Goal: Task Accomplishment & Management: Manage account settings

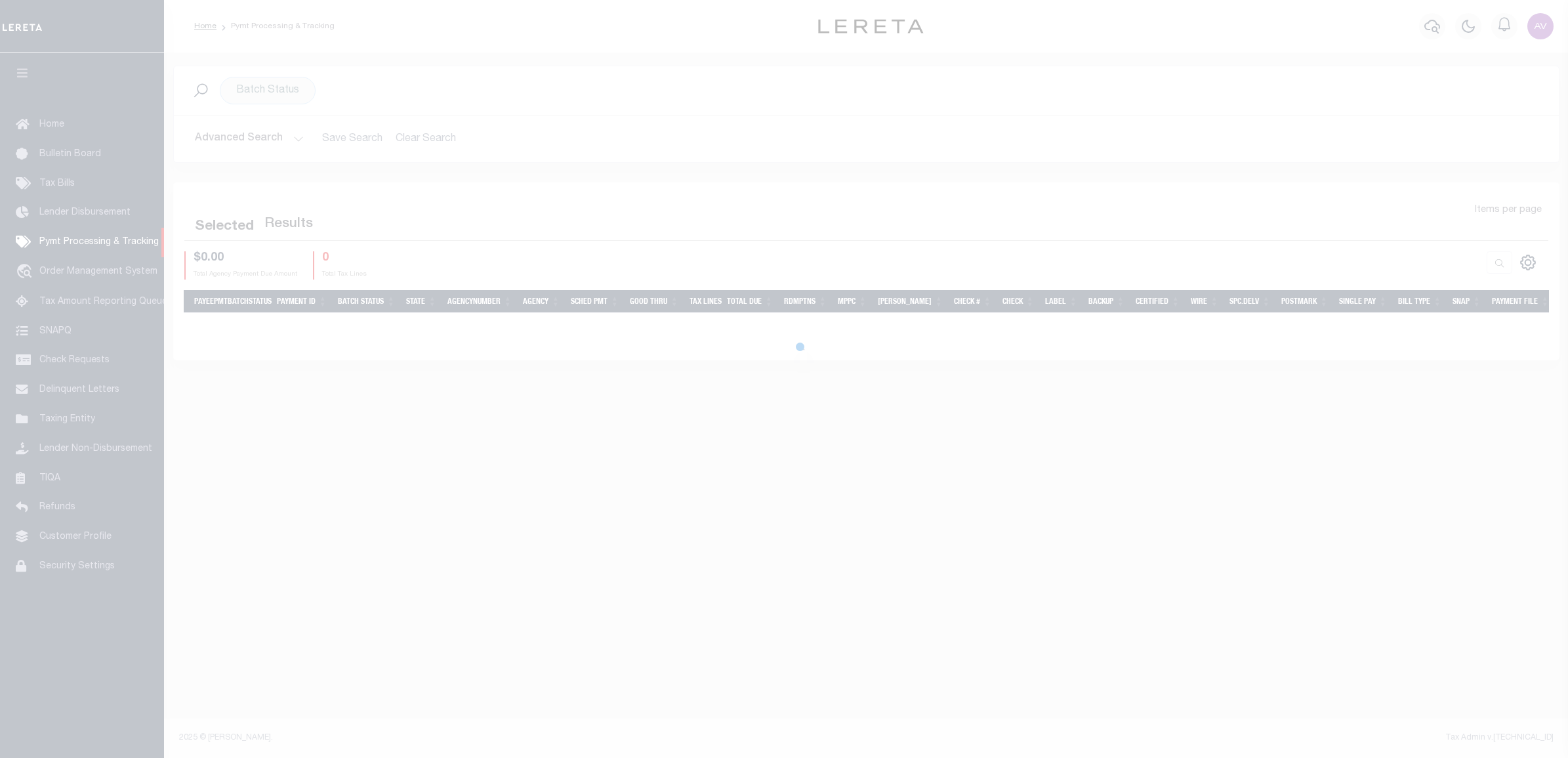
select select
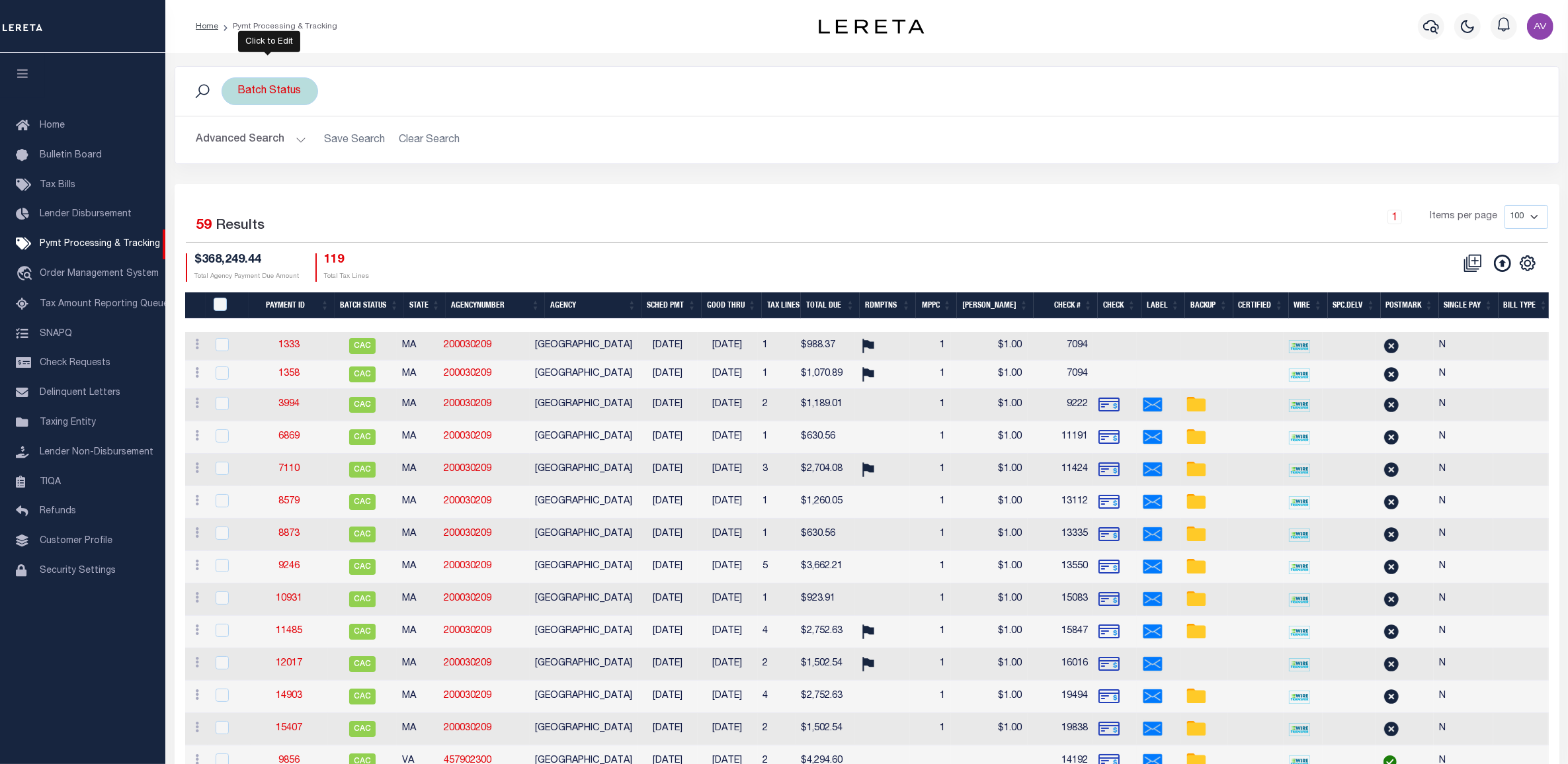
click at [268, 97] on div "Batch Status" at bounding box center [270, 91] width 97 height 28
click at [271, 163] on select "Awaiting Funds (AWF) Cleared and Complete (CAC) New Check Needed (NCN) Payment …" at bounding box center [335, 156] width 195 height 25
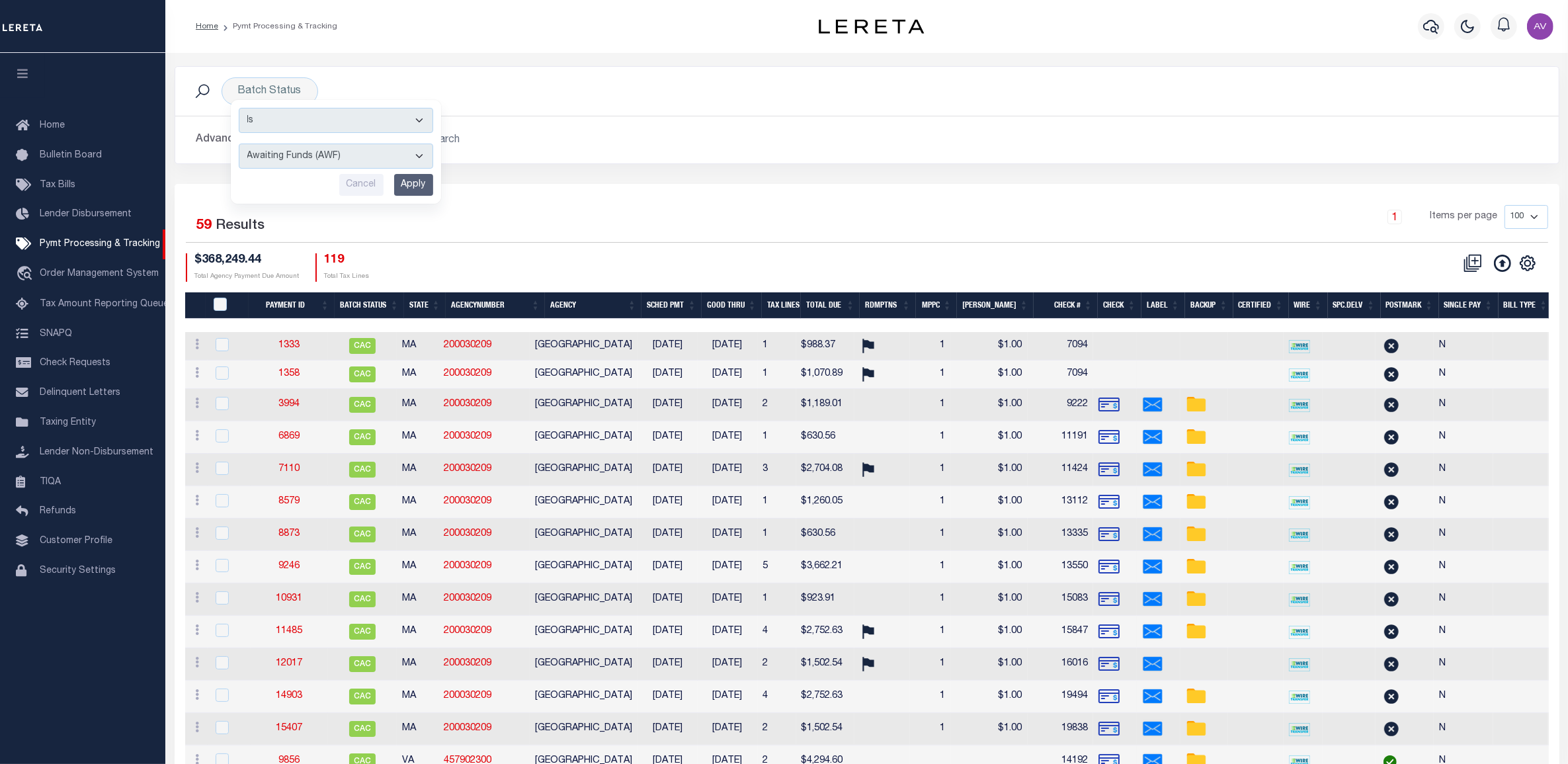
click at [1522, 266] on icon "" at bounding box center [1528, 263] width 17 height 17
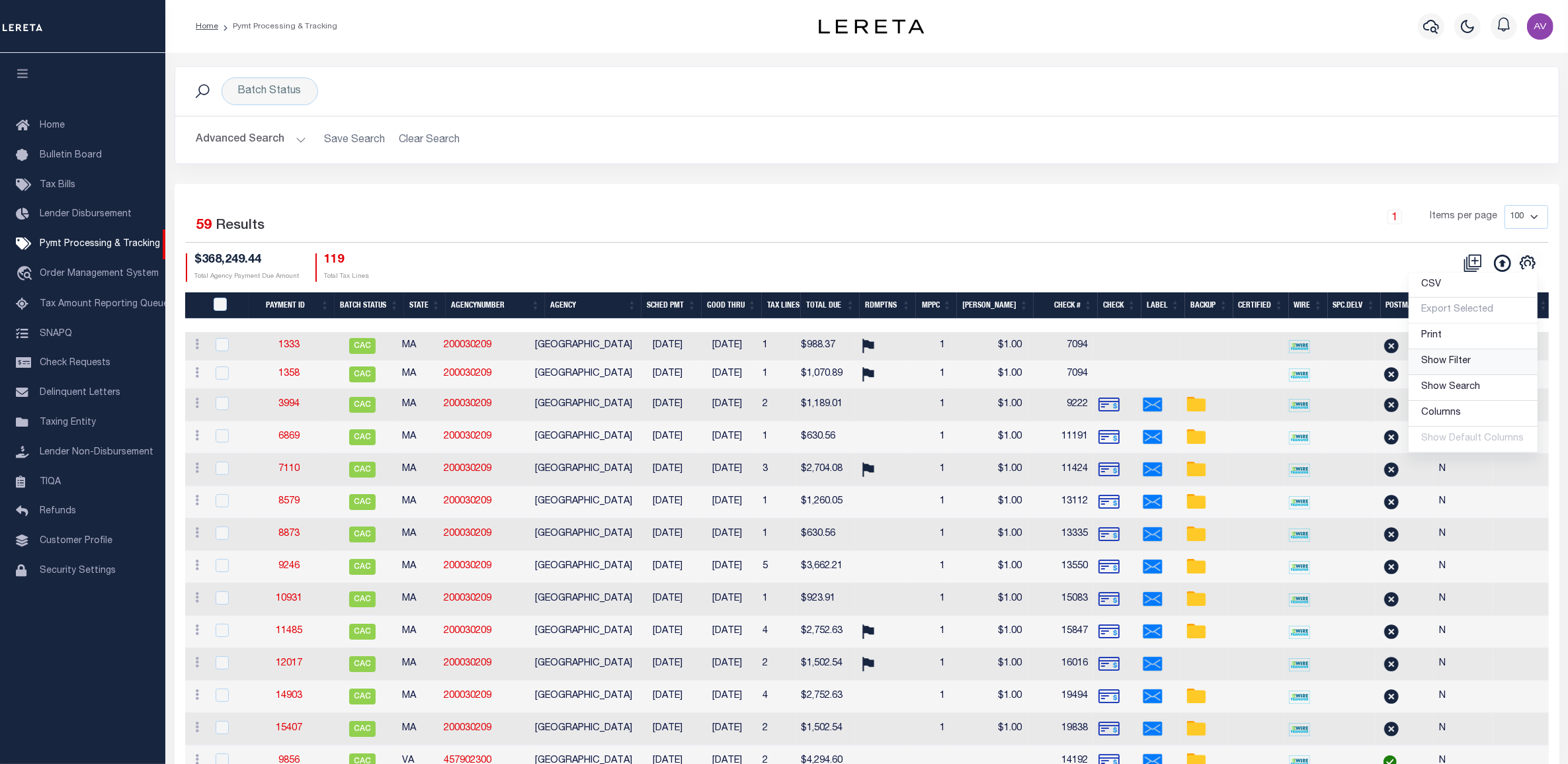
click at [1452, 366] on span "Show Filter" at bounding box center [1446, 362] width 49 height 9
select select
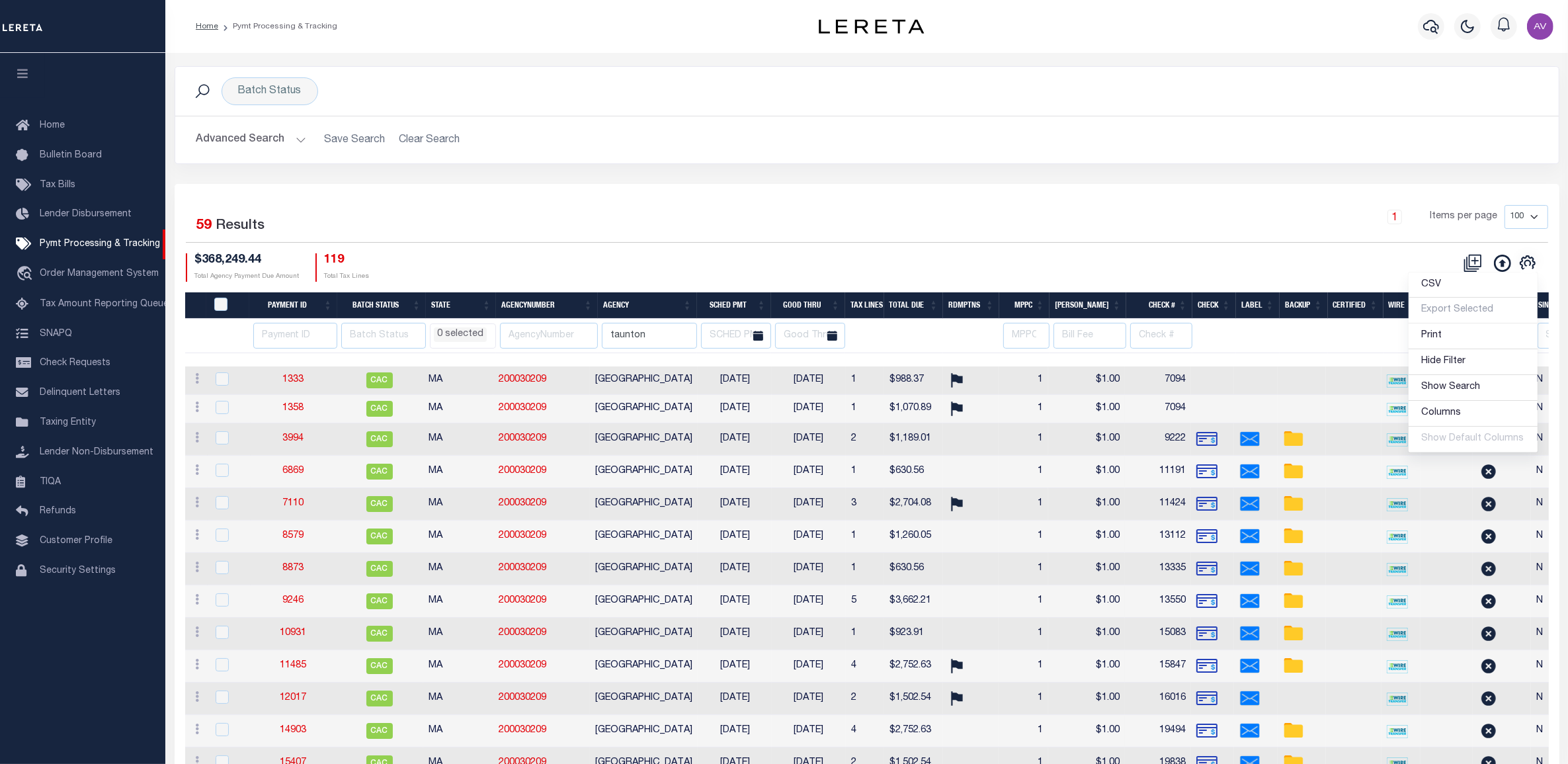
click at [592, 215] on div "1 Items per page 100 200 500 1000" at bounding box center [1040, 222] width 1017 height 34
click at [269, 143] on button "Advanced Search" at bounding box center [252, 140] width 110 height 26
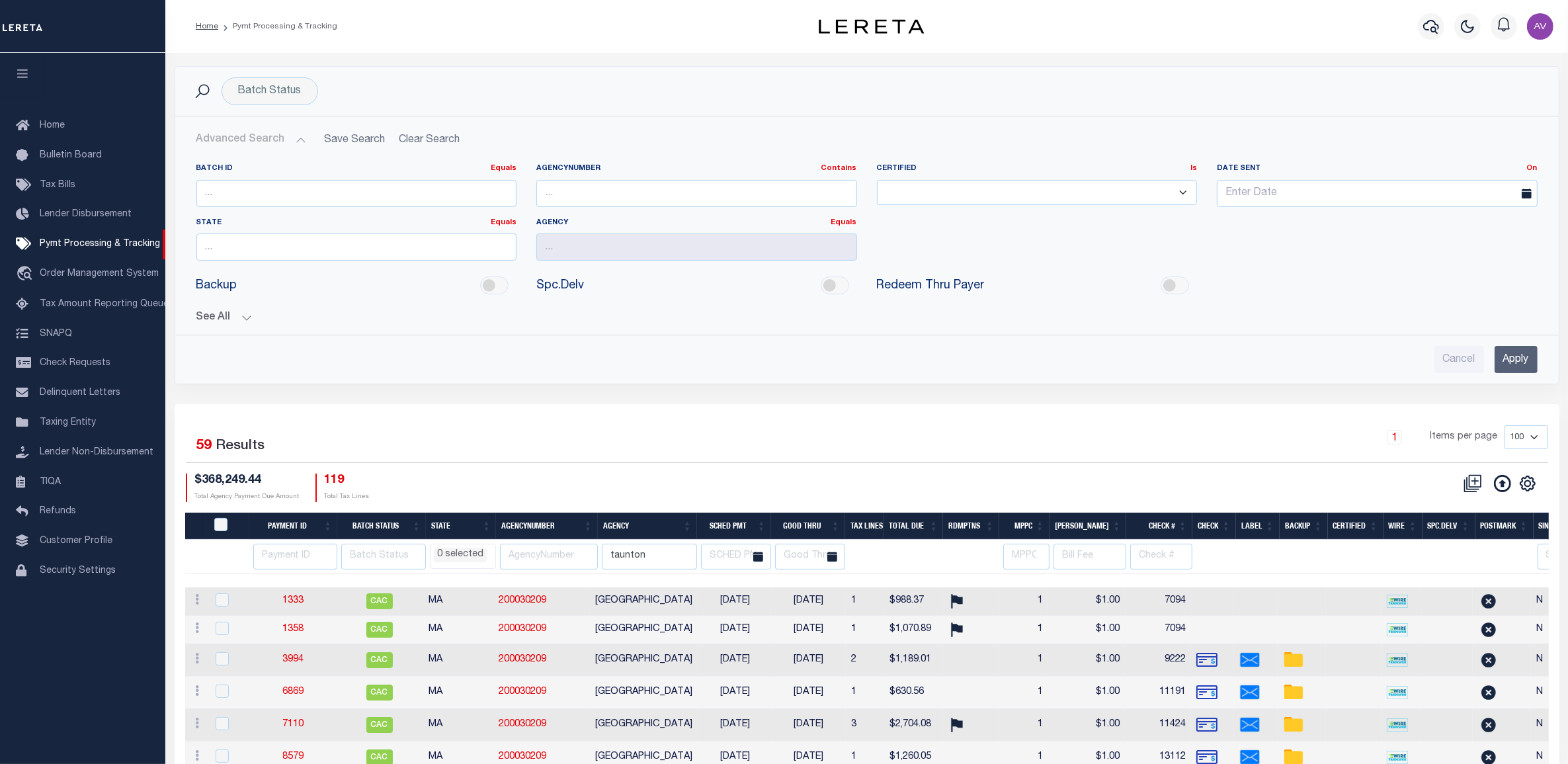
click at [245, 318] on button "See All" at bounding box center [867, 317] width 1342 height 12
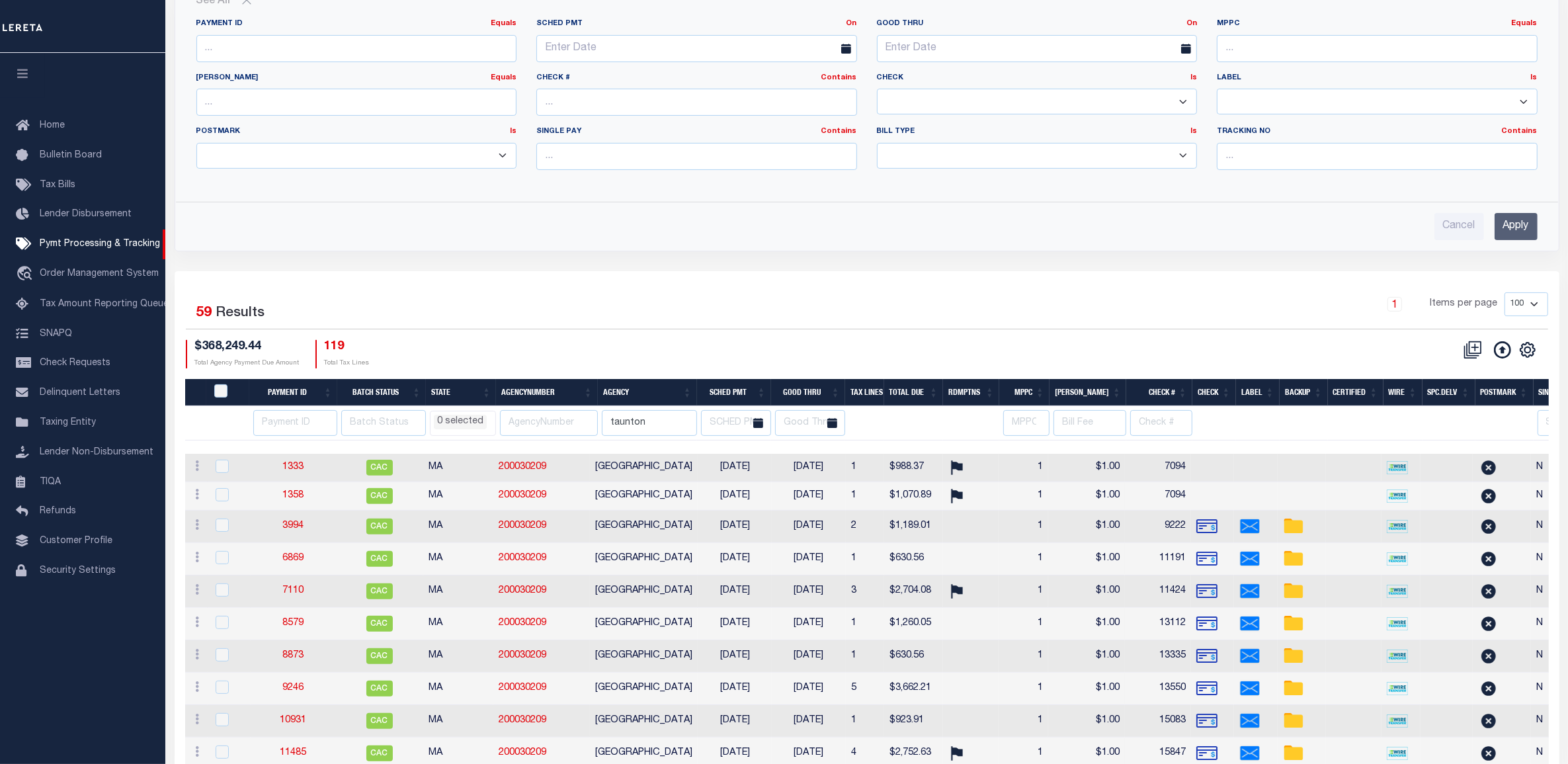
scroll to position [331, 0]
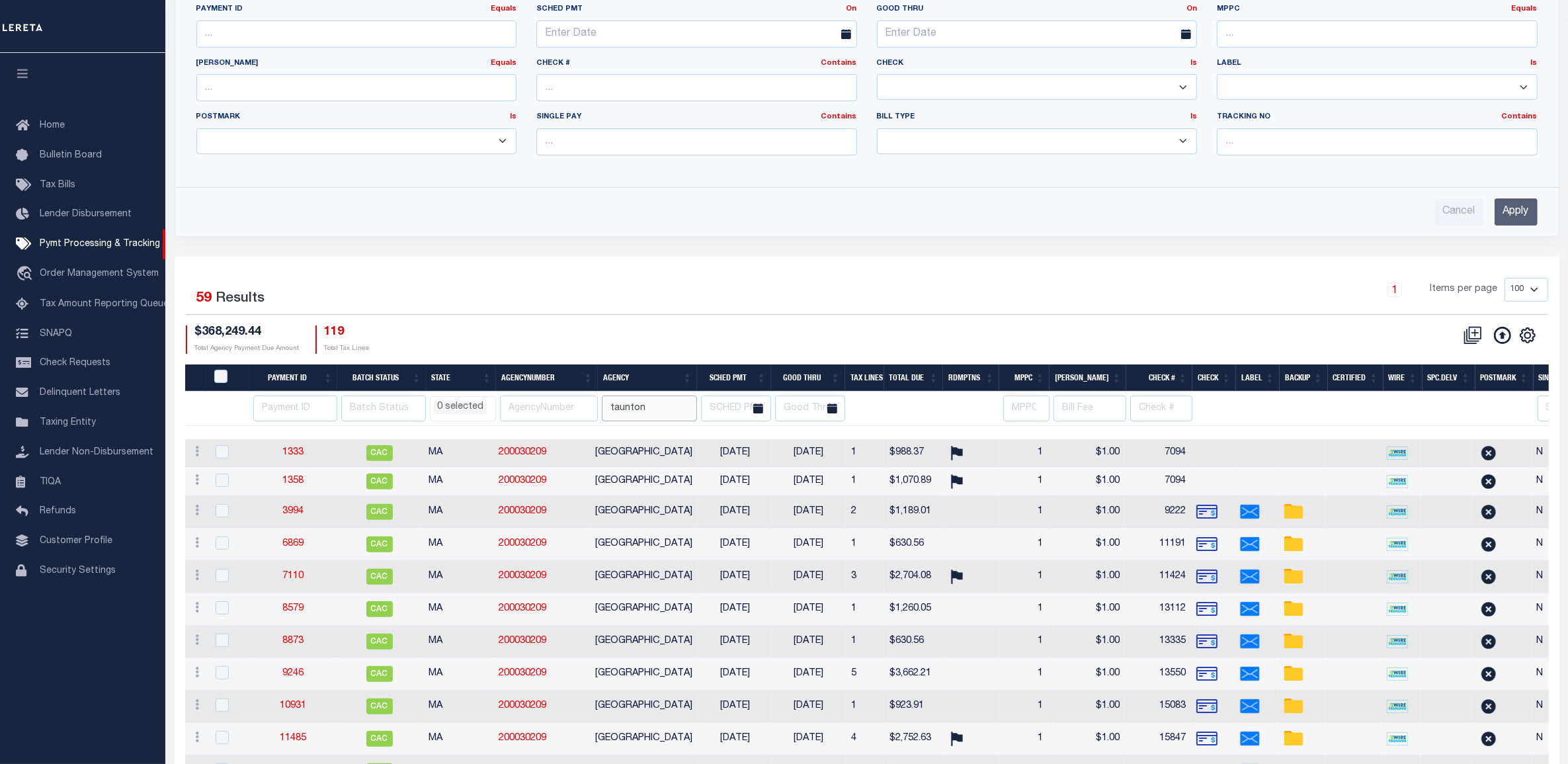
click at [627, 409] on input "taunton" at bounding box center [649, 409] width 95 height 26
click at [628, 409] on input "taunton" at bounding box center [649, 409] width 95 height 26
click at [296, 404] on input "number" at bounding box center [295, 409] width 85 height 26
click at [1037, 333] on div "CSV Export Selected Print Hide Filter Show Search Columns 0: 1: PayeePmtBatchSt…" at bounding box center [1207, 339] width 681 height 29
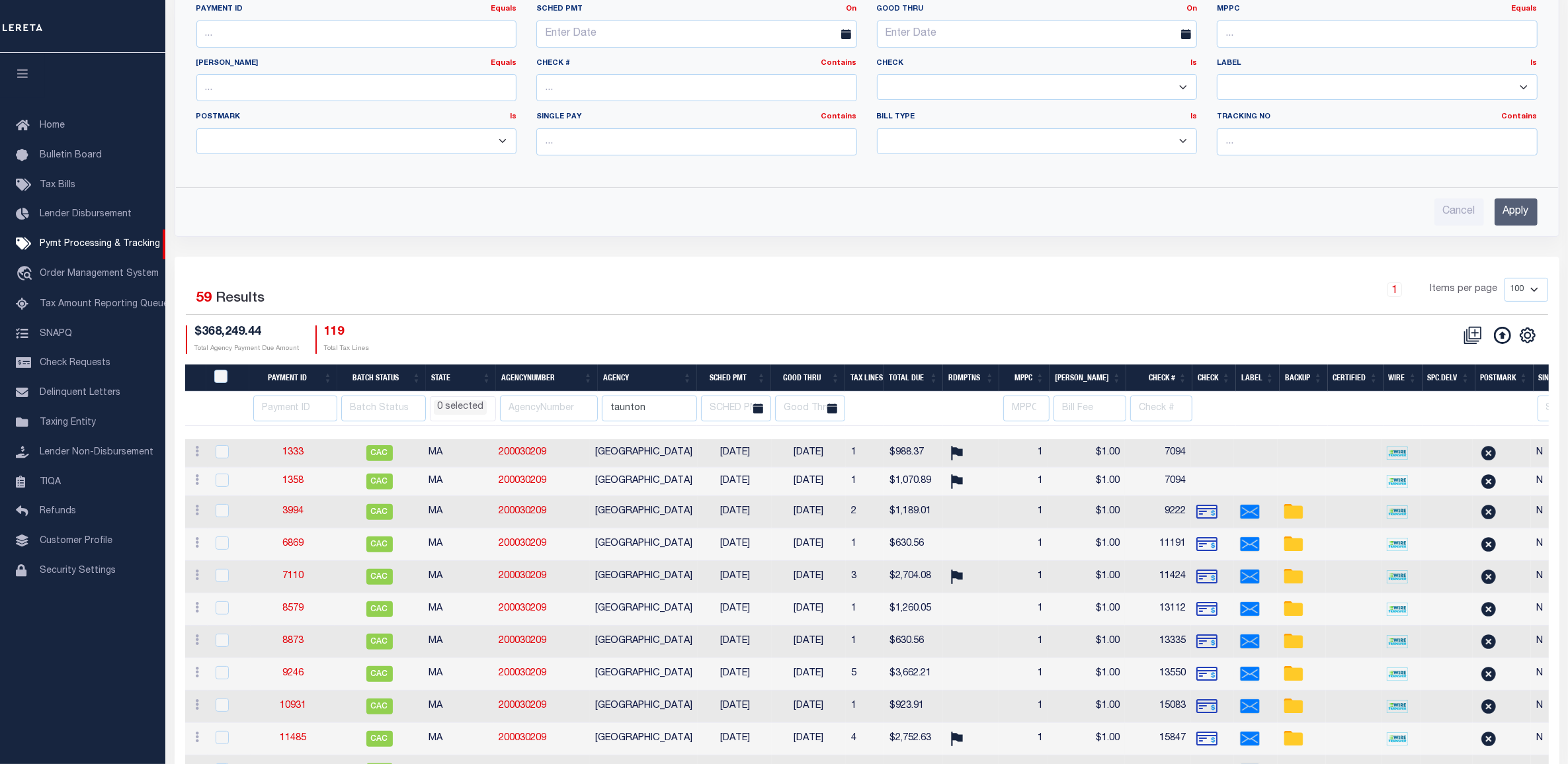
click at [1066, 207] on div "Cancel Apply" at bounding box center [867, 211] width 1342 height 27
click at [637, 404] on input "taunton" at bounding box center [649, 409] width 95 height 26
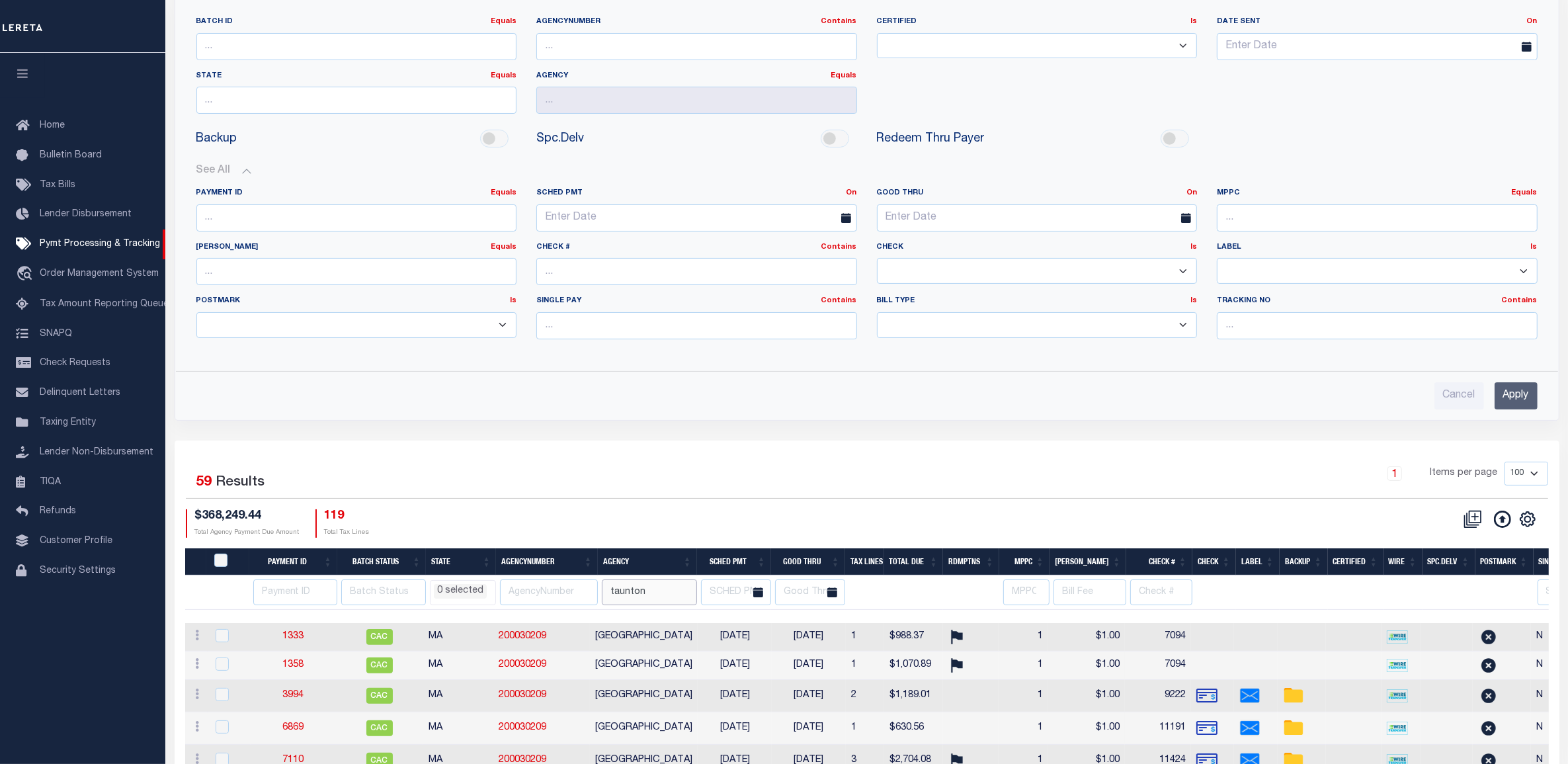
scroll to position [165, 0]
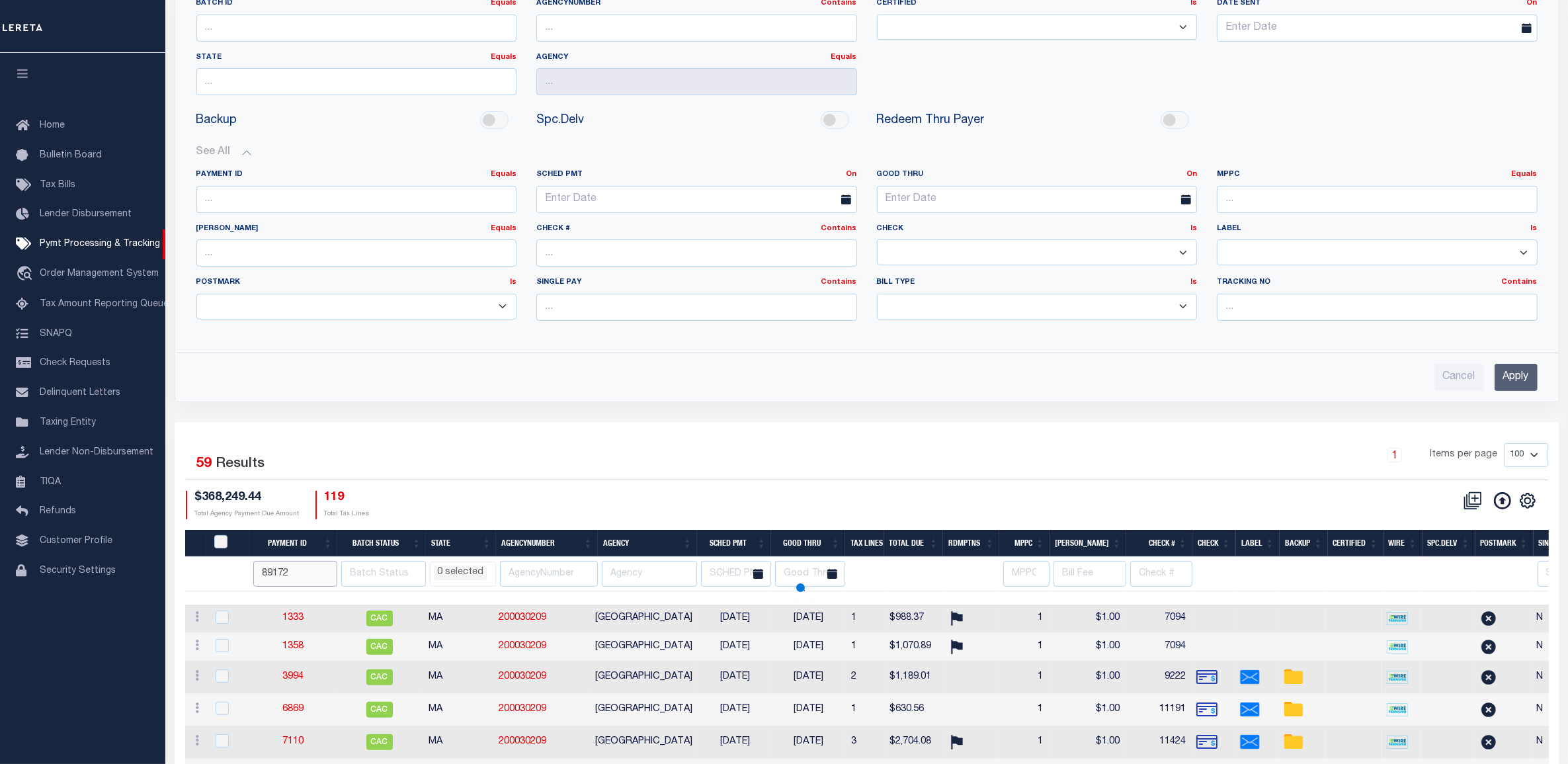
type input "89172"
click at [775, 459] on div "1 Items per page 100 200 500 1000" at bounding box center [1040, 460] width 1017 height 34
select select
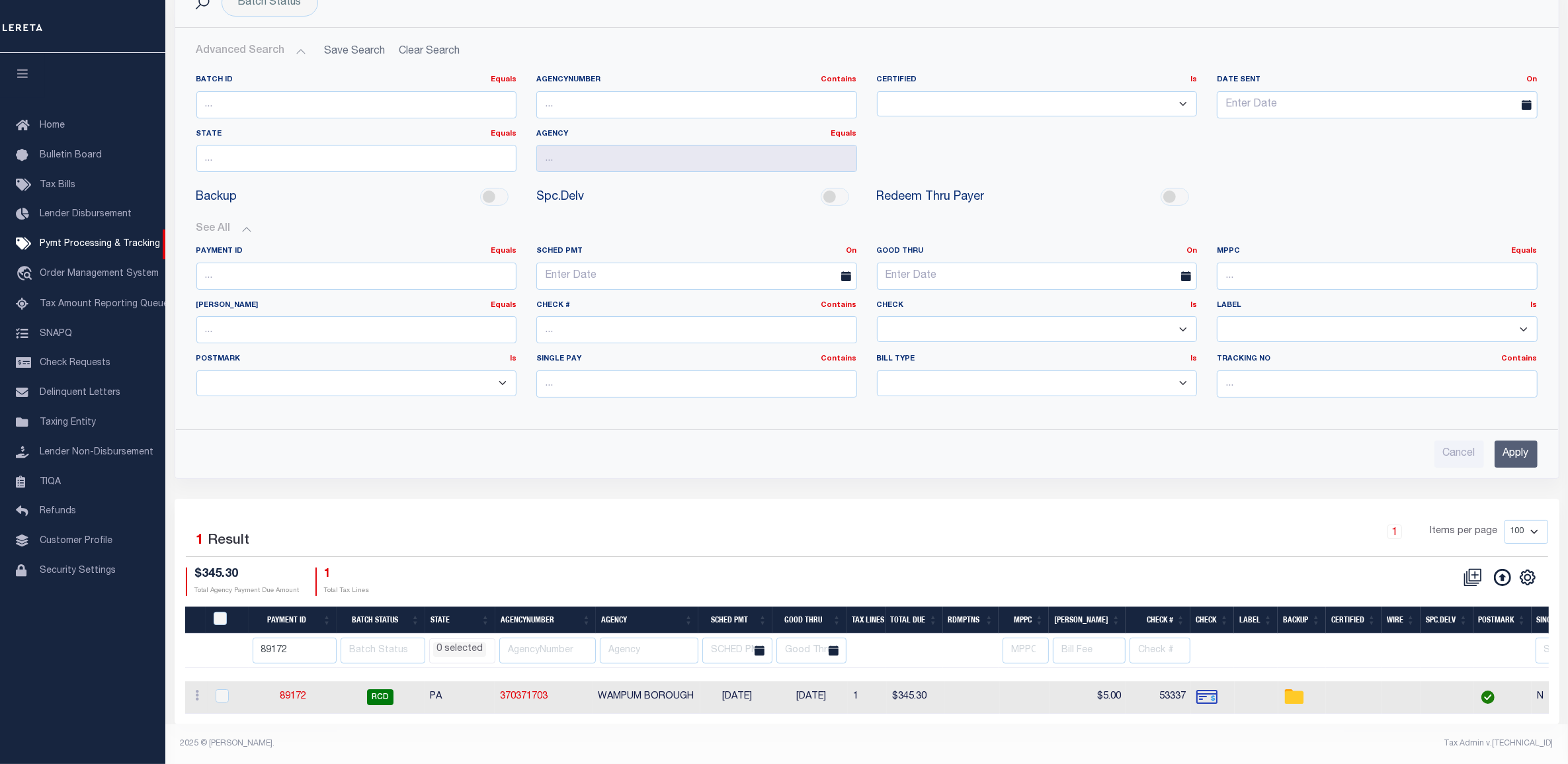
scroll to position [101, 0]
select select
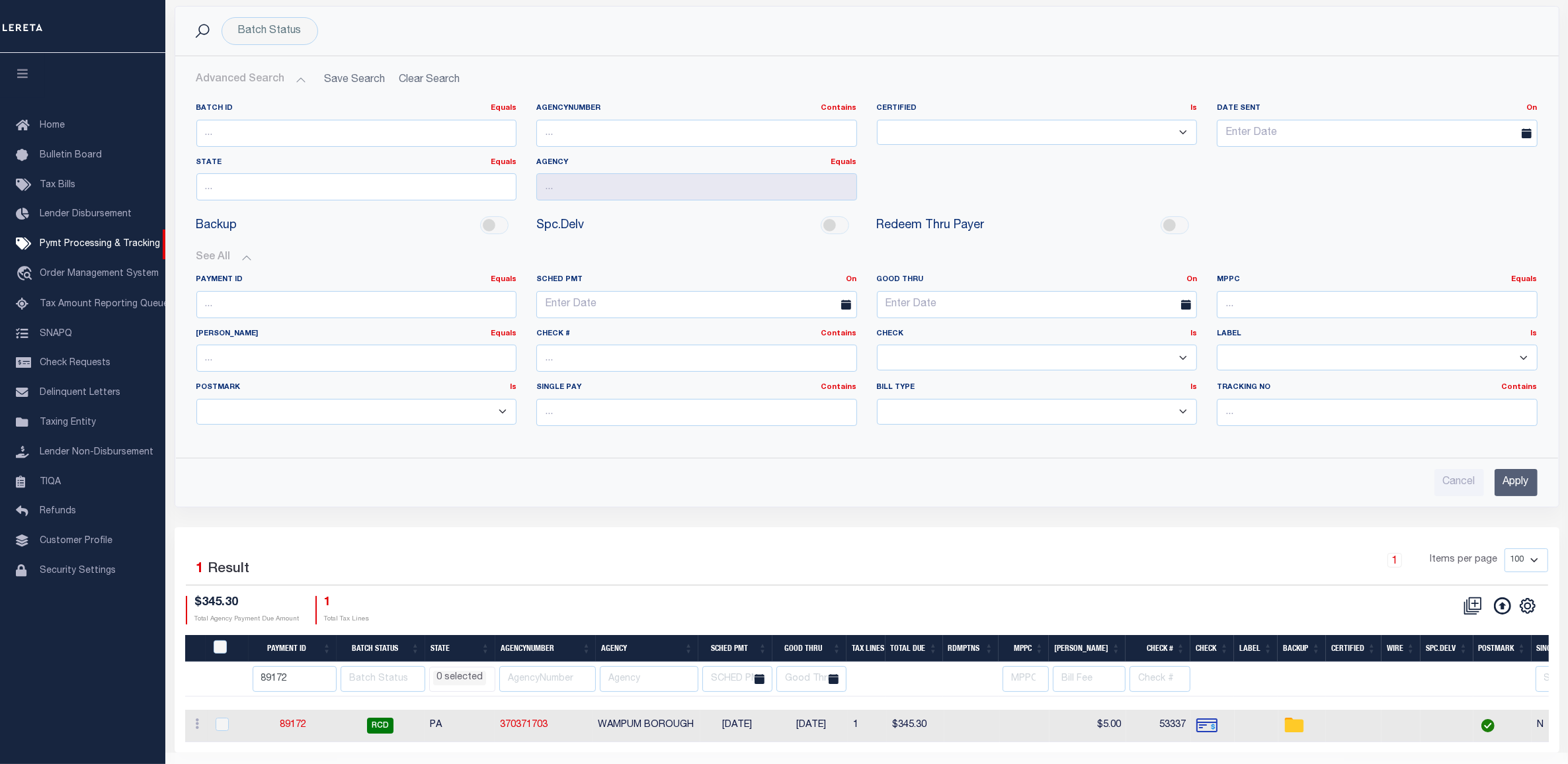
scroll to position [0, 0]
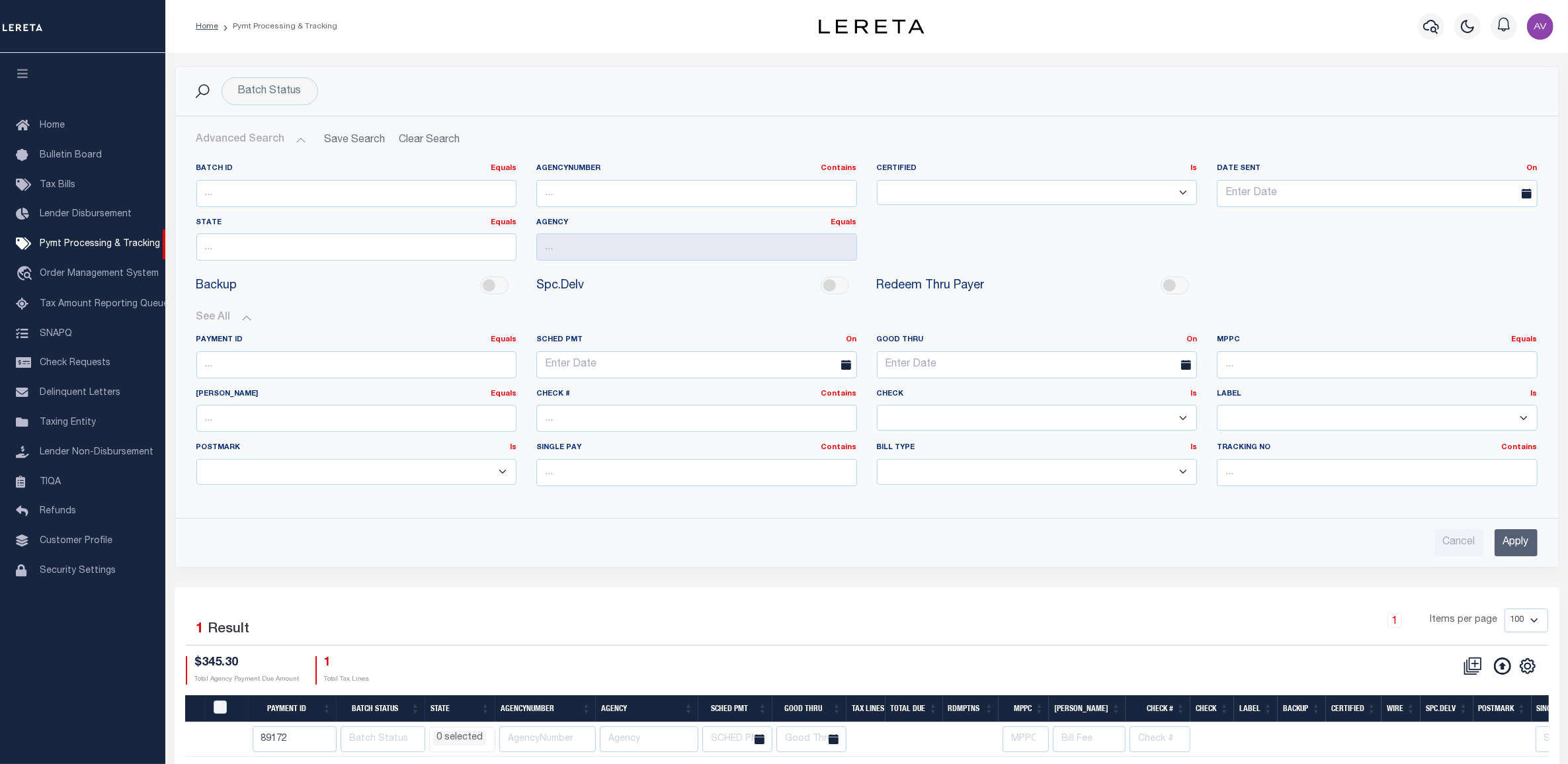
click at [980, 127] on div "Advanced Search Save Search Clear Search PayeeSearchTable_dynamictable_____Defa…" at bounding box center [866, 341] width 1384 height 450
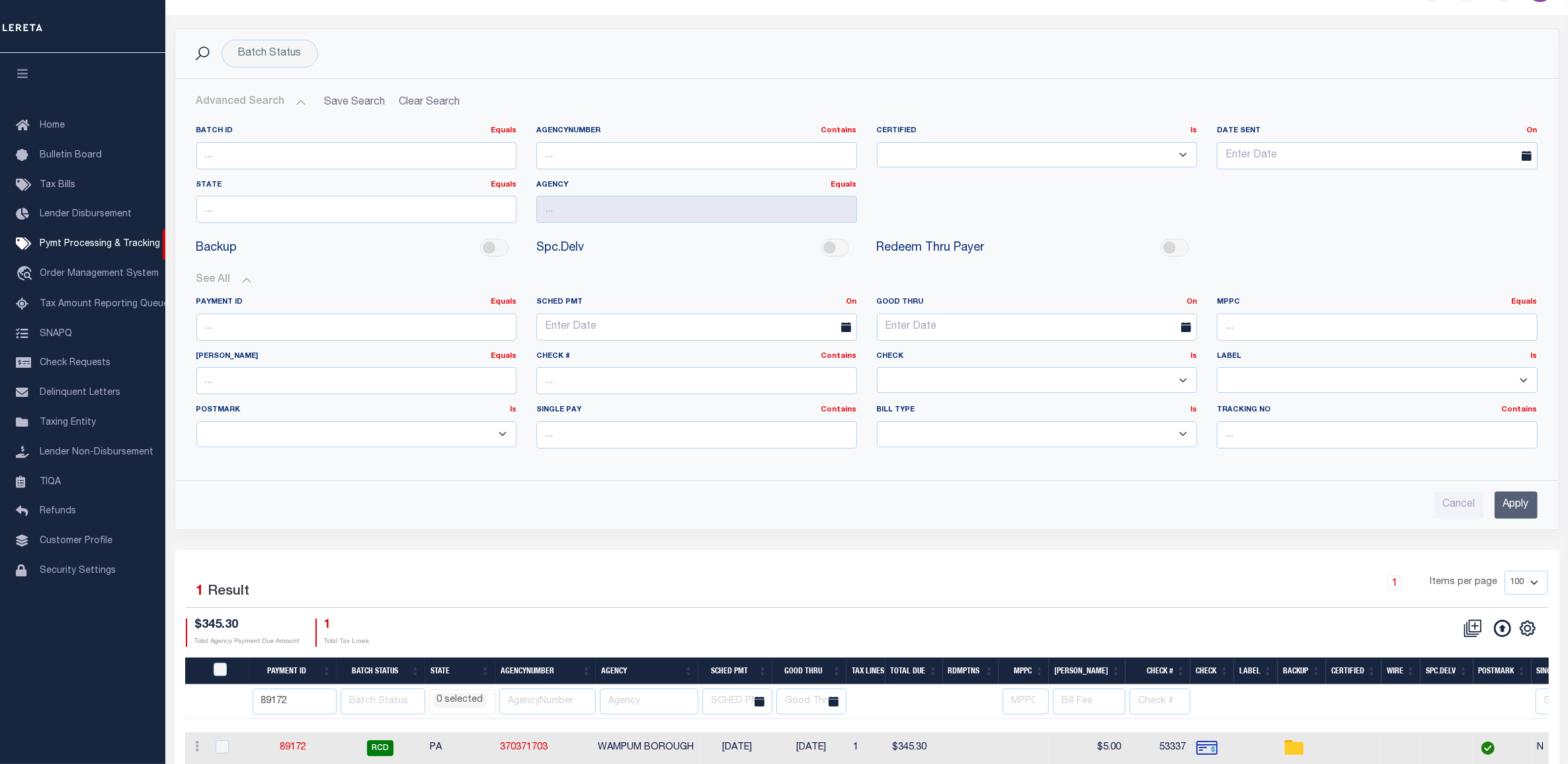
scroll to position [101, 0]
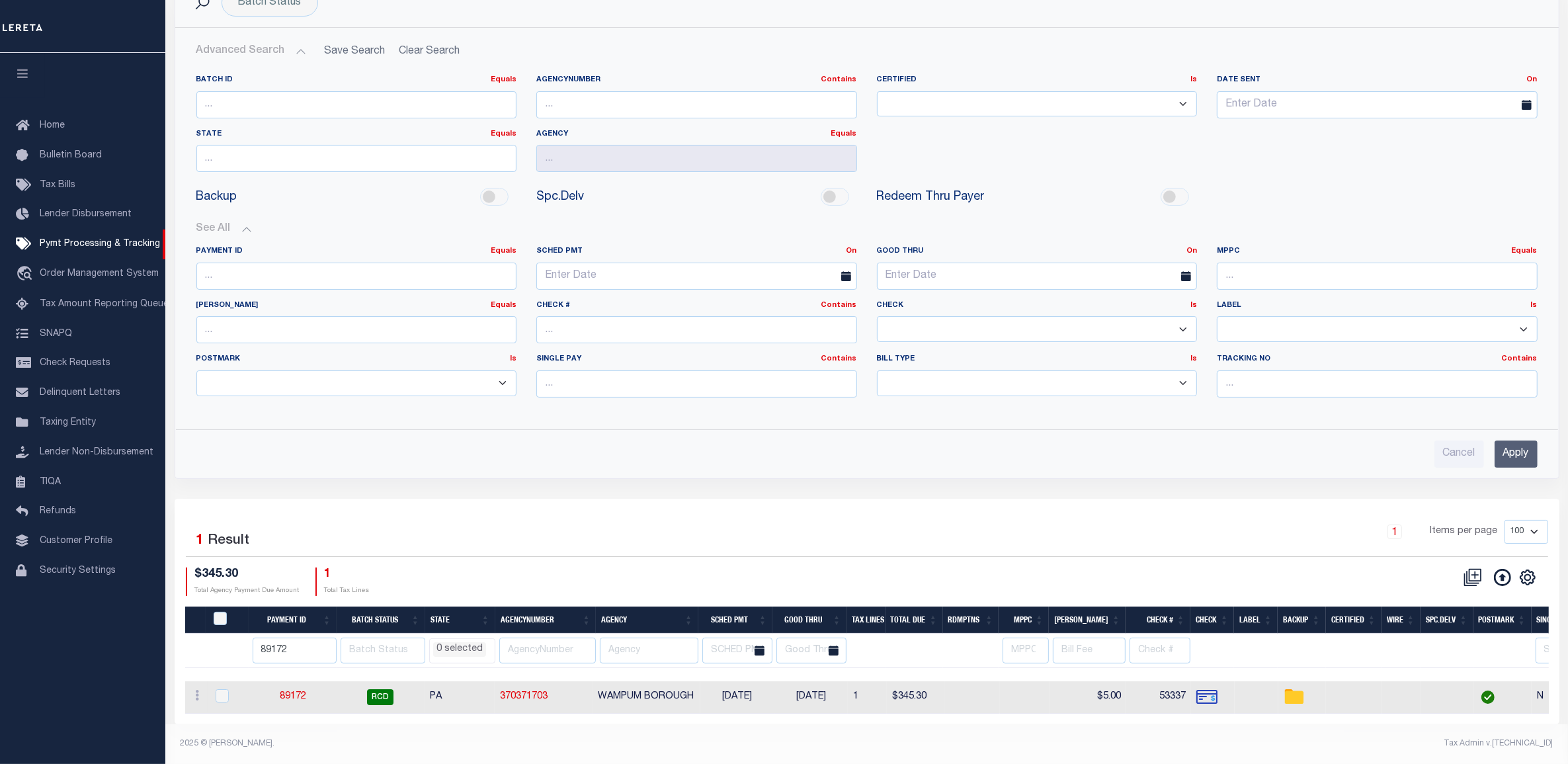
click at [883, 473] on div "Batch Status Is Contains Awaiting Funds (AWF) Cleared and Complete (CAC) New Ch…" at bounding box center [867, 238] width 1405 height 521
click at [996, 223] on button "See All" at bounding box center [867, 228] width 1342 height 12
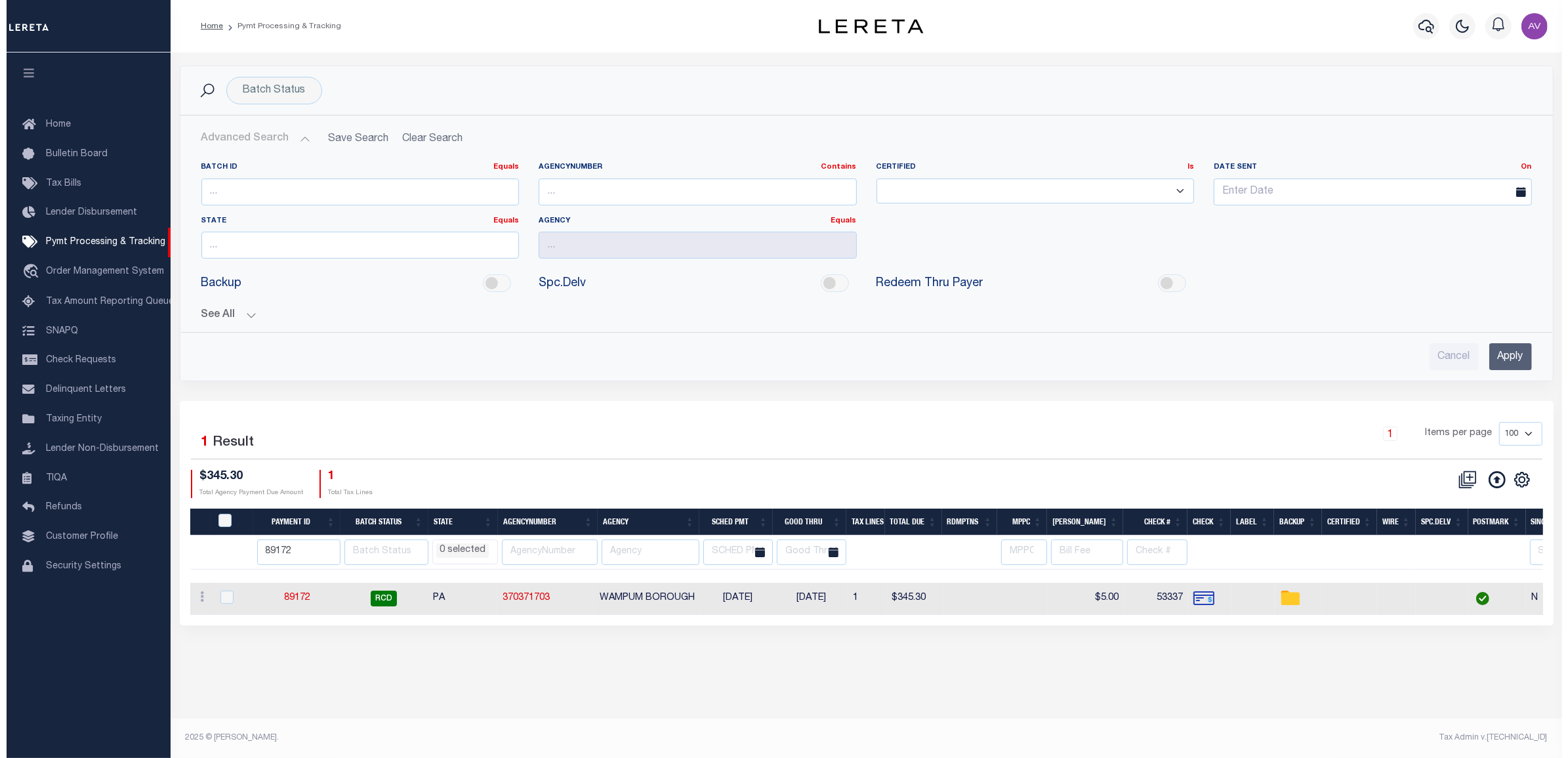
scroll to position [0, 0]
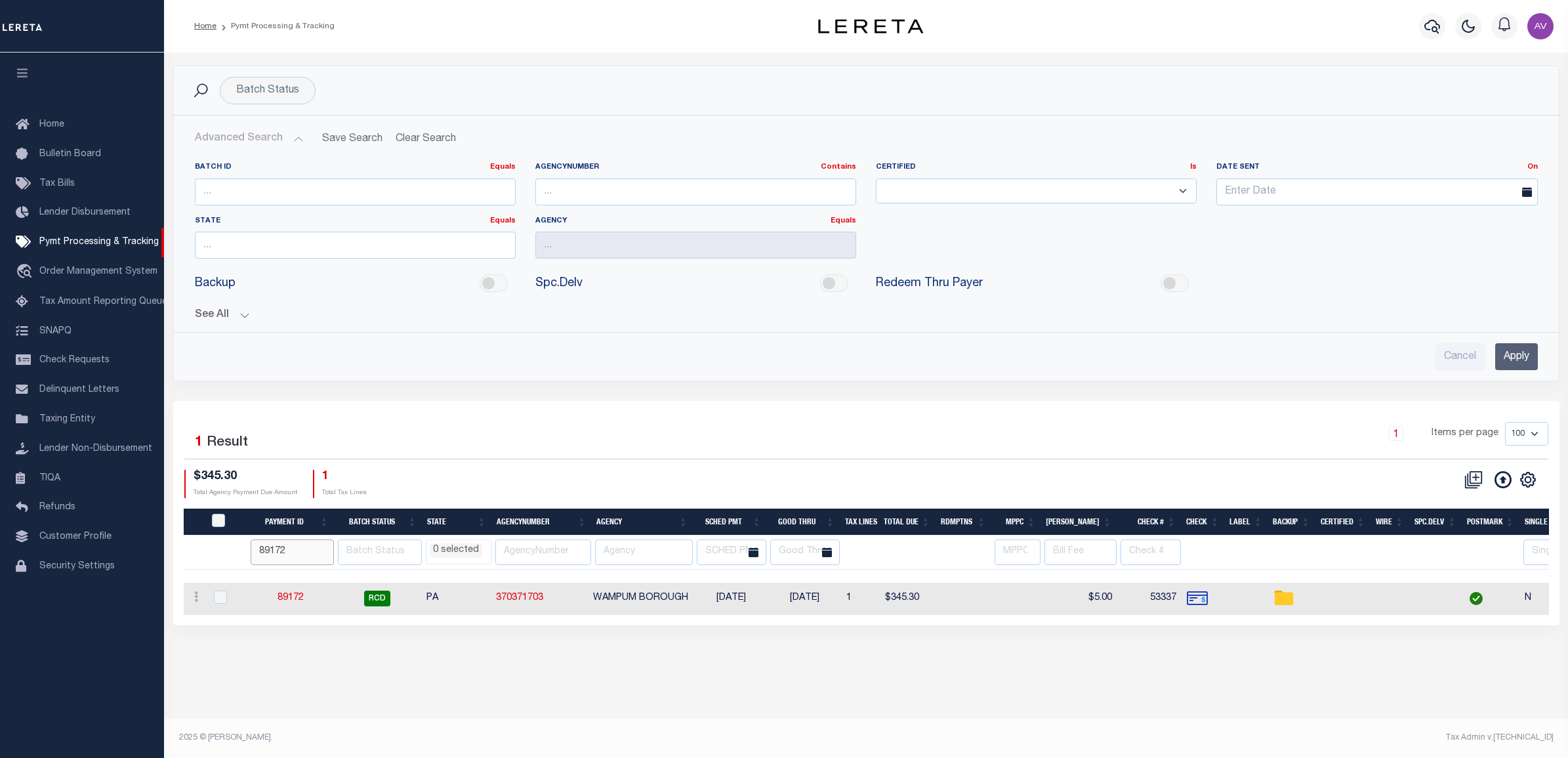
click at [298, 556] on input "89172" at bounding box center [292, 553] width 83 height 26
type input "89157"
select select
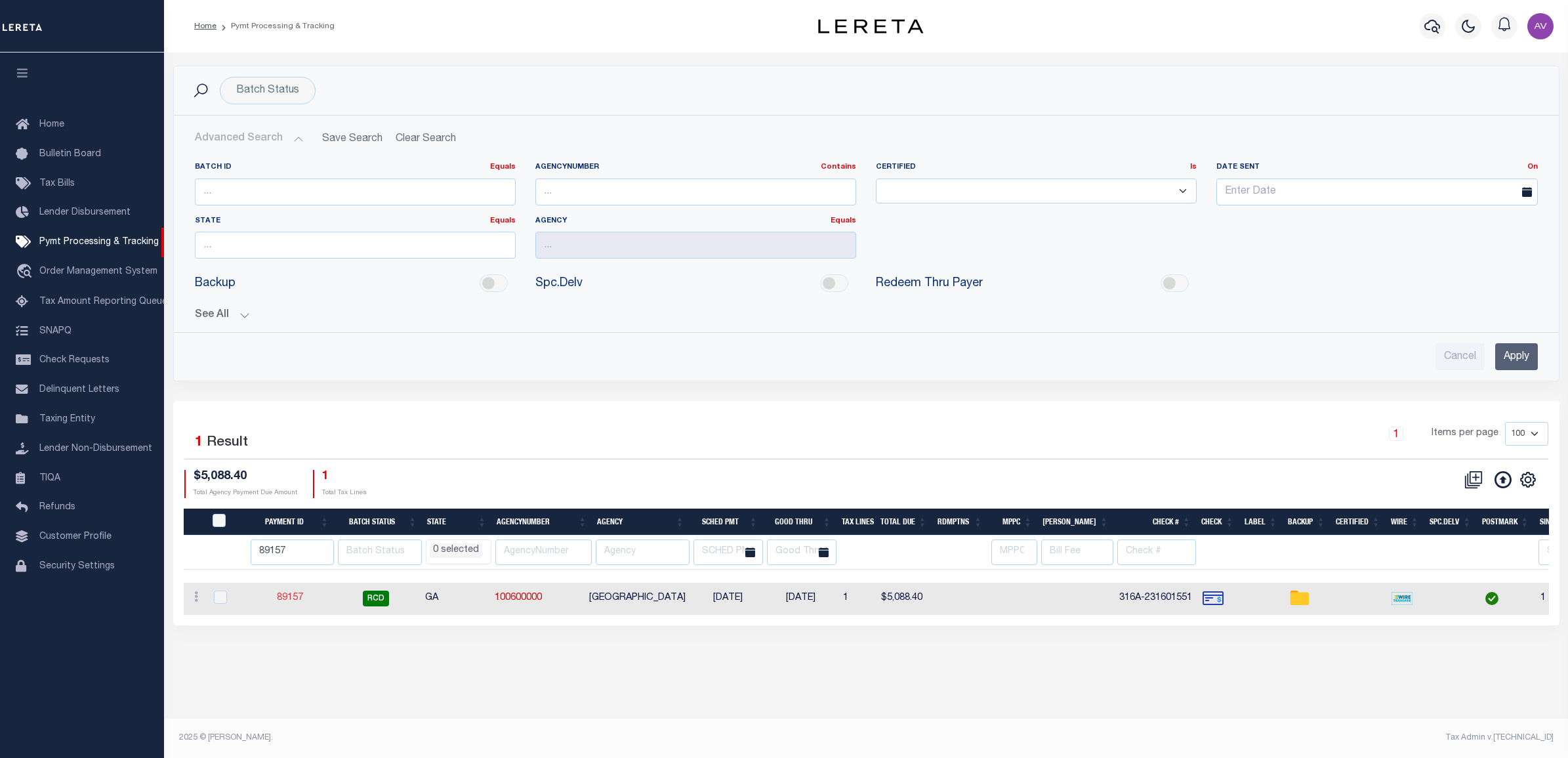
select select
click at [277, 555] on input "89157" at bounding box center [292, 553] width 83 height 26
type input "88955"
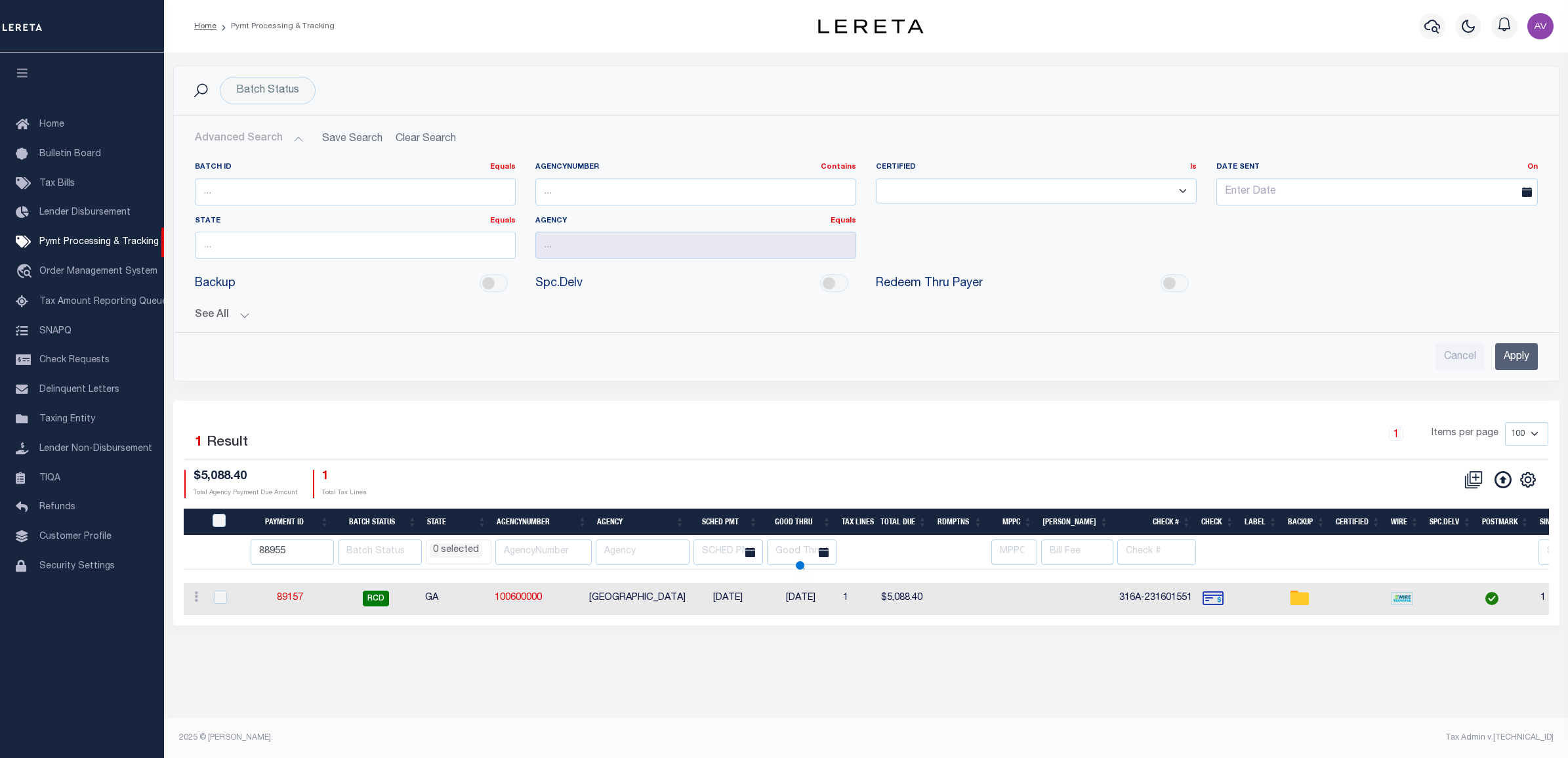
select select
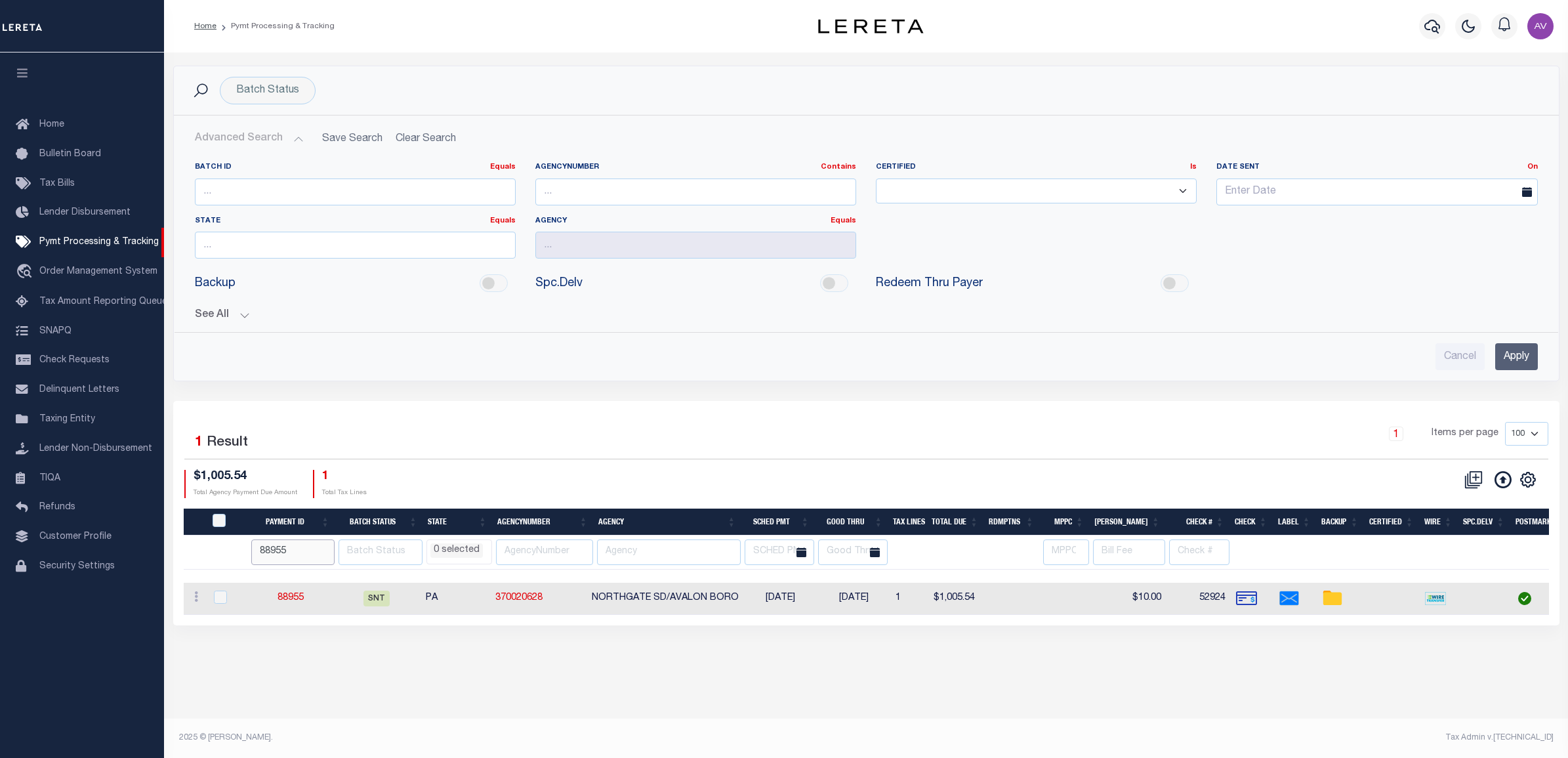
click at [284, 561] on input "88955" at bounding box center [293, 553] width 84 height 26
type input "8883"
select select
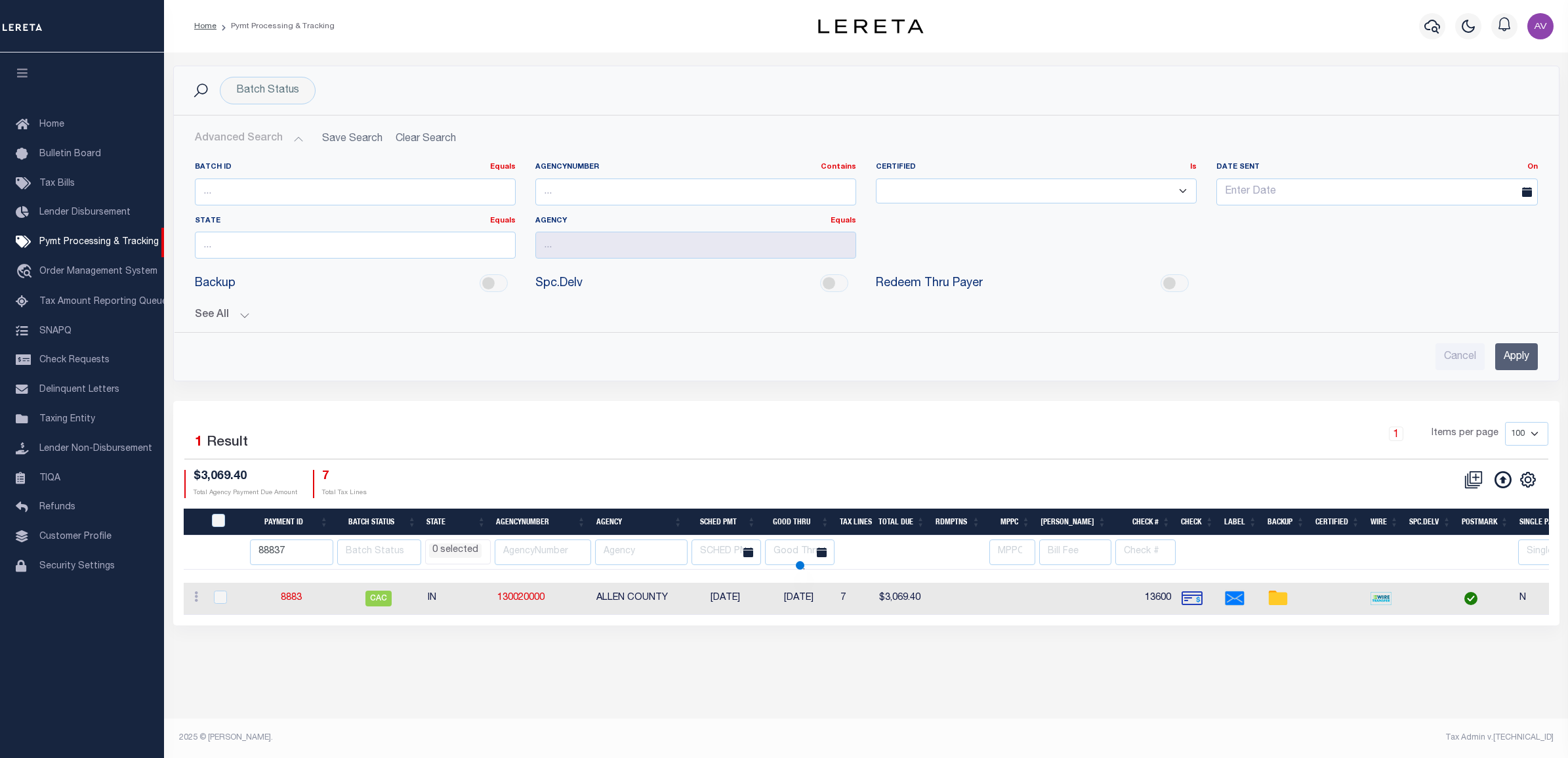
type input "88837"
select select
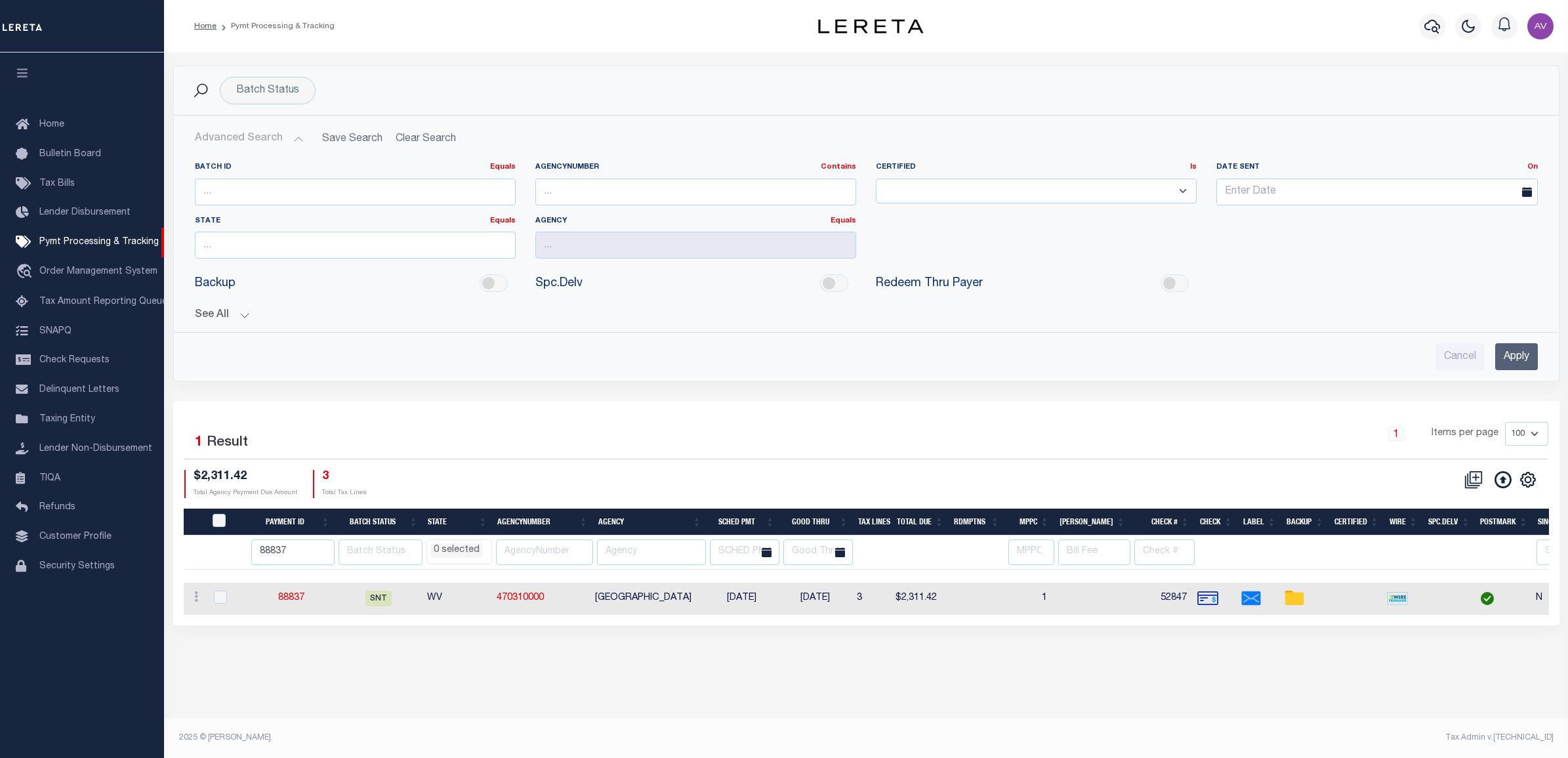
select select
click at [1471, 483] on icon at bounding box center [1474, 480] width 18 height 18
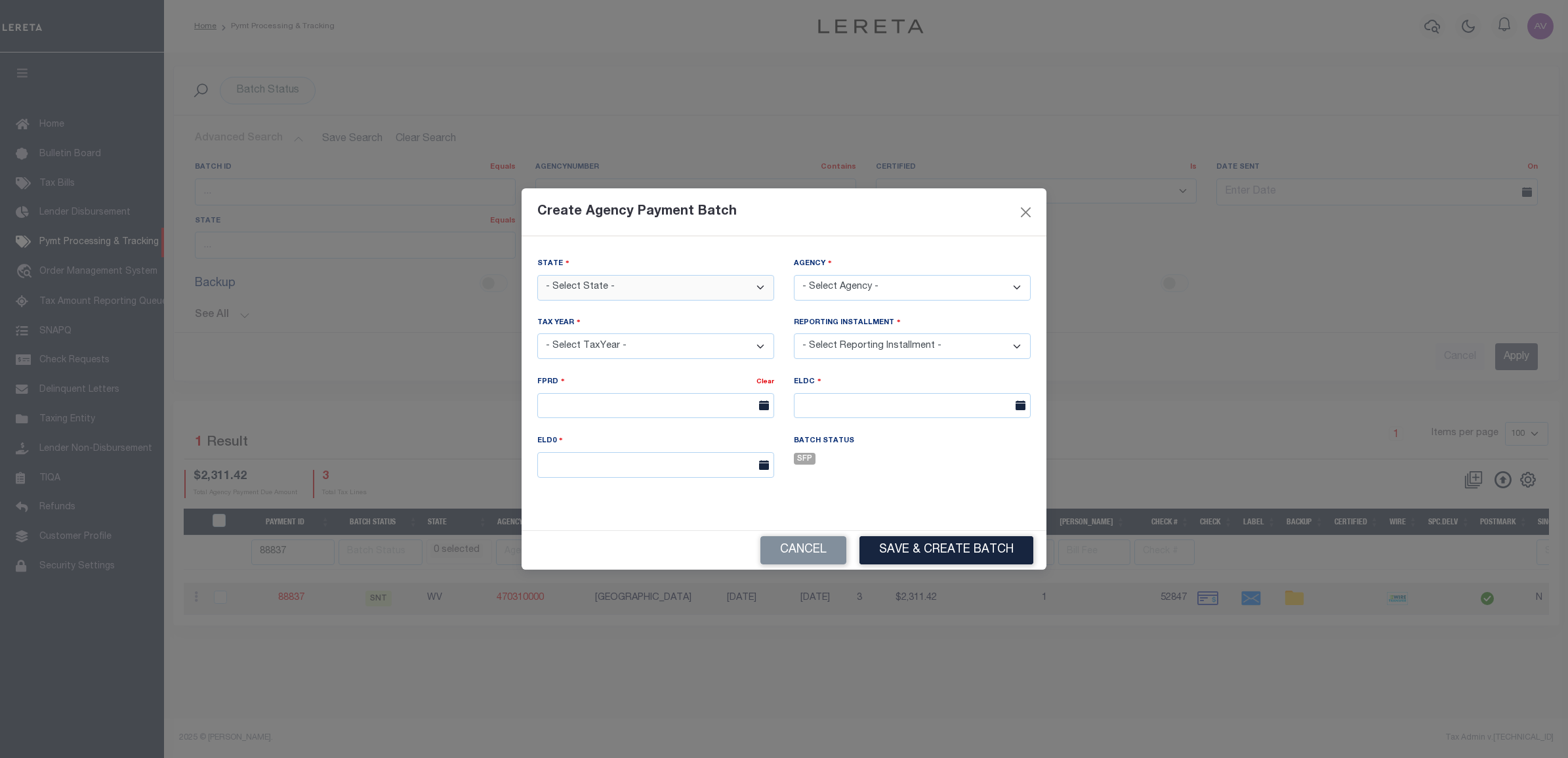
click at [693, 287] on select "- Select State - AK AL AR AZ CA CO CT DC DE FL GA GU HI IA ID IL IN KS KY LA MA…" at bounding box center [655, 287] width 237 height 26
click at [616, 292] on select "- Select State - AK AL AR AZ CA CO CT DC DE FL GA GU HI IA ID IL IN KS KY LA MA…" at bounding box center [655, 287] width 237 height 26
select select "WV"
click at [537, 275] on select "- Select State - AK AL AR AZ CA CO CT DC DE FL GA GU HI IA ID IL IN KS KY LA MA…" at bounding box center [655, 287] width 237 height 26
click at [844, 291] on select "- Select Agency -" at bounding box center [912, 287] width 237 height 26
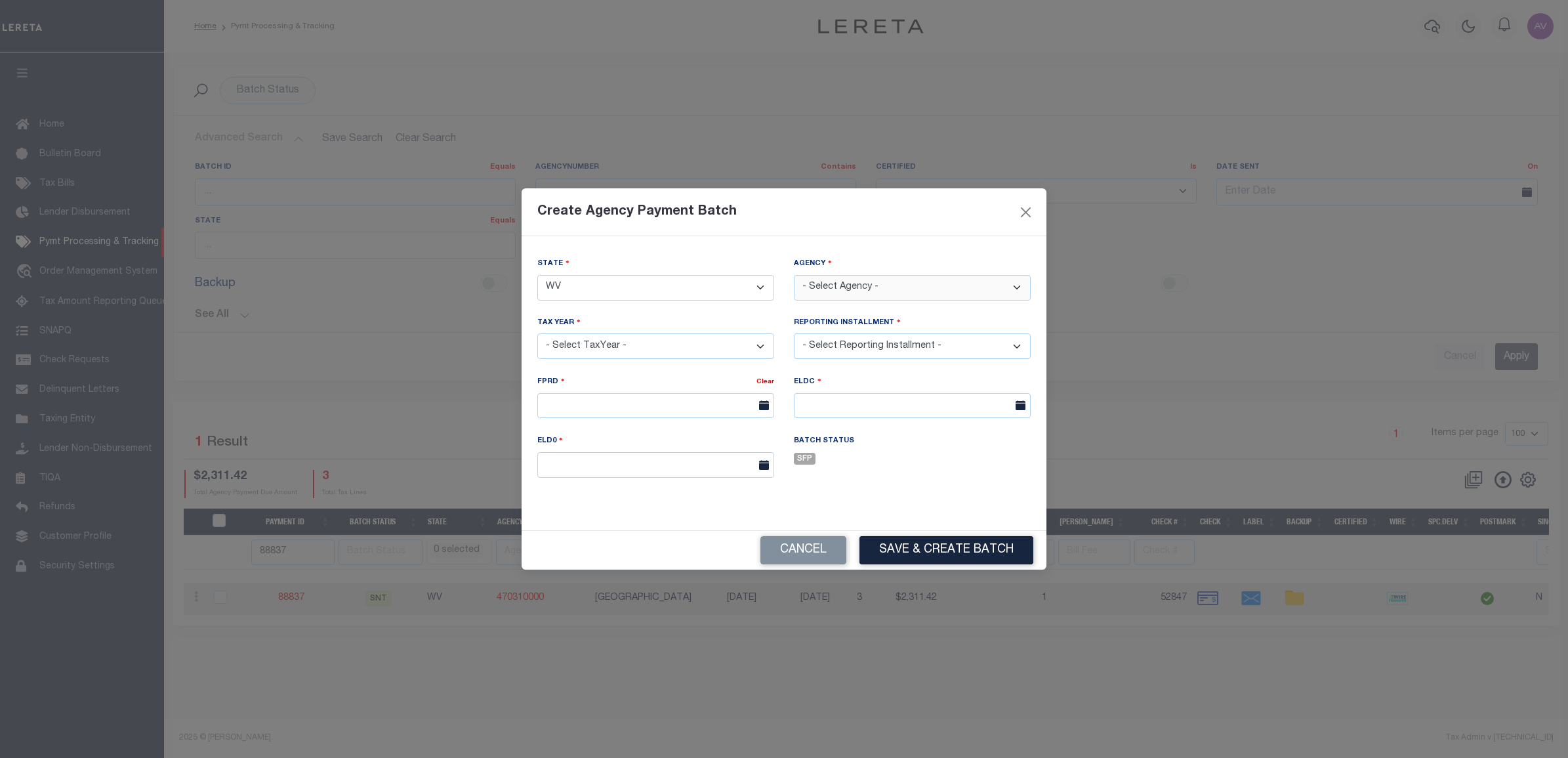
drag, startPoint x: 830, startPoint y: 279, endPoint x: 819, endPoint y: 263, distance: 19.4
click at [830, 279] on select "- Select Agency - BARBOUR COUNTY - County BARBOUR COUNTY MOBILE HOMES - Interim…" at bounding box center [912, 287] width 237 height 26
select select "5406100000"
click at [794, 275] on select "- Select Agency - BARBOUR COUNTY - County BARBOUR COUNTY MOBILE HOMES - Interim…" at bounding box center [912, 287] width 237 height 26
click at [635, 348] on select "- Select TaxYear - 2026 2025 2024 2023 2022 2021 2020 2019 2018 2017 2016 2015 …" at bounding box center [655, 347] width 237 height 26
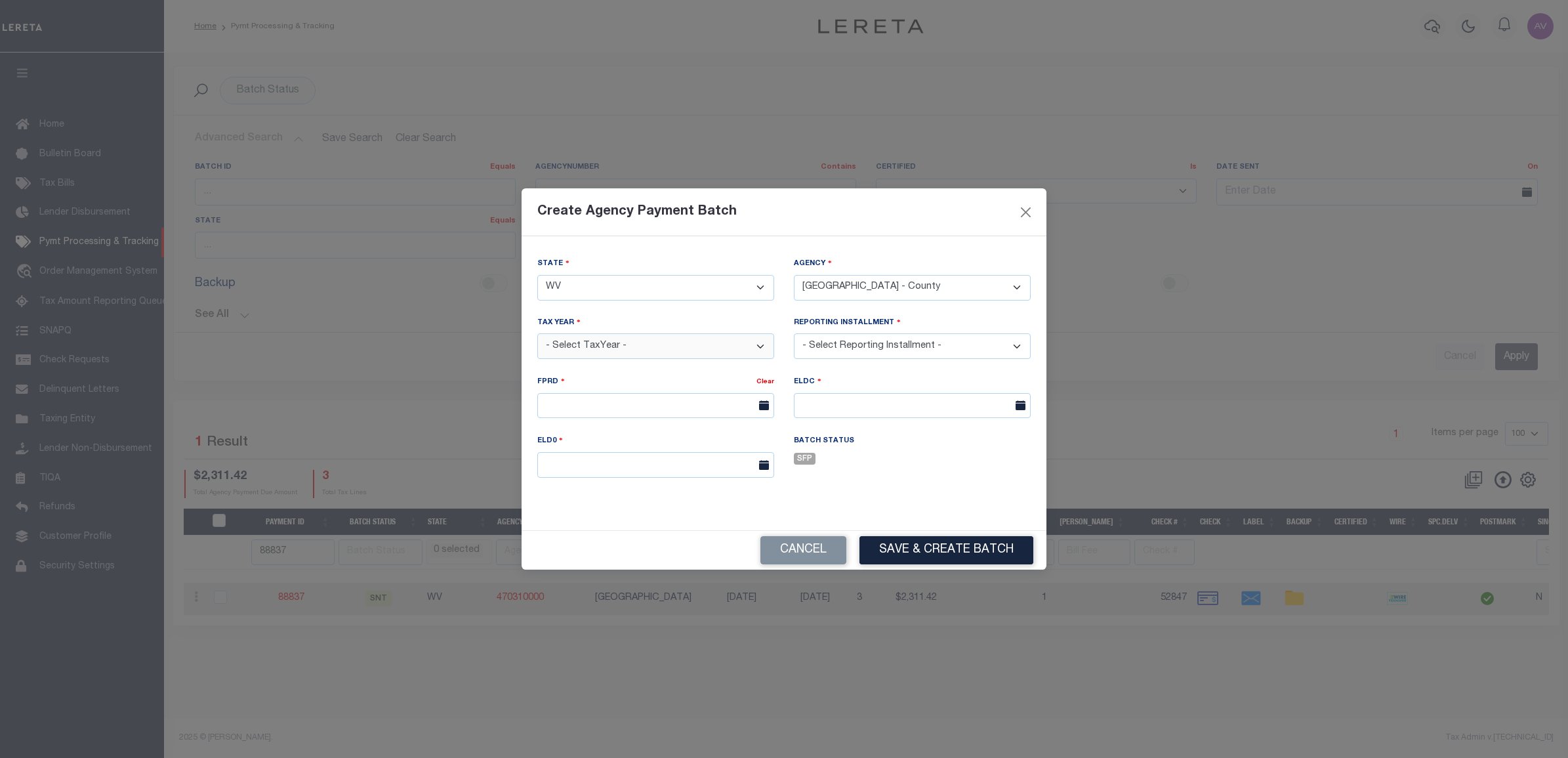
click at [625, 342] on select "- Select TaxYear - 2026 2025 2024 2023 2022 2021 2020 2019 2018 2017 2016 2015 …" at bounding box center [655, 347] width 237 height 26
select select "2025"
click at [537, 334] on select "- Select TaxYear - 2026 2025 2024 2023 2022 2021 2020 2019 2018 2017 2016 2015 …" at bounding box center [655, 347] width 237 height 26
click at [848, 348] on select "- Select Reporting Installment -" at bounding box center [912, 347] width 237 height 26
select select "1/2"
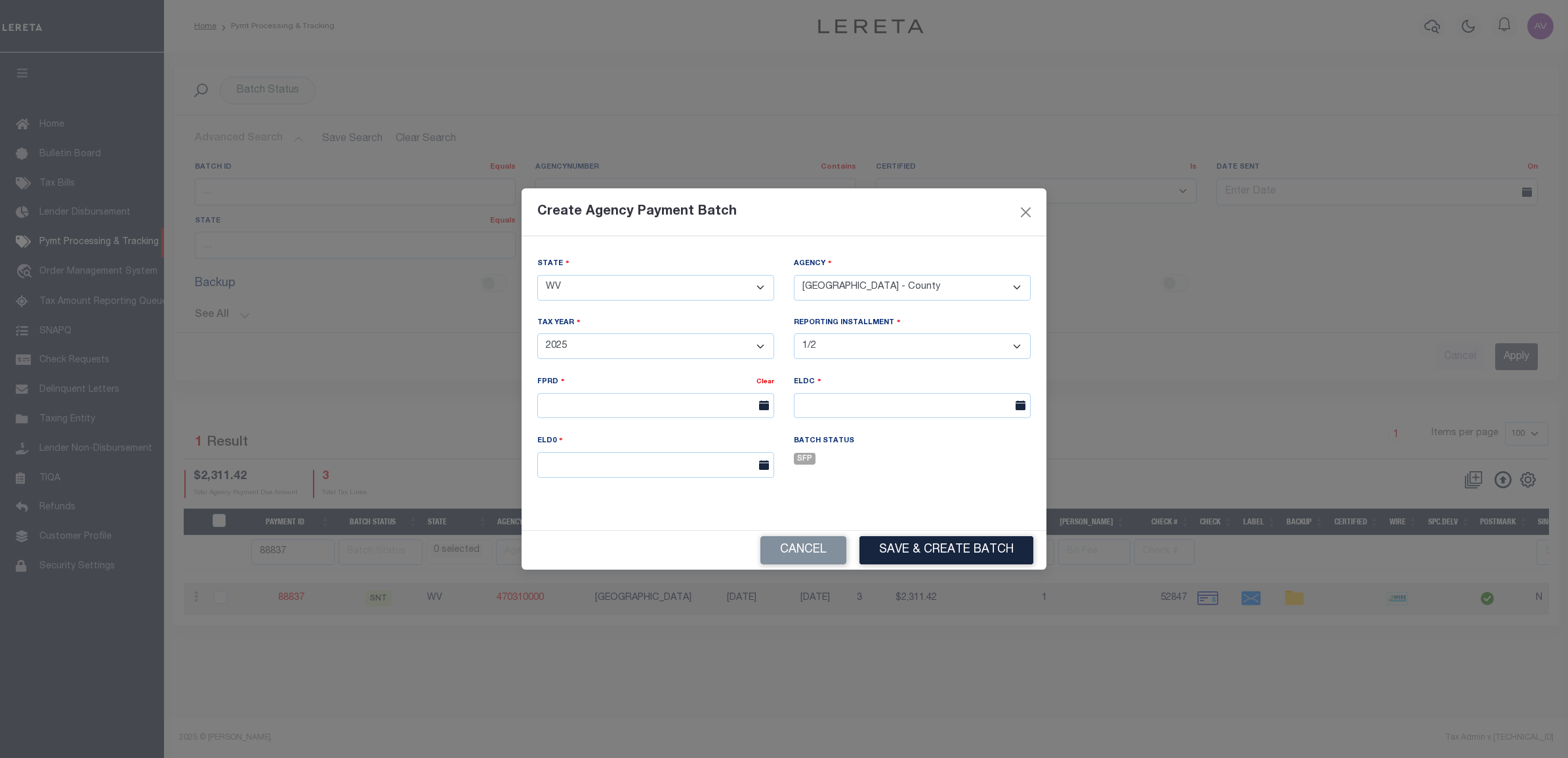
click at [794, 334] on select "- Select Reporting Installment - 1/2 2/2 1/1" at bounding box center [912, 347] width 237 height 26
type input "[DATE]"
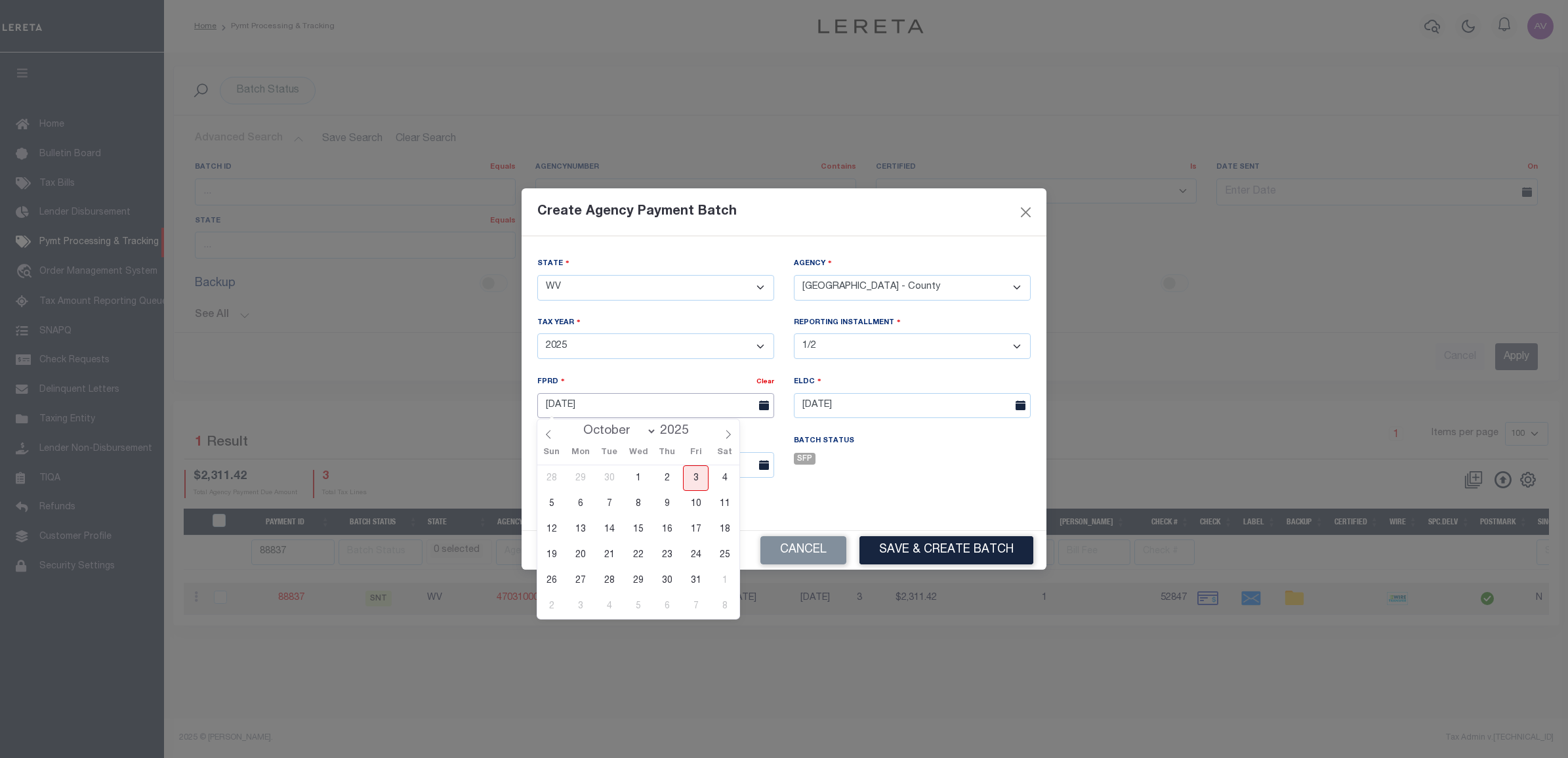
click at [611, 402] on input "[DATE]" at bounding box center [655, 406] width 237 height 26
click at [700, 474] on span "3" at bounding box center [696, 478] width 26 height 26
type input "[DATE]"
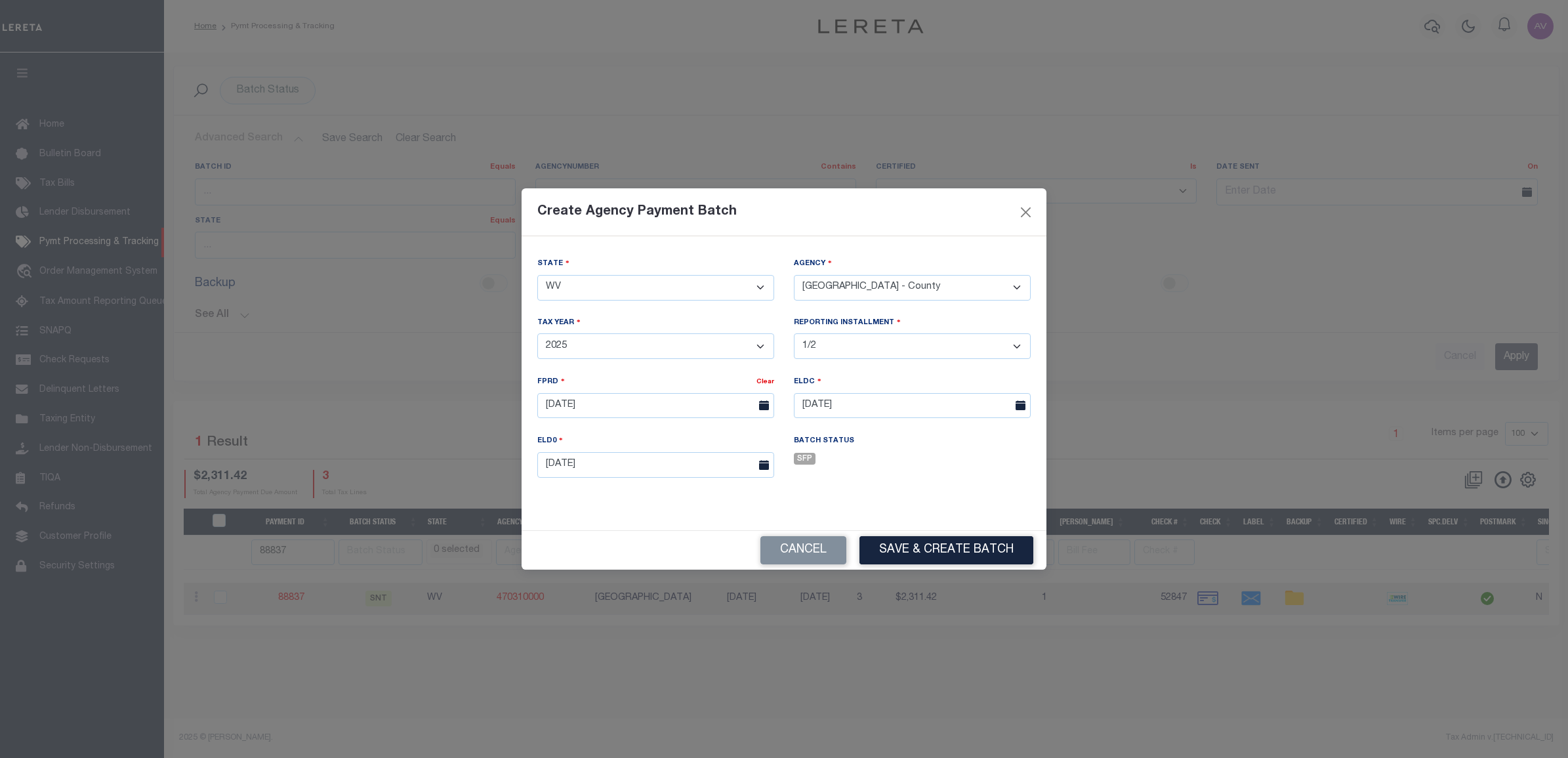
click at [850, 454] on div "SFP" at bounding box center [912, 460] width 237 height 18
click at [926, 545] on button "Save & Create Batch" at bounding box center [946, 550] width 174 height 29
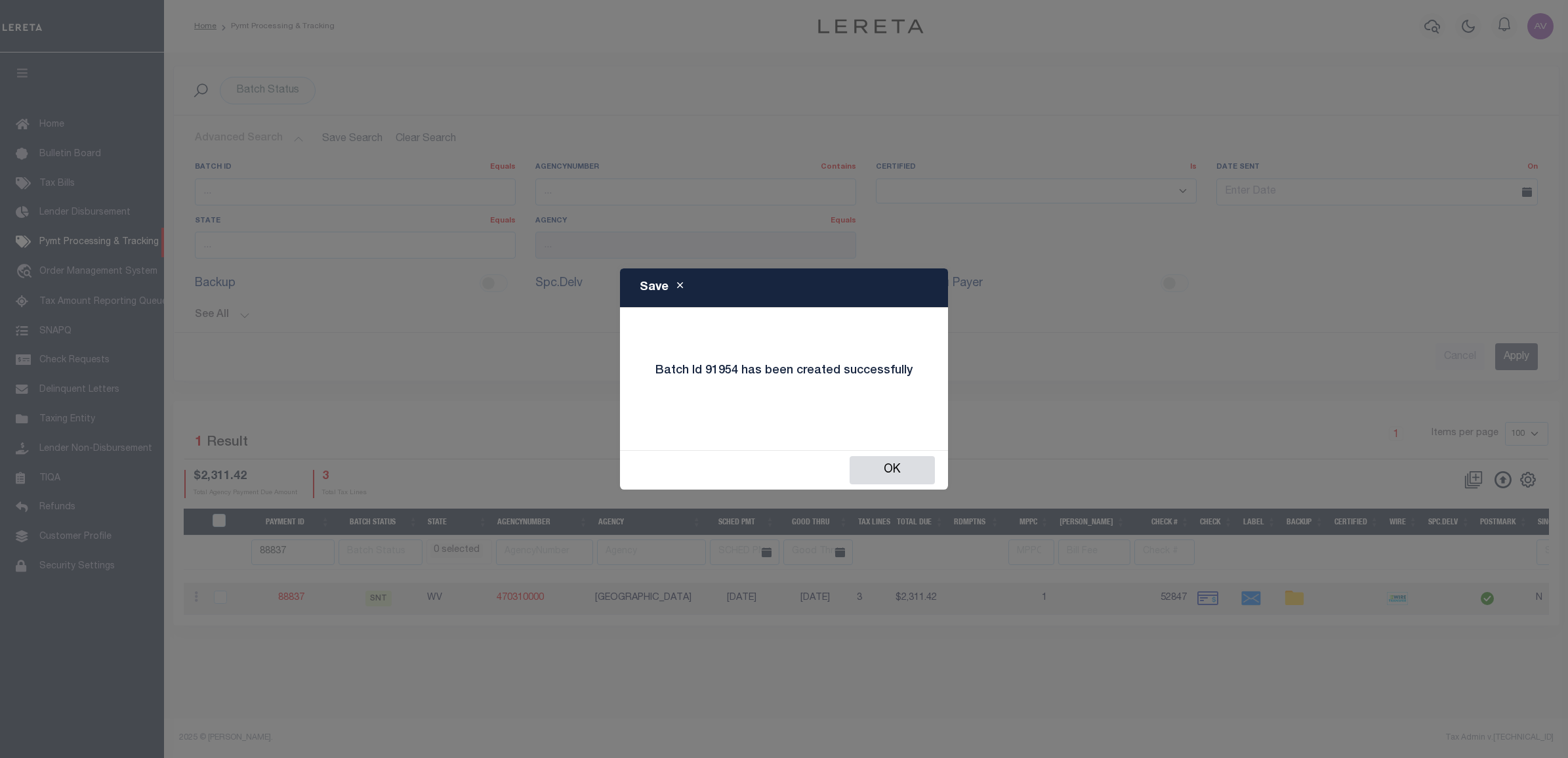
click at [713, 374] on h4 "Batch Id 91954 has been created successfully" at bounding box center [784, 372] width 277 height 15
copy h4 "91954"
click at [919, 474] on button "OK" at bounding box center [892, 470] width 85 height 29
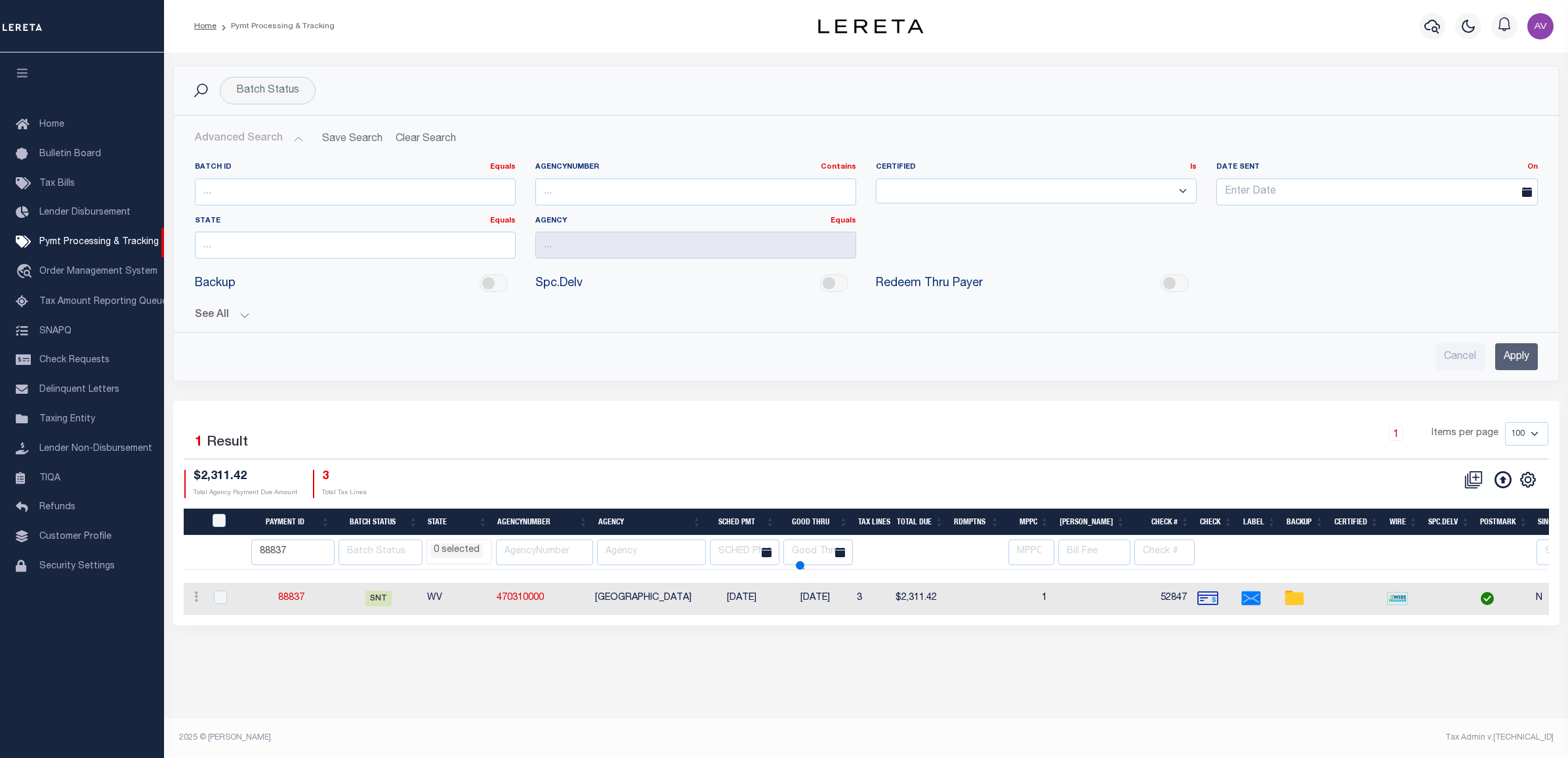
select select
click at [271, 549] on input "88837" at bounding box center [293, 553] width 84 height 26
select select
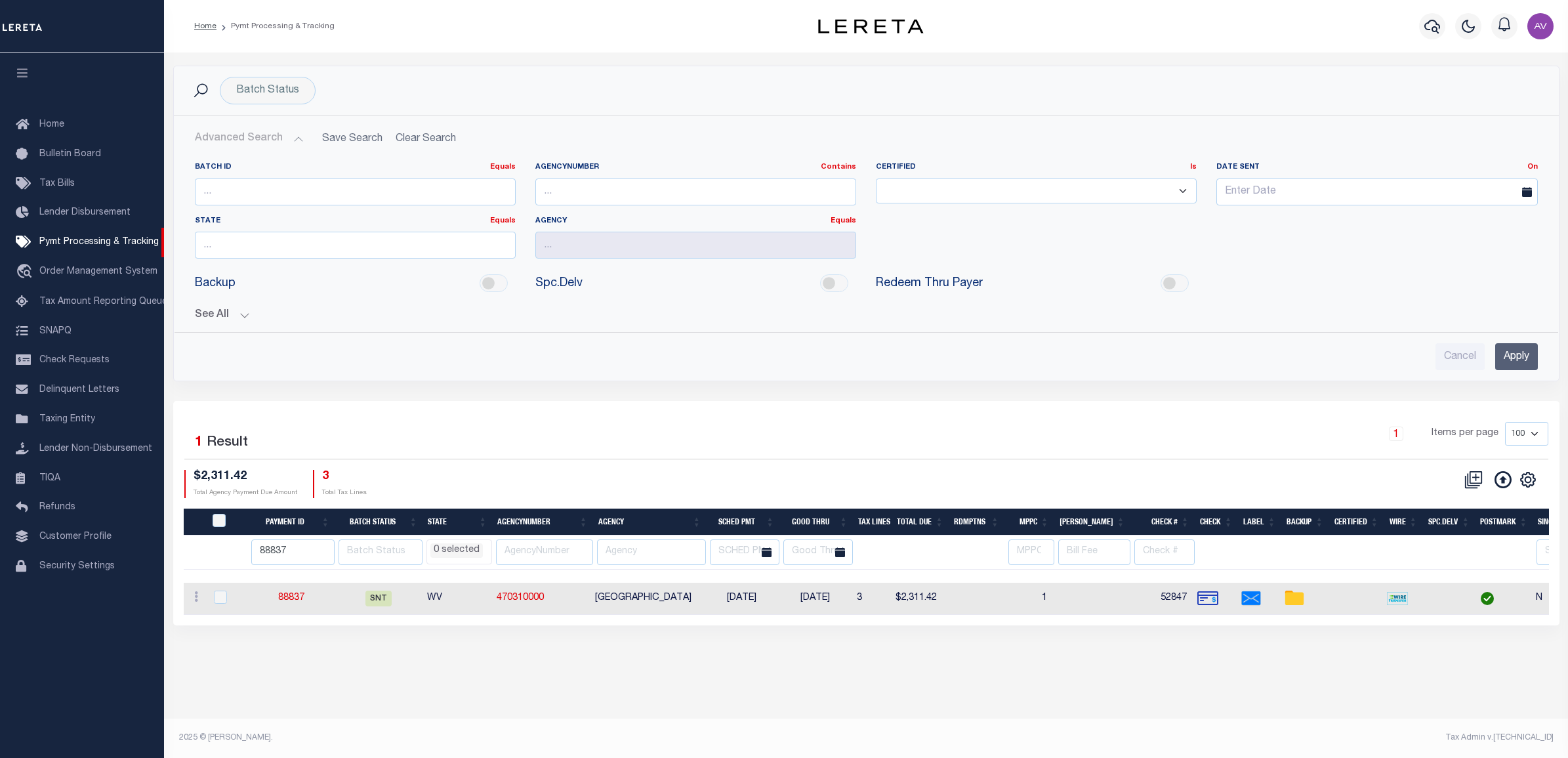
select select
paste input "91954"
type input "91954"
select select
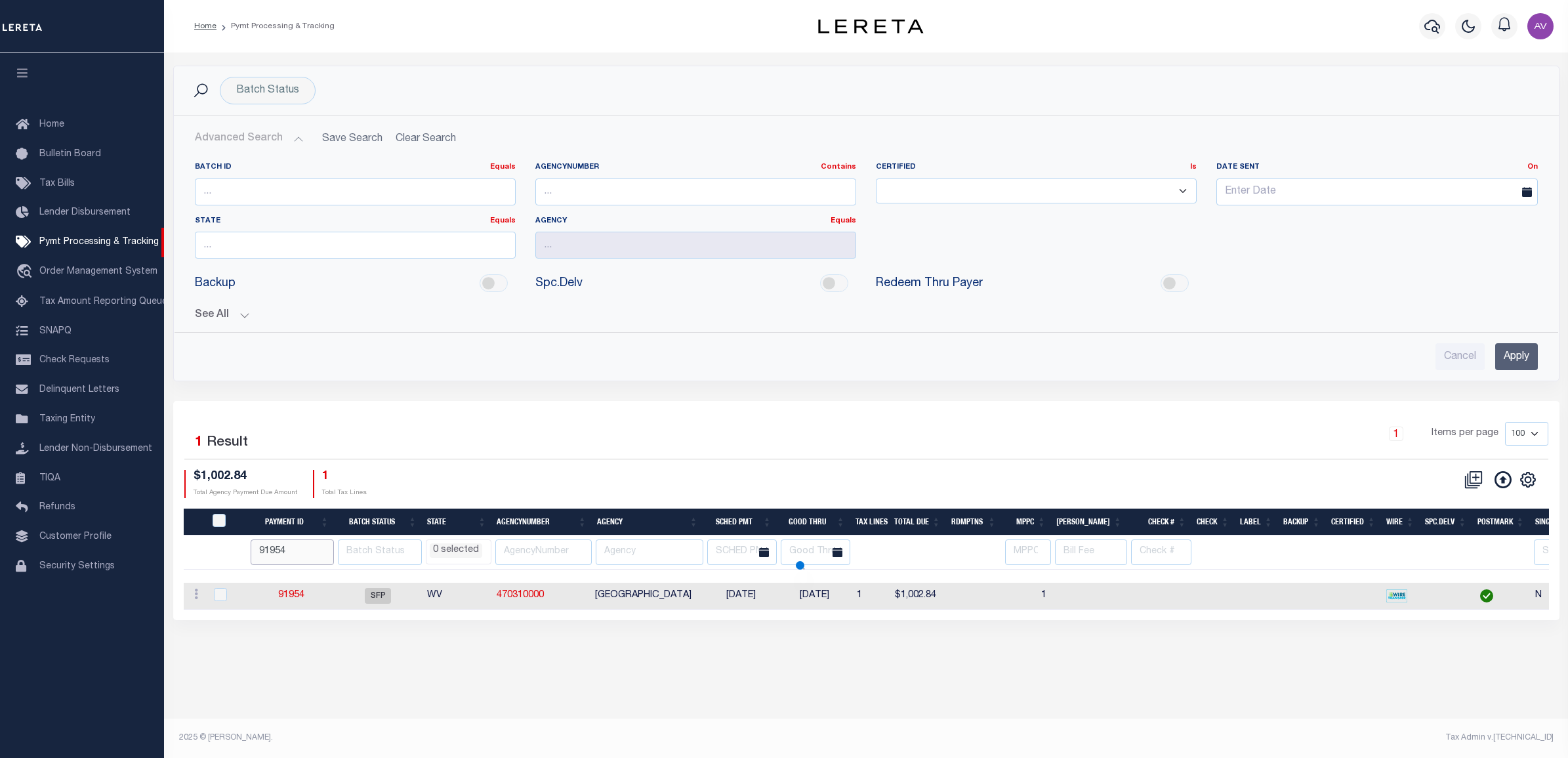
select select
drag, startPoint x: 284, startPoint y: 590, endPoint x: 293, endPoint y: 597, distance: 11.4
click at [1021, 451] on div "1 Items per page 100 200 500 1000" at bounding box center [1039, 439] width 1018 height 34
click at [119, 247] on span "Pymt Processing & Tracking" at bounding box center [99, 242] width 119 height 9
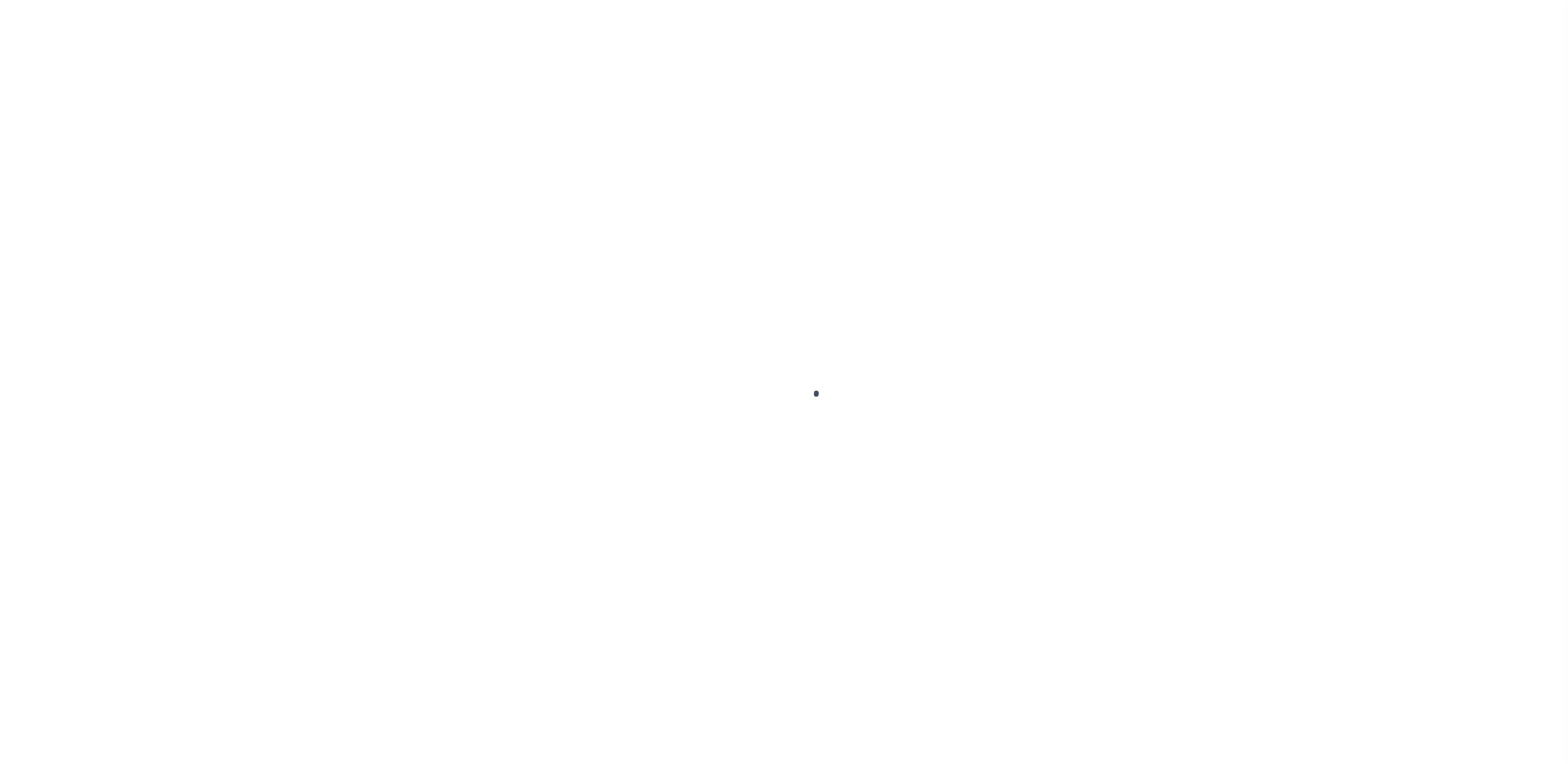
select select "RCD"
select select "CHK"
select select "[PERSON_NAME]"
select select "FDX"
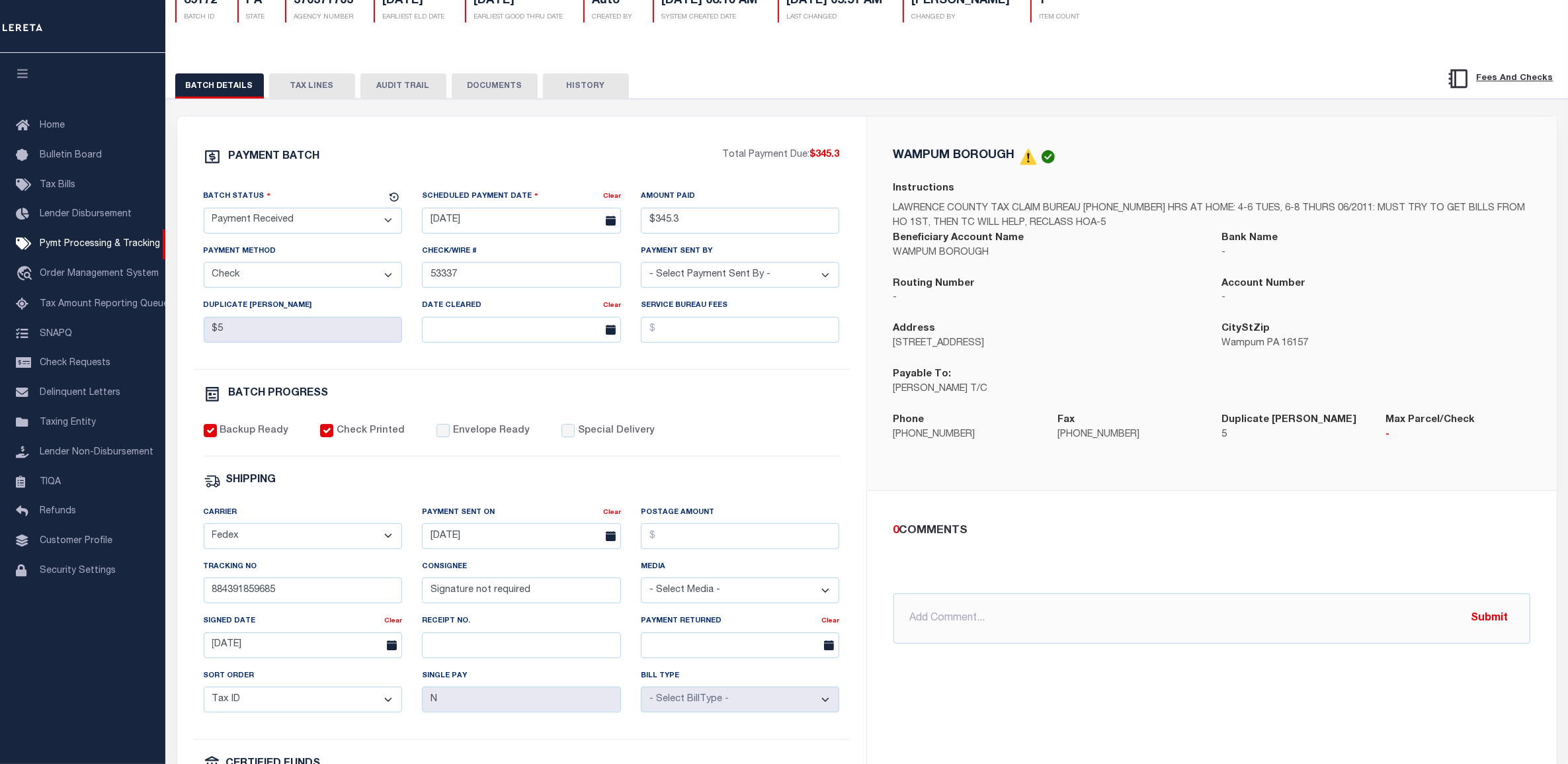
scroll to position [165, 0]
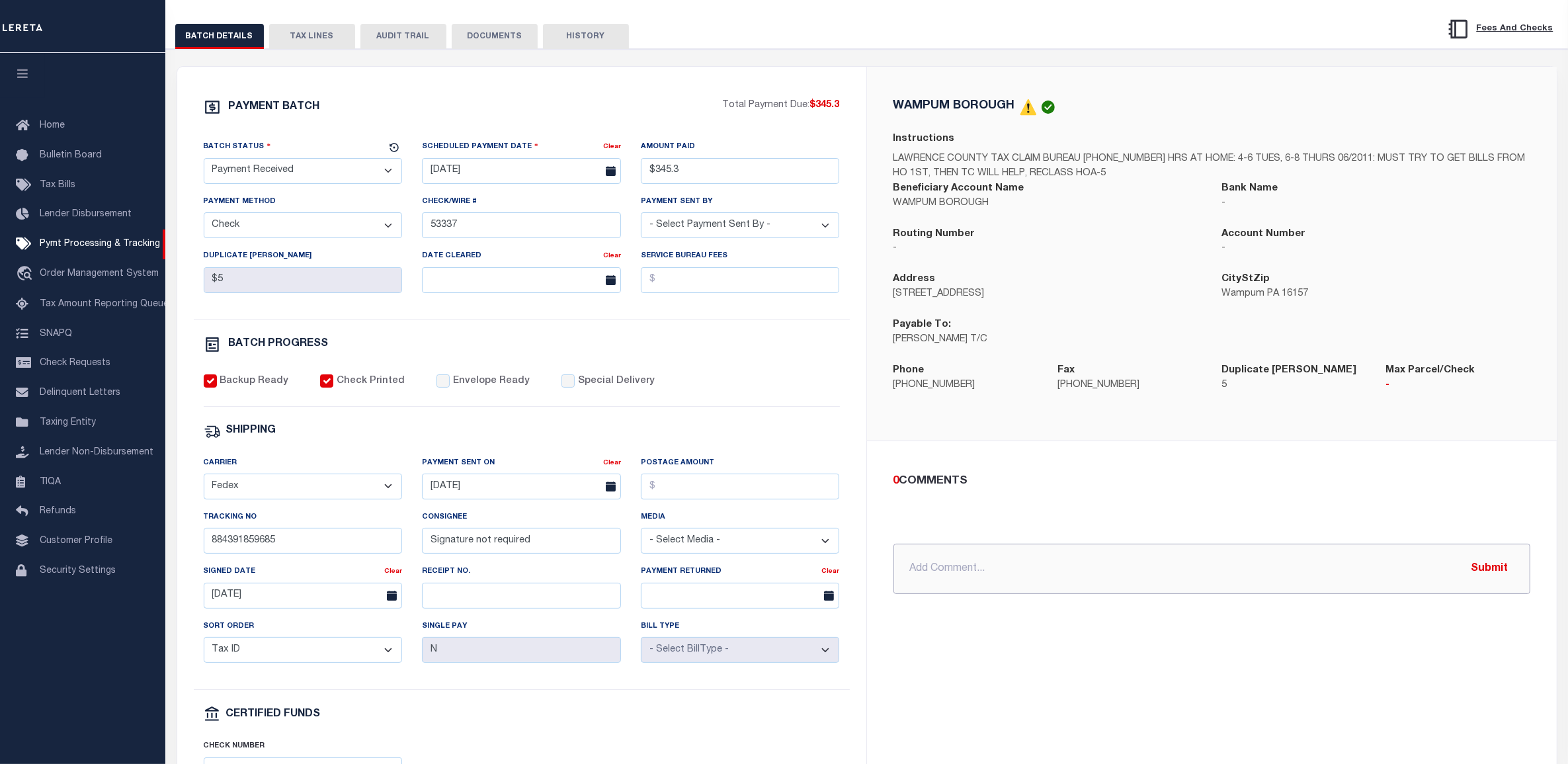
click at [957, 576] on input "text" at bounding box center [1212, 569] width 637 height 50
click at [507, 33] on button "DOCUMENTS" at bounding box center [495, 36] width 86 height 25
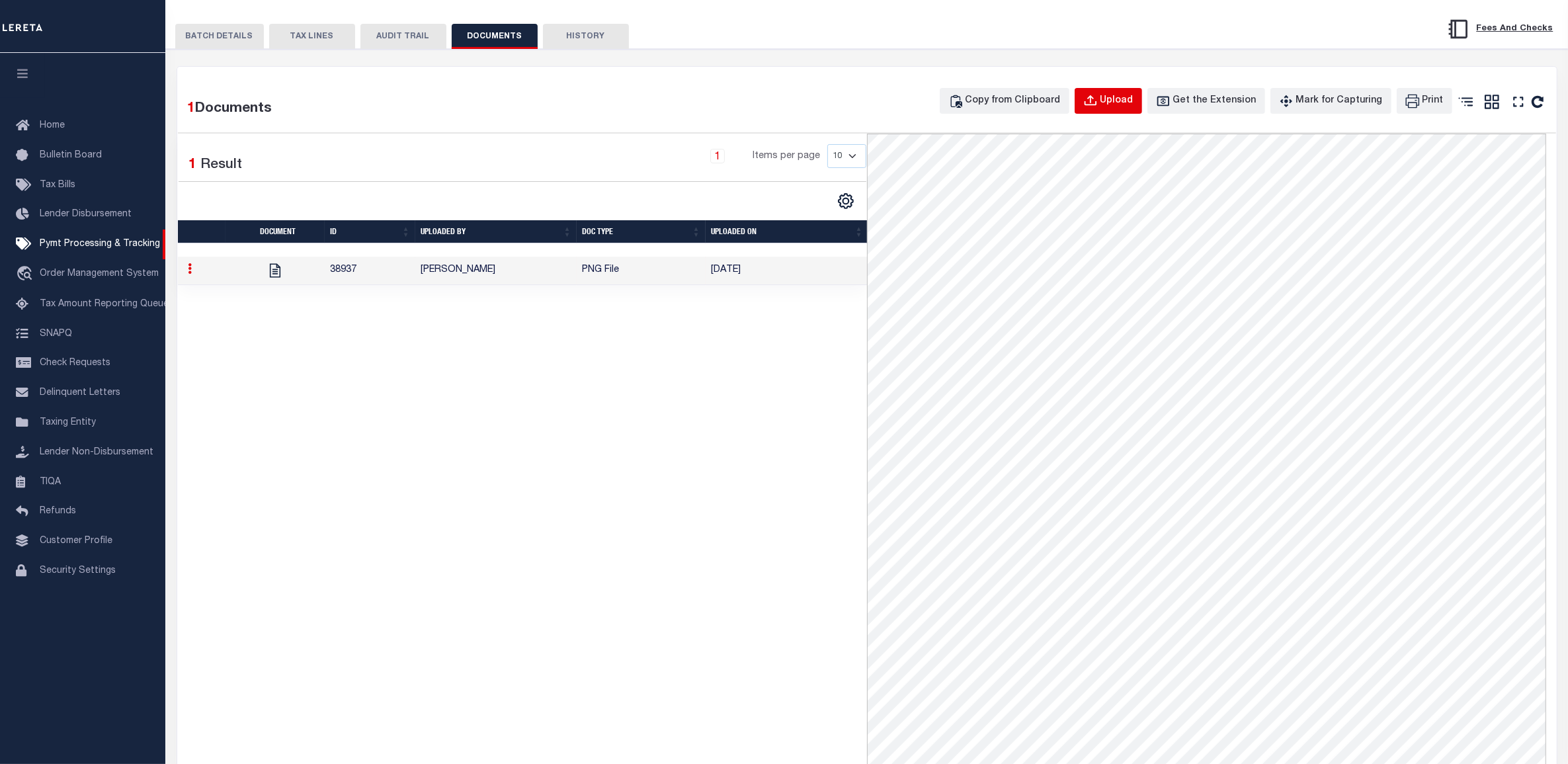
click at [1098, 100] on icon "button" at bounding box center [1091, 102] width 15 height 15
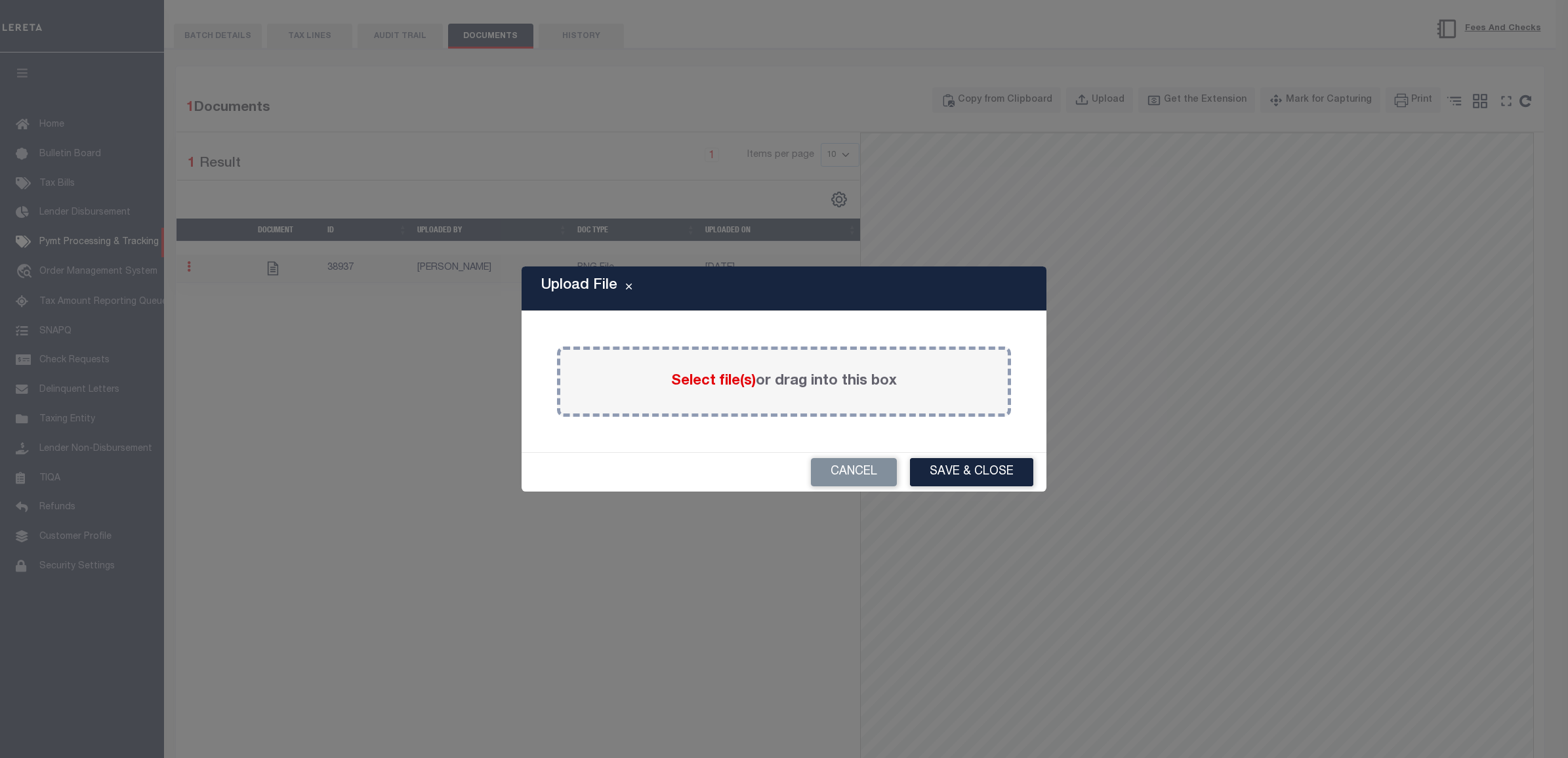
click at [702, 382] on span "Select file(s)" at bounding box center [713, 382] width 85 height 15
click at [0, 0] on input "Select file(s) or drag into this box" at bounding box center [0, 0] width 0 height 0
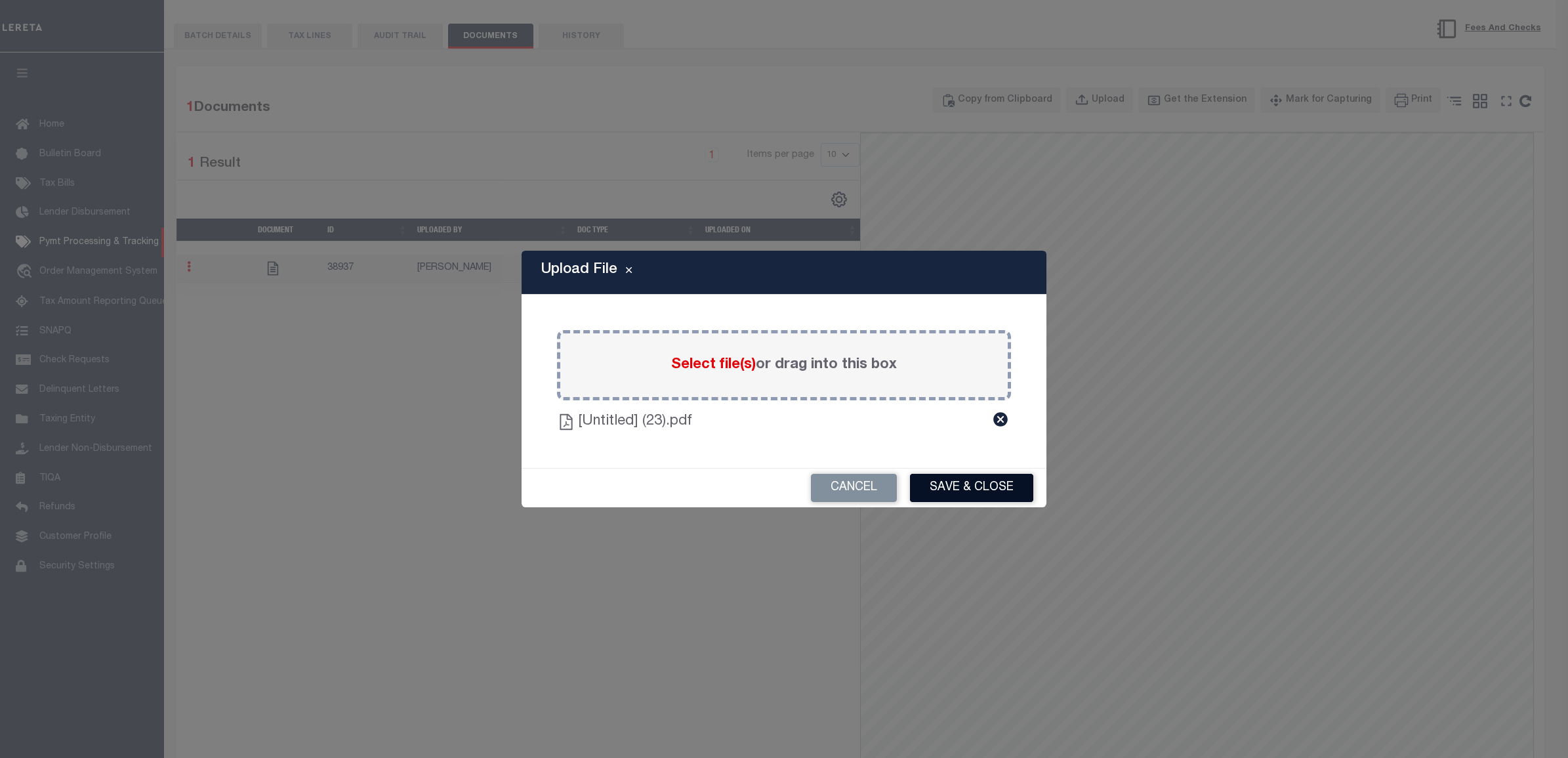
click at [1003, 488] on button "Save & Close" at bounding box center [971, 488] width 123 height 29
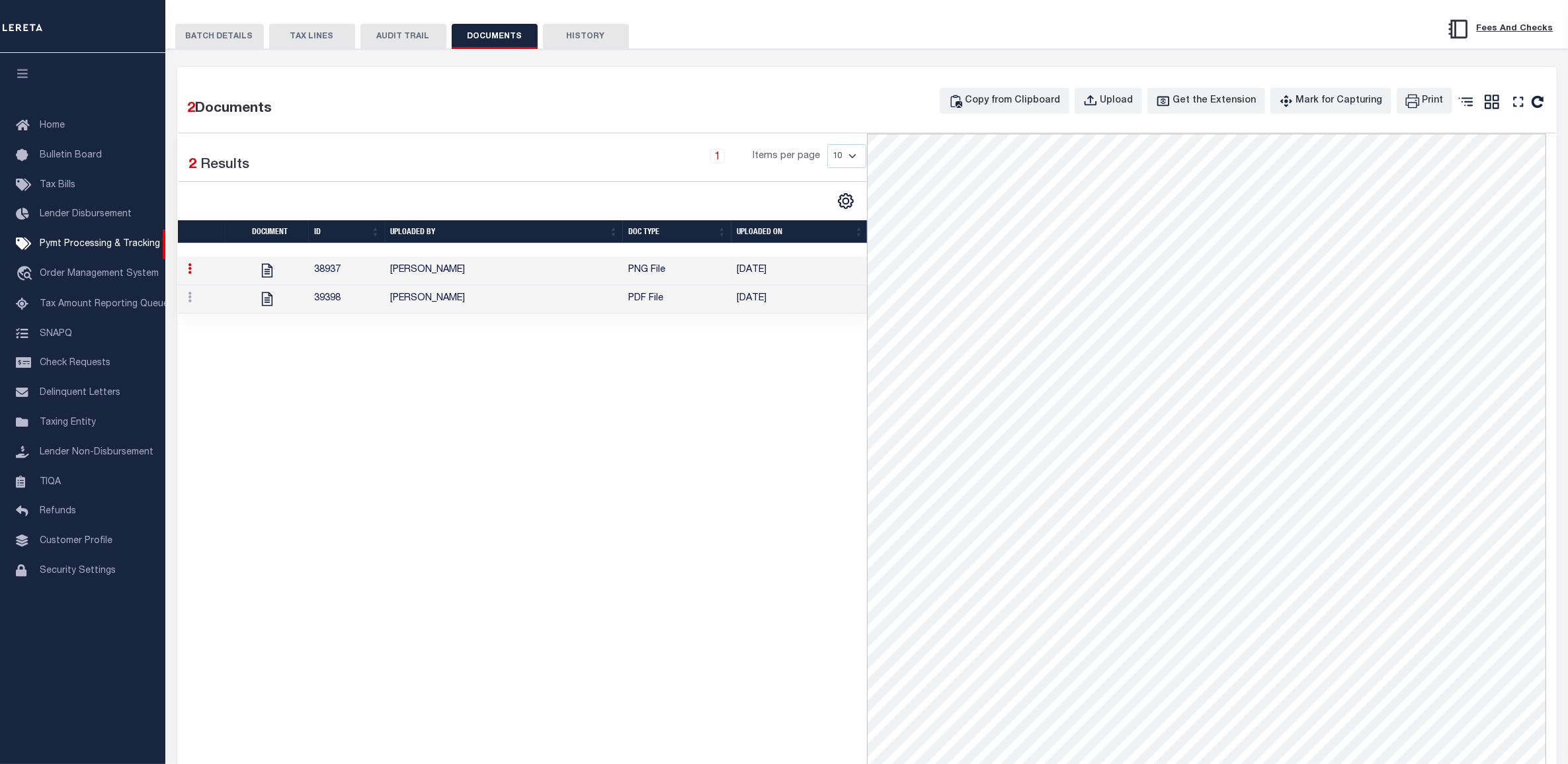
click at [241, 37] on button "BATCH DETAILS" at bounding box center [219, 36] width 89 height 25
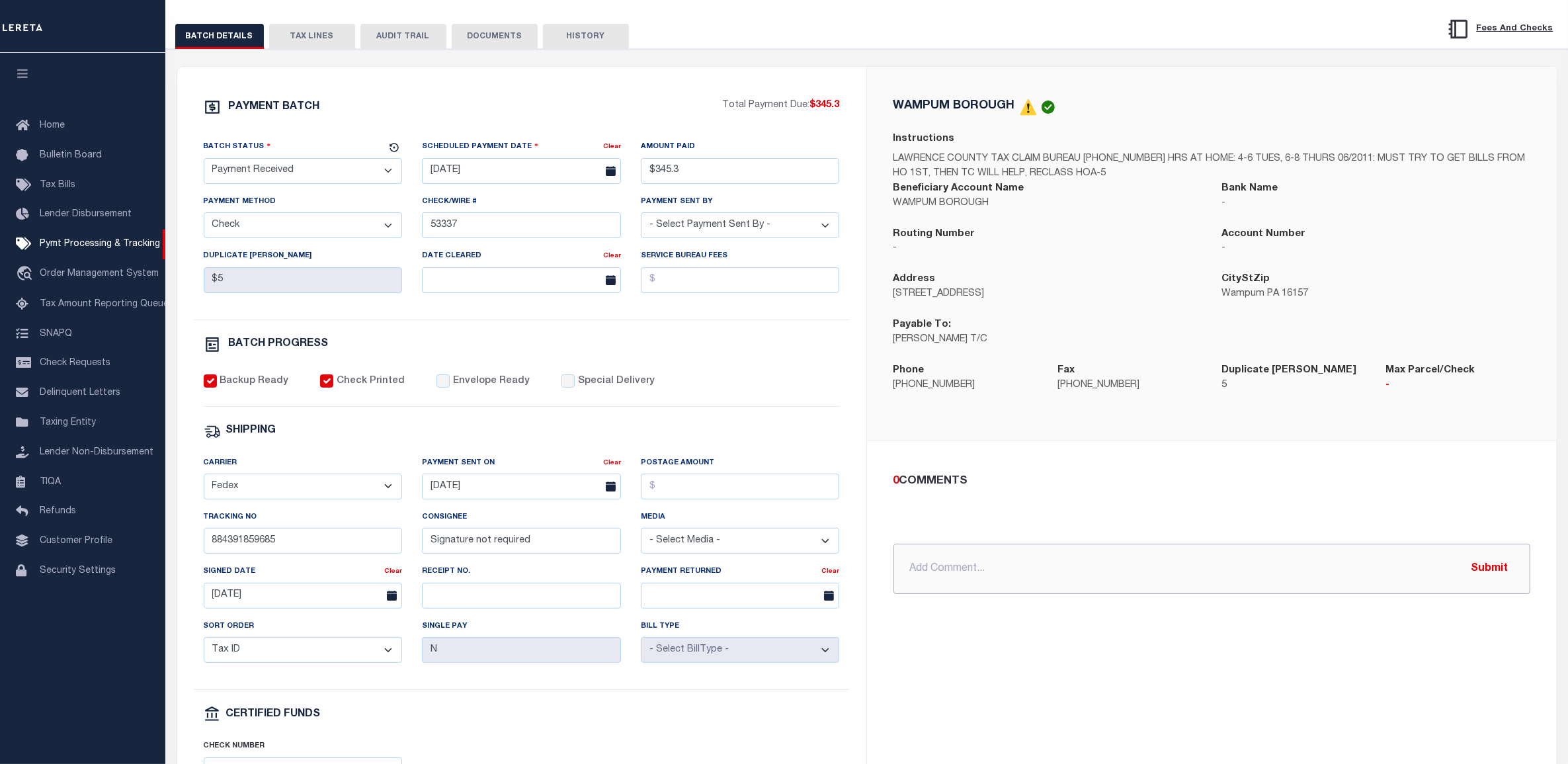
click at [941, 562] on input "text" at bounding box center [1212, 569] width 637 height 50
type input "10/3/25 - payment returned due to P&I check IAO $47.05 being over. Agency has r…"
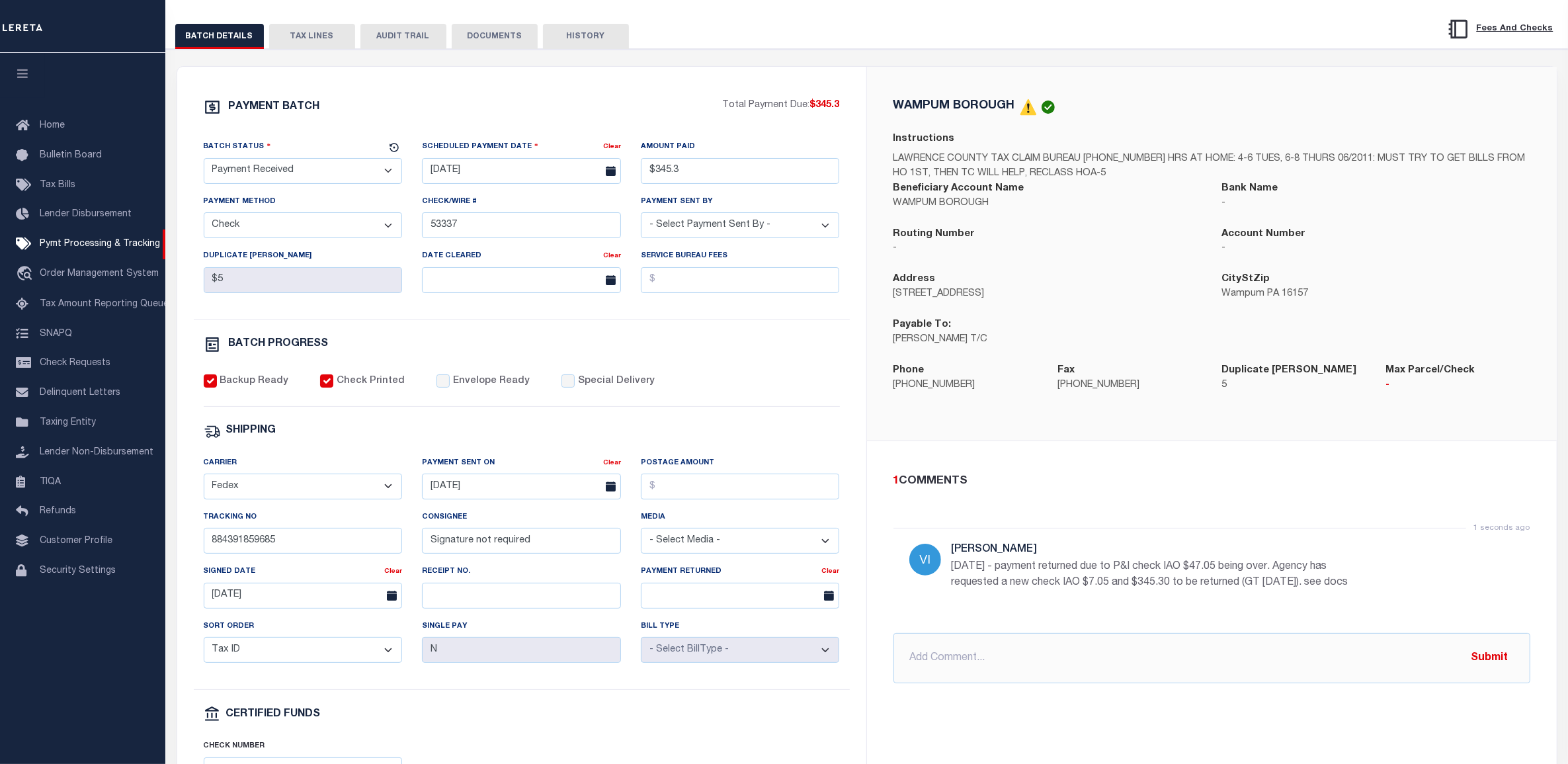
click at [799, 402] on div "Backup Ready Check Printed Envelope Ready Special Delivery" at bounding box center [522, 390] width 636 height 33
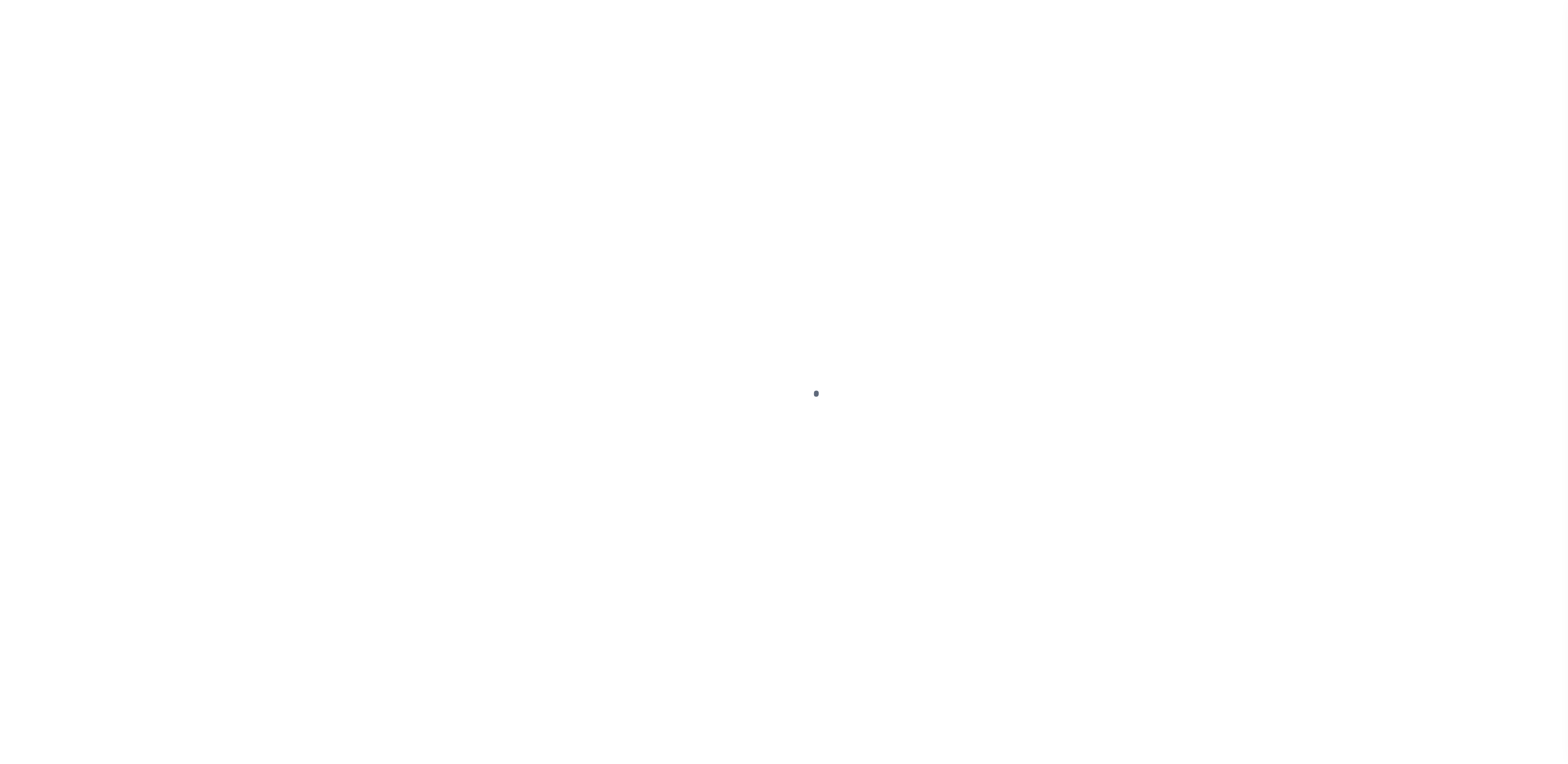
select select "RCD"
select select "CCK"
select select "[PERSON_NAME]"
select select "FDX"
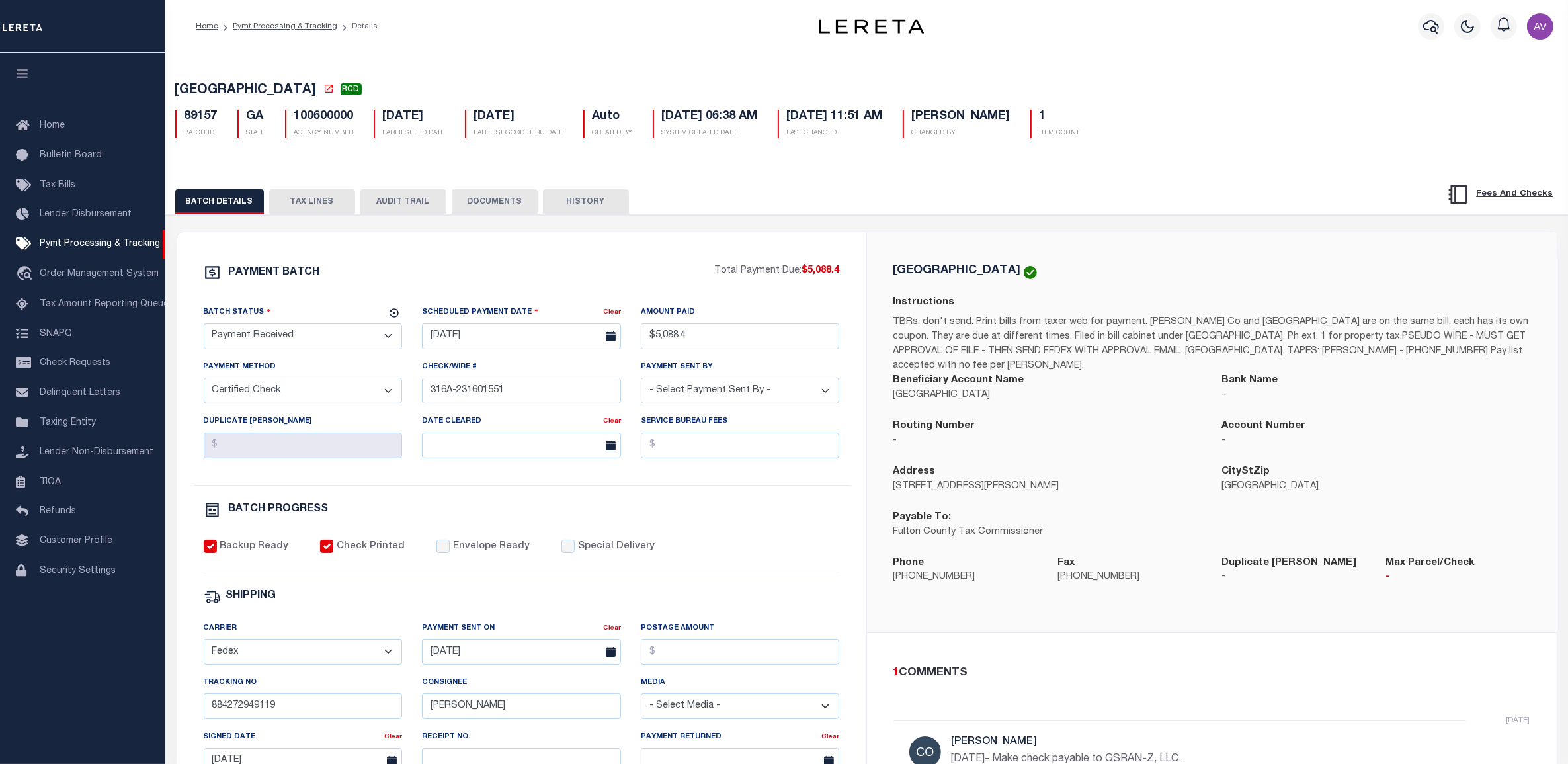
click at [791, 229] on div "PAYMENT BATCH Total Payment Due: $5,088.4 Batch Status" at bounding box center [866, 642] width 1415 height 856
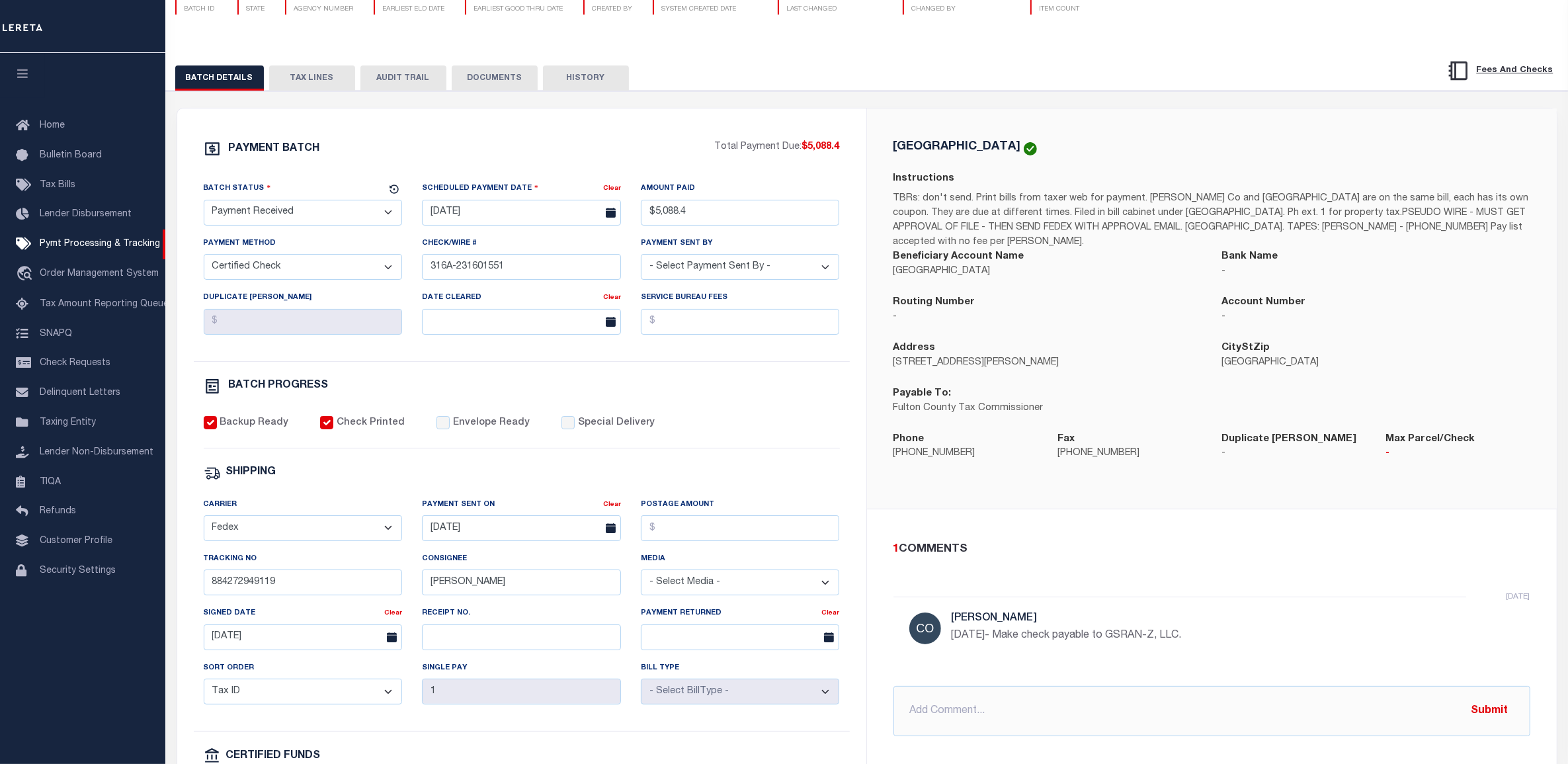
scroll to position [165, 0]
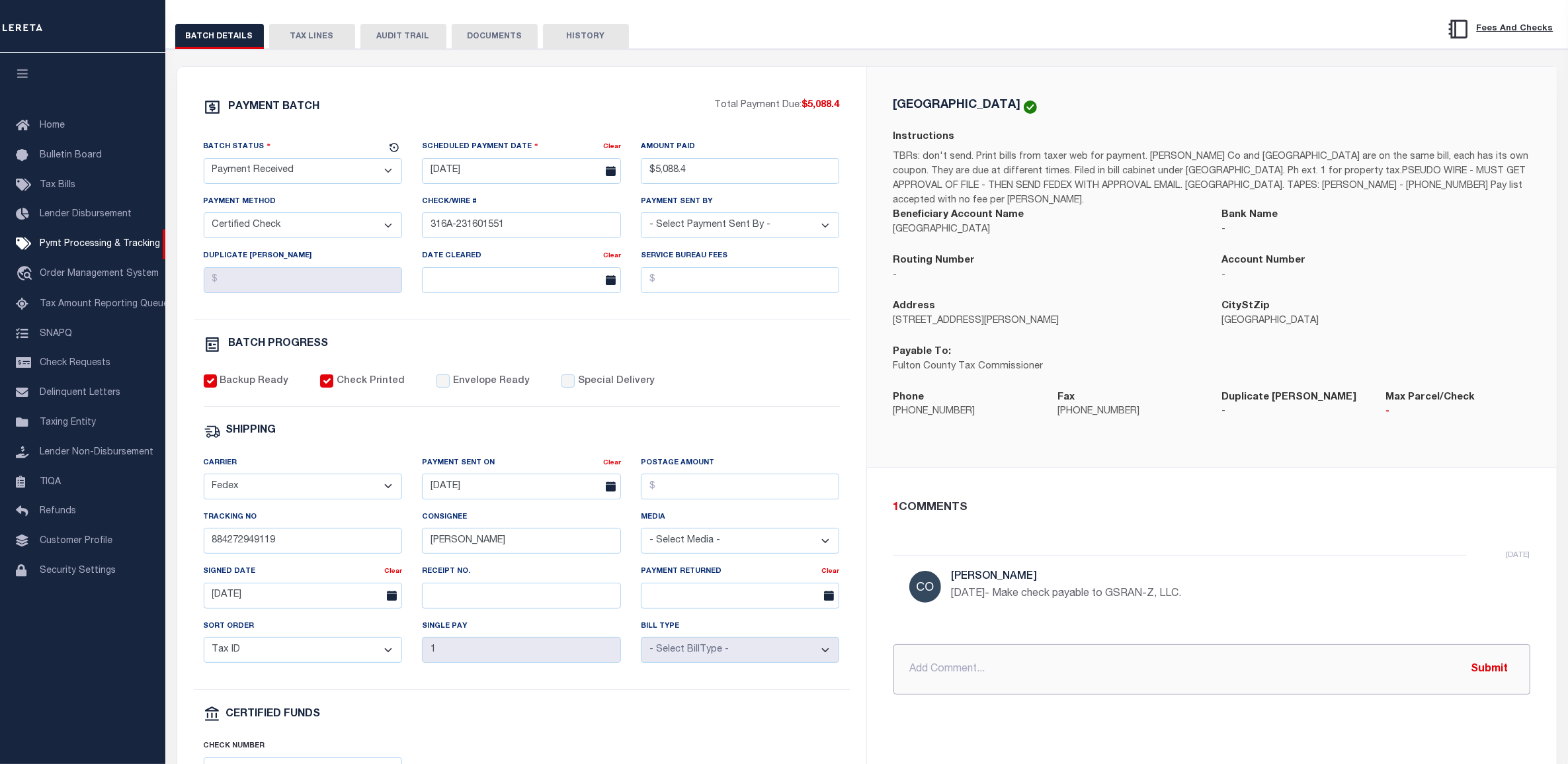
click at [956, 689] on input "text" at bounding box center [1212, 670] width 637 height 50
click at [1179, 679] on input "10/3/25 - payment was returned, see docs." at bounding box center [1212, 670] width 637 height 50
click at [1063, 667] on input "10/3/25 - payment was returned, see docs." at bounding box center [1212, 670] width 637 height 50
click at [1059, 674] on input "10/3/25 - payment was returned, see docs." at bounding box center [1212, 670] width 637 height 50
type input "10/3/25 - payment was returned due to being paid off. giving check back to acco…"
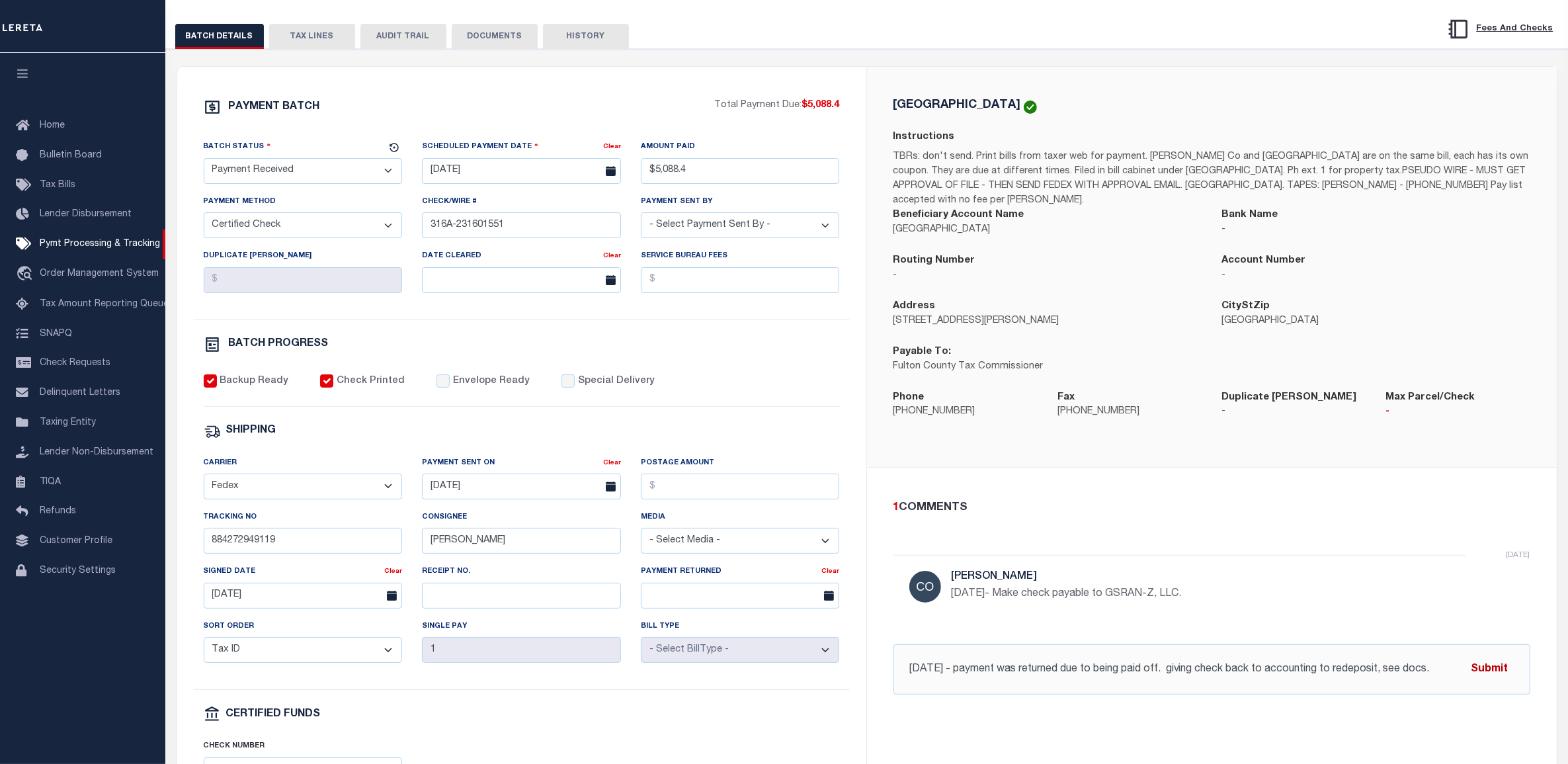
click at [1488, 670] on button "Submit" at bounding box center [1490, 669] width 54 height 27
drag, startPoint x: 1244, startPoint y: 539, endPoint x: 1235, endPoint y: 542, distance: 9.5
click at [1244, 539] on div "1 COMMENTS 3 week ago Cole, Gloria 9/10/2025- Make check payable to GSRAN-Z, LL…" at bounding box center [1212, 596] width 658 height 195
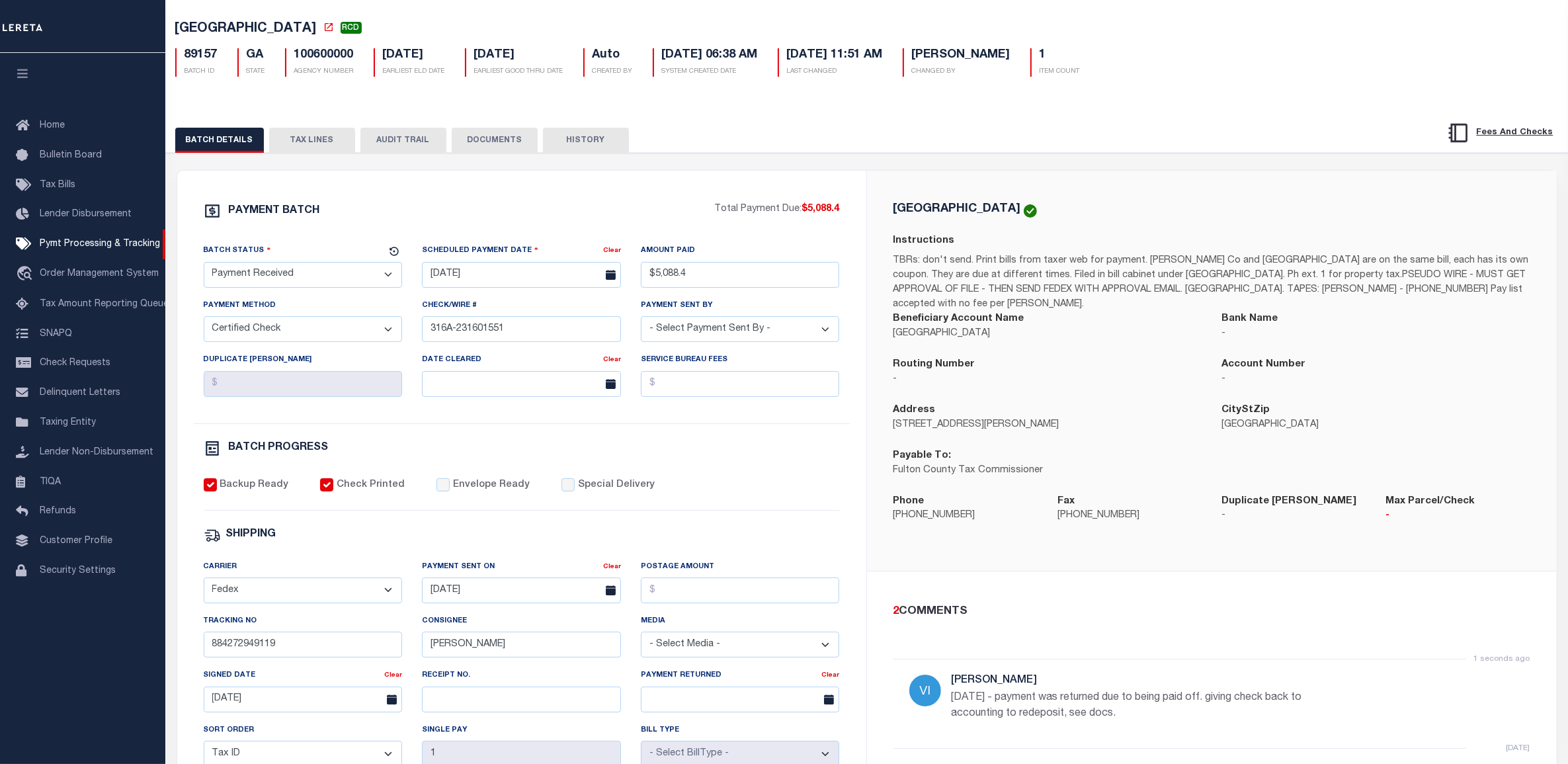
scroll to position [0, 0]
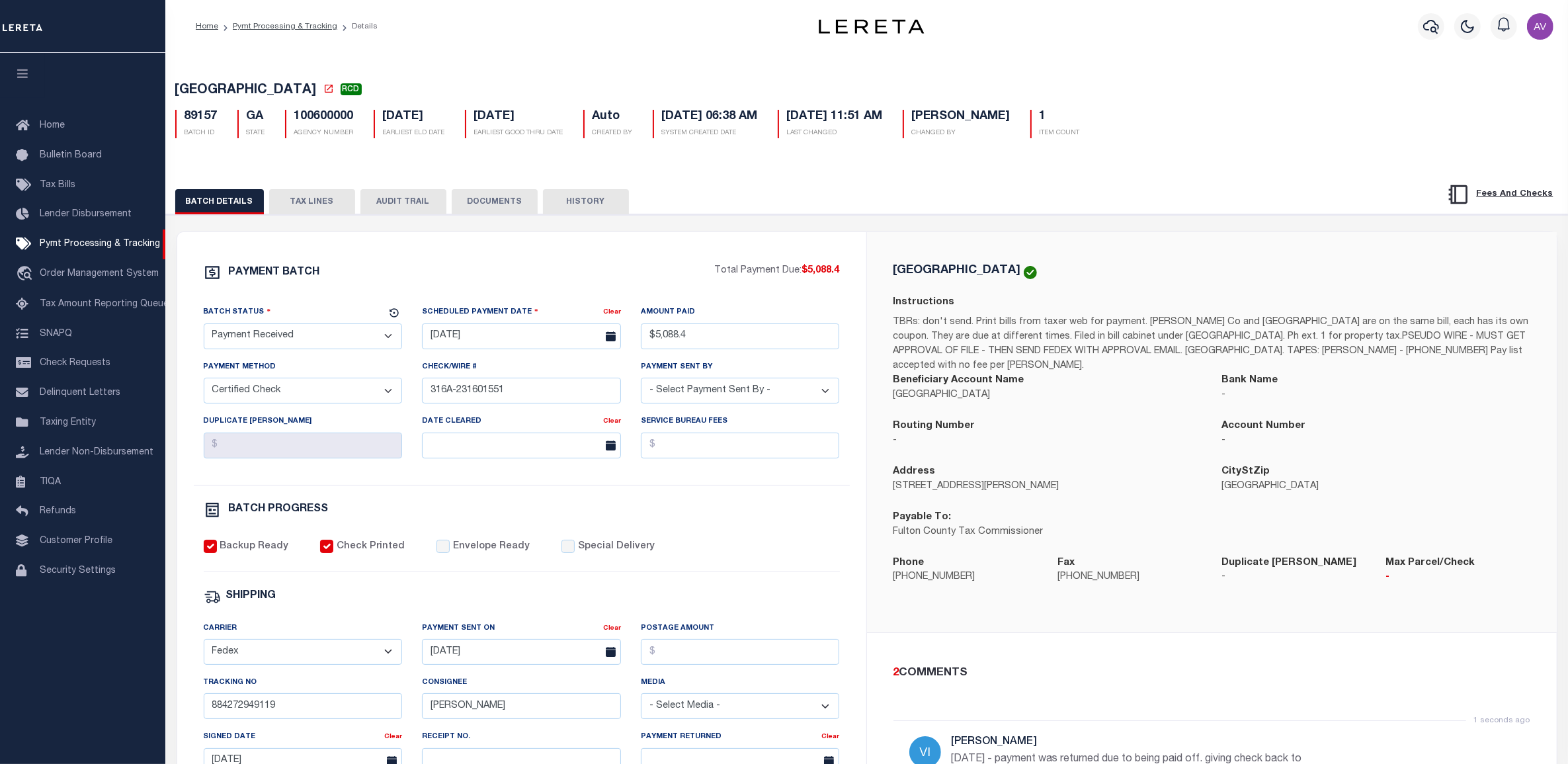
click at [1094, 362] on p "TBRs: don't send. Print bills from taxer web for payment. Fulton Co and Atlanta…" at bounding box center [1212, 345] width 637 height 58
click at [1125, 297] on div "FULTON COUNTY Instructions TBRs: don't send. Print bills from taxer web for pay…" at bounding box center [1212, 431] width 658 height 336
click at [877, 242] on div "FULTON COUNTY Instructions TBRs: don't send. Print bills from taxer web for pay…" at bounding box center [1212, 432] width 690 height 401
click at [517, 213] on button "DOCUMENTS" at bounding box center [495, 201] width 86 height 25
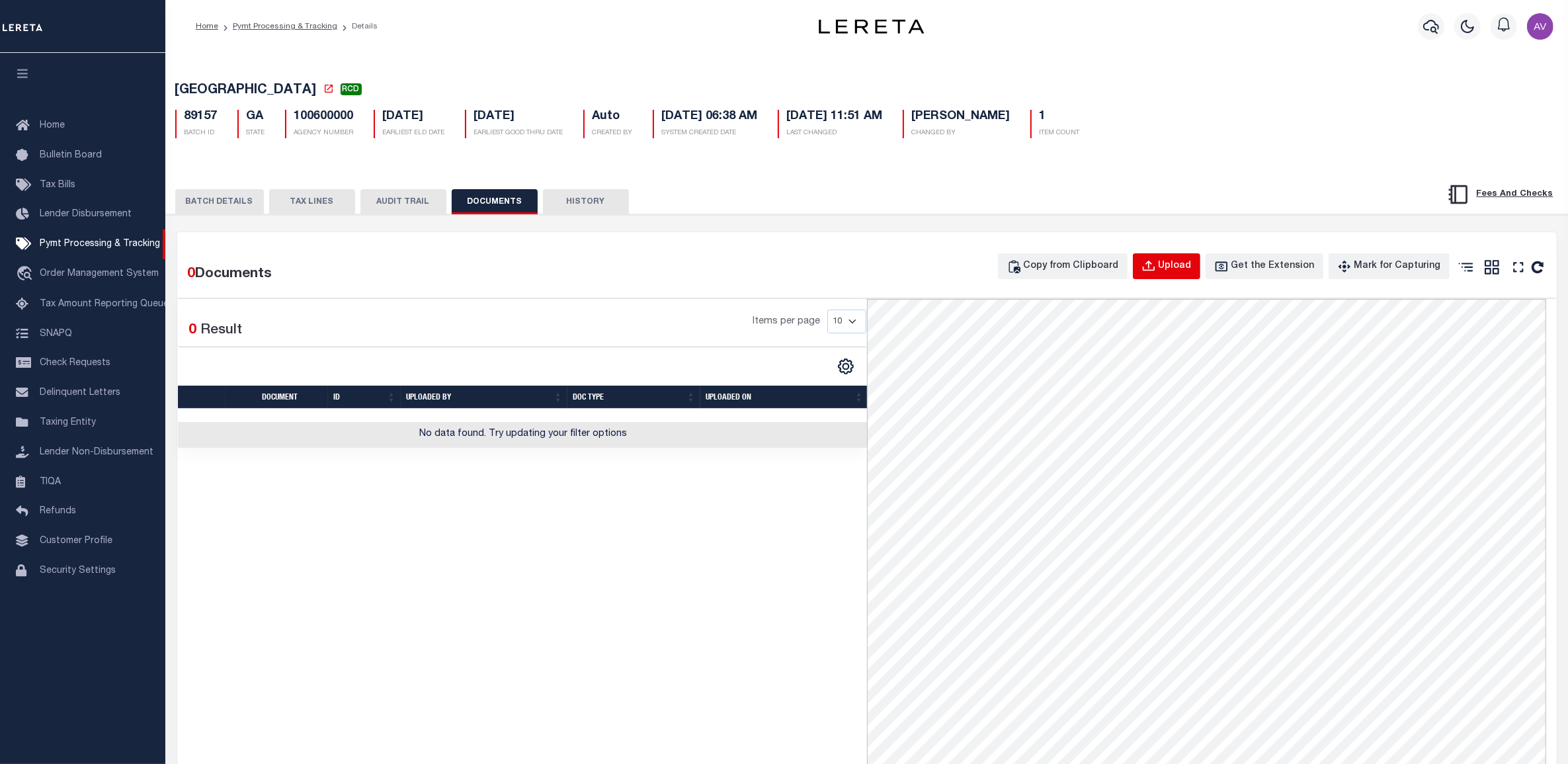
click at [1186, 270] on div "Upload" at bounding box center [1175, 266] width 33 height 15
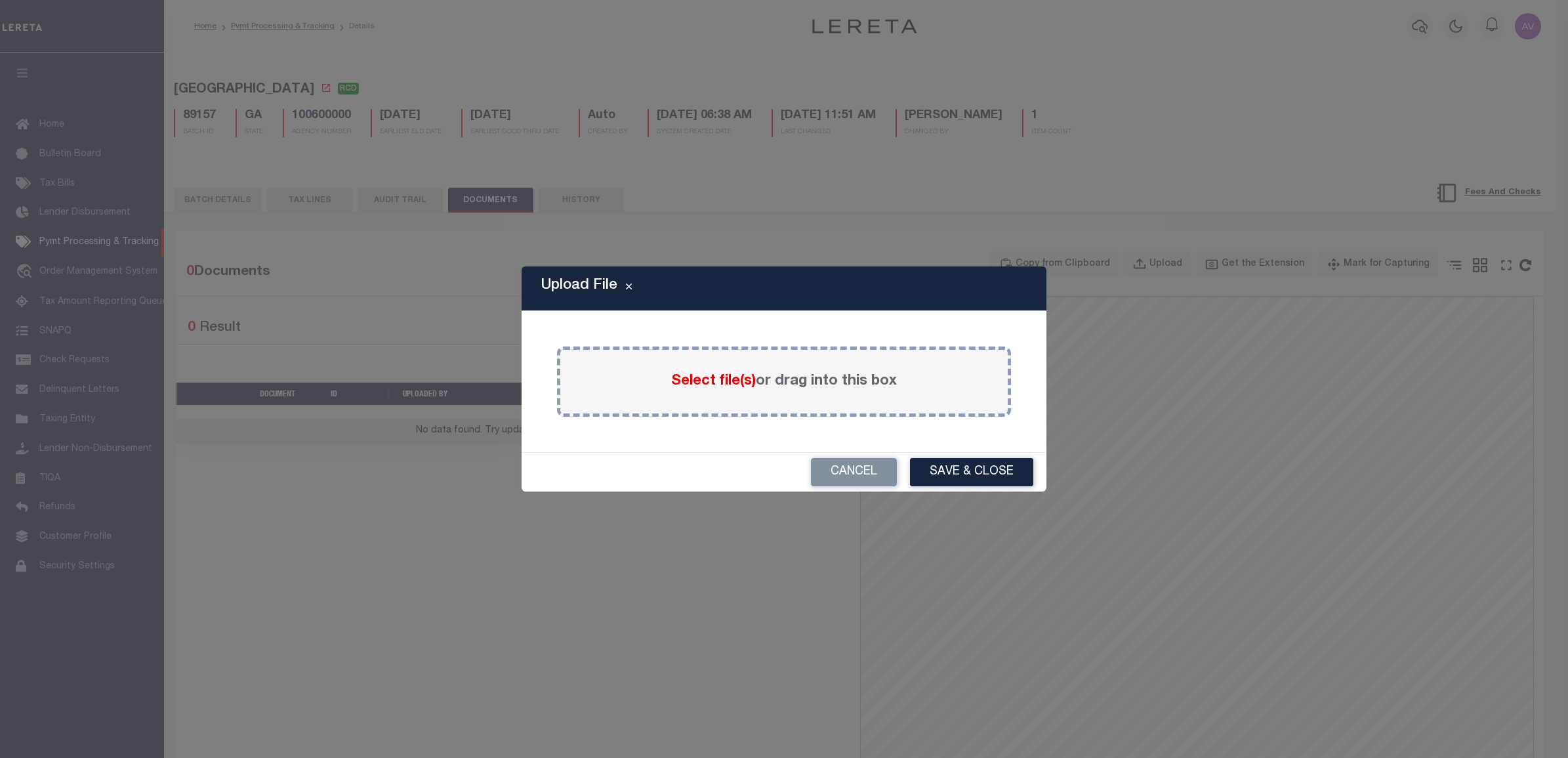
click at [700, 379] on span "Select file(s)" at bounding box center [713, 382] width 85 height 15
click at [0, 0] on input "Select file(s) or drag into this box" at bounding box center [0, 0] width 0 height 0
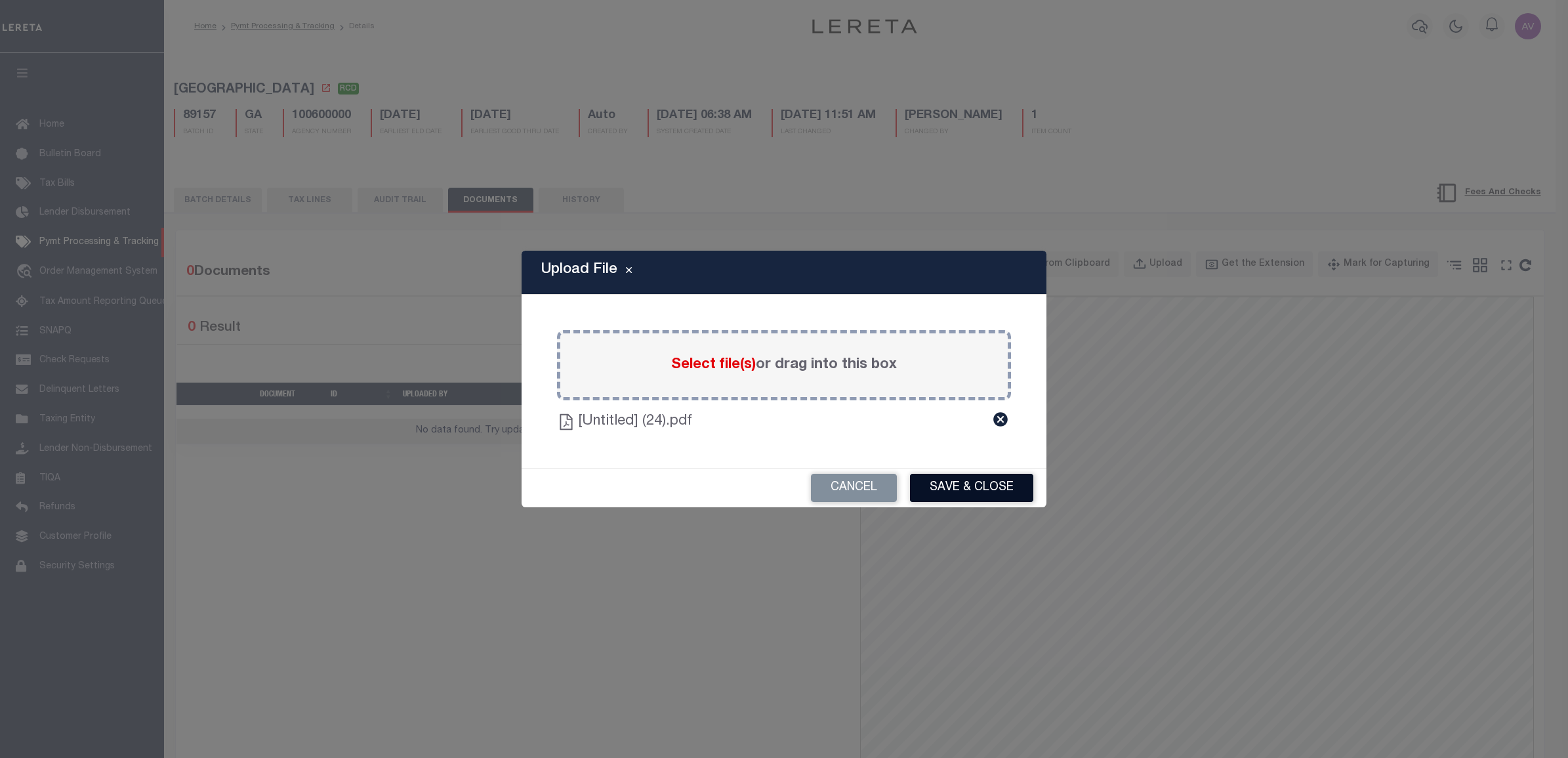
click at [929, 492] on button "Save & Close" at bounding box center [971, 488] width 123 height 29
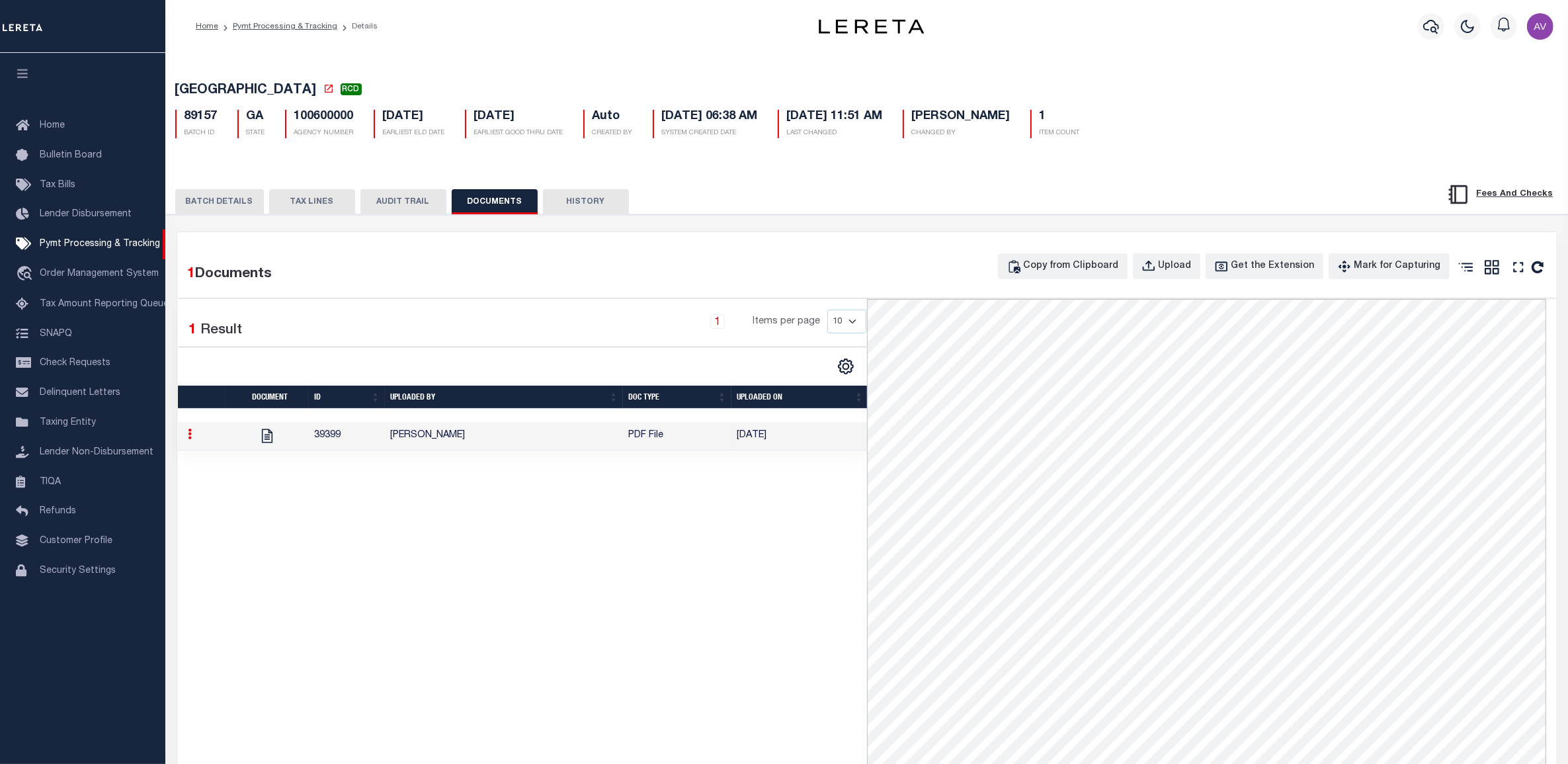
click at [694, 233] on div "PAYMENT BATCH Total Payment Due: $5,088.4 Batch Status" at bounding box center [866, 636] width 1415 height 844
click at [202, 199] on button "BATCH DETAILS" at bounding box center [219, 201] width 89 height 25
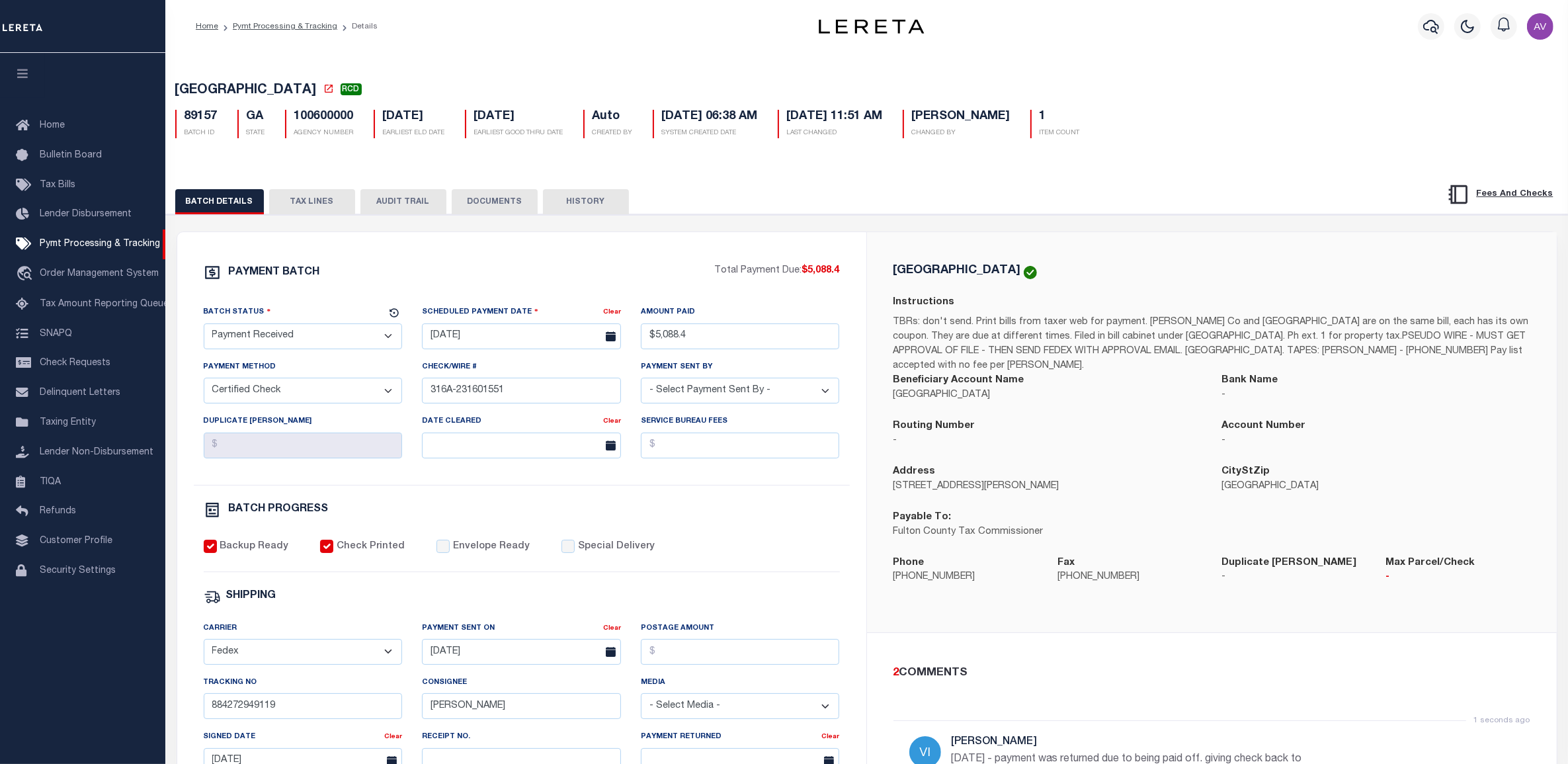
click at [850, 234] on div "PAYMENT BATCH Total Payment Due: $5,088.4 Batch Status - Select Status -" at bounding box center [867, 619] width 1381 height 775
click at [798, 239] on div "PAYMENT BATCH Total Payment Due: $5,088.4 Batch Status" at bounding box center [522, 619] width 689 height 774
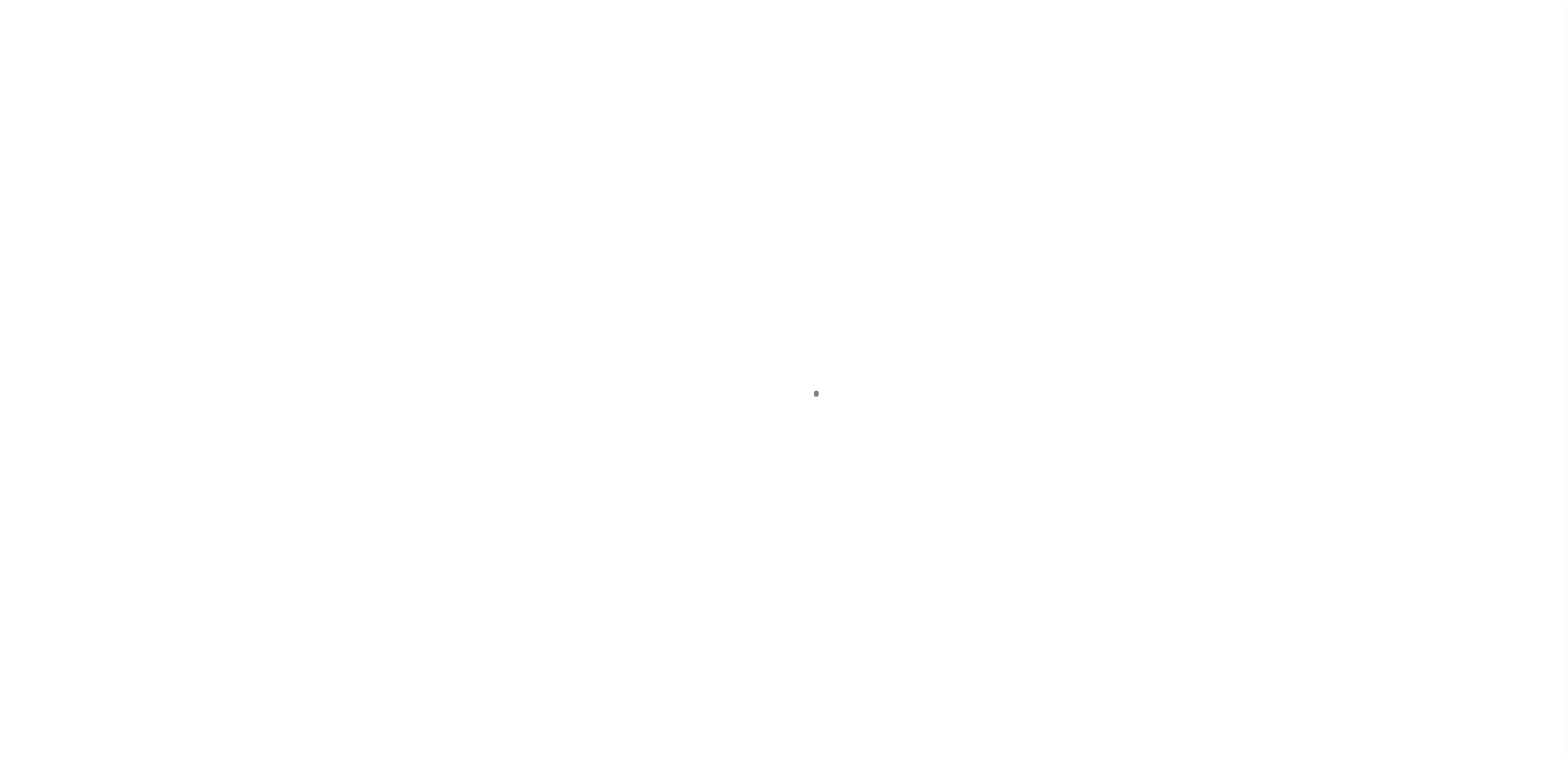
select select "SNT"
select select "CHK"
select select "[PERSON_NAME]"
select select "USS"
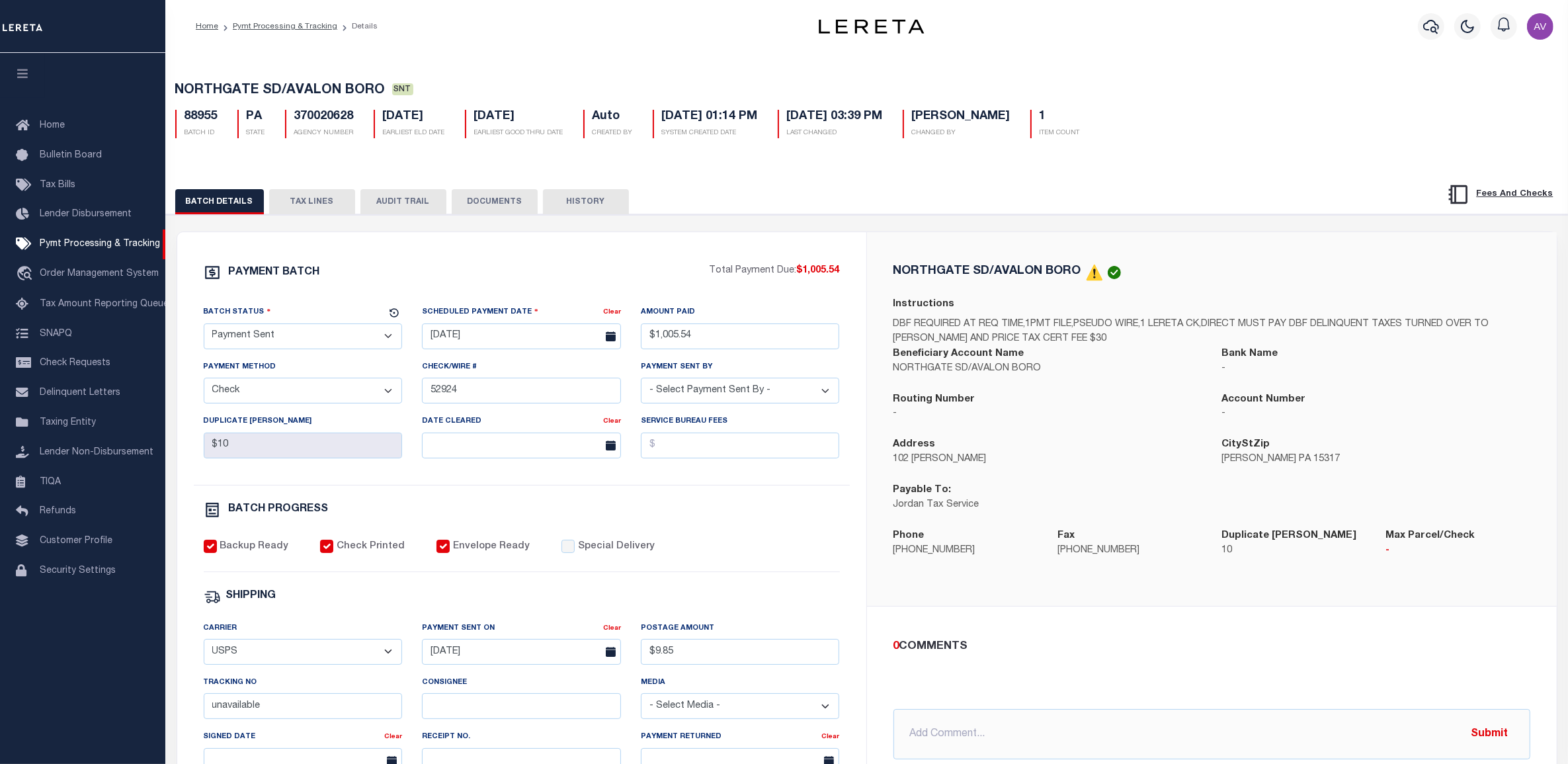
click at [938, 225] on div "PAYMENT BATCH Total Payment Due: $1,005.54 Batch Status" at bounding box center [866, 642] width 1415 height 856
click at [811, 235] on div "PAYMENT BATCH Total Payment Due: $1,005.54 Batch Status" at bounding box center [522, 619] width 689 height 774
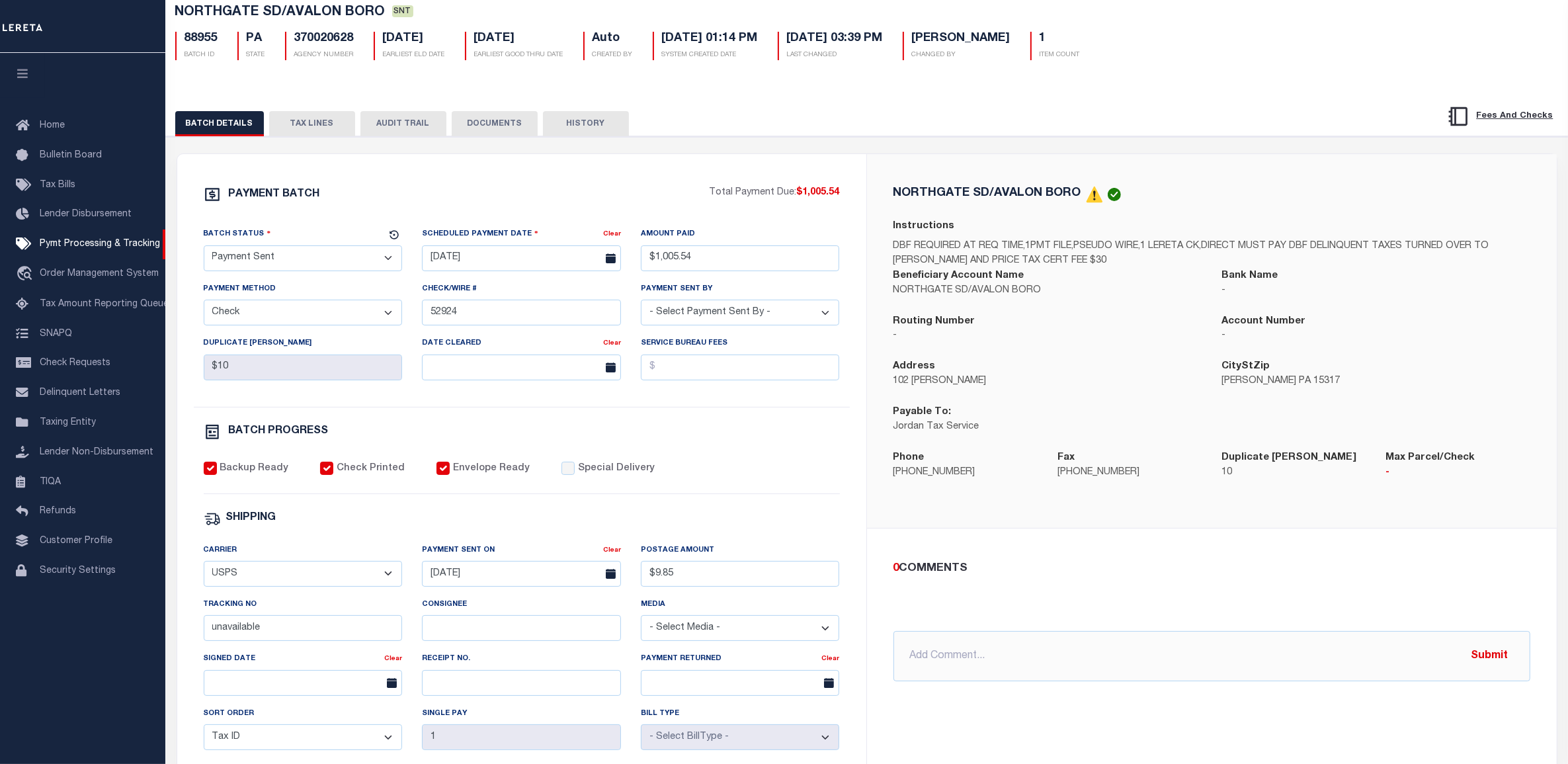
scroll to position [83, 0]
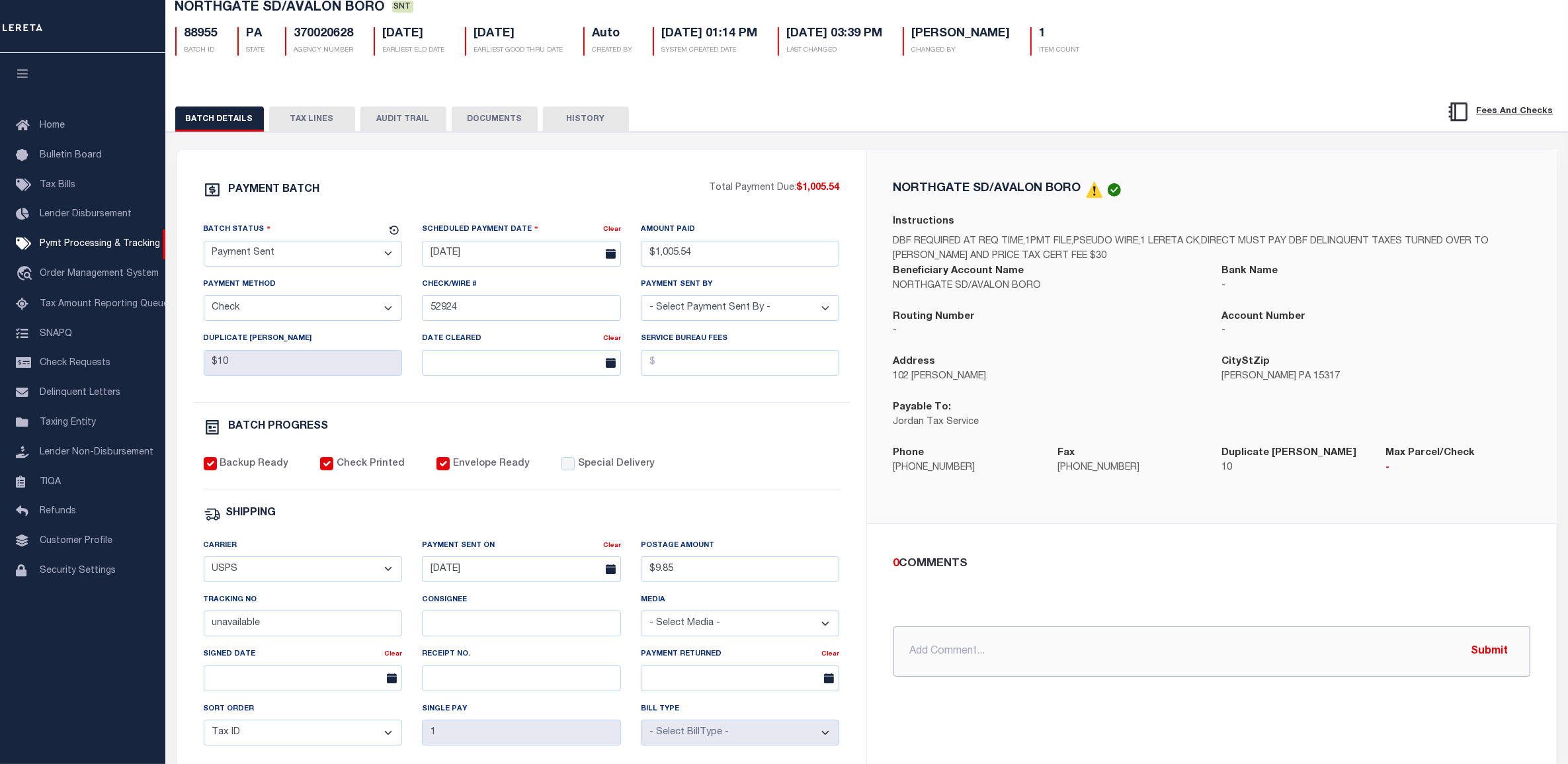
click at [957, 660] on input "text" at bounding box center [1212, 651] width 637 height 50
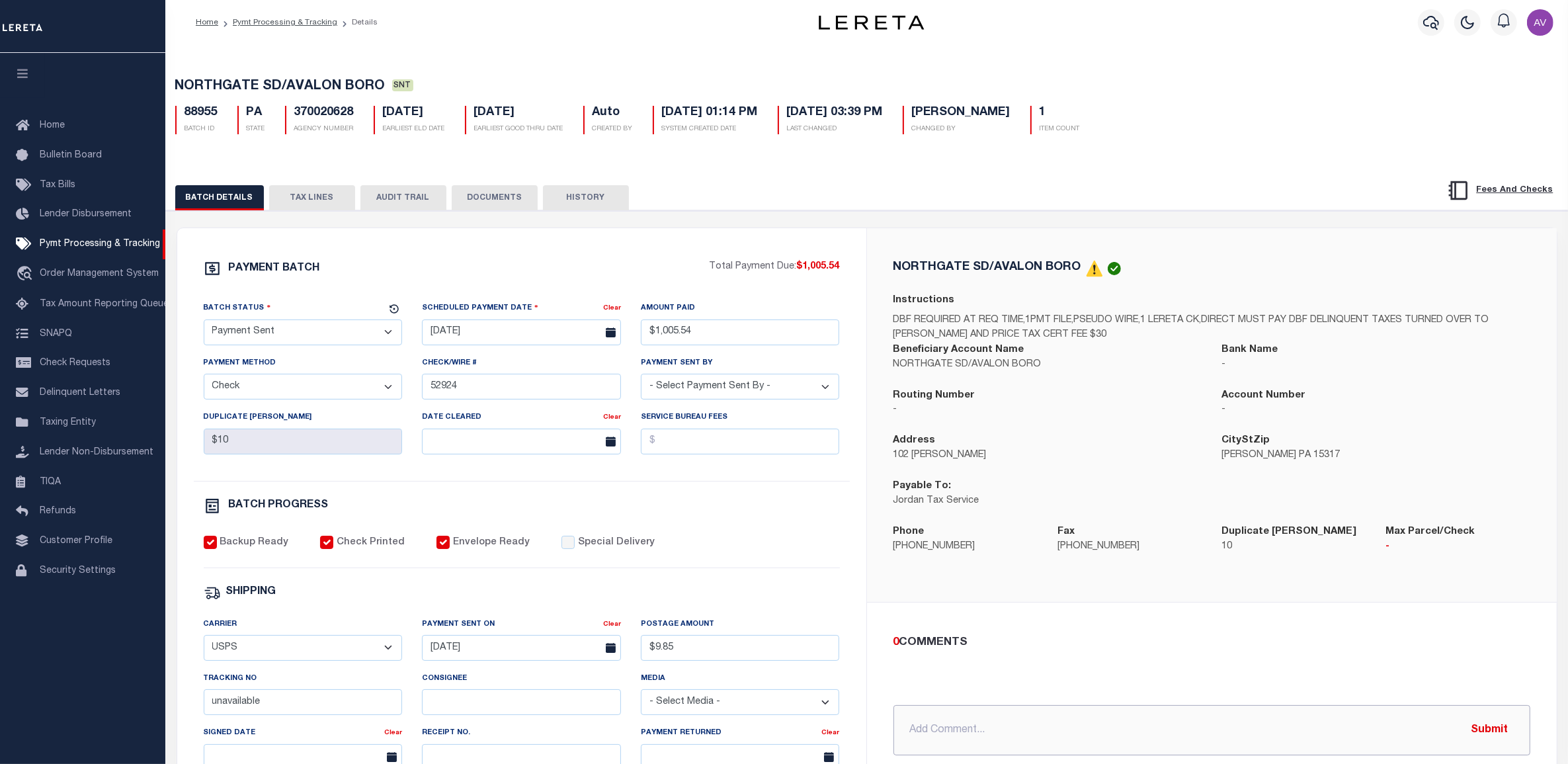
scroll to position [0, 0]
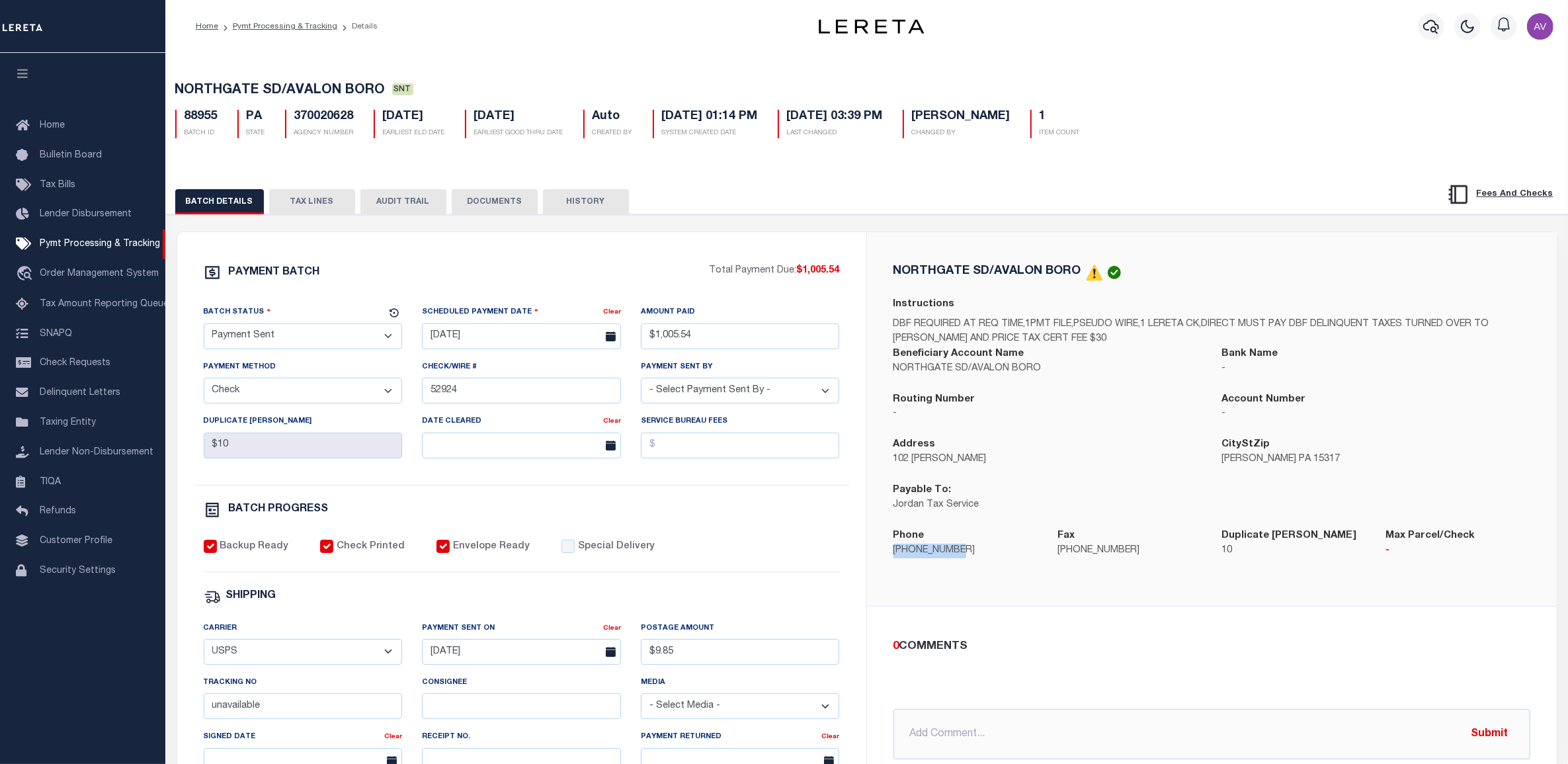
drag, startPoint x: 971, startPoint y: 557, endPoint x: 875, endPoint y: 557, distance: 96.0
click at [875, 557] on div "NORTHGATE SD/AVALON BORO Instructions DBF REQUIRED AT REQ TIME,1PMT FILE,PSEUDO…" at bounding box center [1212, 418] width 690 height 374
click at [993, 742] on input "text" at bounding box center [1212, 734] width 637 height 50
click at [1351, 735] on input "10/3/25 - payment returned. see docs. Need to follow up with agency for reason …" at bounding box center [1212, 734] width 637 height 50
type input "10/3/25 - payment returned. see docs. Need to follow up with agency for reason …"
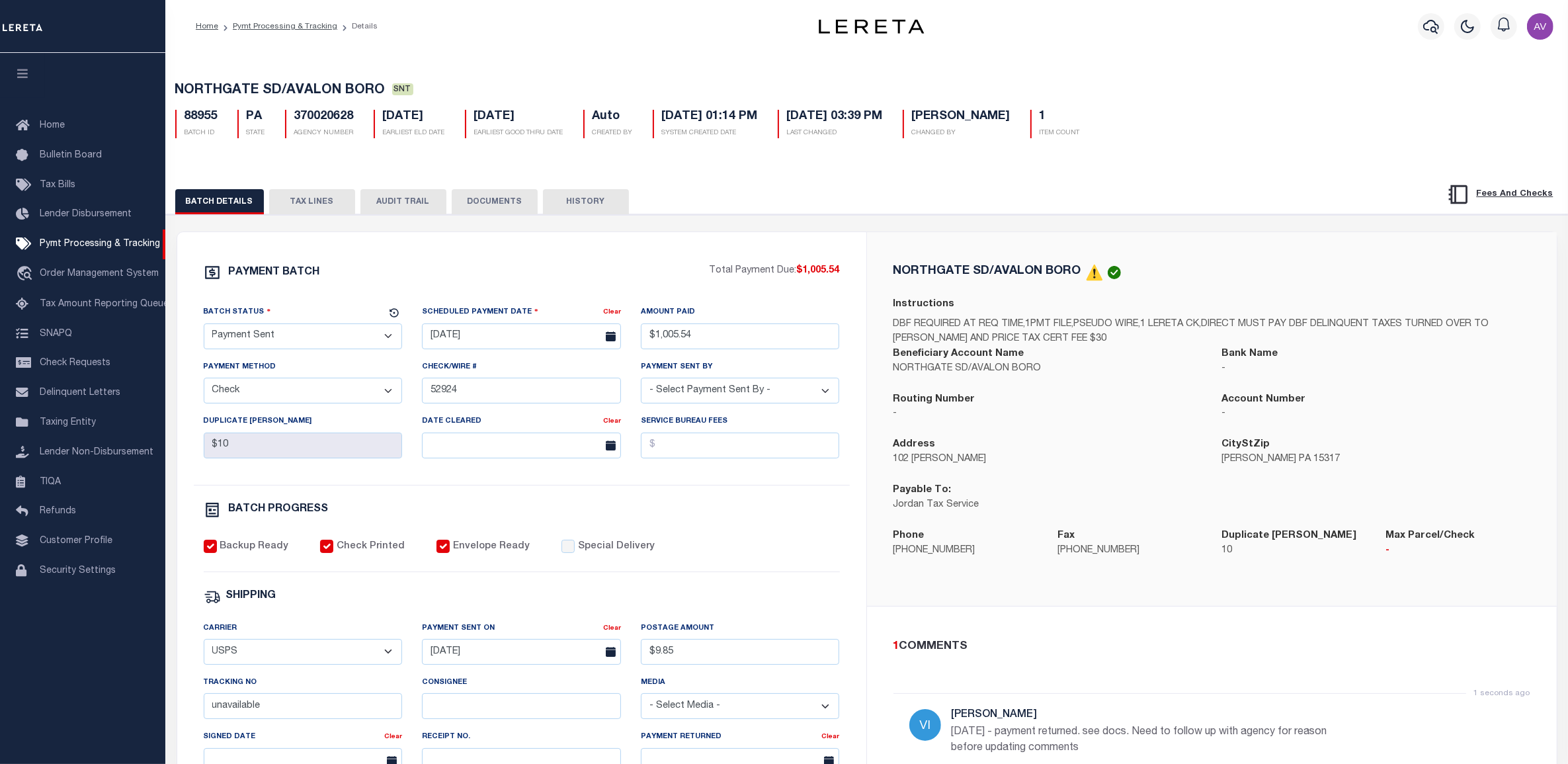
click at [468, 204] on button "DOCUMENTS" at bounding box center [495, 201] width 86 height 25
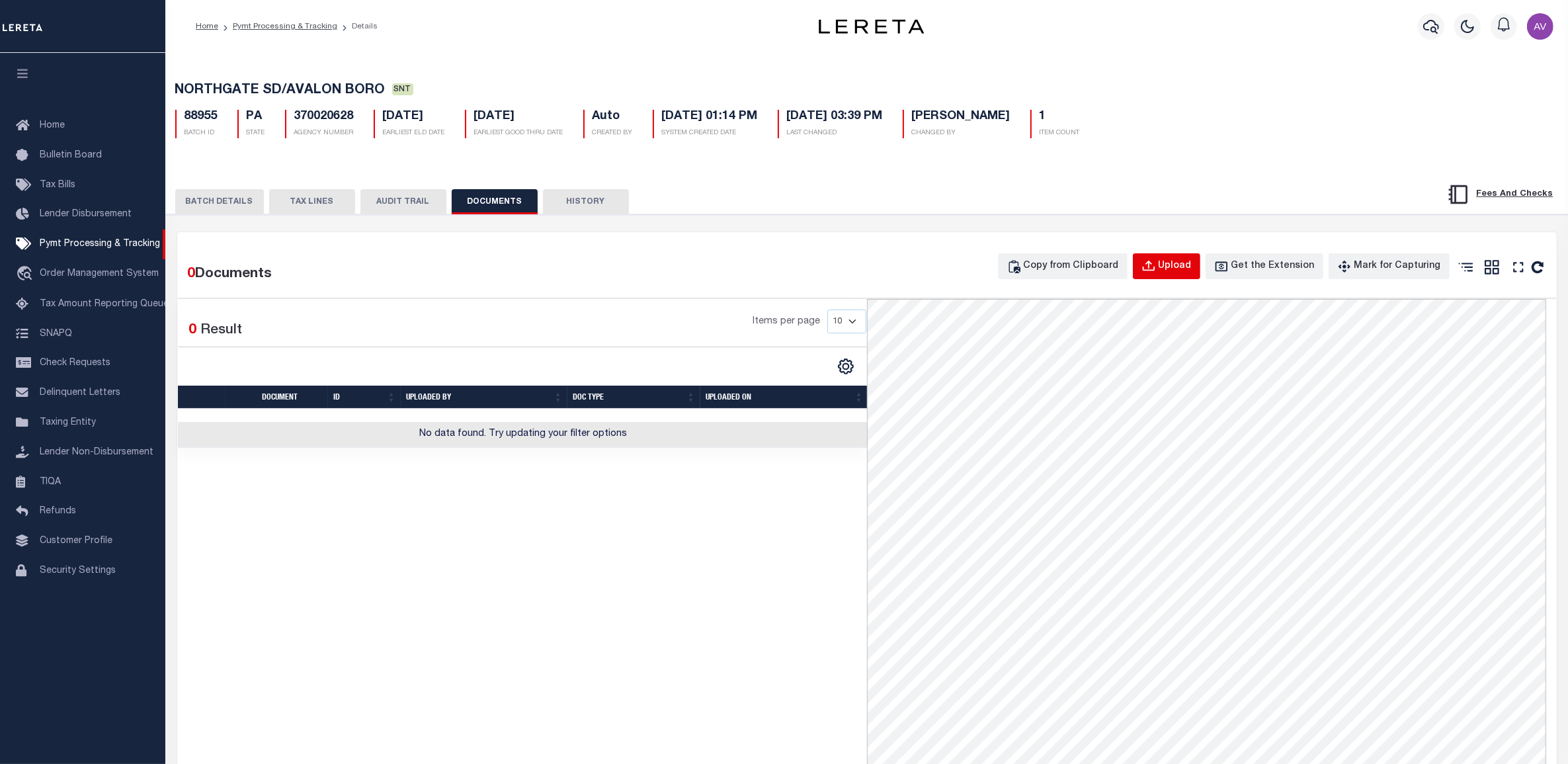
click at [1192, 270] on div "Upload" at bounding box center [1175, 266] width 33 height 15
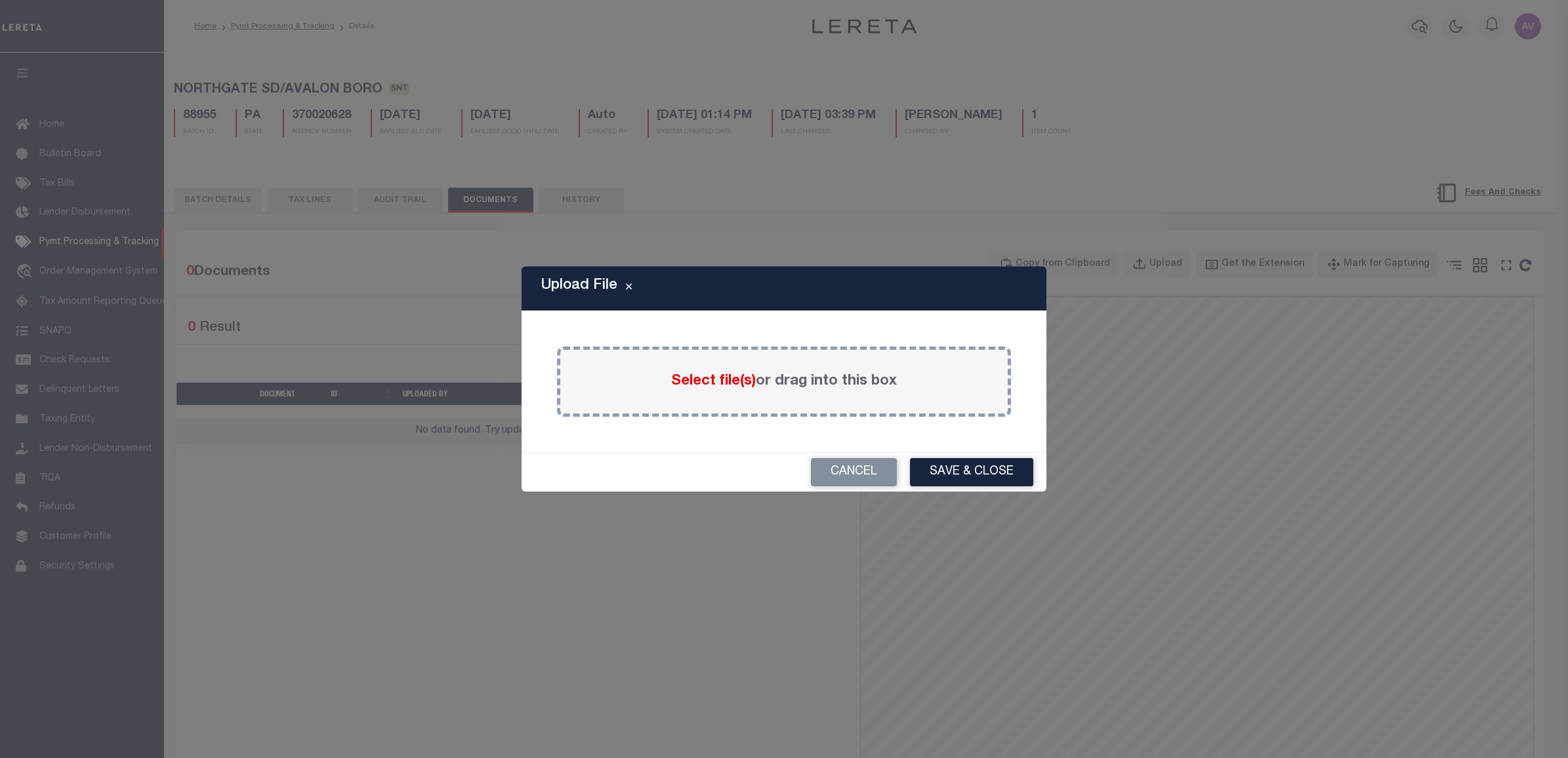
click at [719, 379] on span "Select file(s)" at bounding box center [713, 382] width 85 height 15
click at [0, 0] on input "Select file(s) or drag into this box" at bounding box center [0, 0] width 0 height 0
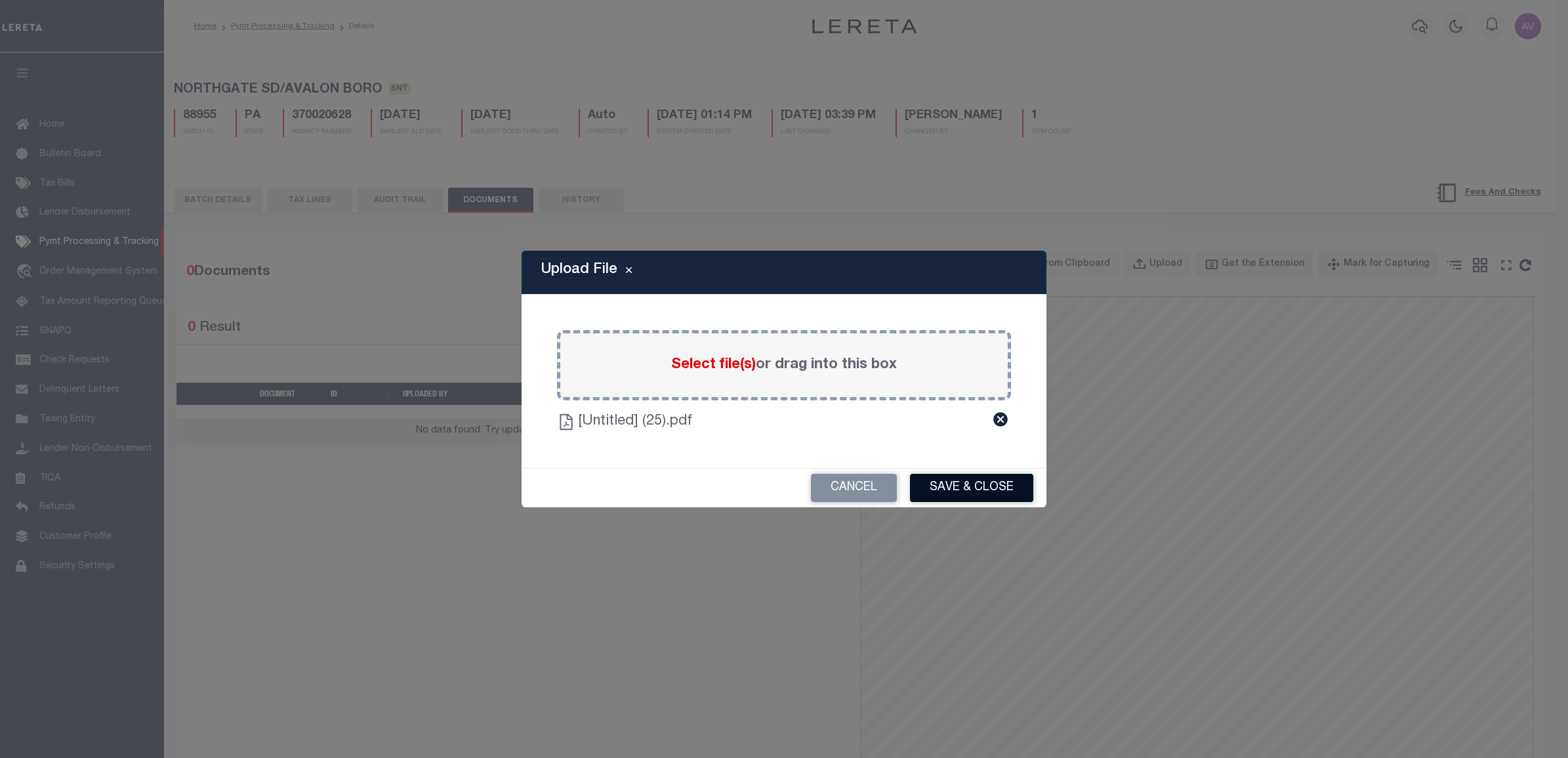
click at [978, 490] on button "Save & Close" at bounding box center [971, 488] width 123 height 29
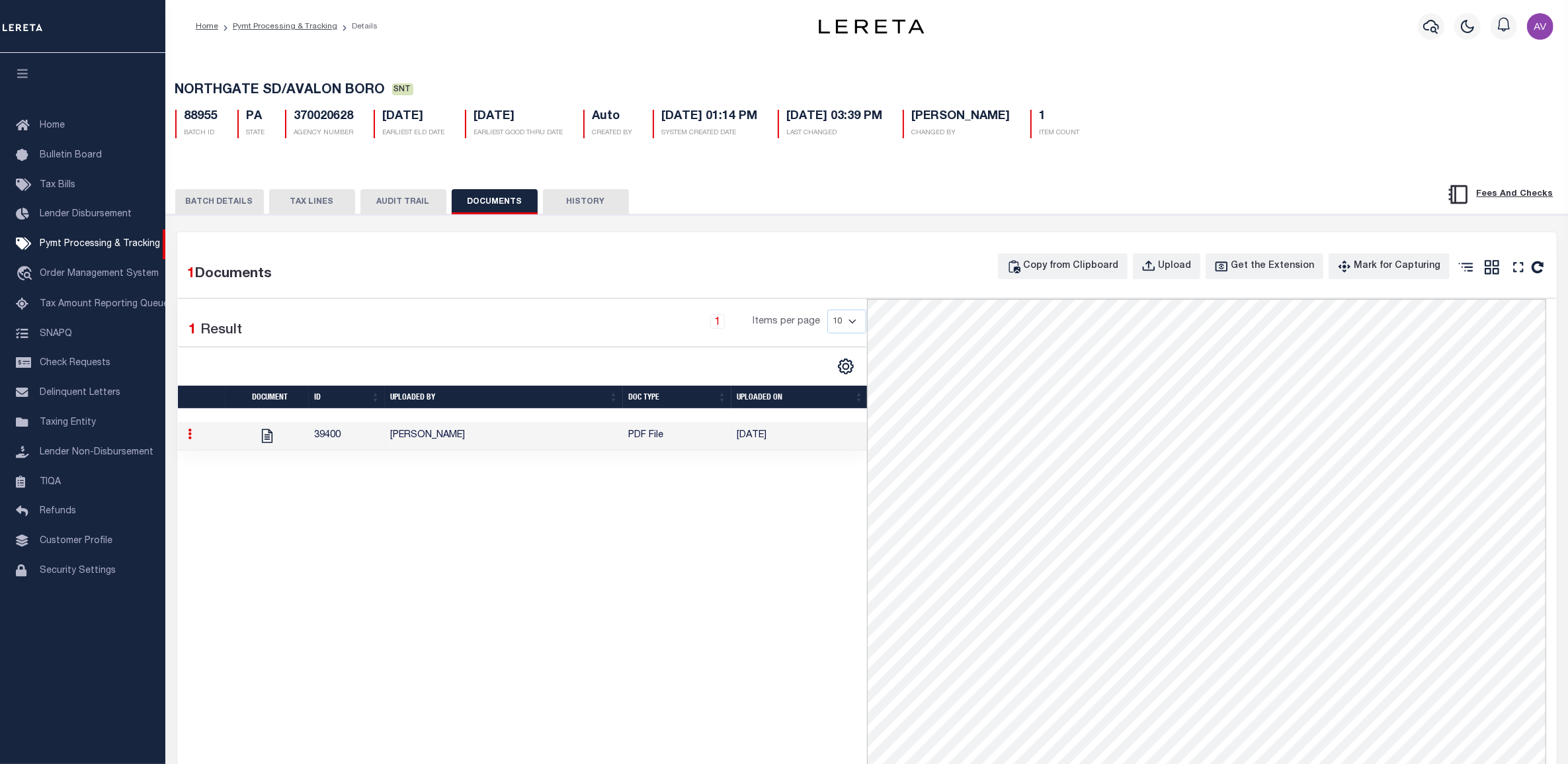
click at [218, 207] on button "BATCH DETAILS" at bounding box center [219, 201] width 89 height 25
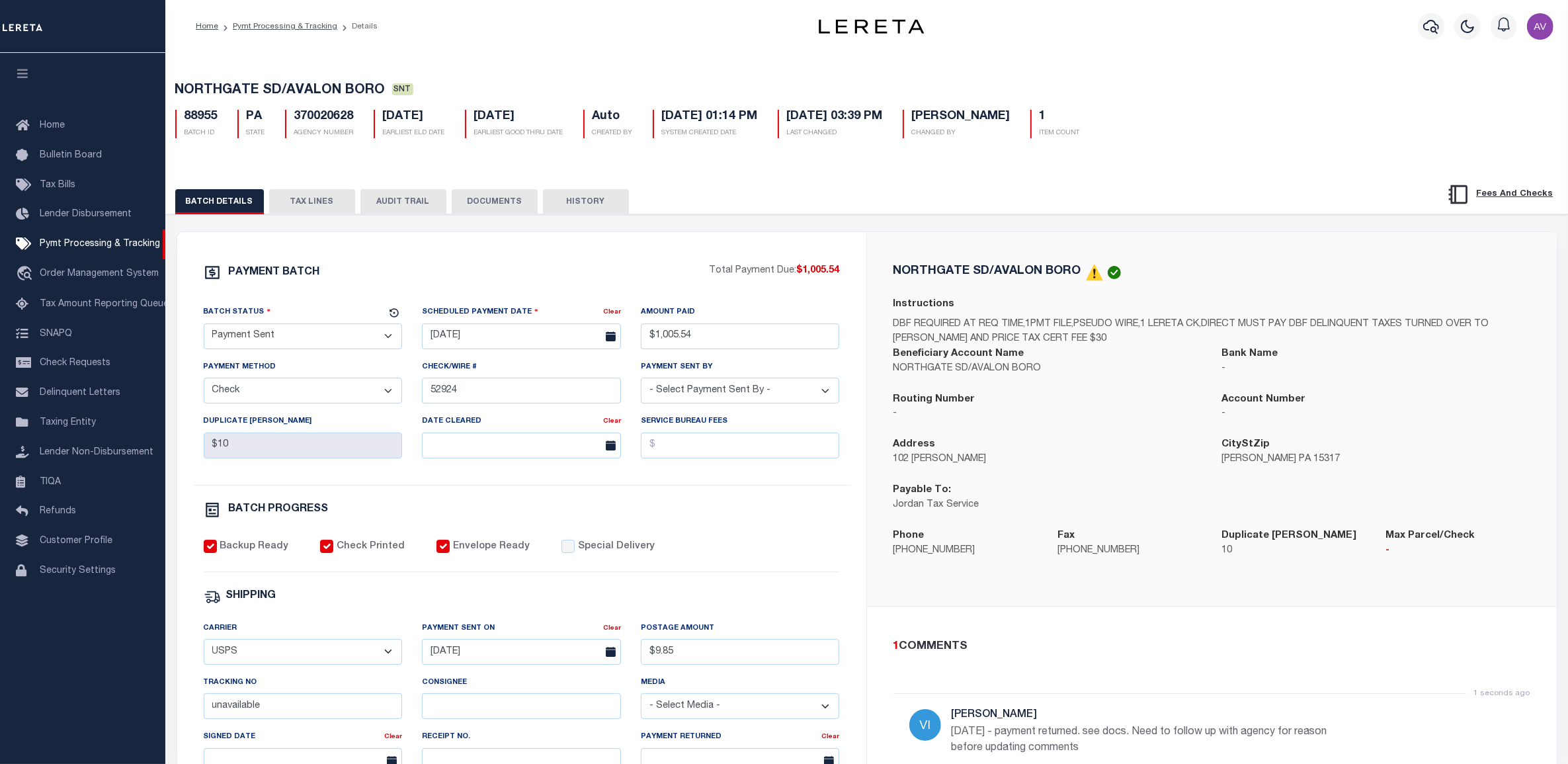
click at [759, 246] on div "PAYMENT BATCH Total Payment Due: $1,005.54 Batch Status" at bounding box center [522, 619] width 689 height 774
click at [1023, 344] on p "DBF REQUIRED AT REQ TIME,1PMT FILE,PSEUDO WIRE,1 LERETA CK,DIRECT MUST PAY DBF …" at bounding box center [1212, 332] width 637 height 29
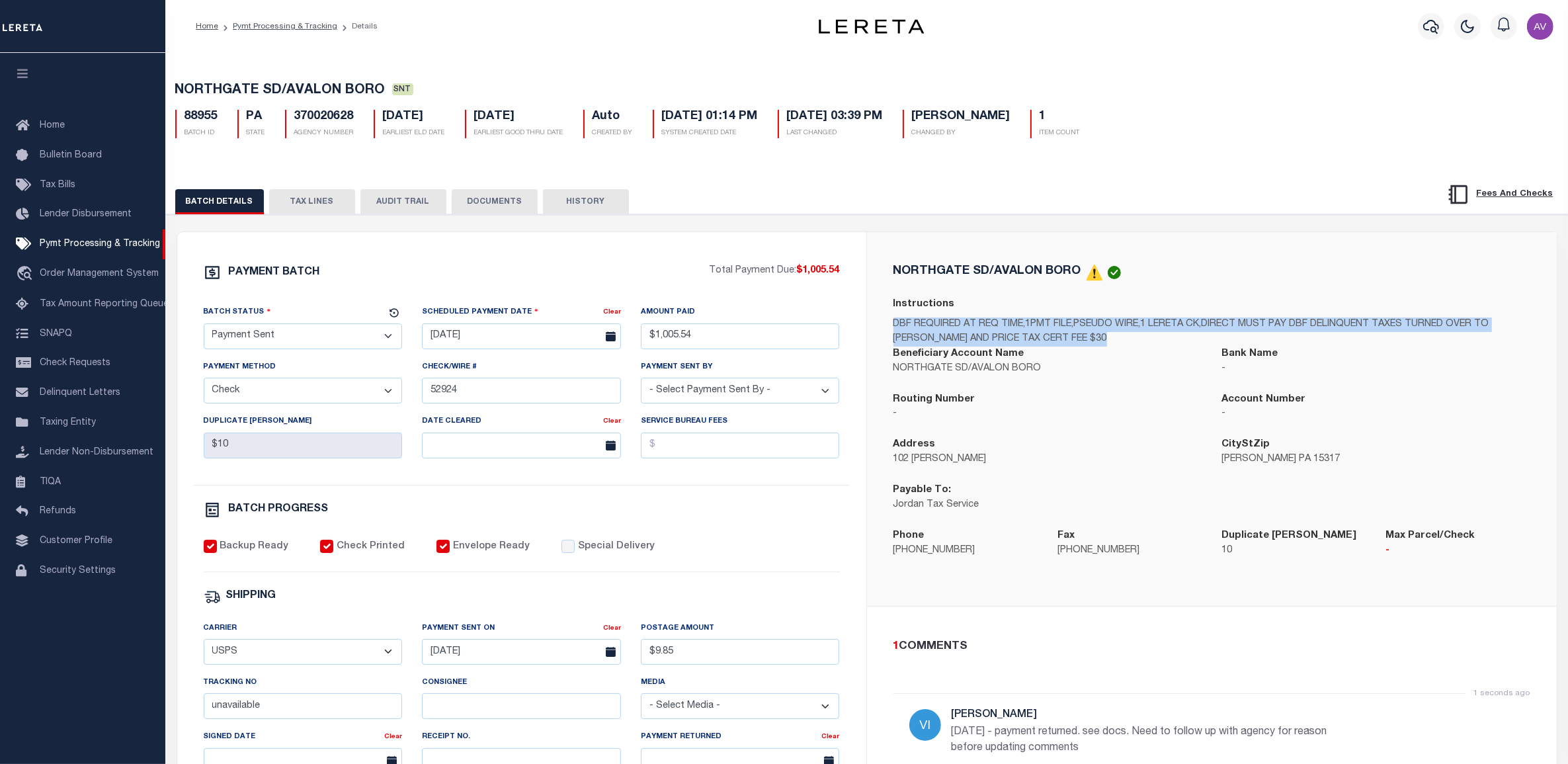
click at [1023, 344] on p "DBF REQUIRED AT REQ TIME,1PMT FILE,PSEUDO WIRE,1 LERETA CK,DIRECT MUST PAY DBF …" at bounding box center [1212, 332] width 637 height 29
click at [1020, 339] on p "DBF REQUIRED AT REQ TIME,1PMT FILE,PSEUDO WIRE,1 LERETA CK,DIRECT MUST PAY DBF …" at bounding box center [1212, 332] width 637 height 29
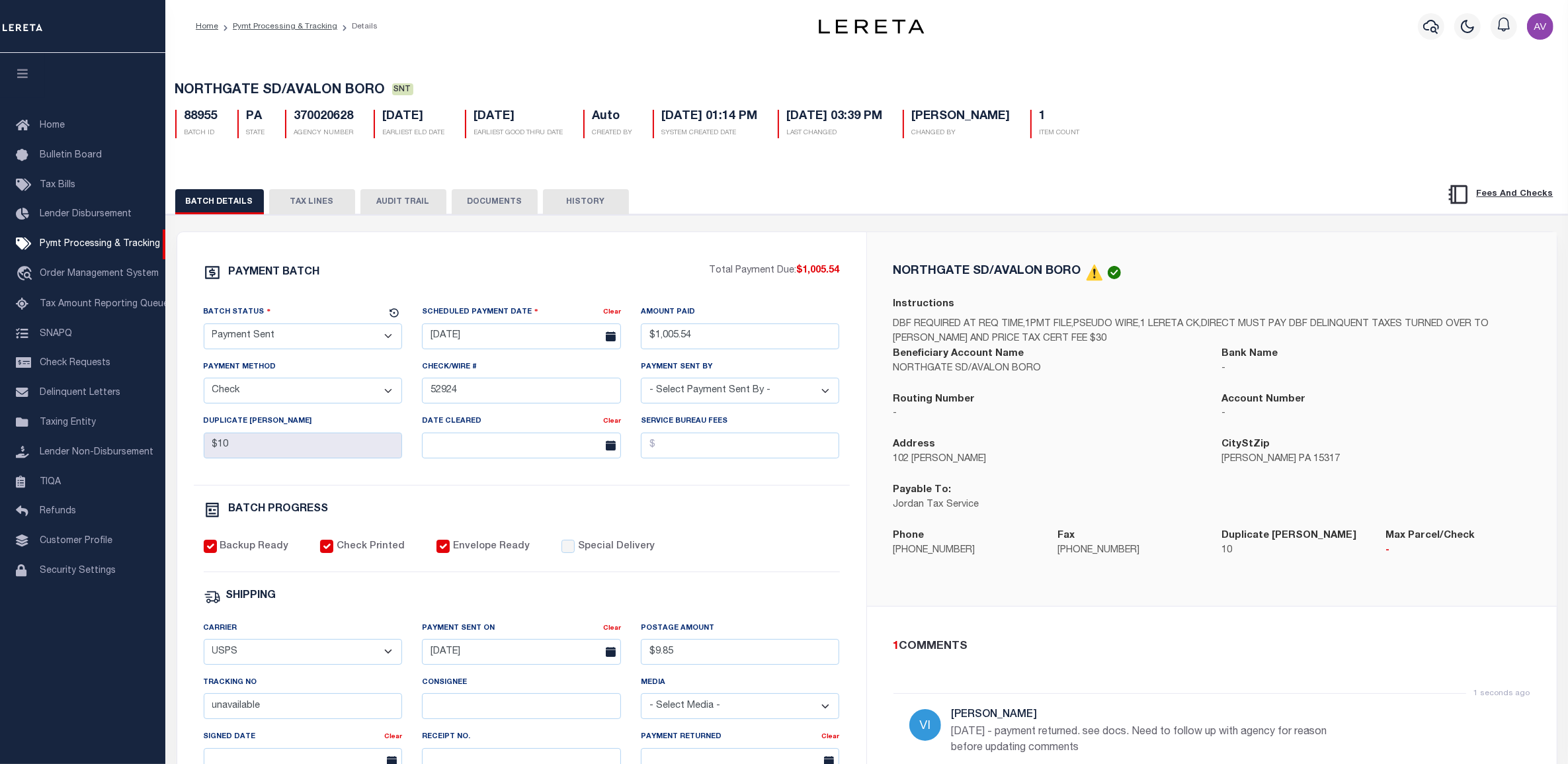
click at [497, 196] on button "DOCUMENTS" at bounding box center [495, 201] width 86 height 25
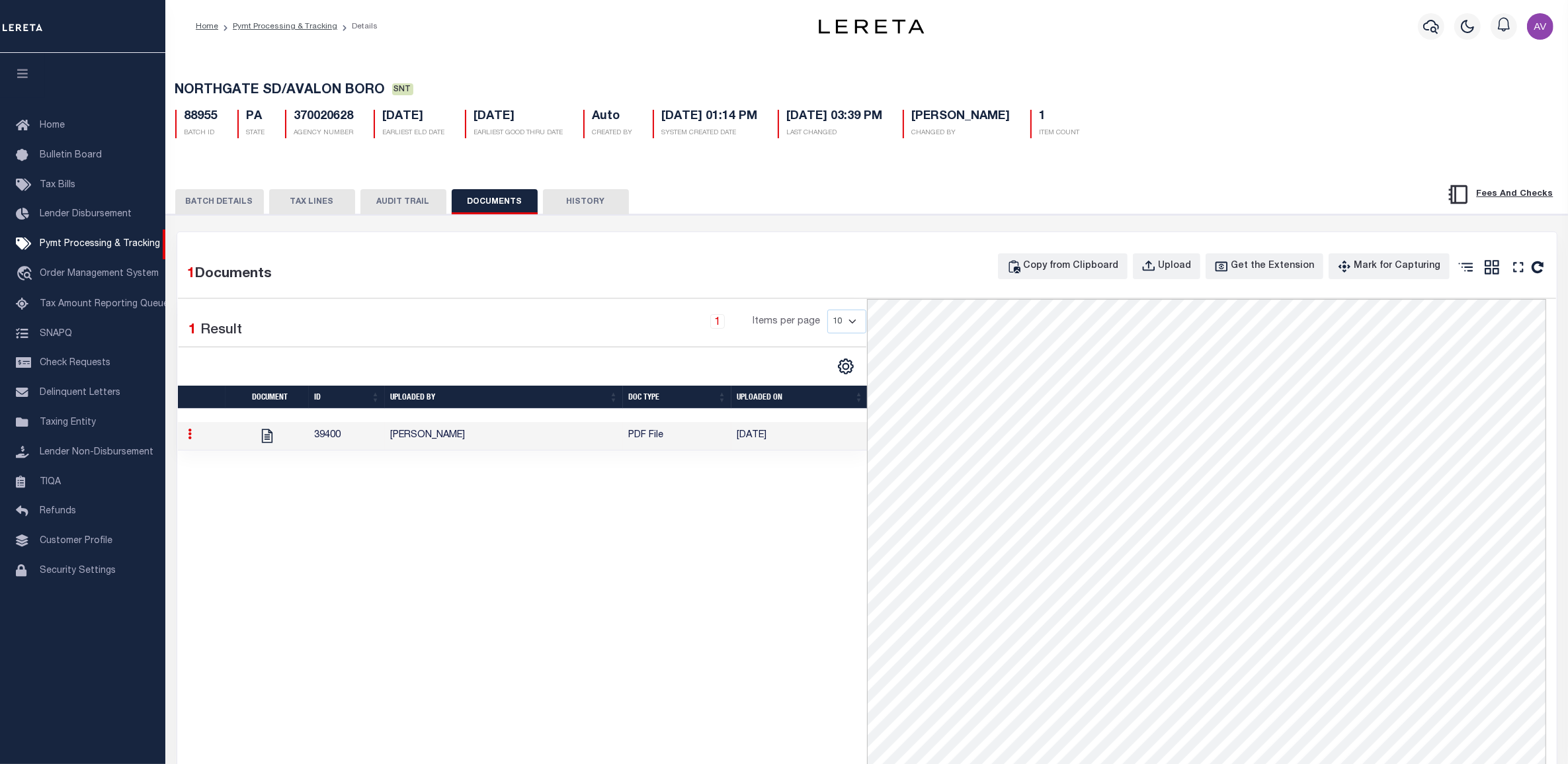
click at [240, 199] on button "BATCH DETAILS" at bounding box center [219, 201] width 89 height 25
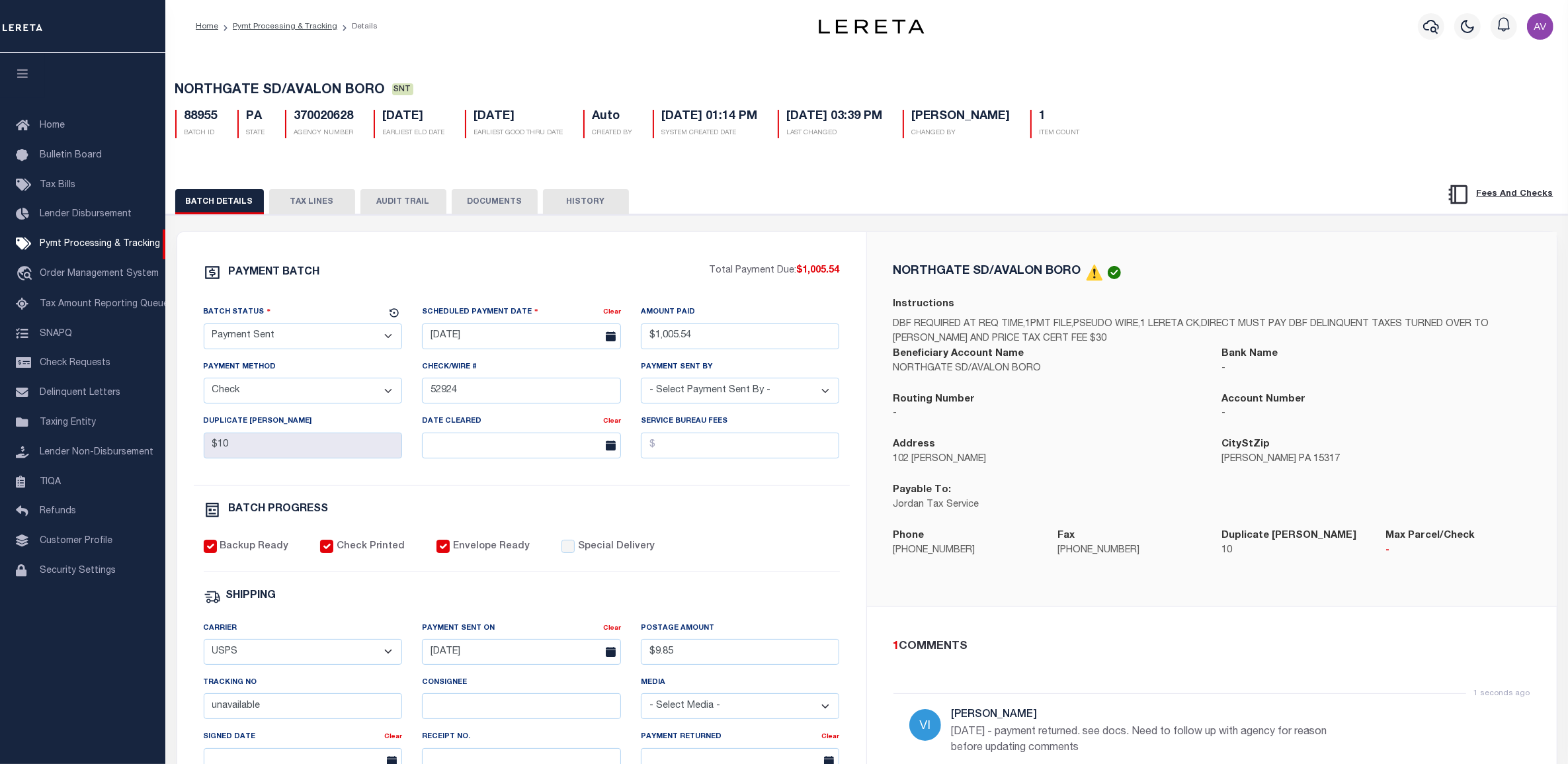
click at [593, 253] on div "PAYMENT BATCH Total Payment Due: $1,005.54 Batch Status" at bounding box center [522, 619] width 689 height 774
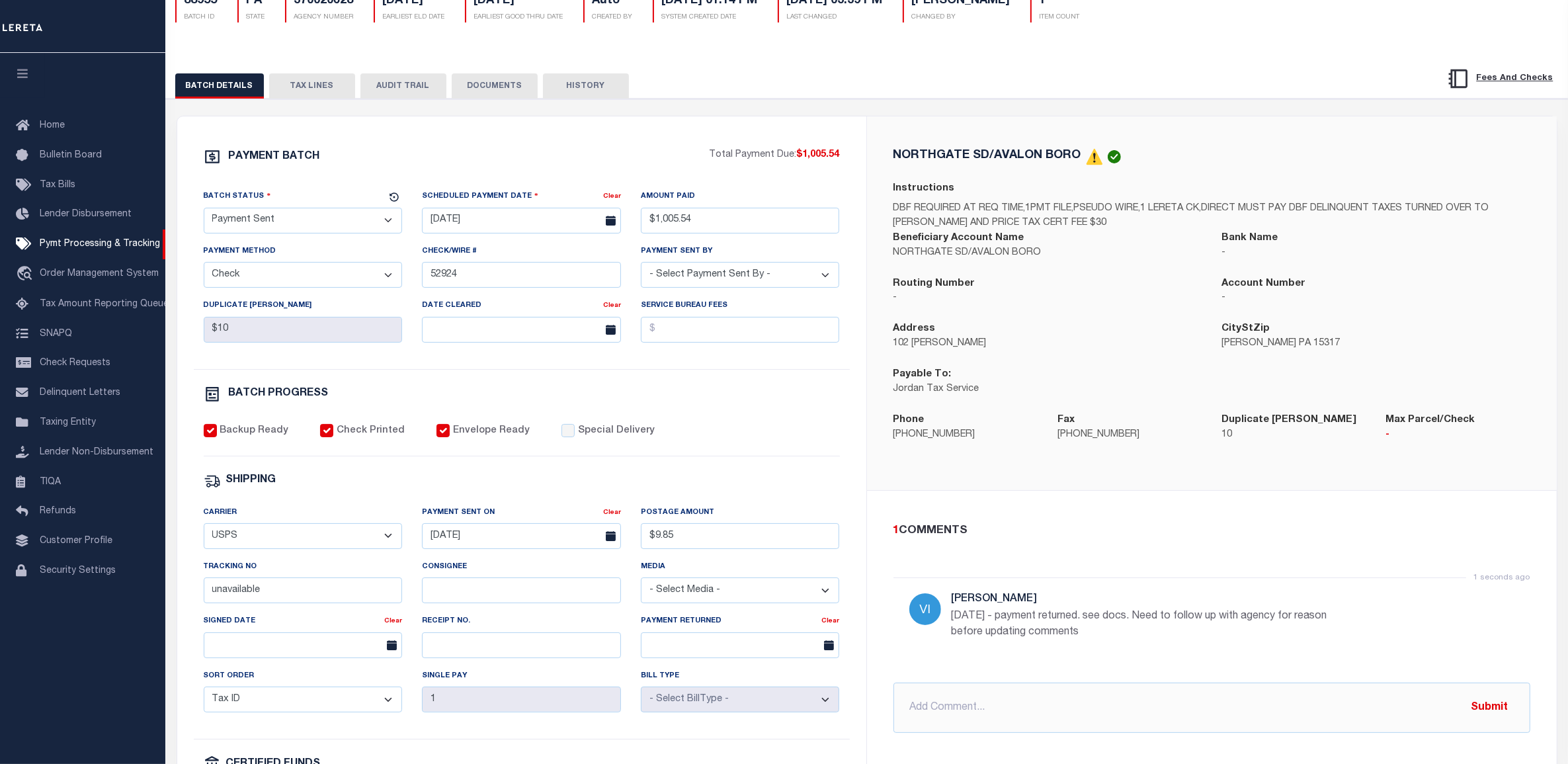
scroll to position [165, 0]
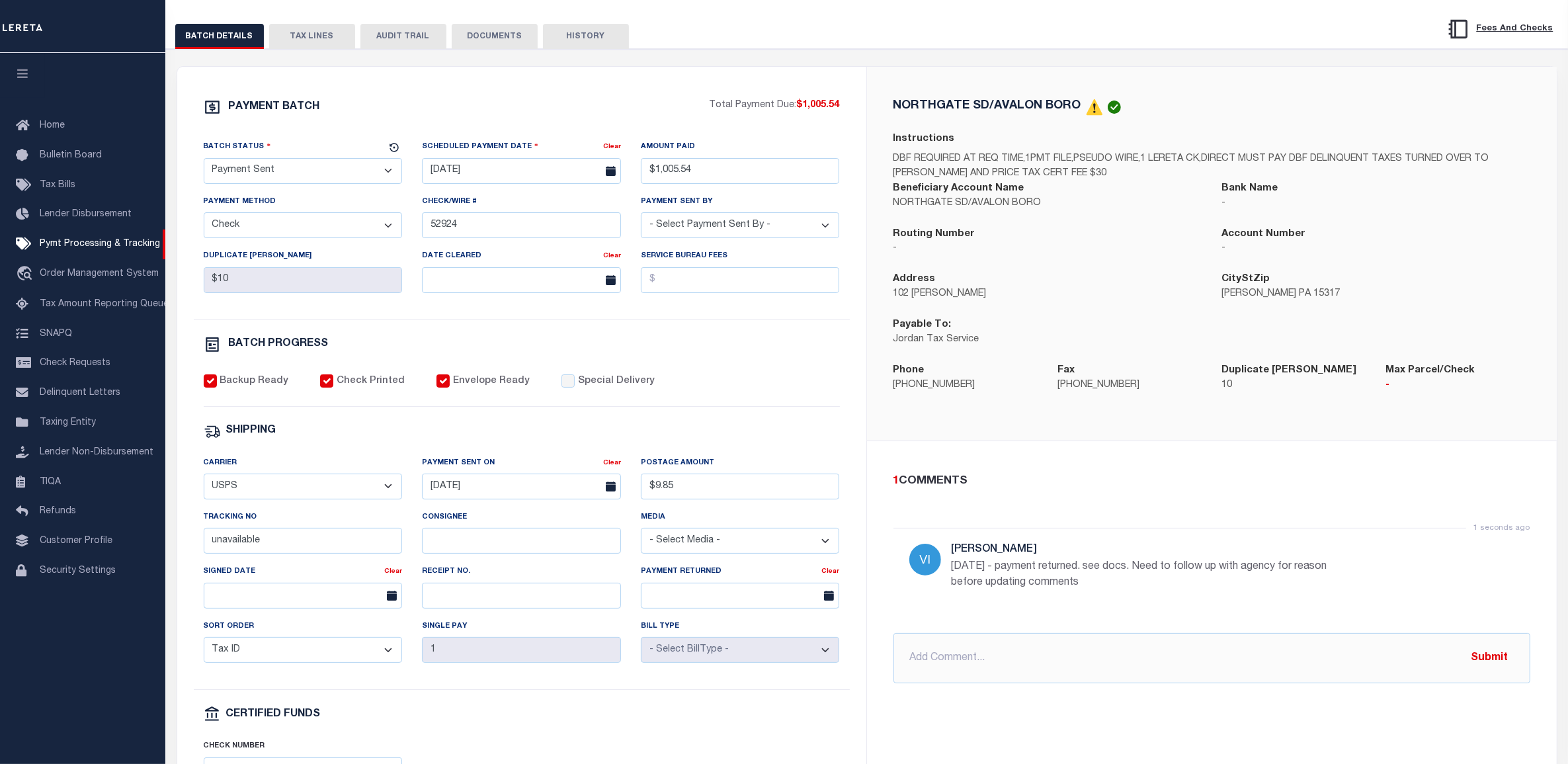
click at [494, 28] on button "DOCUMENTS" at bounding box center [495, 36] width 86 height 25
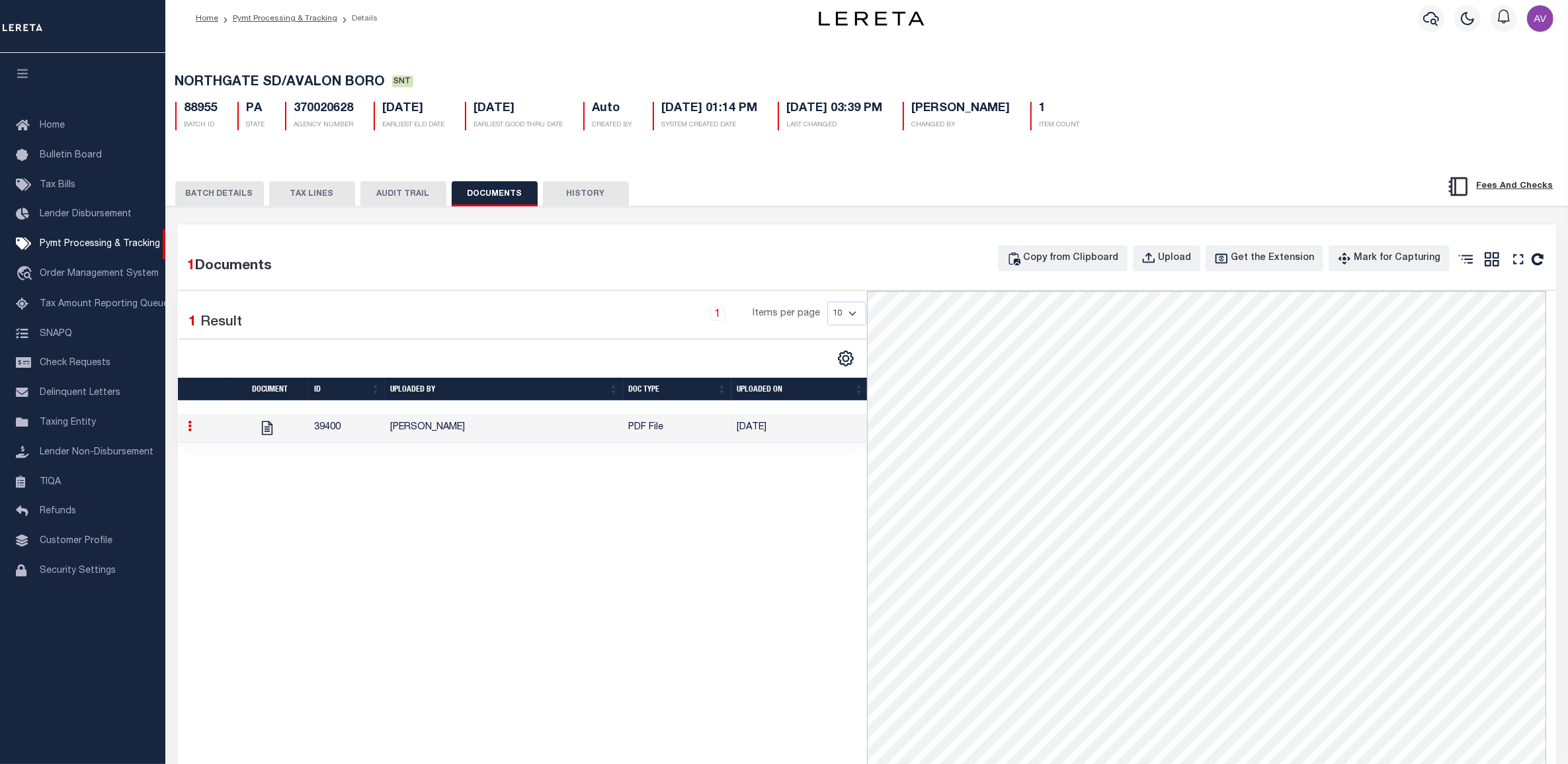
scroll to position [0, 0]
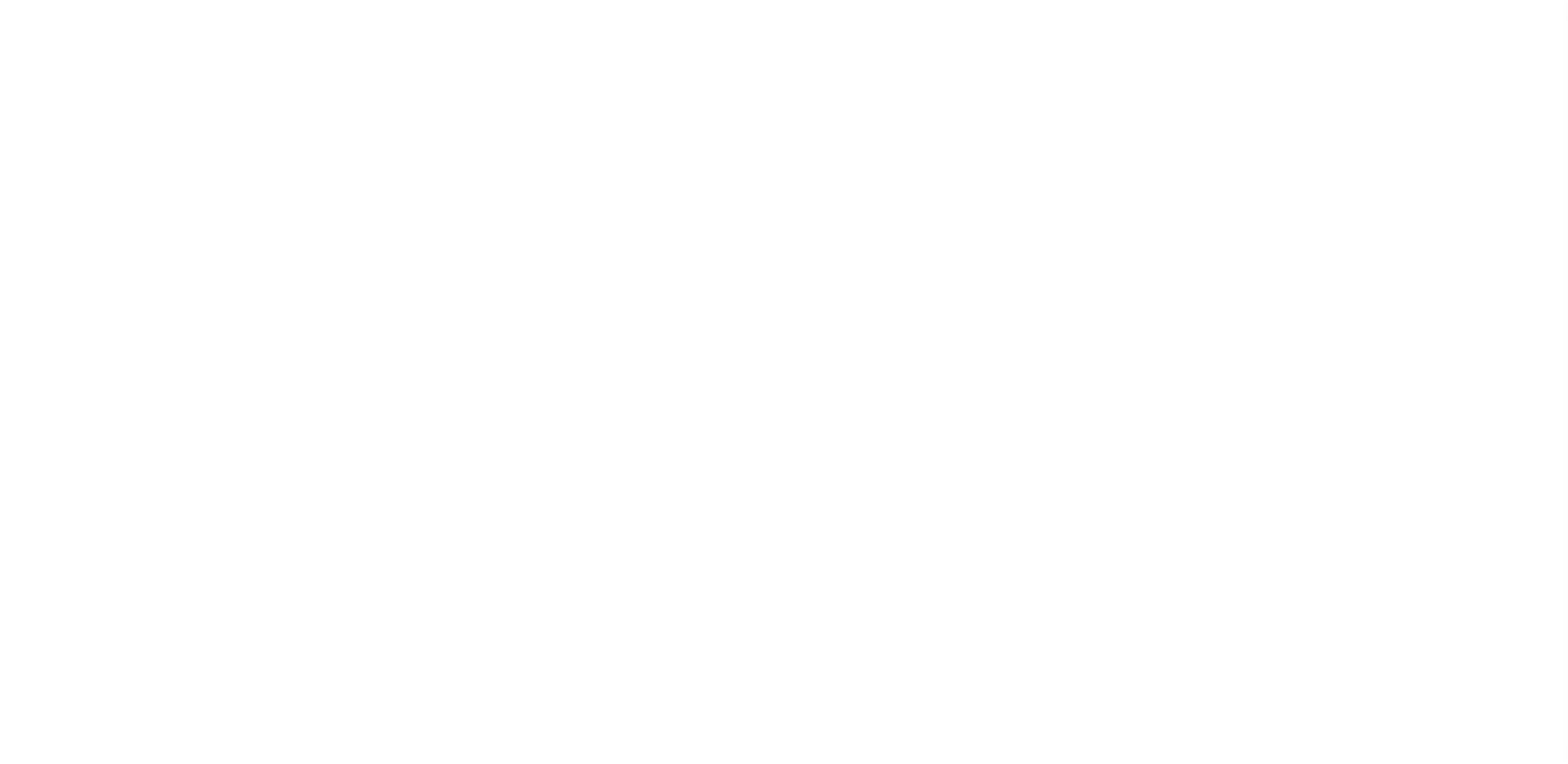
select select "SNT"
select select "CHK"
select select "[PERSON_NAME]"
select select "USS"
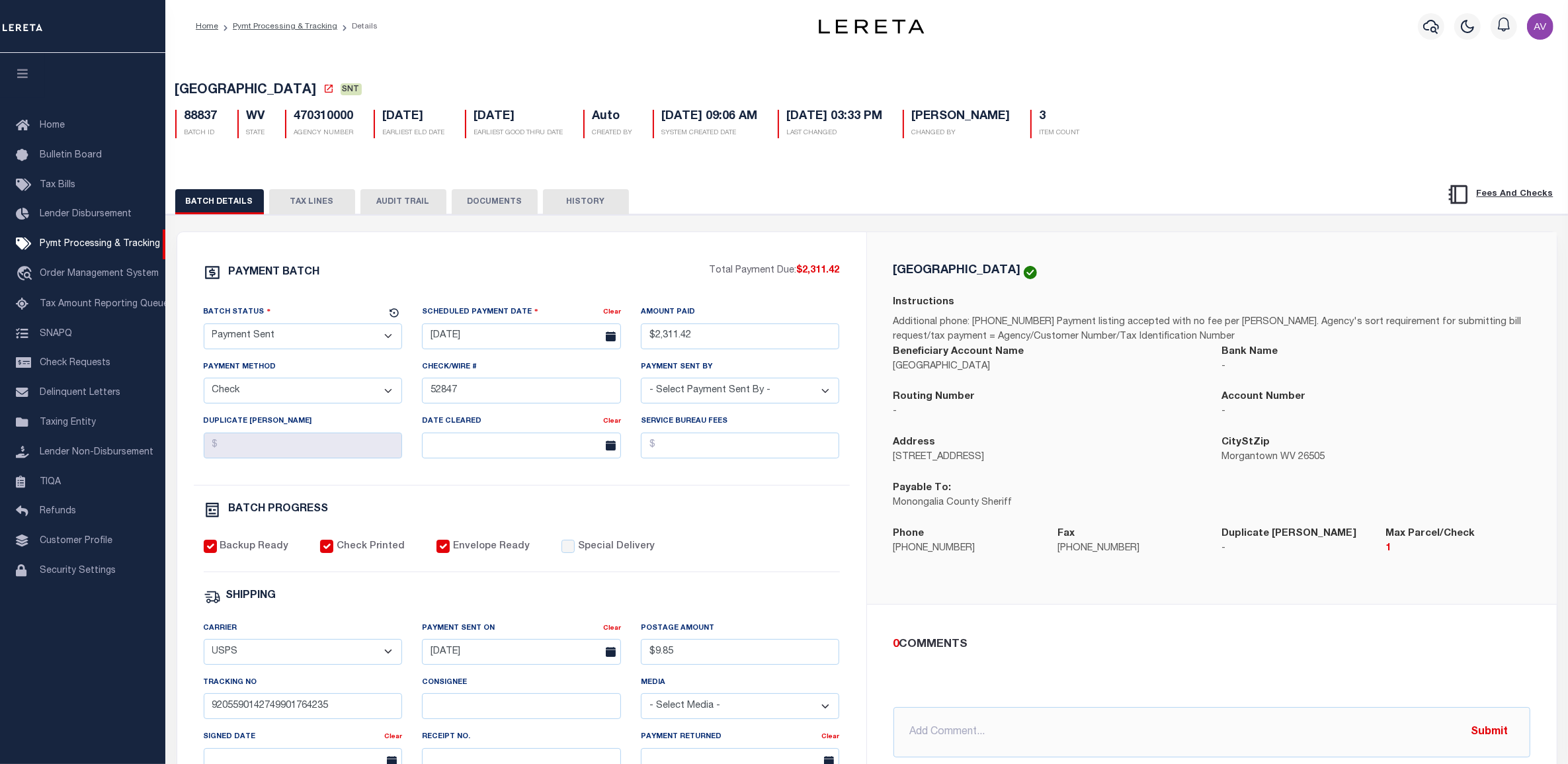
click at [1258, 113] on div "88837 BATCH ID WV STATE 470310000 AGENCY NUMBER [DATE] EARLIEST ELD DATE [DATE]…" at bounding box center [866, 118] width 1404 height 39
click at [1195, 156] on div "[GEOGRAPHIC_DATA] SNT 88837 BATCH ID WV STATE 470310000 AGENCY NUMBER Auto 3" at bounding box center [866, 561] width 1417 height 1021
click at [678, 273] on div "PAYMENT BATCH" at bounding box center [457, 276] width 506 height 25
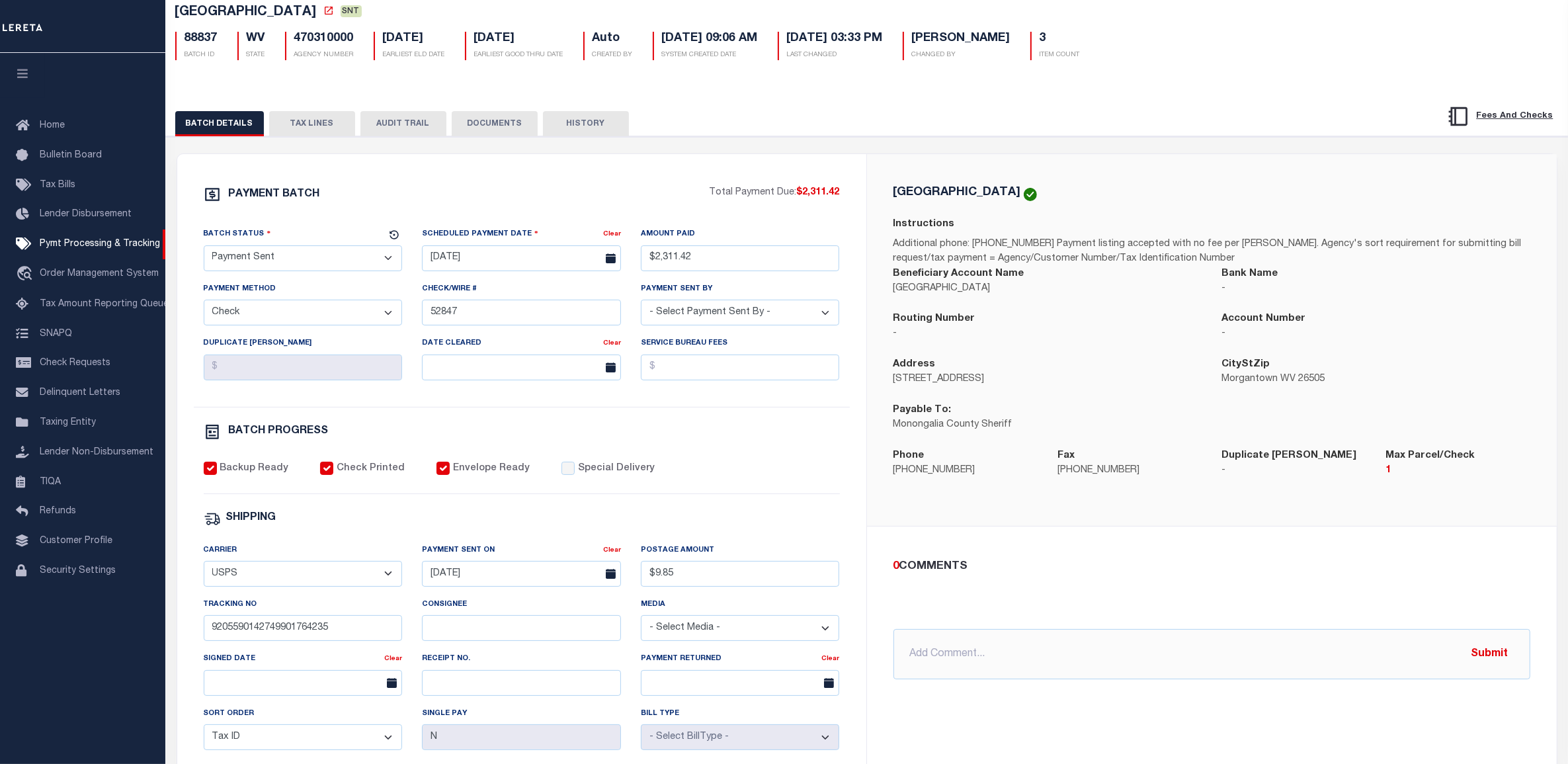
scroll to position [83, 0]
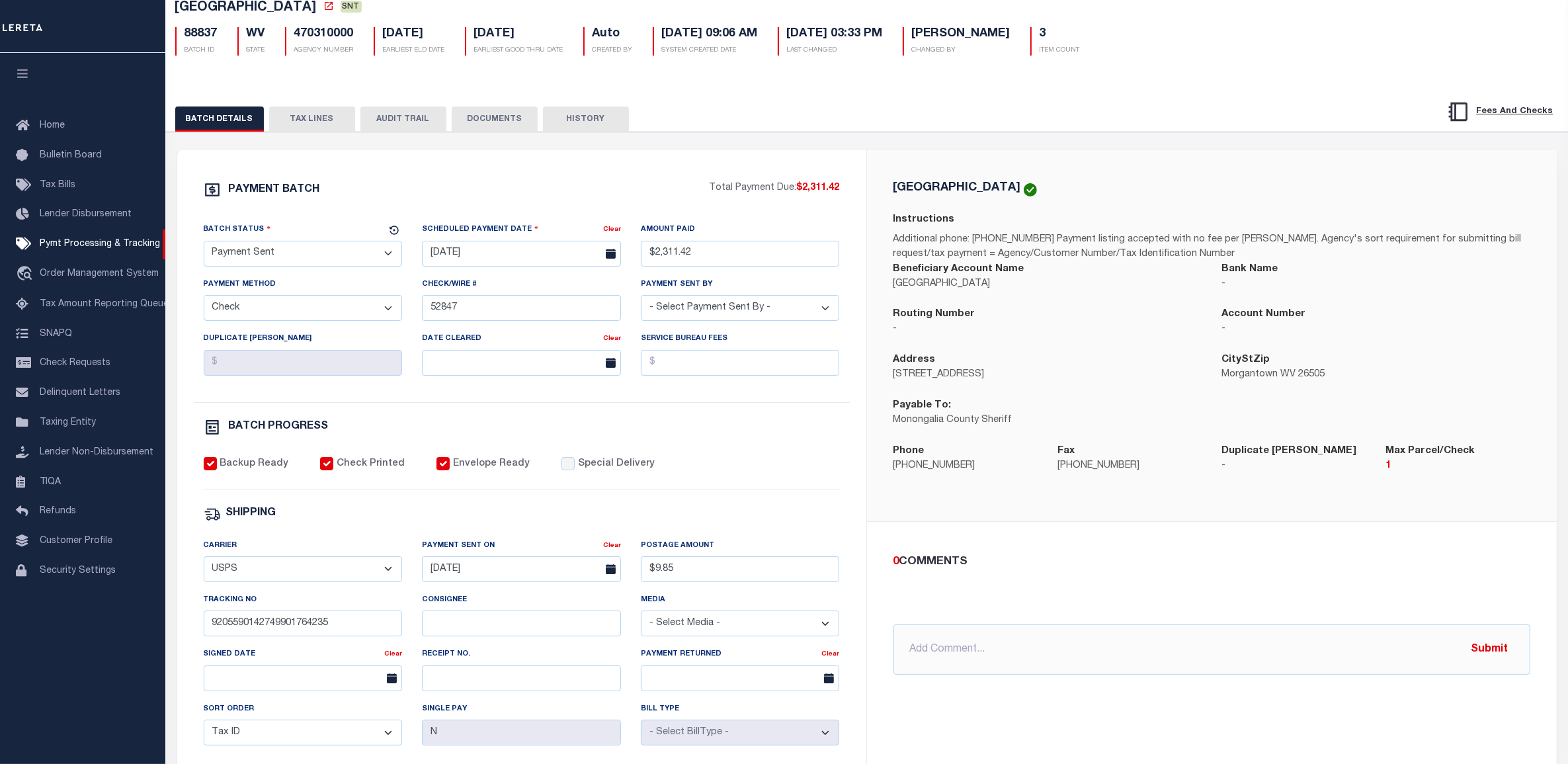
click at [307, 124] on button "TAX LINES" at bounding box center [312, 118] width 86 height 25
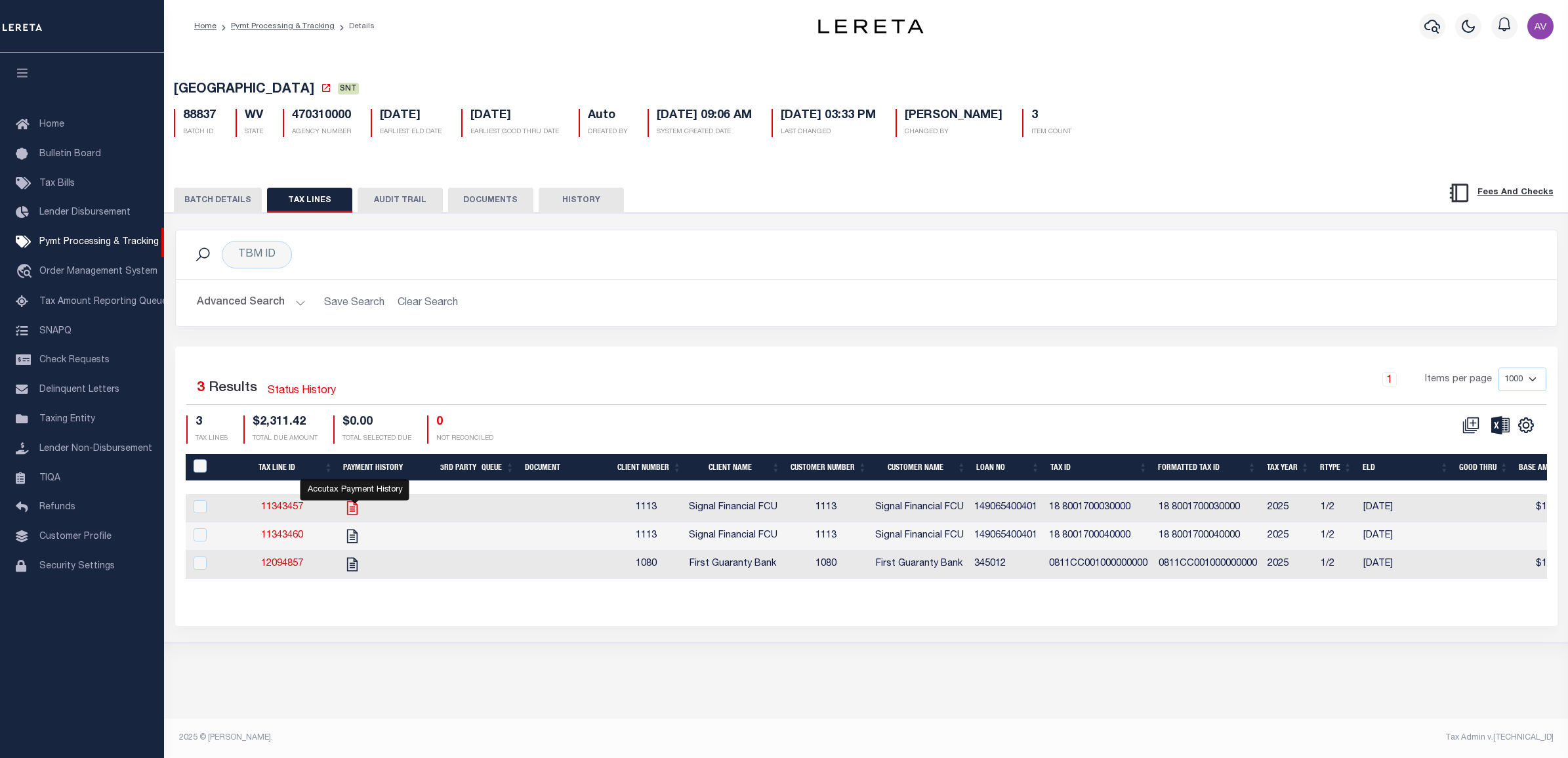
click at [352, 507] on icon "" at bounding box center [352, 507] width 17 height 17
checkbox input "true"
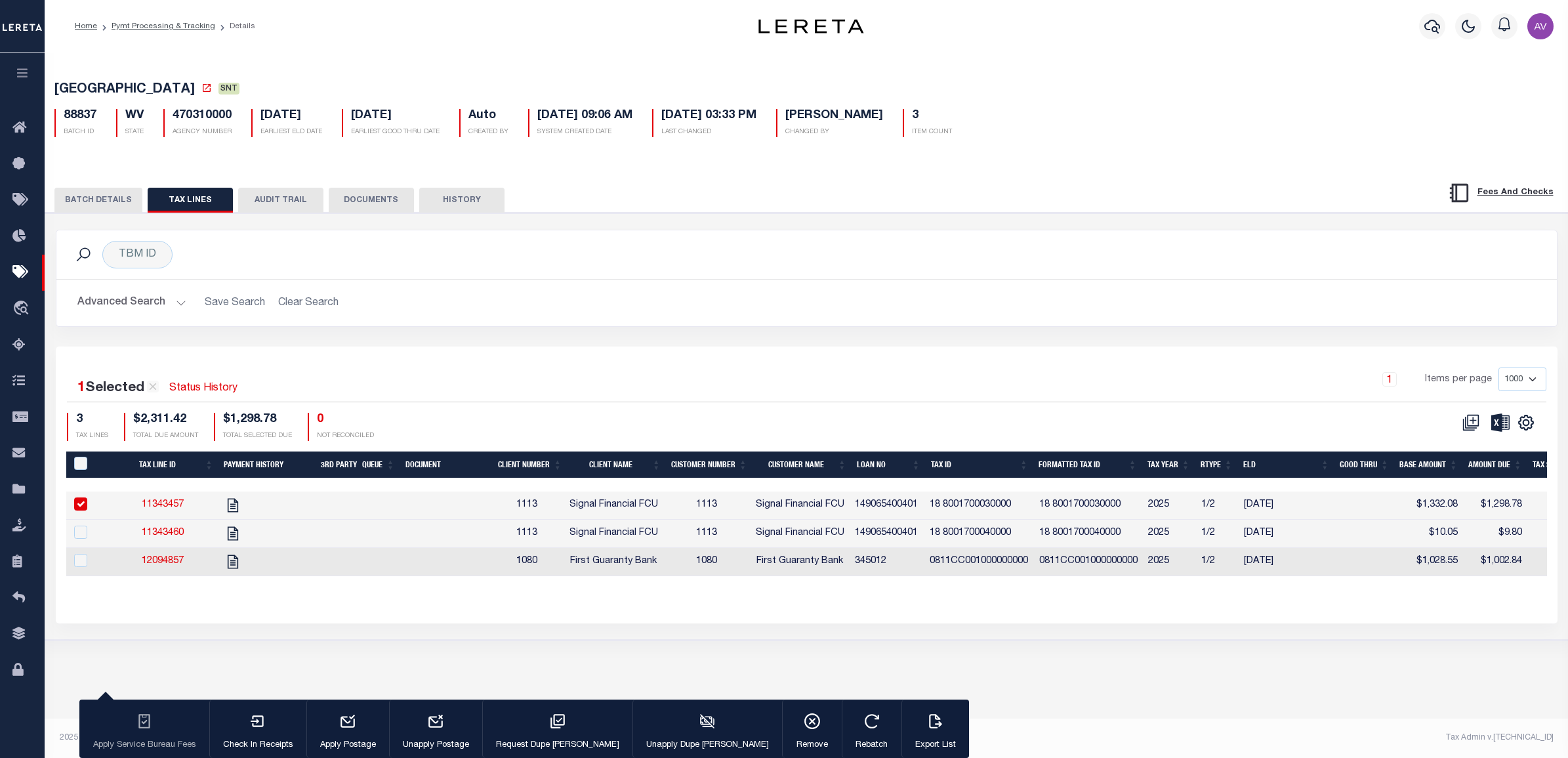
click at [483, 259] on div "TBM ID Search" at bounding box center [806, 255] width 1479 height 28
click at [91, 195] on button "BATCH DETAILS" at bounding box center [98, 200] width 88 height 25
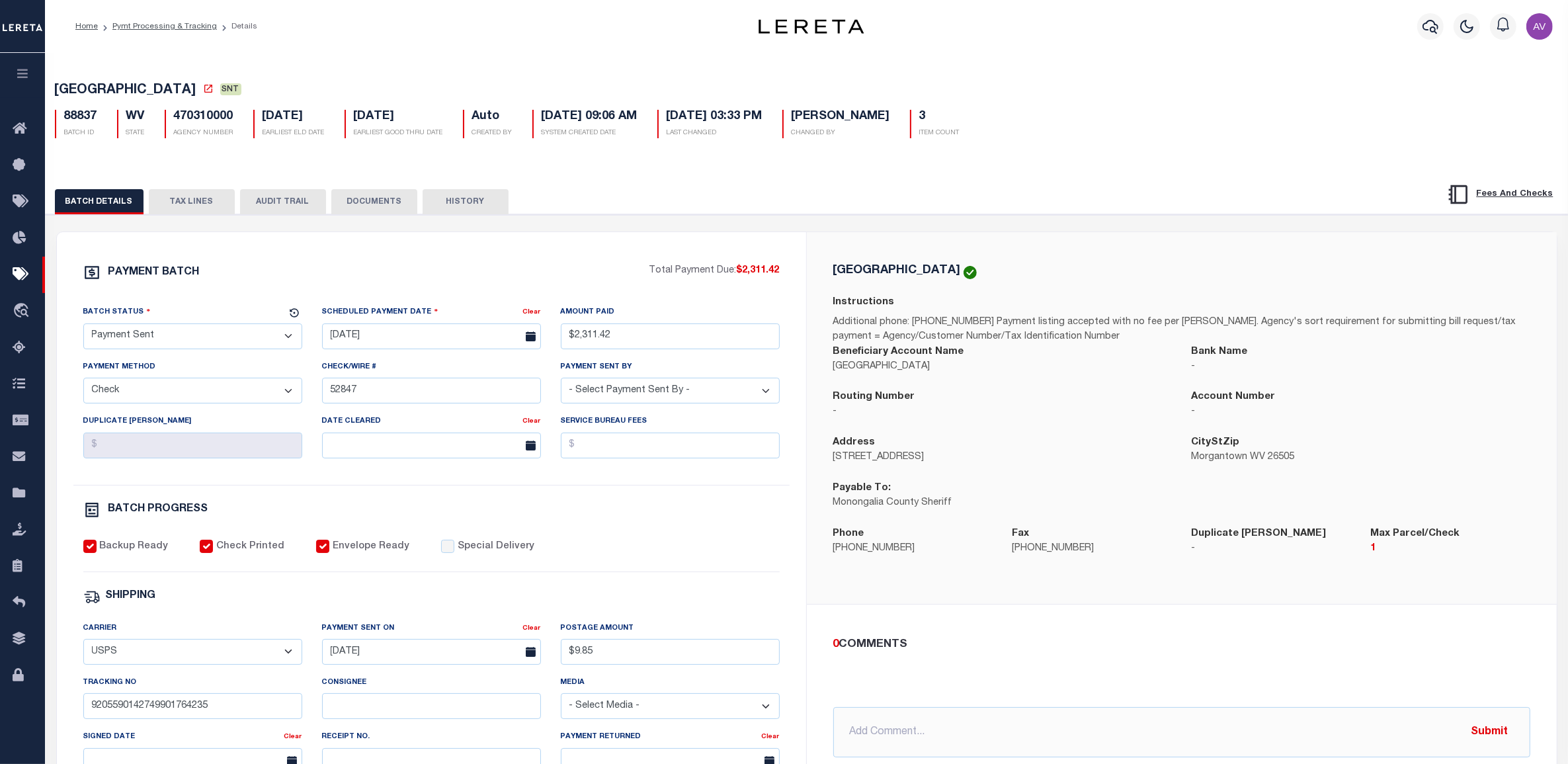
click at [172, 209] on button "TAX LINES" at bounding box center [192, 201] width 86 height 25
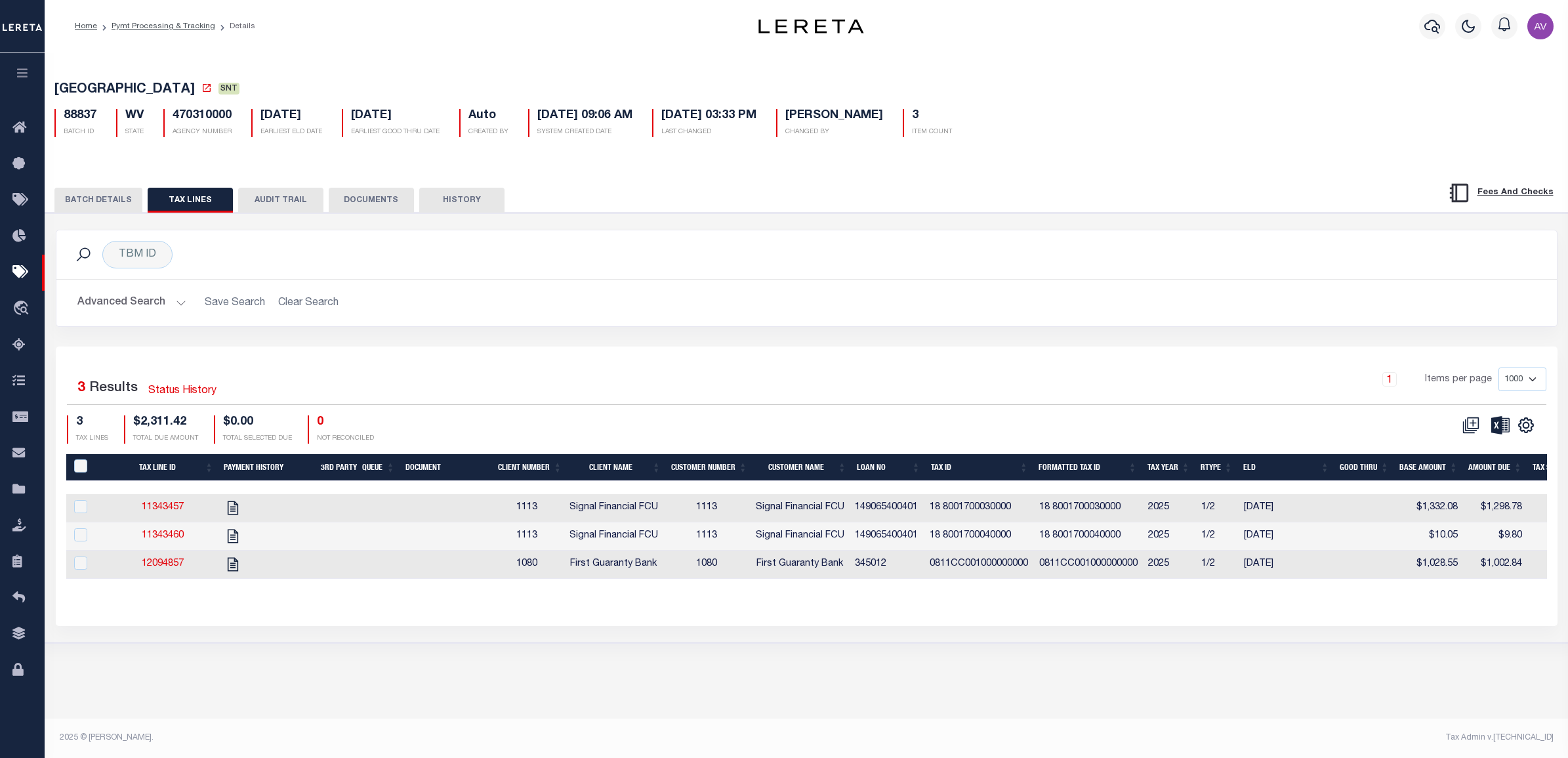
click at [1091, 365] on div "Selected 3 Results Status History 1 Items per page 1000 2500 5000 10000 3 TAX L…" at bounding box center [806, 486] width 1501 height 279
drag, startPoint x: 932, startPoint y: 571, endPoint x: 1027, endPoint y: 566, distance: 95.1
click at [1034, 568] on td "0811CC001000000000" at bounding box center [978, 565] width 110 height 29
checkbox input "true"
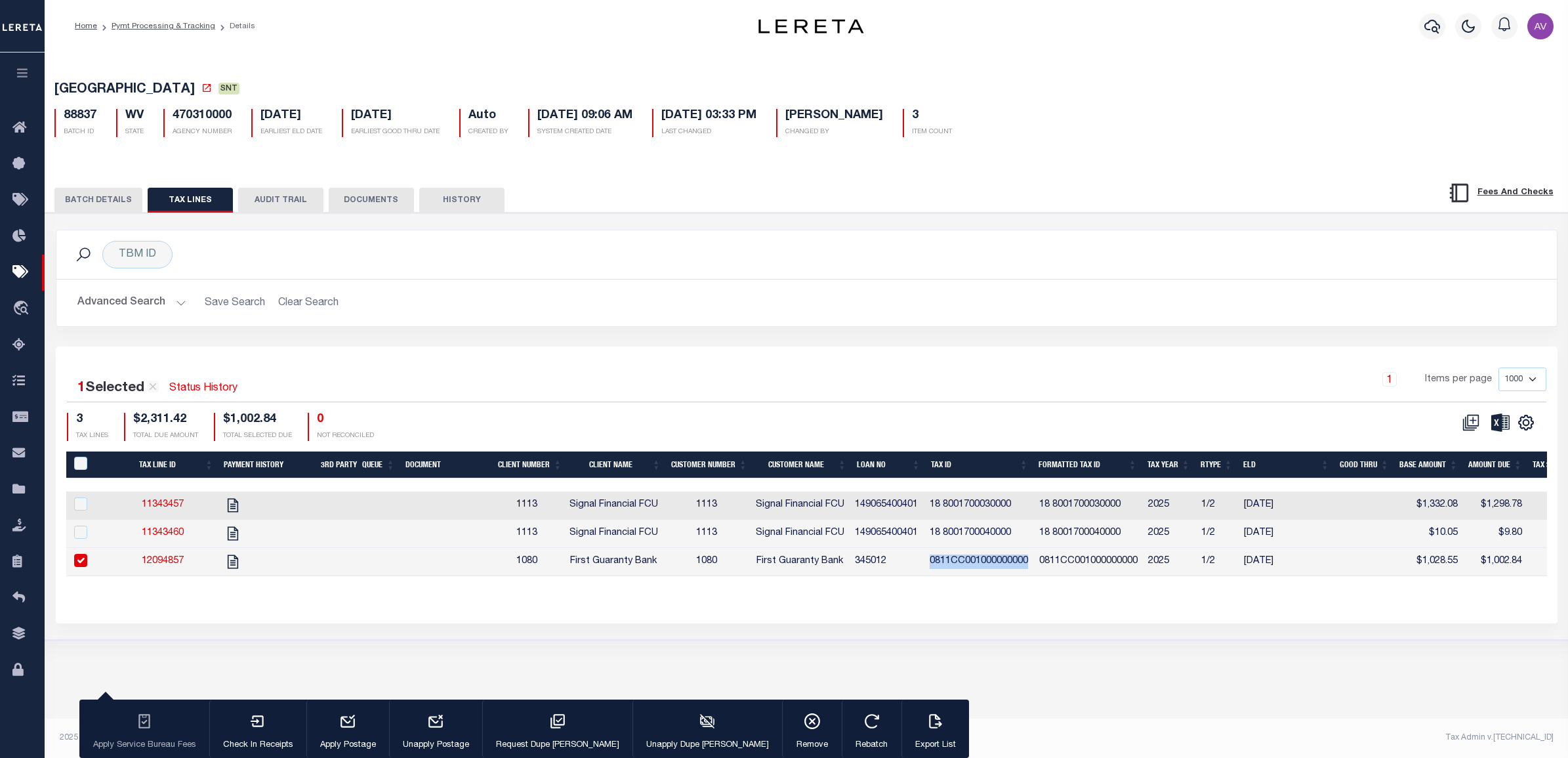
copy td "0811CC001000000000"
click at [94, 201] on button "BATCH DETAILS" at bounding box center [98, 200] width 88 height 25
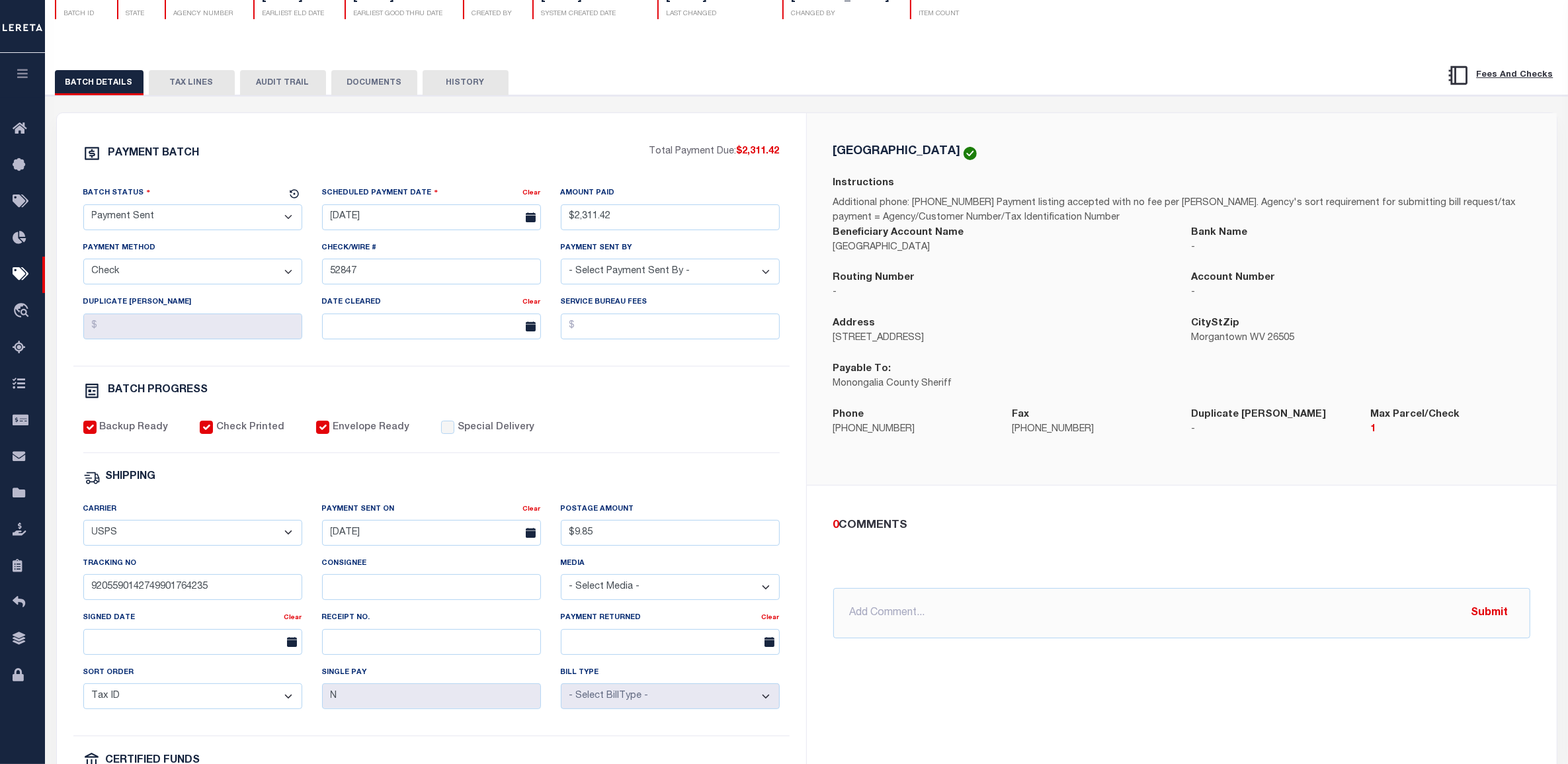
scroll to position [165, 0]
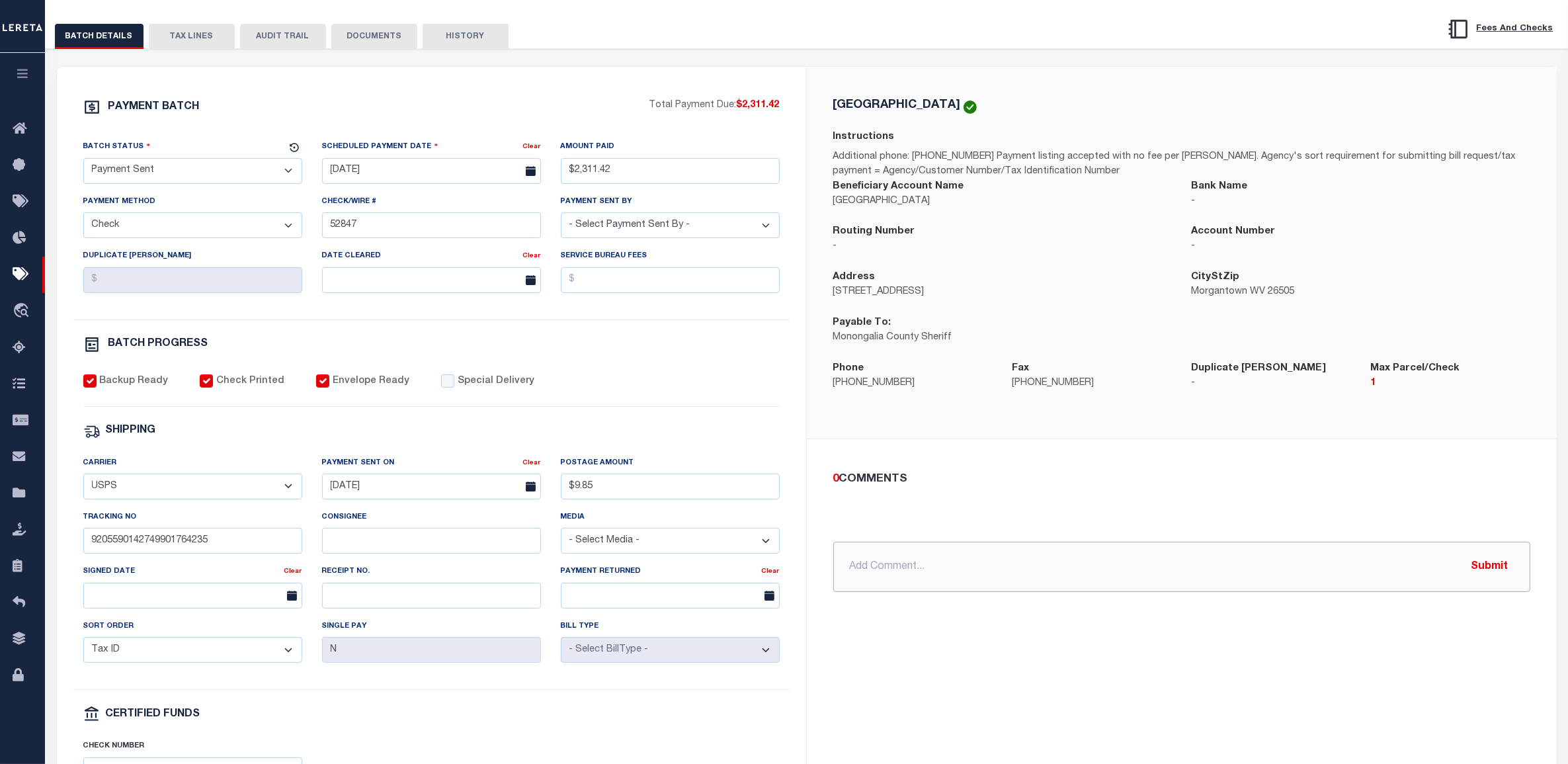
click at [893, 580] on input "text" at bounding box center [1182, 566] width 697 height 50
paste input "0811CC001000000000"
click at [729, 389] on div "Backup Ready Check Printed Envelope Ready Special Delivery" at bounding box center [431, 390] width 697 height 33
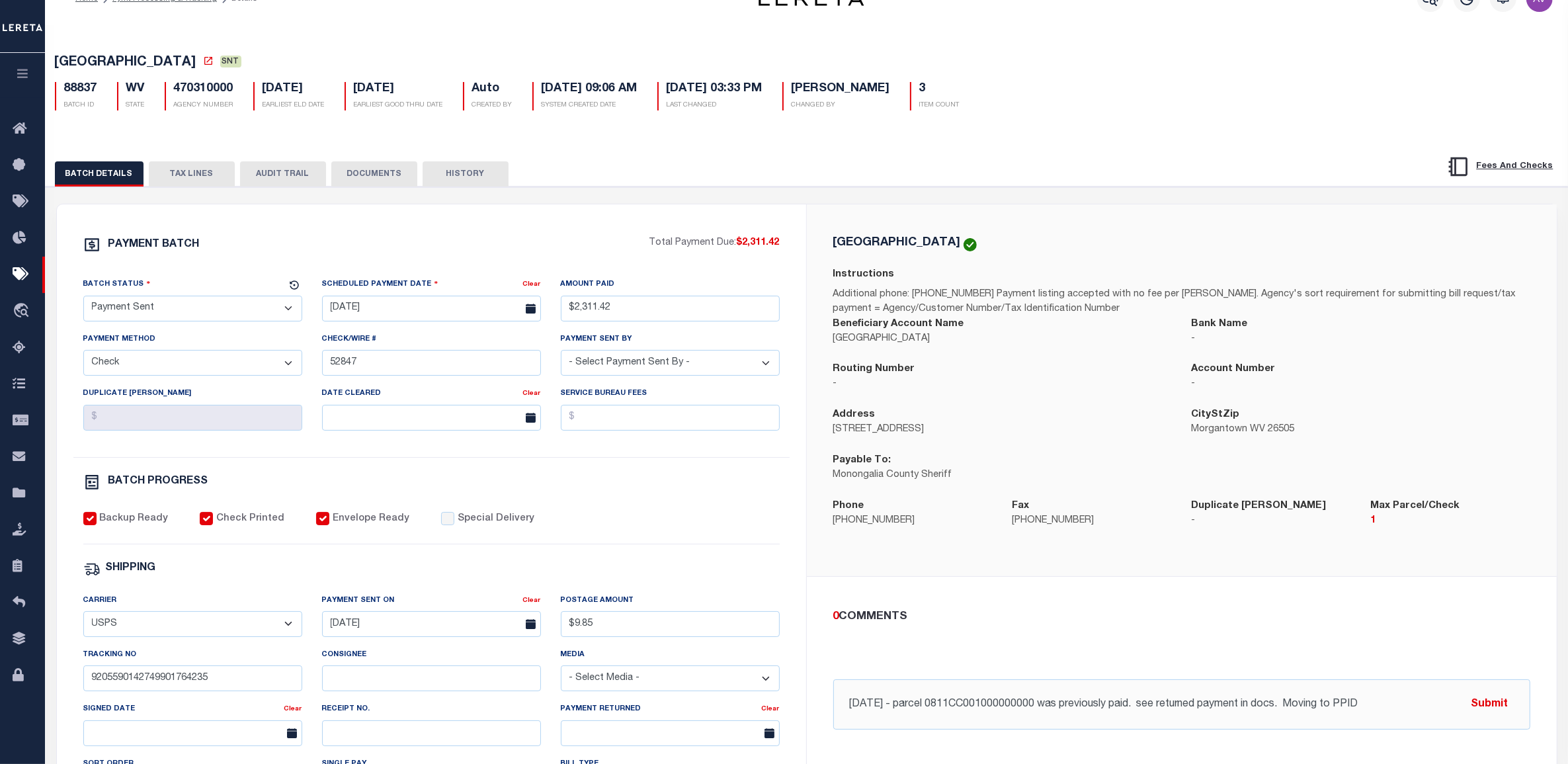
scroll to position [0, 0]
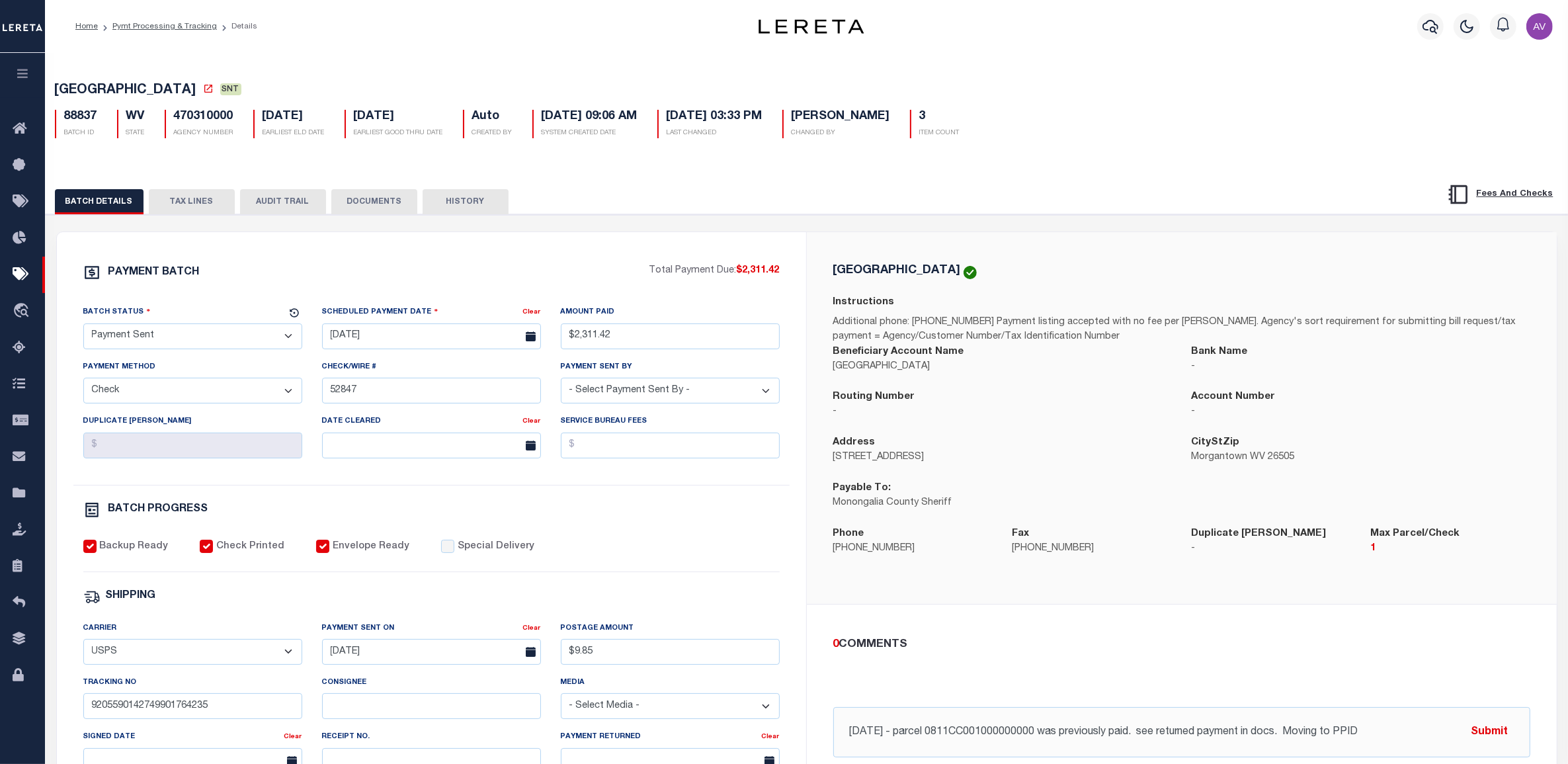
click at [202, 212] on button "TAX LINES" at bounding box center [192, 201] width 86 height 25
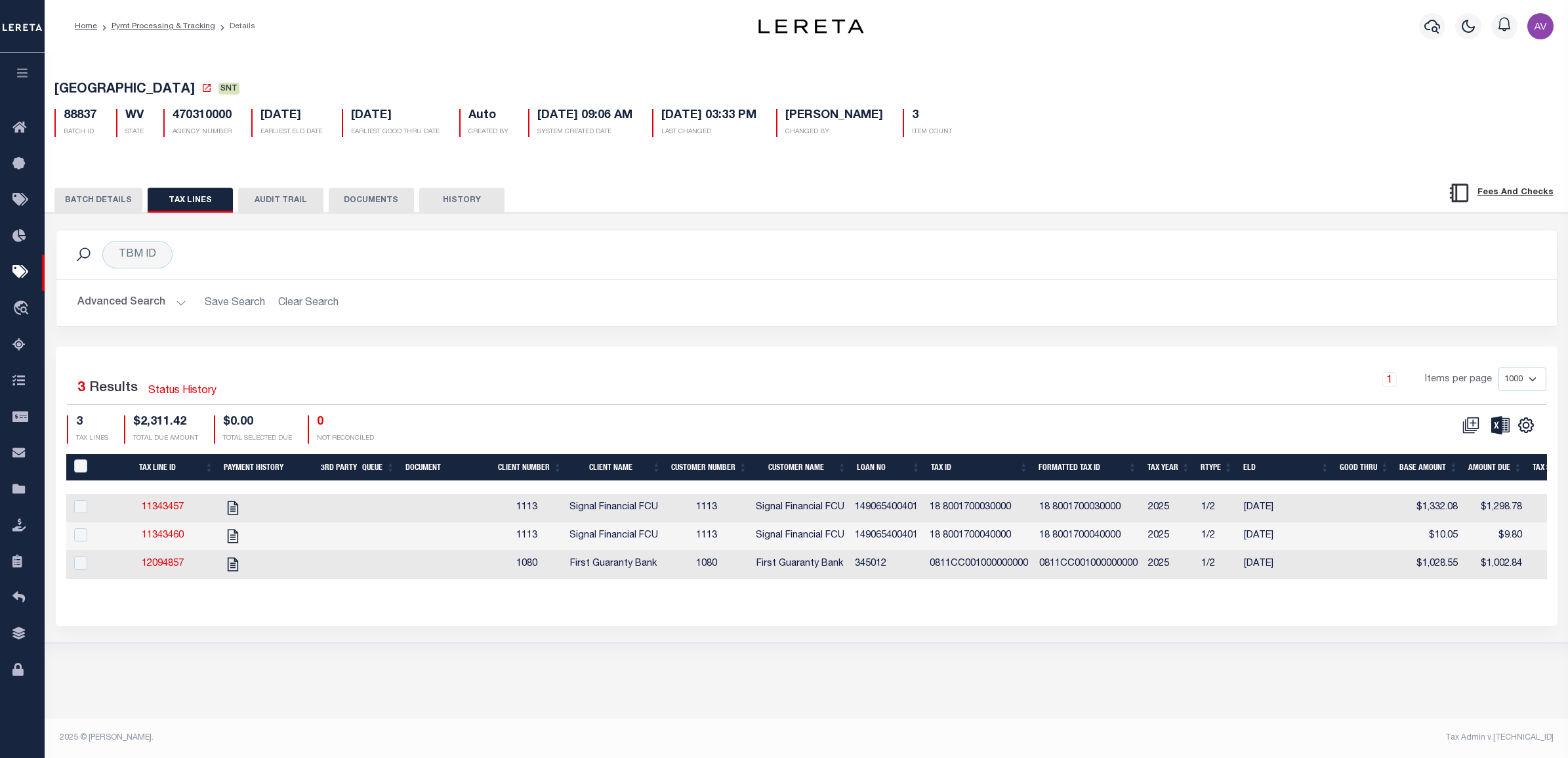
click at [113, 198] on button "BATCH DETAILS" at bounding box center [98, 200] width 88 height 25
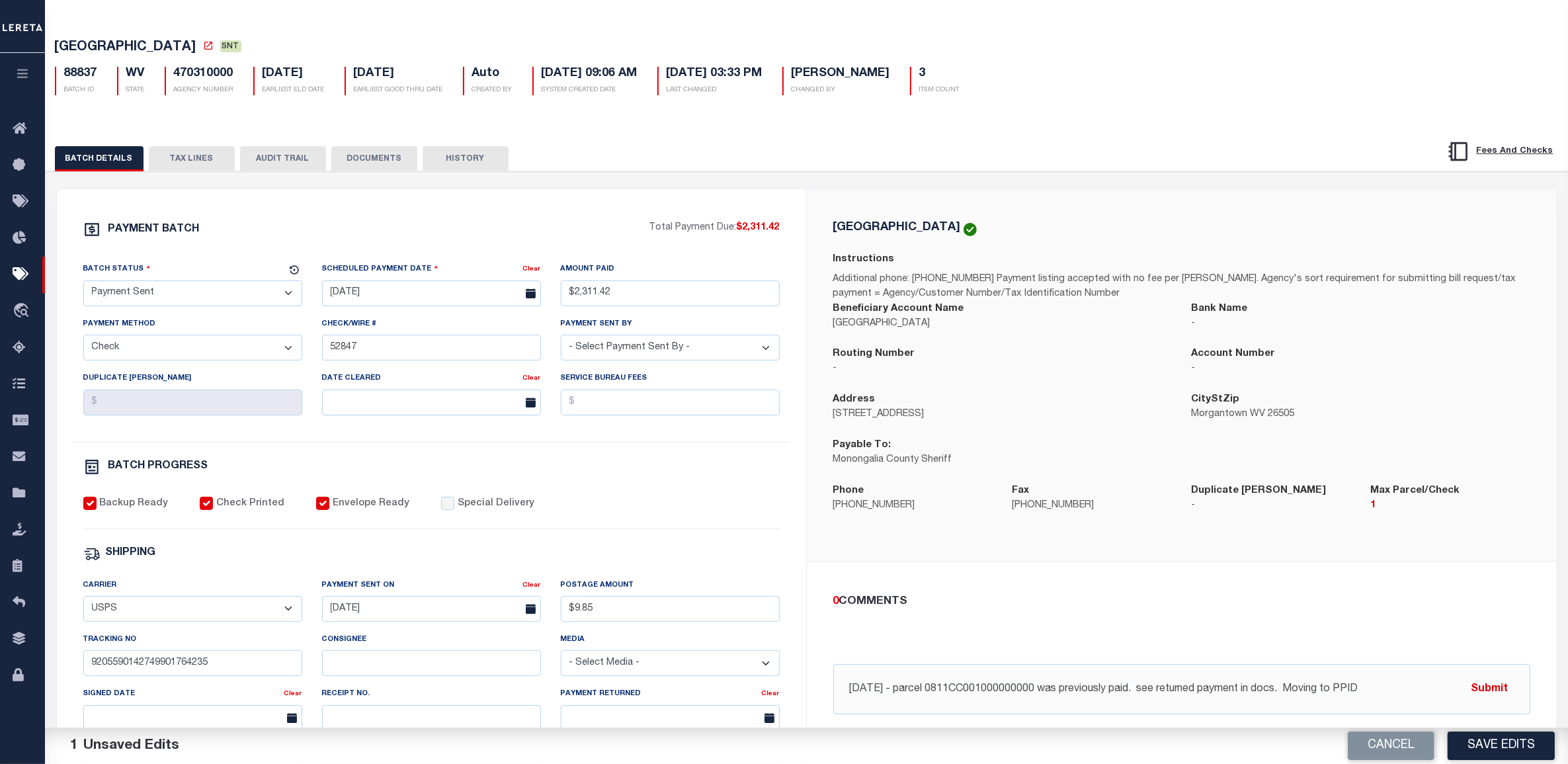
scroll to position [165, 0]
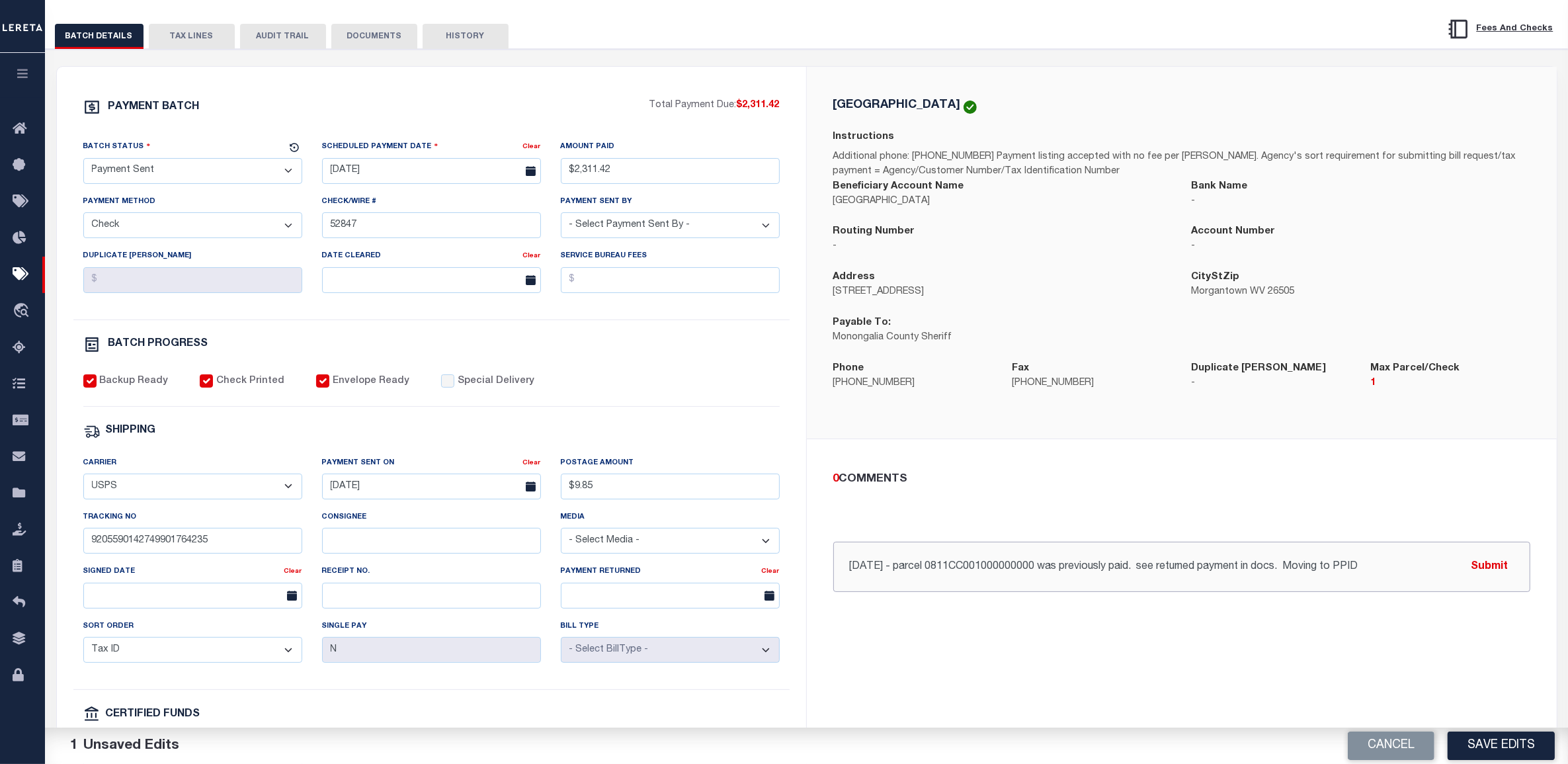
click at [1388, 580] on input "10/3/25 - parcel 0811CC001000000000 was previously paid. see returned payment i…" at bounding box center [1182, 566] width 697 height 50
paste input "91954"
click at [1327, 564] on input "10/3/25 - parcel 0811CC001000000000 was previously paid. see returned payment i…" at bounding box center [1182, 566] width 697 height 50
click at [1411, 576] on input "10/3/25 - parcel 0811CC001000000000 was previously paid. see returned payment i…" at bounding box center [1182, 566] width 697 height 50
type input "10/3/25 - parcel 0811CC001000000000 was previously paid. see returned payment i…"
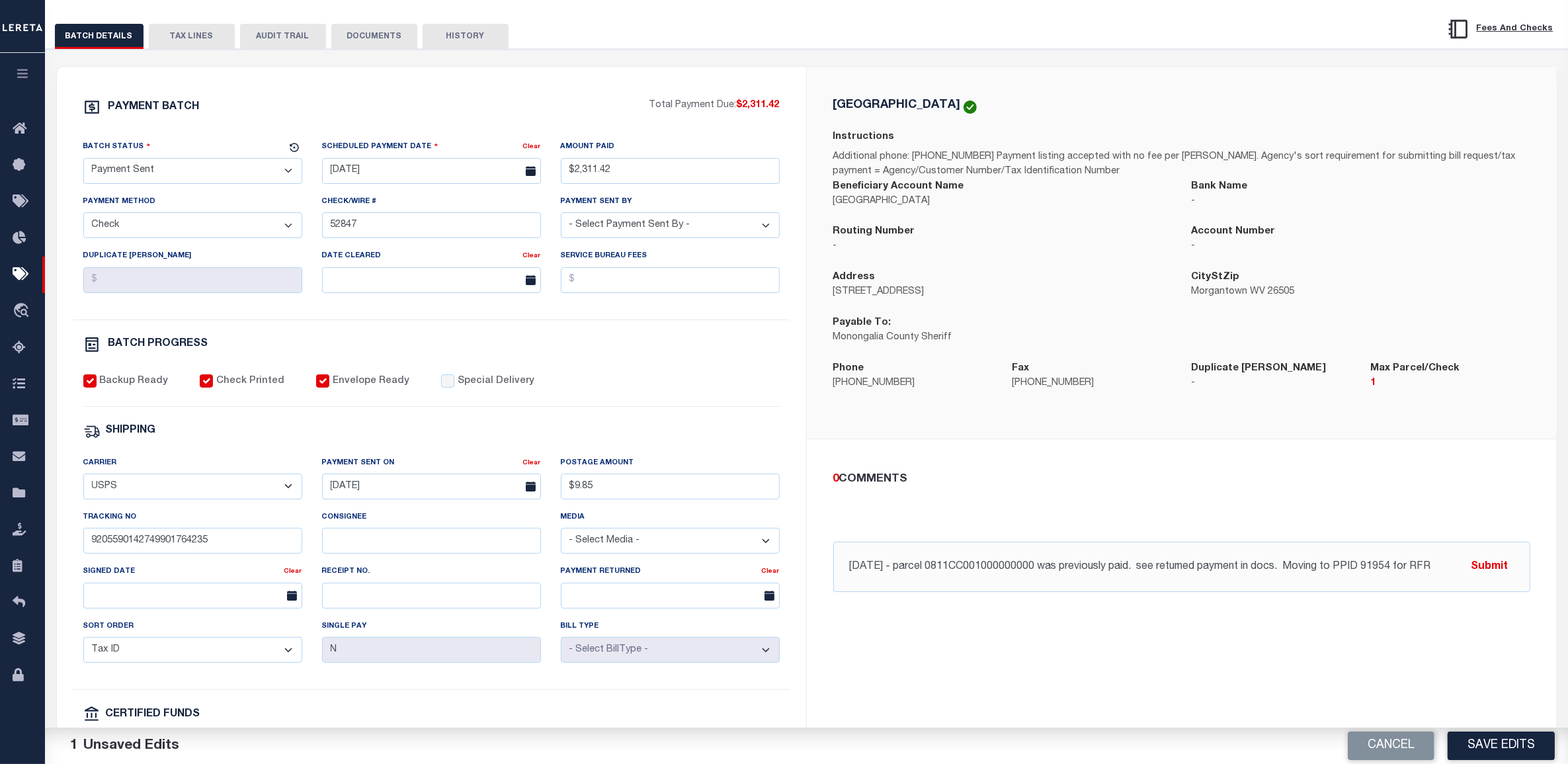
drag, startPoint x: 1319, startPoint y: 524, endPoint x: 1330, endPoint y: 518, distance: 12.5
click at [1321, 521] on div "0 COMMENTS 10/3/25 - parcel 0811CC001000000000 was previously paid. see returne…" at bounding box center [1181, 532] width 718 height 122
click at [1490, 566] on button "Submit" at bounding box center [1490, 566] width 54 height 27
click at [170, 37] on button "TAX LINES" at bounding box center [192, 36] width 86 height 25
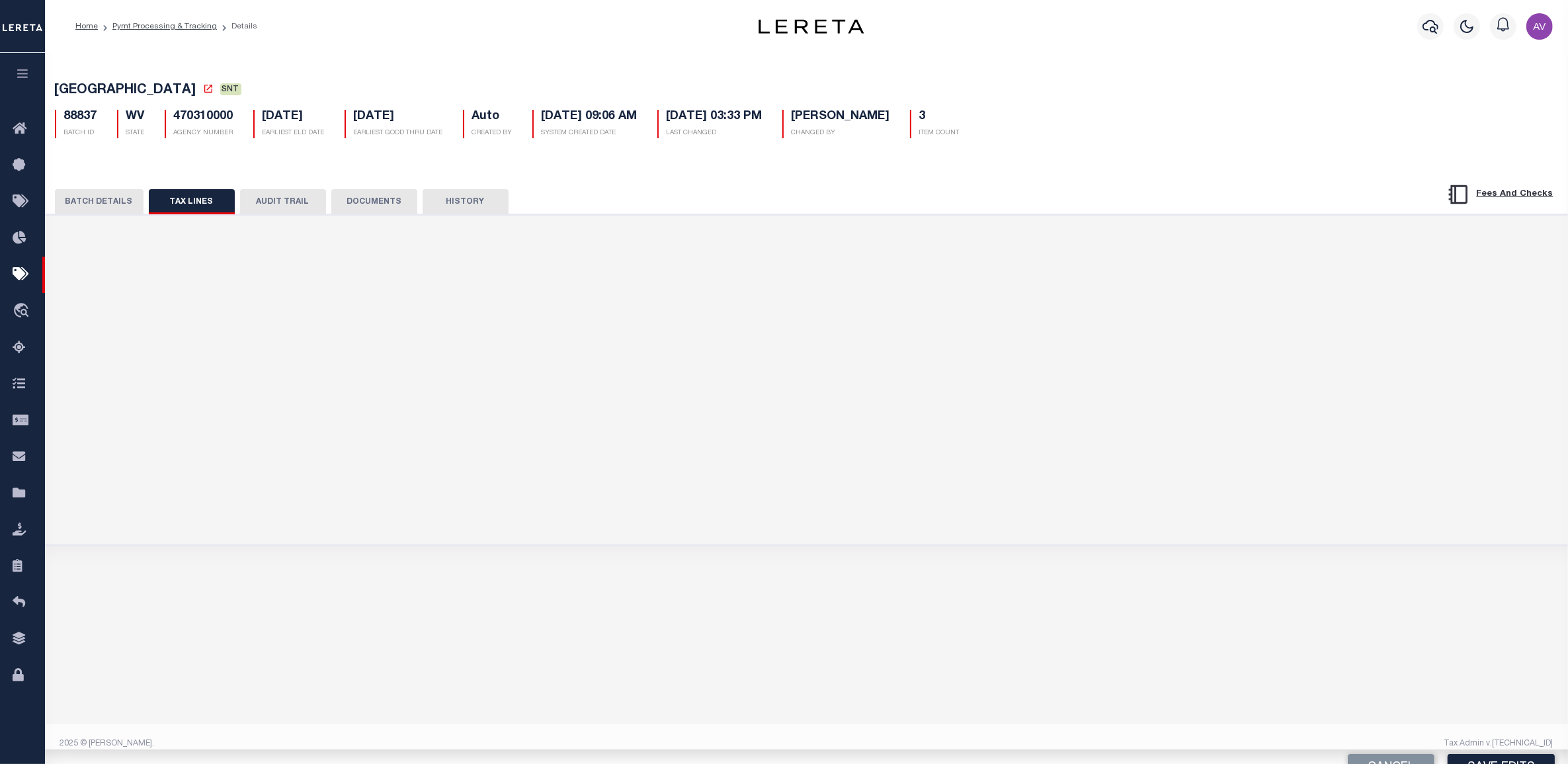
scroll to position [0, 0]
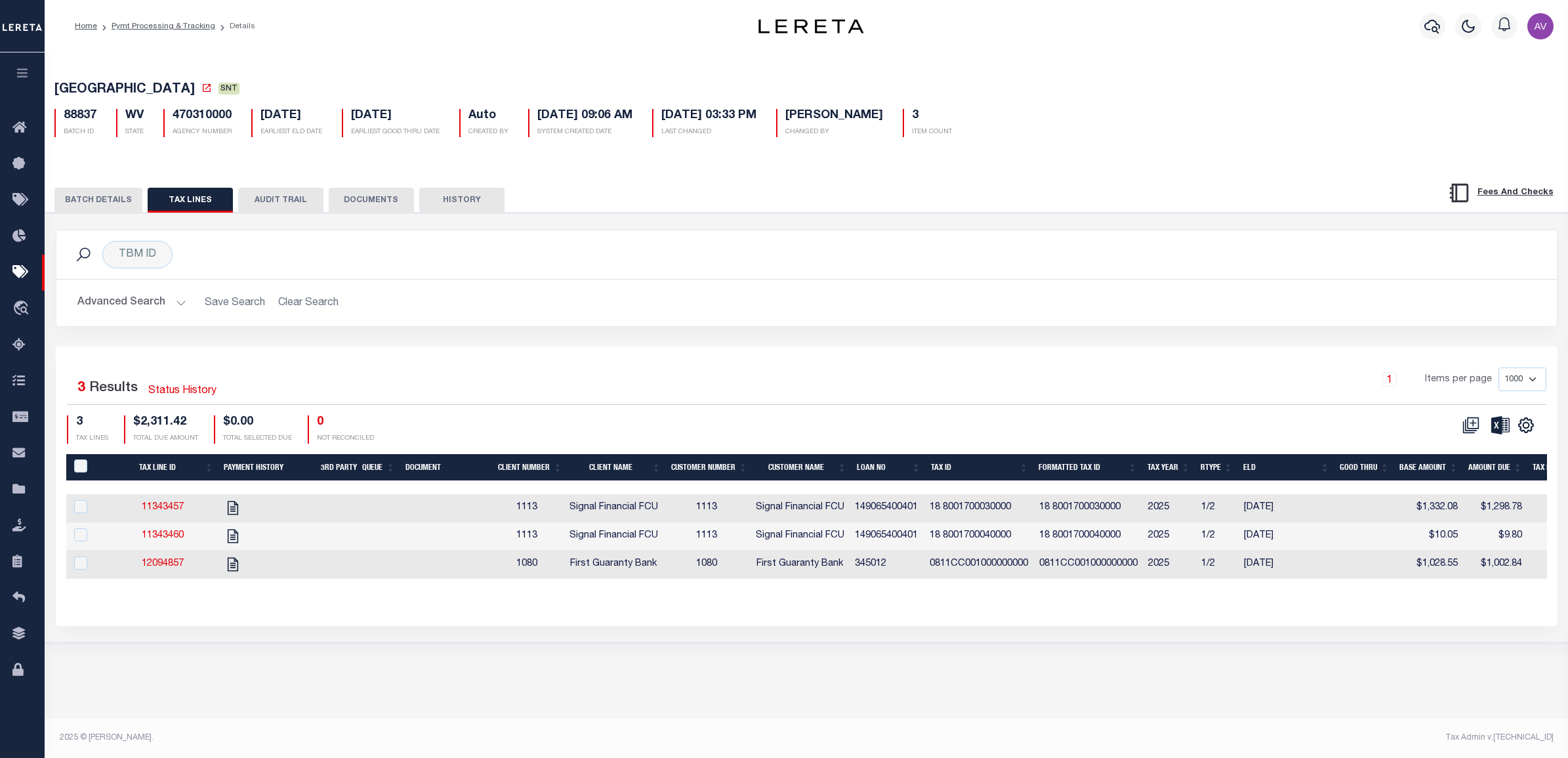
click at [451, 568] on td at bounding box center [444, 565] width 91 height 29
checkbox input "true"
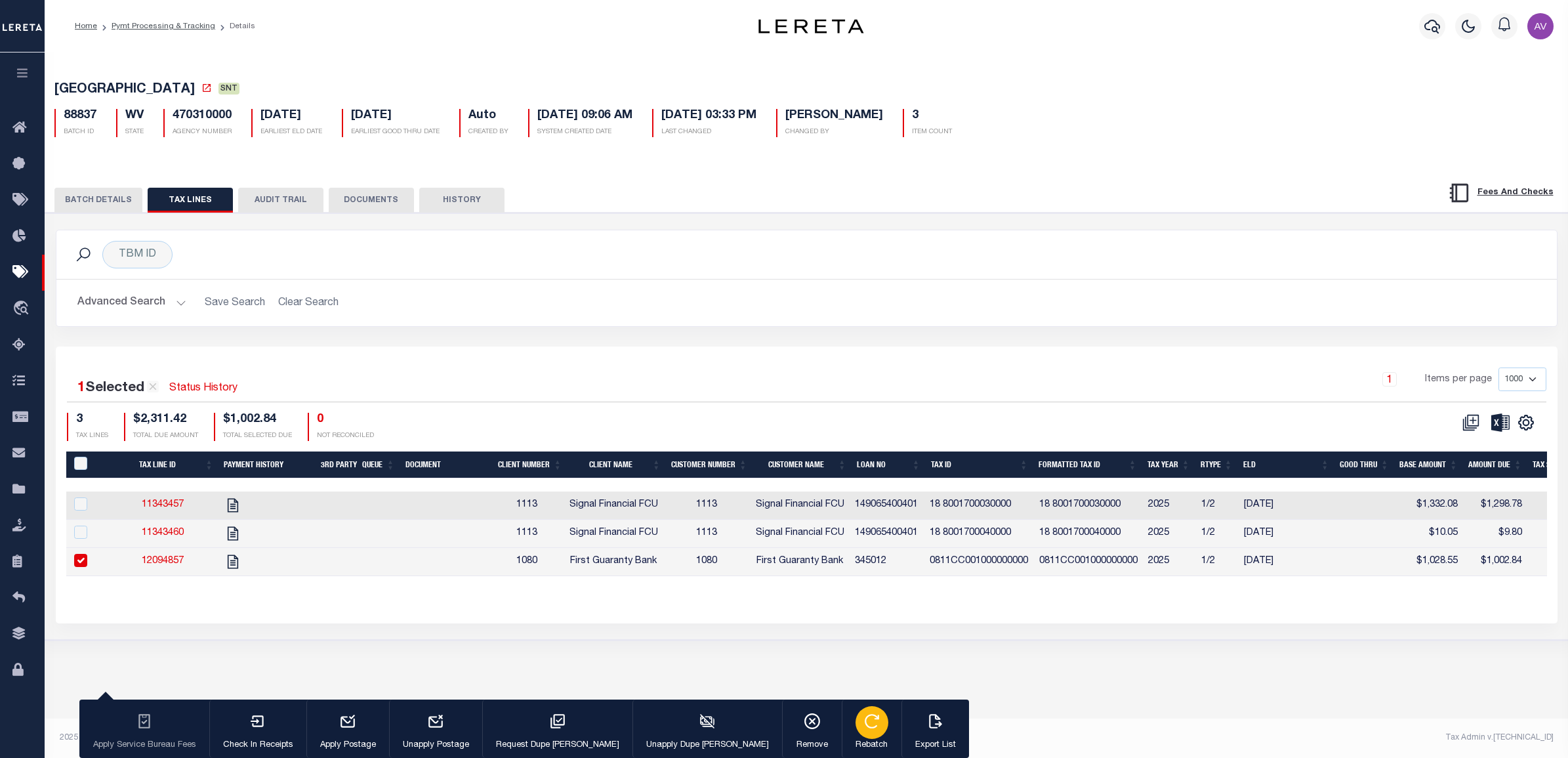
click at [865, 727] on icon "button" at bounding box center [871, 721] width 13 height 13
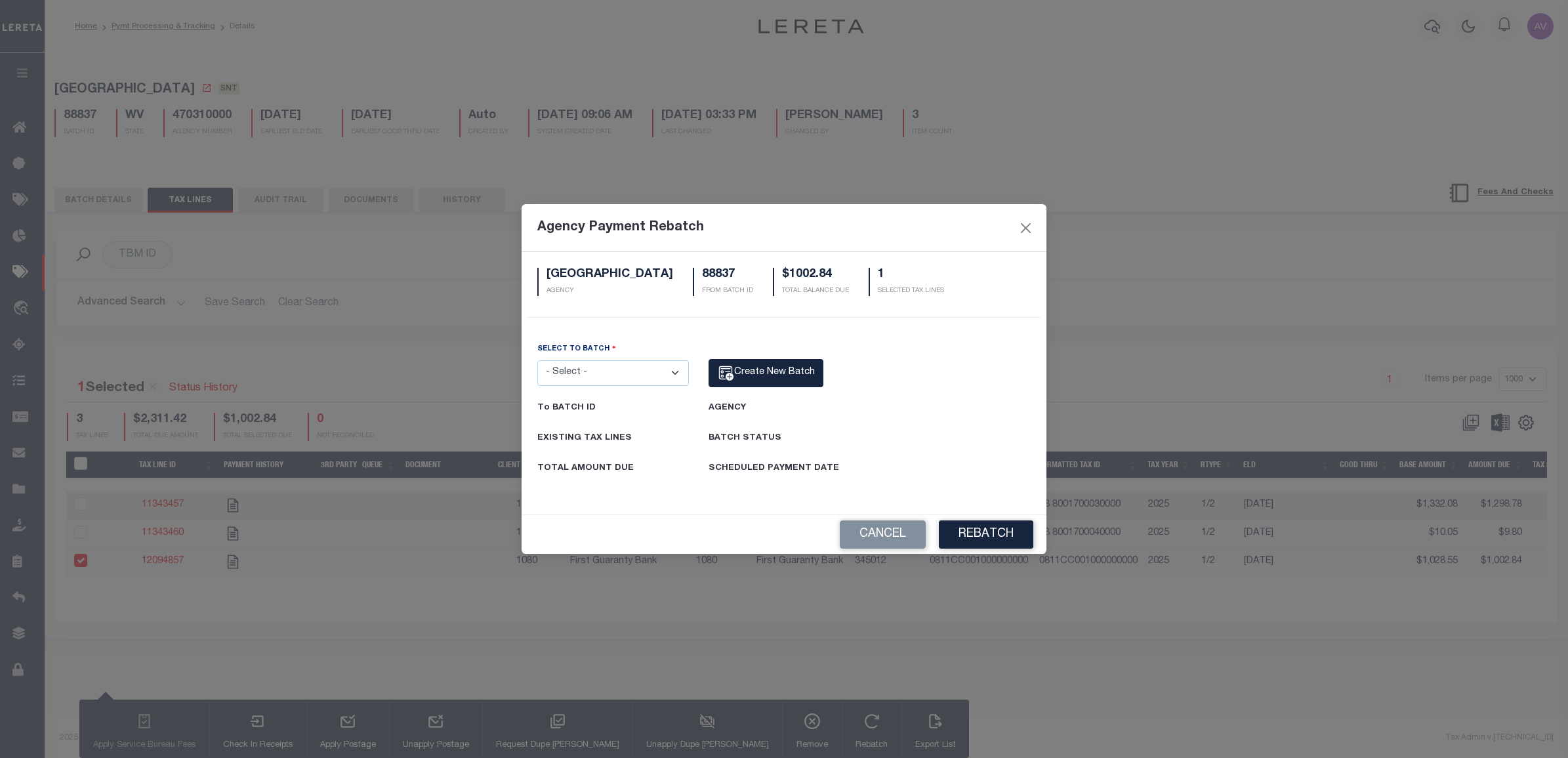
click at [607, 361] on select "- Select - 91954" at bounding box center [613, 373] width 152 height 26
select select "91954"
click at [537, 361] on select "- Select - 91954" at bounding box center [613, 373] width 152 height 26
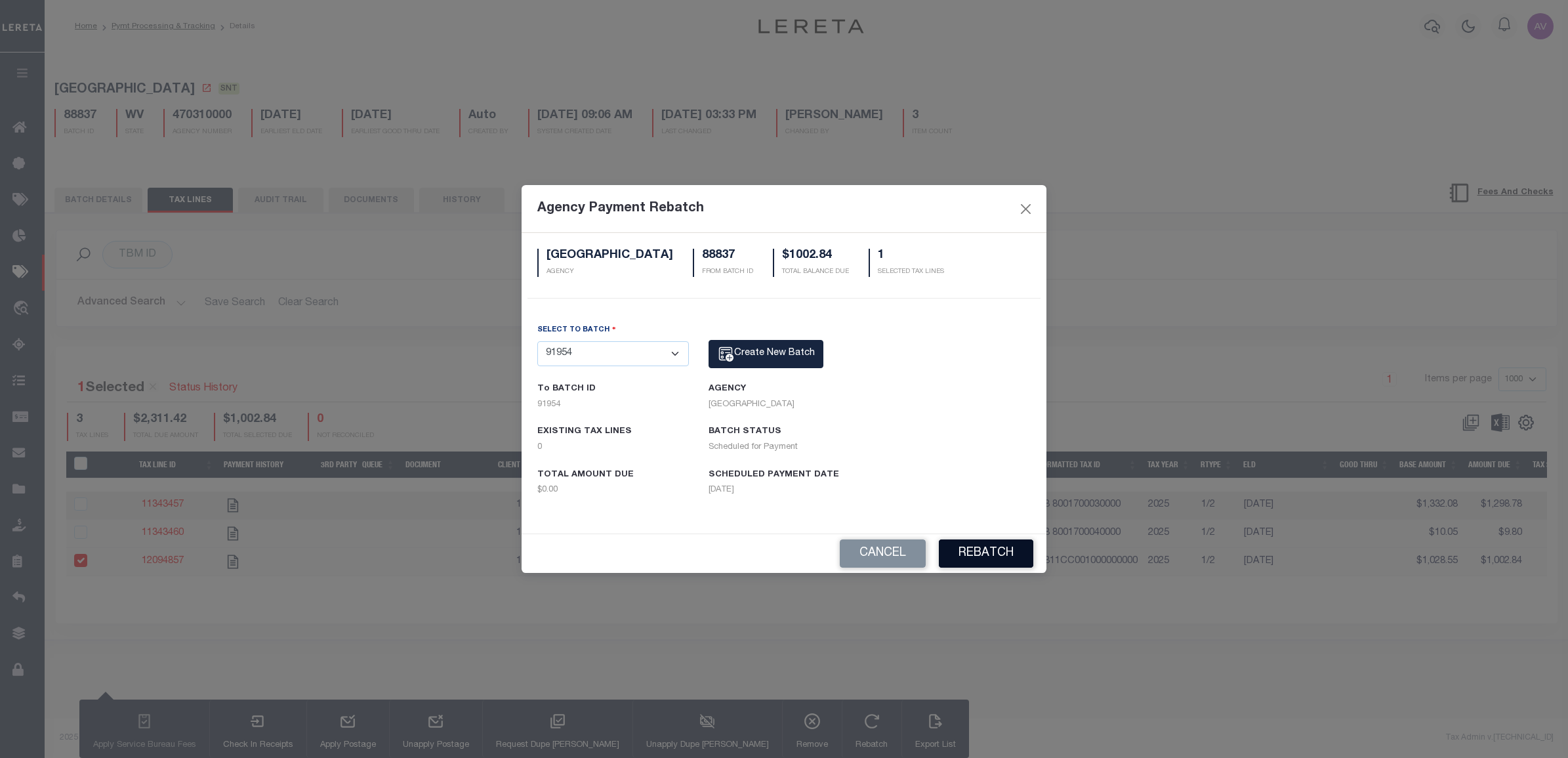
click at [1009, 554] on button "Rebatch" at bounding box center [986, 554] width 94 height 29
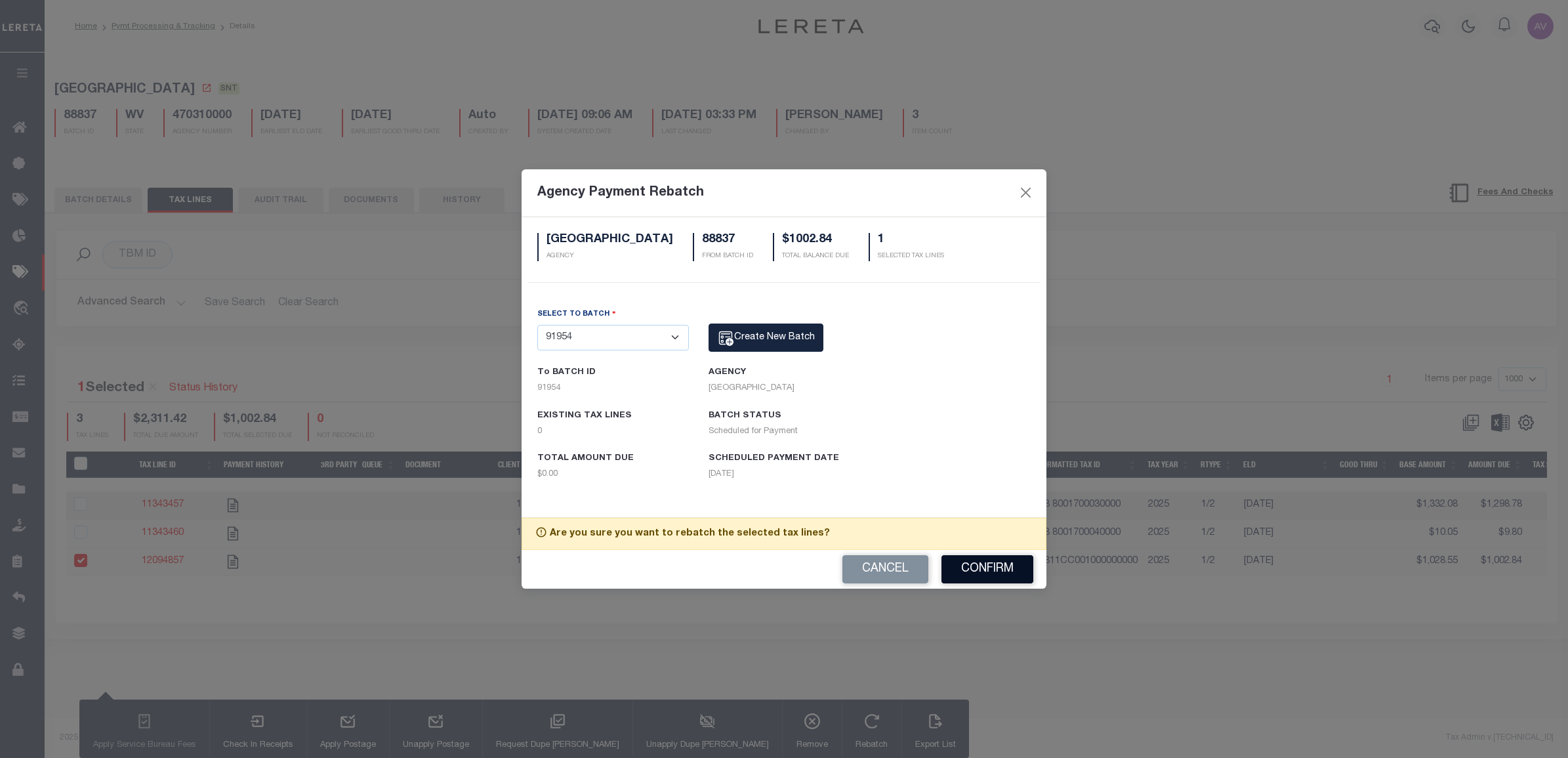
click at [991, 562] on button "Confirm" at bounding box center [987, 569] width 91 height 29
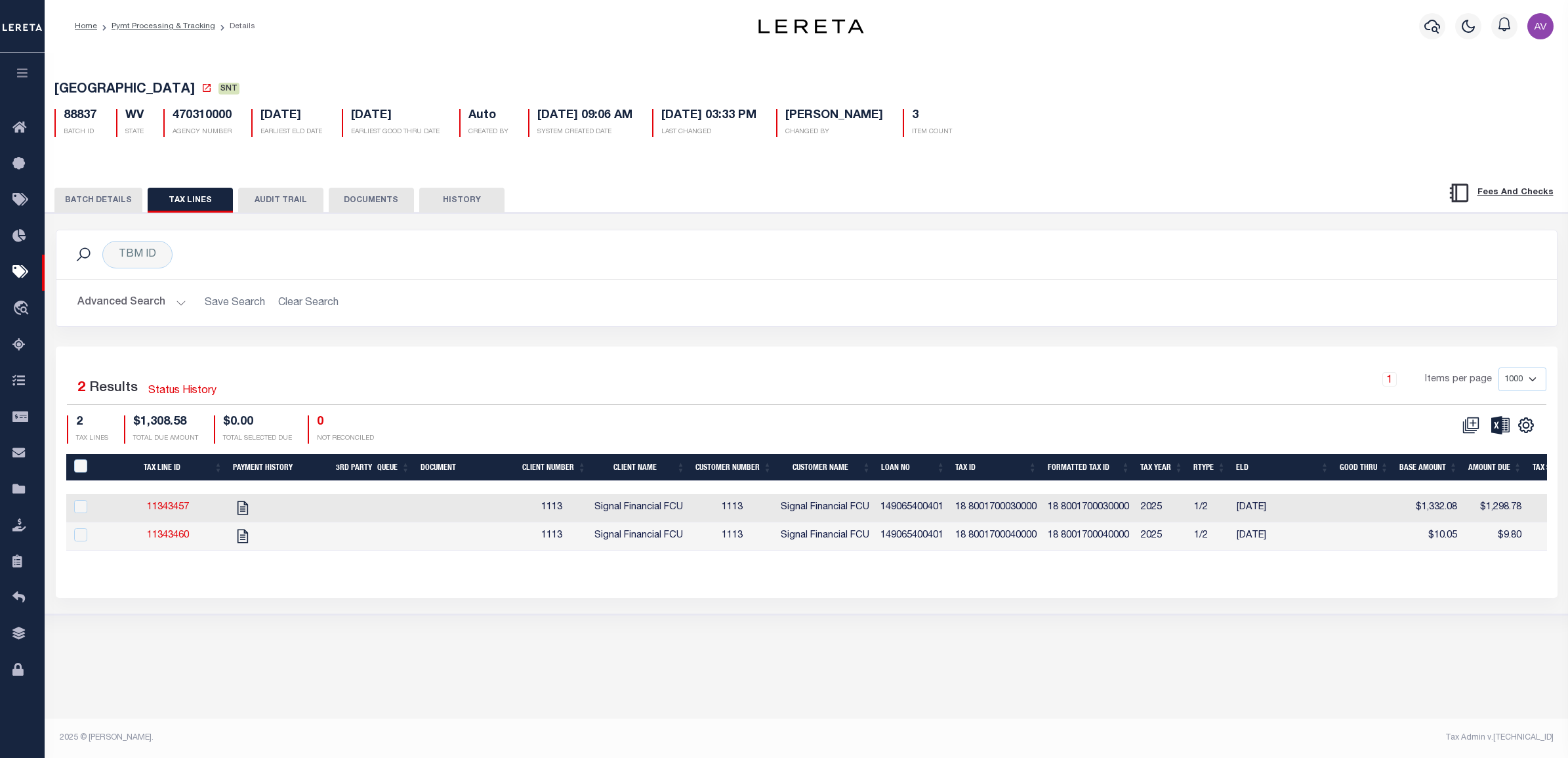
click at [91, 201] on button "BATCH DETAILS" at bounding box center [98, 200] width 88 height 25
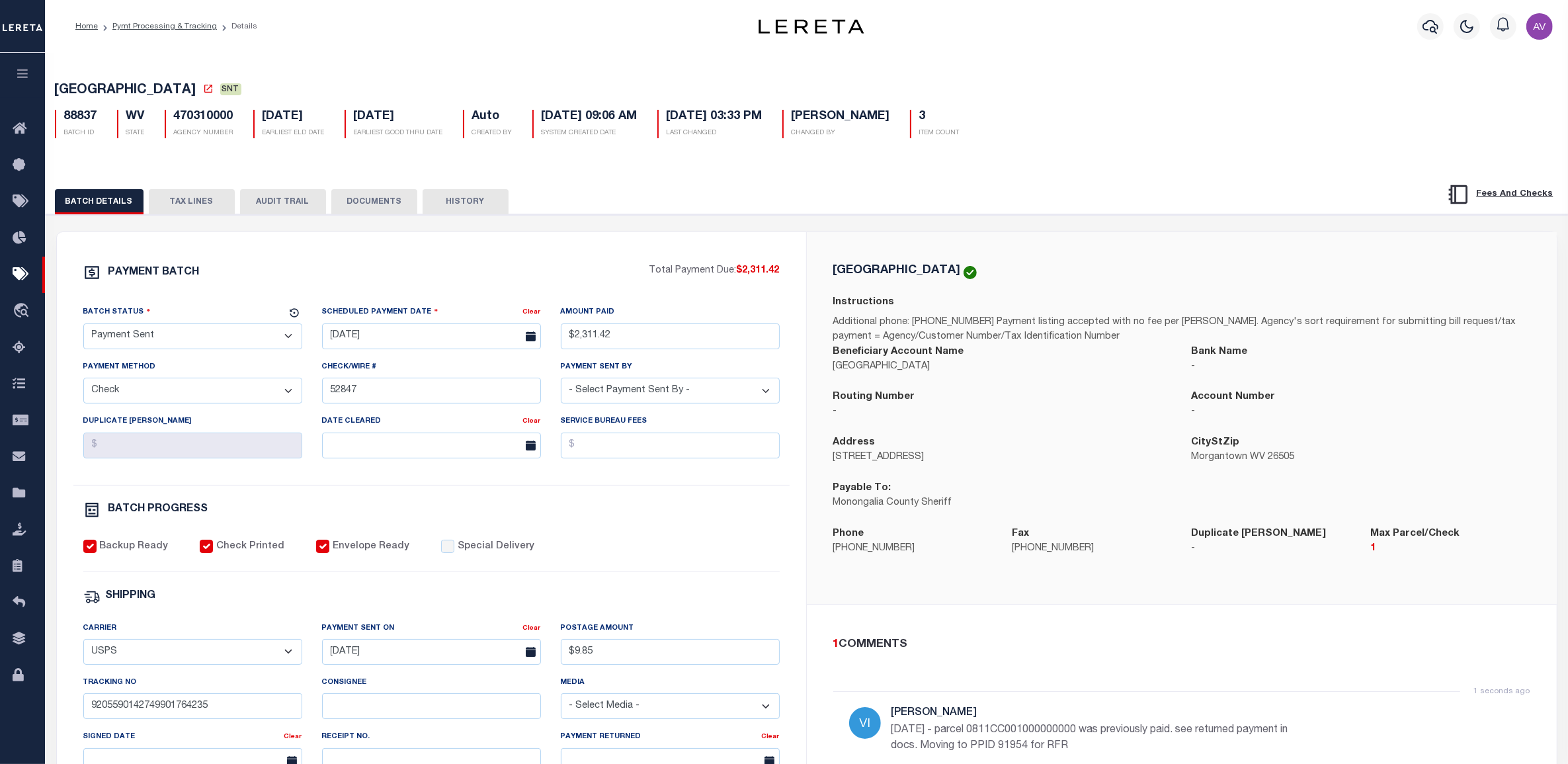
click at [321, 261] on div "PAYMENT BATCH Total Payment Due: $2,311.42 Batch Status" at bounding box center [431, 619] width 749 height 774
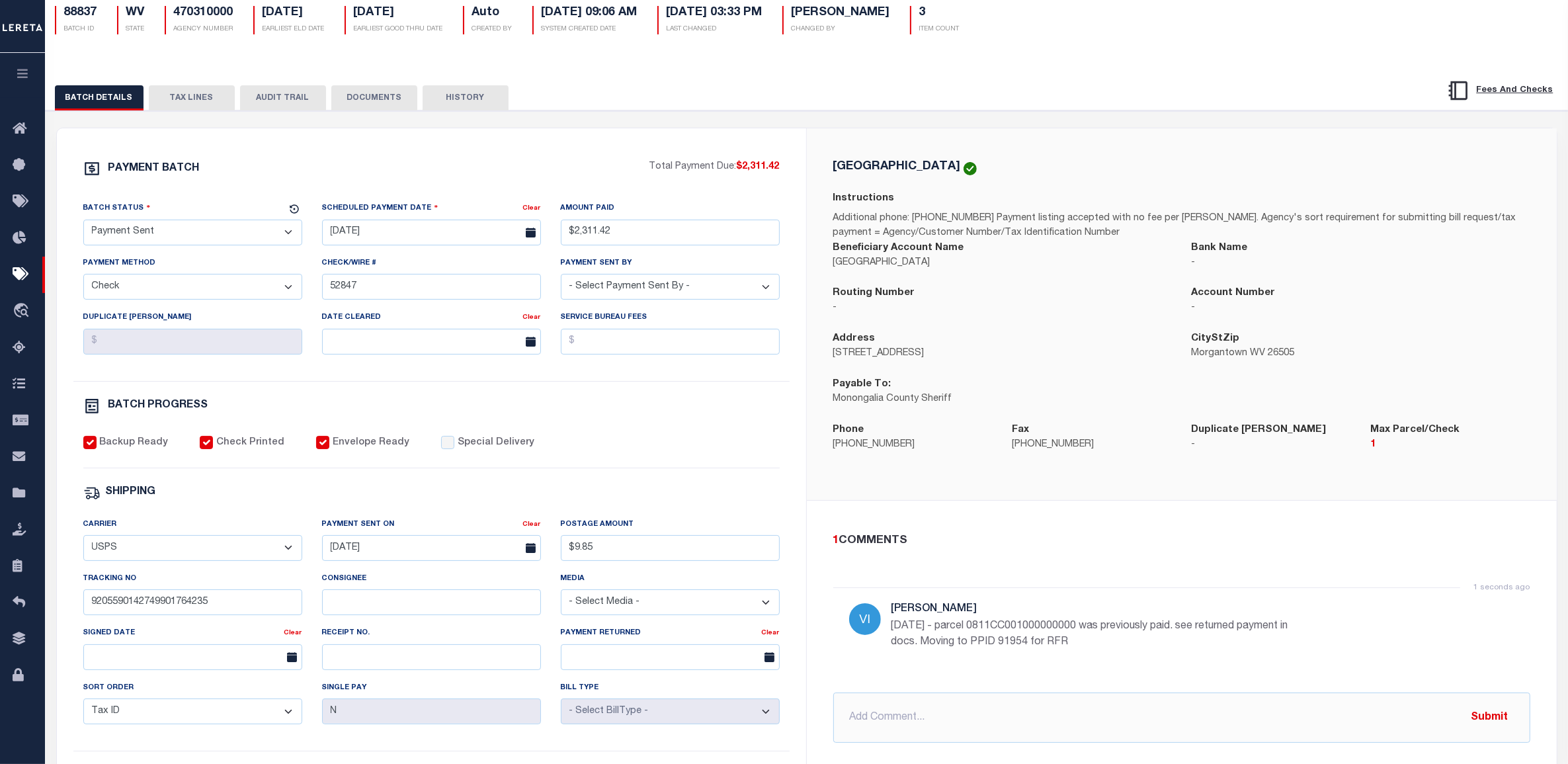
scroll to position [165, 0]
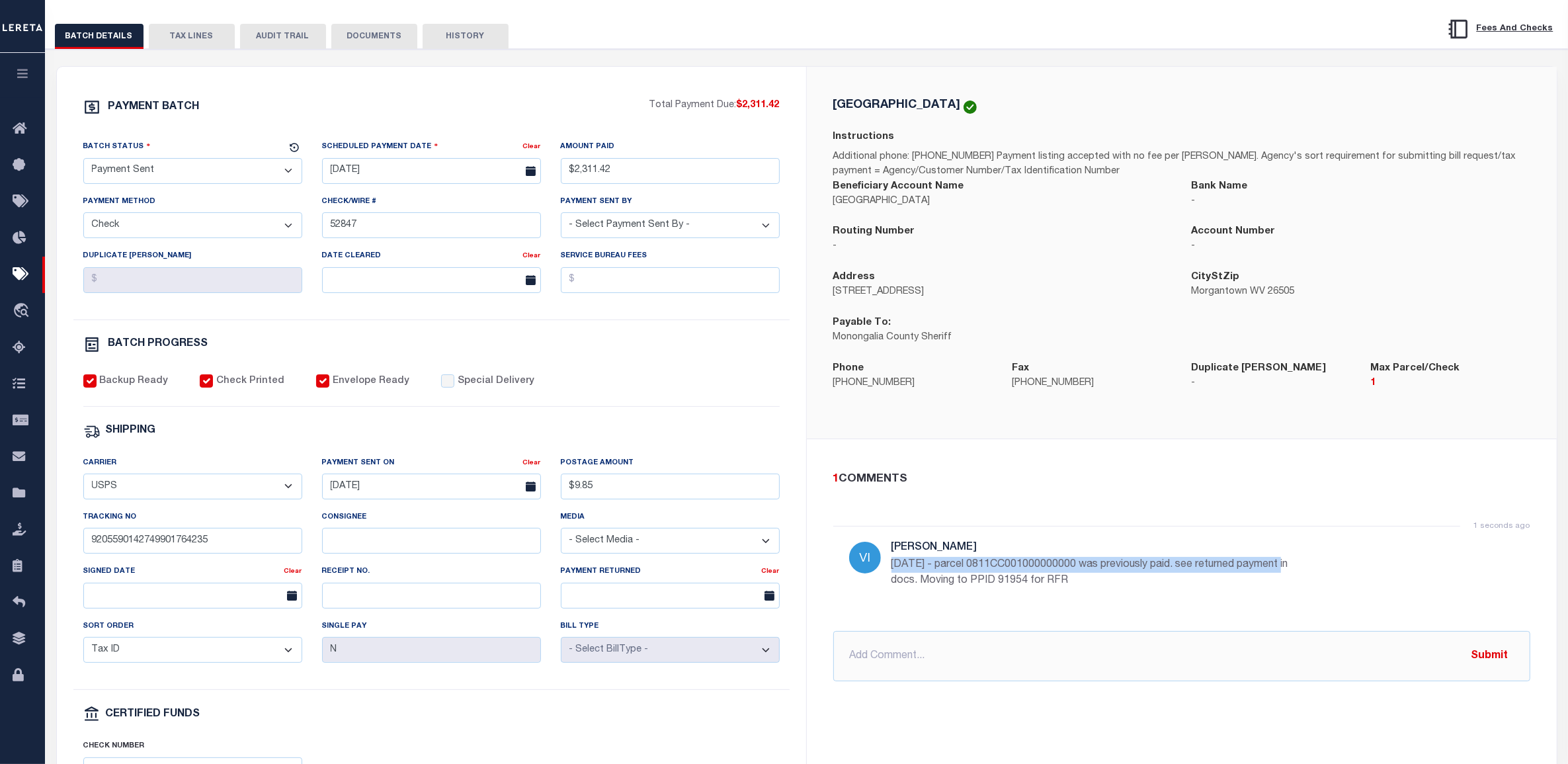
drag, startPoint x: 904, startPoint y: 566, endPoint x: 1287, endPoint y: 572, distance: 383.0
click at [1288, 572] on p "10/3/25 - parcel 0811CC001000000000 was previously paid. see returned payment i…" at bounding box center [1090, 573] width 397 height 32
copy p "10/3/25 - parcel 0811CC001000000000 was previously paid. see returned payment"
click at [410, 36] on button "DOCUMENTS" at bounding box center [375, 36] width 86 height 25
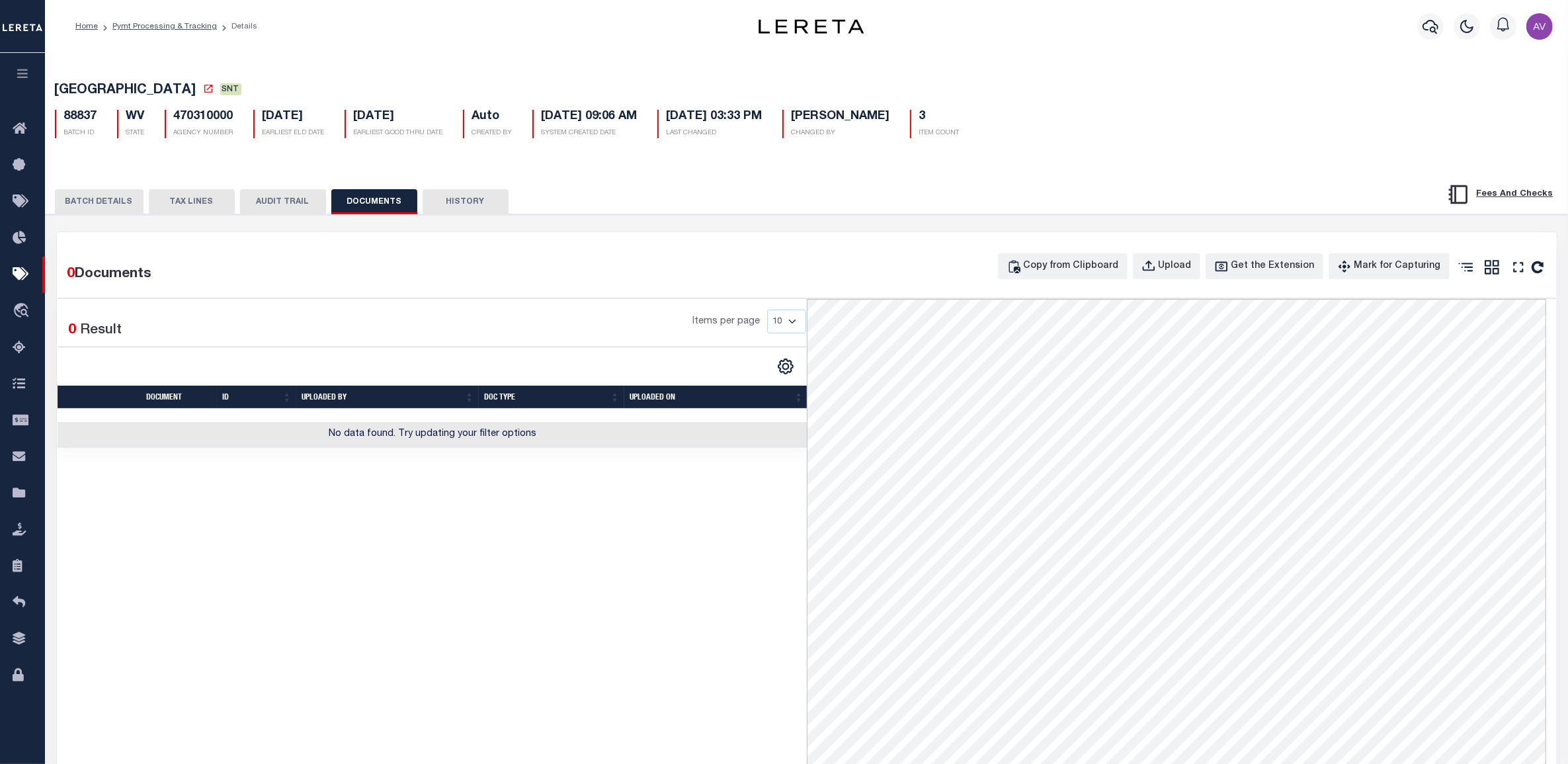
click at [1233, 196] on div "BATCH DETAILS TAX LINES AUDIT TRAIL DOCUMENTS HISTORY" at bounding box center [722, 201] width 1335 height 24
click at [1190, 266] on div "Upload" at bounding box center [1175, 266] width 33 height 15
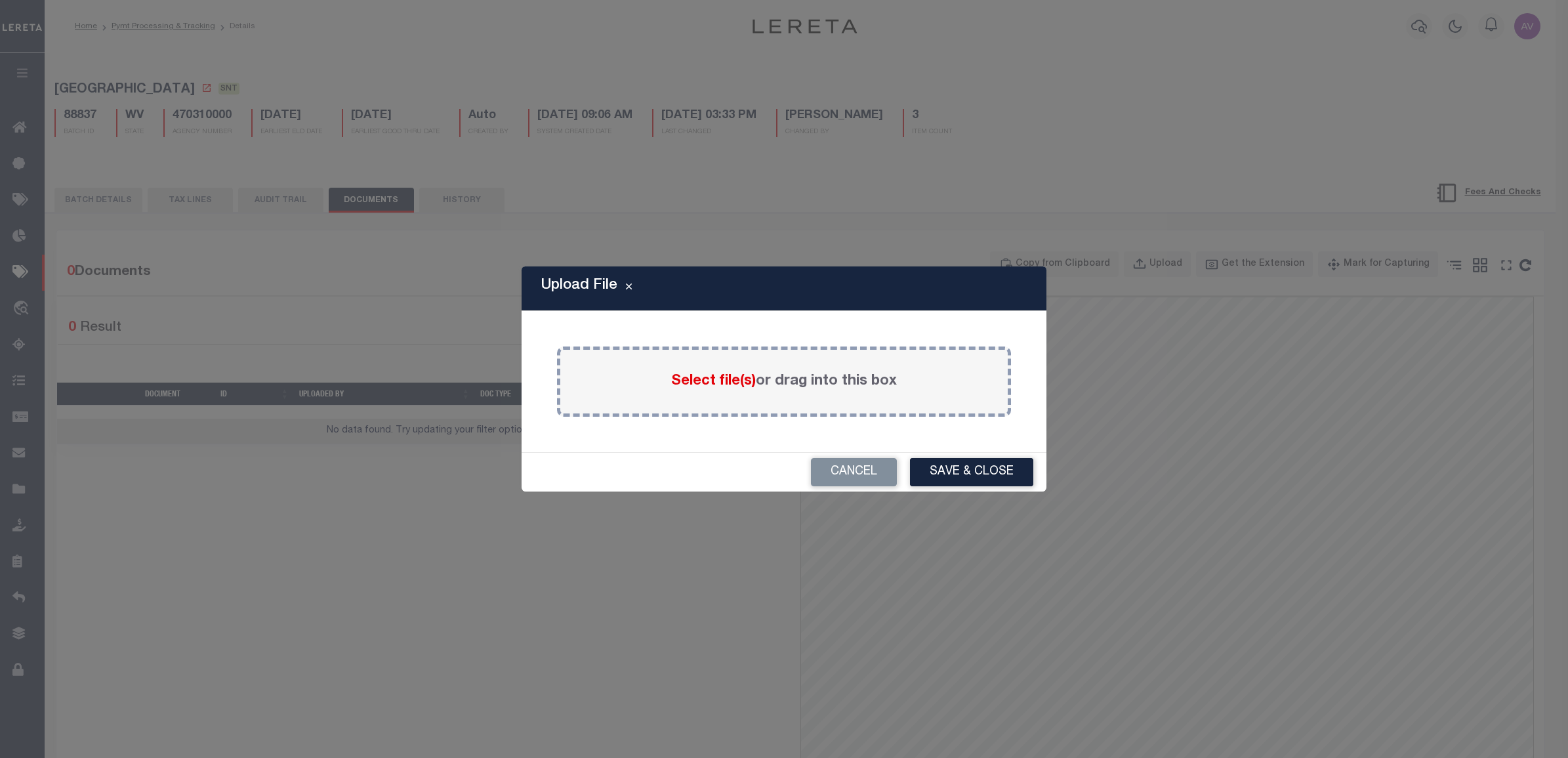
click at [694, 379] on span "Select file(s)" at bounding box center [713, 382] width 85 height 15
click at [0, 0] on input "Select file(s) or drag into this box" at bounding box center [0, 0] width 0 height 0
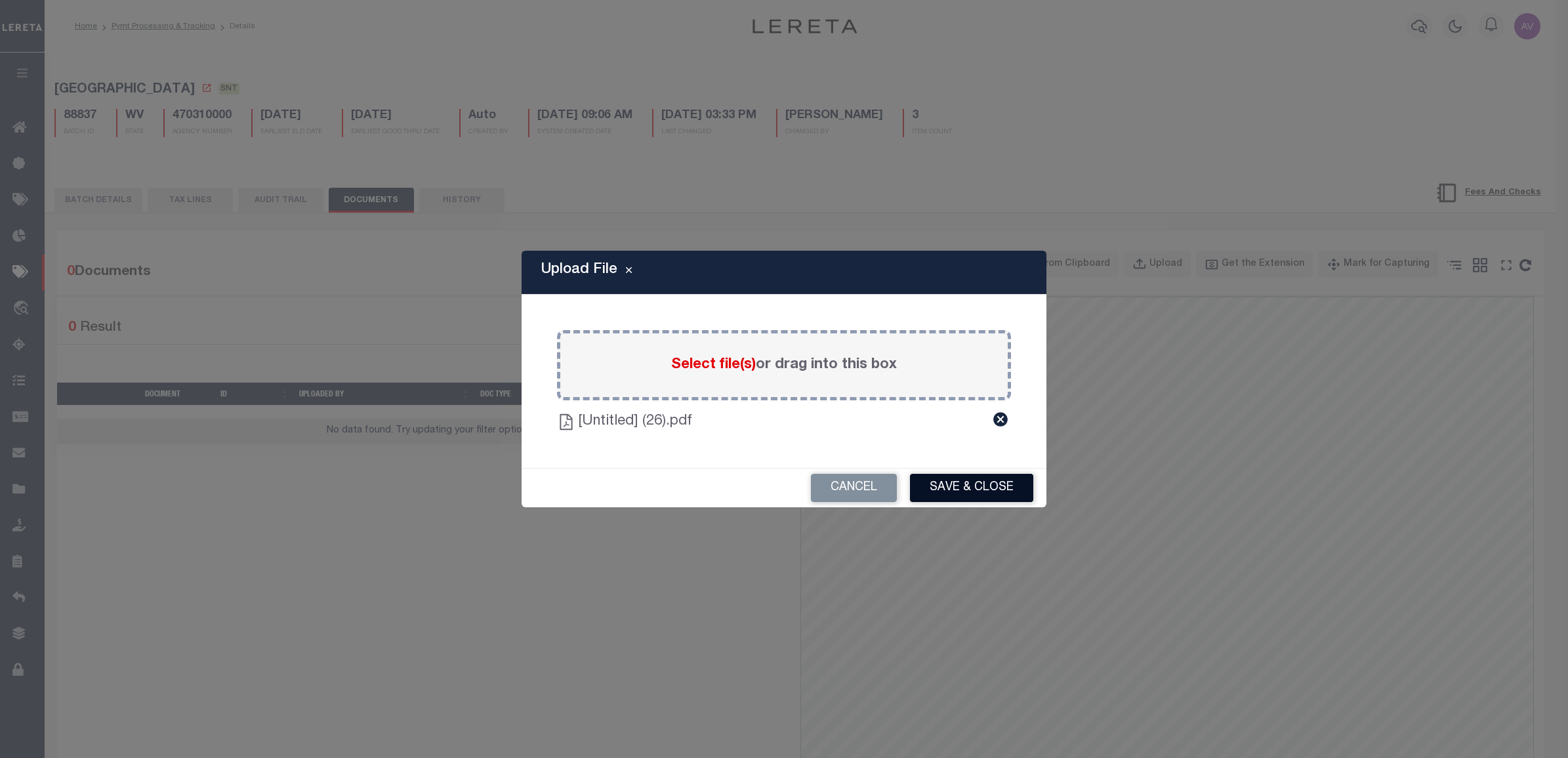
click at [999, 476] on button "Save & Close" at bounding box center [971, 488] width 123 height 29
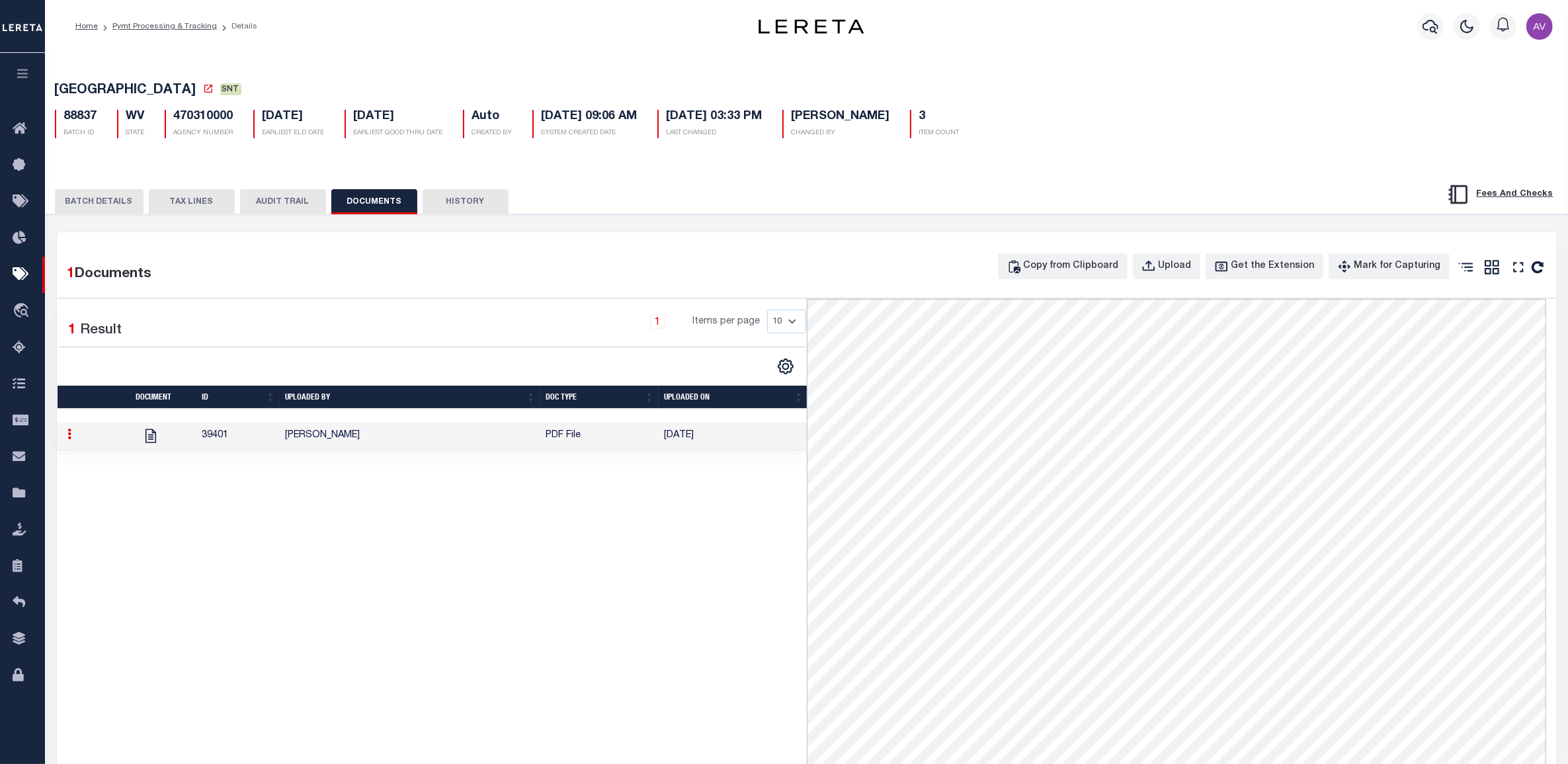
click at [92, 204] on button "BATCH DETAILS" at bounding box center [99, 201] width 89 height 25
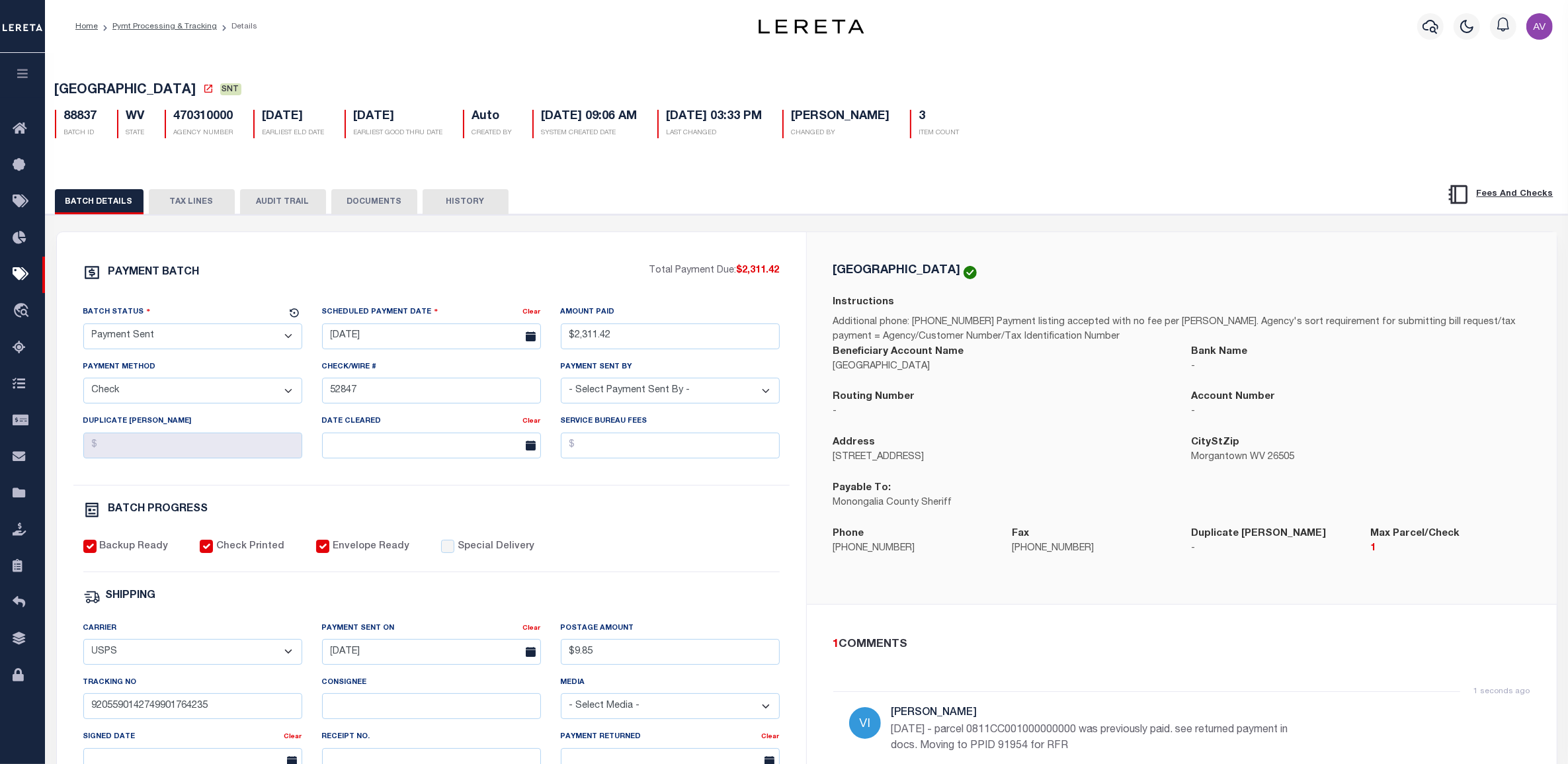
click at [733, 235] on div "PAYMENT BATCH Total Payment Due: $2,311.42 Batch Status" at bounding box center [431, 619] width 749 height 774
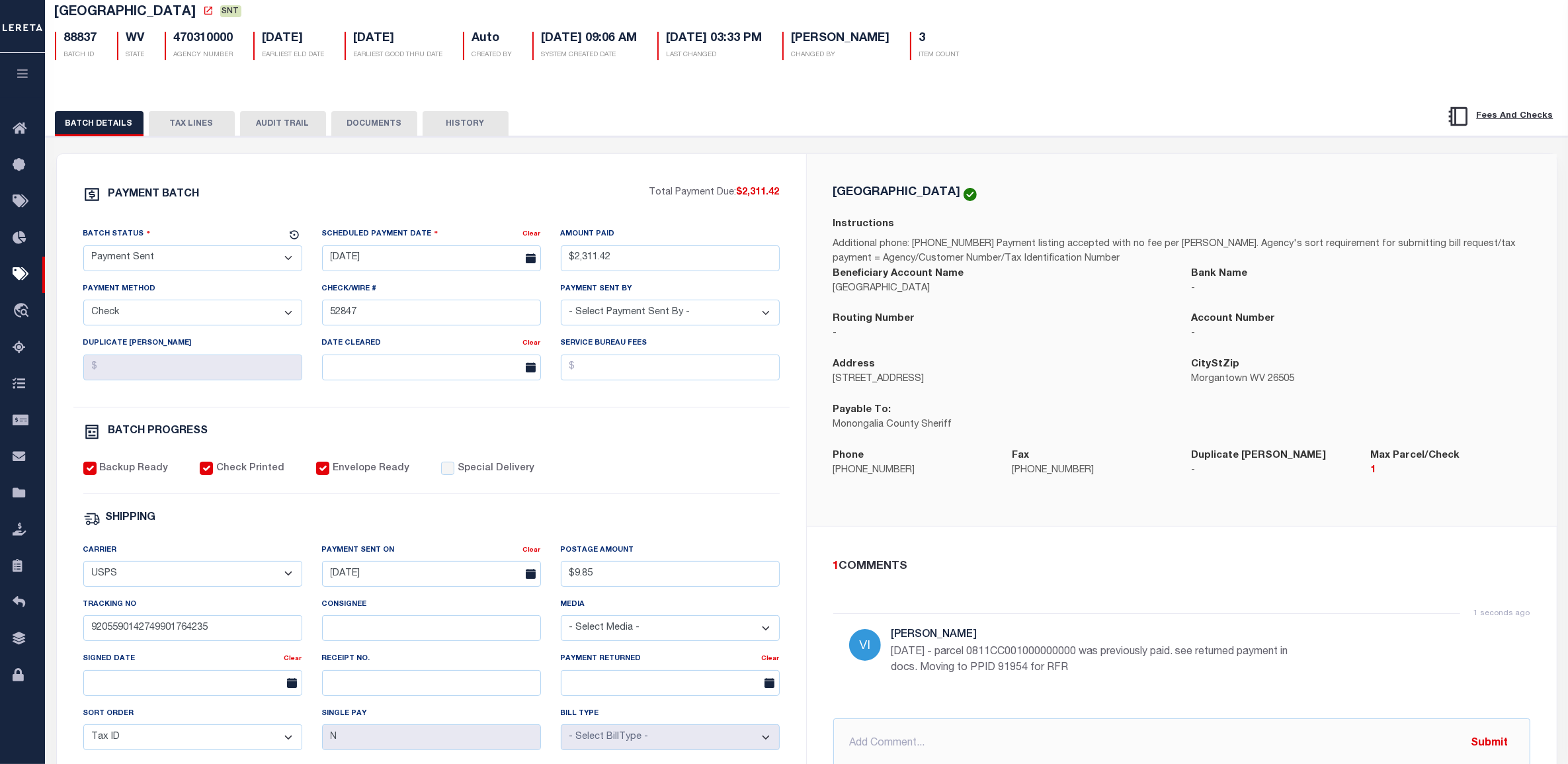
scroll to position [83, 0]
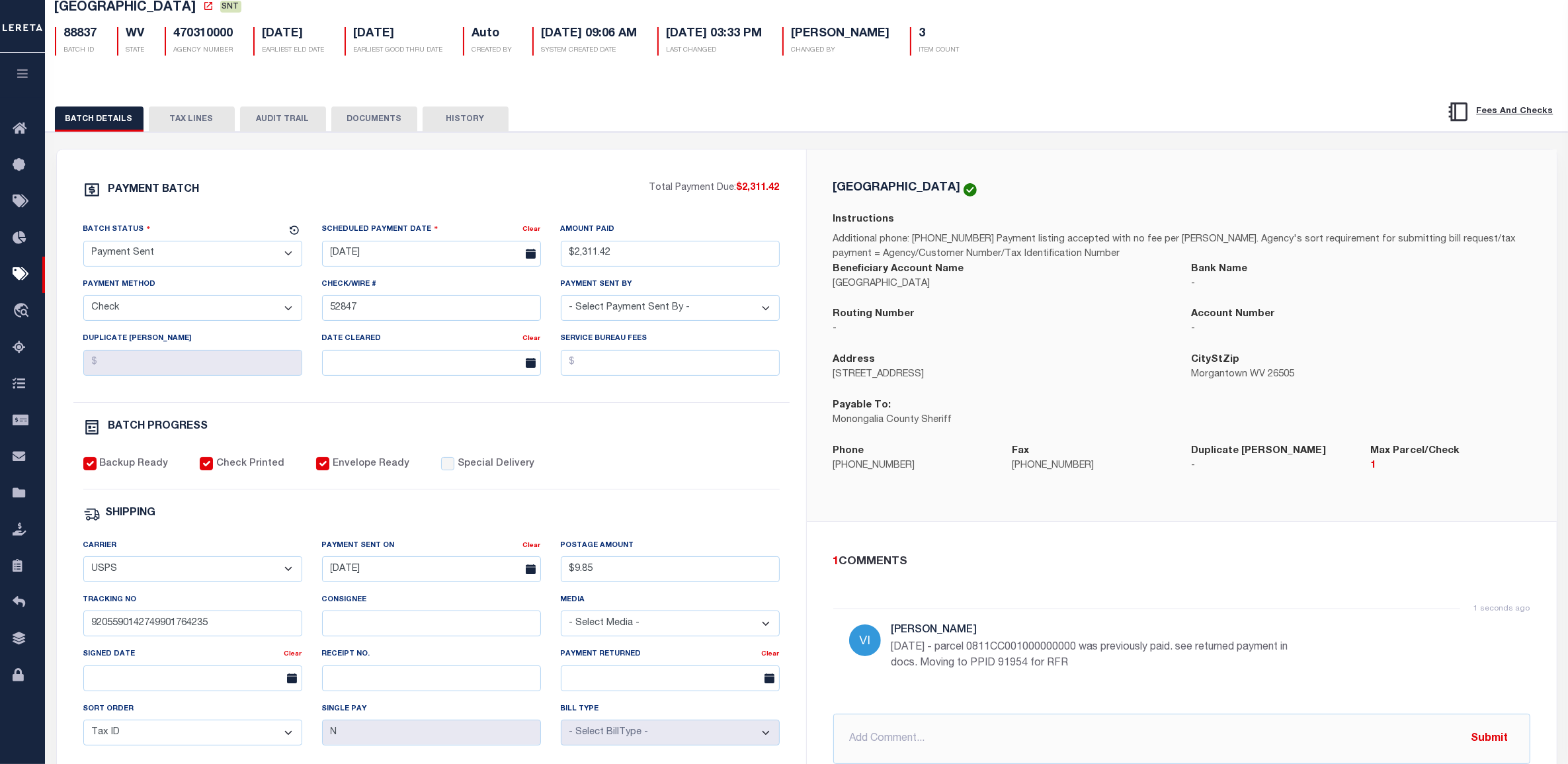
click at [1039, 668] on p "10/3/25 - parcel 0811CC001000000000 was previously paid. see returned payment i…" at bounding box center [1090, 656] width 397 height 32
click at [1029, 667] on p "10/3/25 - parcel 0811CC001000000000 was previously paid. see returned payment i…" at bounding box center [1090, 656] width 397 height 32
copy p "91954"
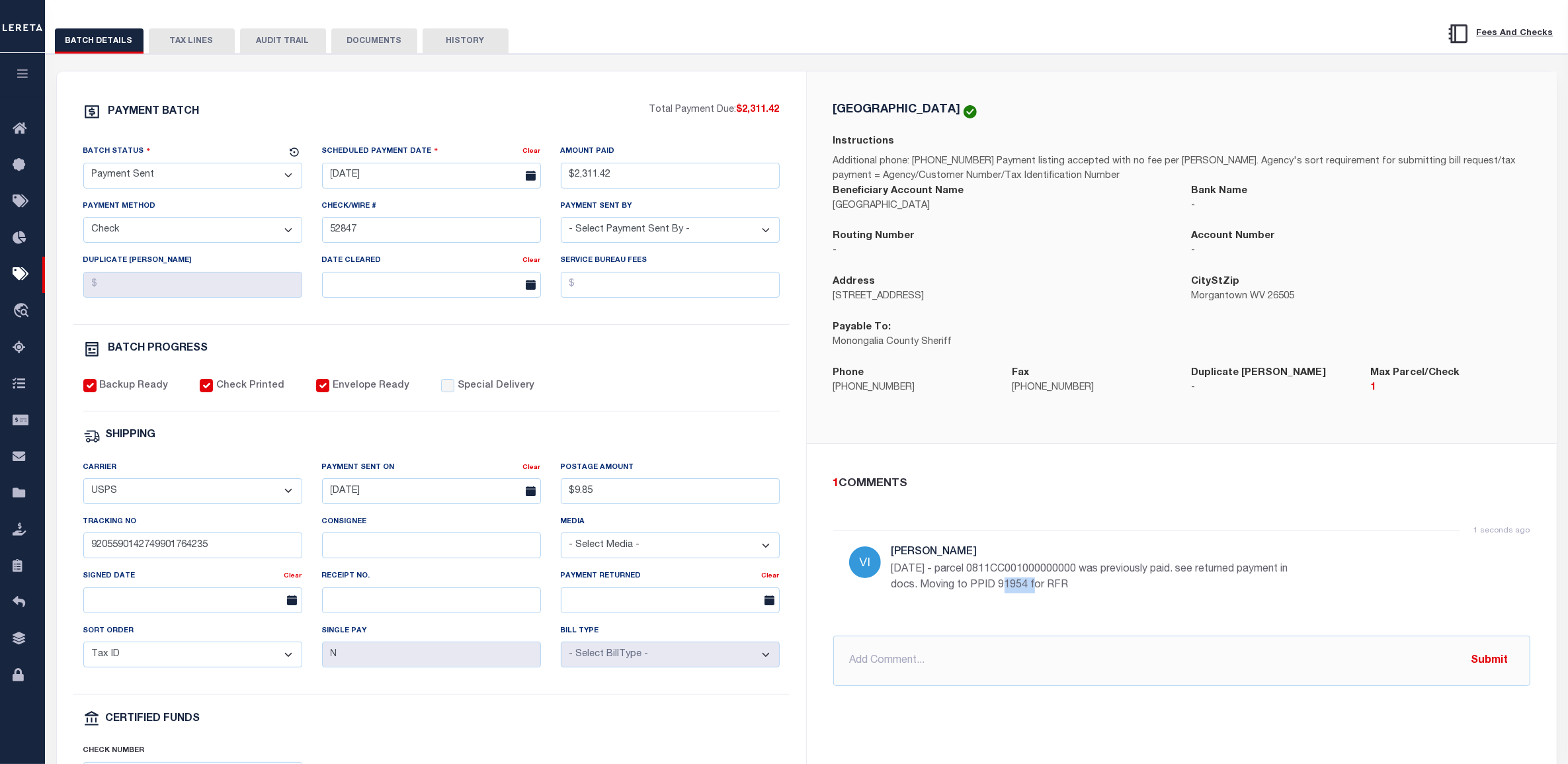
scroll to position [165, 0]
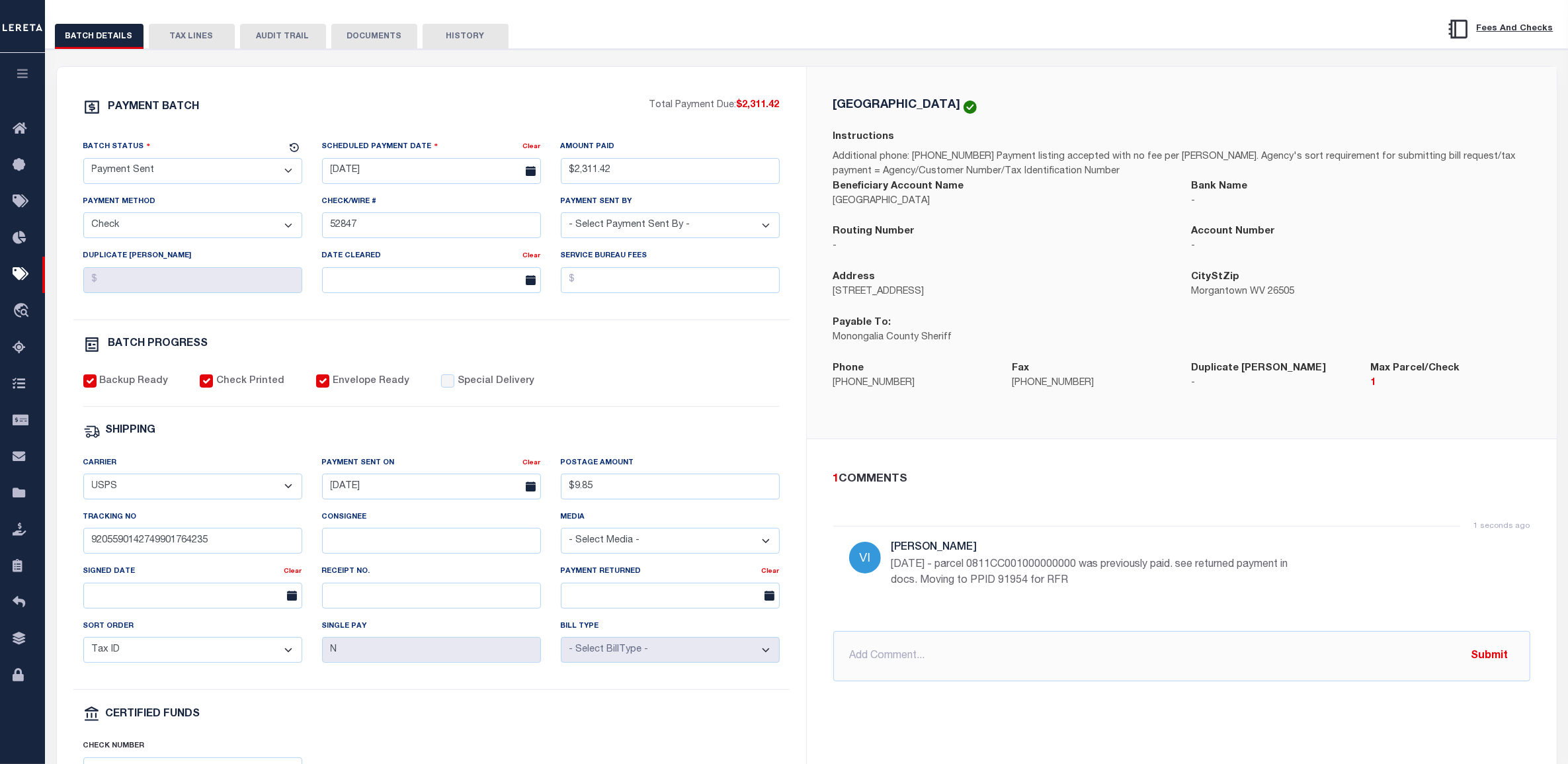
click at [887, 567] on div "1 seconds ago Villatoro-Benitez, Andres 10/3/25 - parcel 0811CC001000000000 was…" at bounding box center [1182, 570] width 697 height 89
drag, startPoint x: 891, startPoint y: 564, endPoint x: 1005, endPoint y: 587, distance: 116.3
click at [1005, 587] on p "10/3/25 - parcel 0811CC001000000000 was previously paid. see returned payment i…" at bounding box center [1090, 573] width 397 height 32
copy p "10/3/25 - parcel 0811CC001000000000 was previously paid. see returned payment i…"
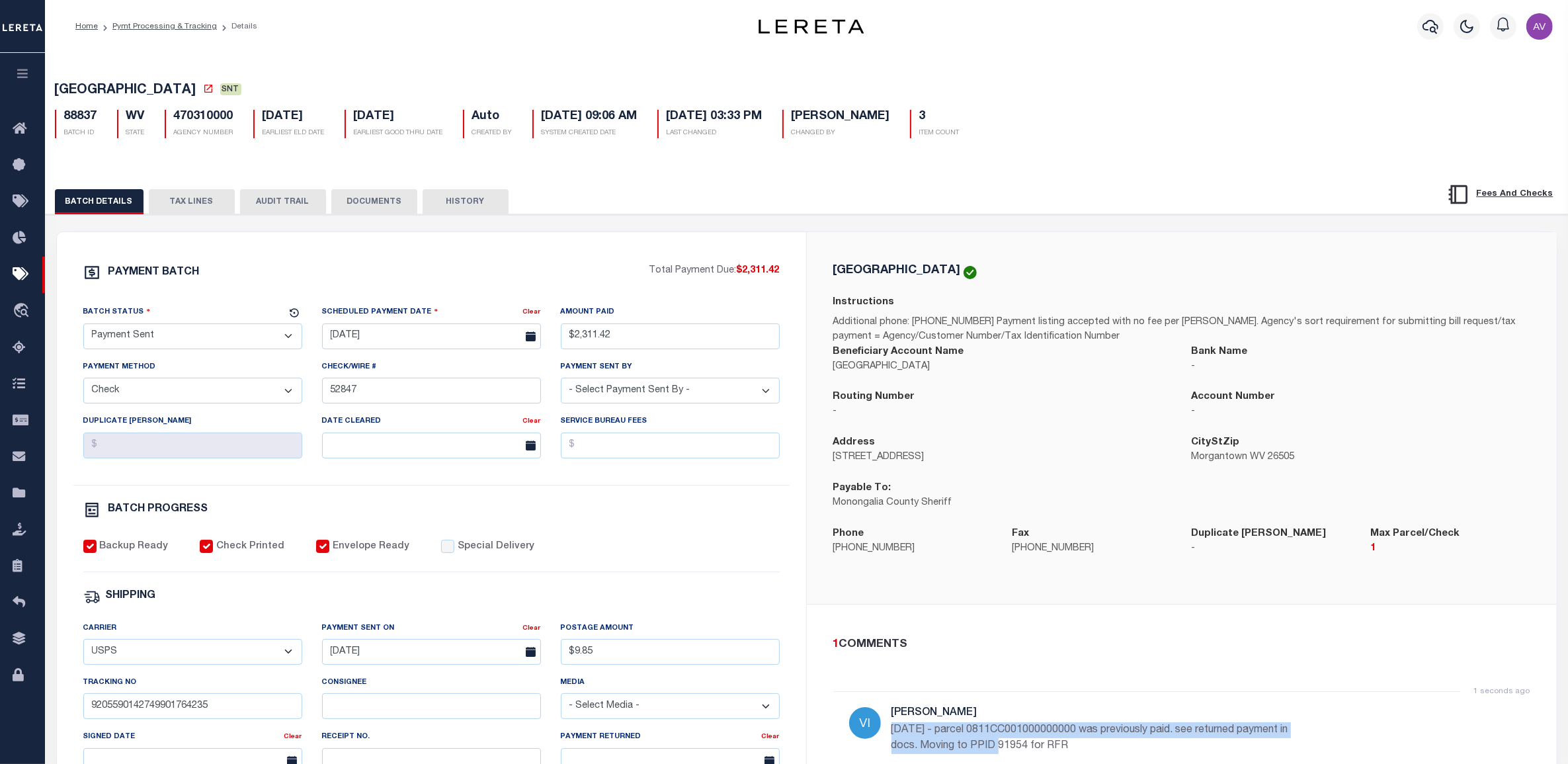
click at [95, 116] on h5 "88837" at bounding box center [80, 117] width 33 height 15
click at [93, 116] on h5 "88837" at bounding box center [80, 117] width 33 height 15
copy div "88837"
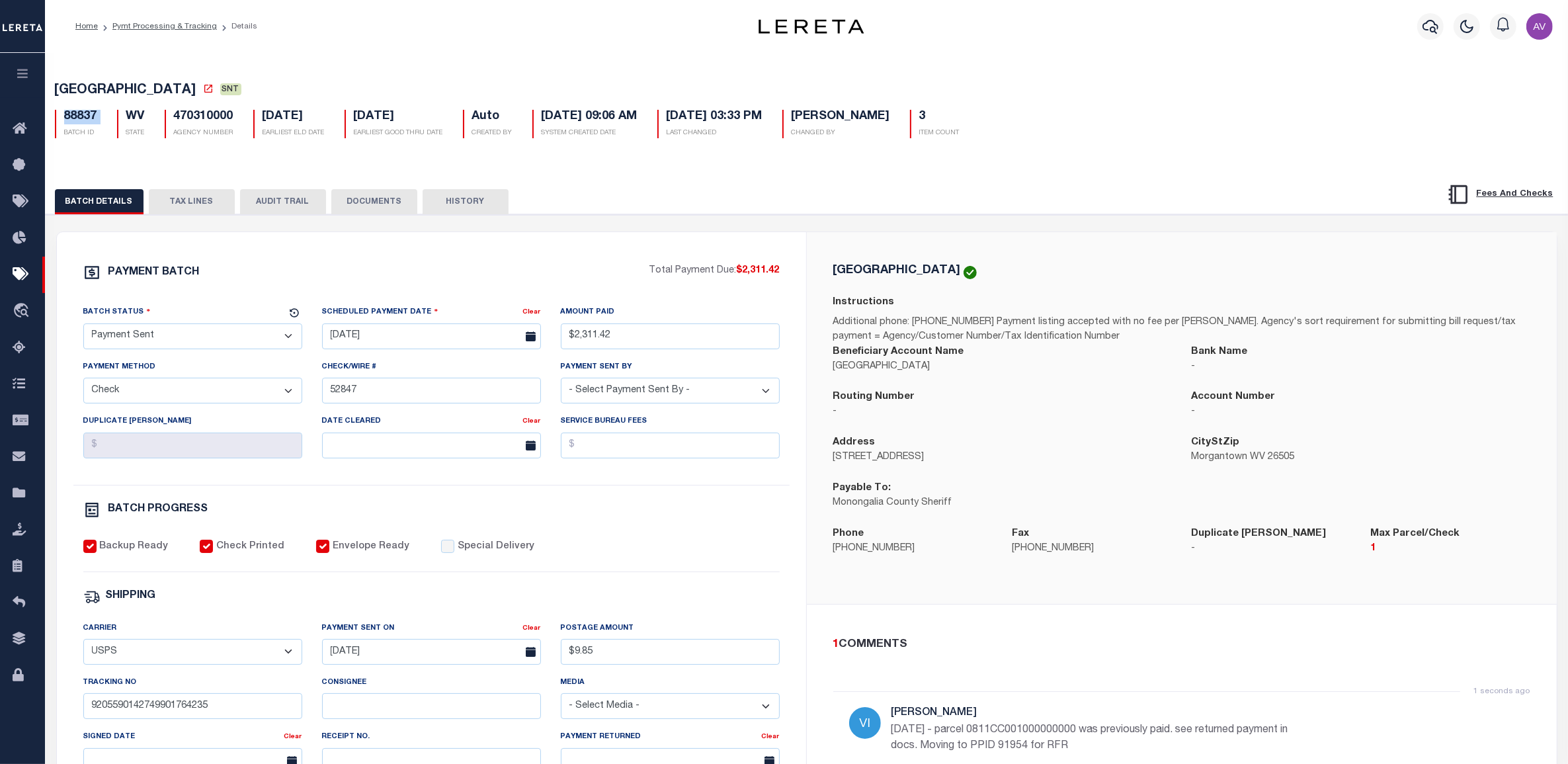
click at [364, 205] on button "DOCUMENTS" at bounding box center [375, 201] width 86 height 25
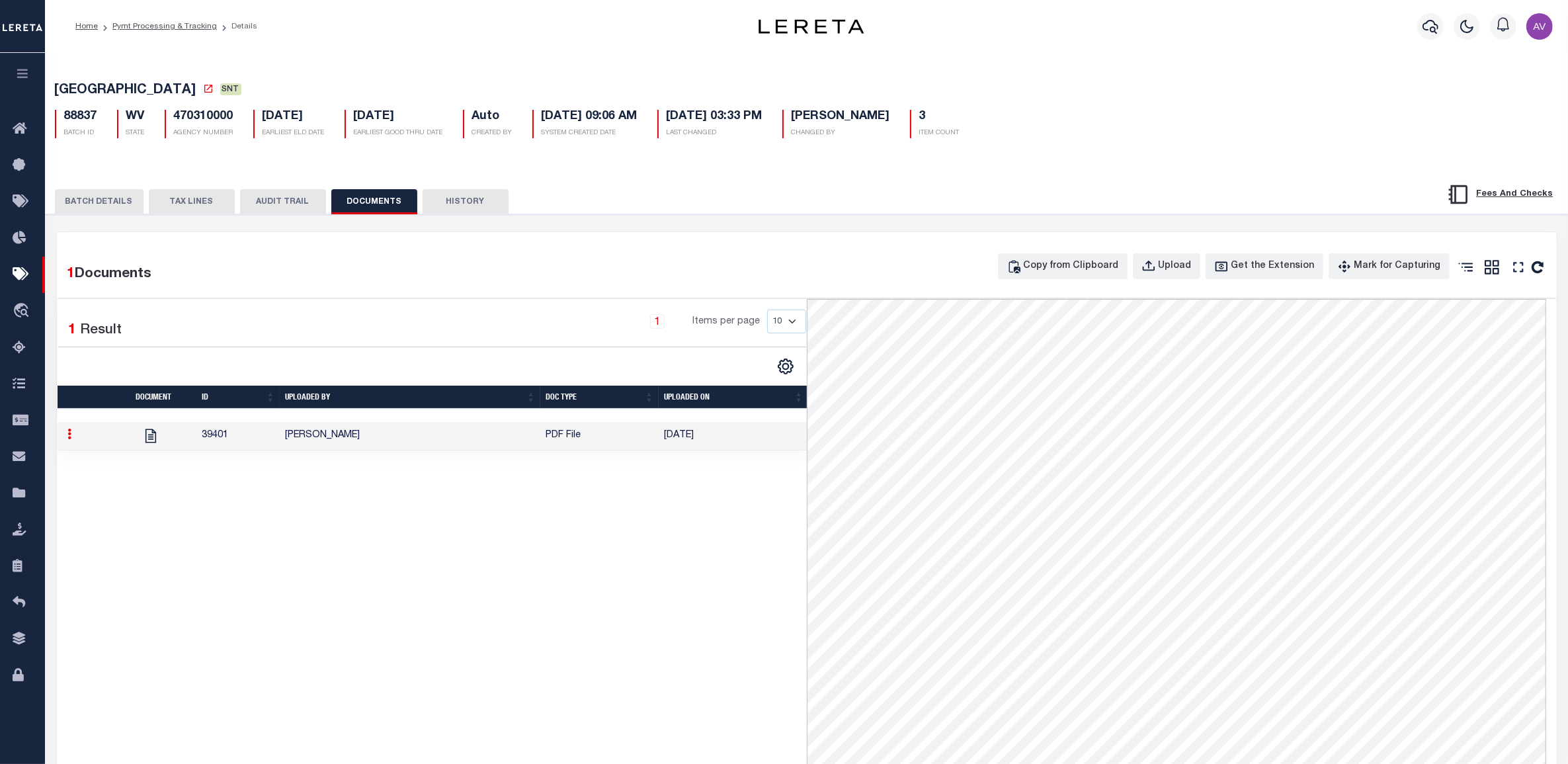
click at [457, 447] on td "[PERSON_NAME]" at bounding box center [410, 436] width 261 height 29
click at [107, 213] on button "BATCH DETAILS" at bounding box center [99, 201] width 89 height 25
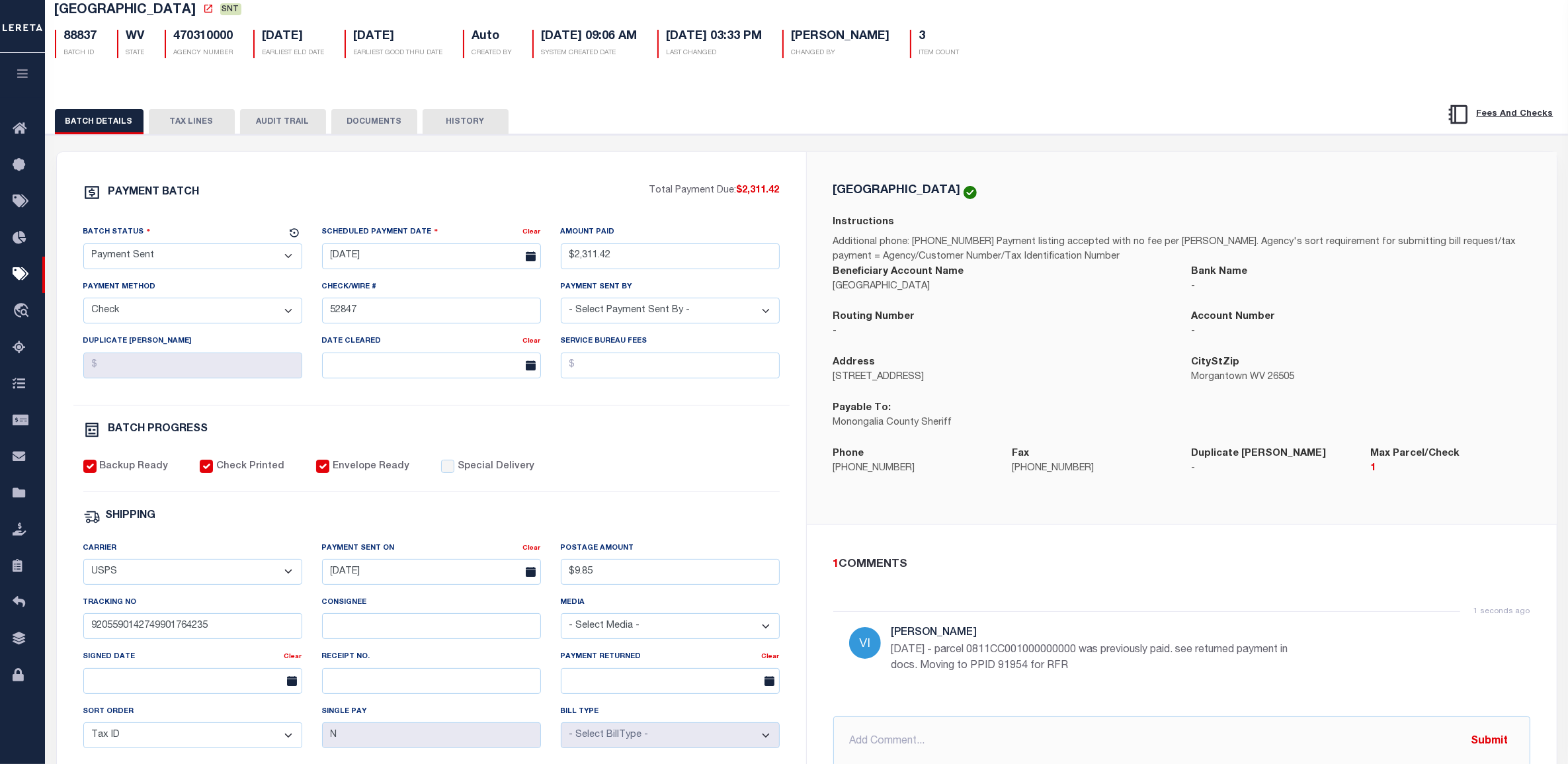
scroll to position [83, 0]
click at [884, 740] on input "text" at bounding box center [1182, 739] width 697 height 50
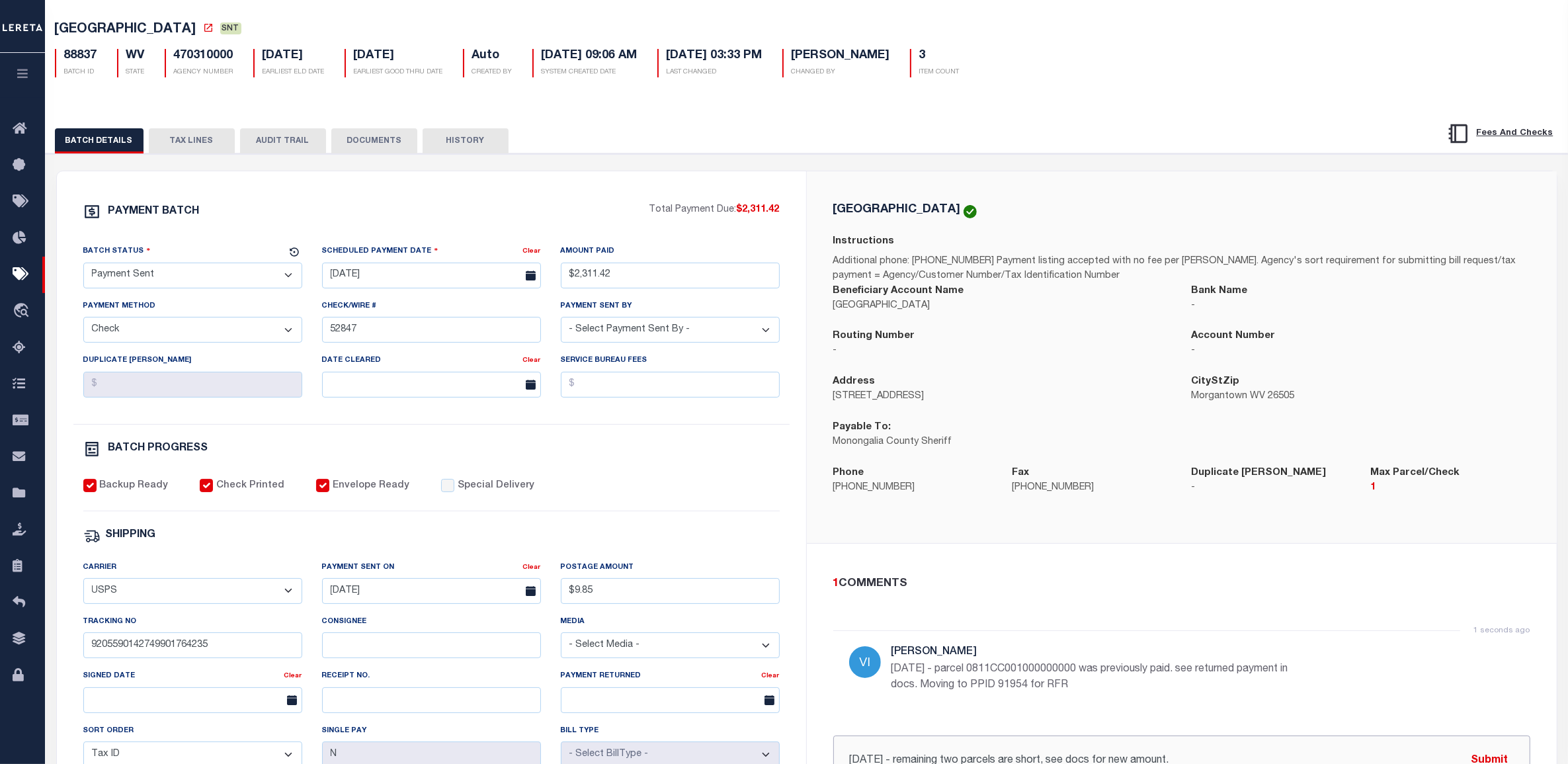
scroll to position [248, 0]
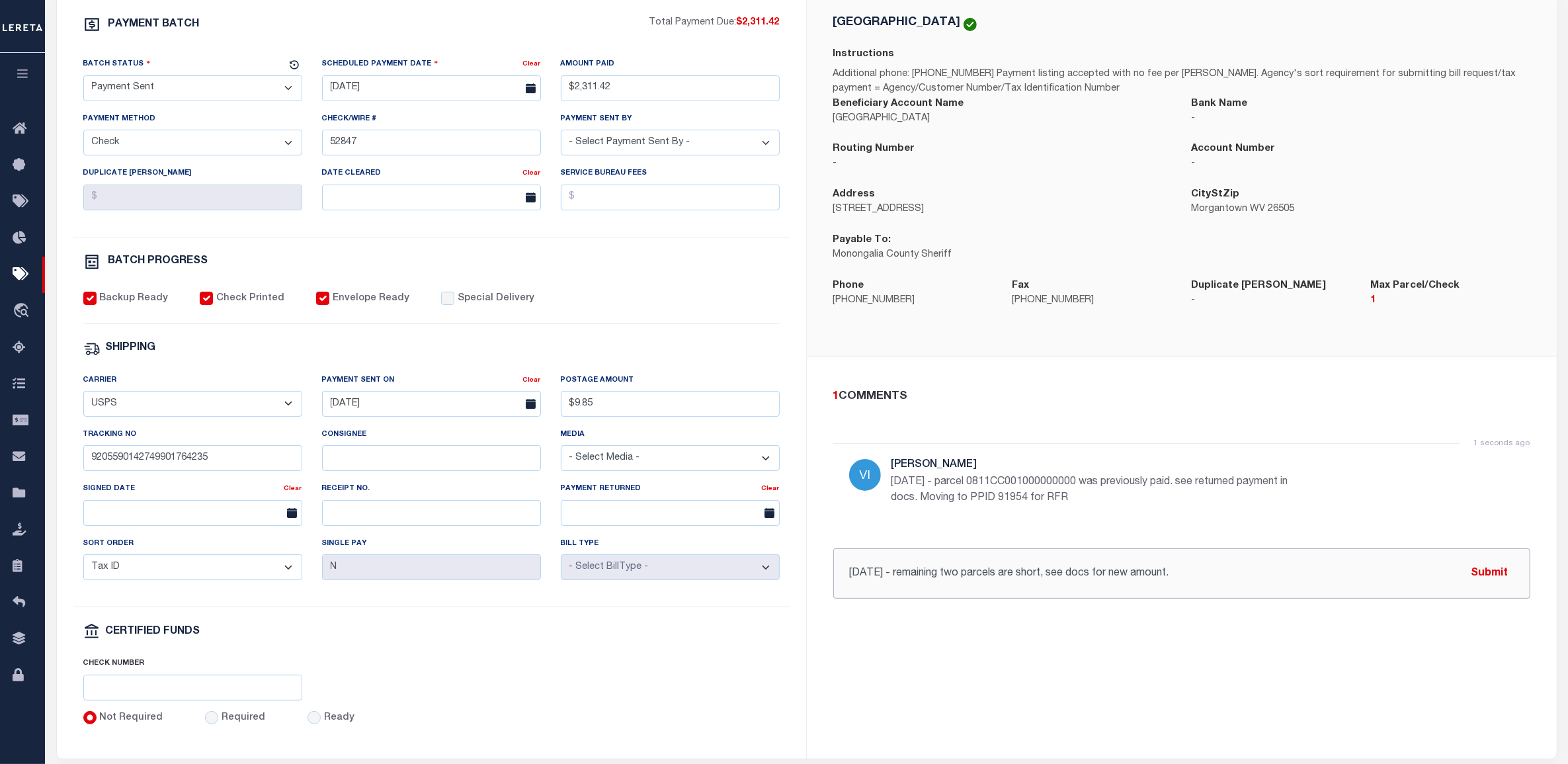
drag, startPoint x: 1231, startPoint y: 578, endPoint x: 1093, endPoint y: 574, distance: 138.1
click at [1093, 574] on input "10/3/25 - remaining two parcels are short, see docs for new amount." at bounding box center [1182, 574] width 697 height 50
type input "10/3/25 - remaining two parcels are short, see docs"
click at [1500, 569] on button "Submit" at bounding box center [1490, 573] width 54 height 27
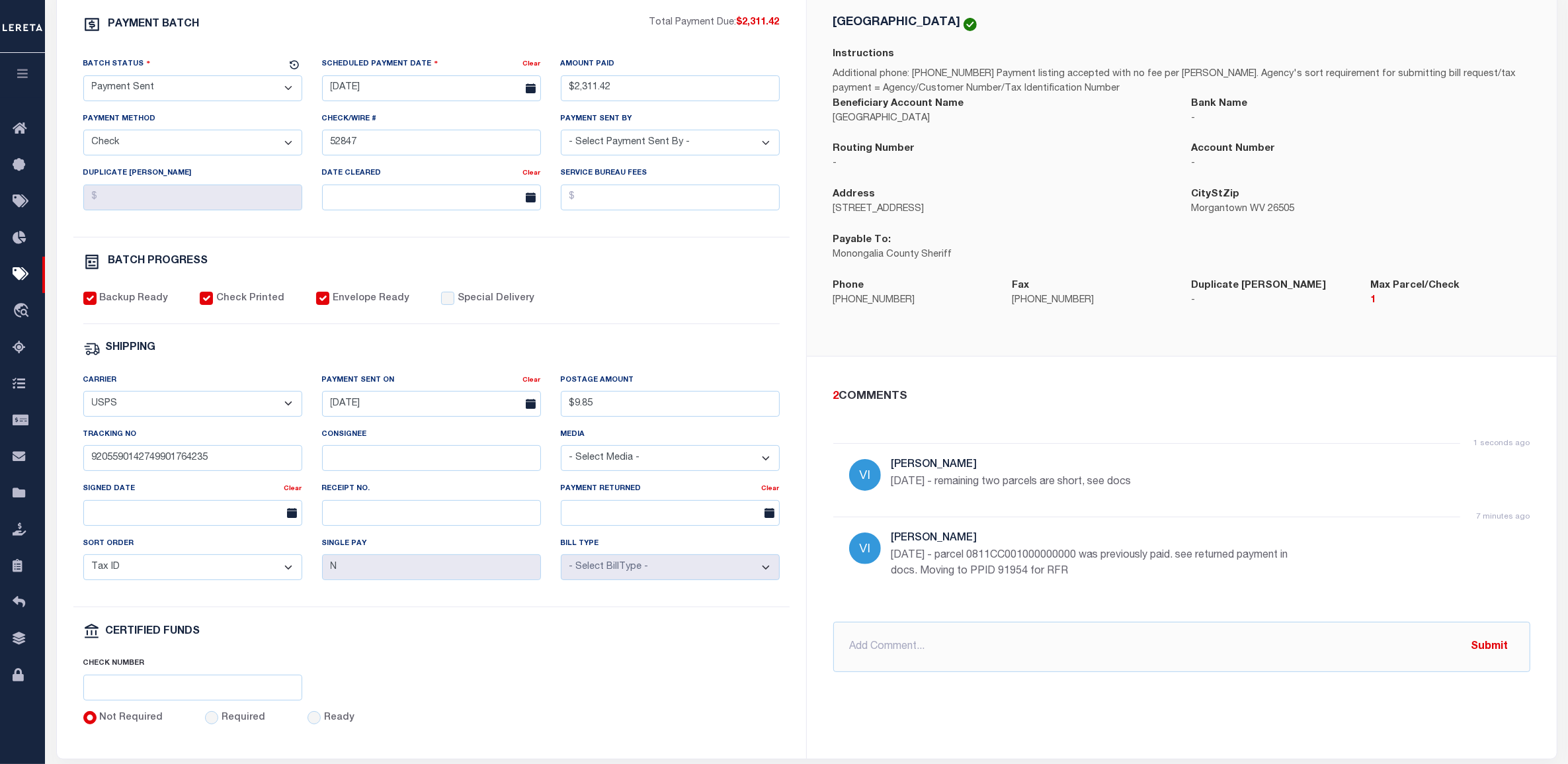
click at [1188, 435] on div "2 COMMENTS 1 seconds ago Villatoro-Benitez, Andres 10/3/25 - remaining two parc…" at bounding box center [1181, 530] width 718 height 284
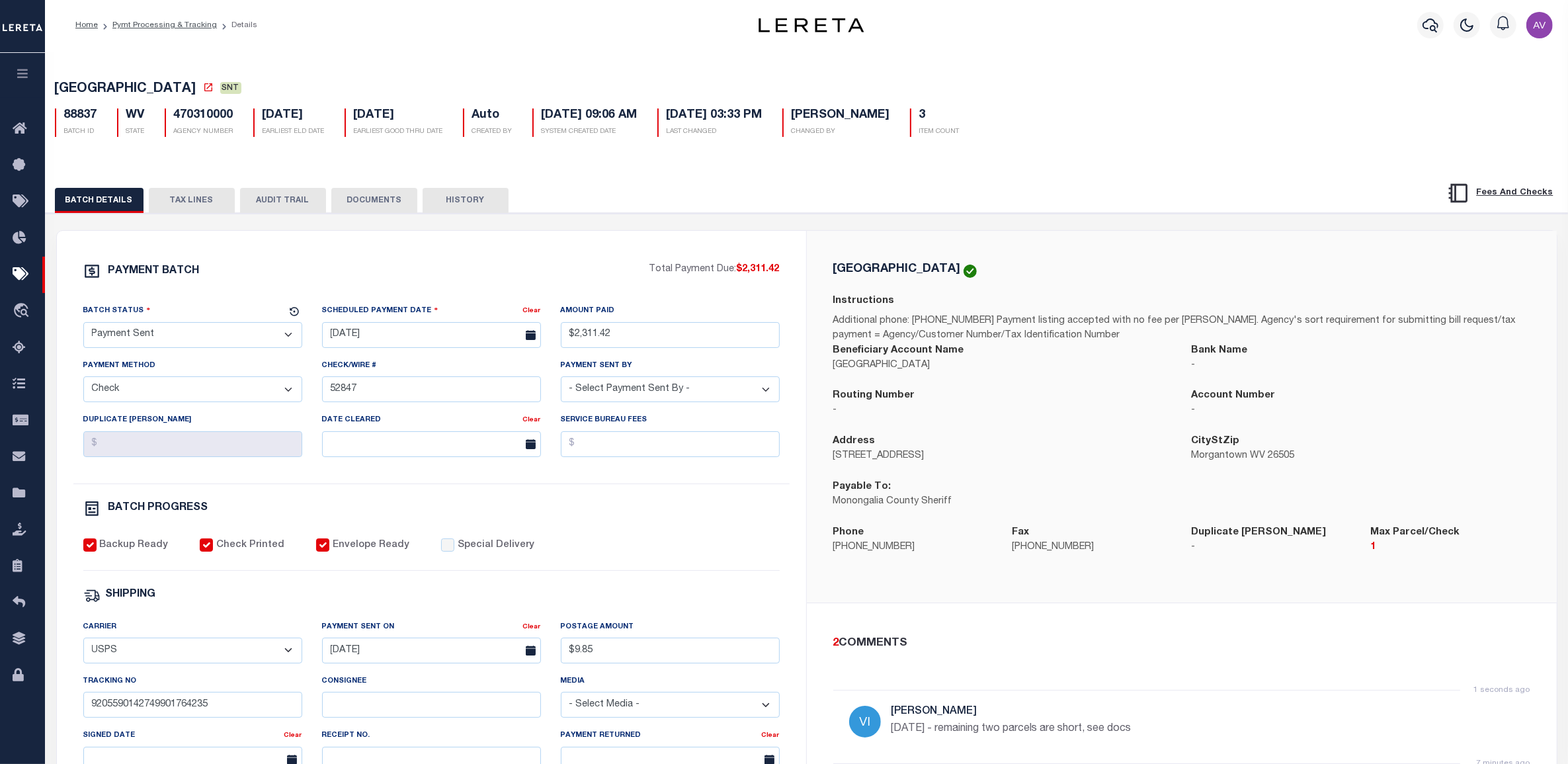
scroll to position [0, 0]
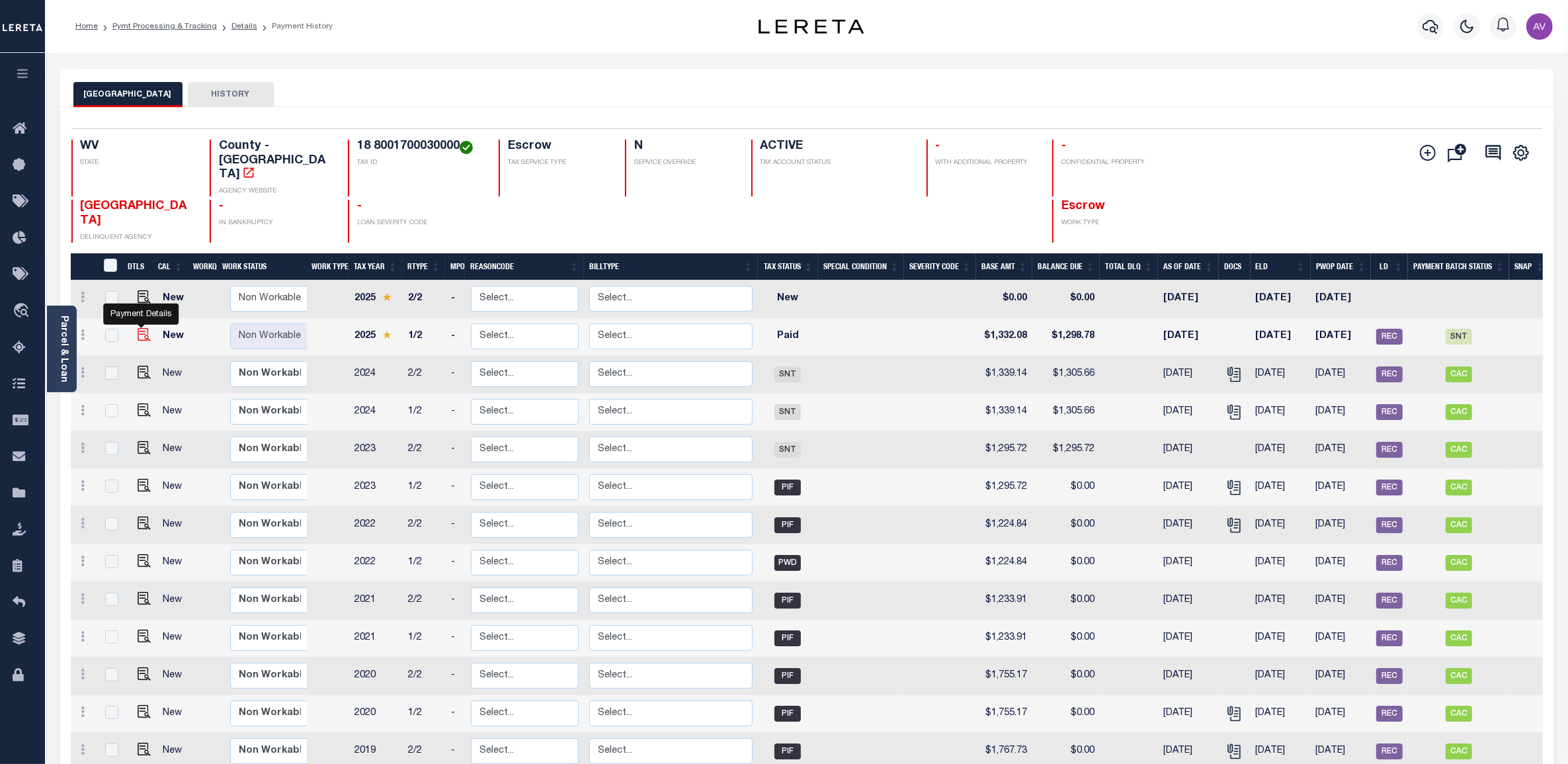
click at [138, 328] on img "" at bounding box center [144, 334] width 13 height 13
checkbox input "true"
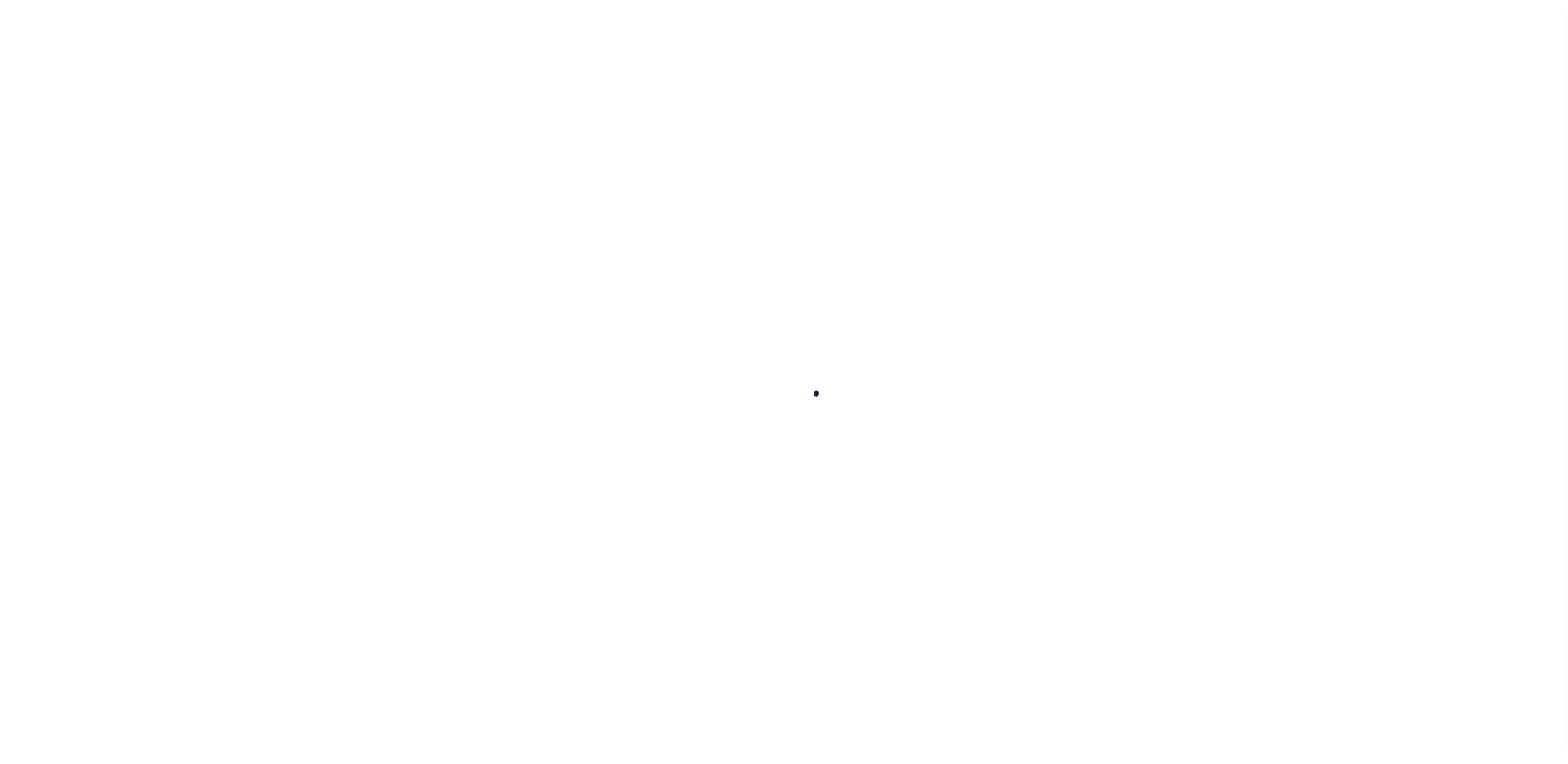
type input "0000087361"
type input "Semi Annual"
type input "[DATE]"
select select "PYD"
type input "$1,332.08"
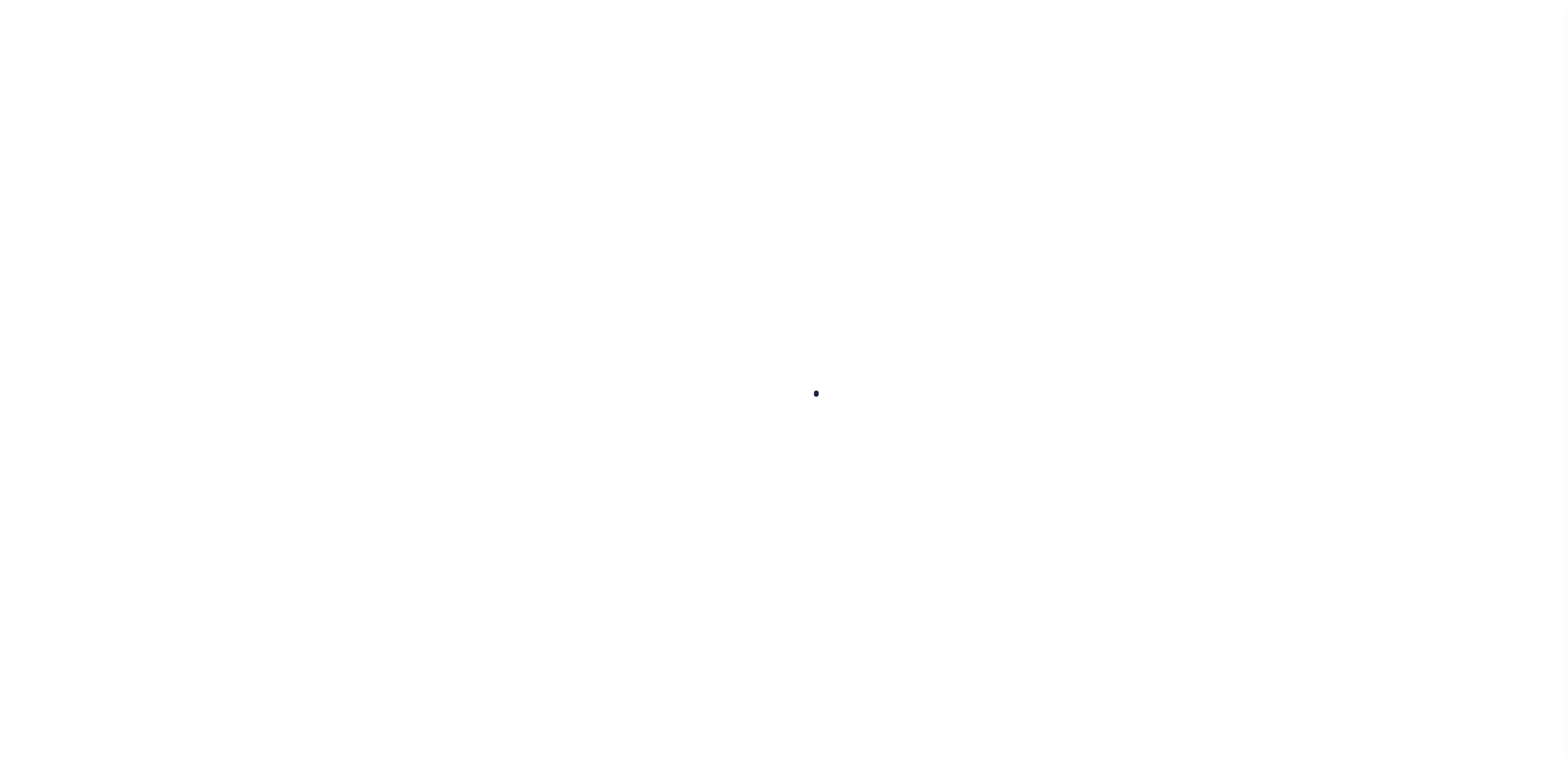
type input "$1,298.78"
select select "SFP"
select select
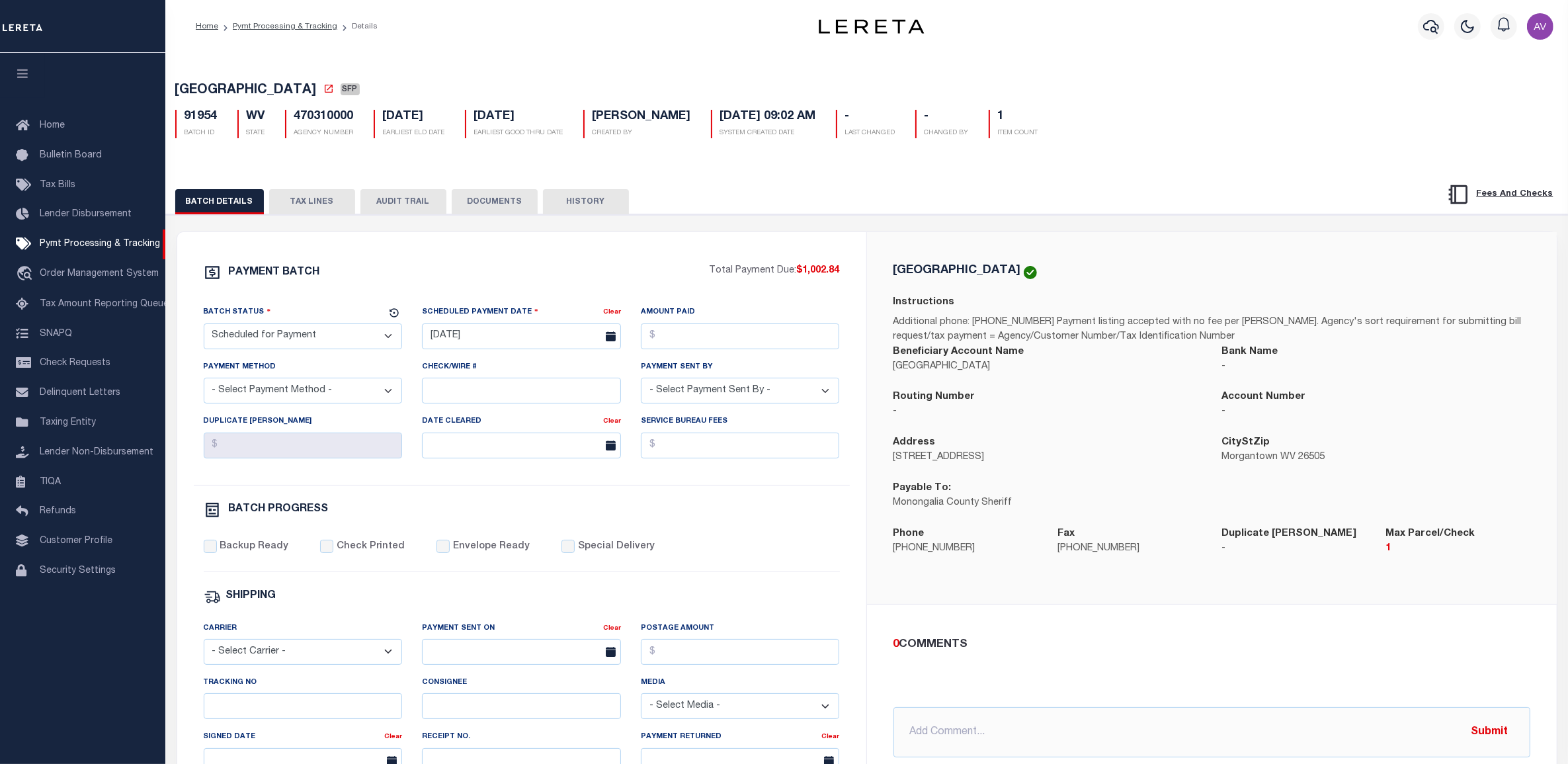
click at [275, 341] on select "- Select Status - Scheduled for Payment Ready For Payment Payment Sent Cleared …" at bounding box center [304, 336] width 199 height 26
select select "RFR"
click at [204, 327] on select "- Select Status - Scheduled for Payment Ready For Payment Payment Sent Cleared …" at bounding box center [304, 336] width 199 height 26
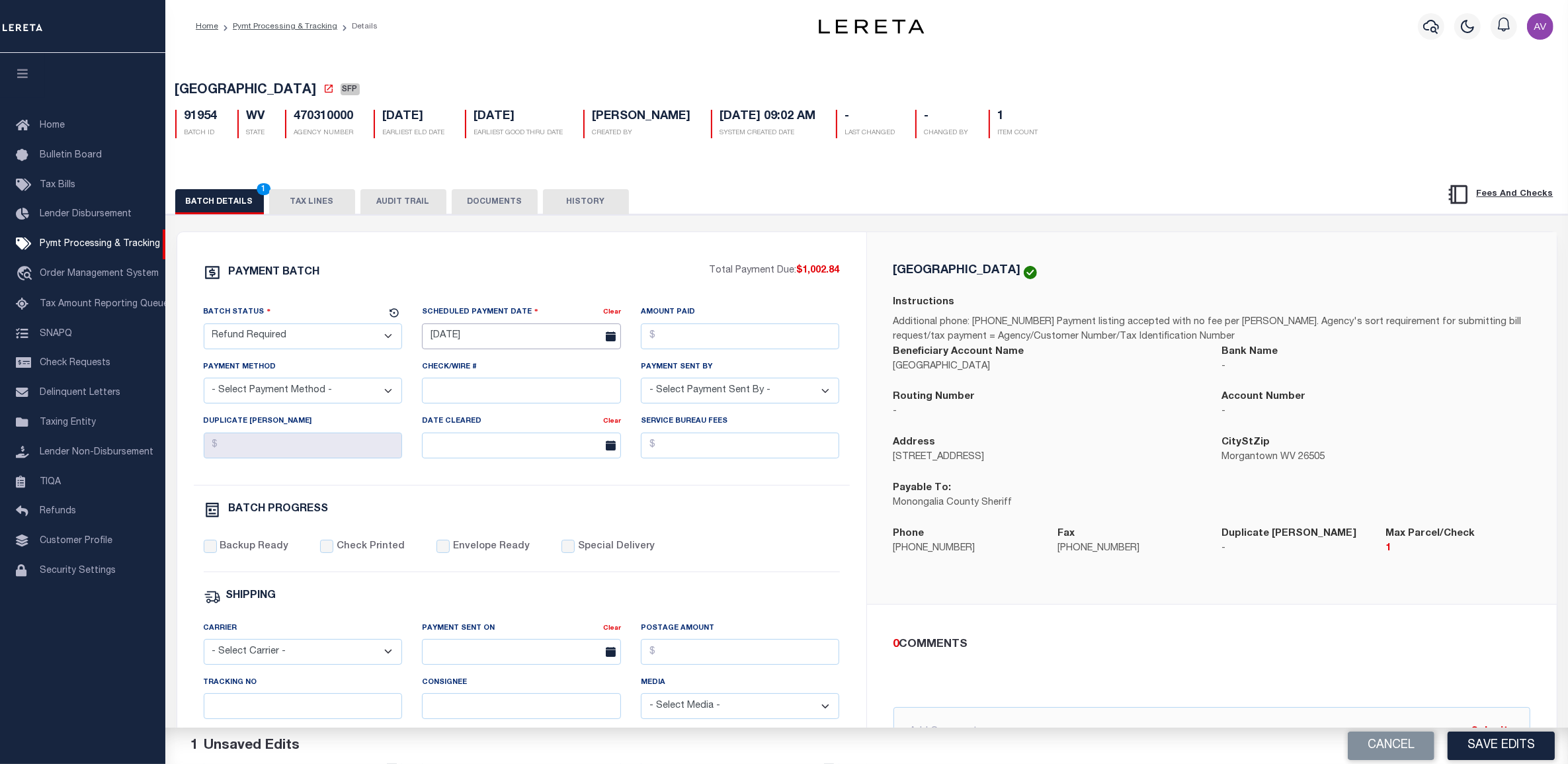
click at [457, 349] on input "10/03/2025" at bounding box center [522, 336] width 199 height 26
click at [538, 309] on div "Scheduled Payment Date" at bounding box center [512, 314] width 182 height 19
click at [1023, 715] on input "text" at bounding box center [1212, 732] width 637 height 50
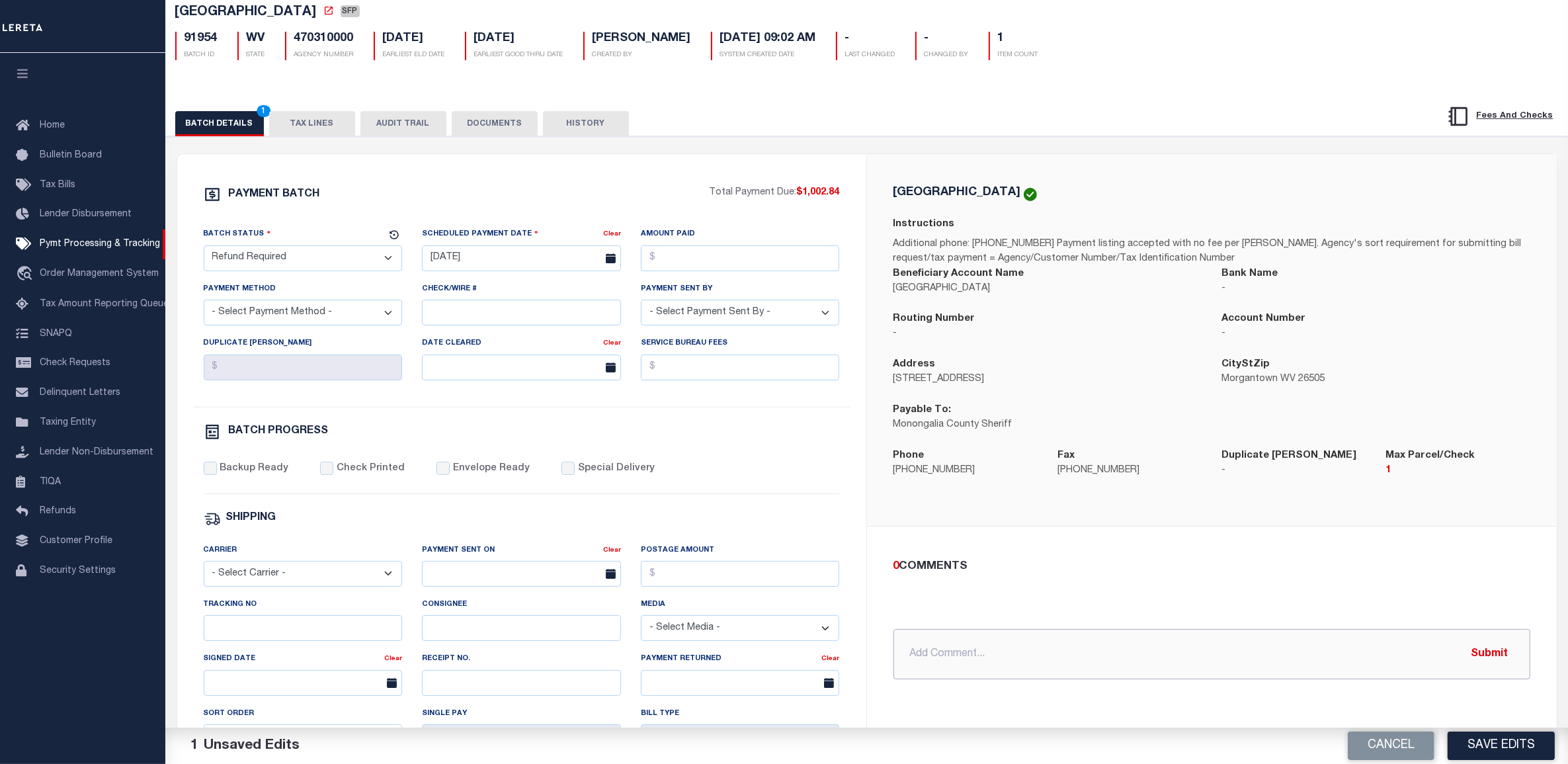
scroll to position [83, 0]
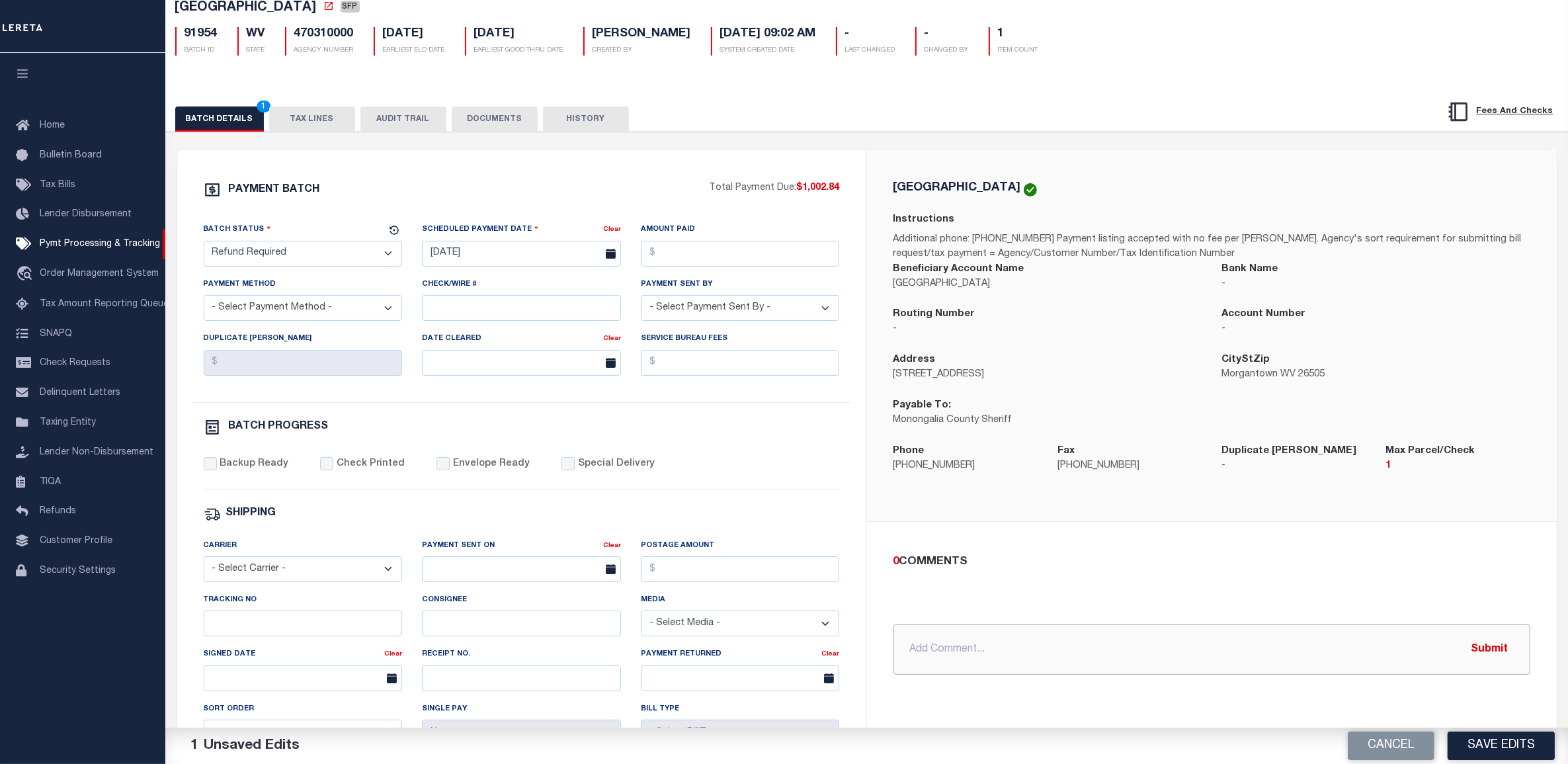
click at [953, 636] on input "text" at bounding box center [1212, 649] width 637 height 50
click at [943, 650] on input "text" at bounding box center [1212, 649] width 637 height 50
paste input "10/3/25 - parcel 0811CC001000000000 was previously paid. see returned payment i…"
click at [1367, 649] on input "10/3/25 - parcel 0811CC001000000000 was previously paid. see returned payment i…" at bounding box center [1212, 649] width 637 height 50
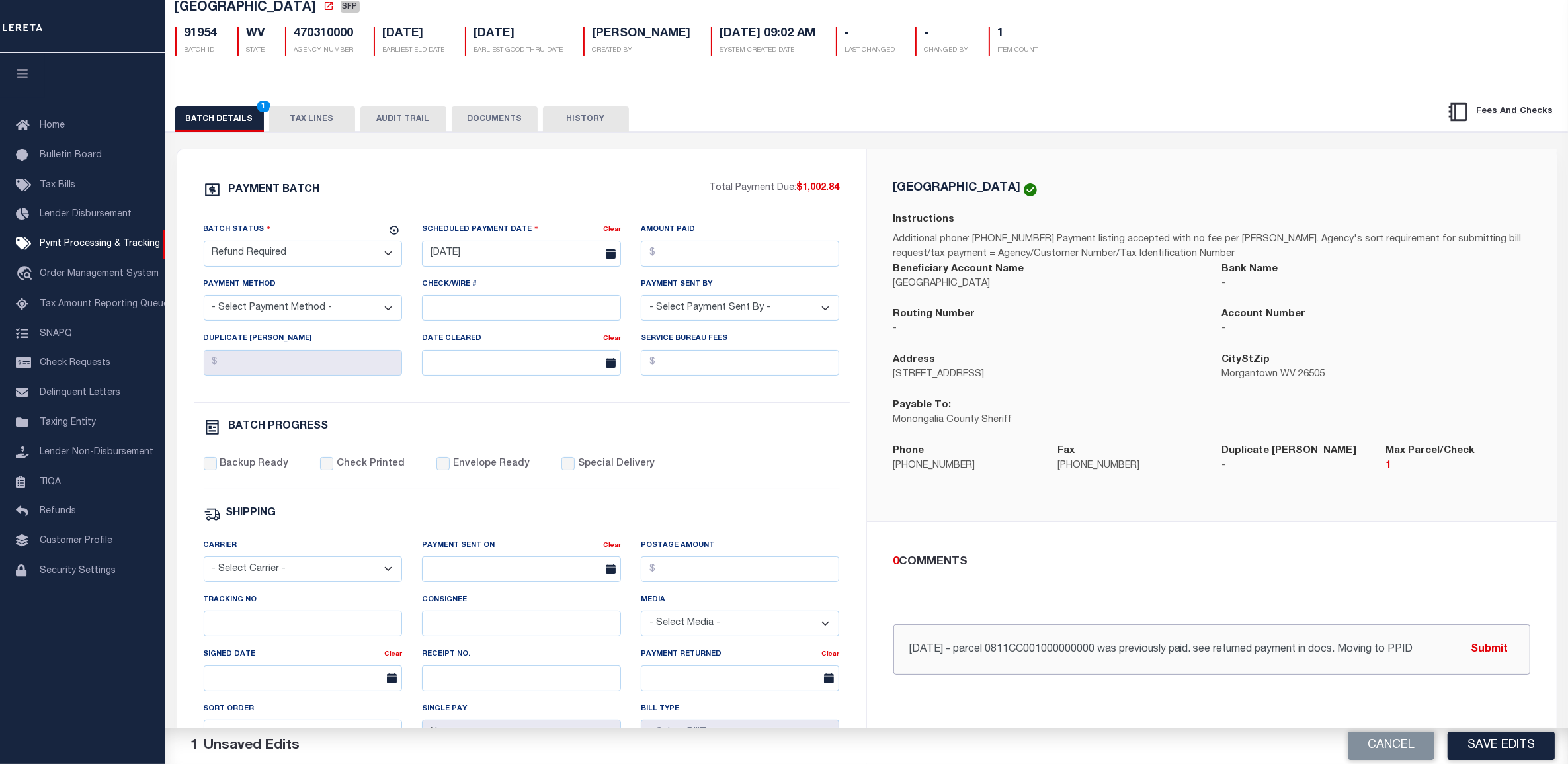
click at [1390, 648] on input "10/3/25 - parcel 0811CC001000000000 was previously paid. see returned payment i…" at bounding box center [1212, 649] width 637 height 50
click at [1449, 646] on input "10/3/25 - parcel 0811CC001000000000 was previously paid. see returned payment i…" at bounding box center [1212, 649] width 637 height 50
click at [206, 34] on h5 "91954" at bounding box center [200, 34] width 33 height 15
copy h5 "91954"
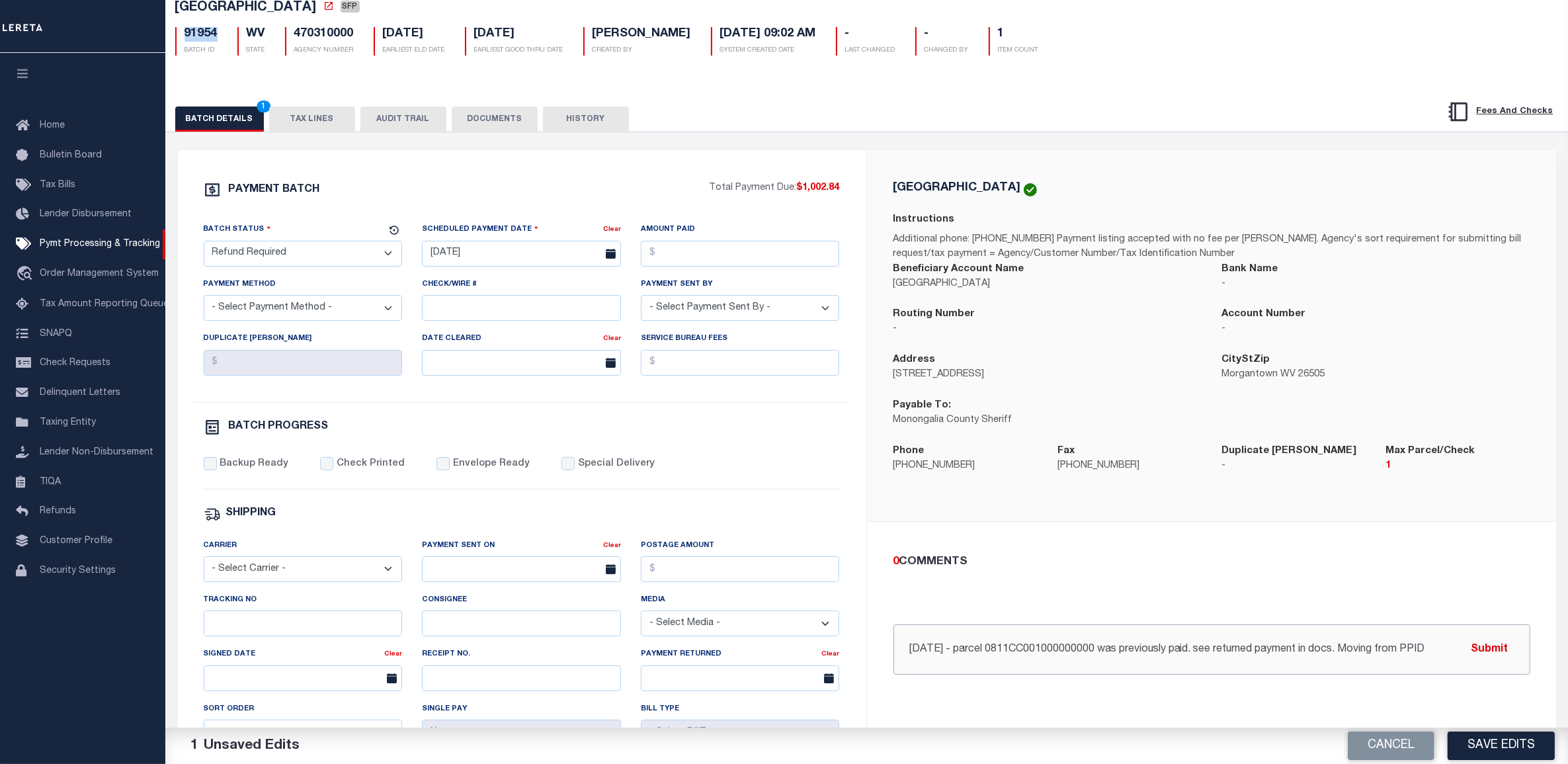
click at [1440, 648] on input "10/3/25 - parcel 0811CC001000000000 was previously paid. see returned payment i…" at bounding box center [1212, 649] width 637 height 50
paste input "91954"
click at [1438, 655] on input "10/3/25 - parcel 0811CC001000000000 was previously paid. see returned payment i…" at bounding box center [1212, 649] width 637 height 50
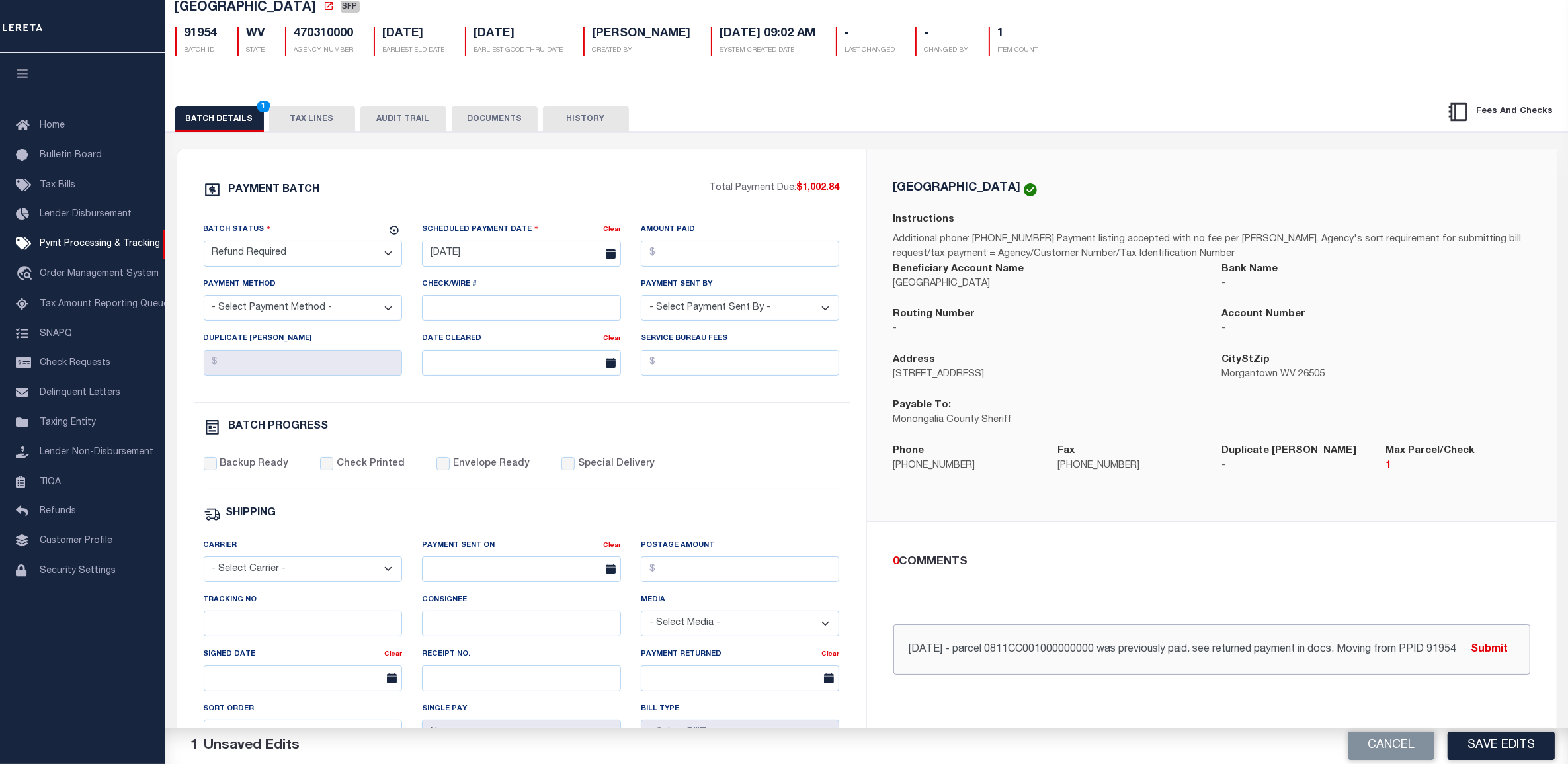
drag, startPoint x: 1438, startPoint y: 650, endPoint x: 1463, endPoint y: 650, distance: 25.0
click at [1463, 650] on input "10/3/25 - parcel 0811CC001000000000 was previously paid. see returned payment i…" at bounding box center [1212, 649] width 637 height 50
paste input "88837"
type input "10/3/25 - parcel 0811CC001000000000 was previously paid. see returned payment i…"
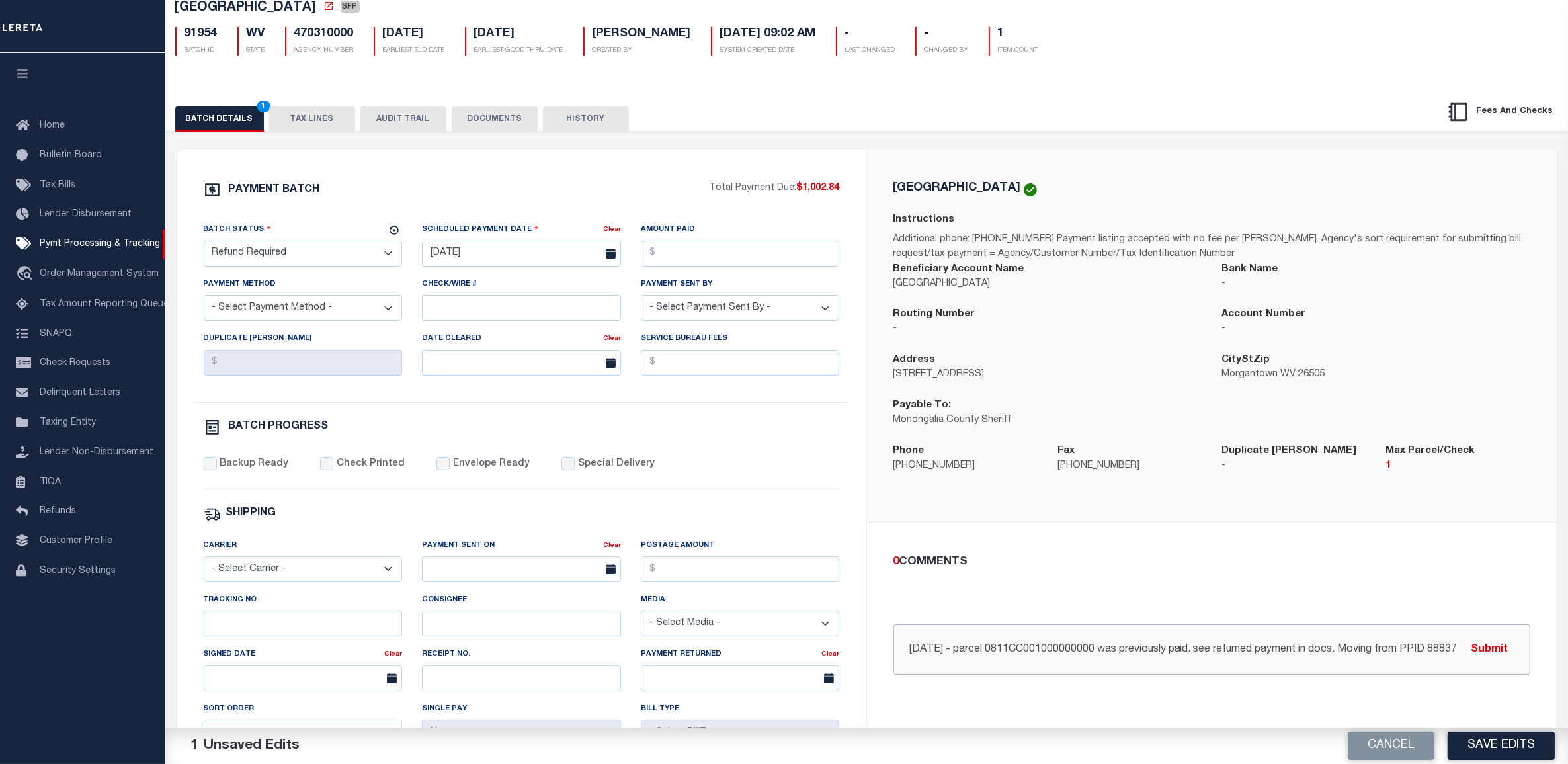
drag, startPoint x: 1350, startPoint y: 665, endPoint x: 1347, endPoint y: 656, distance: 9.5
click at [1350, 661] on input "10/3/25 - parcel 0811CC001000000000 was previously paid. see returned payment i…" at bounding box center [1212, 649] width 637 height 50
drag, startPoint x: 1342, startPoint y: 649, endPoint x: 1525, endPoint y: 651, distance: 183.0
click at [1525, 651] on input "10/3/25 - parcel 0811CC001000000000 was previously paid. see returned payment i…" at bounding box center [1212, 649] width 637 height 50
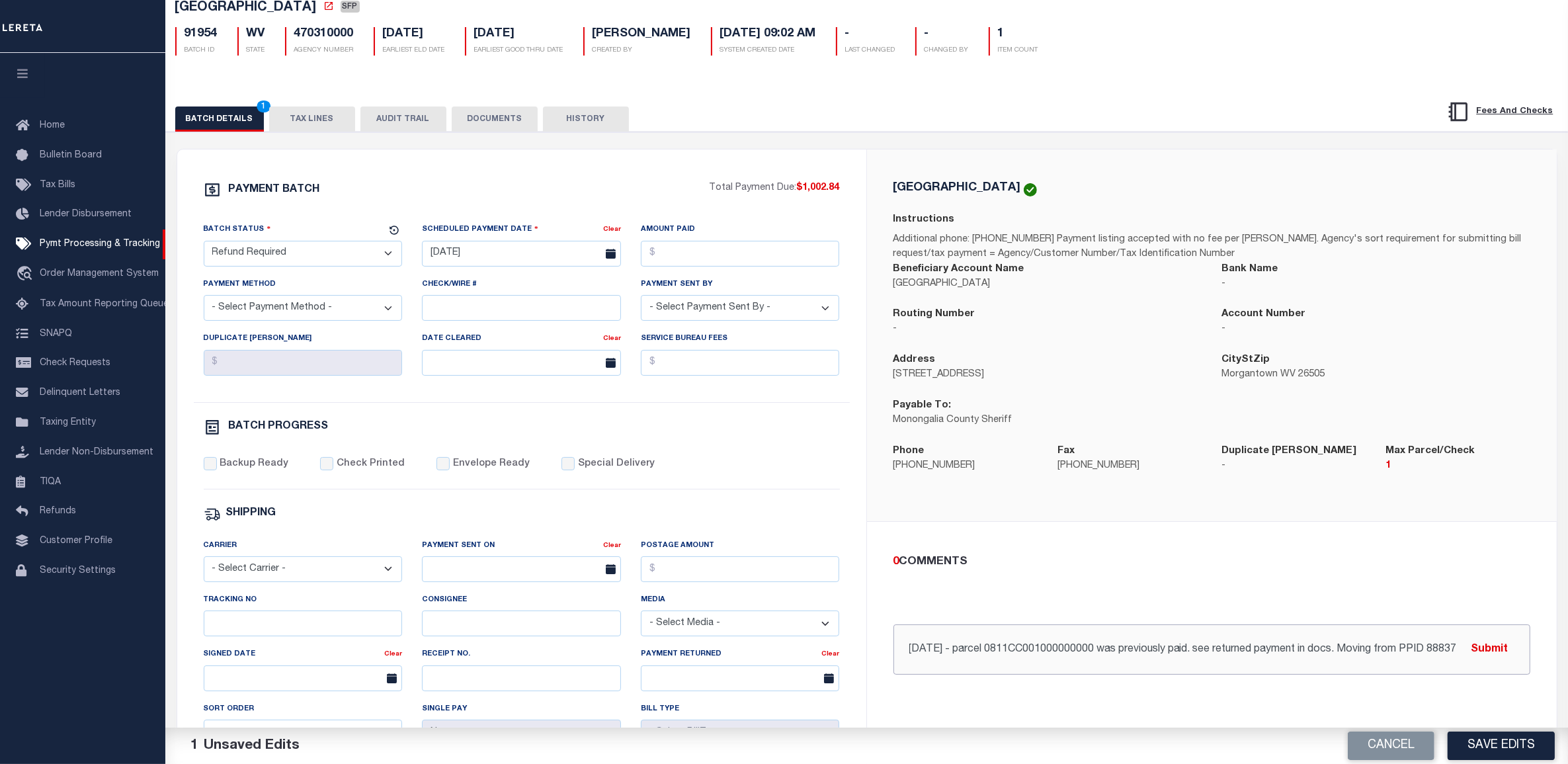
click at [1408, 648] on input "10/3/25 - parcel 0811CC001000000000 was previously paid. see returned payment i…" at bounding box center [1212, 649] width 637 height 50
click at [1497, 656] on button "Submit" at bounding box center [1490, 648] width 54 height 27
click at [492, 114] on button "DOCUMENTS" at bounding box center [495, 118] width 86 height 25
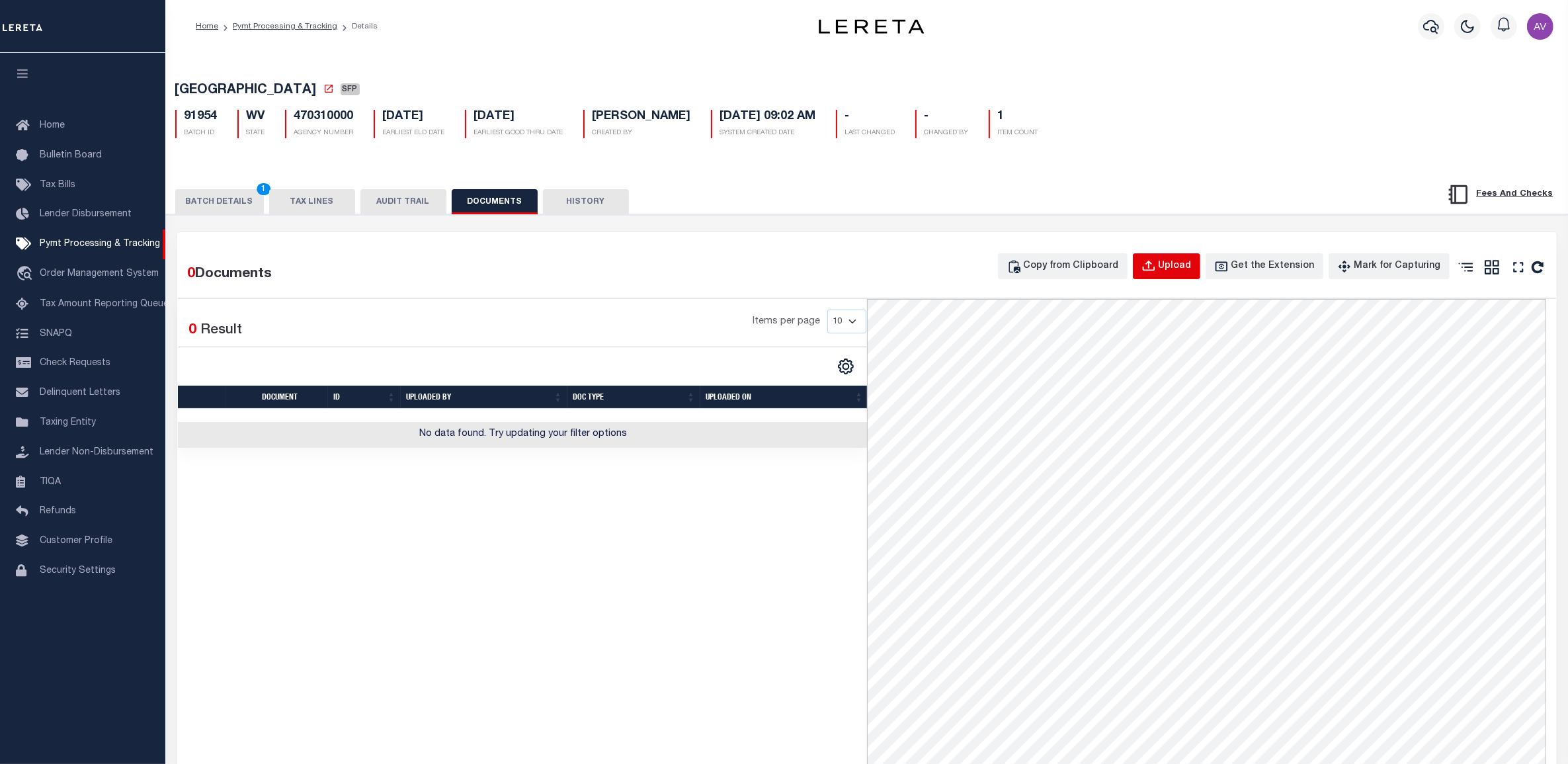
click at [1185, 272] on div "Upload" at bounding box center [1175, 266] width 33 height 15
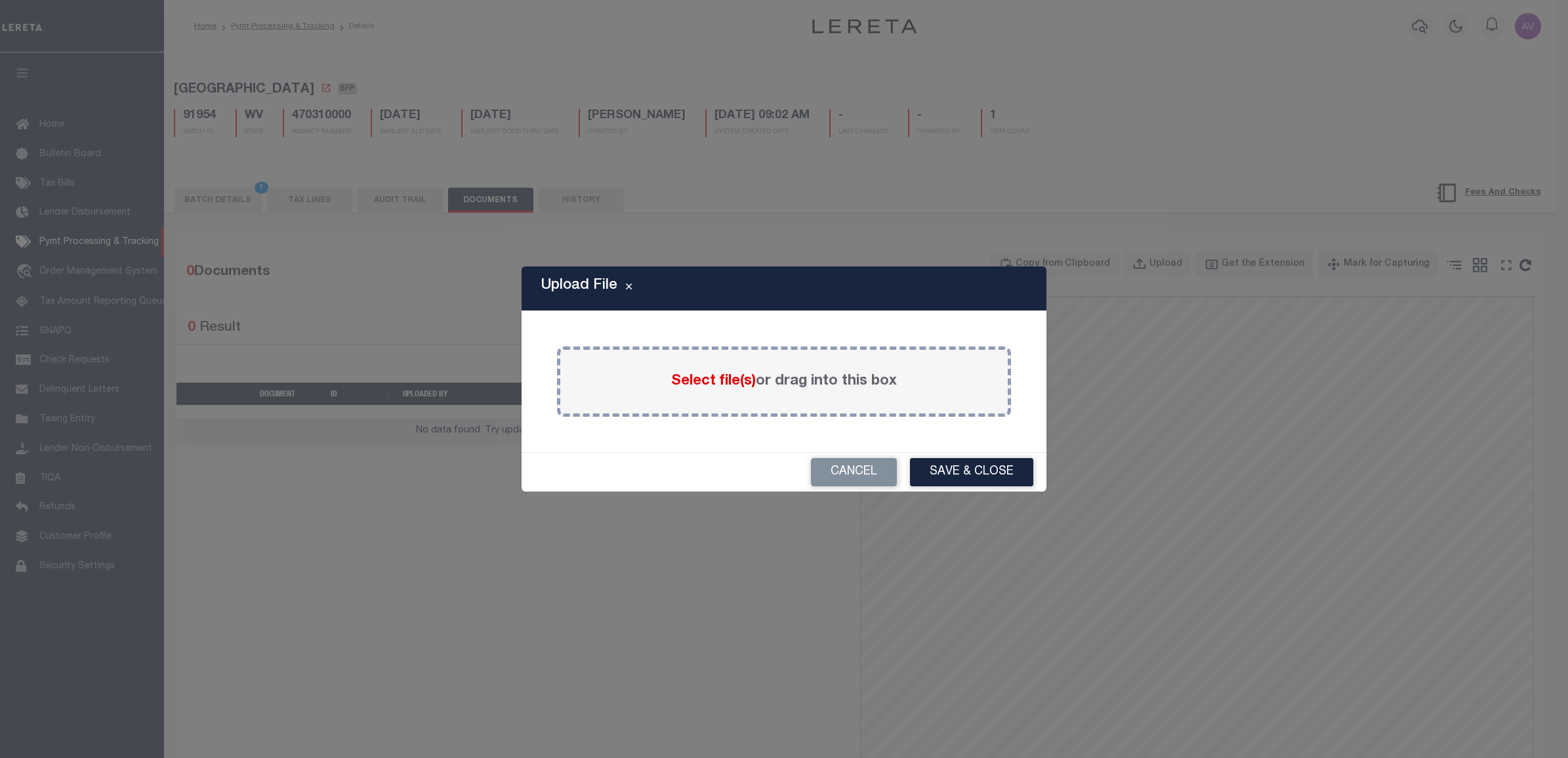
click at [700, 385] on span "Select file(s)" at bounding box center [713, 382] width 85 height 15
click at [0, 0] on input "Select file(s) or drag into this box" at bounding box center [0, 0] width 0 height 0
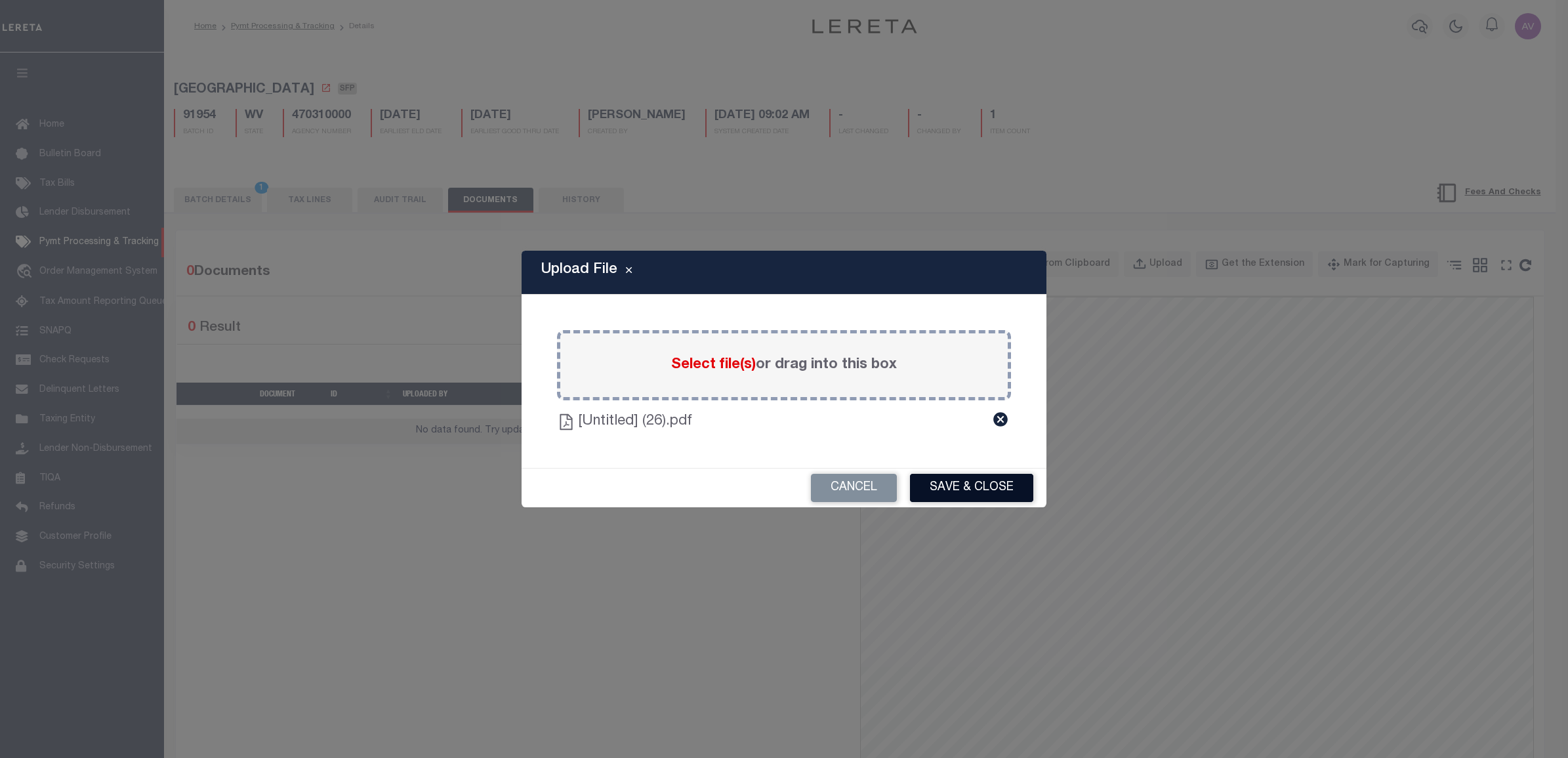
click at [981, 484] on button "Save & Close" at bounding box center [971, 488] width 123 height 29
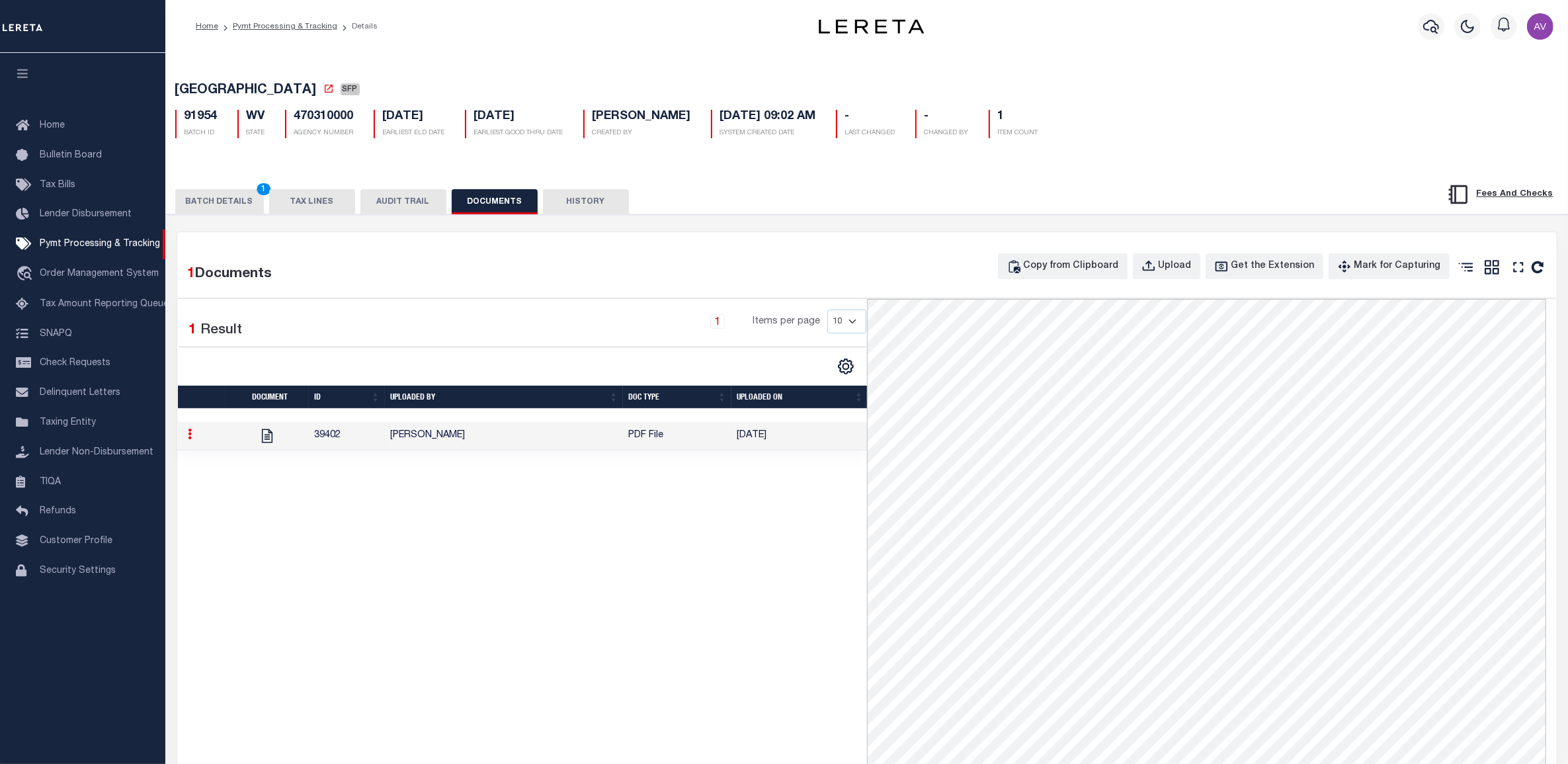
click at [236, 193] on button "BATCH DETAILS 1" at bounding box center [219, 201] width 89 height 25
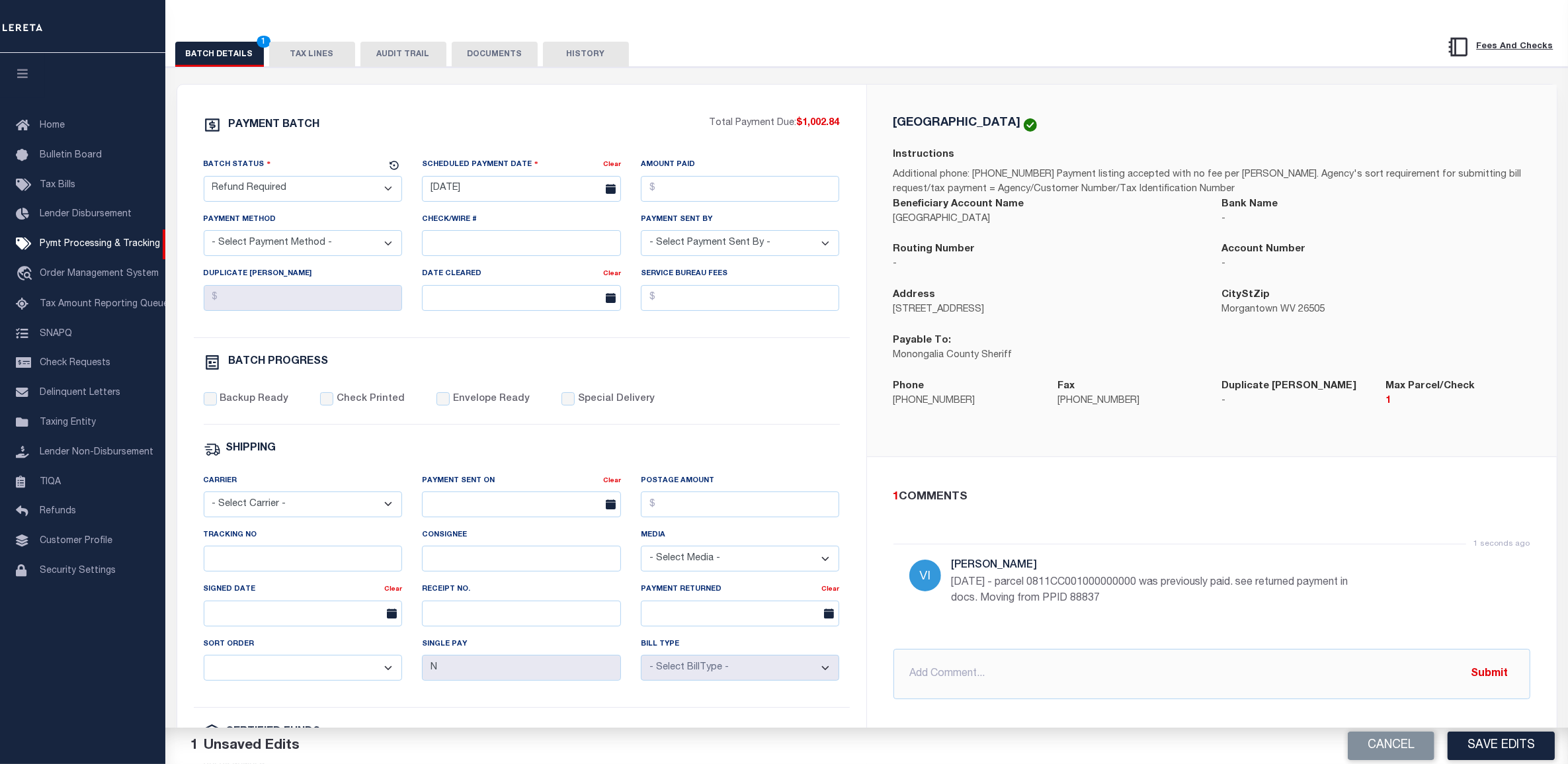
scroll to position [165, 0]
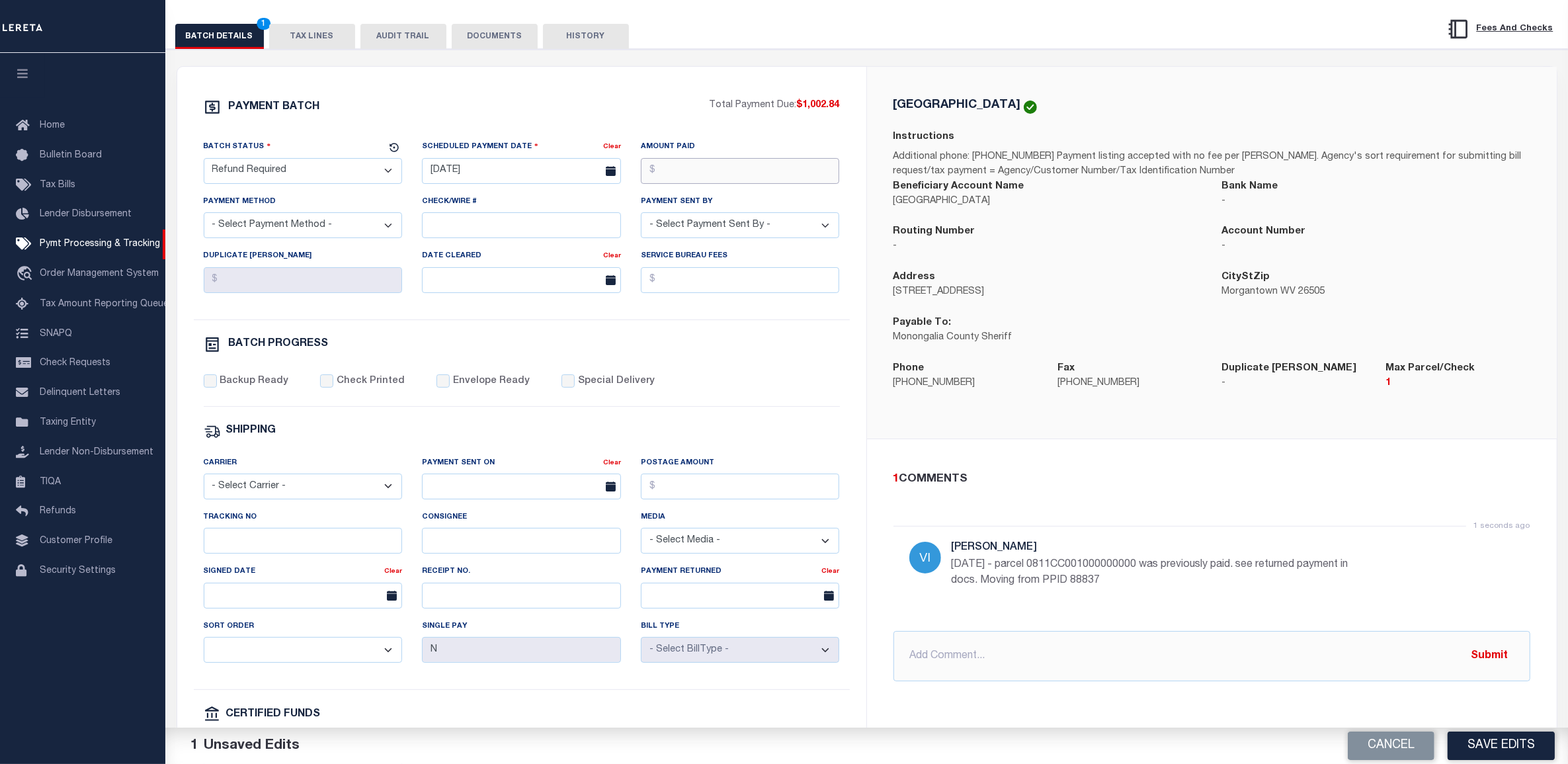
click at [770, 165] on input "Amount Paid" at bounding box center [741, 171] width 199 height 26
type input "$1,002.84"
click at [283, 225] on select "- Select Payment Method - ACH Certified Check Check Direct Deposit Wire Transfer" at bounding box center [304, 225] width 199 height 26
click at [676, 231] on select "- Select Payment Sent By - [PERSON_NAME] [PERSON_NAME] [PERSON_NAME] [PERSON_NA…" at bounding box center [741, 225] width 199 height 26
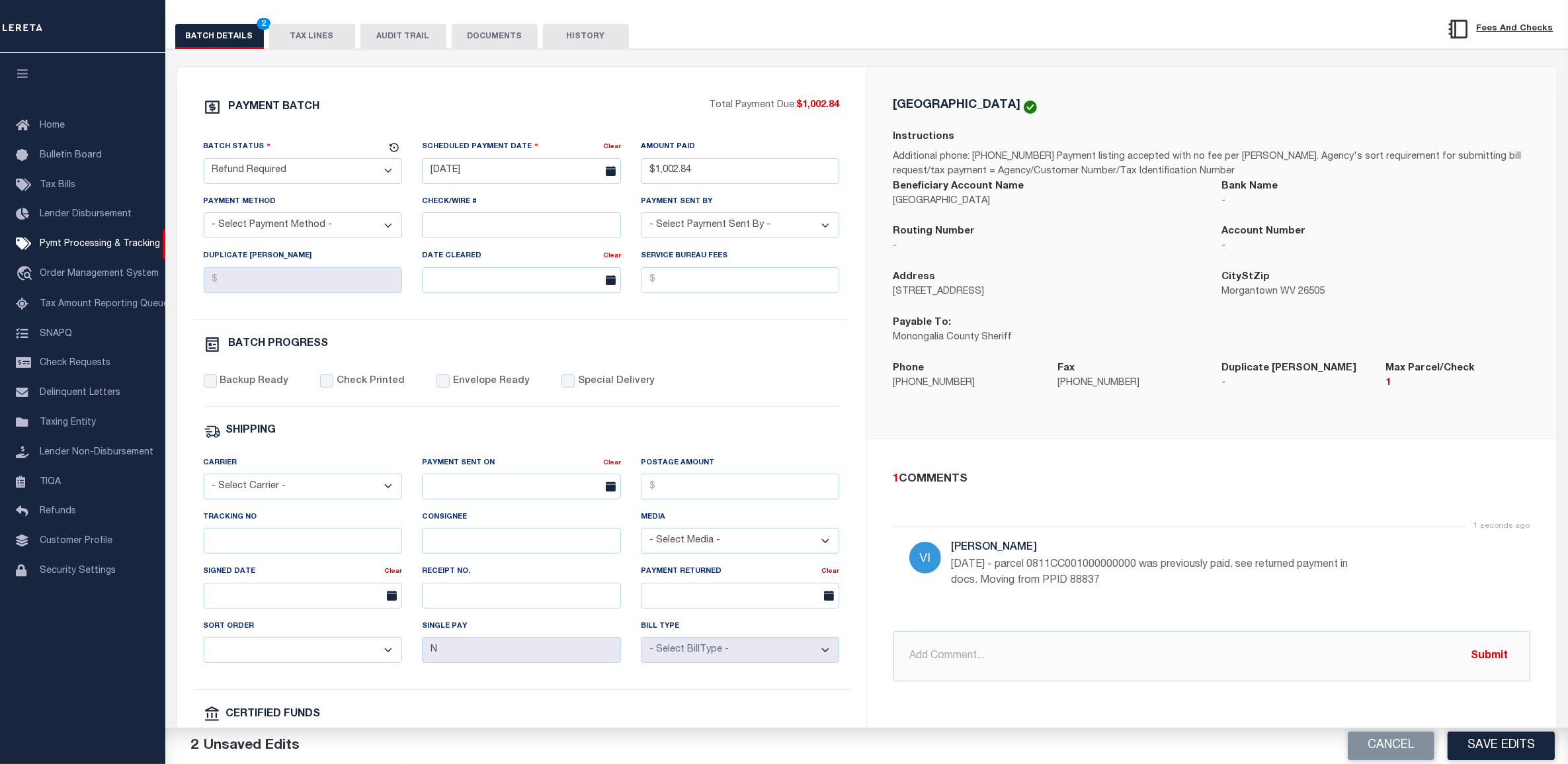
click at [601, 107] on div "PAYMENT BATCH" at bounding box center [457, 111] width 506 height 25
click at [715, 243] on div "Payment Sent By - Select Payment Sent By - Aakash Patel Abdul Muzain Adams, Pam…" at bounding box center [740, 222] width 219 height 54
click at [715, 239] on select "- Select Payment Sent By - [PERSON_NAME] [PERSON_NAME] [PERSON_NAME] [PERSON_NA…" at bounding box center [741, 225] width 199 height 26
select select "[PERSON_NAME]"
click at [641, 218] on select "- Select Payment Sent By - [PERSON_NAME] [PERSON_NAME] [PERSON_NAME] [PERSON_NA…" at bounding box center [741, 225] width 199 height 26
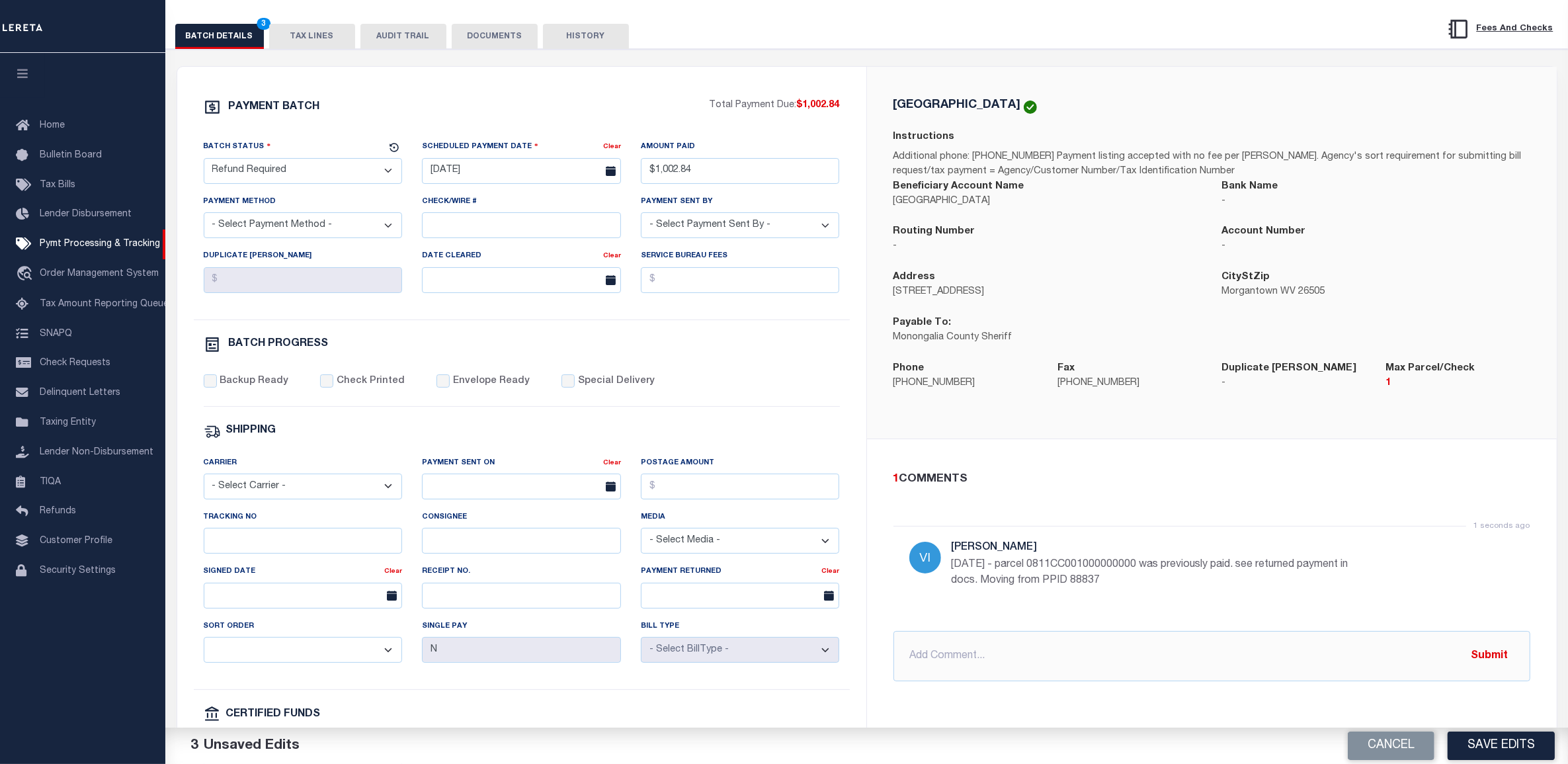
drag, startPoint x: 576, startPoint y: 246, endPoint x: 578, endPoint y: 237, distance: 9.2
click at [576, 245] on div "Check/Wire #" at bounding box center [521, 222] width 219 height 54
drag, startPoint x: 578, startPoint y: 237, endPoint x: 587, endPoint y: 216, distance: 22.8
click at [579, 236] on input "Check/Wire #" at bounding box center [522, 225] width 199 height 26
click at [503, 229] on input "Check/Wire #" at bounding box center [522, 225] width 199 height 26
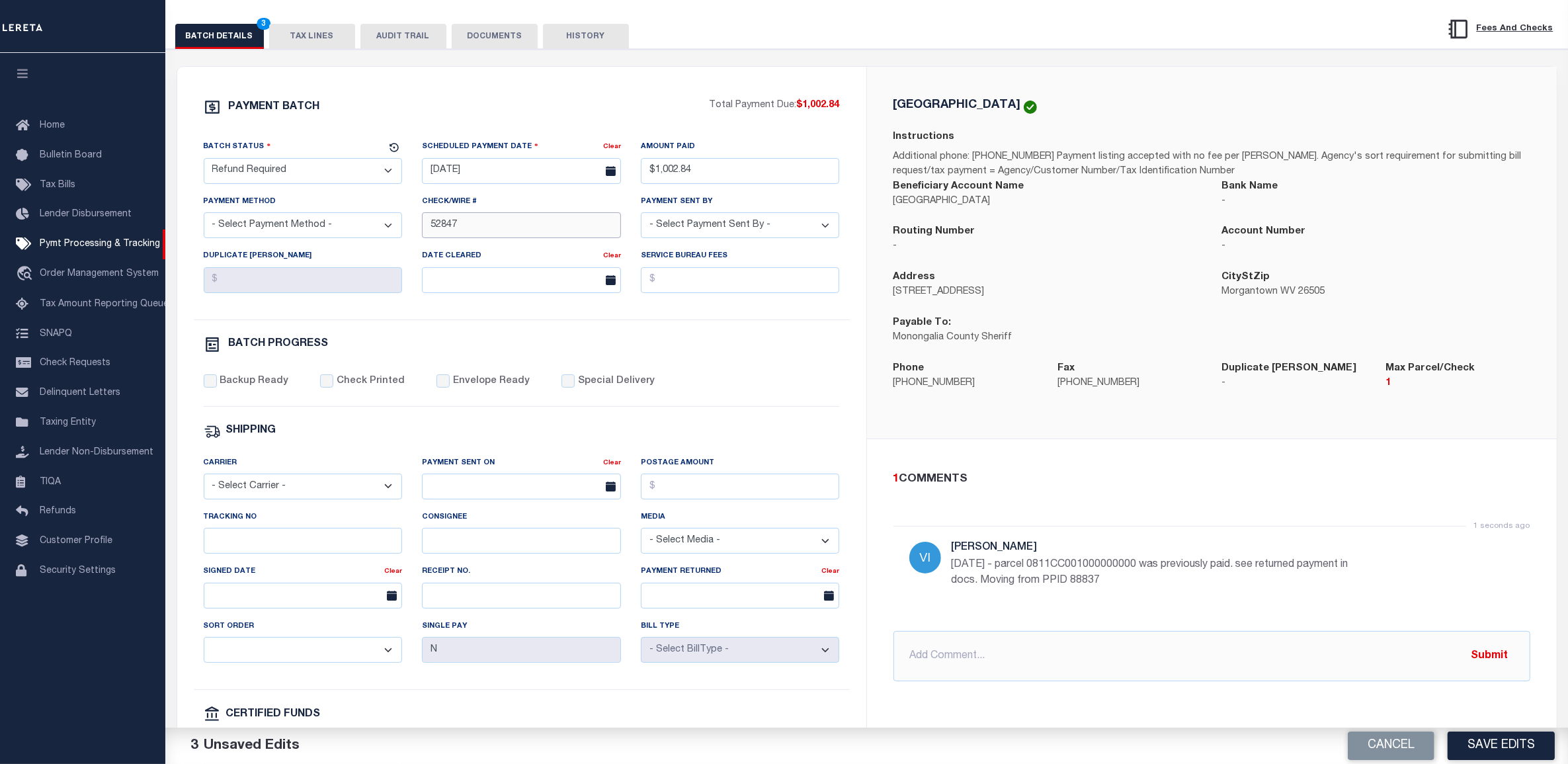
type input "52847"
click at [295, 226] on select "- Select Payment Method - ACH Certified Check Check Direct Deposit Wire Transfer" at bounding box center [304, 225] width 199 height 26
select select "CHK"
click at [204, 218] on select "- Select Payment Method - ACH Certified Check Check Direct Deposit Wire Transfer" at bounding box center [304, 225] width 199 height 26
click at [501, 303] on div "Date Cleared Clear" at bounding box center [521, 276] width 219 height 54
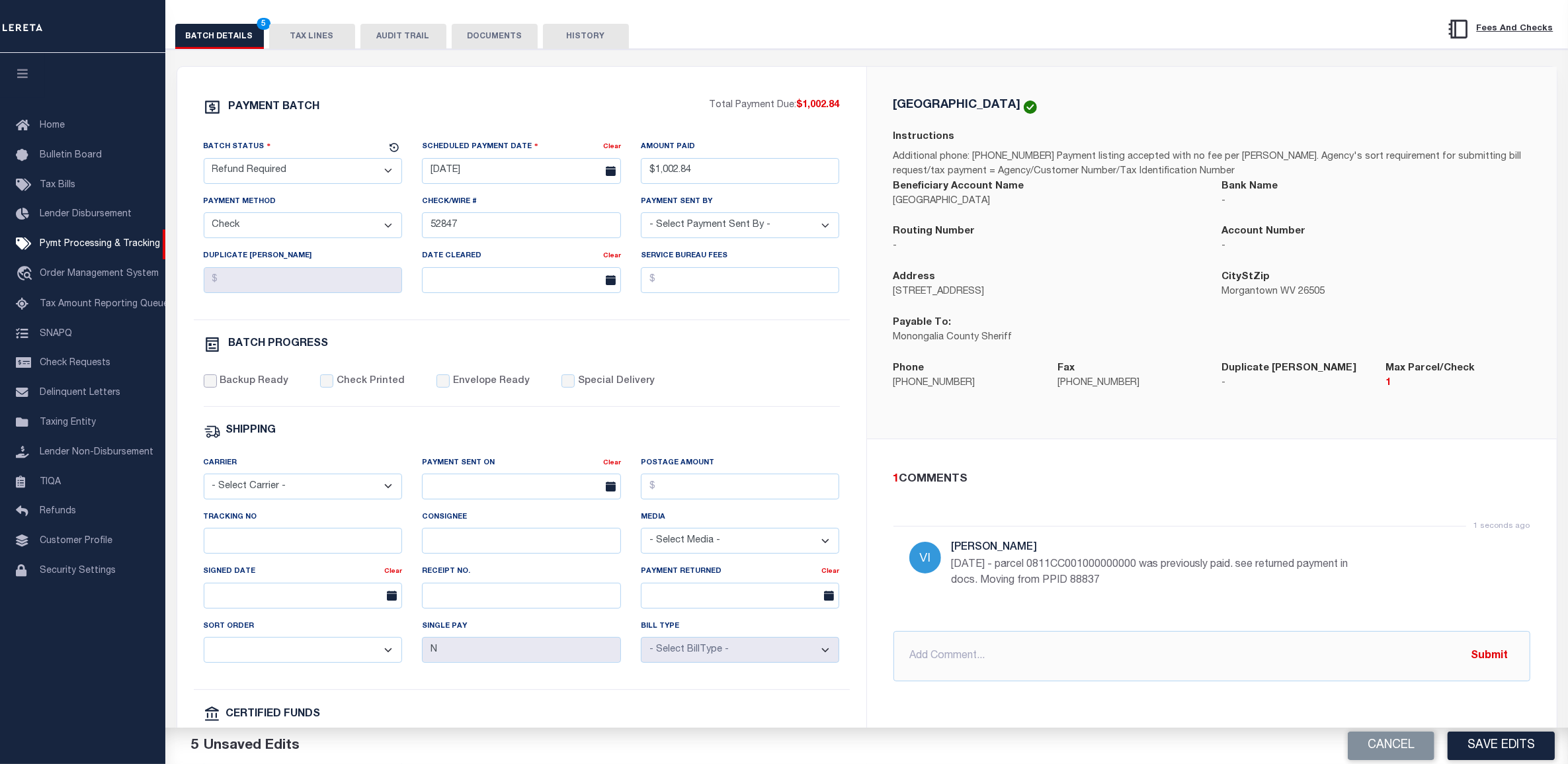
click at [207, 388] on input "Backup Ready" at bounding box center [211, 381] width 13 height 13
checkbox input "true"
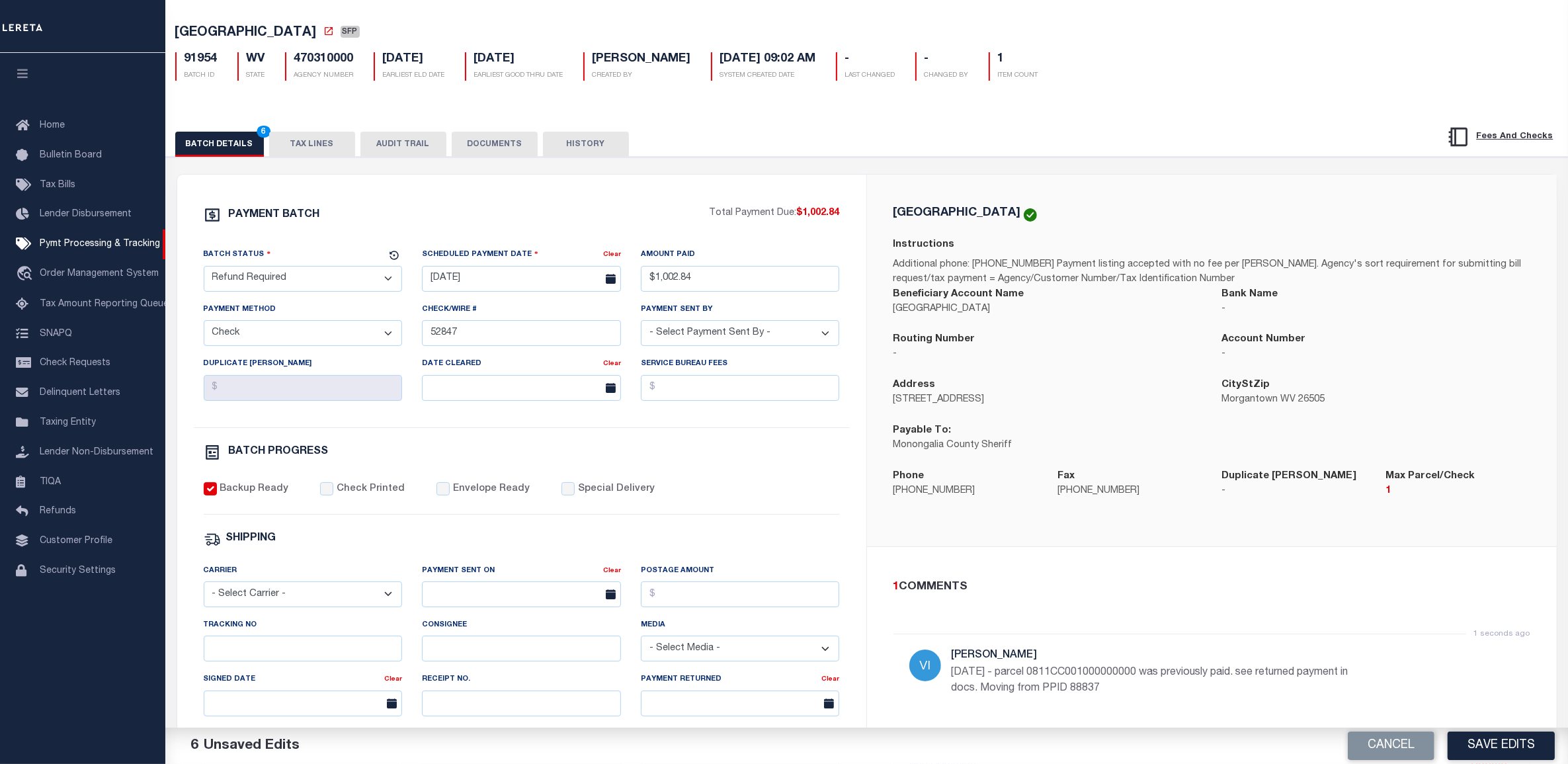
scroll to position [0, 0]
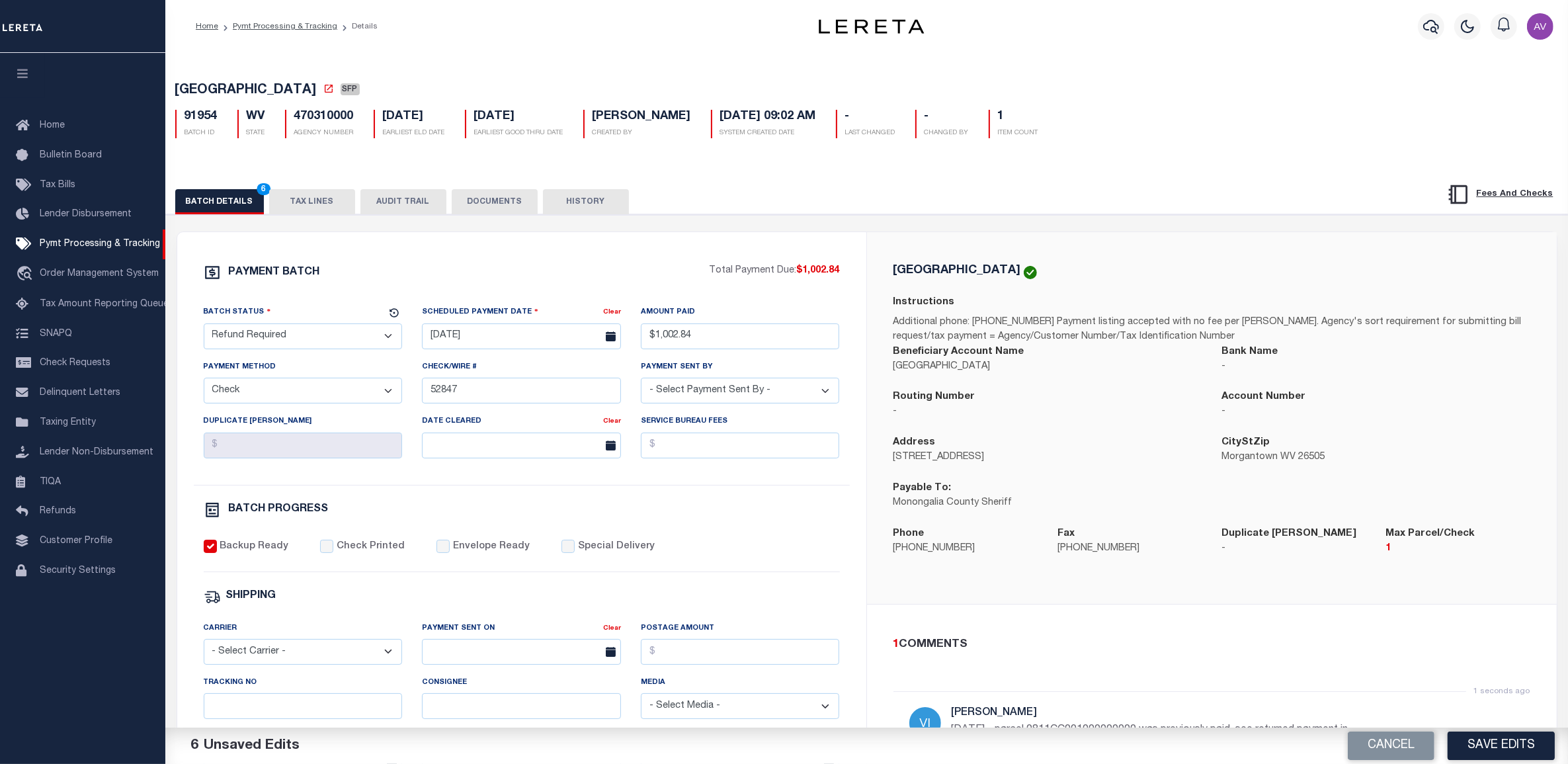
click at [478, 197] on button "DOCUMENTS" at bounding box center [495, 201] width 86 height 25
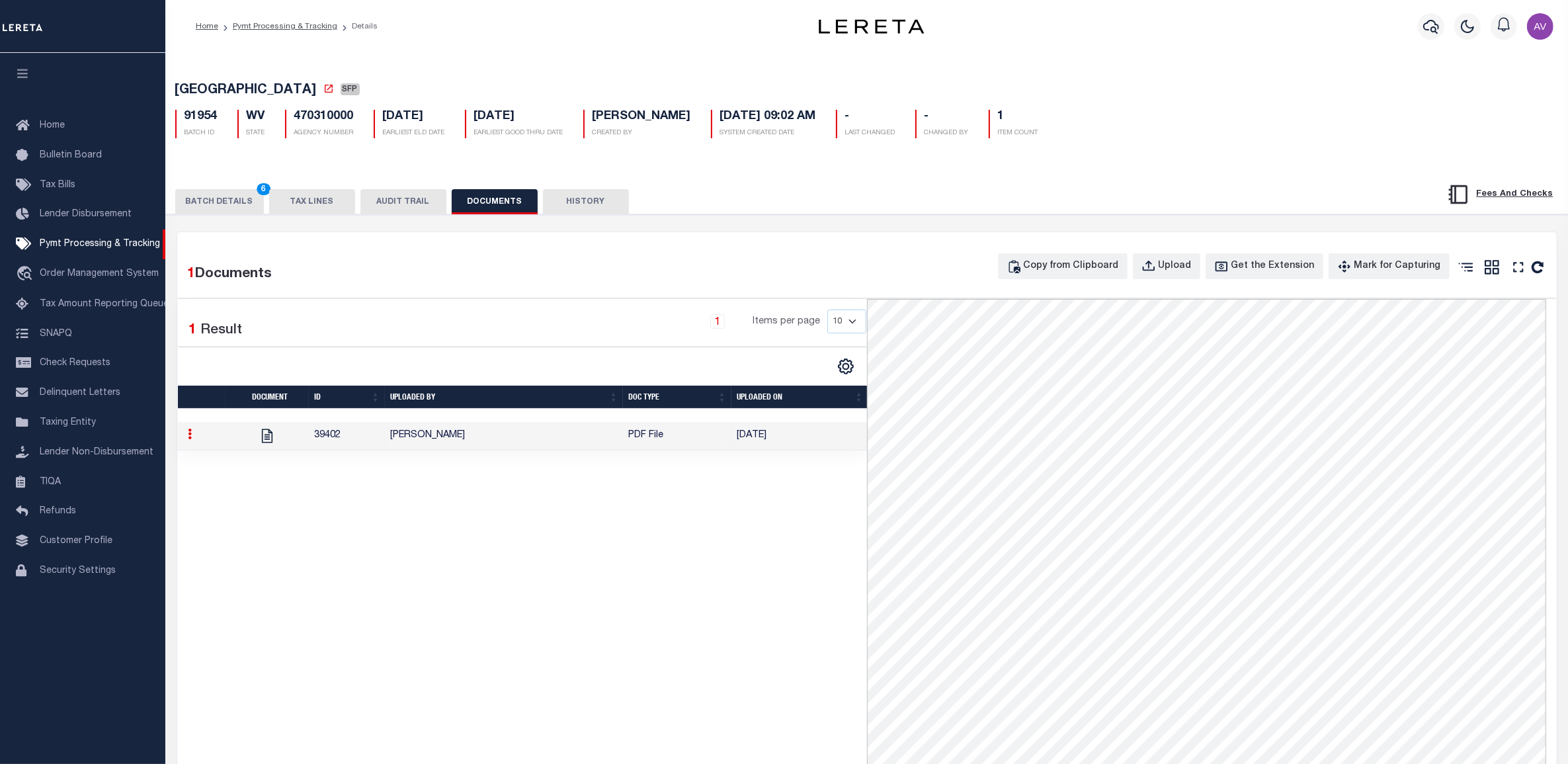
click at [229, 199] on button "BATCH DETAILS 6" at bounding box center [219, 201] width 89 height 25
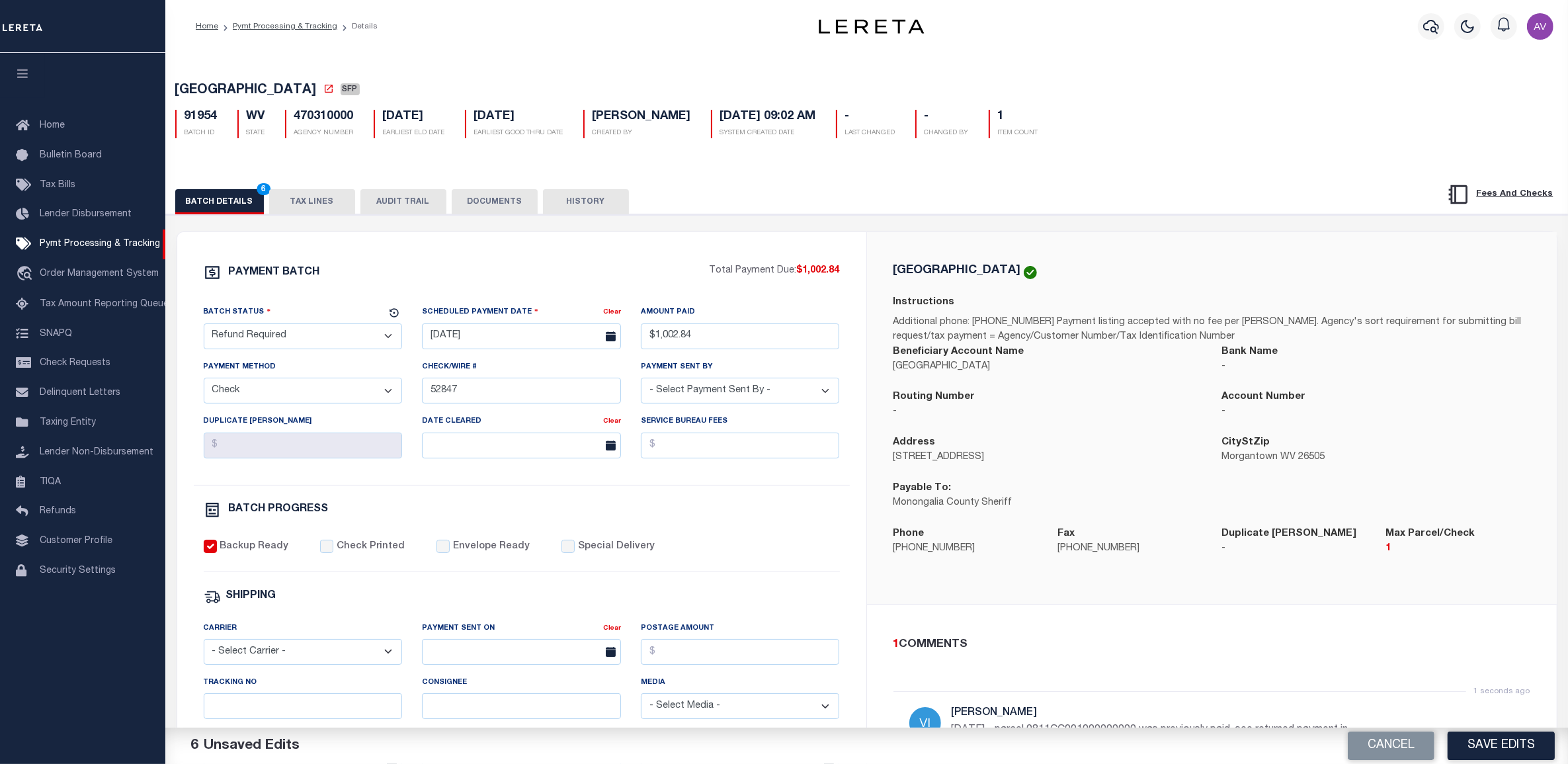
scroll to position [361, 0]
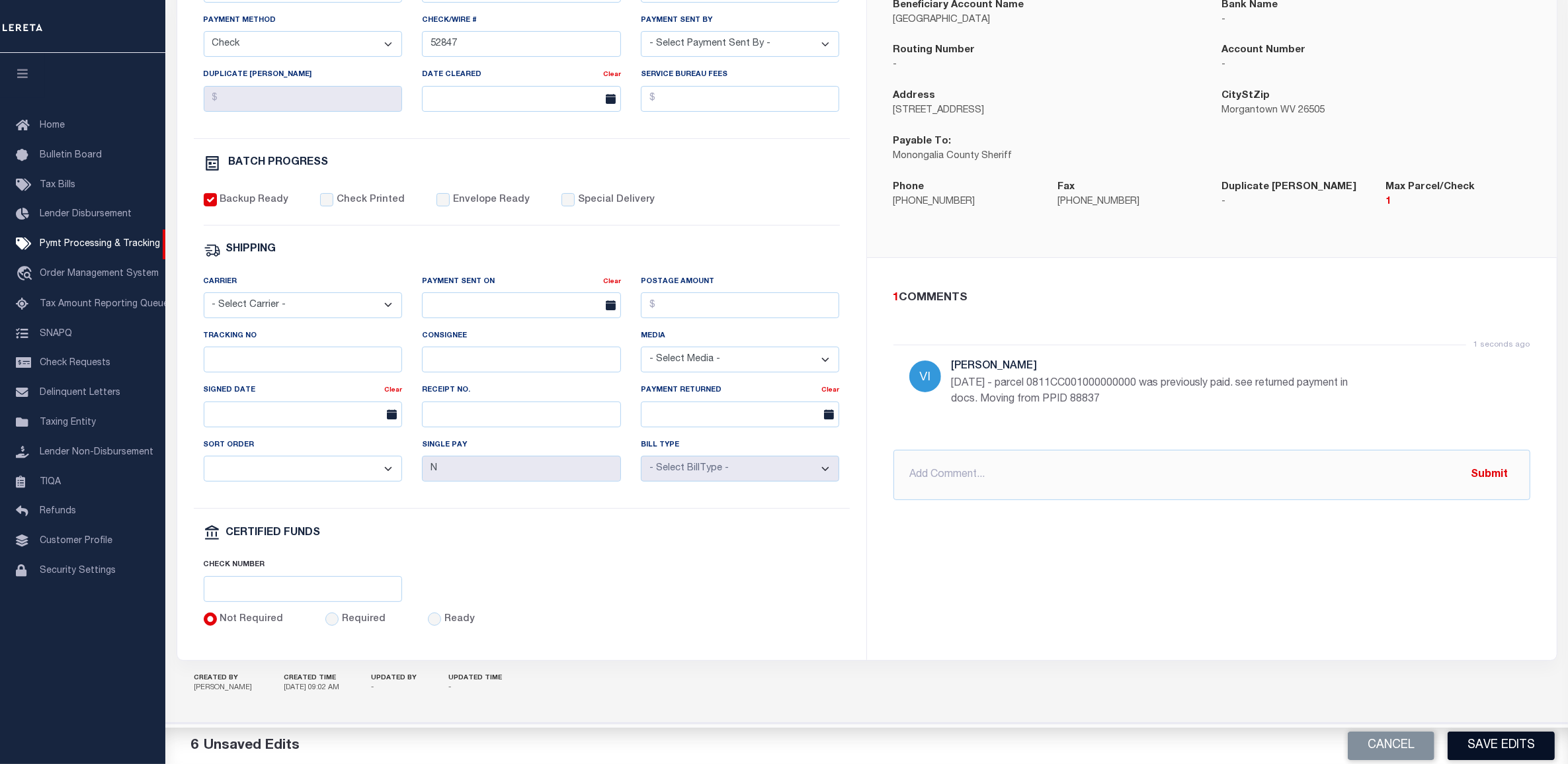
click at [1519, 731] on button "Save Edits" at bounding box center [1501, 745] width 107 height 29
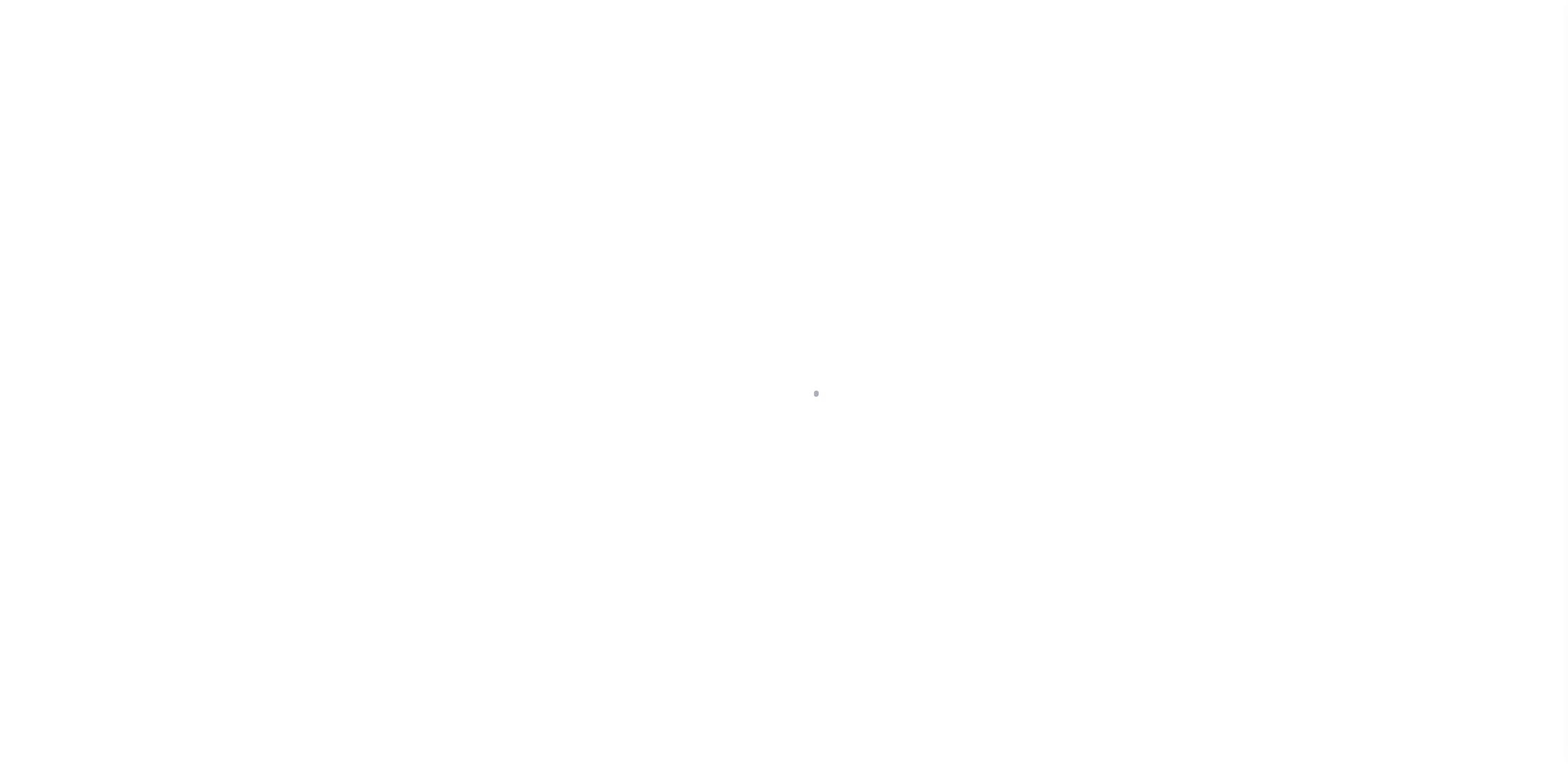
select select "SNT"
select select "CHK"
select select "[PERSON_NAME]"
select select "USS"
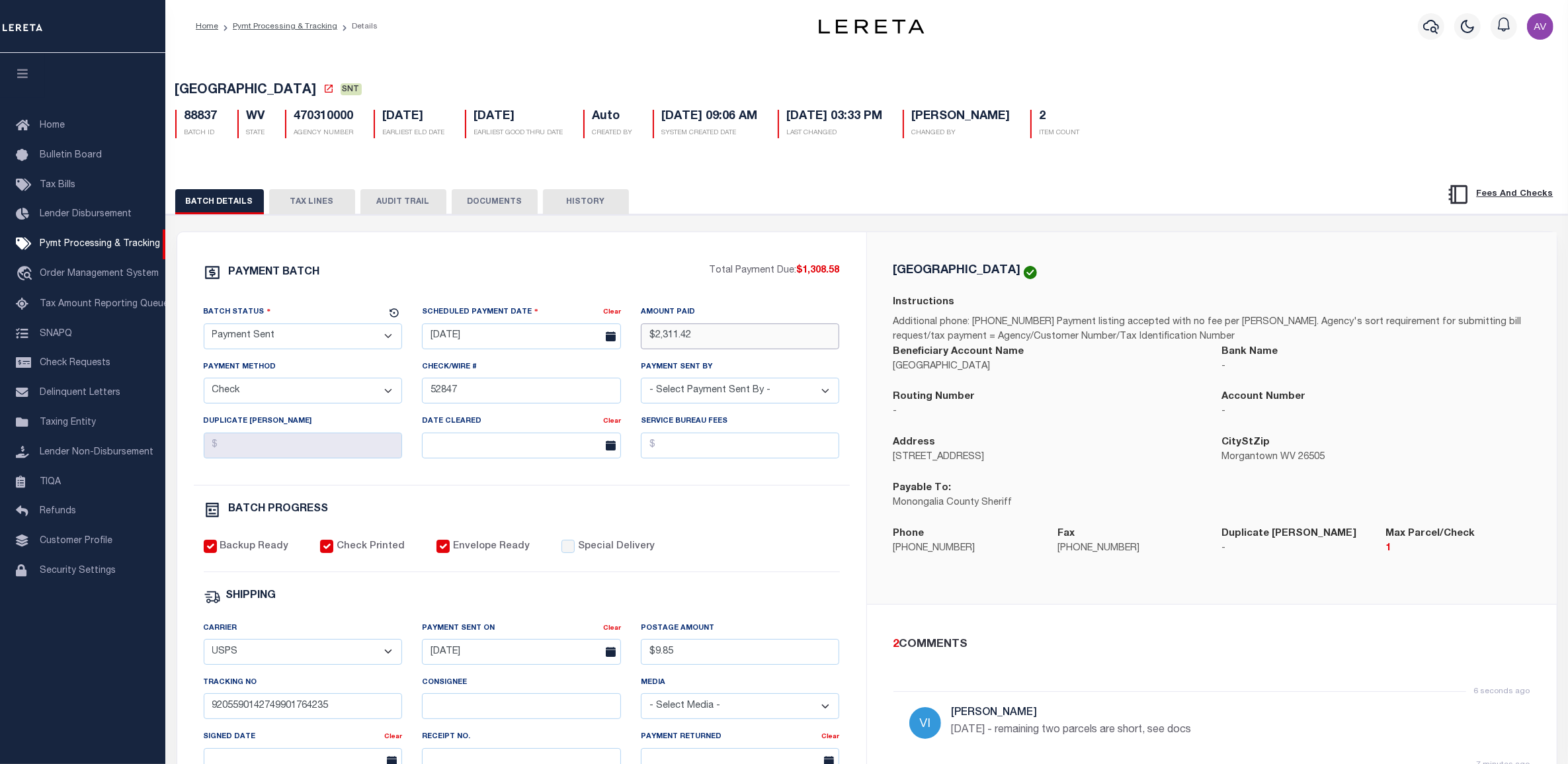
drag, startPoint x: 740, startPoint y: 338, endPoint x: 600, endPoint y: 338, distance: 140.0
click at [600, 338] on div "Batch Status - Select Status - Scheduled for Payment Ready For Payment Payment …" at bounding box center [522, 394] width 656 height 180
click at [847, 261] on div "PAYMENT BATCH Total Payment Due: $1,308.58 Batch Status" at bounding box center [522, 619] width 689 height 774
click at [998, 223] on div "PAYMENT BATCH Total Payment Due: $1,308.58 Batch Status" at bounding box center [866, 642] width 1415 height 856
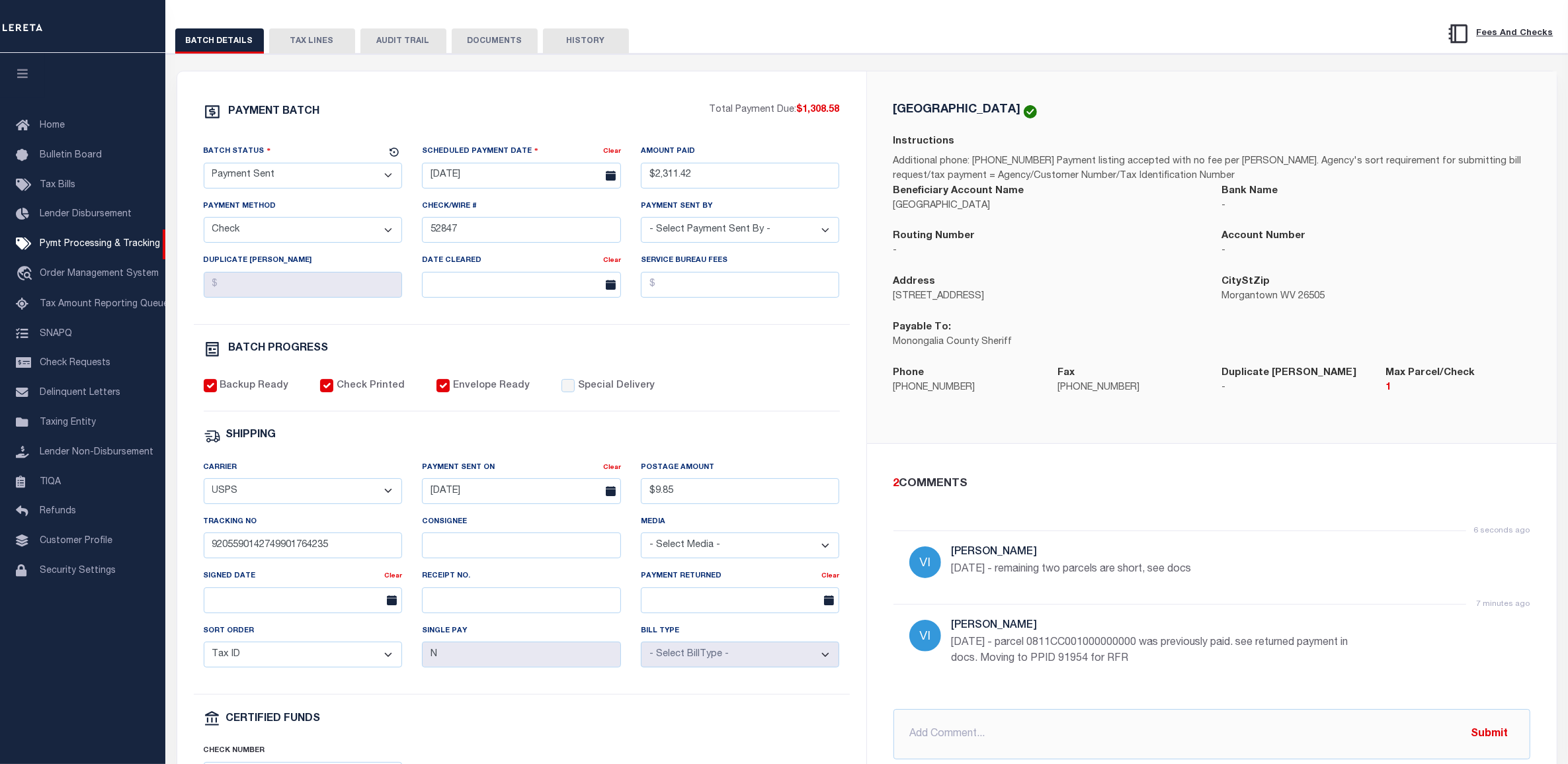
scroll to position [165, 0]
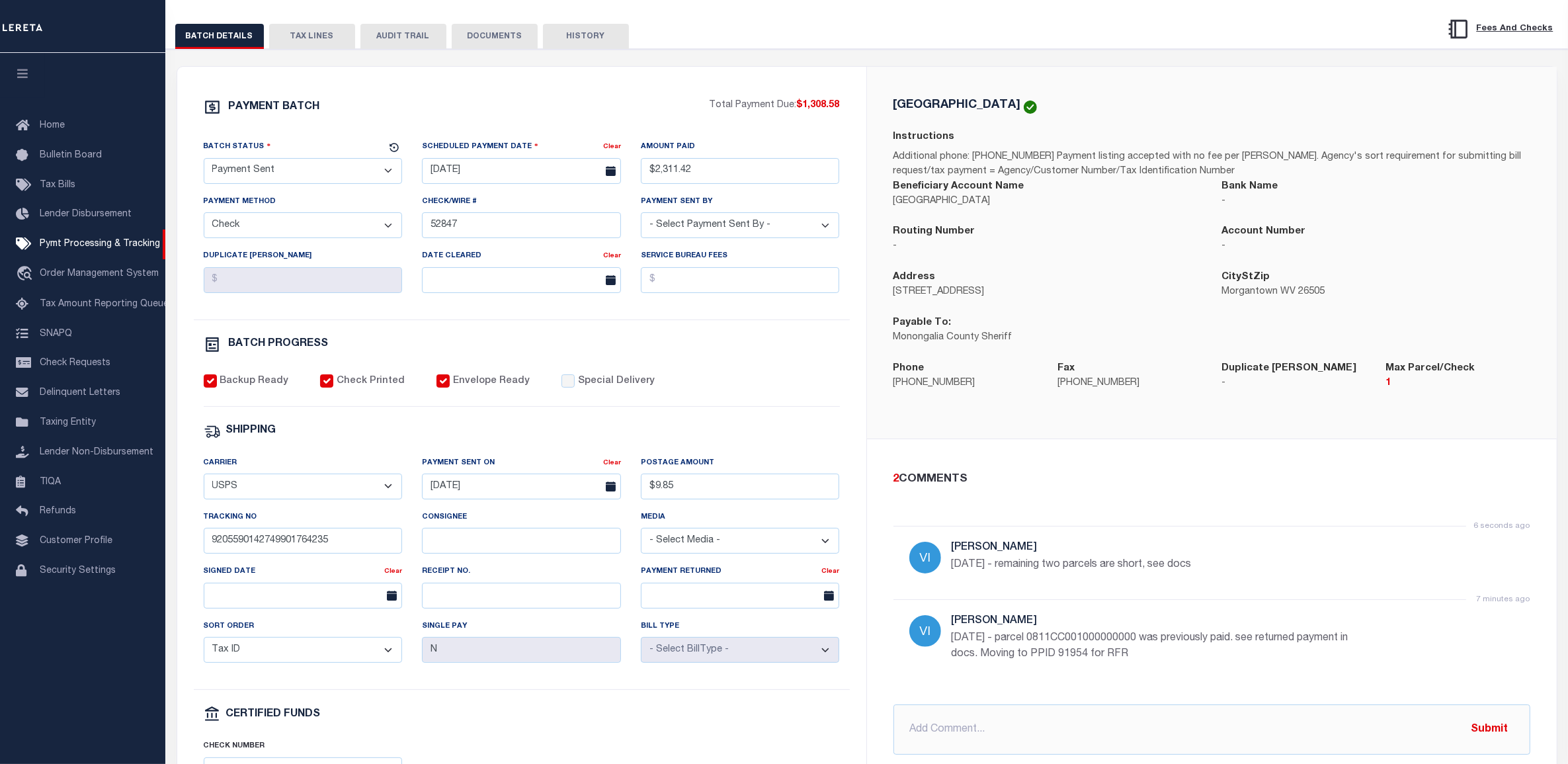
click at [1132, 259] on div "Routing Number -" at bounding box center [1048, 247] width 329 height 46
click at [794, 407] on div "Backup Ready Check Printed Envelope Ready Special Delivery" at bounding box center [522, 390] width 636 height 33
click at [817, 75] on div "PAYMENT BATCH Total Payment Due: $1,308.58 Batch Status" at bounding box center [522, 454] width 689 height 774
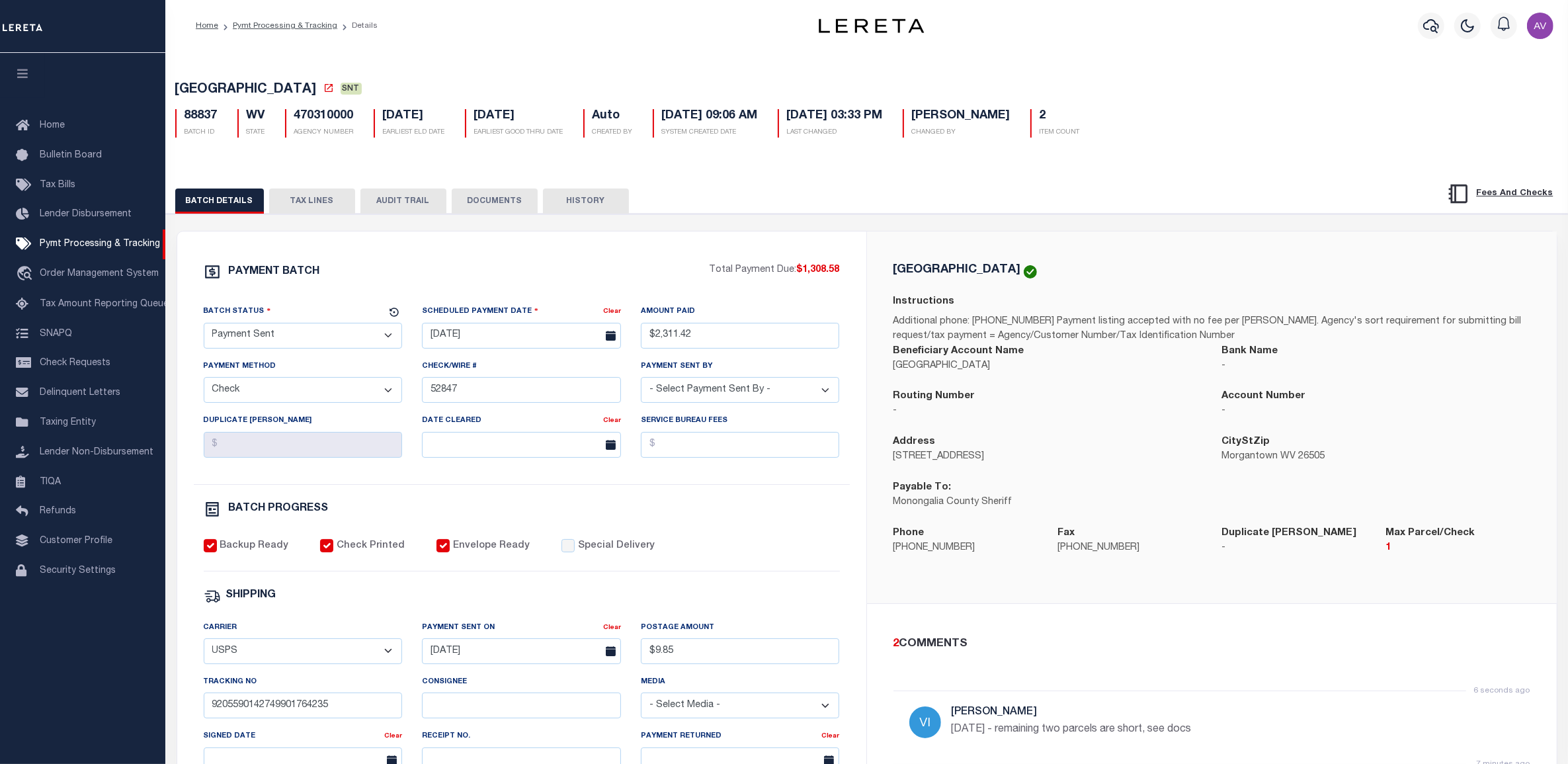
scroll to position [0, 0]
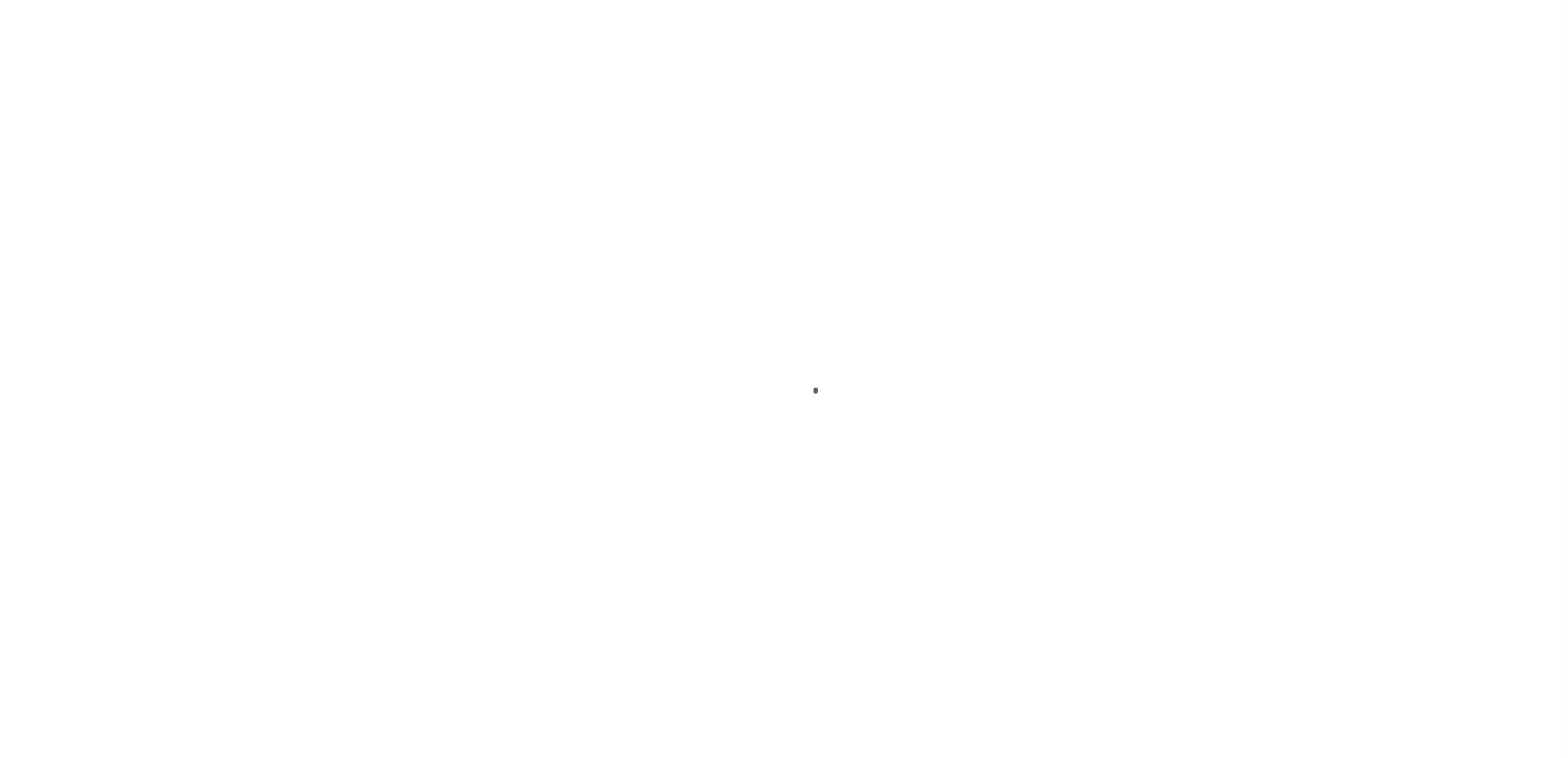
select select
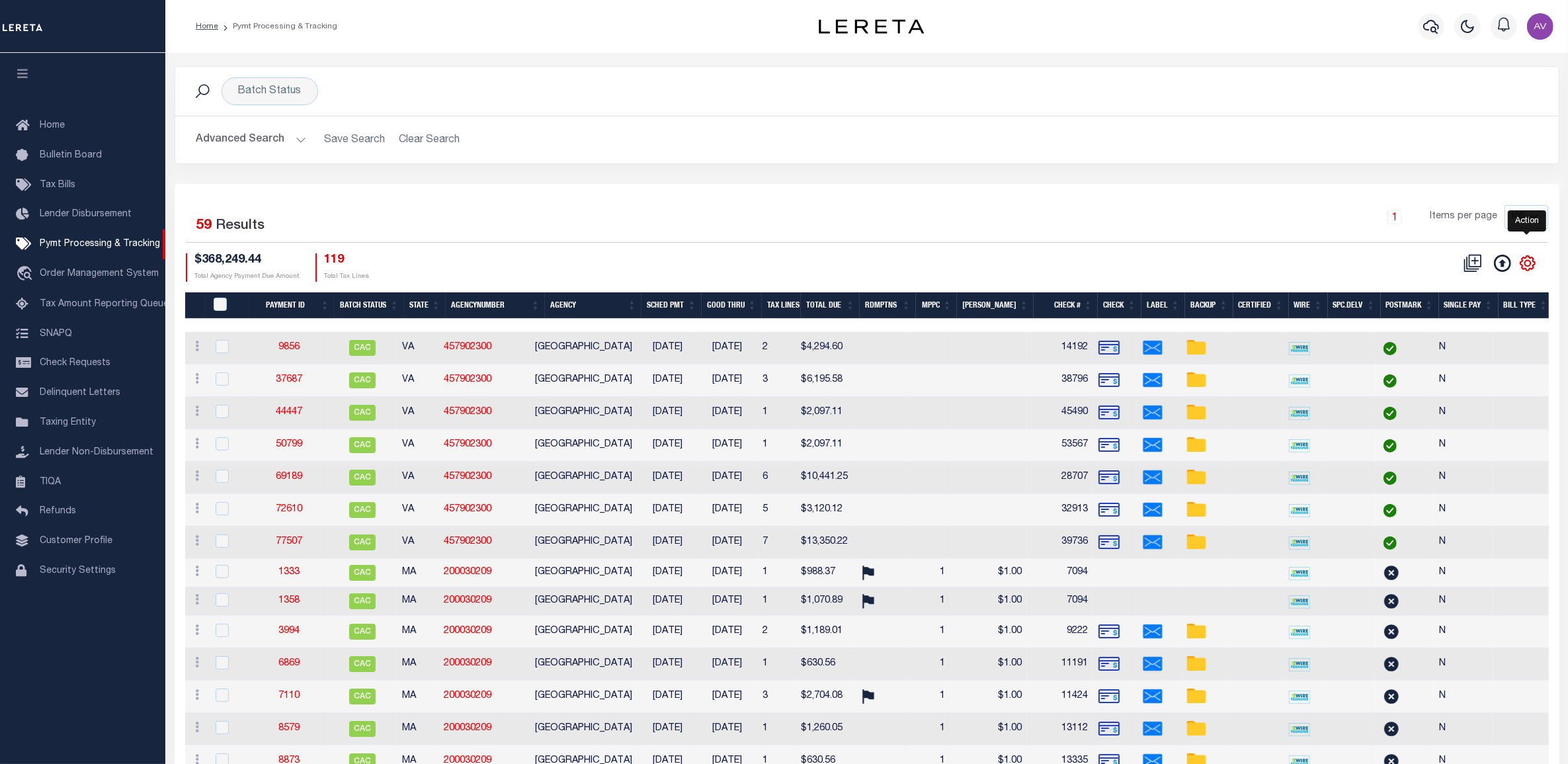
click at [1525, 266] on icon "" at bounding box center [1528, 263] width 6 height 6
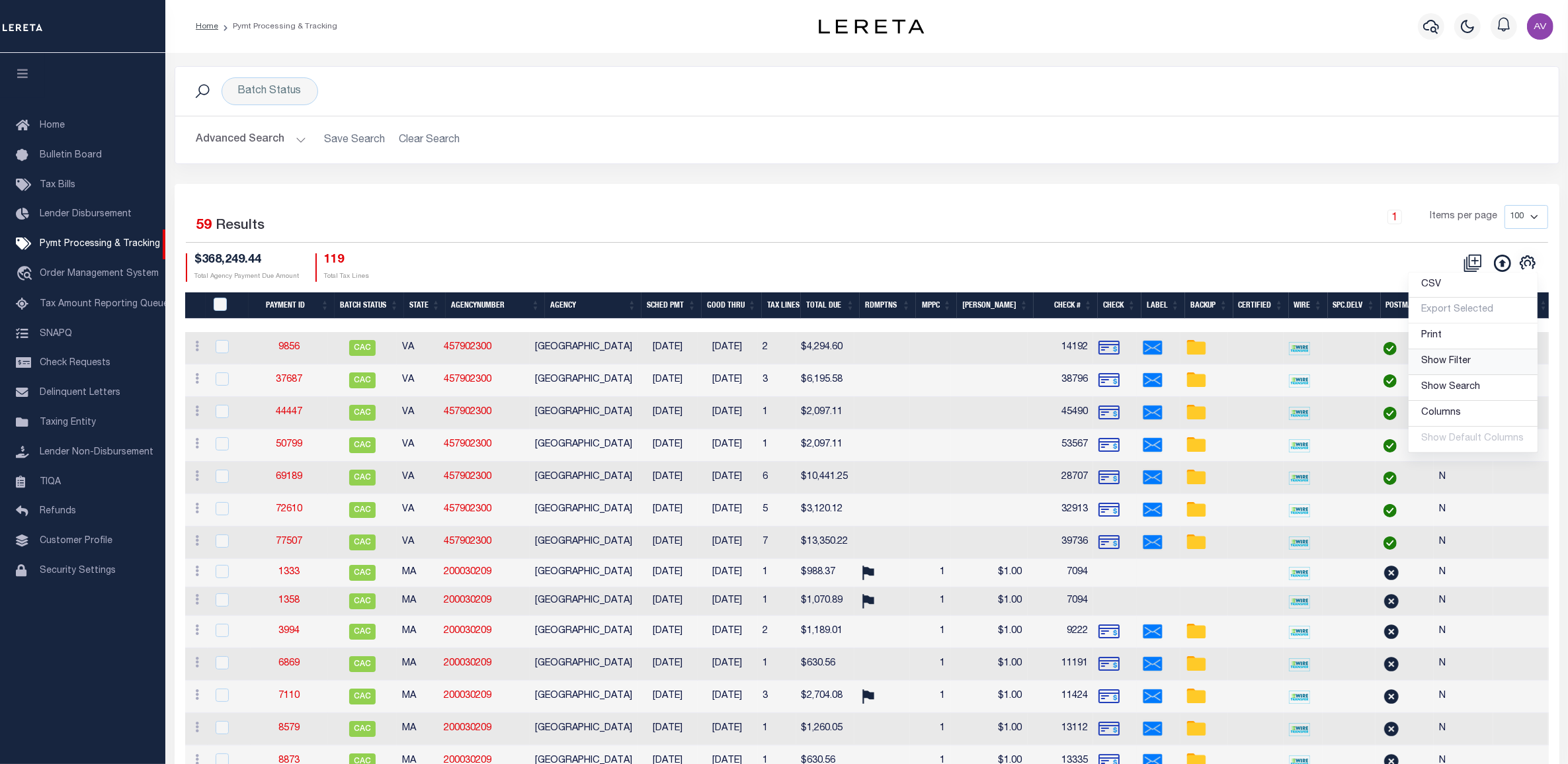
click at [1475, 365] on link "Show Filter" at bounding box center [1473, 362] width 129 height 26
select select
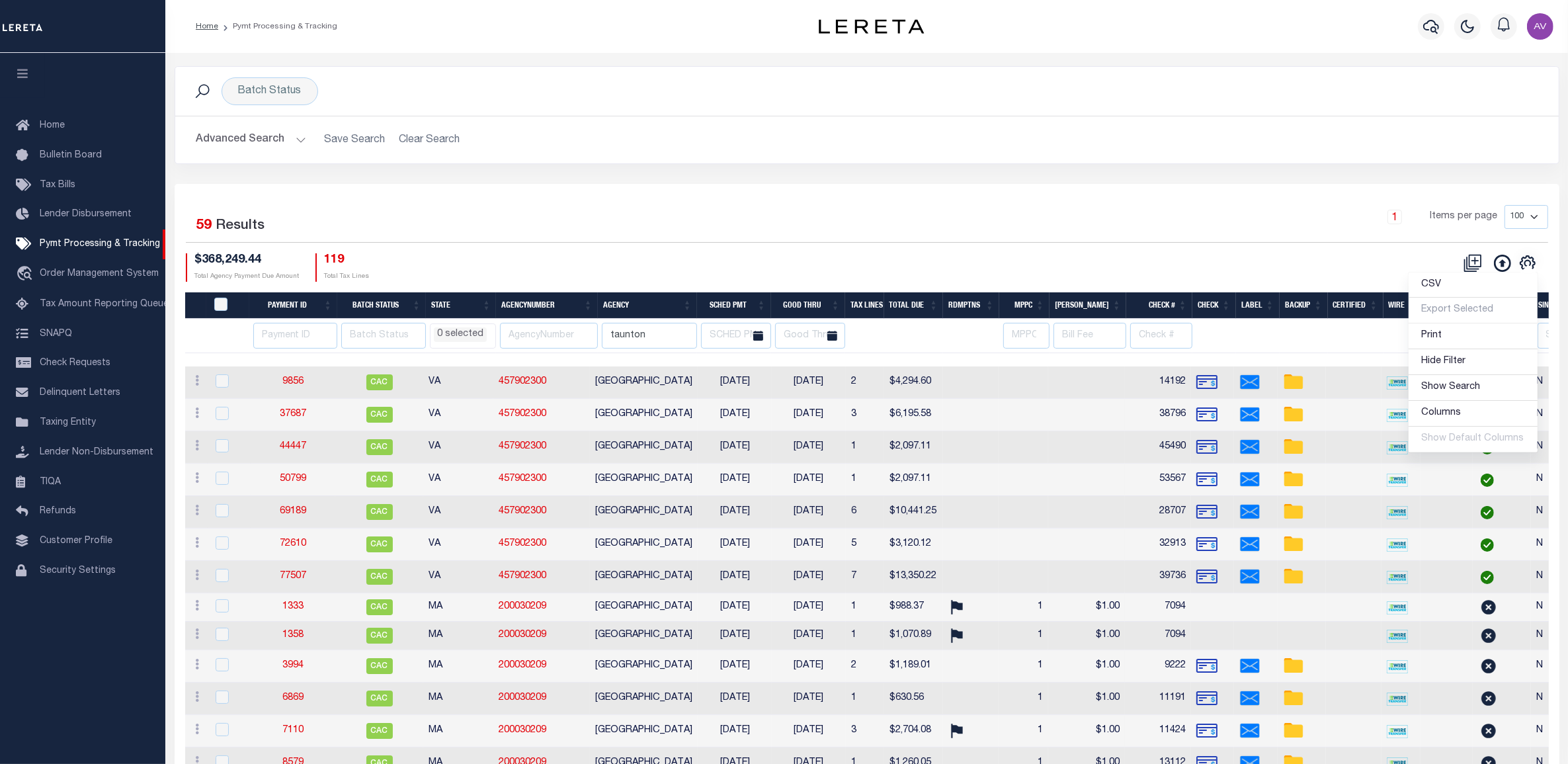
click at [676, 329] on input "taunton" at bounding box center [649, 335] width 95 height 26
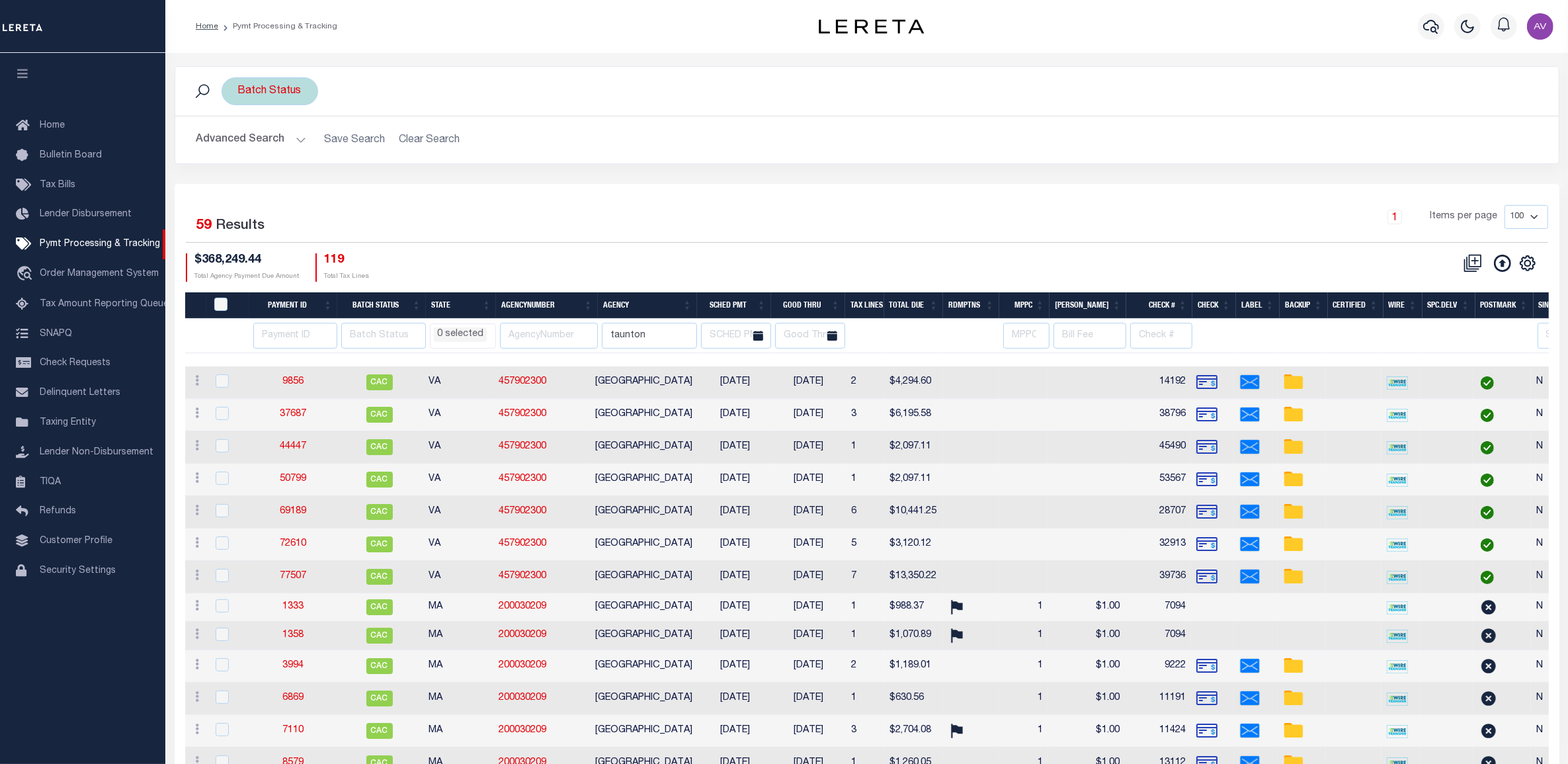
click at [265, 97] on div "Batch Status" at bounding box center [270, 91] width 97 height 28
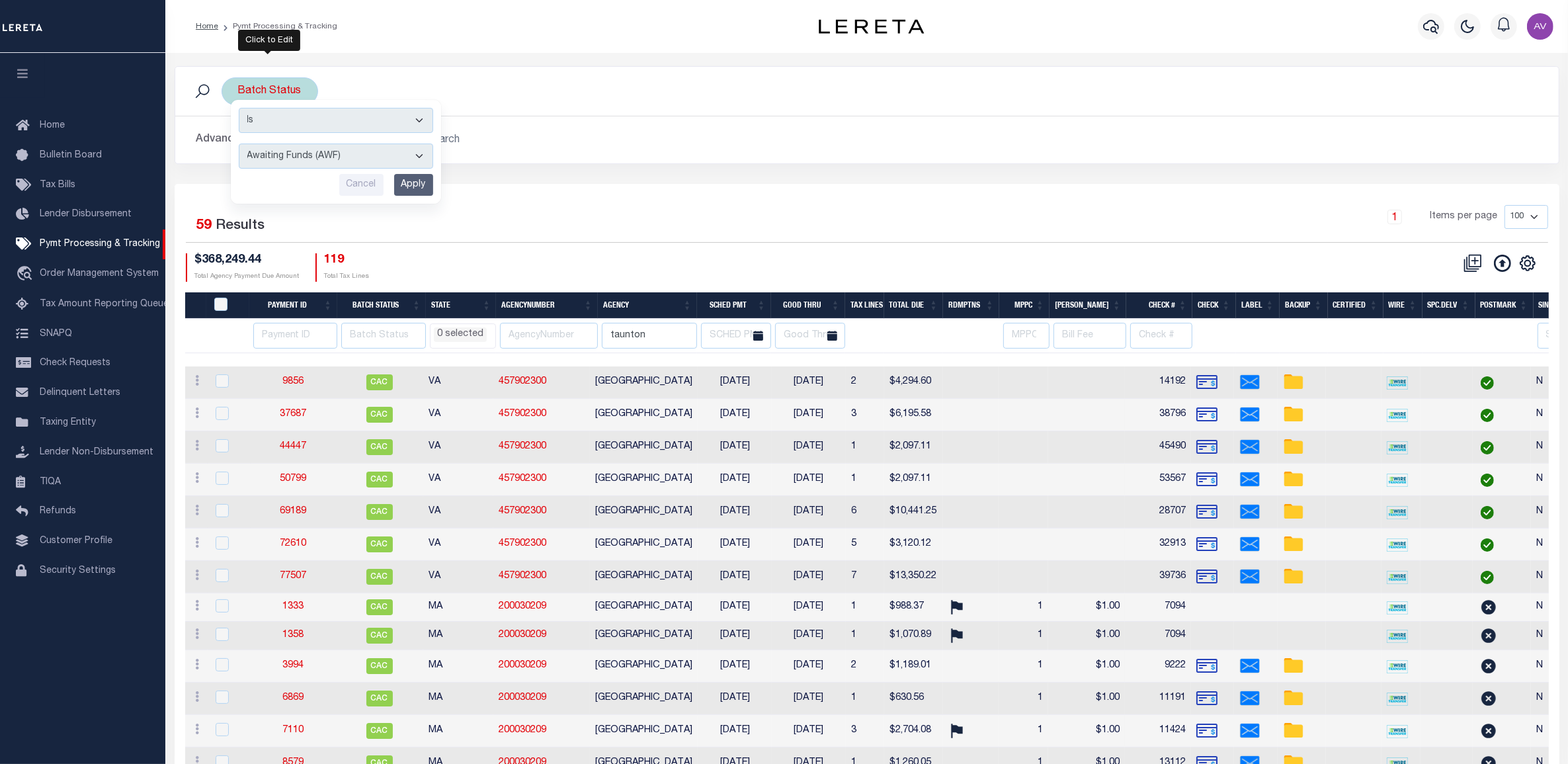
drag, startPoint x: 261, startPoint y: 154, endPoint x: 247, endPoint y: 157, distance: 14.3
click at [261, 154] on select "Awaiting Funds (AWF) Cleared and Complete (CAC) New Check Needed (NCN) Payment …" at bounding box center [335, 156] width 195 height 25
select select "SFP"
click at [239, 144] on select "Awaiting Funds (AWF) Cleared and Complete (CAC) New Check Needed (NCN) Payment …" at bounding box center [335, 156] width 195 height 25
click at [428, 182] on input "Apply" at bounding box center [414, 184] width 39 height 21
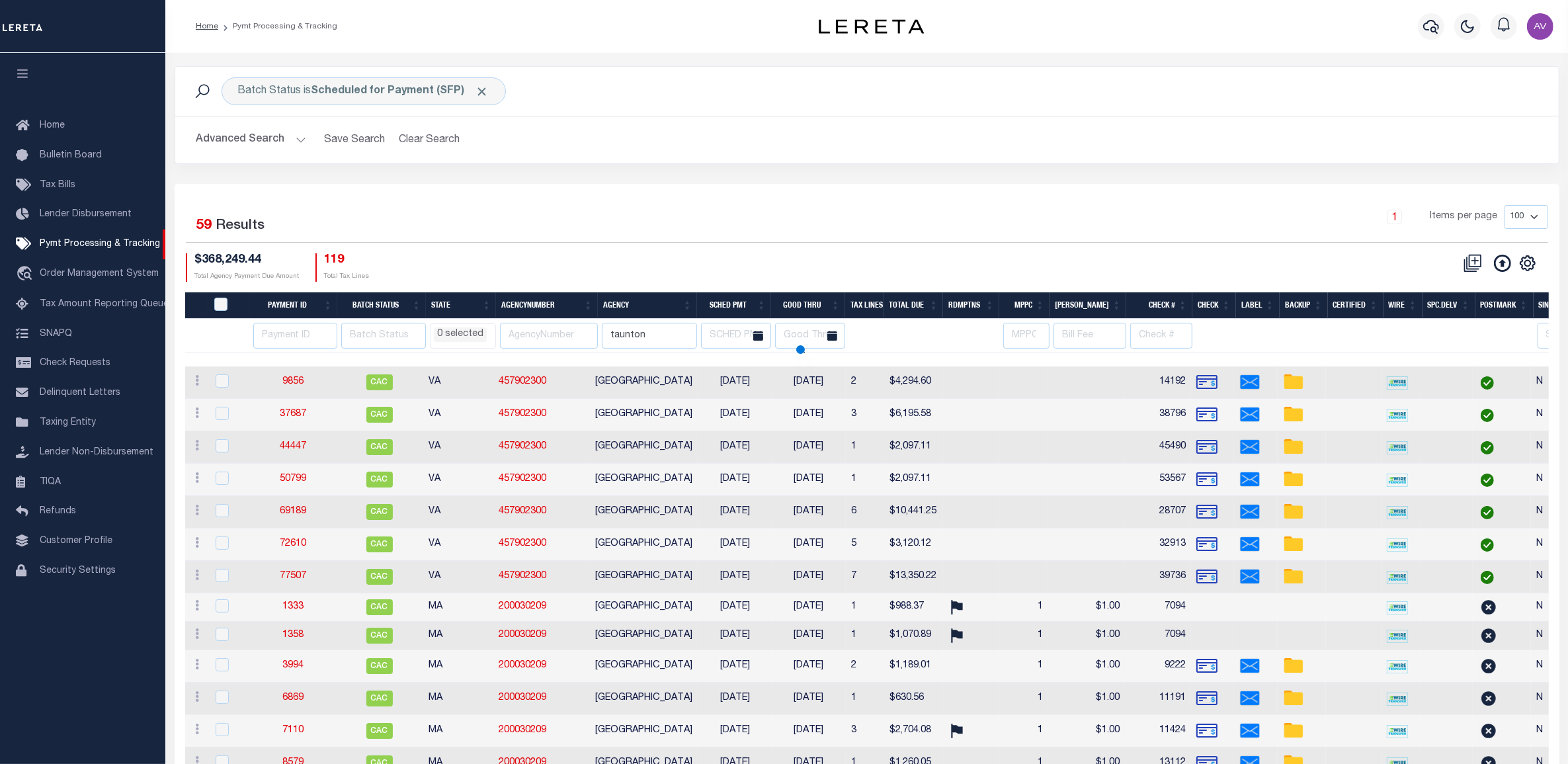
select select
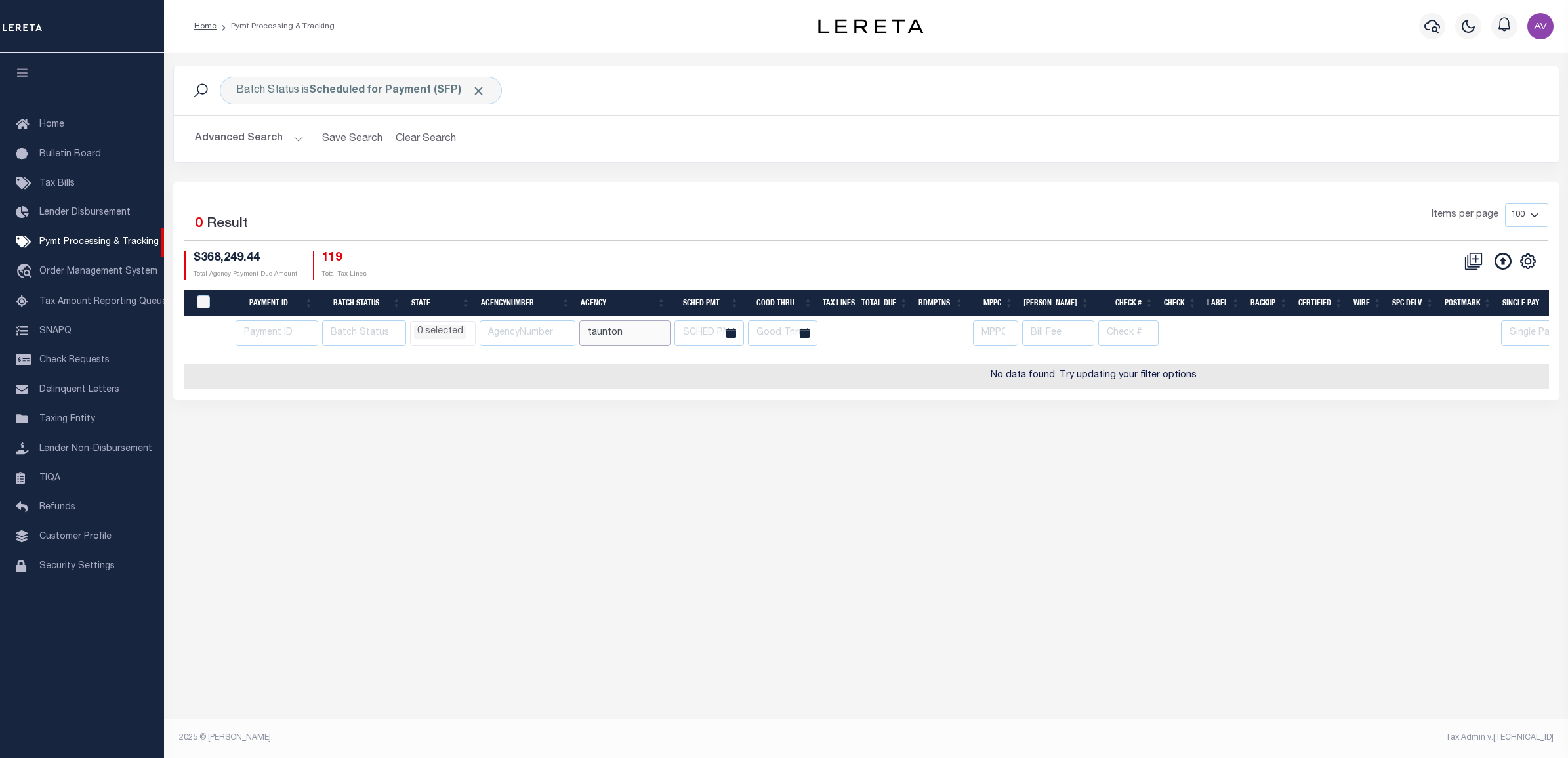
click at [650, 336] on input "taunton" at bounding box center [625, 333] width 91 height 26
click at [1525, 260] on icon "" at bounding box center [1527, 261] width 17 height 17
click at [1237, 275] on div "CSV Export Selected Print Hide Filter Show Search Columns 0: 1: PayeePmtBatchSt…" at bounding box center [1207, 265] width 682 height 29
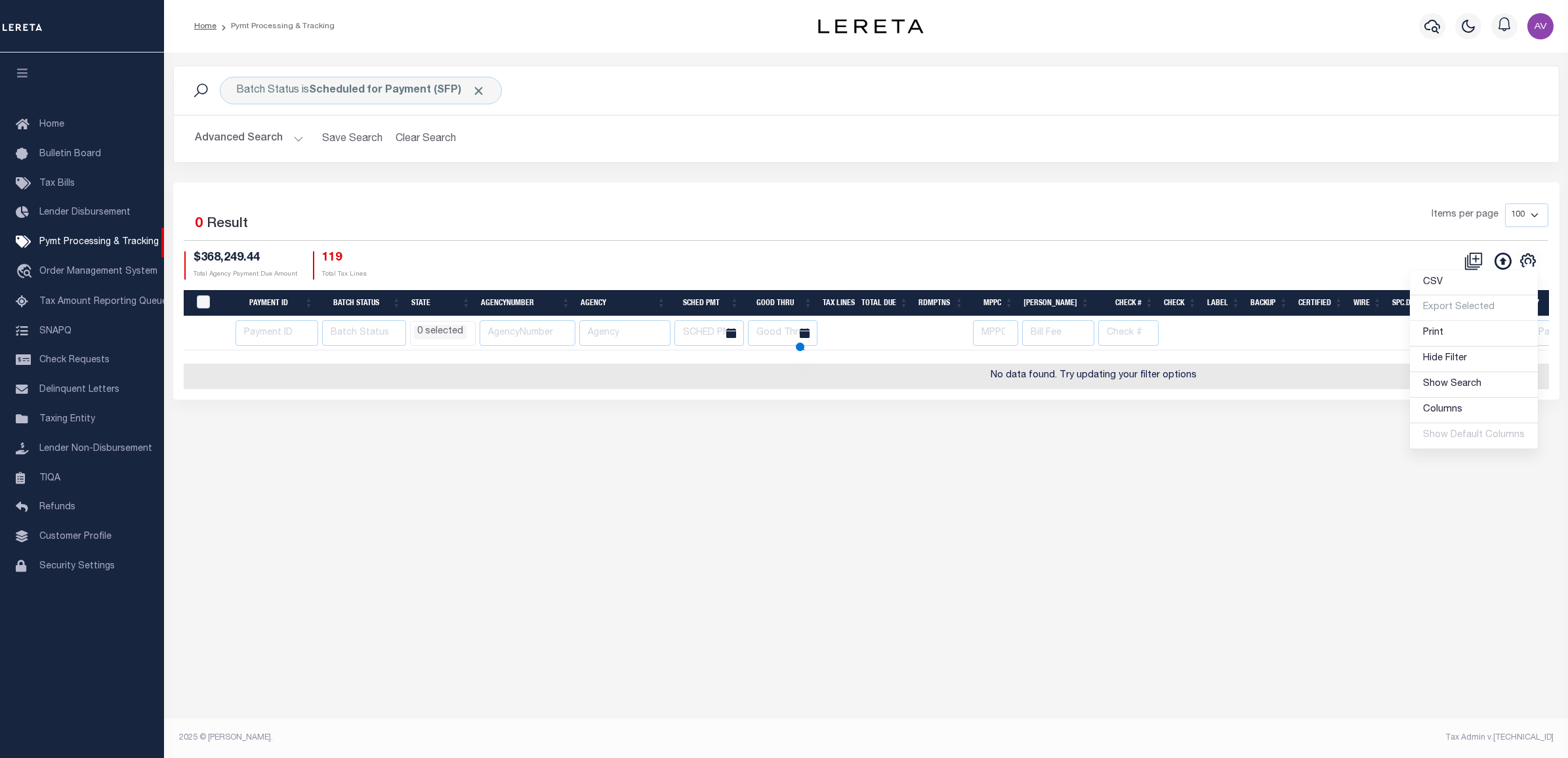
select select
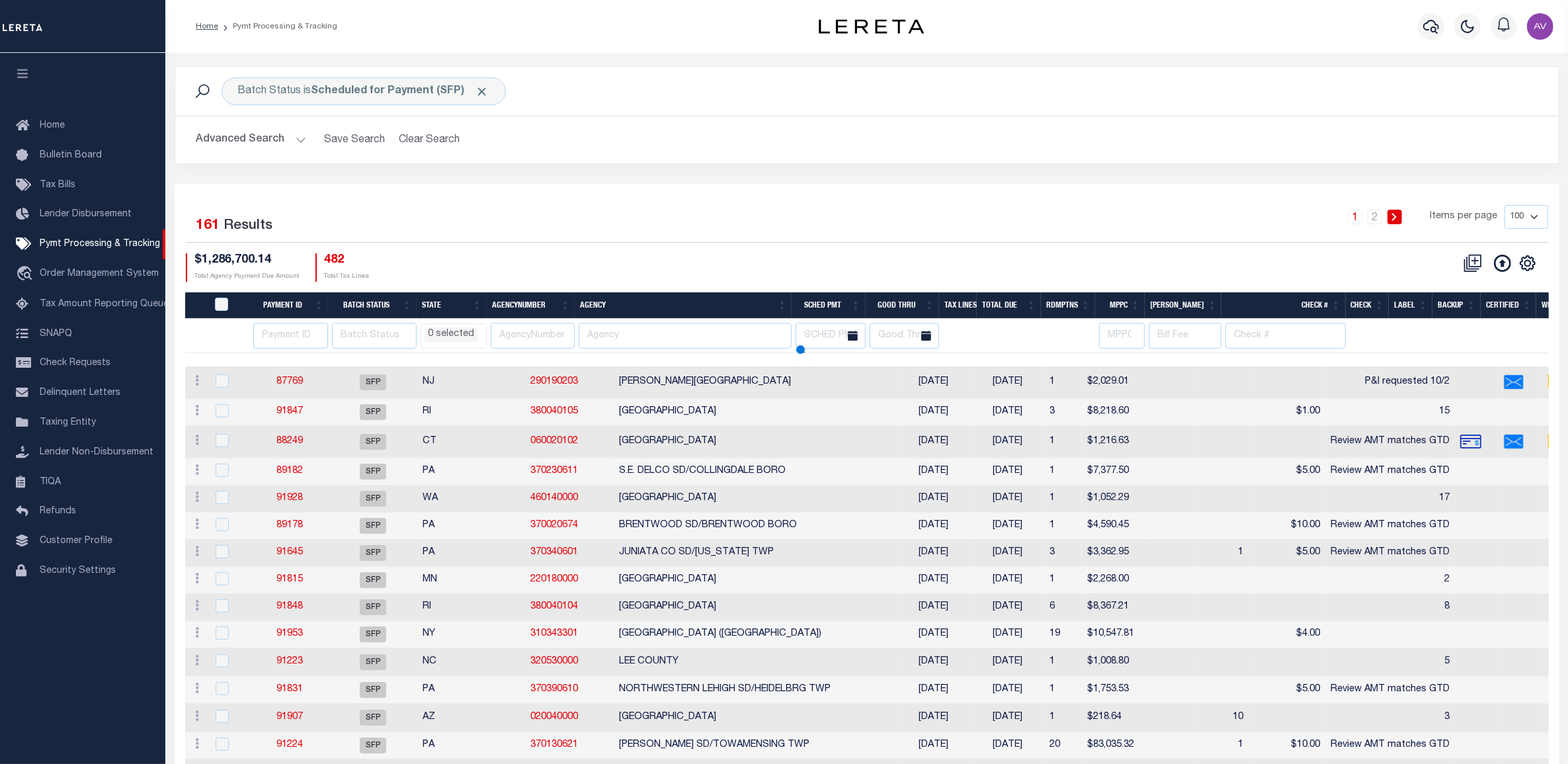
select select
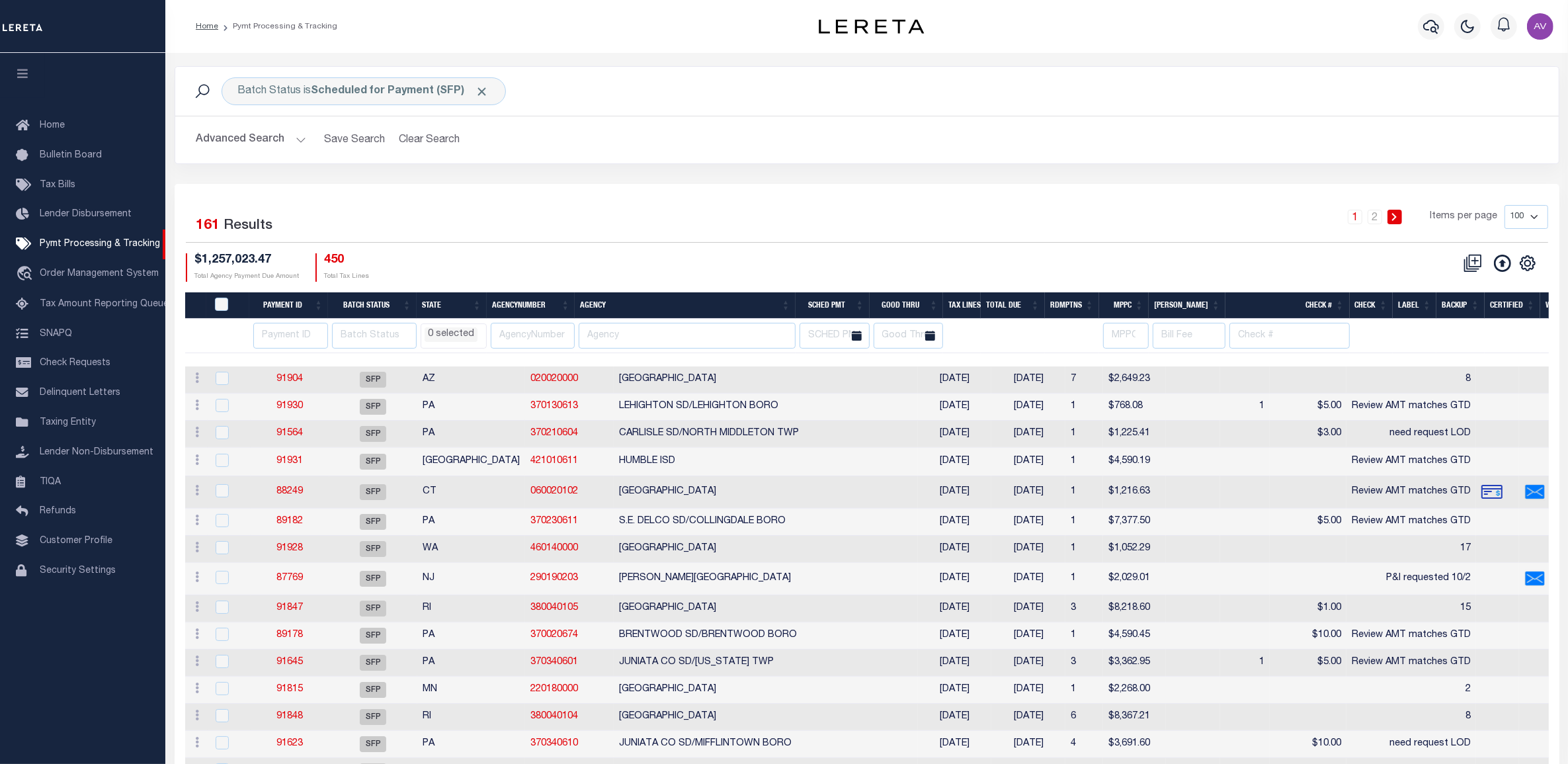
drag, startPoint x: 1287, startPoint y: 346, endPoint x: 1166, endPoint y: 348, distance: 121.0
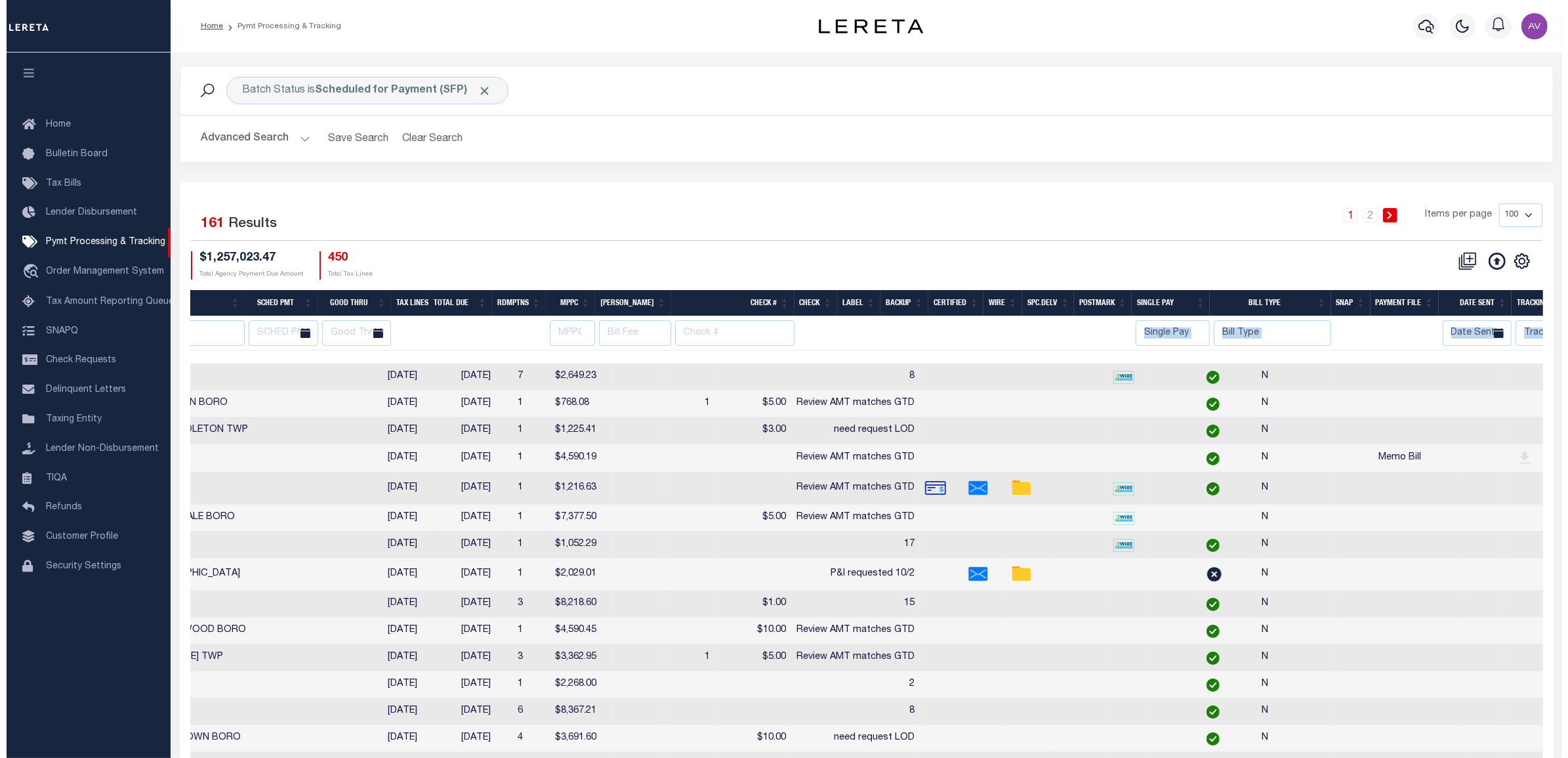
scroll to position [0, 693]
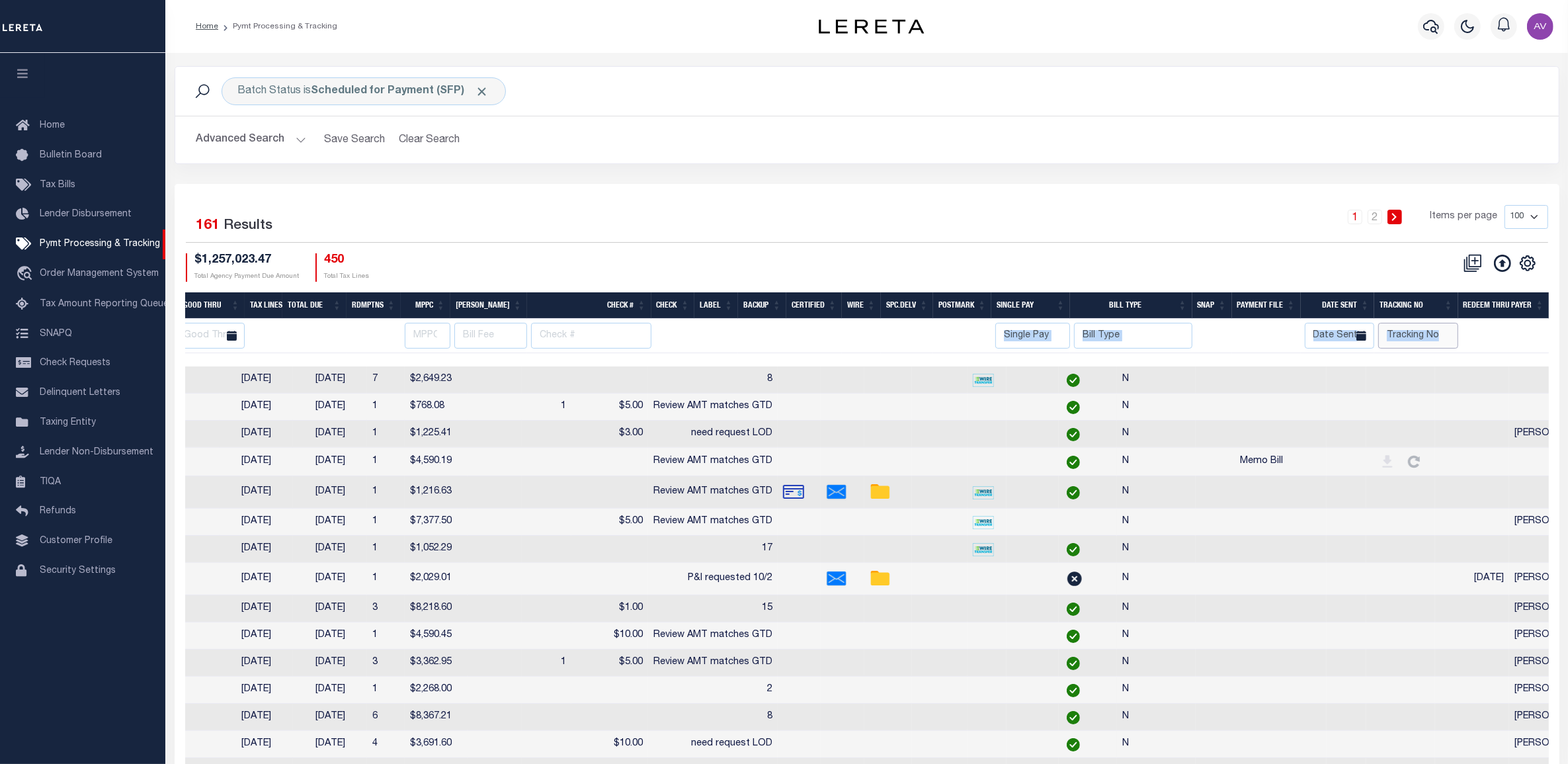
click at [1427, 342] on input "text" at bounding box center [1418, 335] width 79 height 26
click at [1425, 332] on input "text" at bounding box center [1418, 335] width 79 height 26
type input "[PERSON_NAME]"
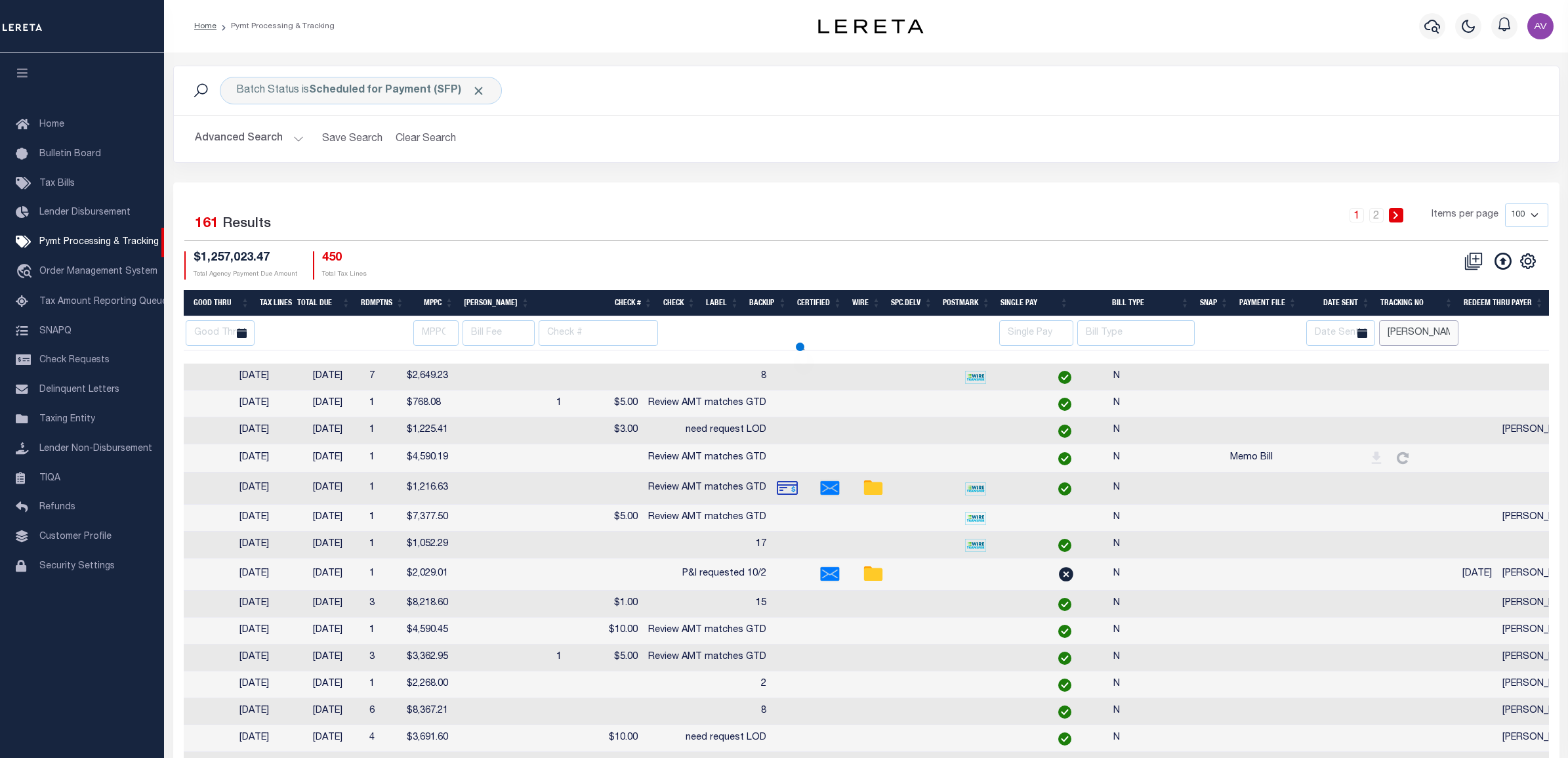
select select
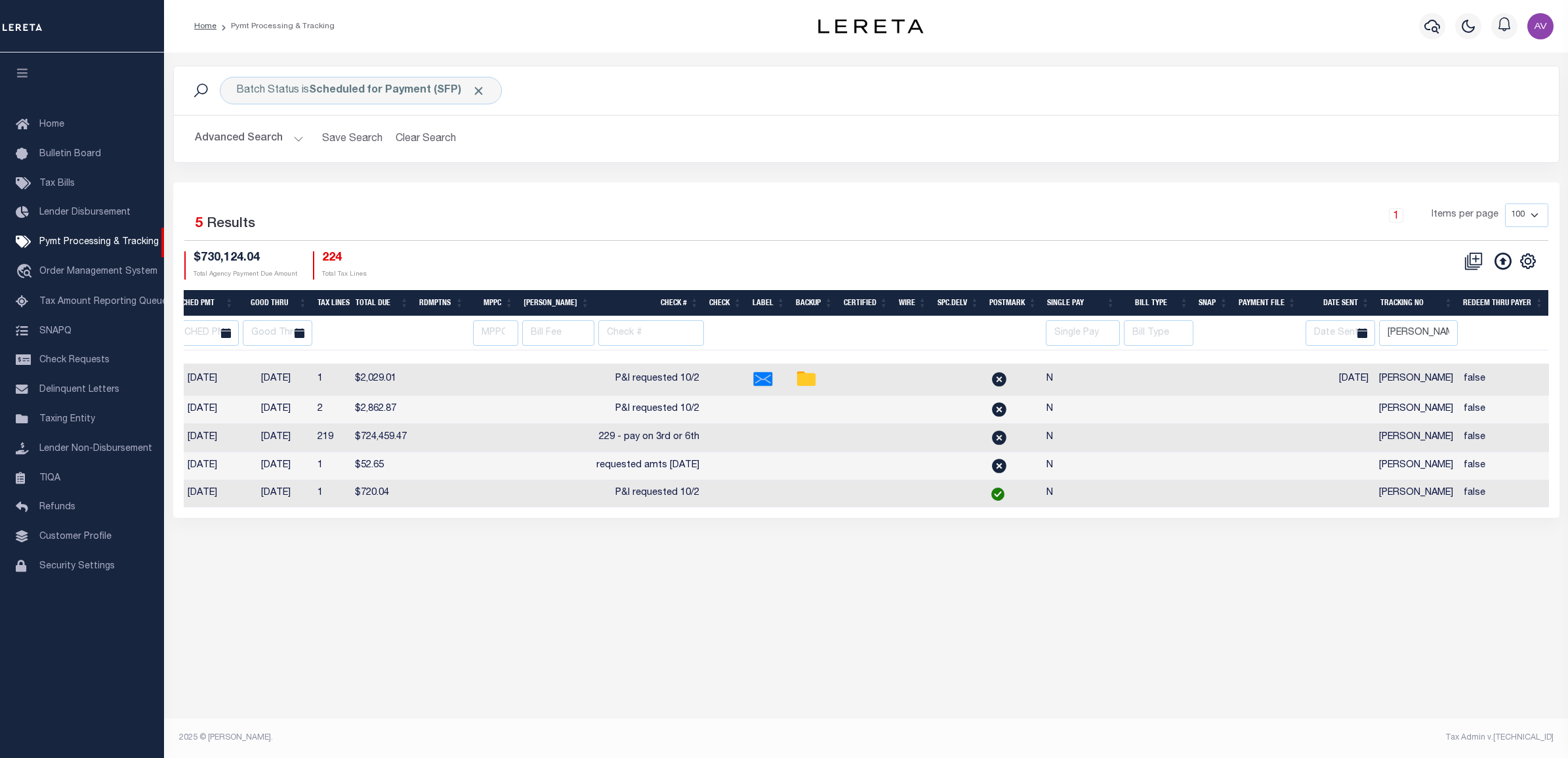
scroll to position [0, 526]
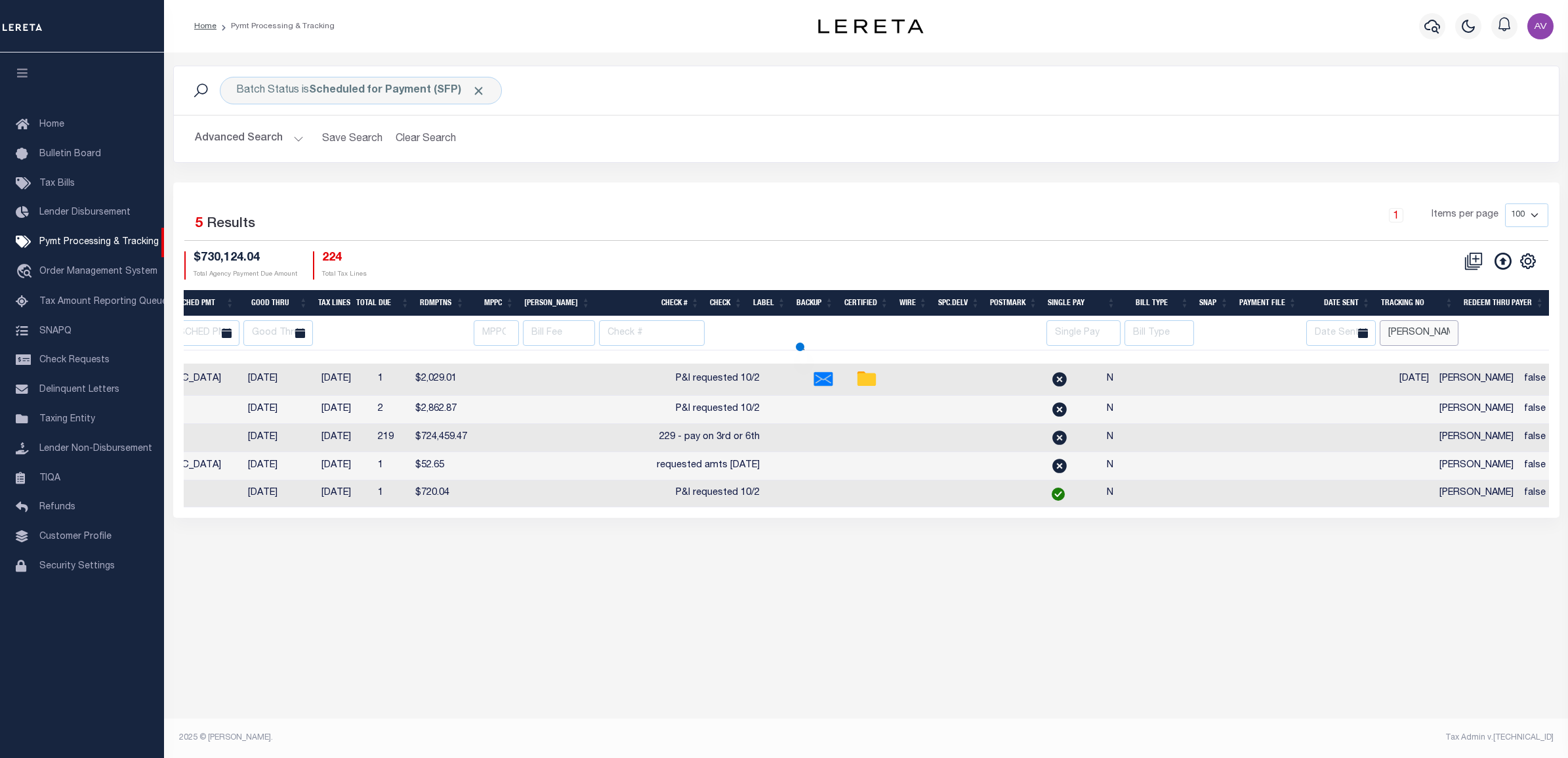
select select
click at [863, 234] on div "1 Items per page 100 200 500 1000" at bounding box center [1039, 220] width 1018 height 34
click at [1099, 214] on div "1 Items per page 100 200 500 1000" at bounding box center [1039, 220] width 1018 height 34
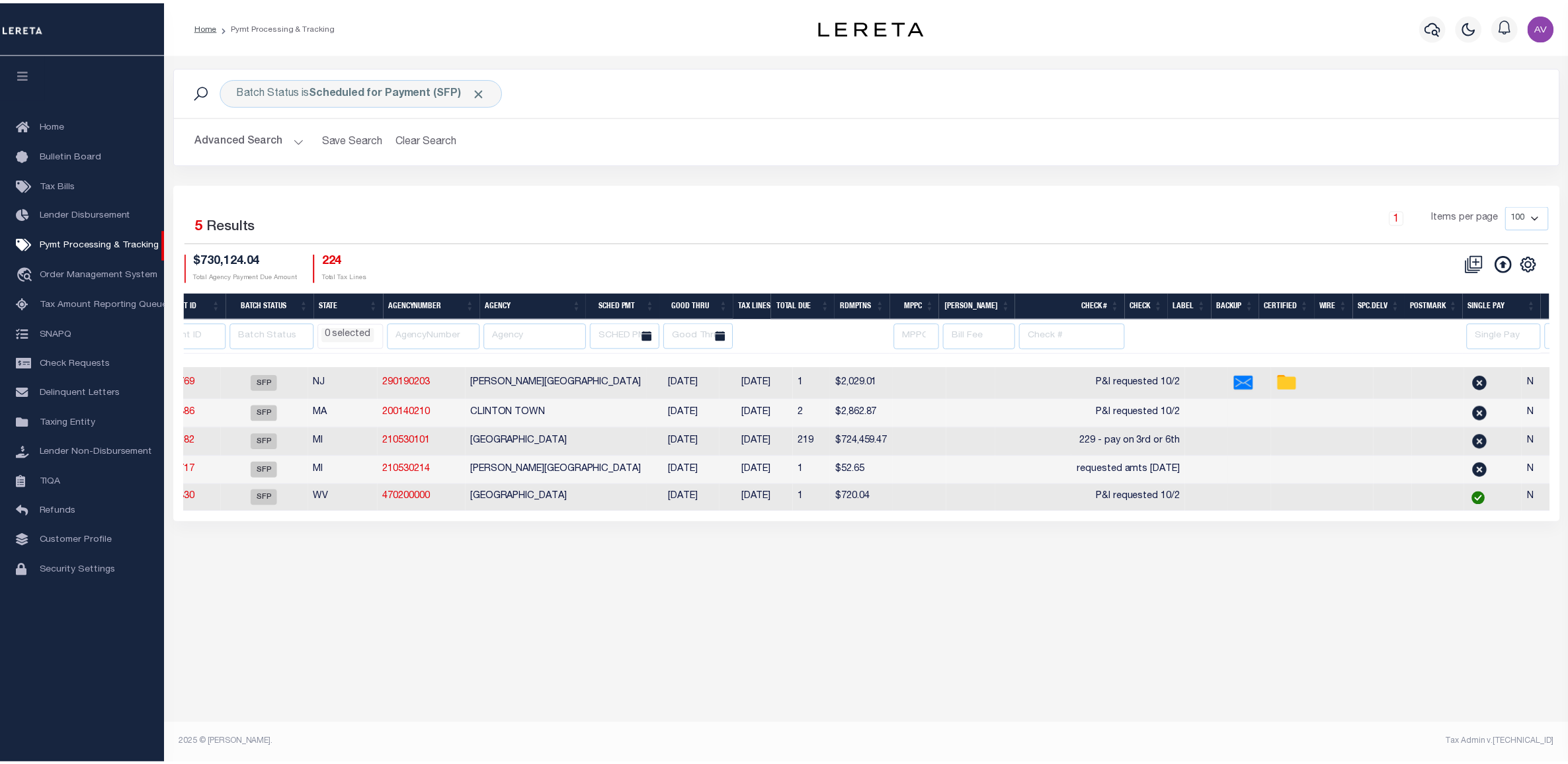
scroll to position [0, 0]
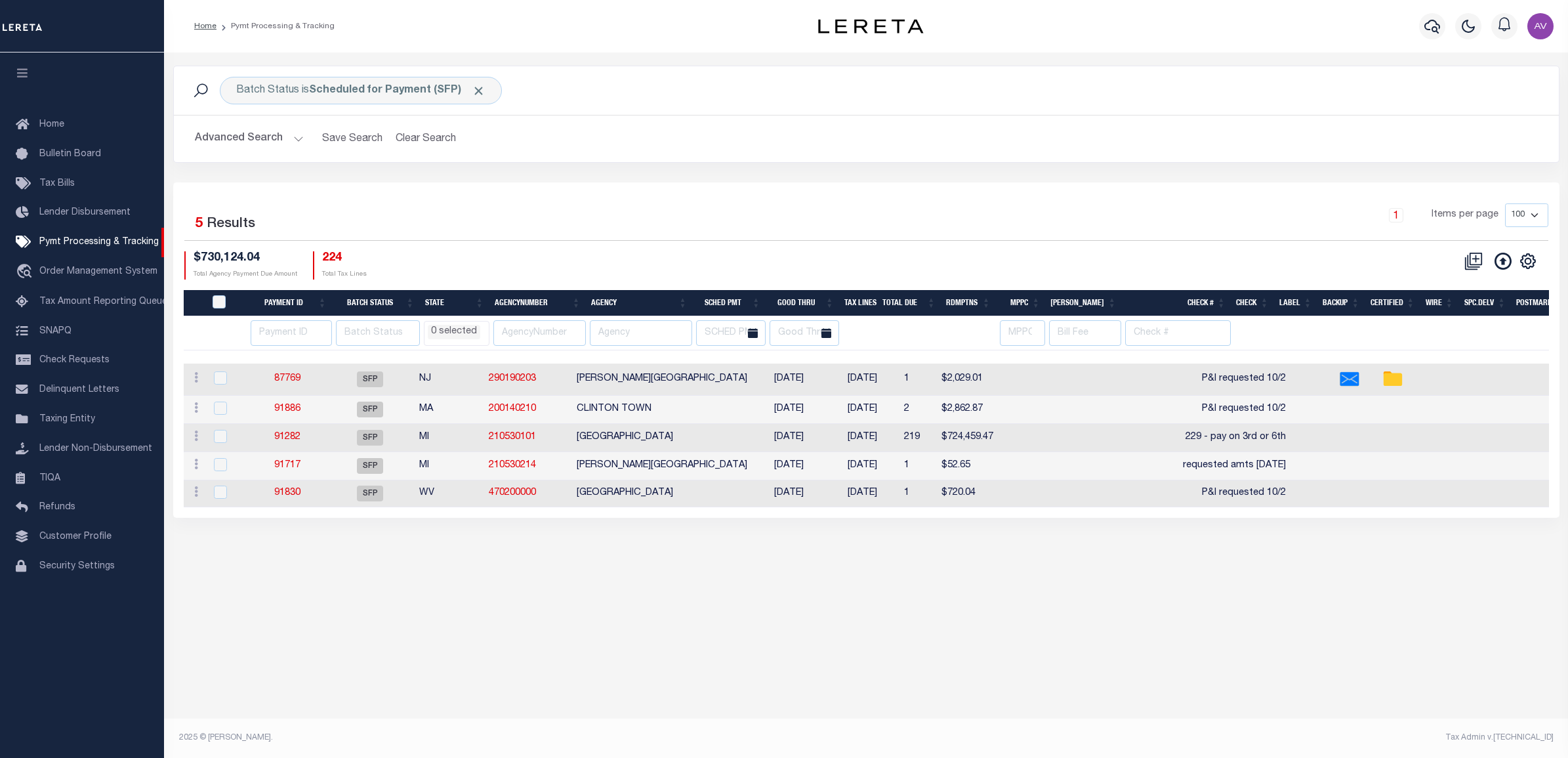
click at [888, 243] on div "Selected 5 Results 1 Items per page 100 200 500 1000 $730,124.04 Total Agency P…" at bounding box center [866, 241] width 1385 height 76
click at [679, 197] on div "Selected 5 Results 1 Items per page 100 200 500 1000 $730,124.04" at bounding box center [866, 349] width 1386 height 336
drag, startPoint x: 587, startPoint y: 215, endPoint x: 549, endPoint y: 207, distance: 38.8
click at [588, 214] on div "1 Items per page 100 200 500 1000" at bounding box center [1039, 220] width 1018 height 34
click at [286, 329] on input "number" at bounding box center [290, 333] width 80 height 26
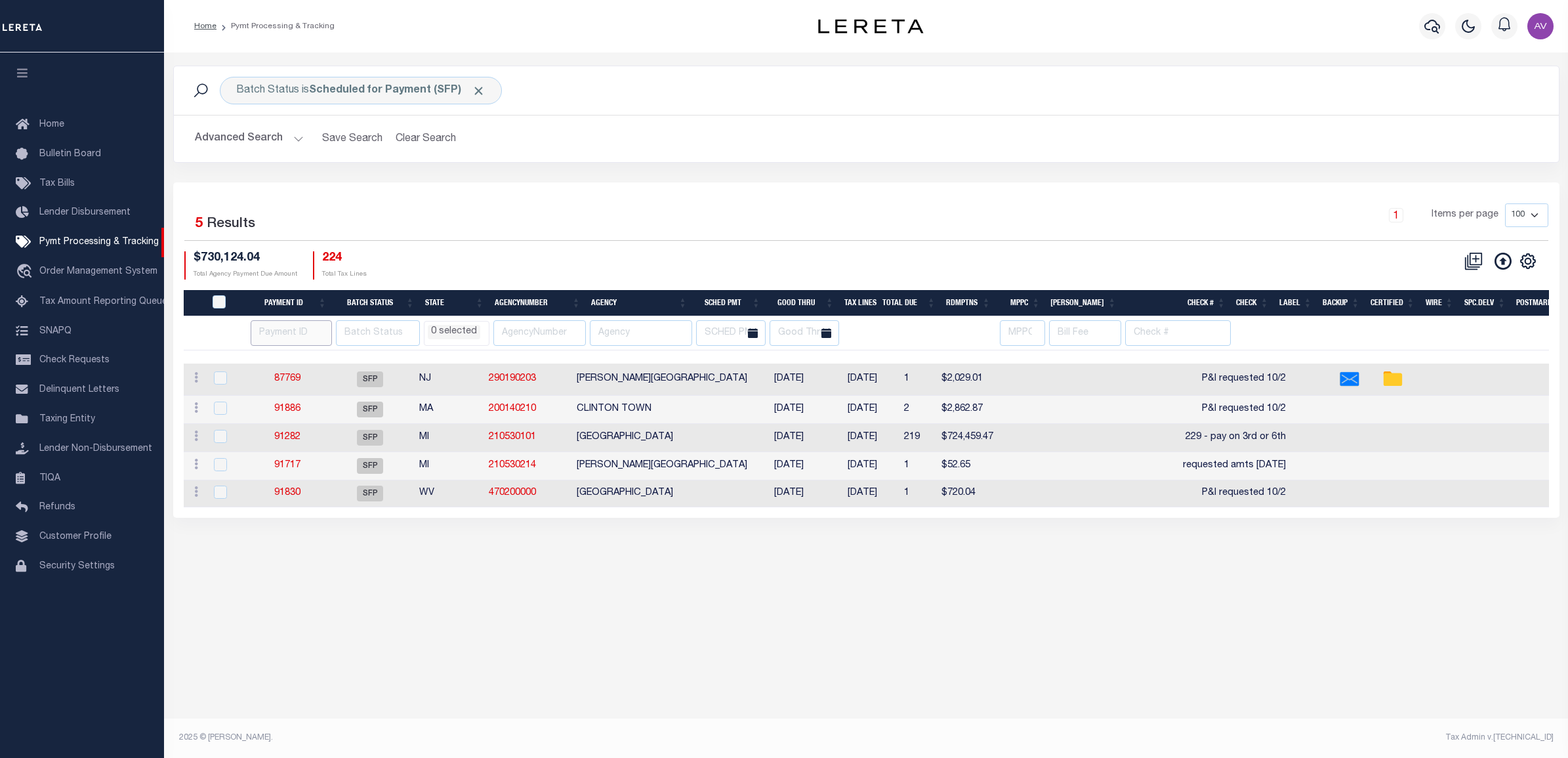
click at [266, 326] on input "number" at bounding box center [290, 333] width 80 height 26
type input "88955"
select select
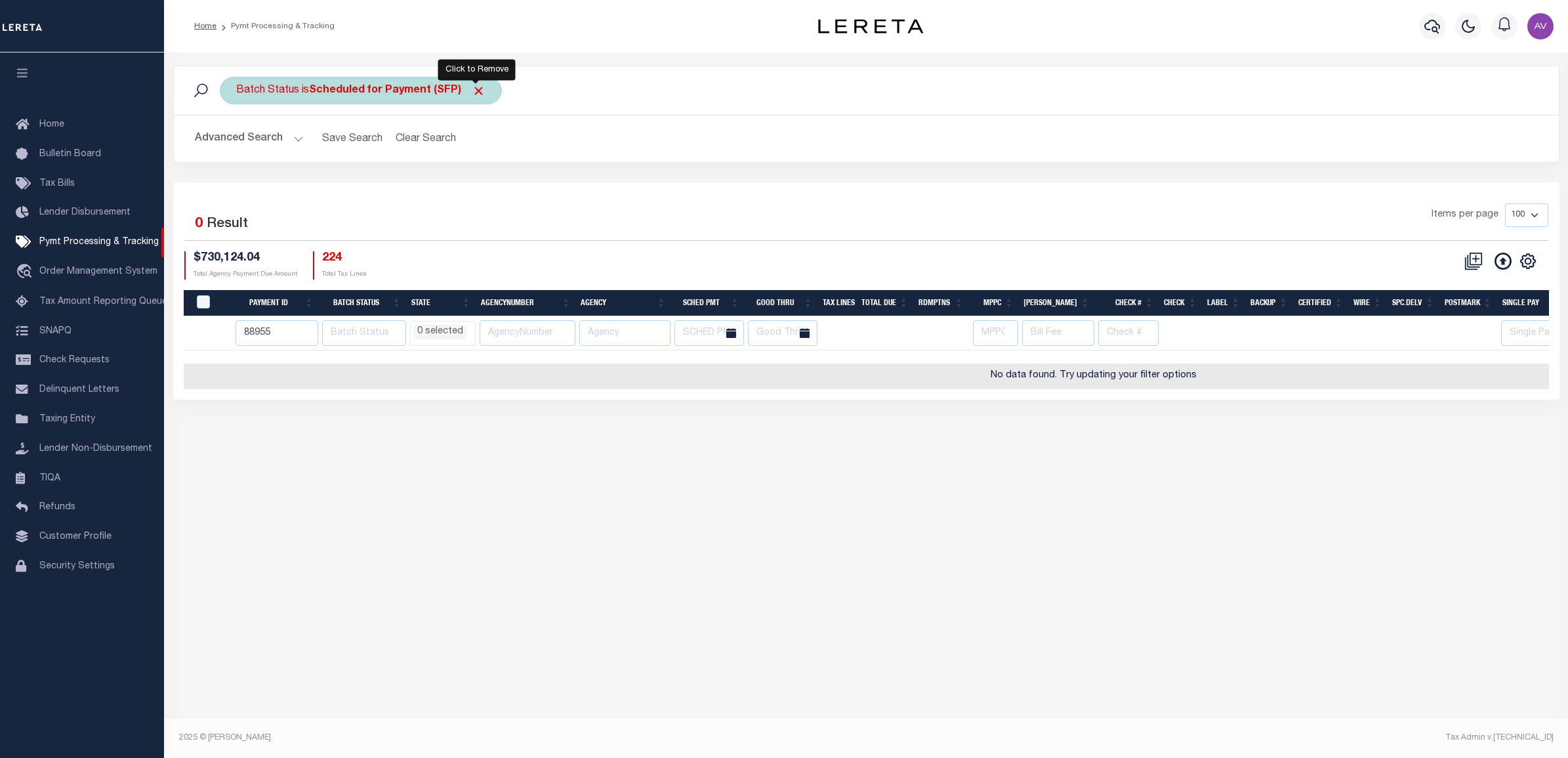
click at [476, 92] on span "Click to Remove" at bounding box center [478, 91] width 14 height 14
select select
click at [271, 334] on input "88955" at bounding box center [277, 333] width 83 height 26
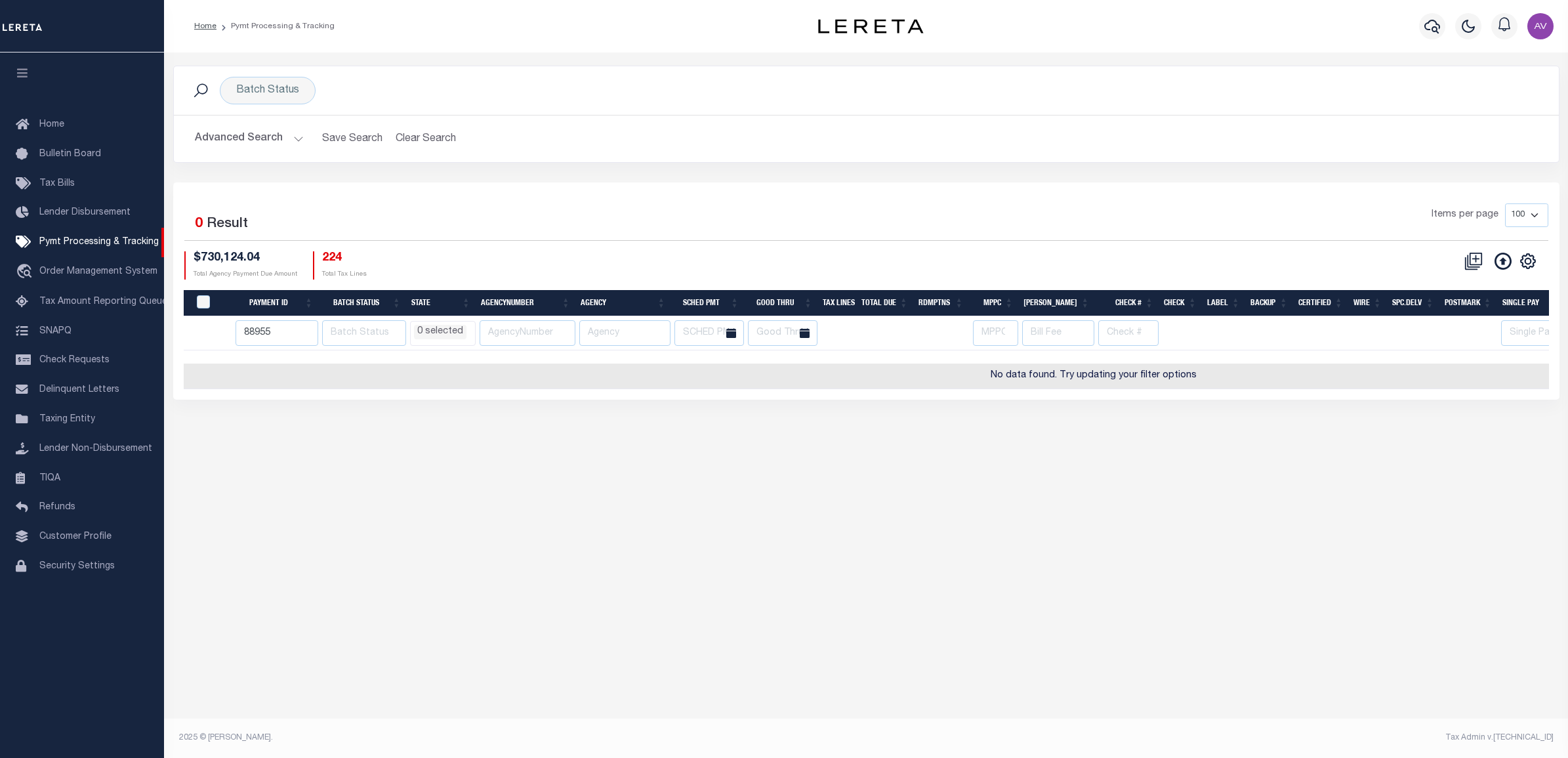
click at [254, 141] on button "Advanced Search" at bounding box center [249, 139] width 109 height 26
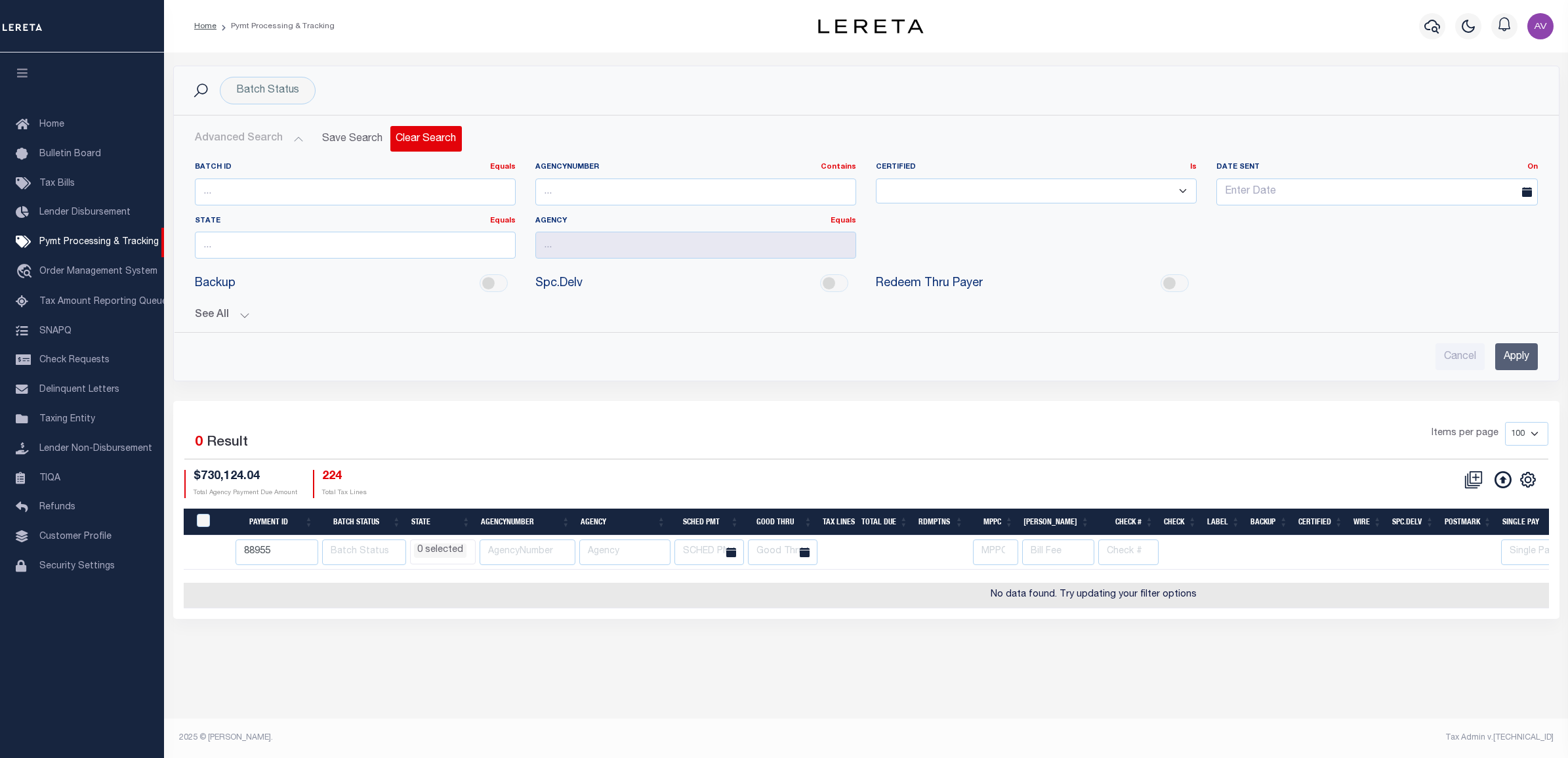
click at [443, 139] on button "Clear Search" at bounding box center [425, 139] width 71 height 26
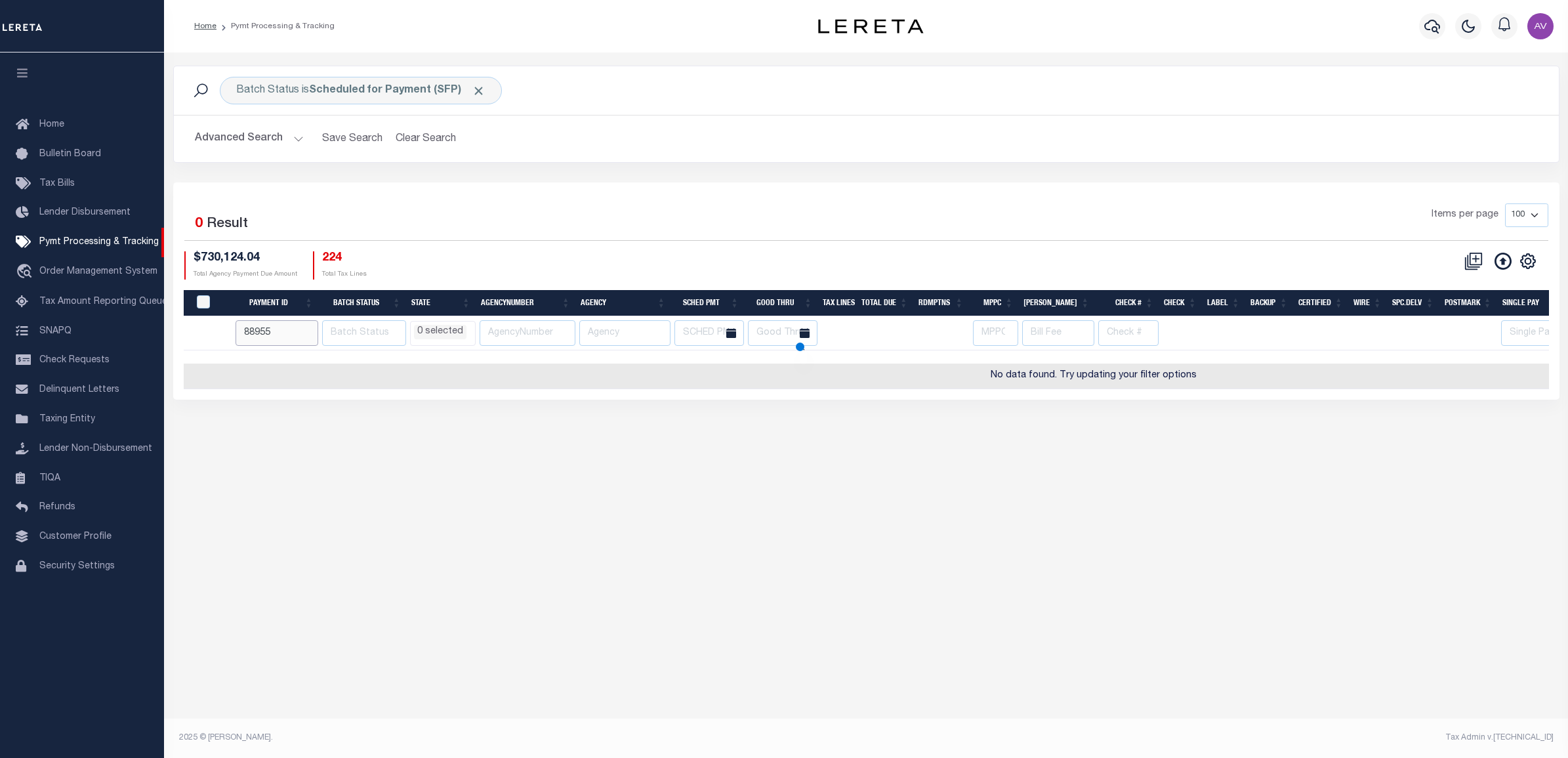
select select
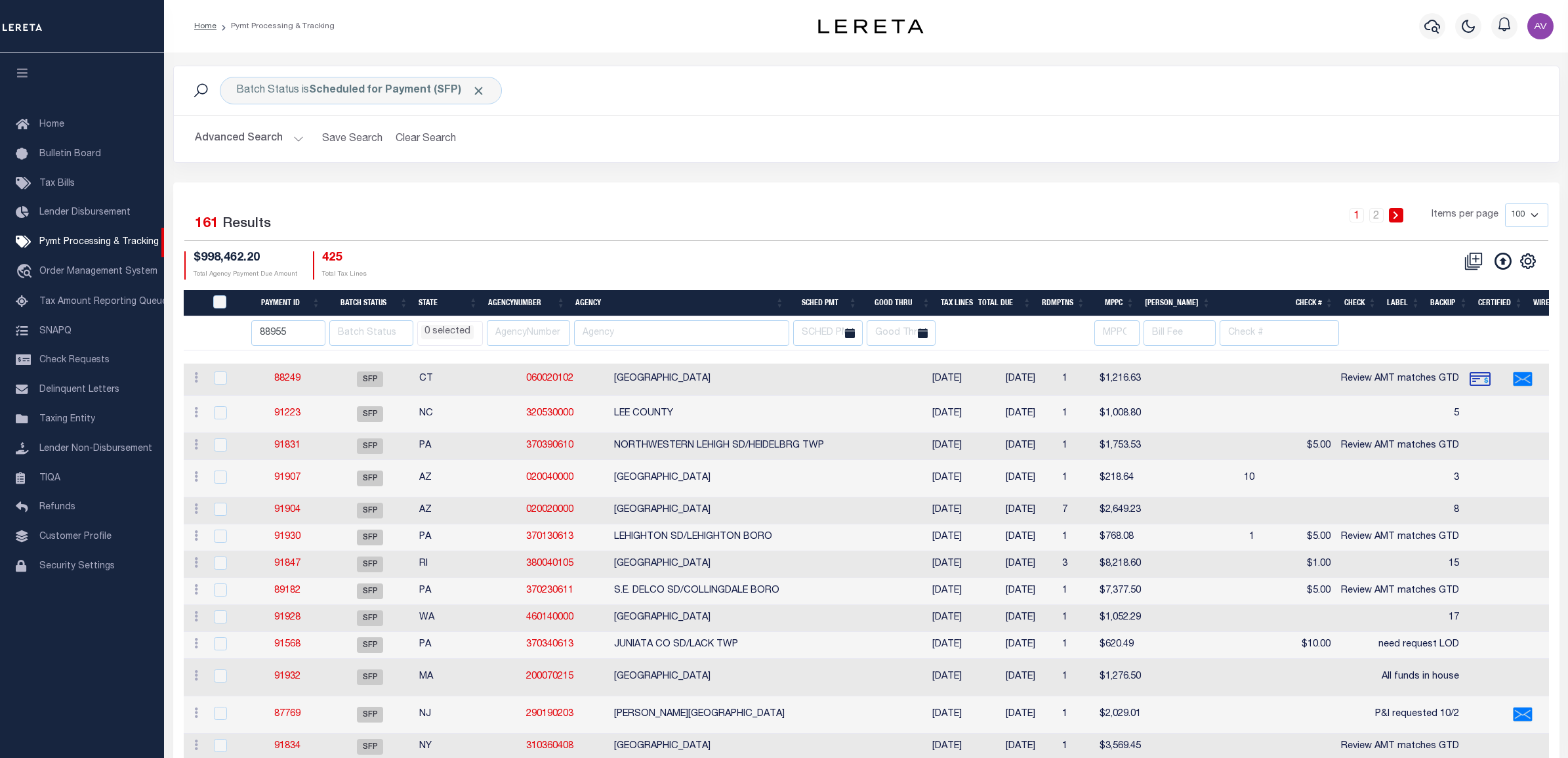
click at [286, 338] on input "88955" at bounding box center [288, 333] width 74 height 26
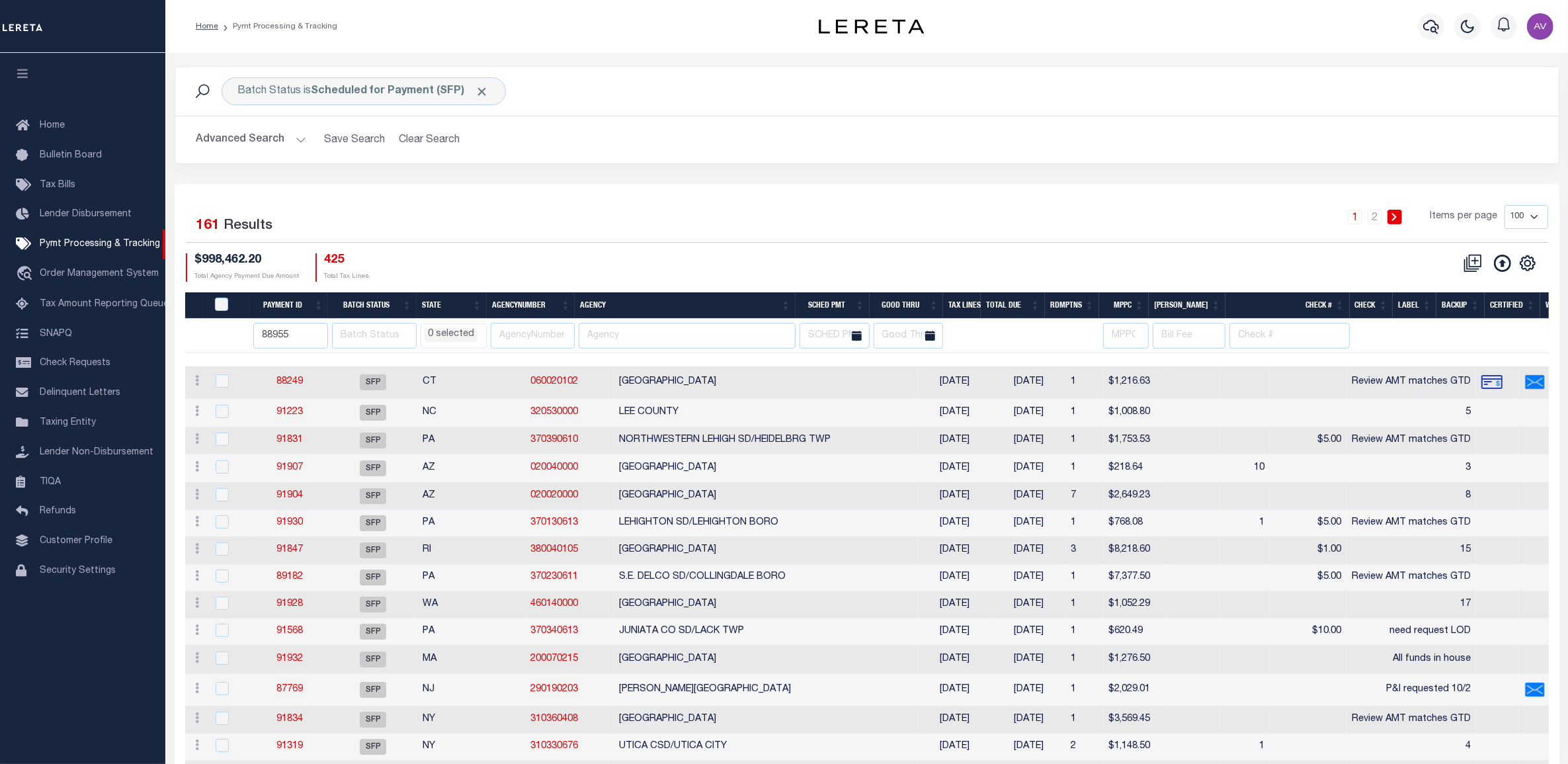
scroll to position [0, 699]
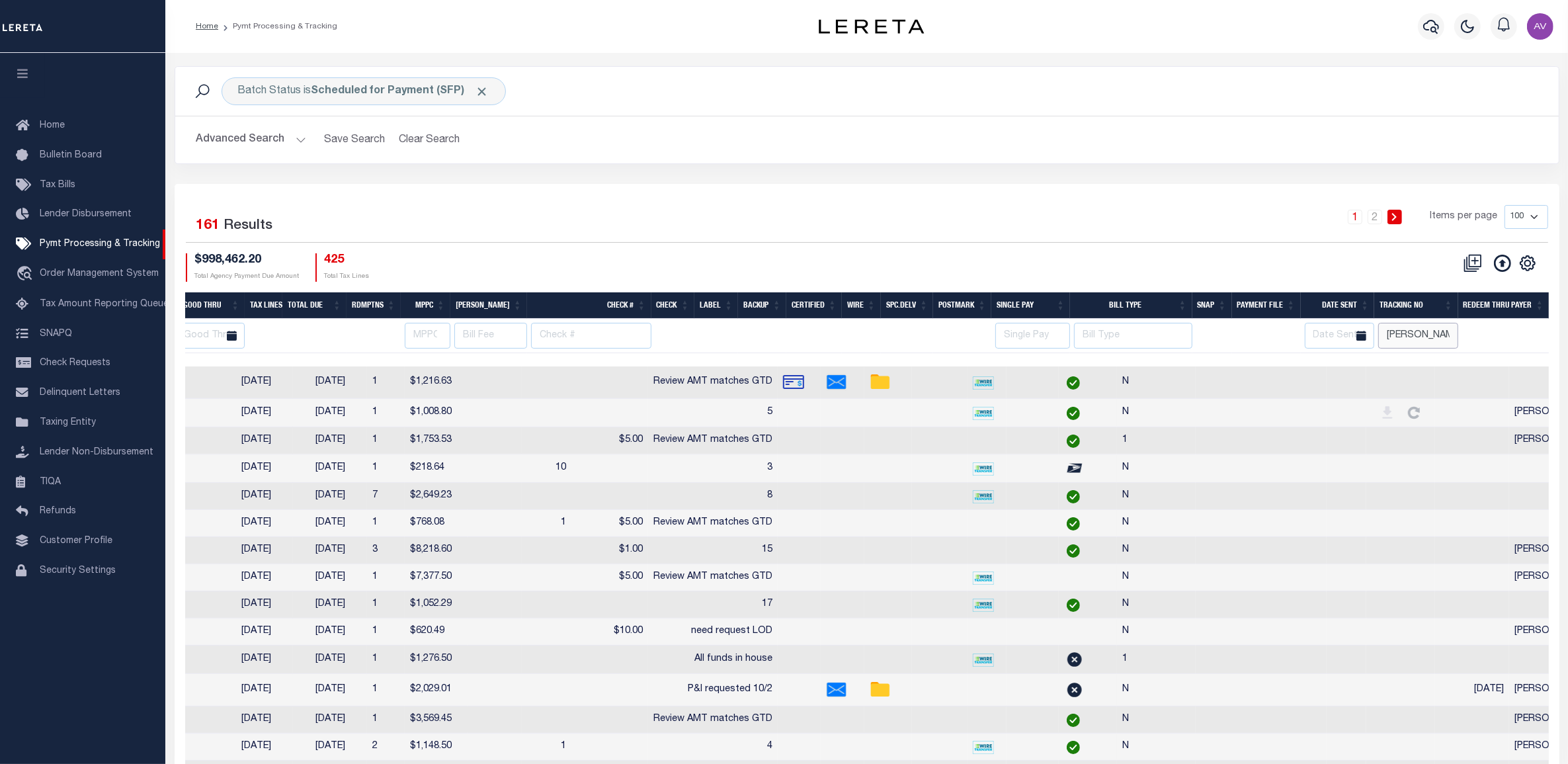
click at [1437, 335] on input "Andres" at bounding box center [1418, 335] width 79 height 26
click at [1096, 260] on div "CSV Export Selected Print Hide Filter Show Search Columns 0: 1: PayeePmtBatchSt…" at bounding box center [1207, 267] width 681 height 29
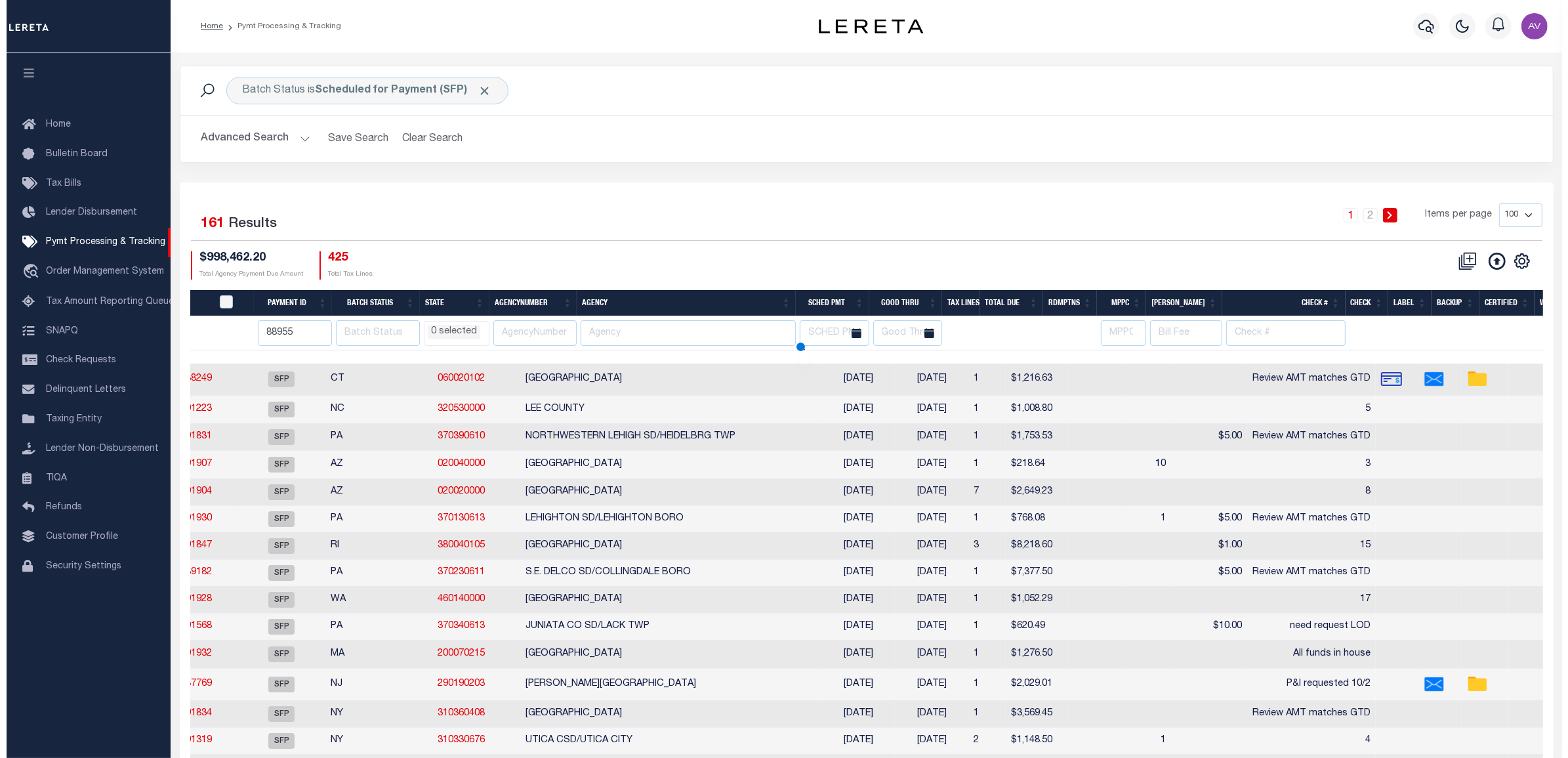
scroll to position [0, 0]
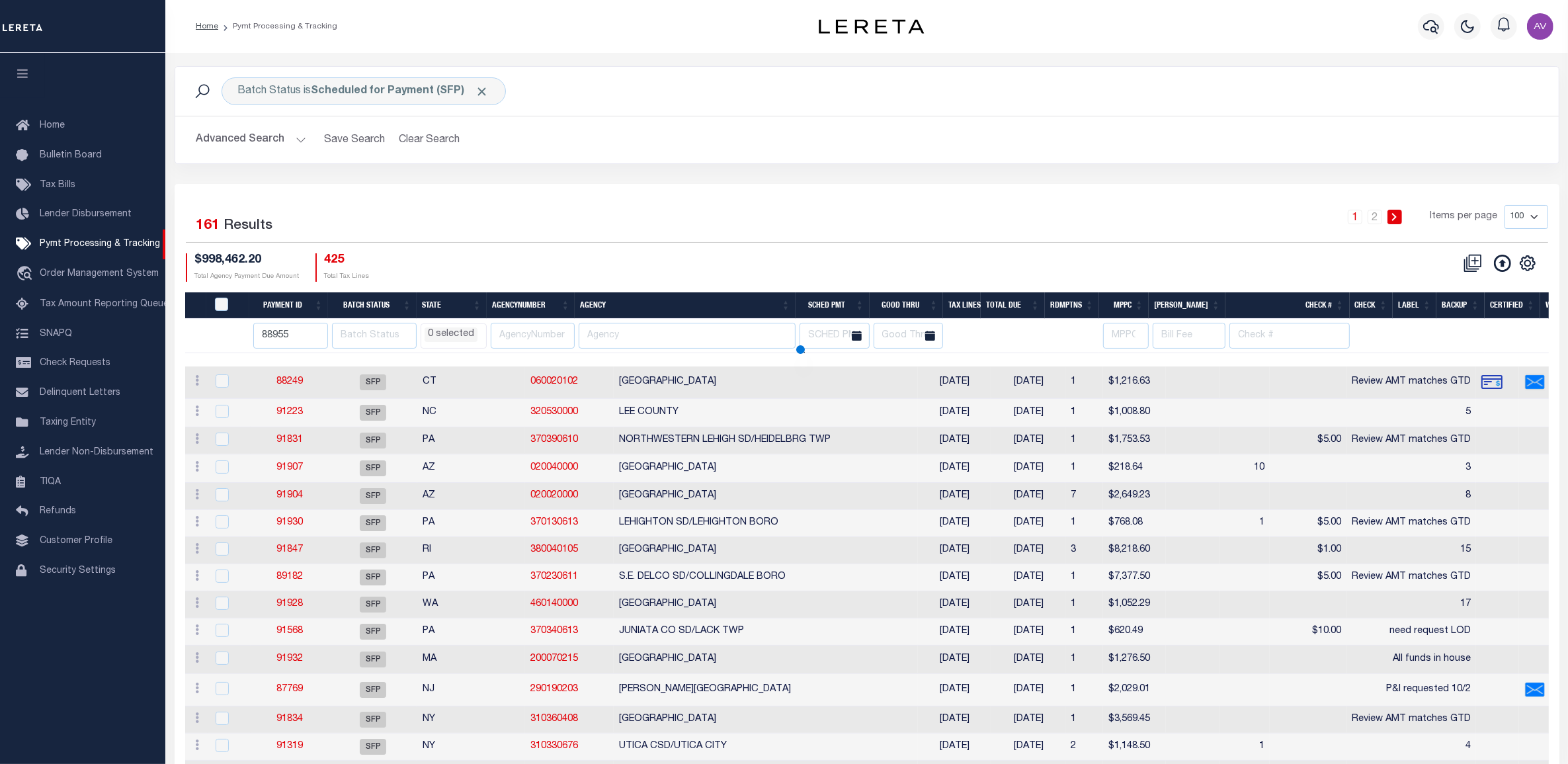
select select
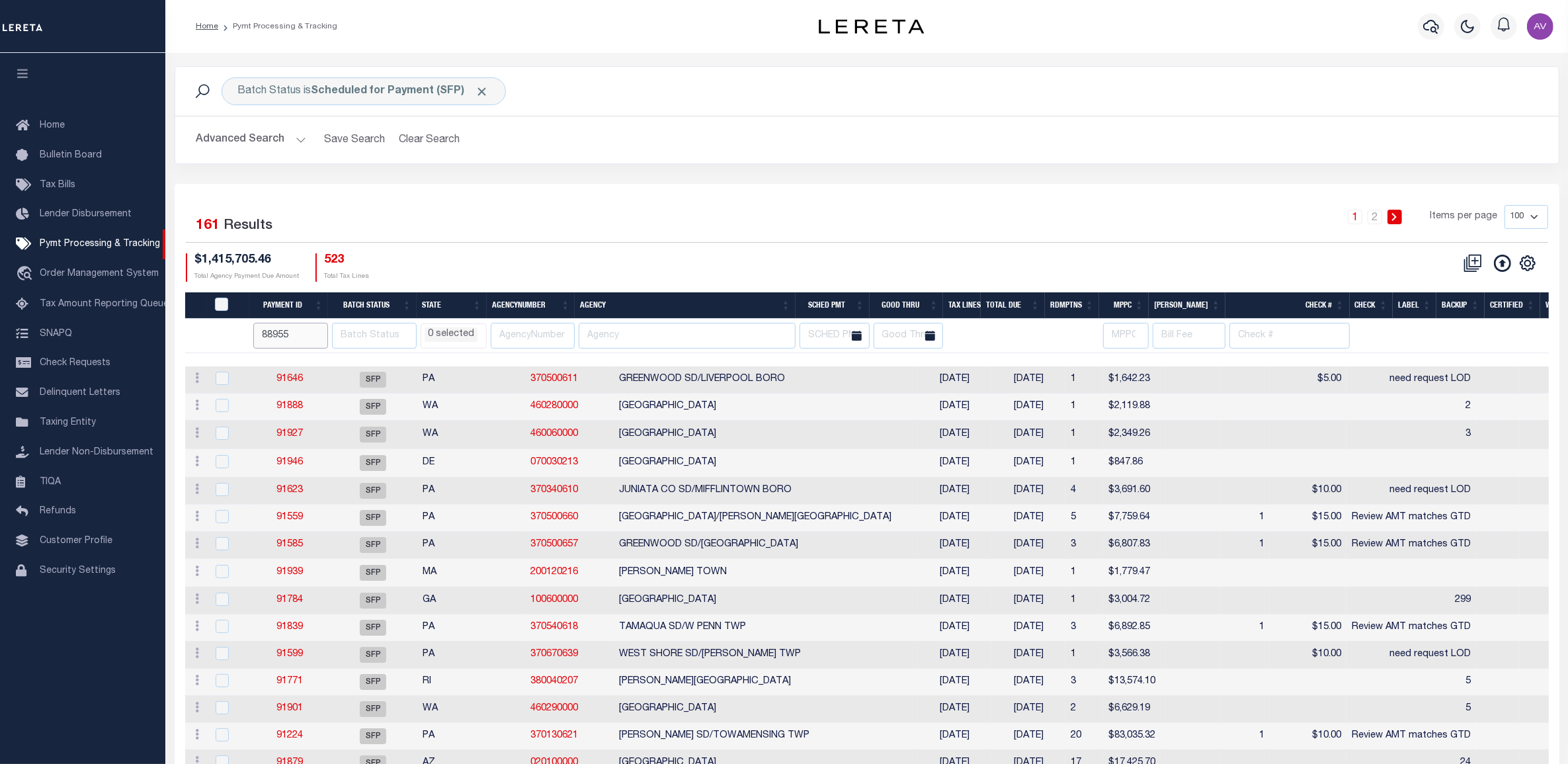
click at [305, 337] on input "88955" at bounding box center [291, 335] width 75 height 26
type input "88955"
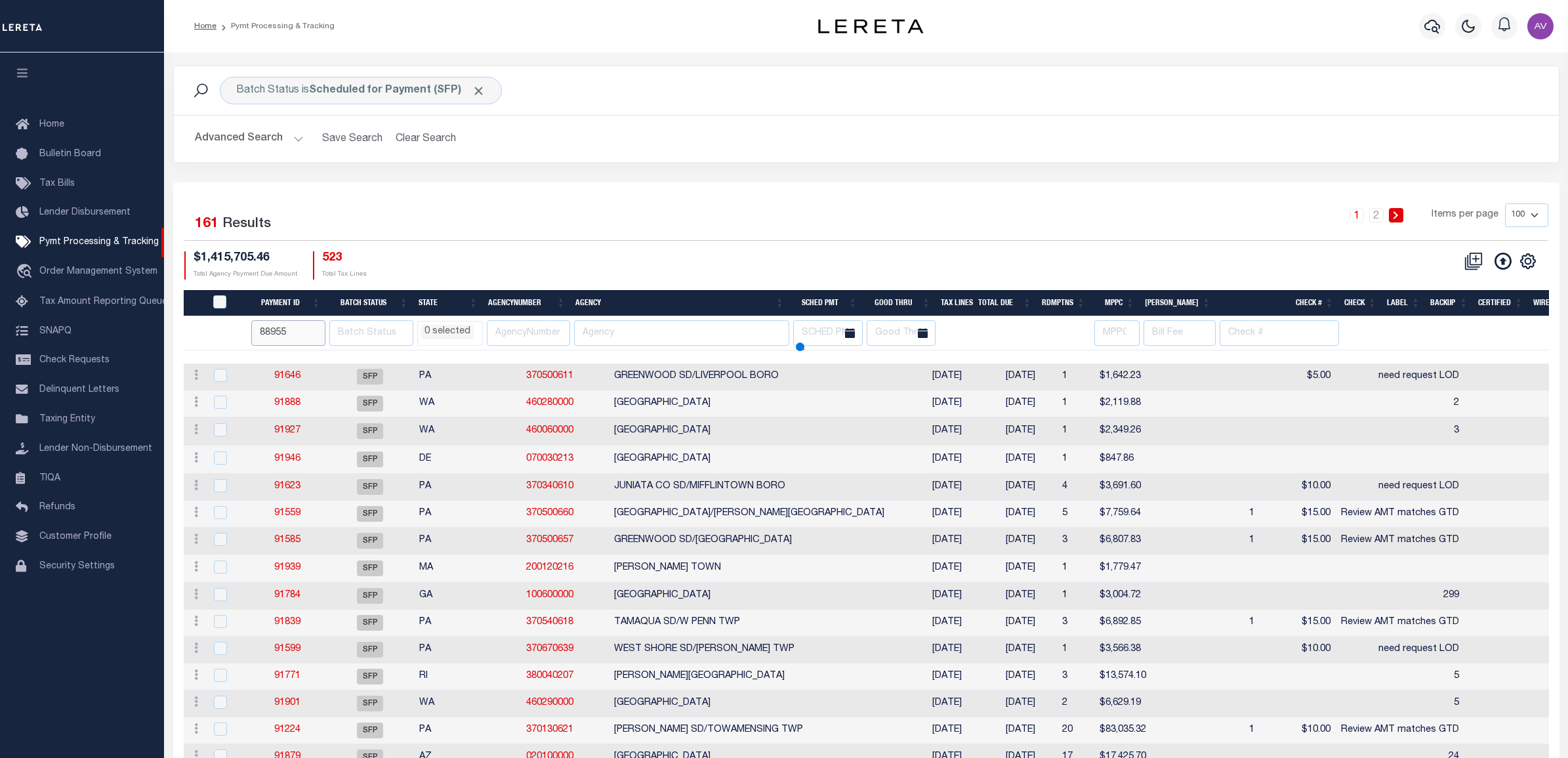
select select
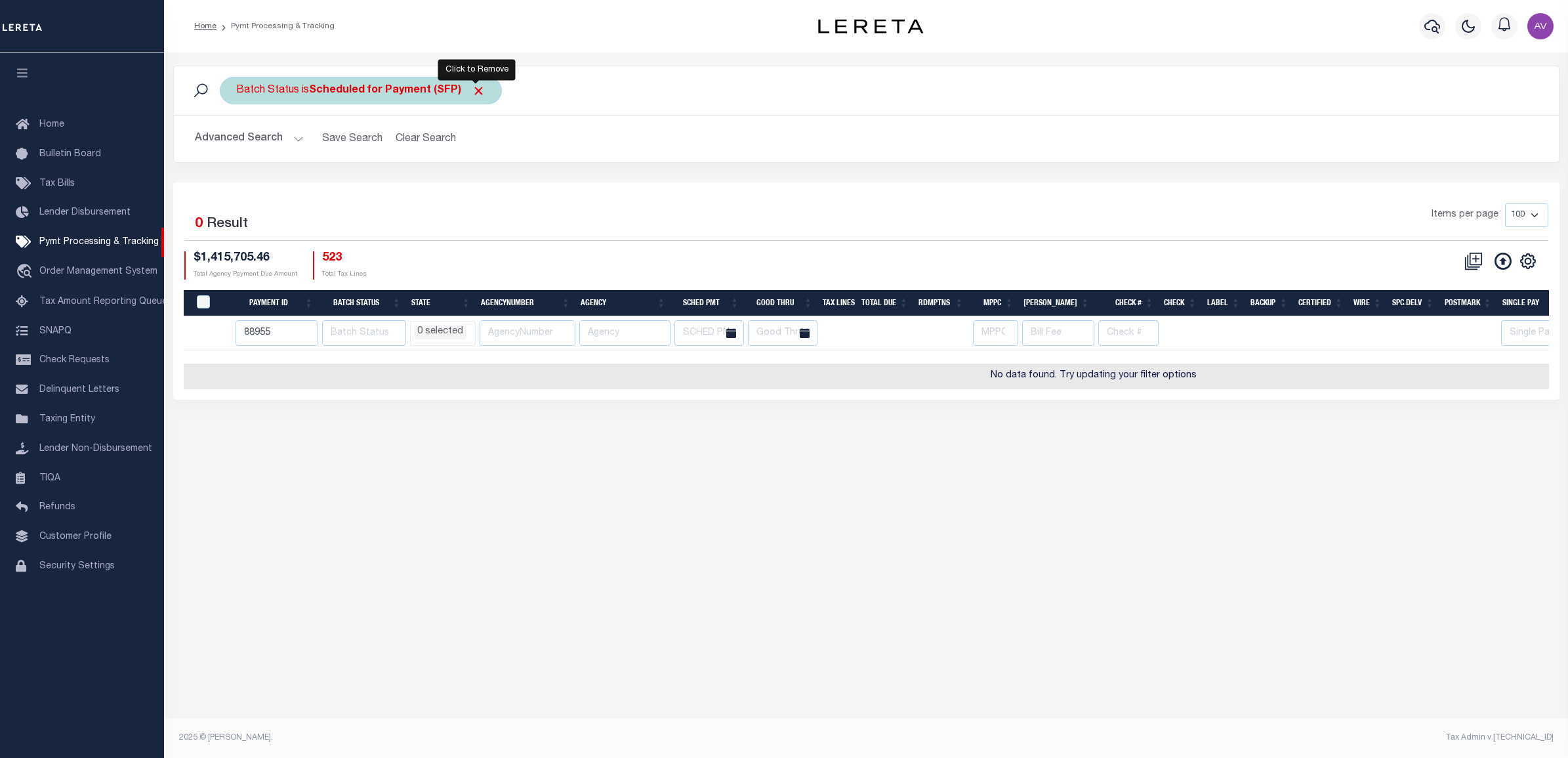
click at [476, 95] on span "Click to Remove" at bounding box center [478, 91] width 14 height 14
select select
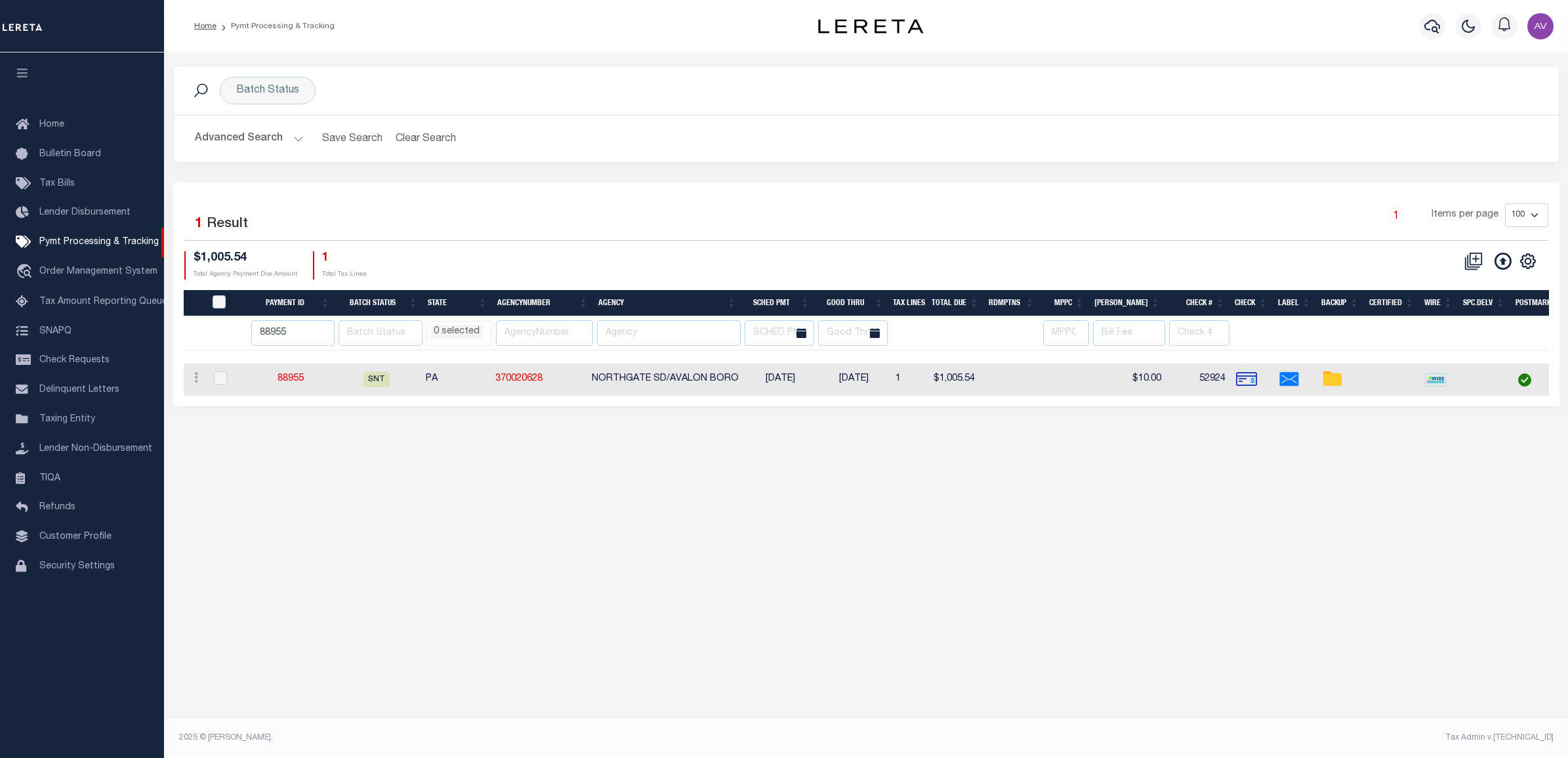
click at [456, 201] on div "Selected 1 Result 1 Items per page 100 200 500 1000 $1,005.54 1" at bounding box center [866, 294] width 1386 height 224
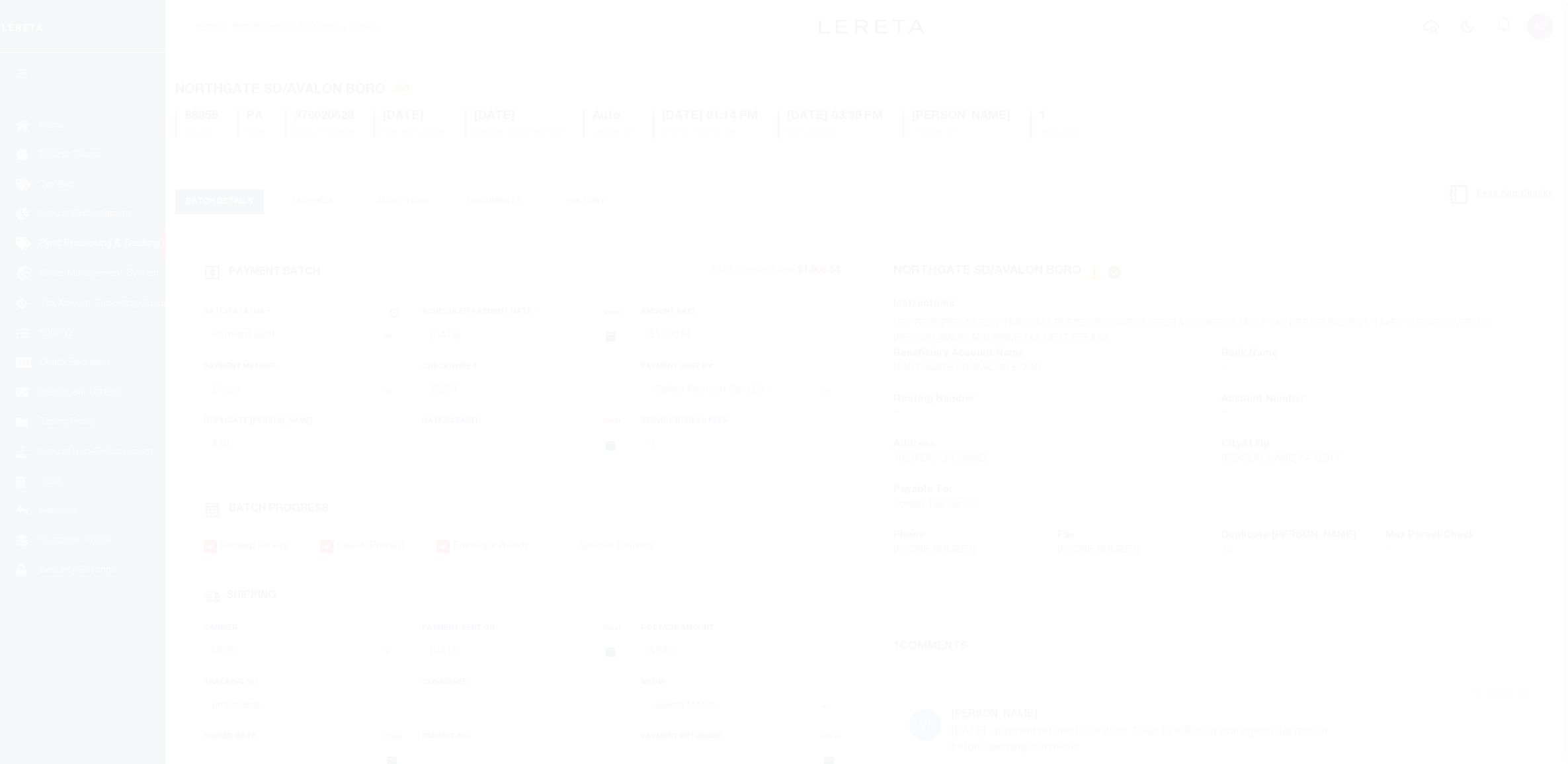
select select "SNT"
select select "CHK"
select select "[PERSON_NAME]"
select select "USS"
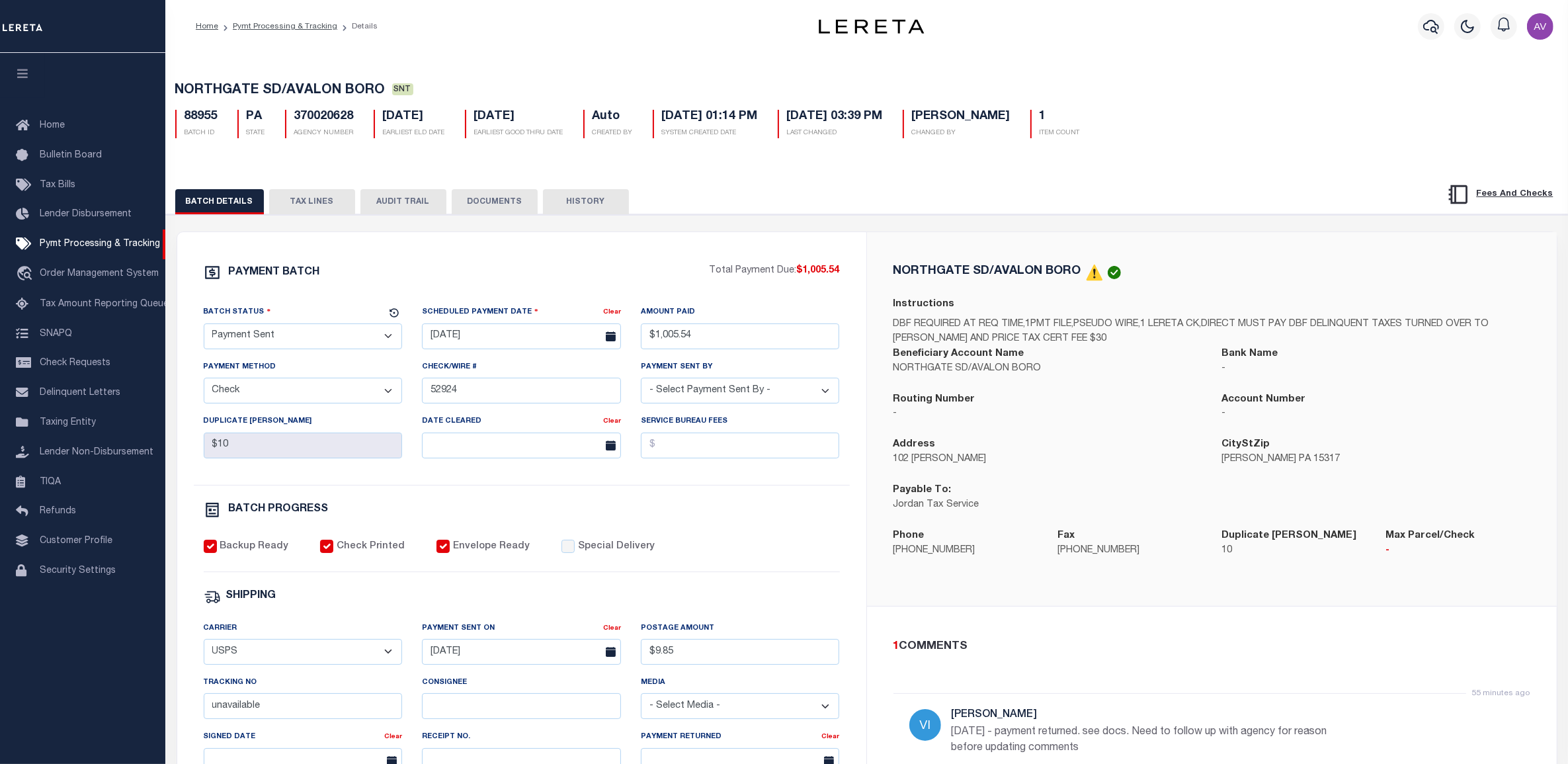
click at [328, 203] on button "TAX LINES" at bounding box center [312, 201] width 86 height 25
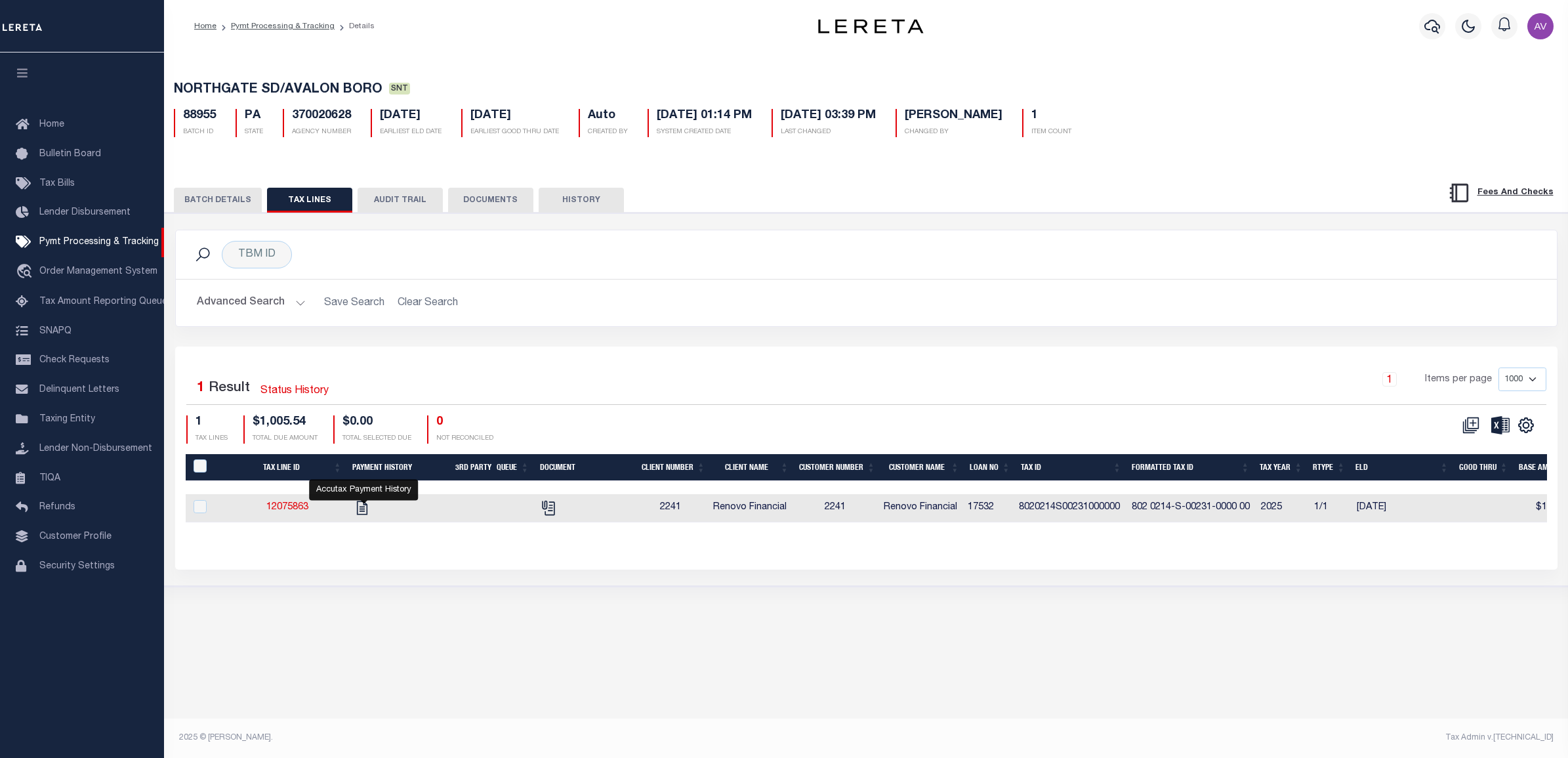
click at [365, 515] on icon "" at bounding box center [361, 507] width 10 height 14
checkbox input "true"
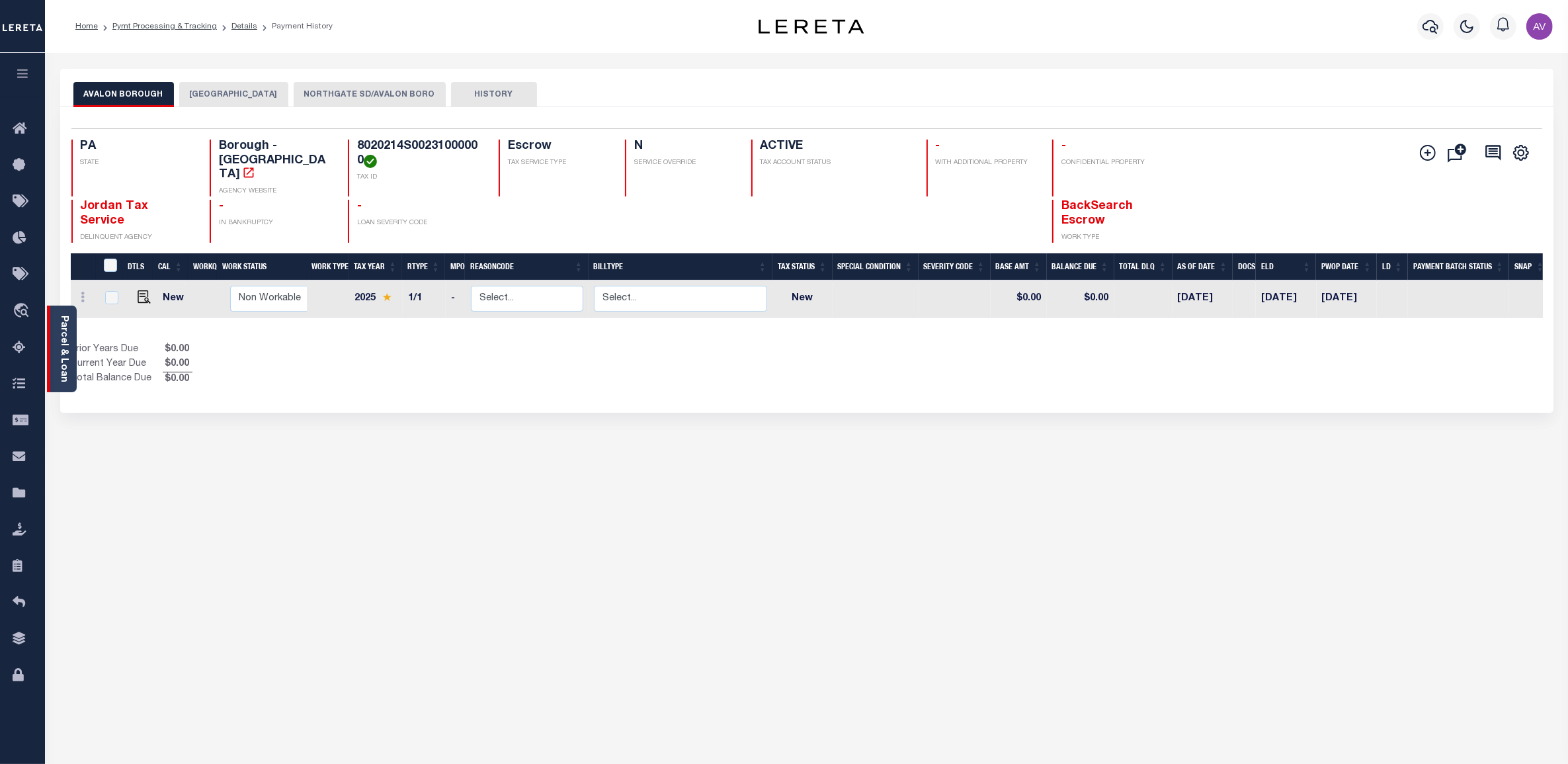
click at [65, 368] on link "Parcel & Loan" at bounding box center [63, 349] width 9 height 67
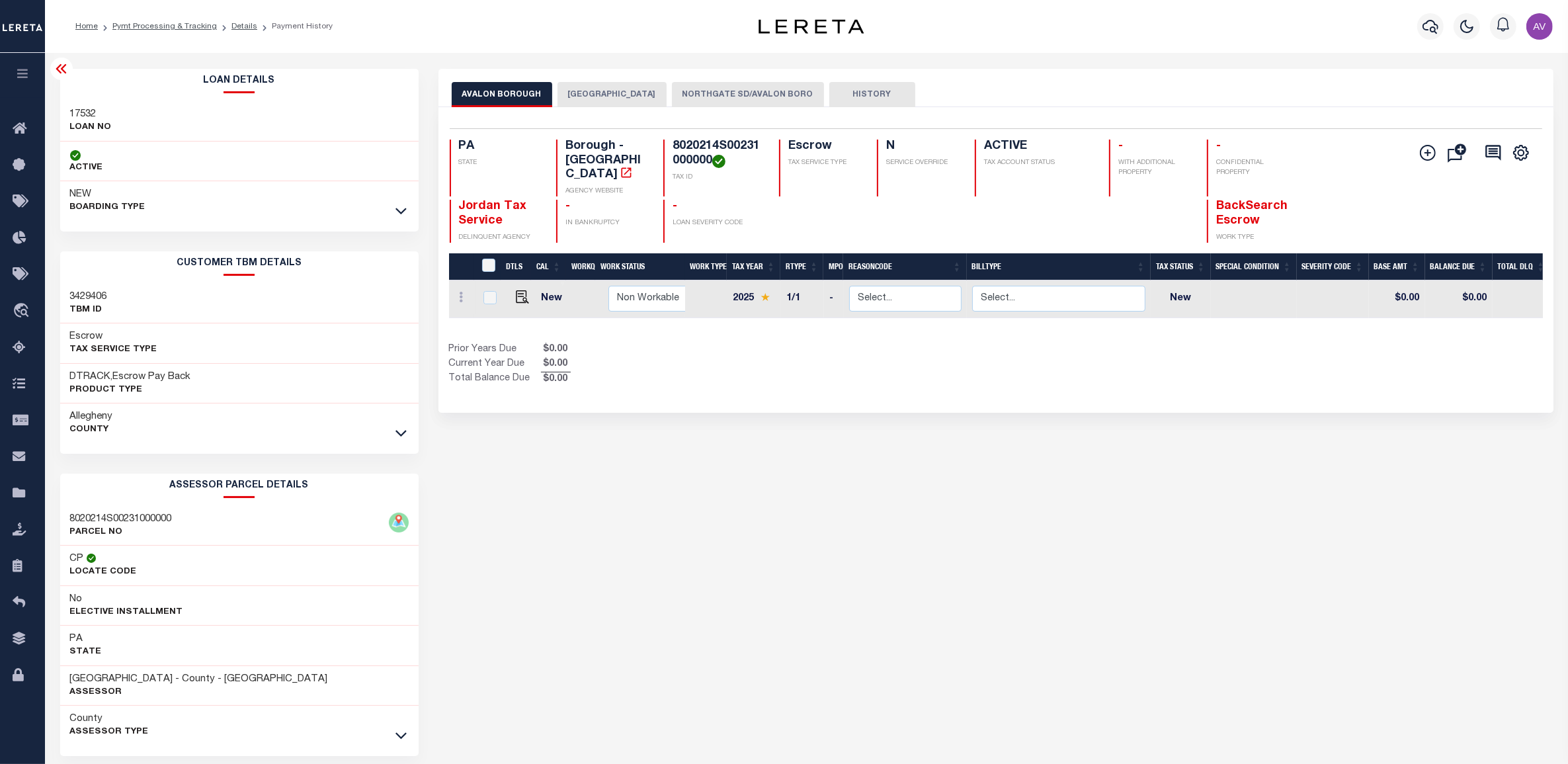
click at [712, 90] on button "NORTHGATE SD/AVALON BORO" at bounding box center [747, 94] width 152 height 25
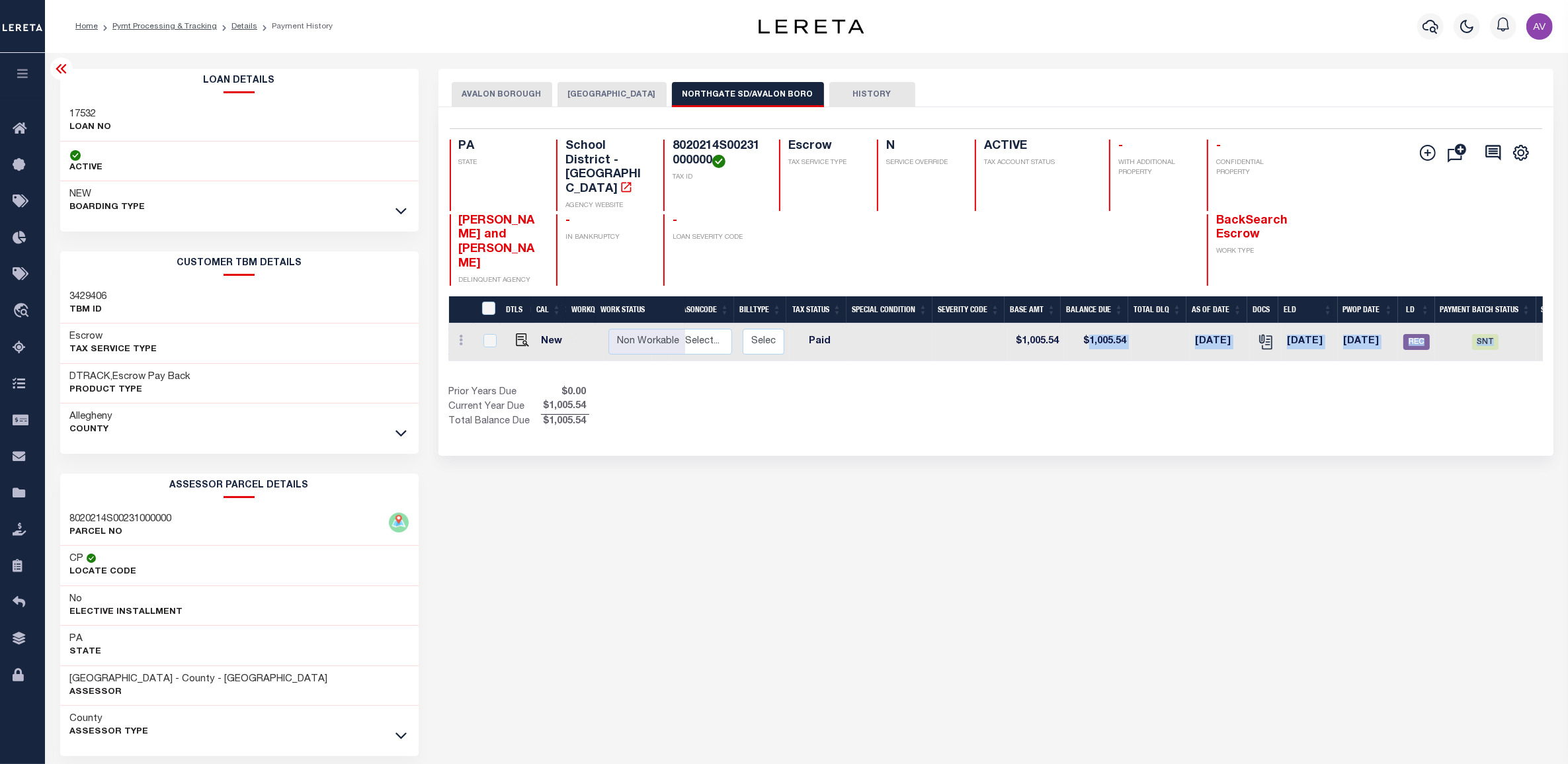
scroll to position [0, 207]
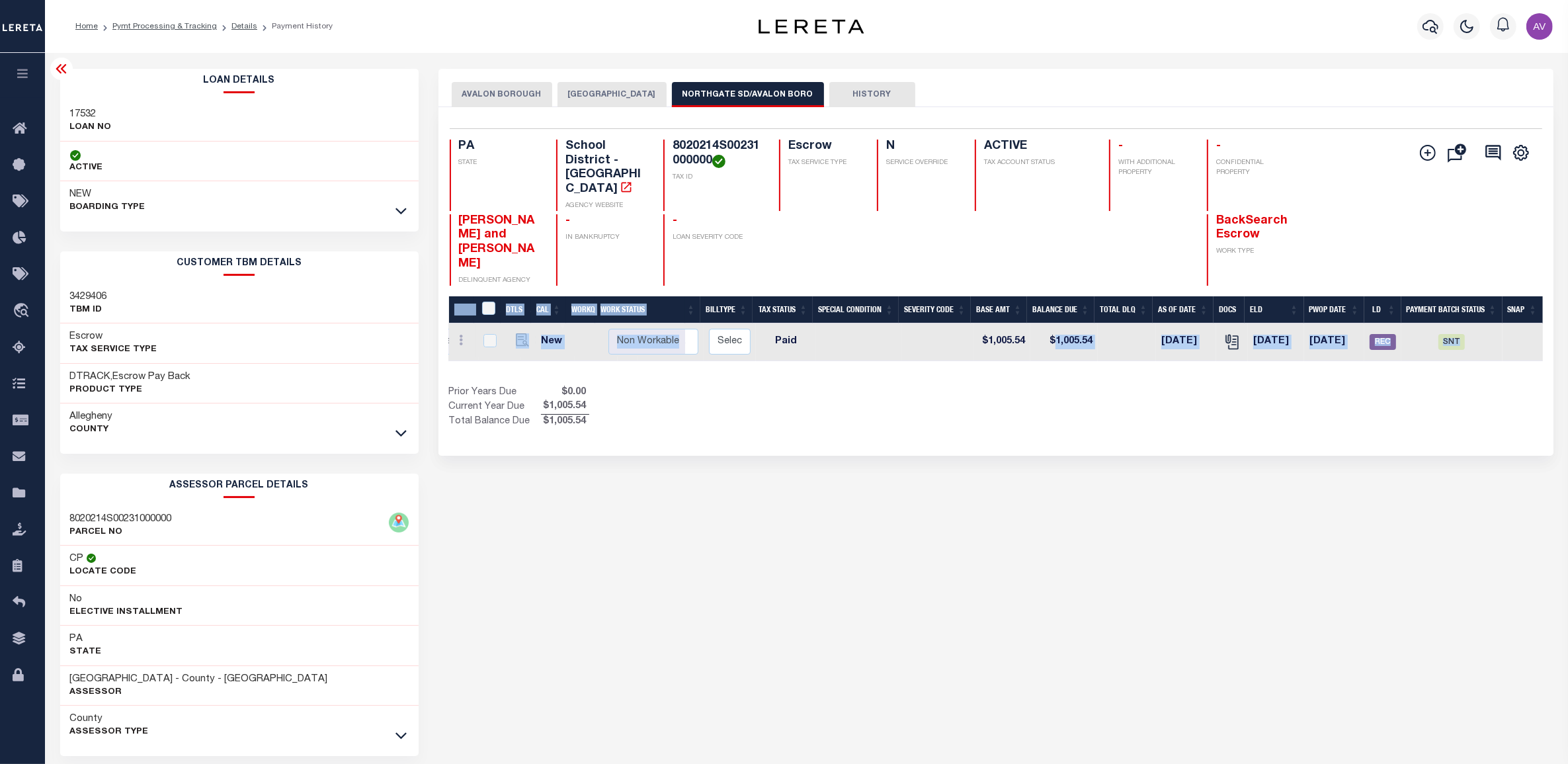
drag, startPoint x: 1256, startPoint y: 318, endPoint x: 1315, endPoint y: 322, distance: 59.1
click at [1201, 343] on div "DTLS CAL WorkQ Work Status Work Type Tax Year RType MPO ReasonCode BillType Tax…" at bounding box center [996, 362] width 1094 height 133
click at [1459, 334] on span "SNT" at bounding box center [1452, 342] width 26 height 16
checkbox input "true"
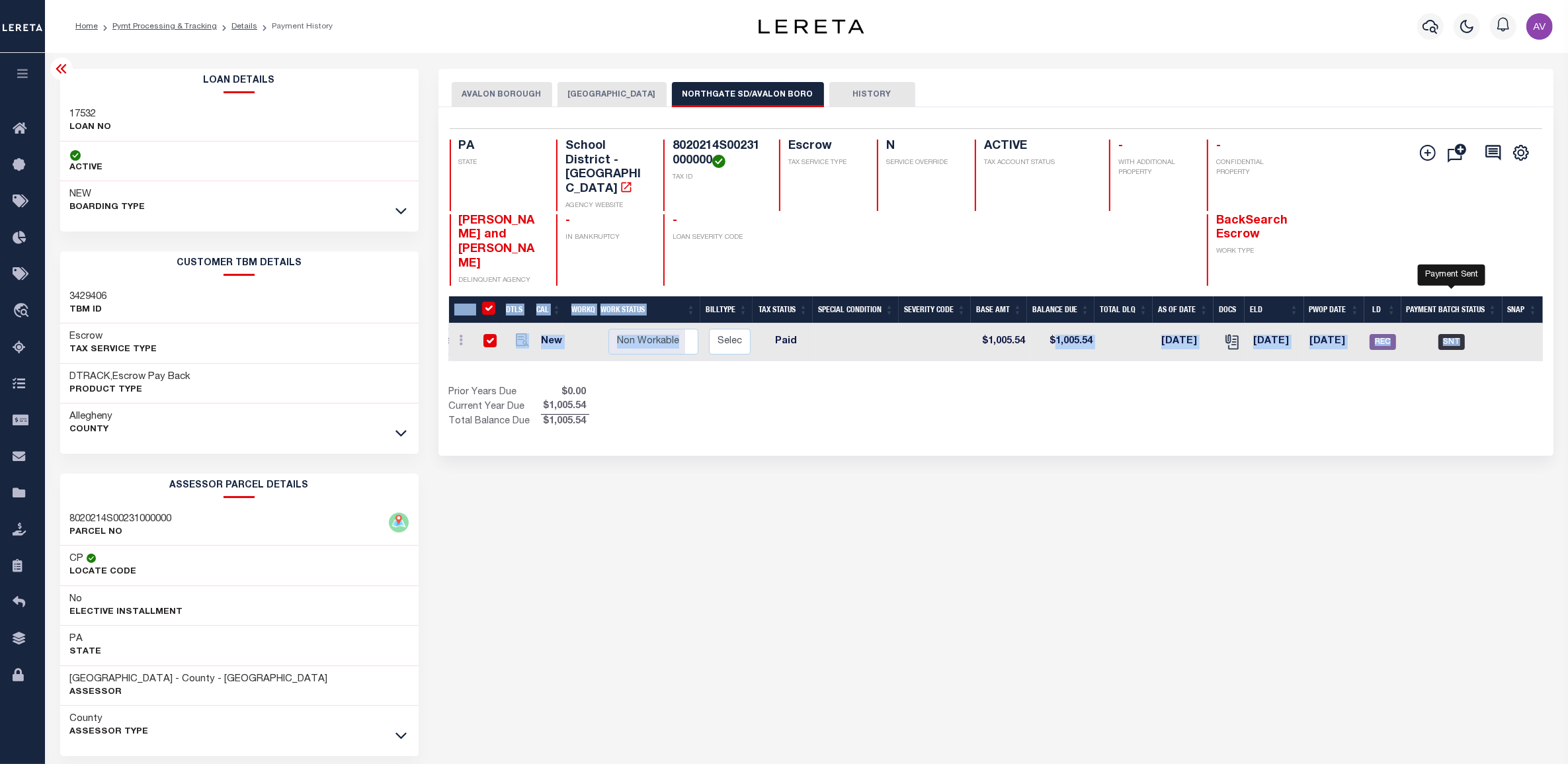
checkbox input "true"
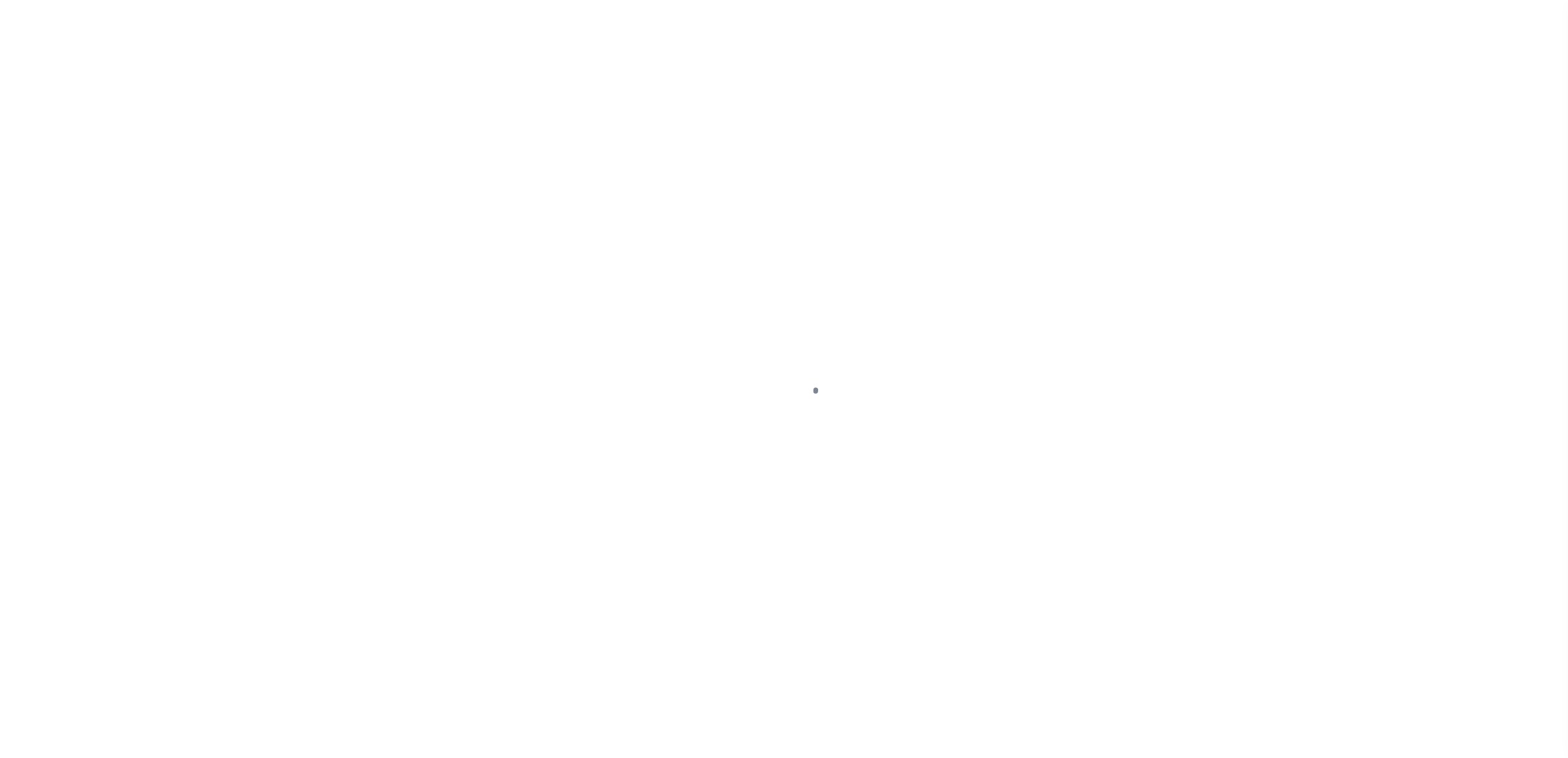
select select "SNT"
select select "CHK"
select select "[PERSON_NAME]"
select select "USS"
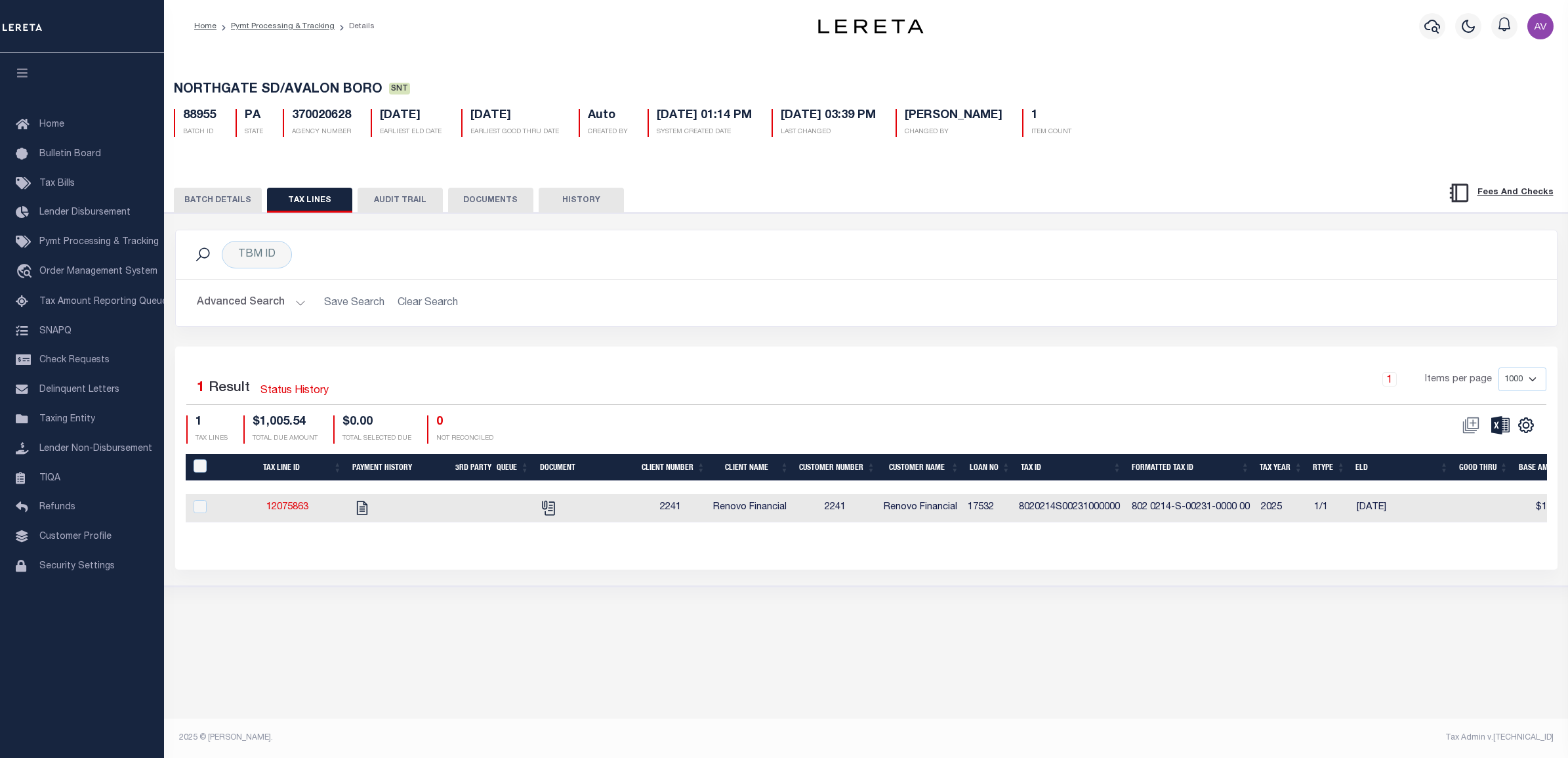
click at [222, 197] on button "BATCH DETAILS" at bounding box center [217, 200] width 88 height 25
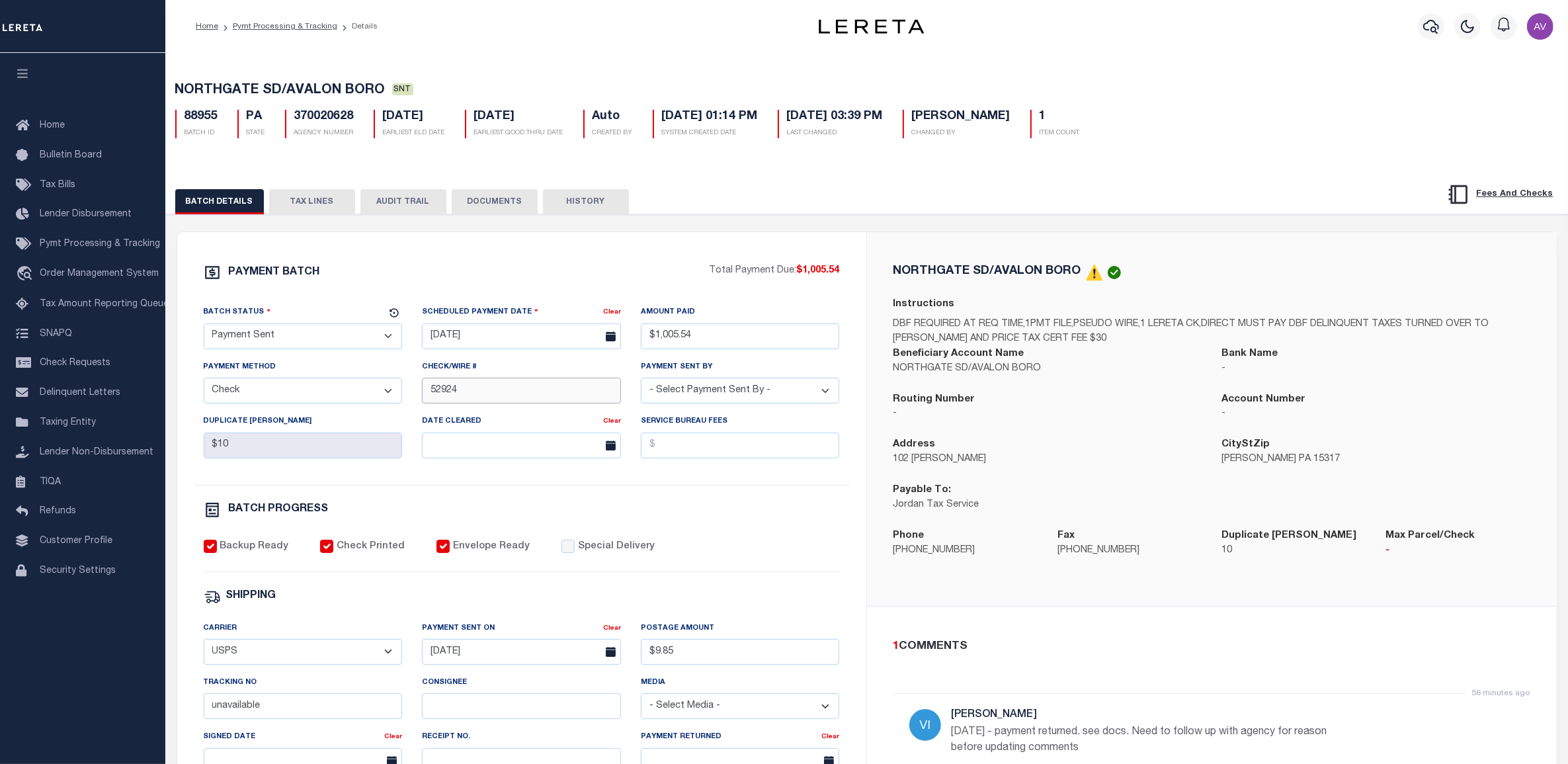
click at [435, 389] on input "52924" at bounding box center [522, 390] width 199 height 26
click at [475, 277] on div "PAYMENT BATCH" at bounding box center [457, 276] width 506 height 25
click at [336, 198] on button "TAX LINES" at bounding box center [312, 201] width 86 height 25
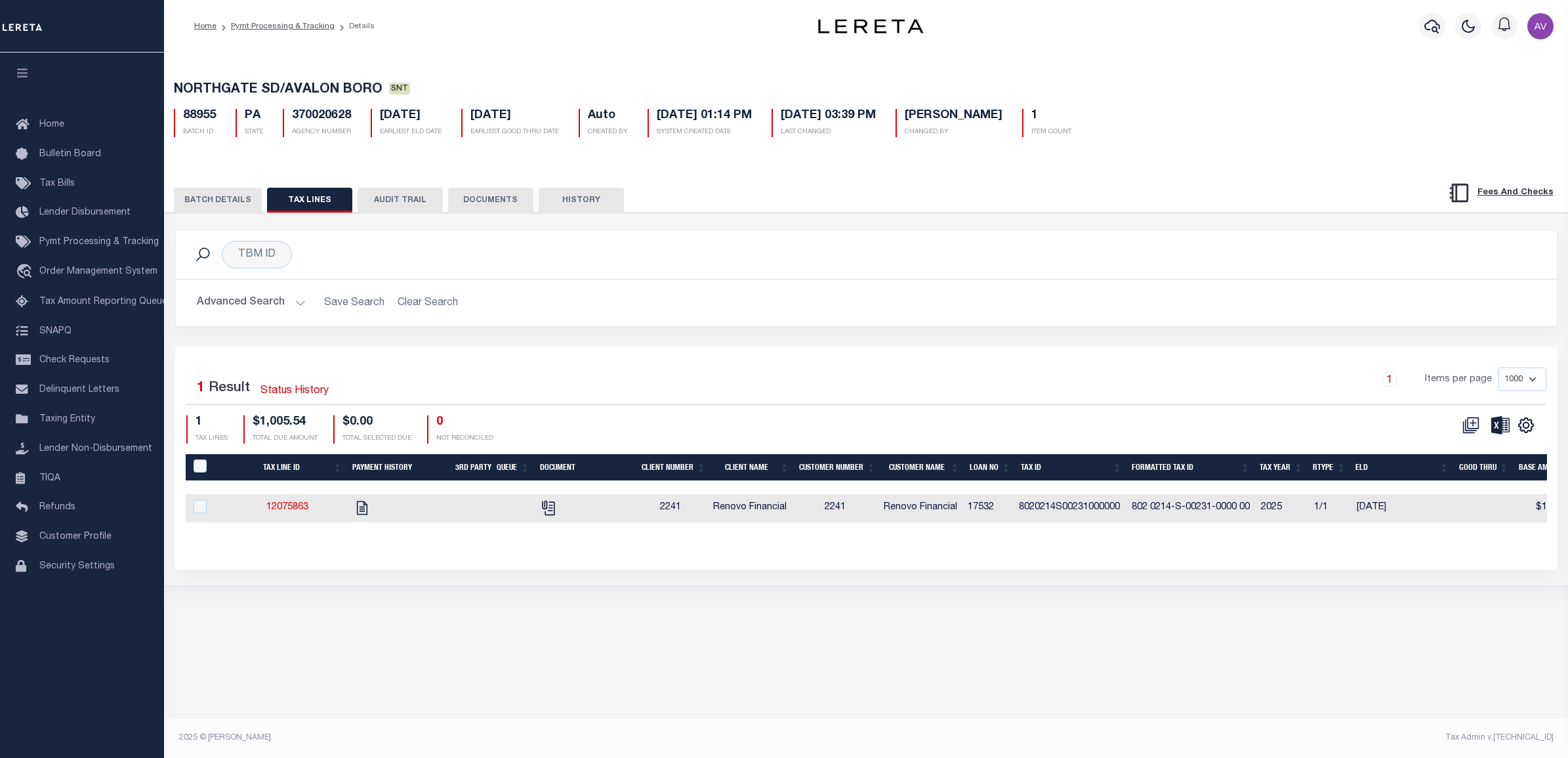
drag, startPoint x: 210, startPoint y: 203, endPoint x: 224, endPoint y: 198, distance: 14.9
click at [209, 202] on button "BATCH DETAILS" at bounding box center [217, 200] width 88 height 25
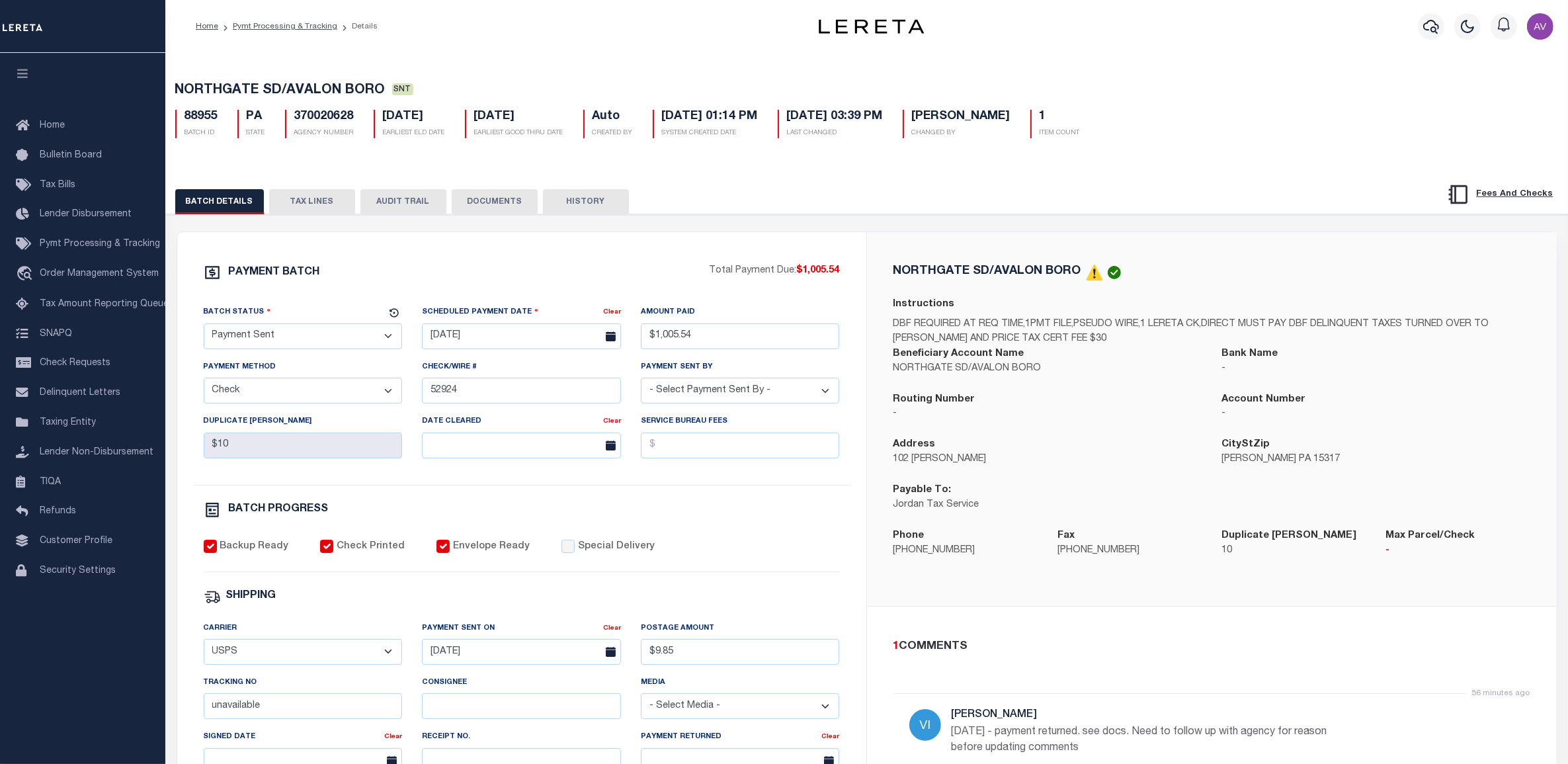
click at [337, 204] on button "TAX LINES" at bounding box center [312, 201] width 86 height 25
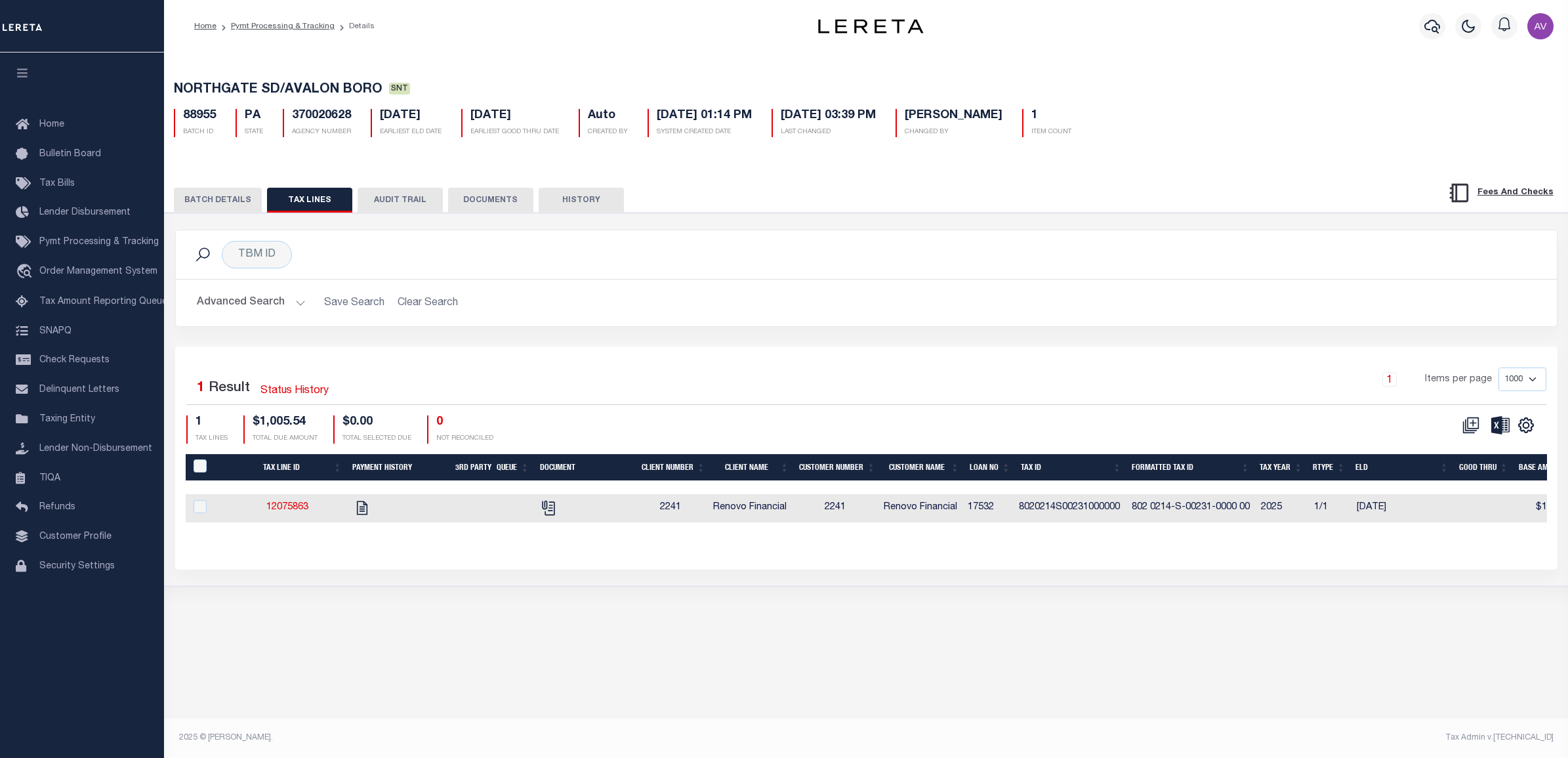
click at [597, 357] on div "Selected 1 Result Status History 1 Items per page 1000 2500 5000 10000 1 TAX LI…" at bounding box center [867, 458] width 1382 height 223
click at [548, 516] on icon "" at bounding box center [548, 507] width 17 height 17
checkbox input "true"
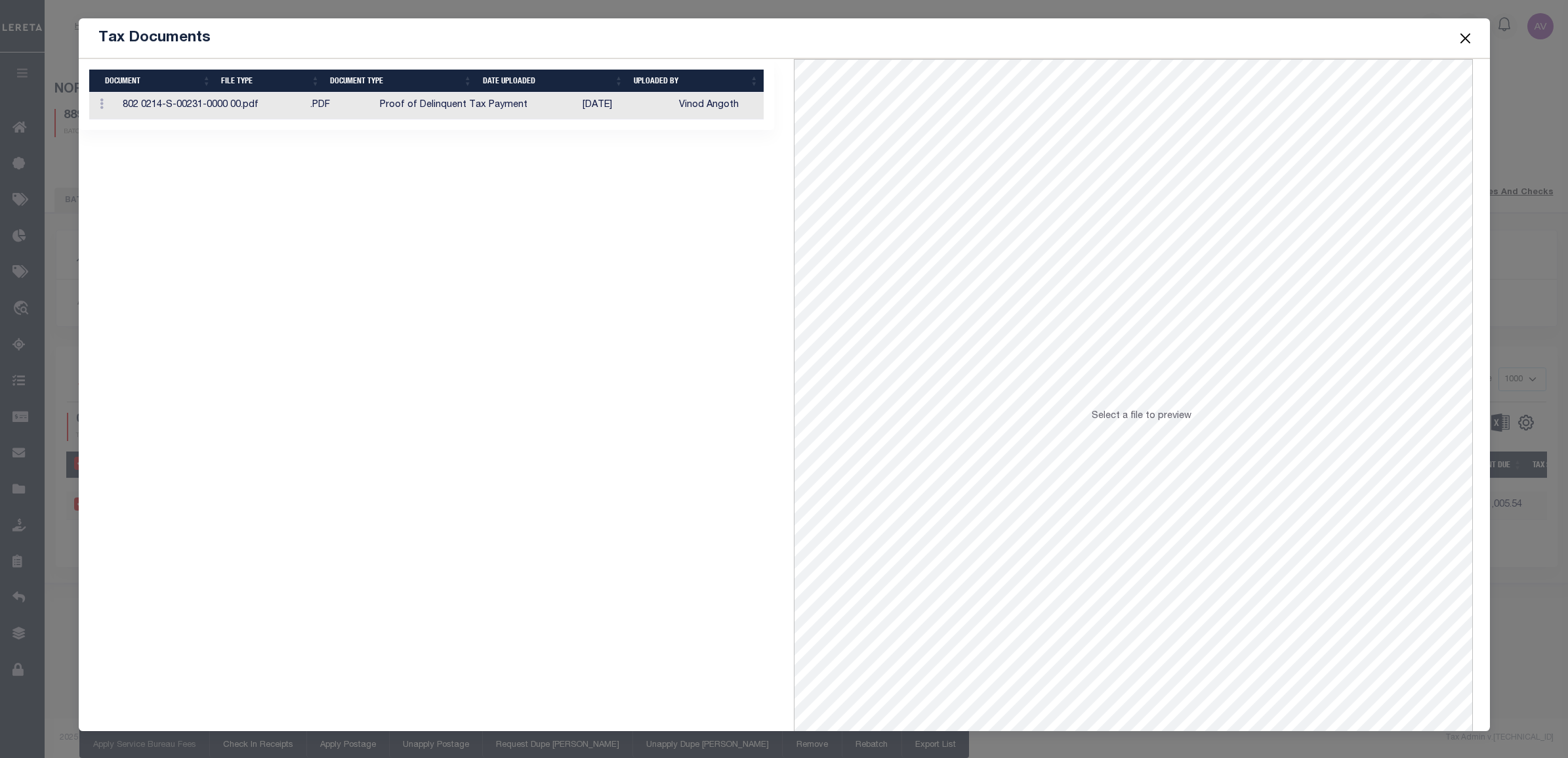
click at [545, 107] on td "Proof of Delinquent Tax Payment" at bounding box center [475, 105] width 202 height 27
click at [1468, 36] on button "Close" at bounding box center [1465, 38] width 17 height 17
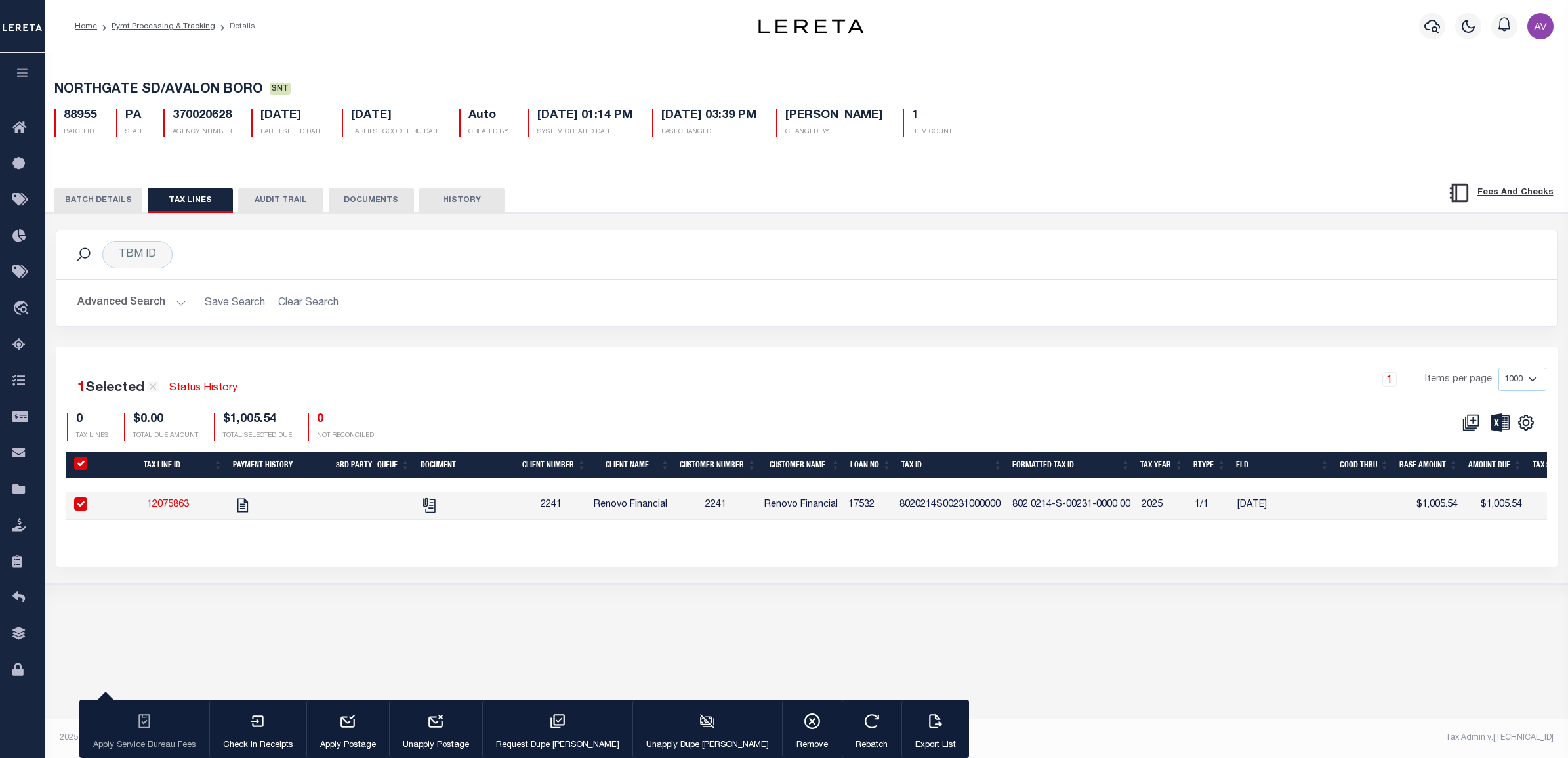
click at [115, 207] on button "BATCH DETAILS" at bounding box center [98, 200] width 88 height 25
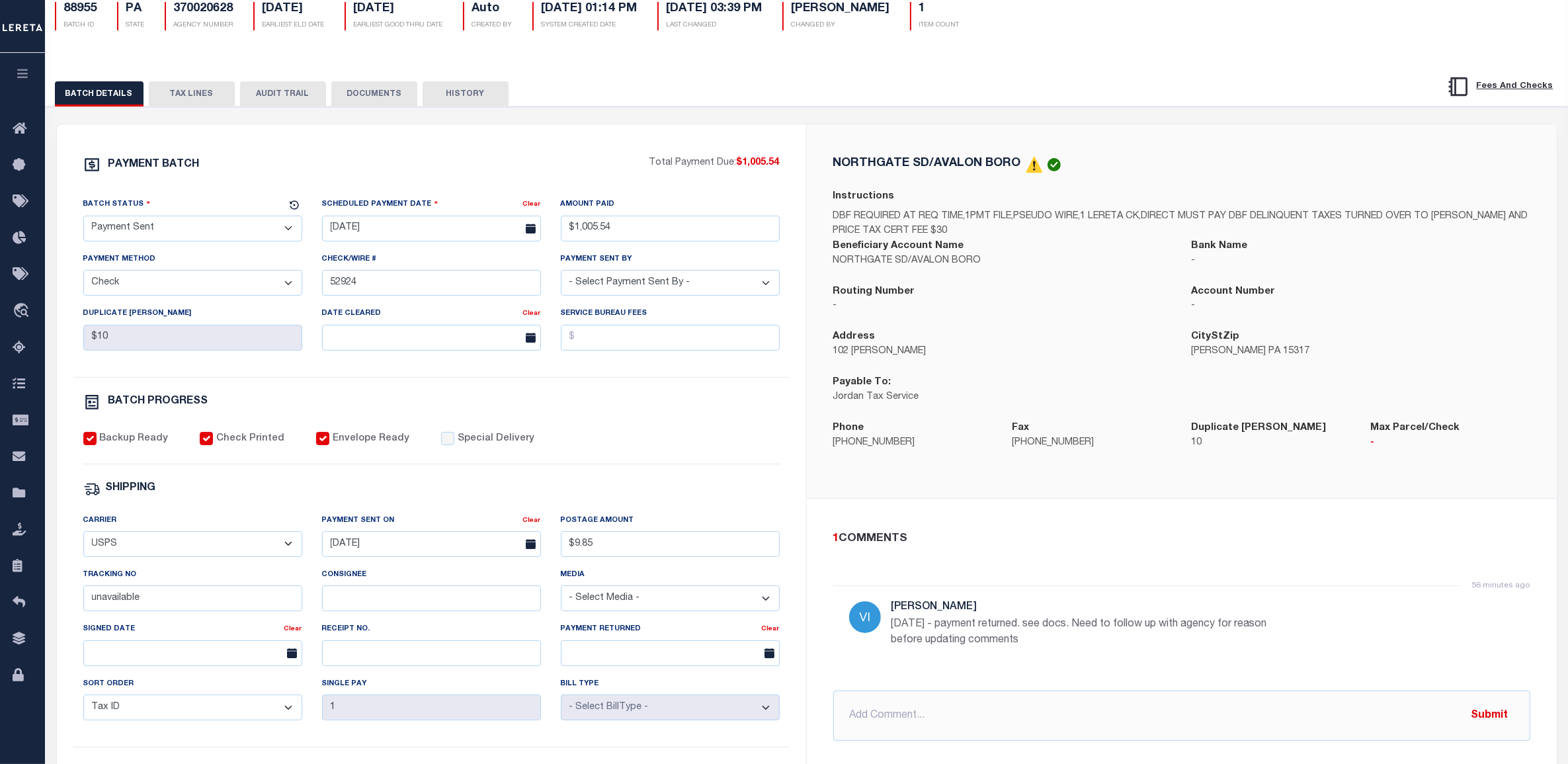
scroll to position [165, 0]
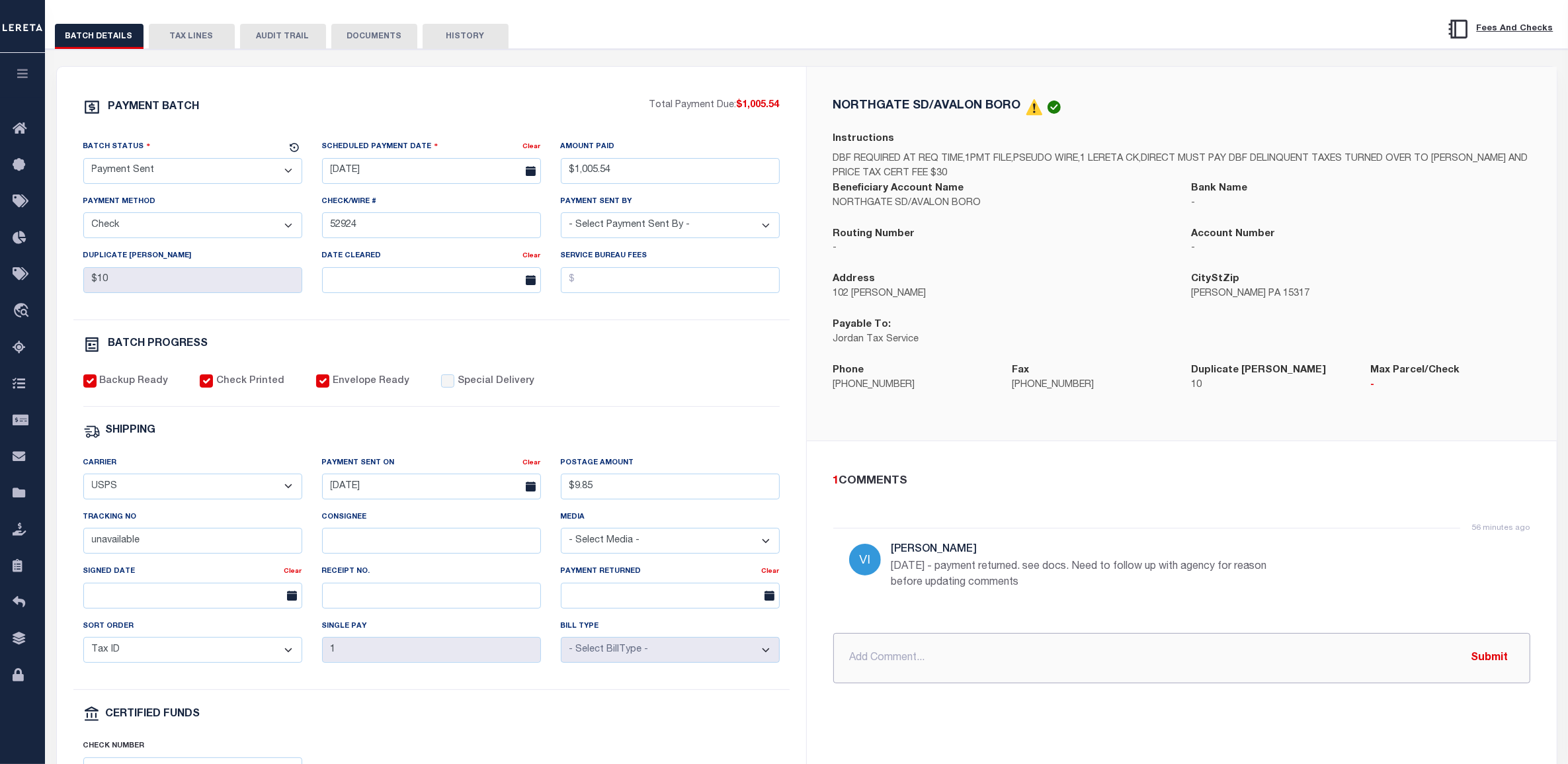
click at [900, 656] on input "text" at bounding box center [1182, 658] width 697 height 50
type input "Need to request new amounts with a dbf"
click at [743, 402] on div "Backup Ready Check Printed Envelope Ready Special Delivery" at bounding box center [431, 390] width 697 height 33
click at [205, 388] on input "Check Printed" at bounding box center [206, 381] width 13 height 13
checkbox input "false"
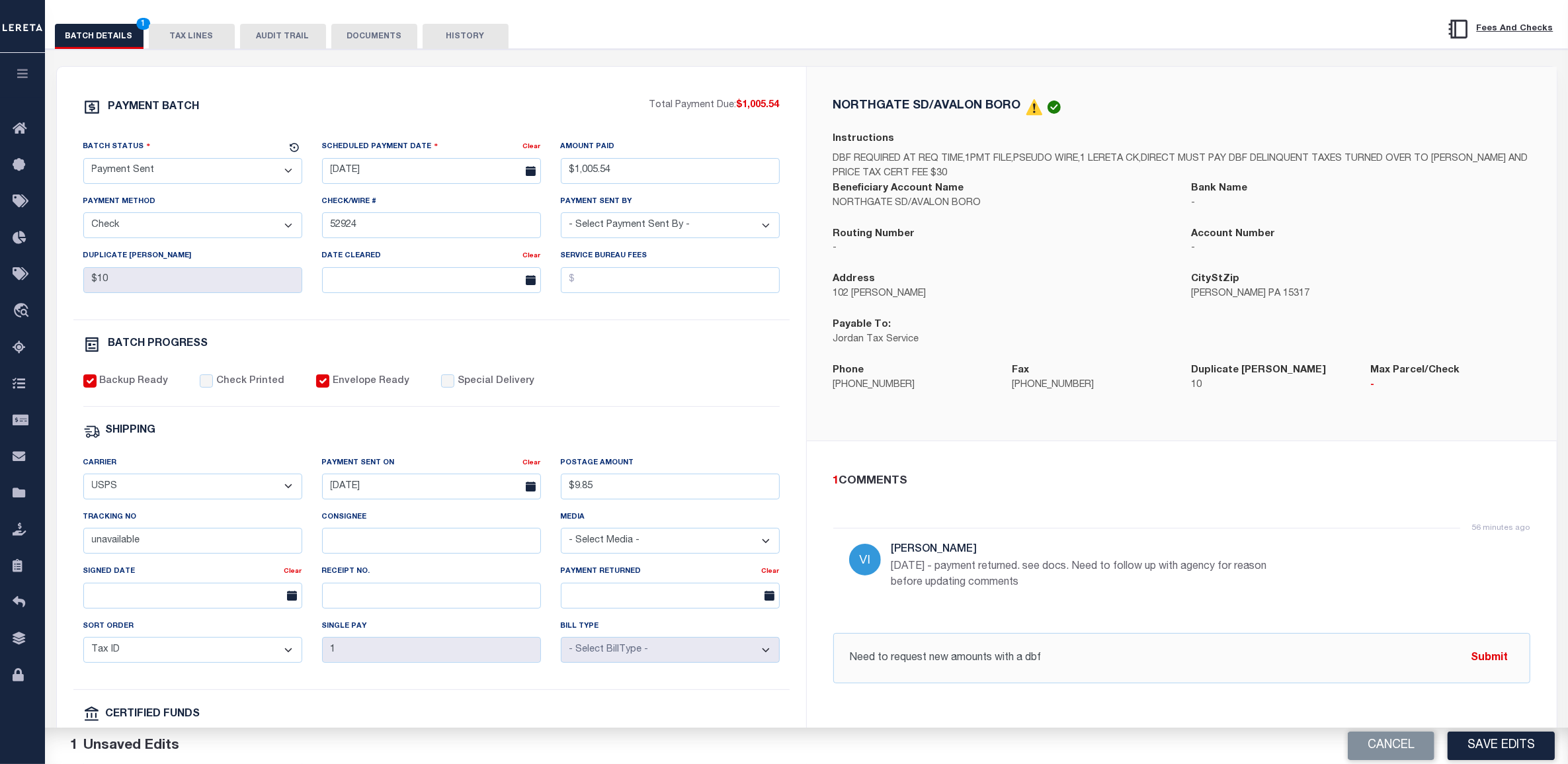
click at [391, 116] on div "PAYMENT BATCH" at bounding box center [366, 111] width 566 height 25
click at [1101, 662] on input "Need to request new amounts with a dbf" at bounding box center [1182, 658] width 697 height 50
drag, startPoint x: 848, startPoint y: 666, endPoint x: 856, endPoint y: 661, distance: 9.4
click at [849, 666] on input "Need to request new amounts with a dbf" at bounding box center [1182, 658] width 697 height 50
click at [1344, 623] on div "1 COMMENTS 56 minutes ago Villatoro-Benitez, Andres 10/3/25 - payment returned.…" at bounding box center [1181, 579] width 718 height 211
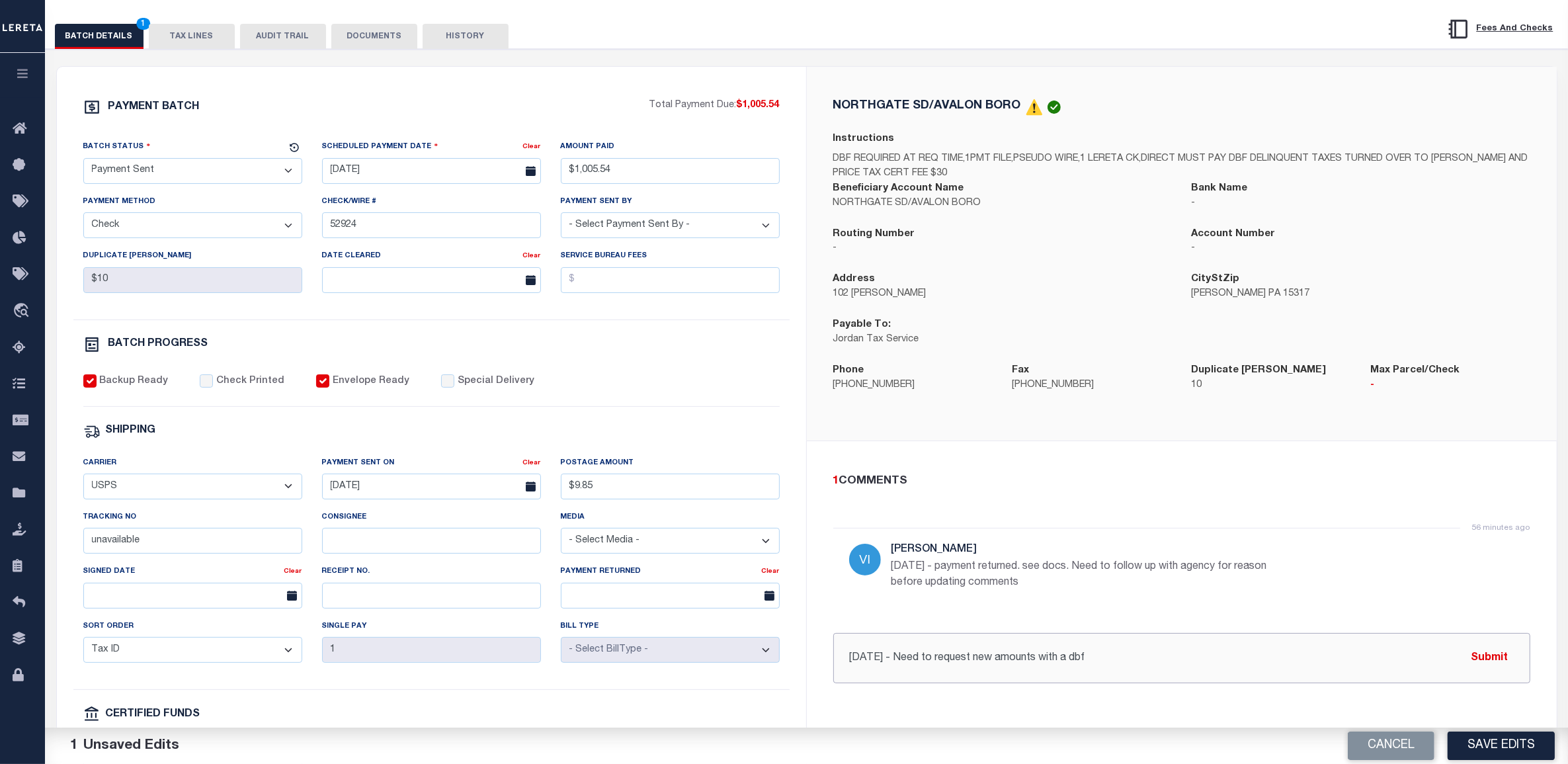
click at [1197, 669] on input "10/3/25 - Need to request new amounts with a dbf" at bounding box center [1182, 658] width 697 height 50
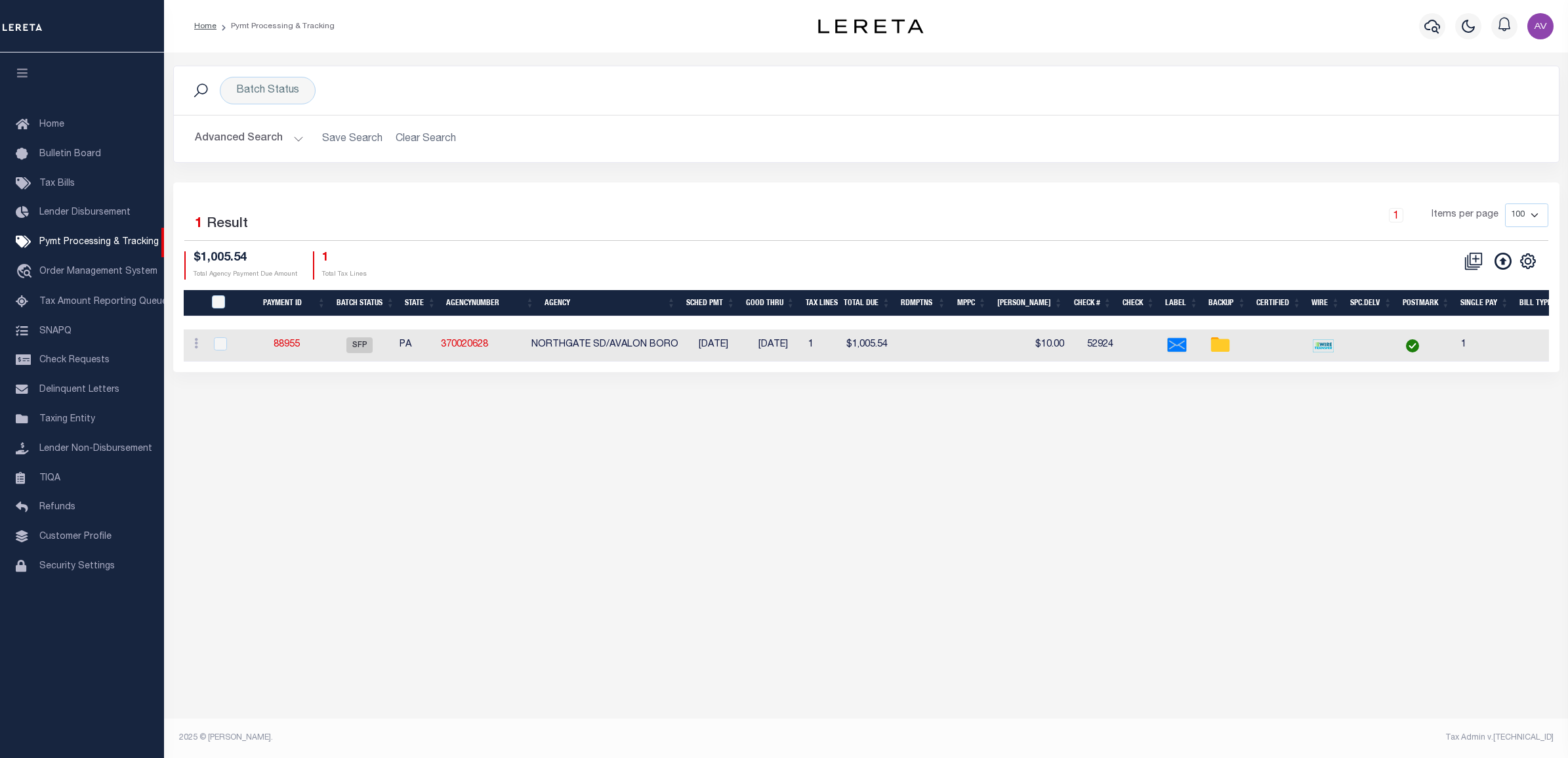
click at [622, 205] on div "1 Items per page 100 200 500 1000" at bounding box center [1039, 220] width 1018 height 34
click at [46, 365] on span "Check Requests" at bounding box center [75, 361] width 70 height 9
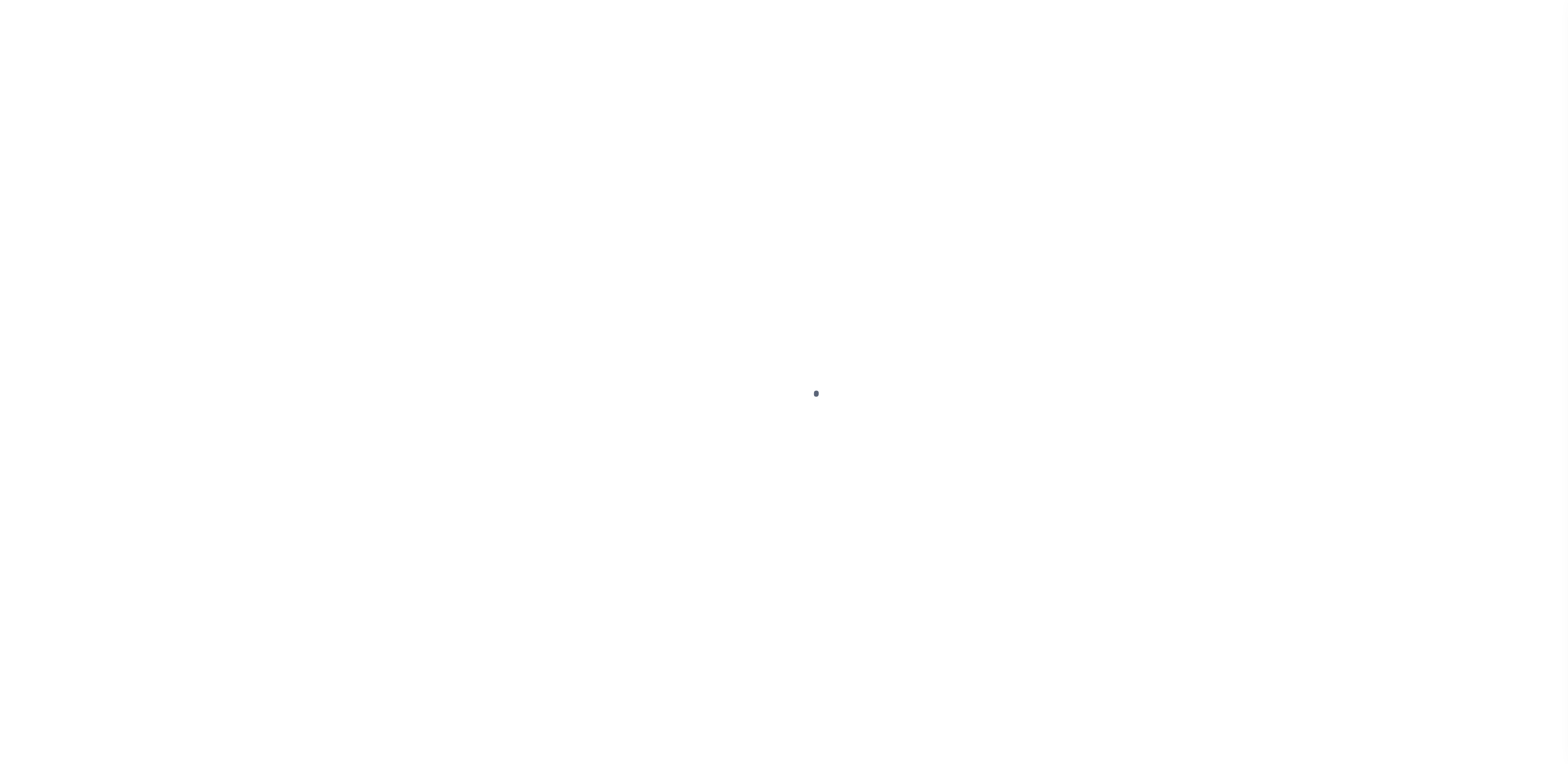
select select "SFP"
select select "CHK"
select select "[PERSON_NAME]"
select select "USS"
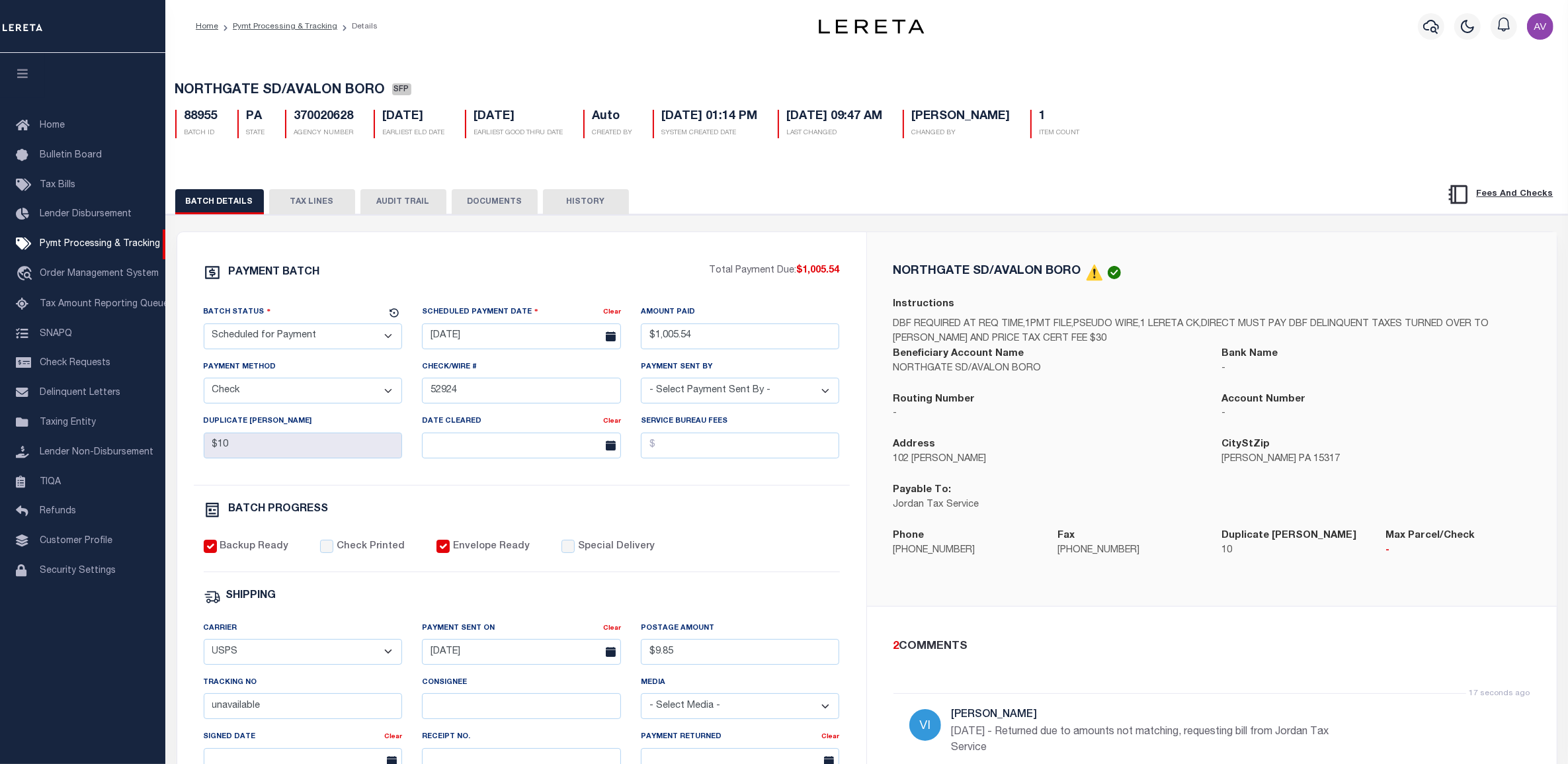
click at [427, 260] on div "PAYMENT BATCH Total Payment Due: $1,005.54 Batch Status" at bounding box center [522, 619] width 689 height 774
click at [316, 199] on button "TAX LINES" at bounding box center [312, 201] width 86 height 25
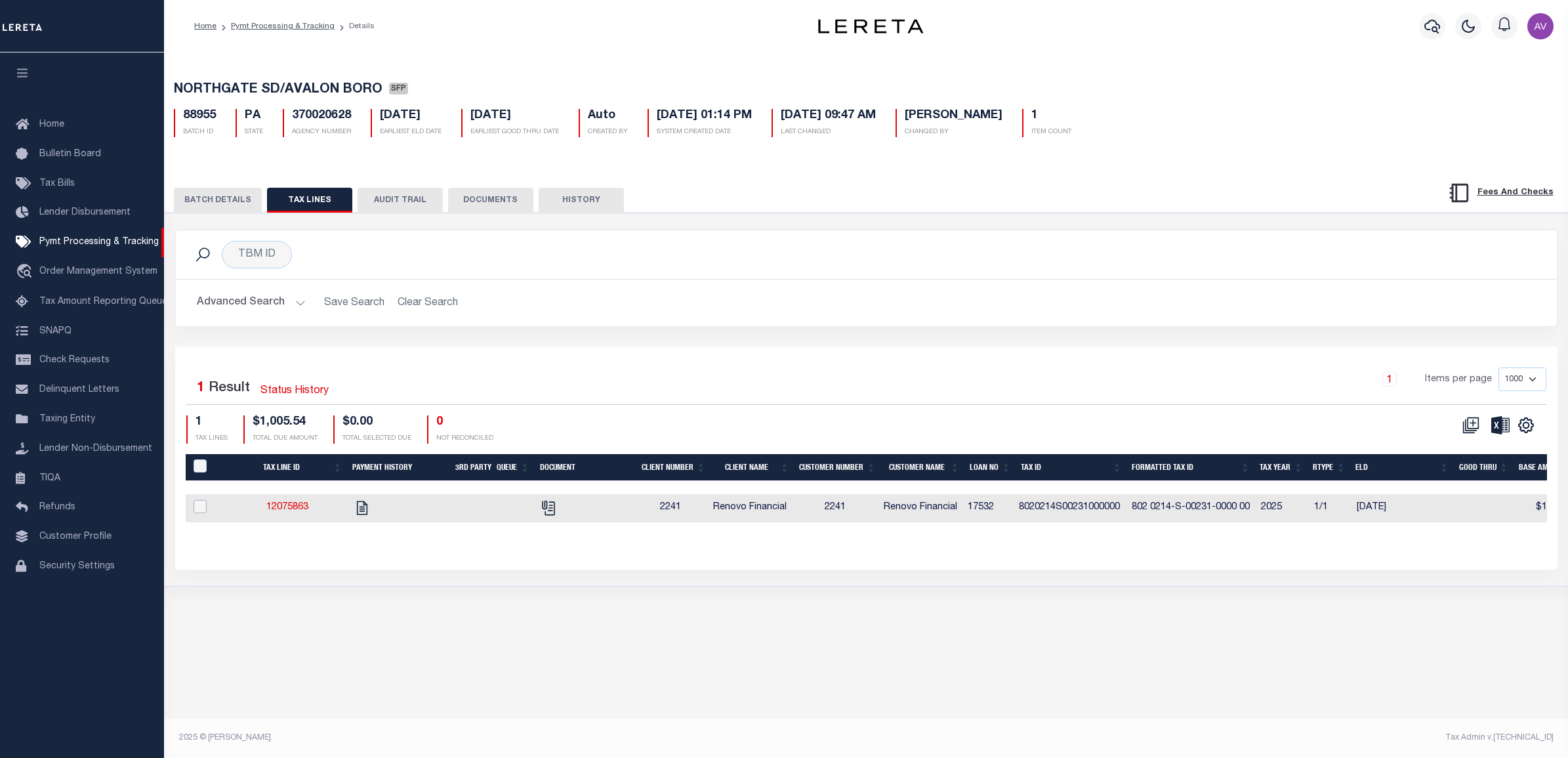
click at [201, 504] on input "checkbox" at bounding box center [200, 507] width 13 height 13
checkbox input "true"
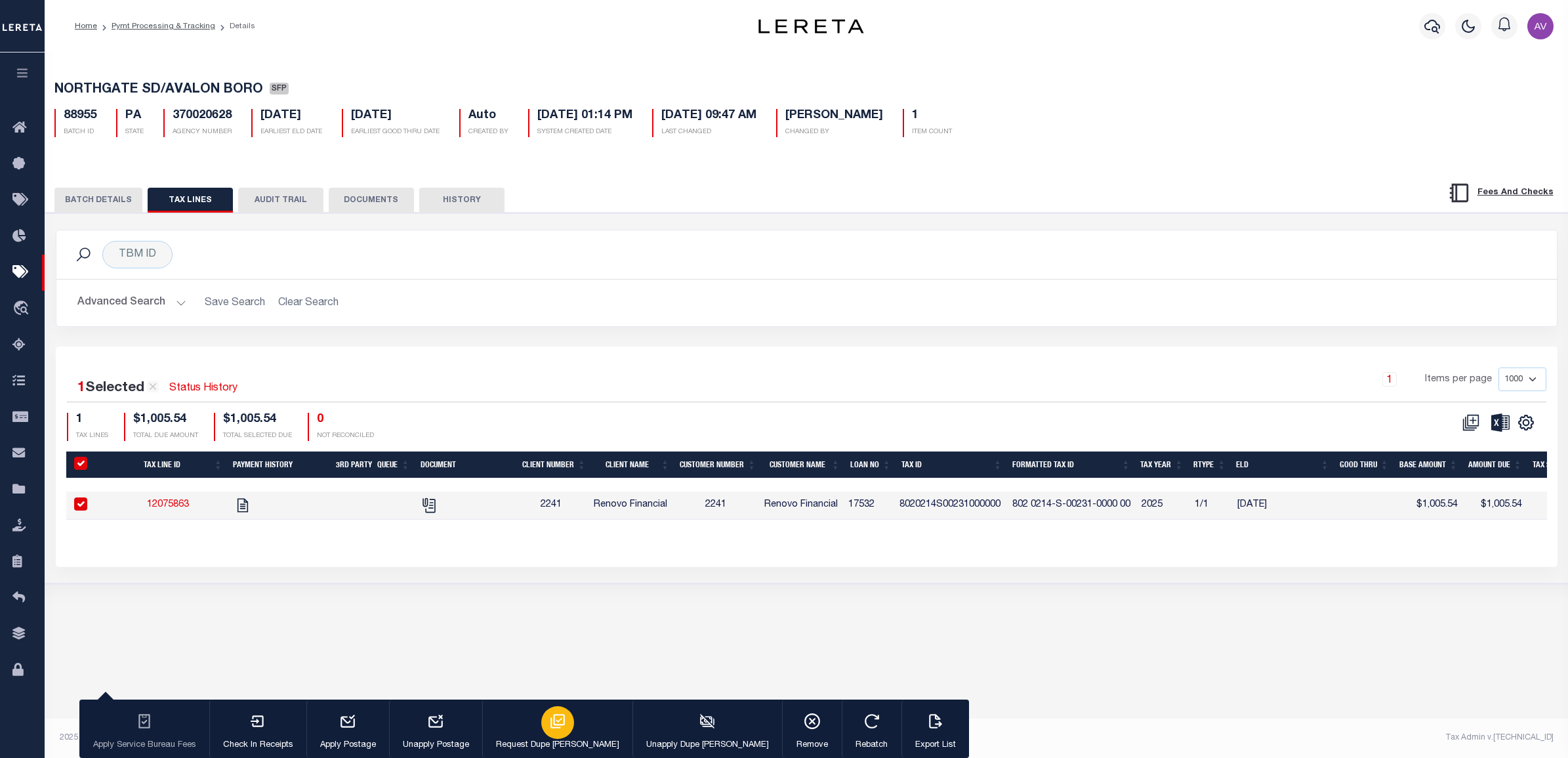
click at [549, 723] on icon "button" at bounding box center [557, 721] width 17 height 17
type input "[DATE]"
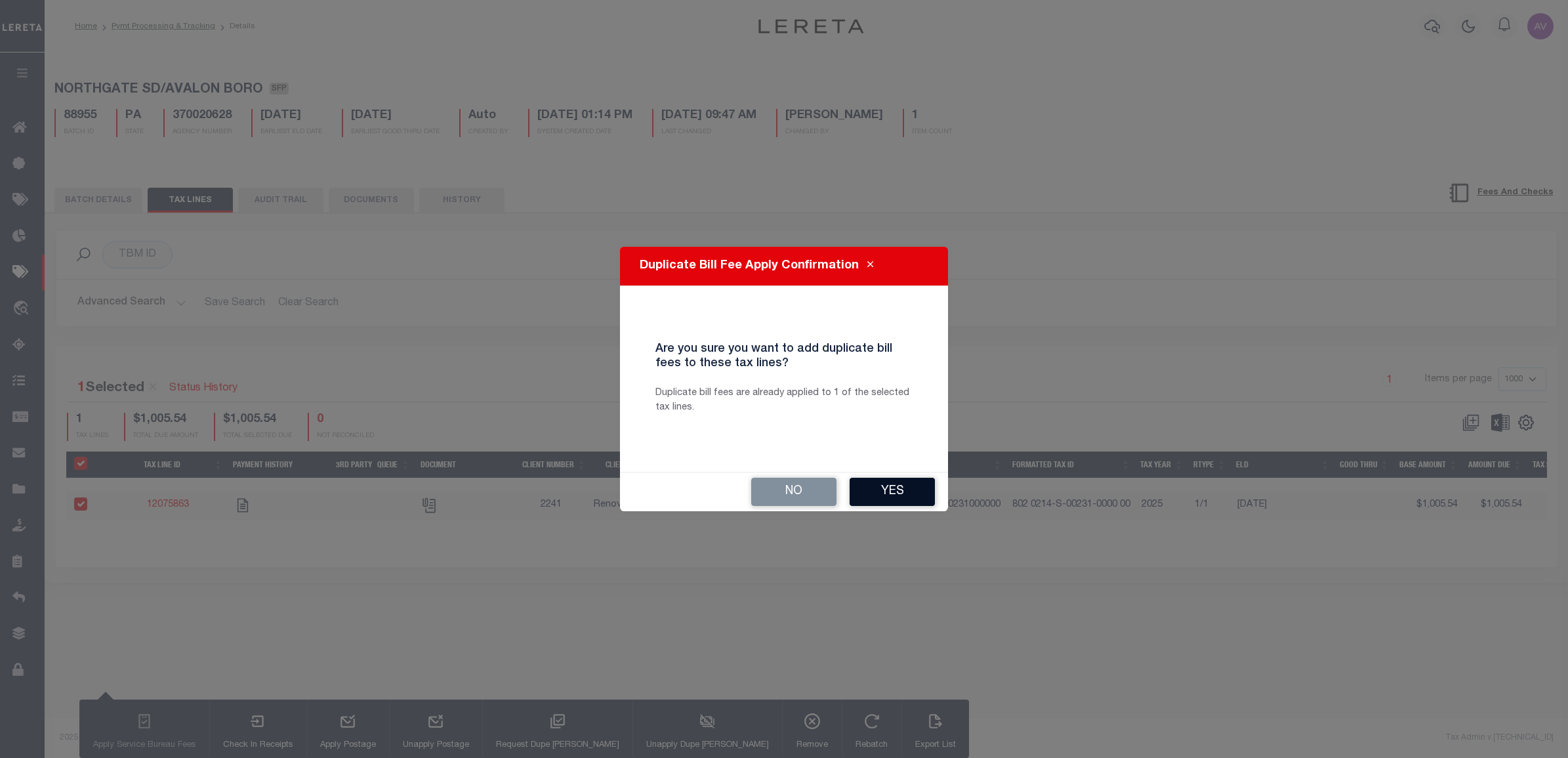
click at [894, 488] on button "Yes" at bounding box center [892, 492] width 85 height 29
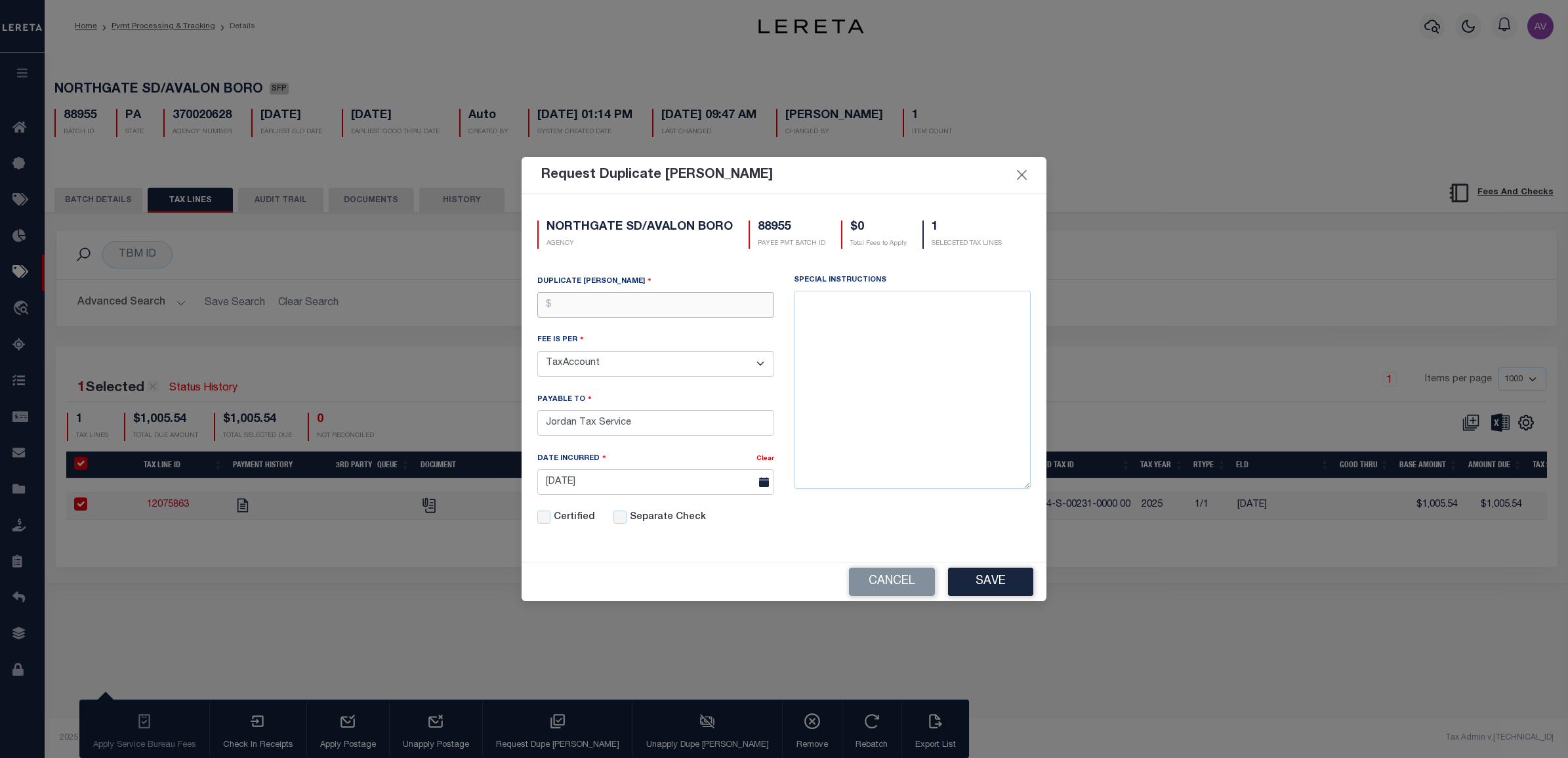
click at [680, 292] on input "text" at bounding box center [655, 305] width 237 height 26
click at [1027, 175] on button "Close" at bounding box center [1022, 175] width 17 height 17
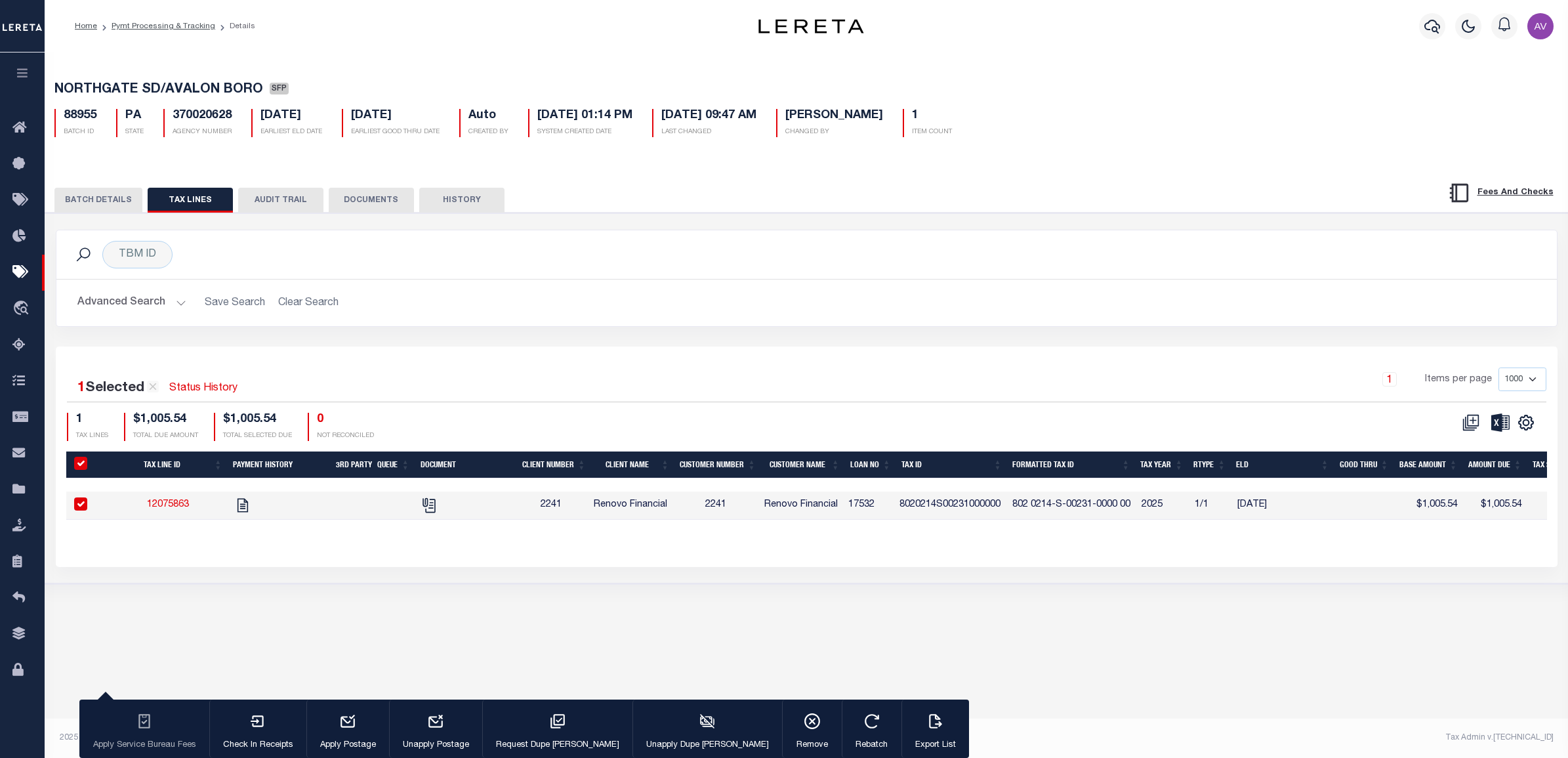
click at [110, 202] on button "BATCH DETAILS" at bounding box center [98, 200] width 88 height 25
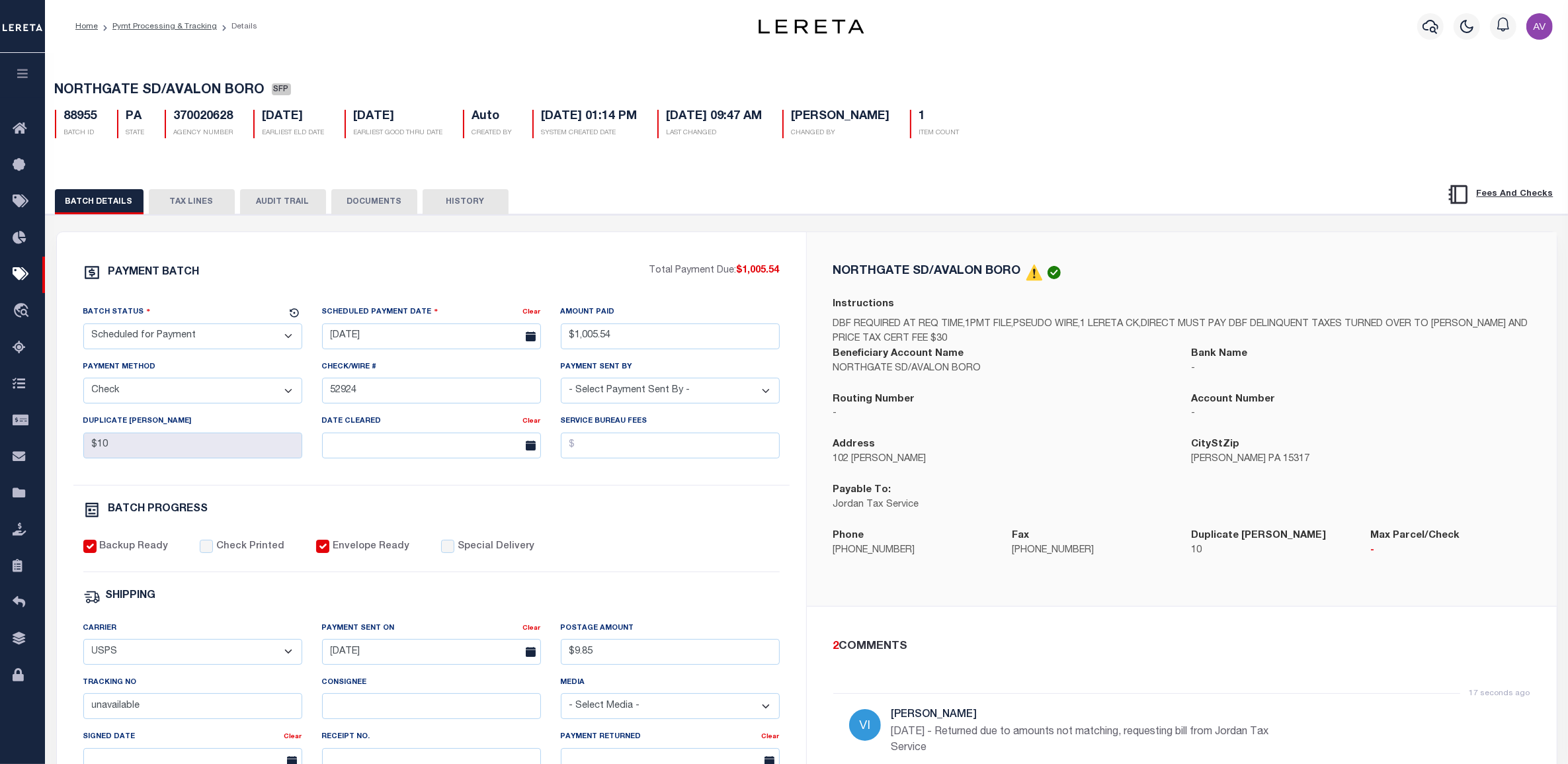
click at [170, 205] on button "TAX LINES" at bounding box center [192, 201] width 86 height 25
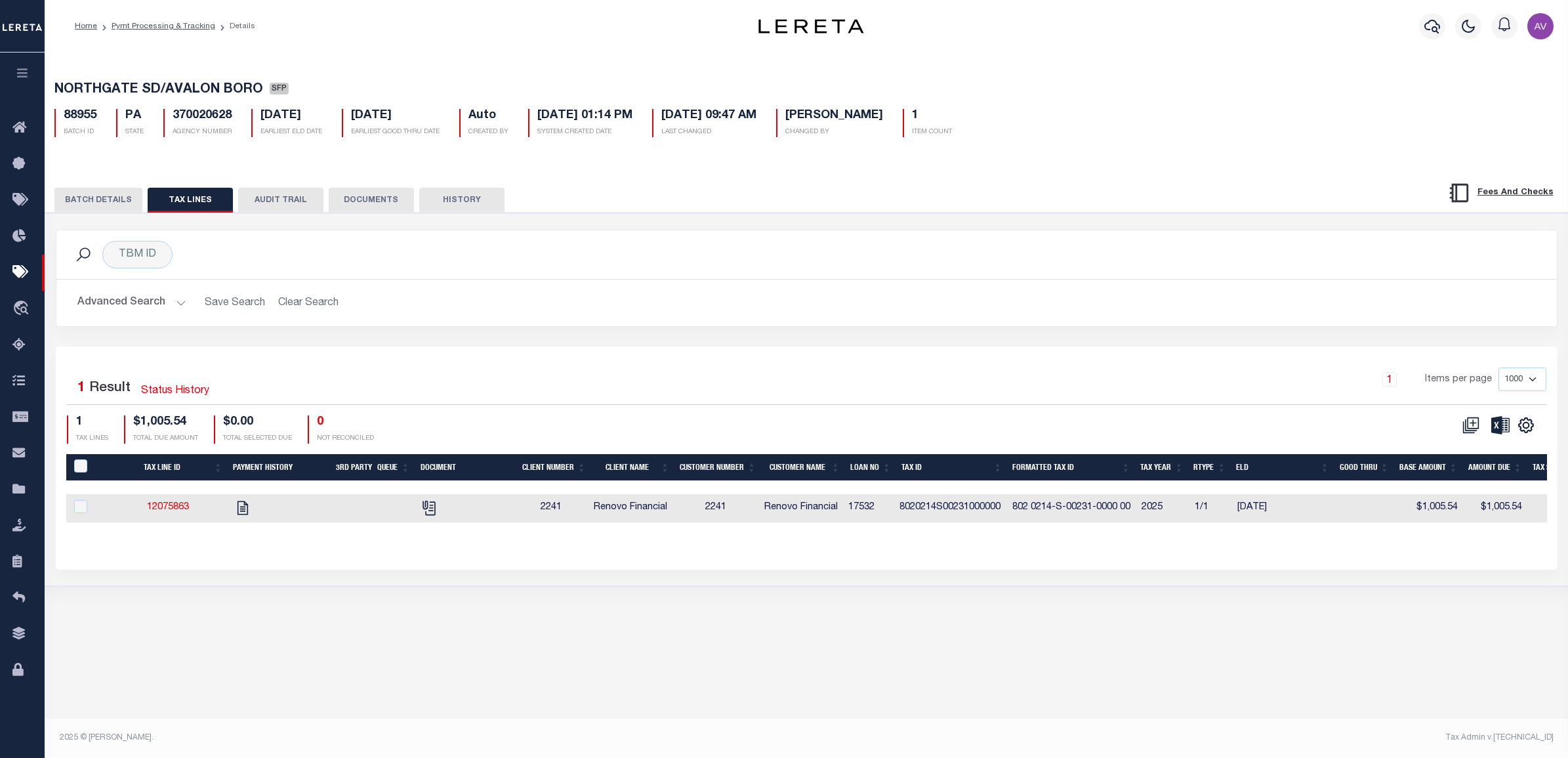
click at [115, 513] on td "12075863" at bounding box center [168, 508] width 118 height 29
checkbox input "true"
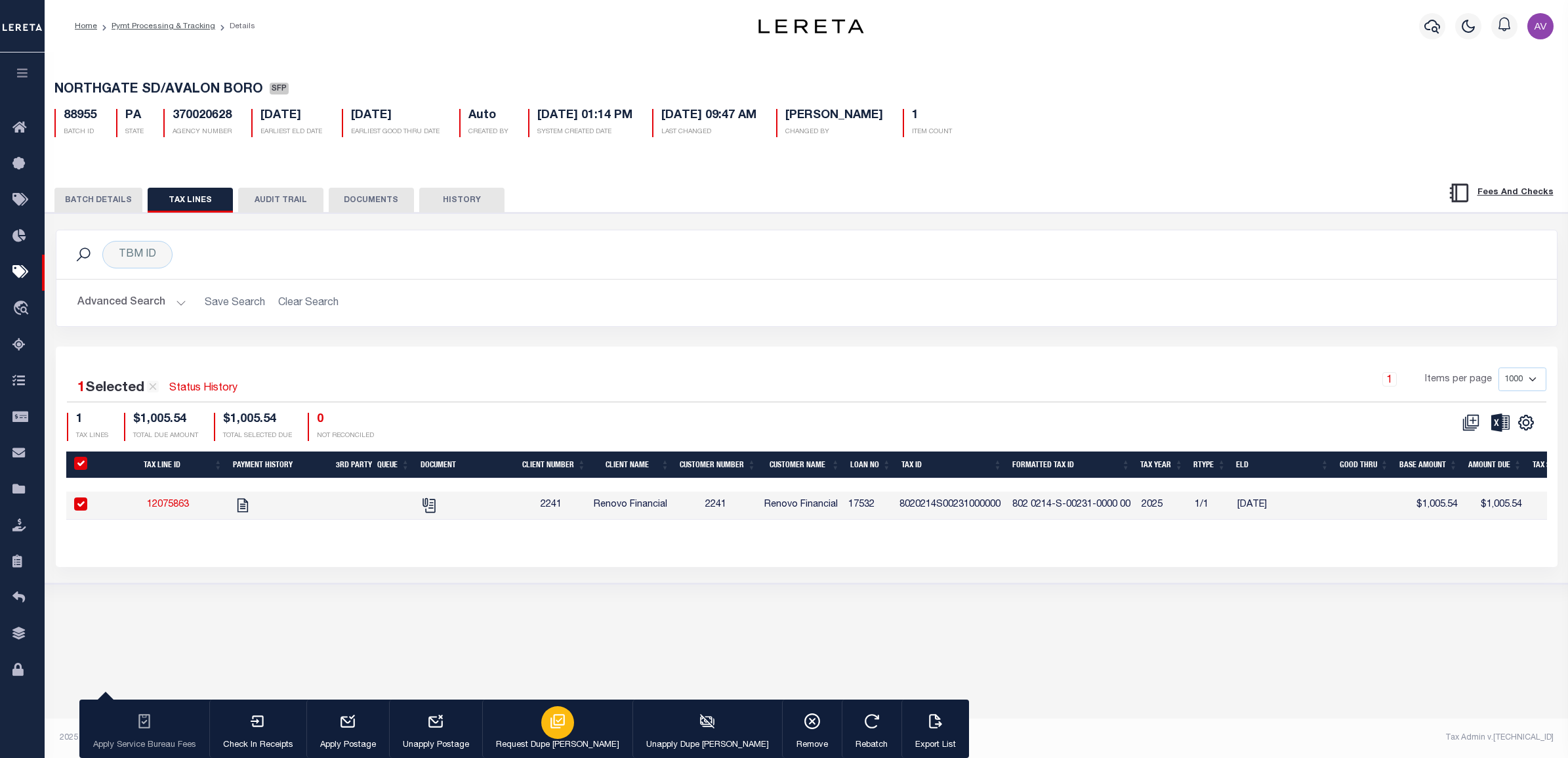
click at [549, 724] on icon "button" at bounding box center [557, 721] width 17 height 17
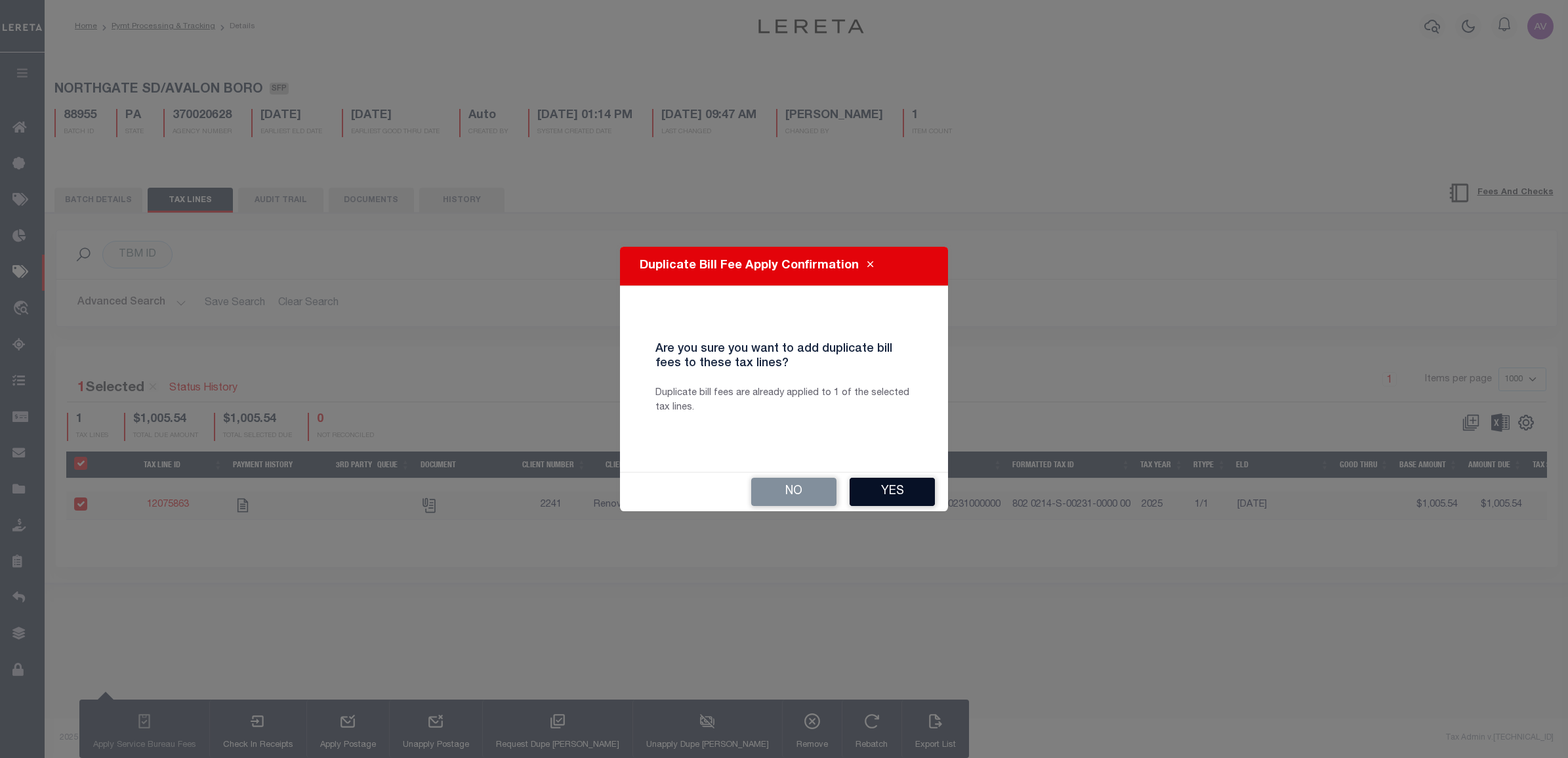
click at [888, 479] on button "Yes" at bounding box center [892, 492] width 85 height 29
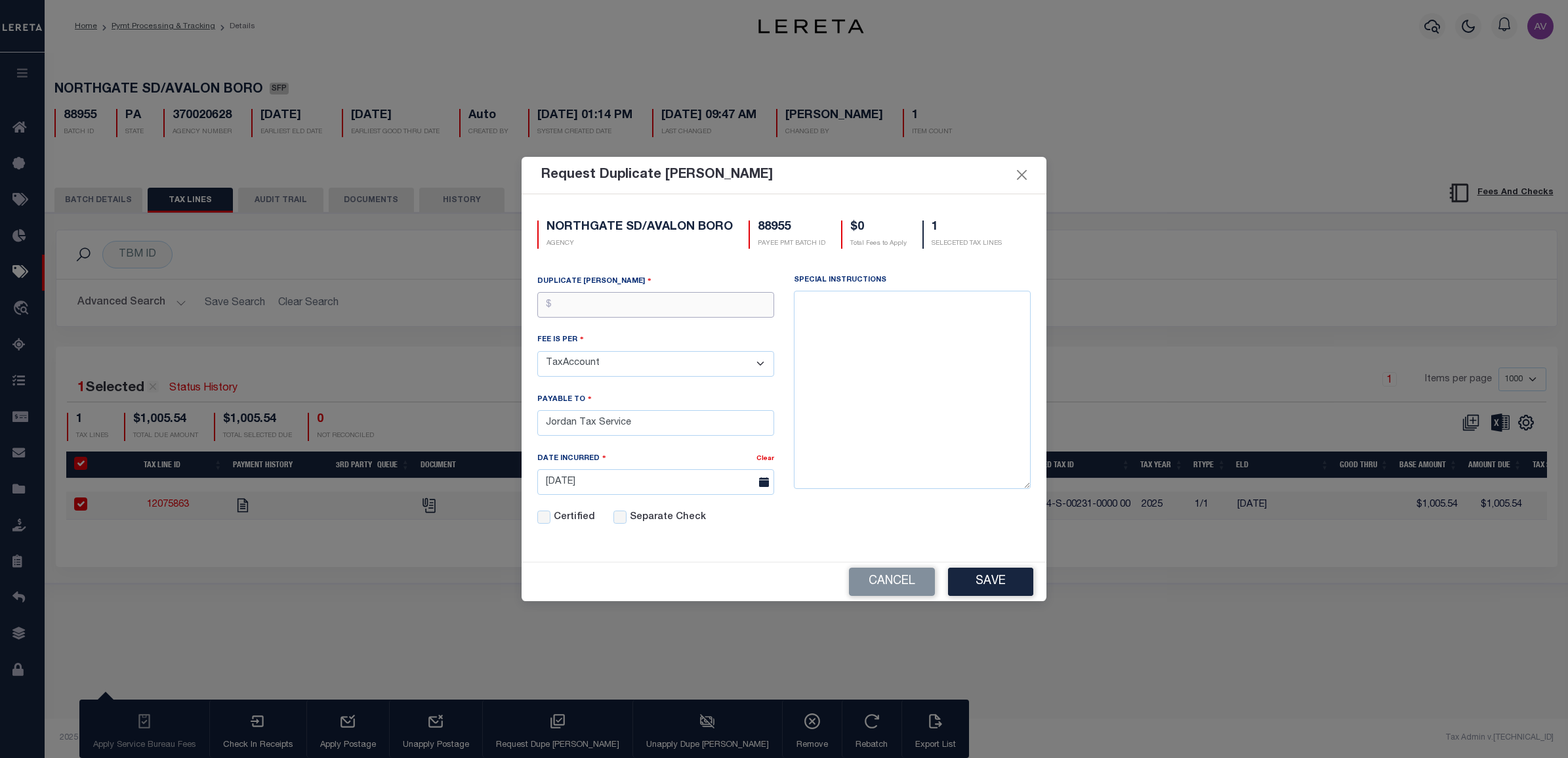
click at [664, 312] on input "text" at bounding box center [655, 305] width 237 height 26
type input "$10.00"
click at [990, 580] on button "Save" at bounding box center [991, 581] width 85 height 29
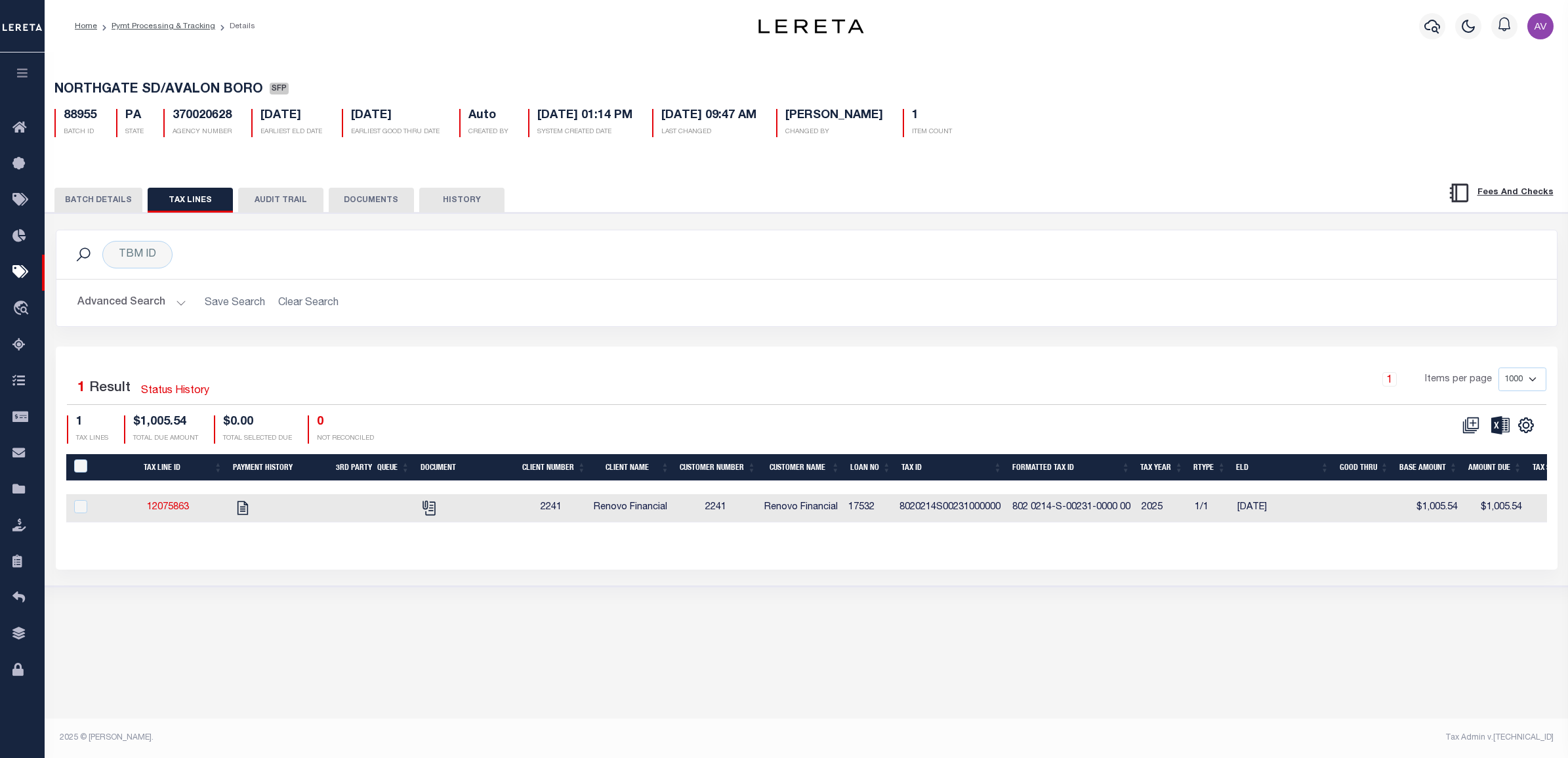
click at [110, 198] on button "BATCH DETAILS" at bounding box center [98, 200] width 88 height 25
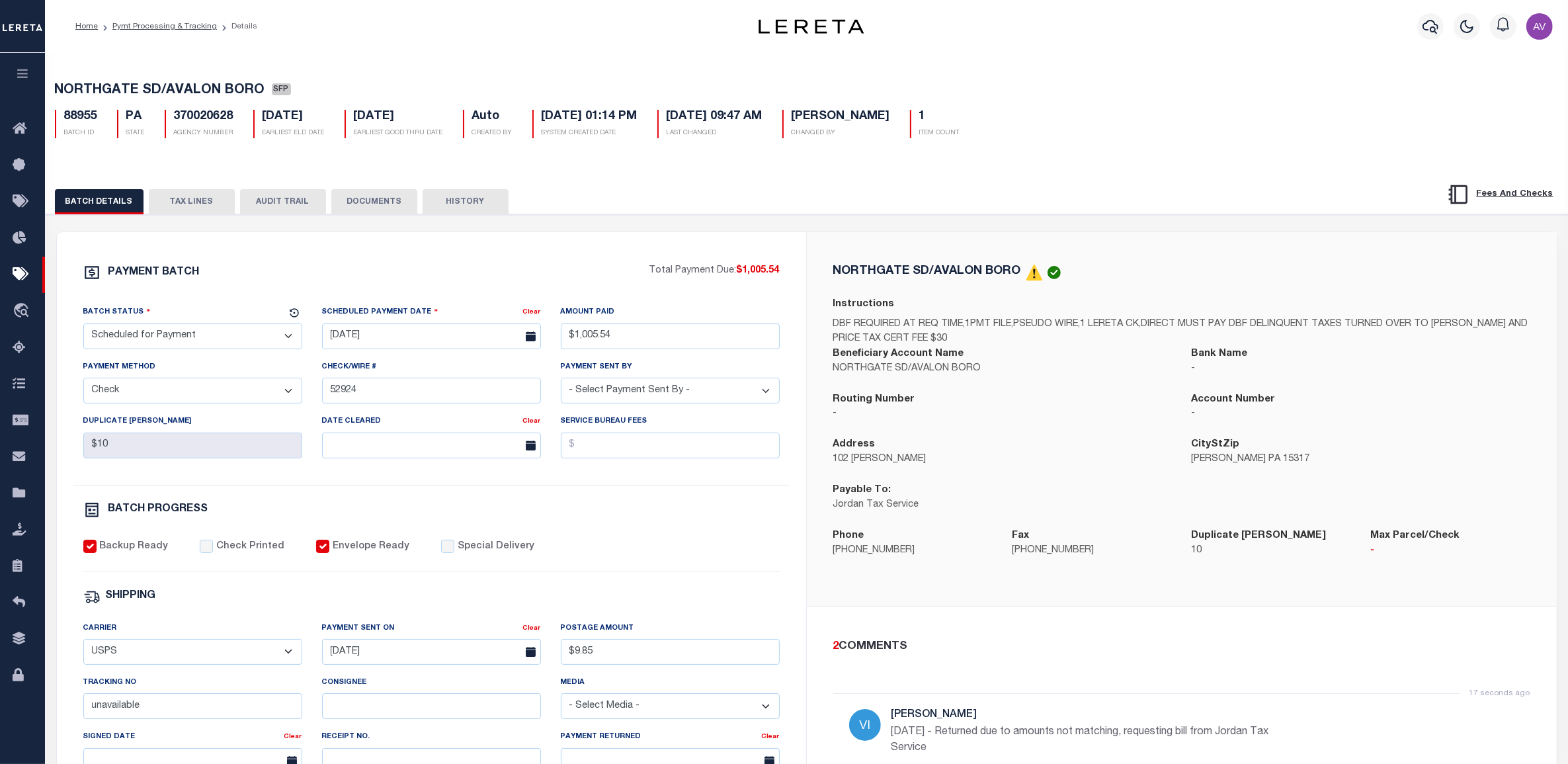
click at [622, 286] on div "PAYMENT BATCH" at bounding box center [366, 276] width 566 height 25
click at [200, 547] on input "Check Printed" at bounding box center [206, 546] width 13 height 13
checkbox input "true"
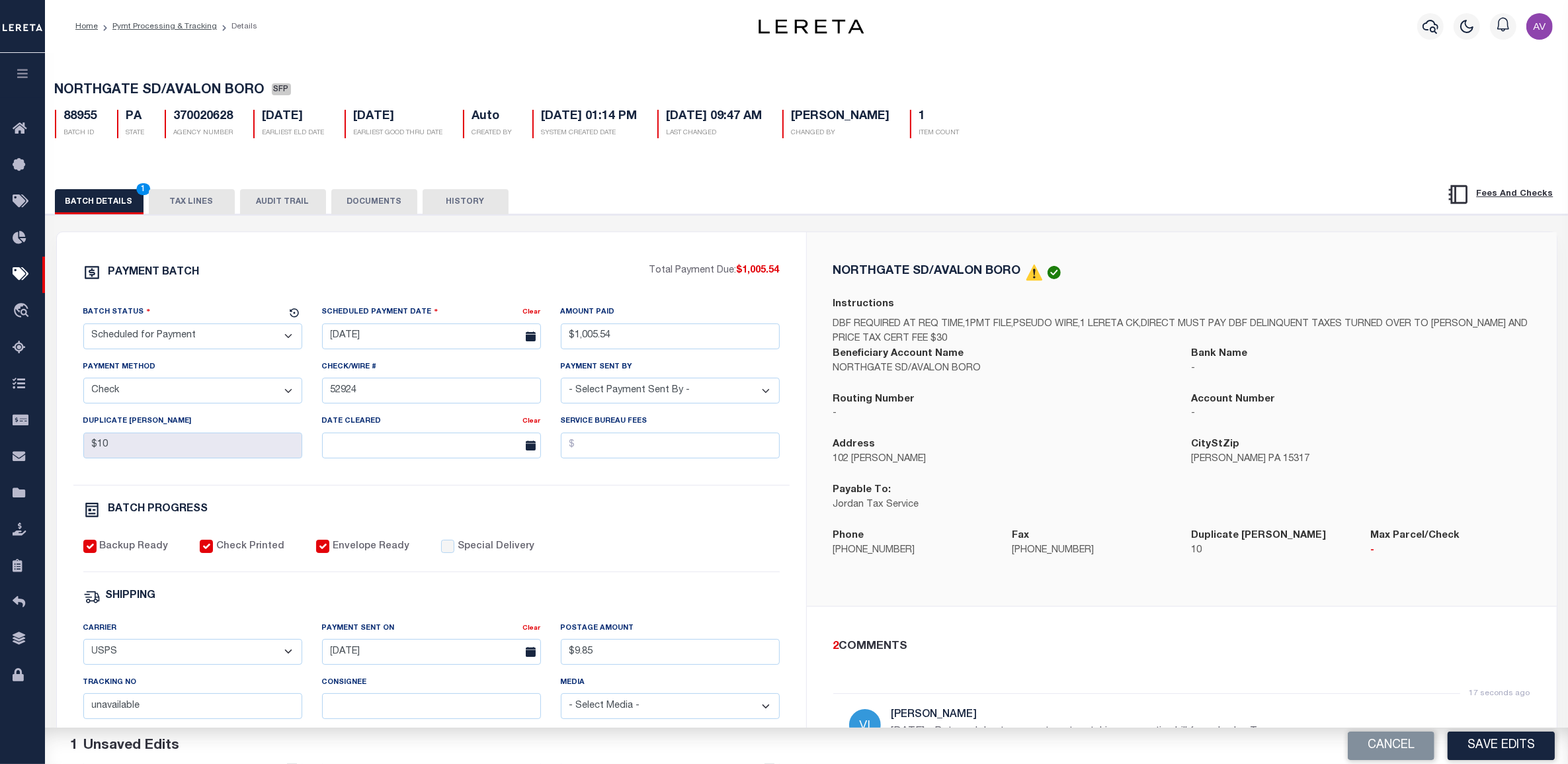
click at [199, 339] on select "- Select Status - Scheduled for Payment Ready For Payment Payment Sent Cleared …" at bounding box center [192, 336] width 219 height 26
click at [83, 327] on select "- Select Status - Scheduled for Payment Ready For Payment Payment Sent Cleared …" at bounding box center [192, 336] width 219 height 26
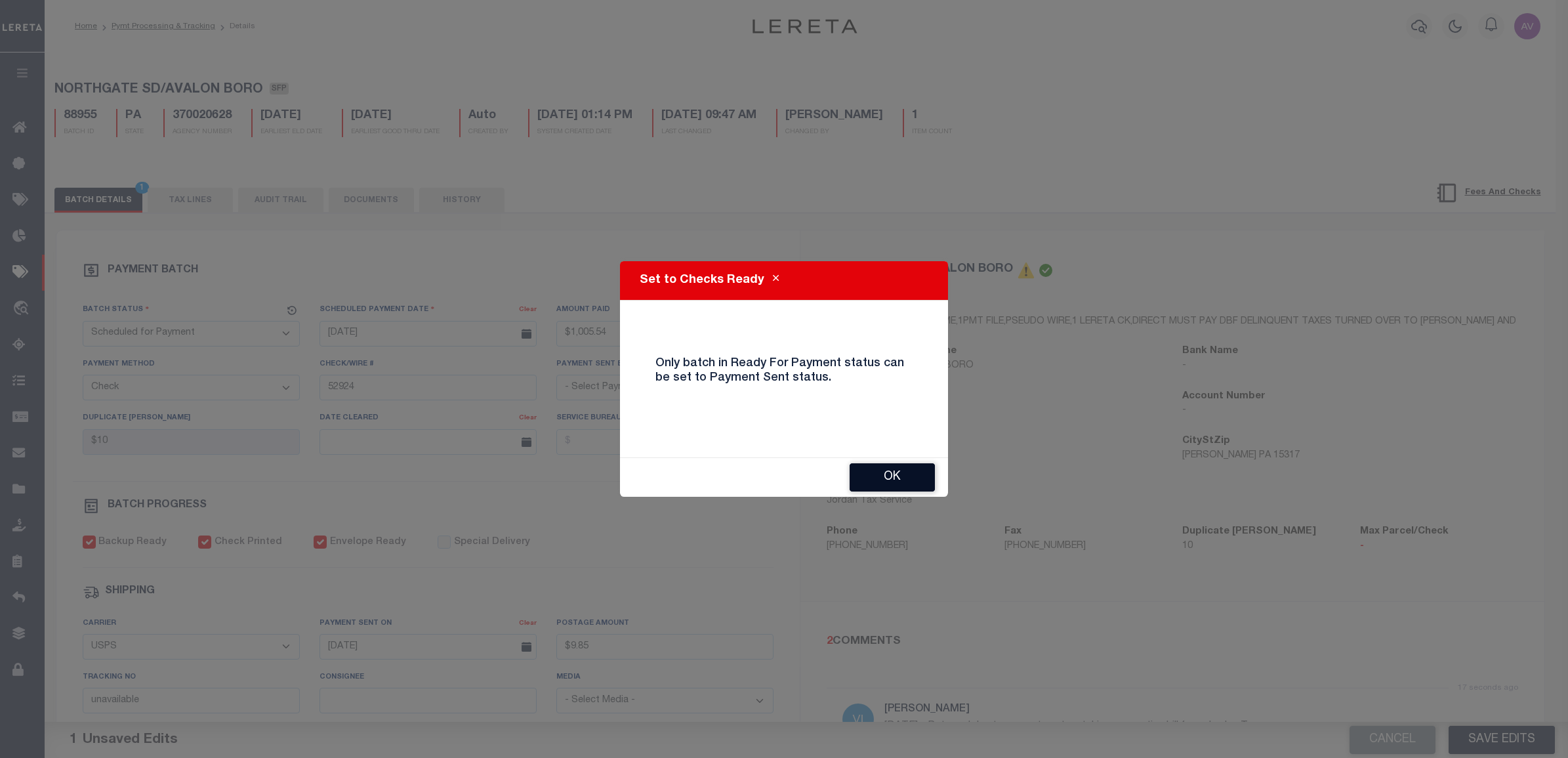
click at [866, 471] on button "OK" at bounding box center [892, 477] width 85 height 29
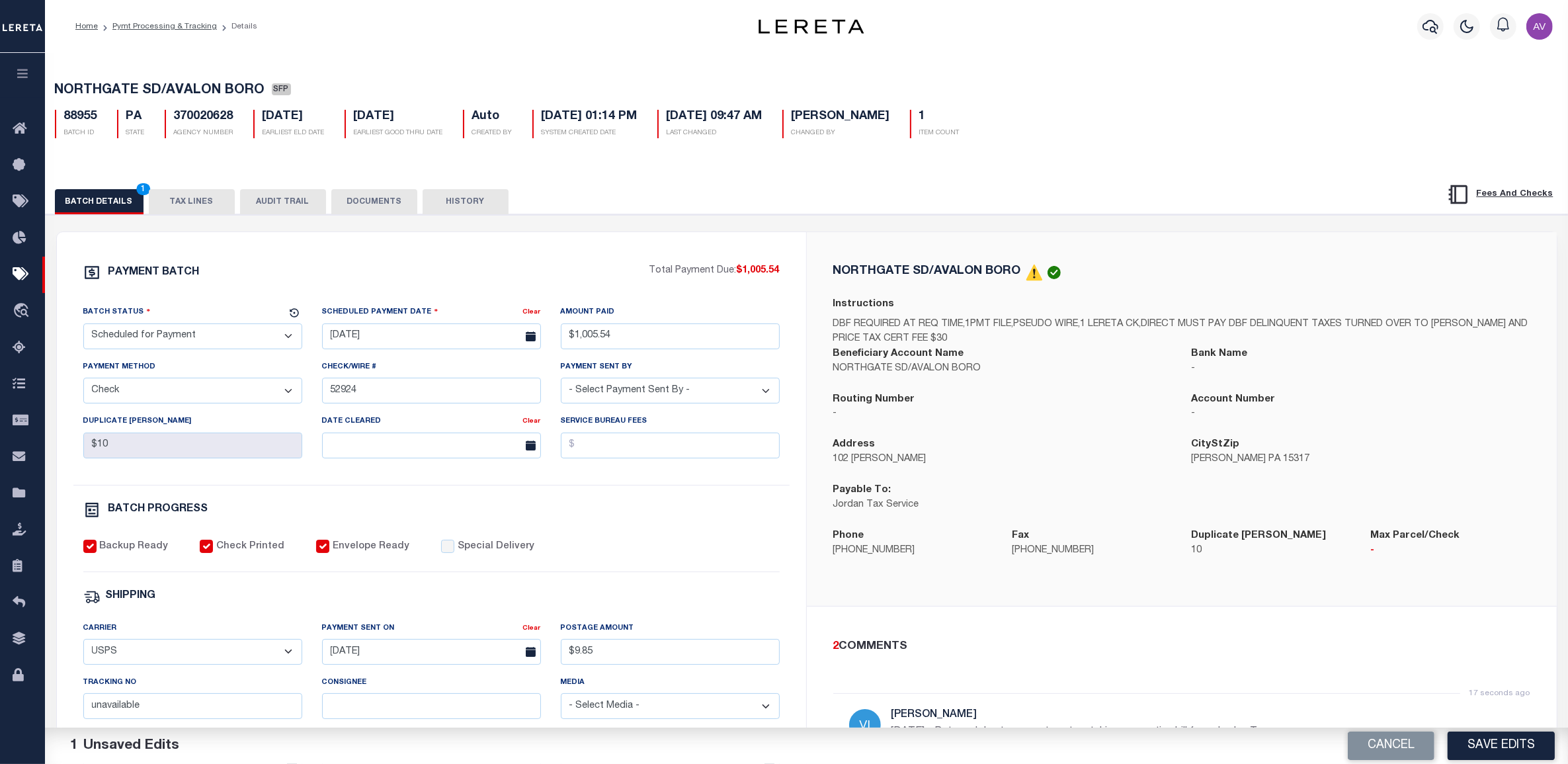
click at [173, 346] on select "- Select Status - Scheduled for Payment Ready For Payment Payment Sent Cleared …" at bounding box center [192, 336] width 219 height 26
select select "RFP"
click at [83, 327] on select "- Select Status - Scheduled for Payment Ready For Payment Payment Sent Cleared …" at bounding box center [192, 336] width 219 height 26
drag, startPoint x: 279, startPoint y: 289, endPoint x: 280, endPoint y: 296, distance: 7.1
click at [280, 289] on div "PAYMENT BATCH" at bounding box center [366, 276] width 566 height 25
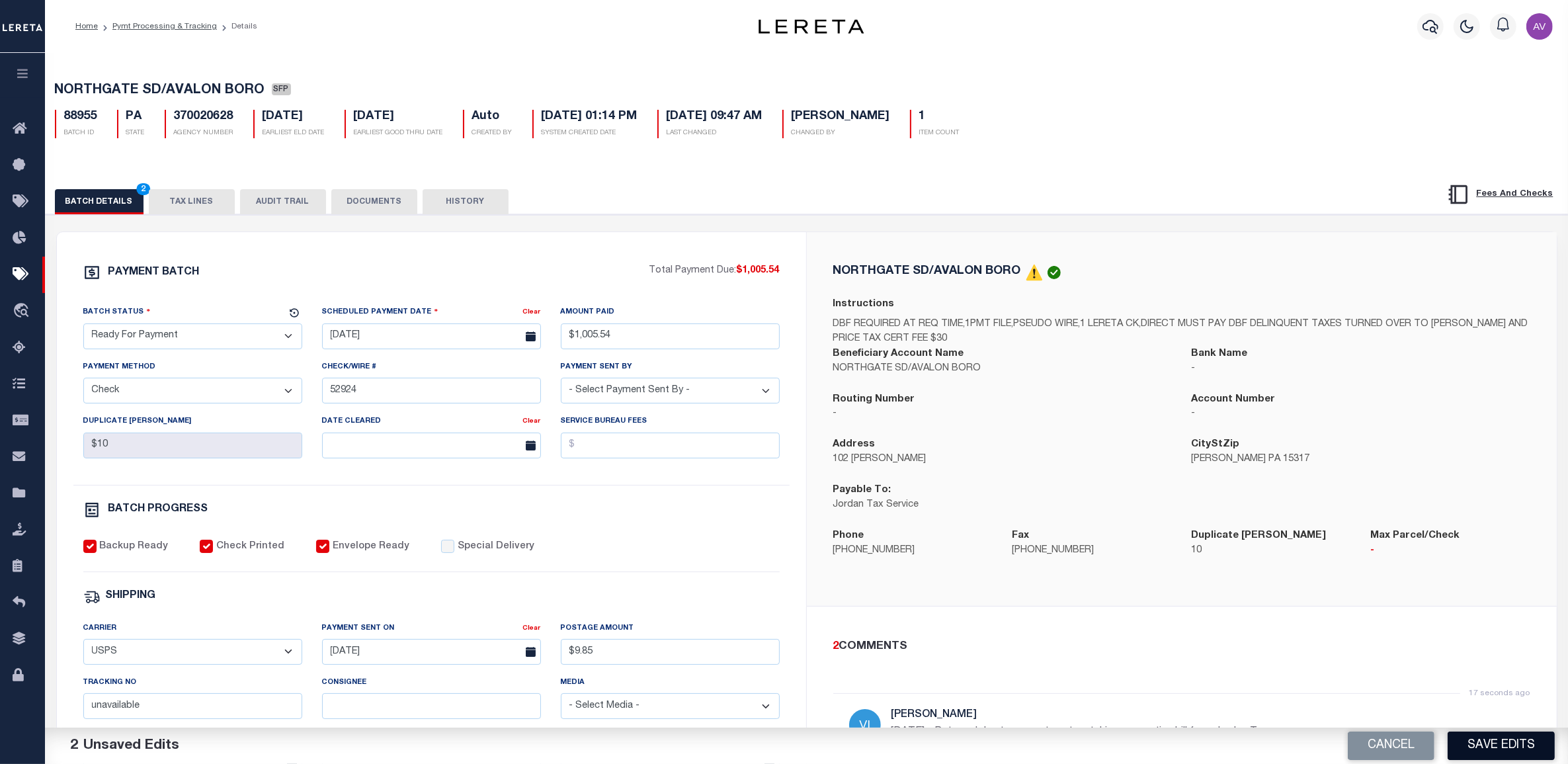
click at [1493, 735] on button "Save Edits" at bounding box center [1501, 745] width 107 height 29
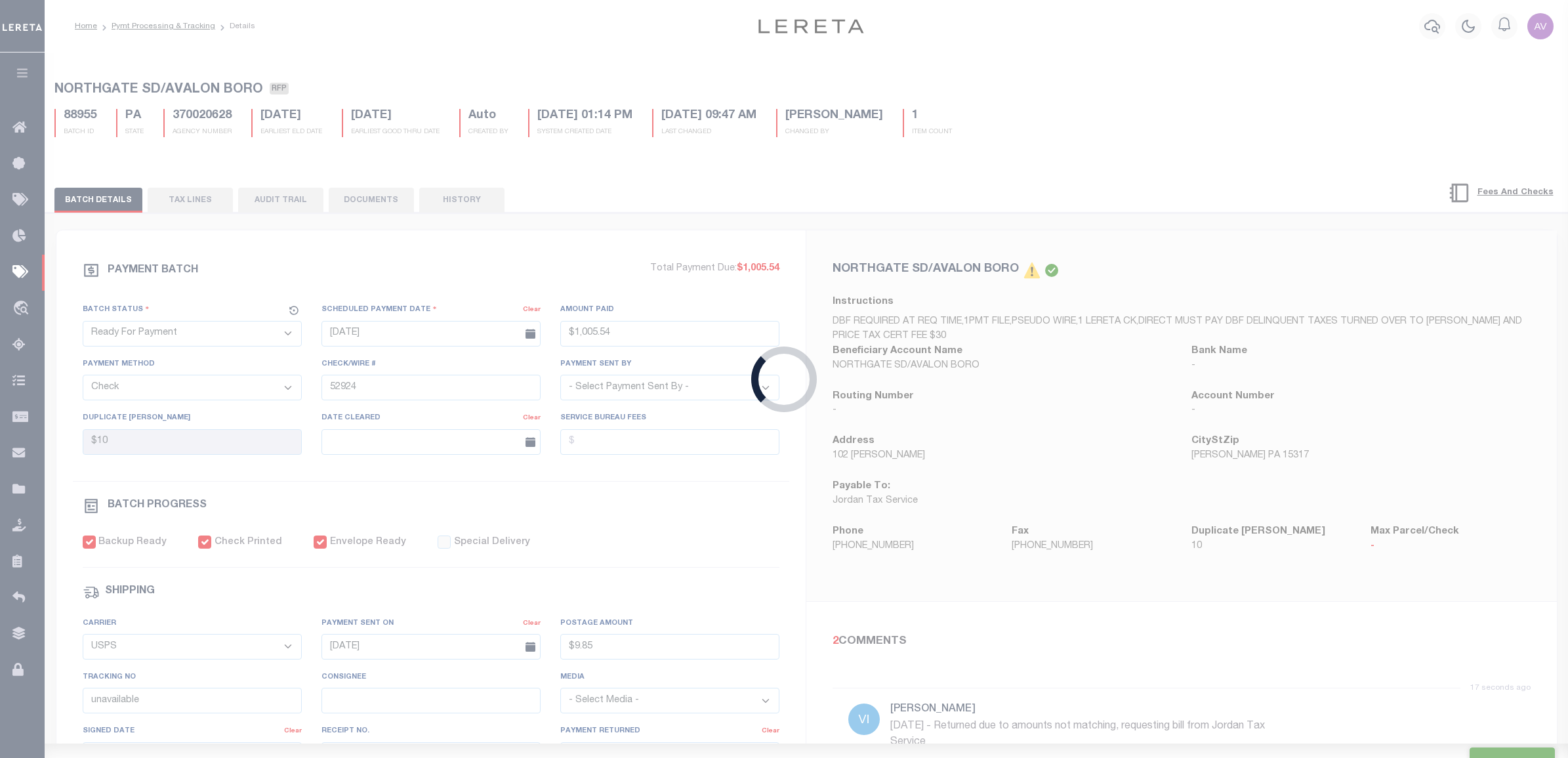
type input "$1,005.54"
type input "$20"
type input "$9.85"
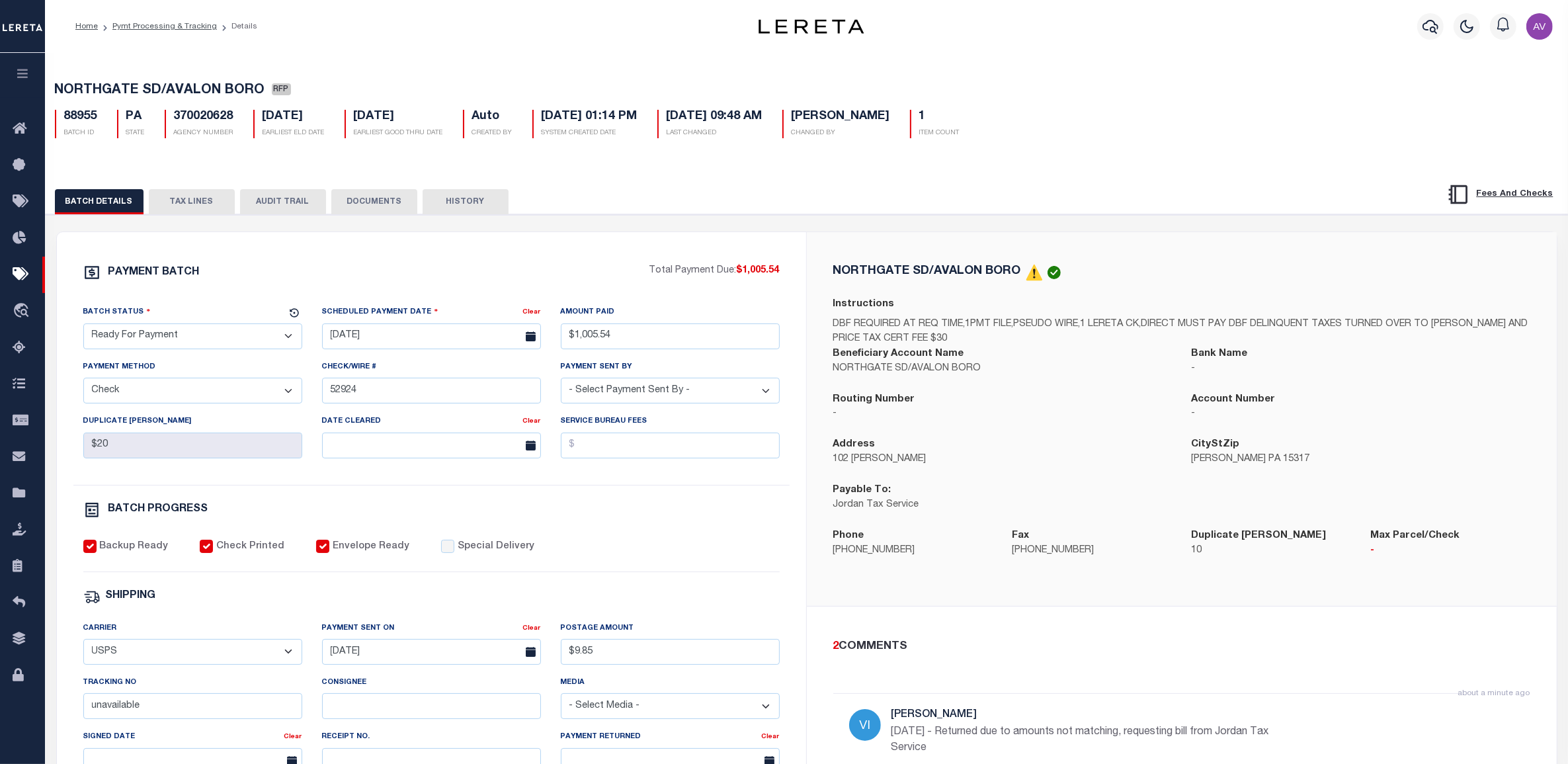
click at [203, 333] on select "- Select Status - Scheduled for Payment Ready For Payment Payment Sent Cleared …" at bounding box center [192, 336] width 219 height 26
select select "SNT"
click at [83, 327] on select "- Select Status - Scheduled for Payment Ready For Payment Payment Sent Cleared …" at bounding box center [192, 336] width 219 height 26
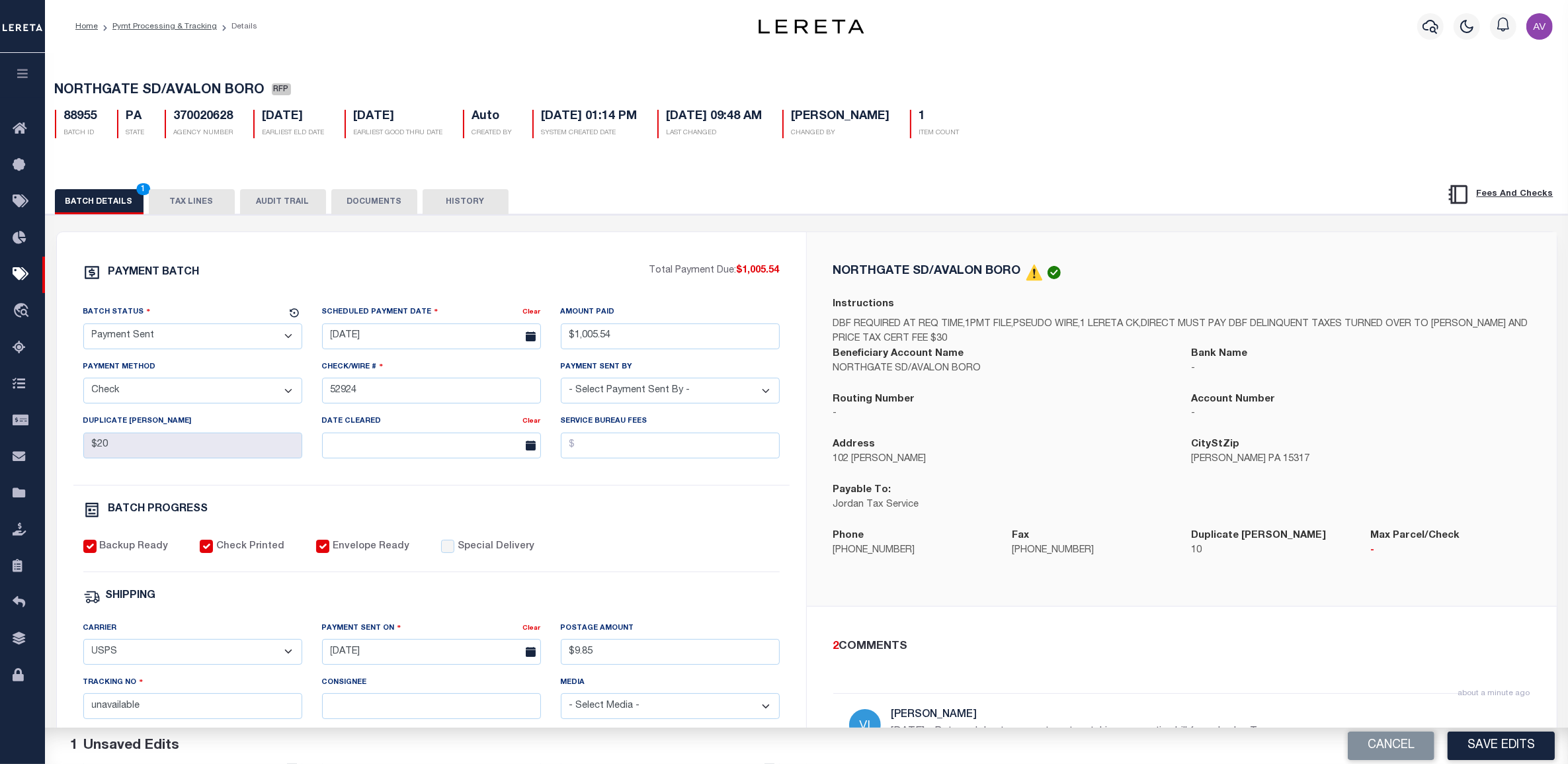
click at [970, 228] on div "PAYMENT BATCH Total Payment Due: $1,005.54 Batch Status" at bounding box center [807, 642] width 1536 height 856
click at [1527, 744] on button "Save Edits" at bounding box center [1501, 745] width 107 height 29
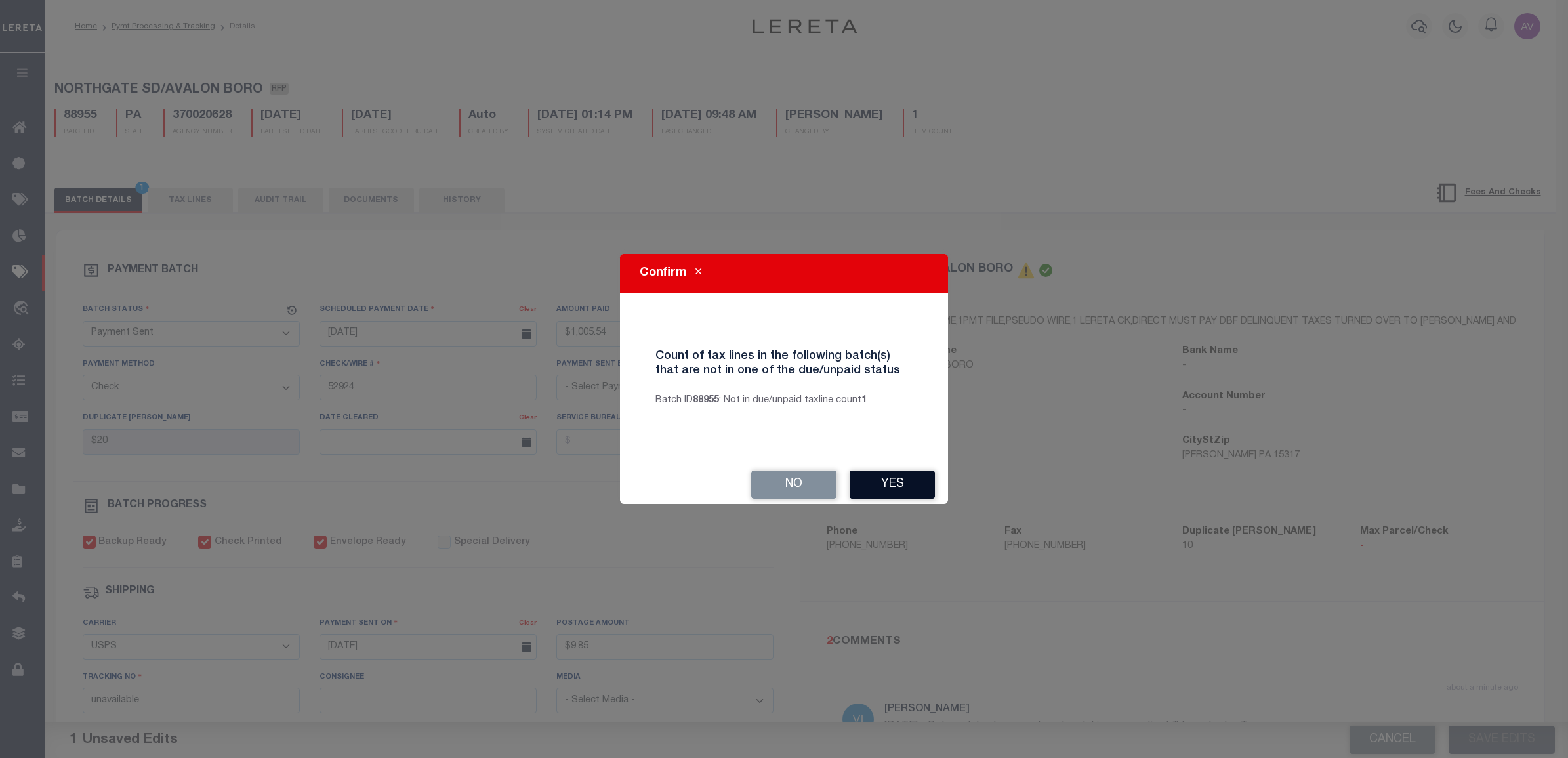
click at [909, 491] on button "Yes" at bounding box center [892, 484] width 85 height 29
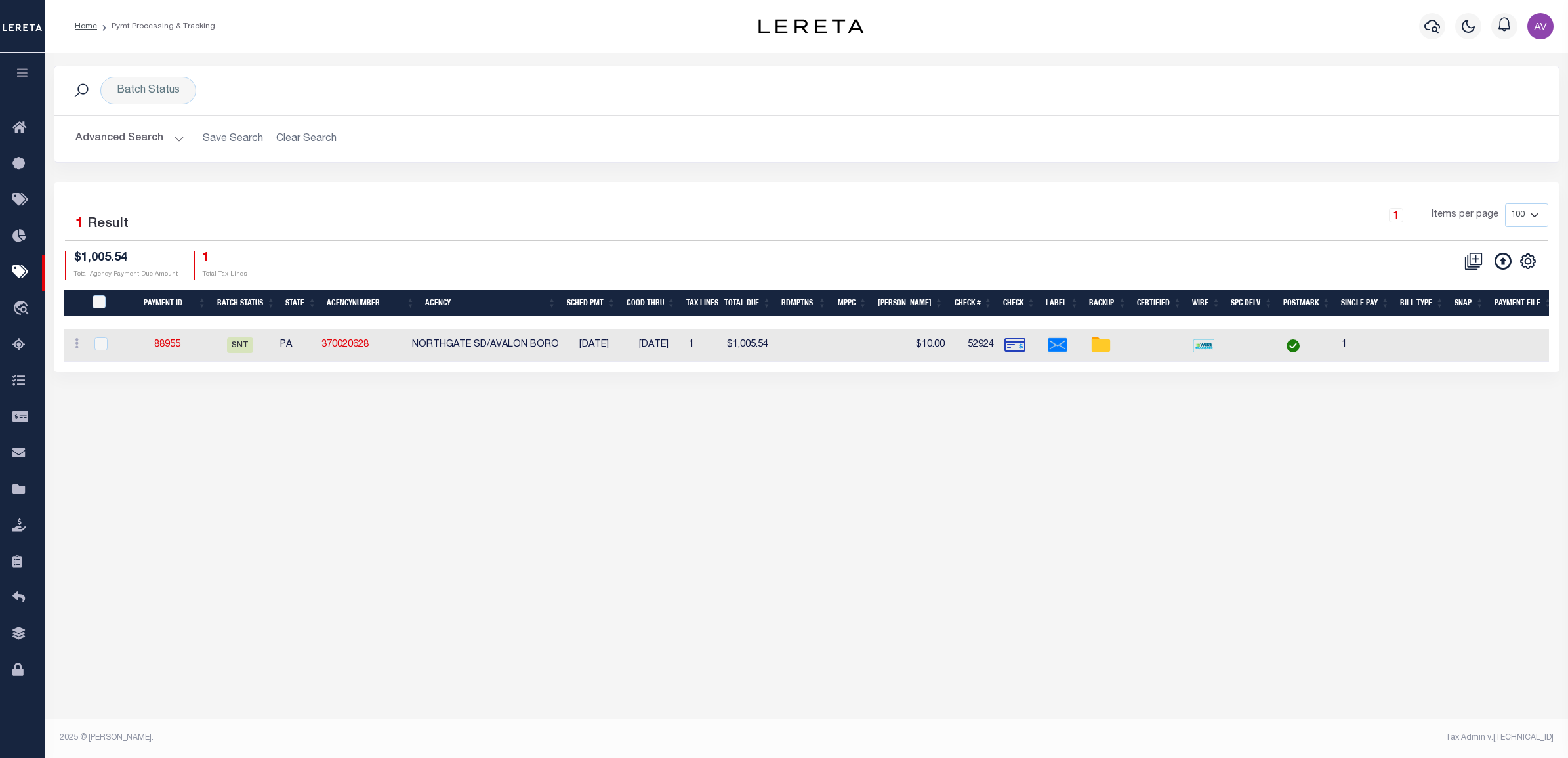
click at [647, 239] on div "1 Items per page 100 200 500 1000" at bounding box center [994, 222] width 1127 height 37
click at [626, 257] on div "$1,005.54 Total Agency Payment Due Amount 1 Total Tax Lines" at bounding box center [435, 265] width 742 height 29
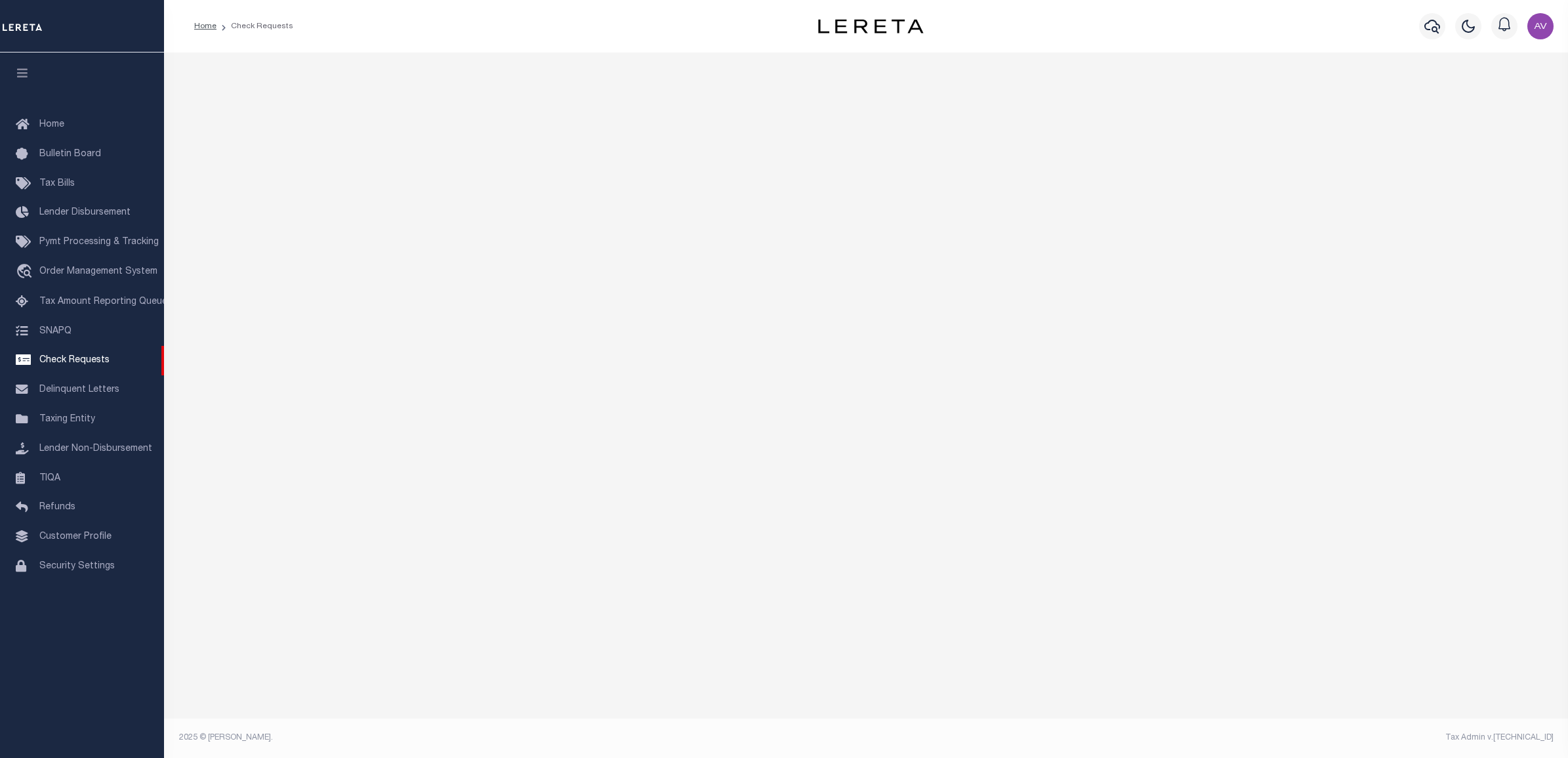
select select "50"
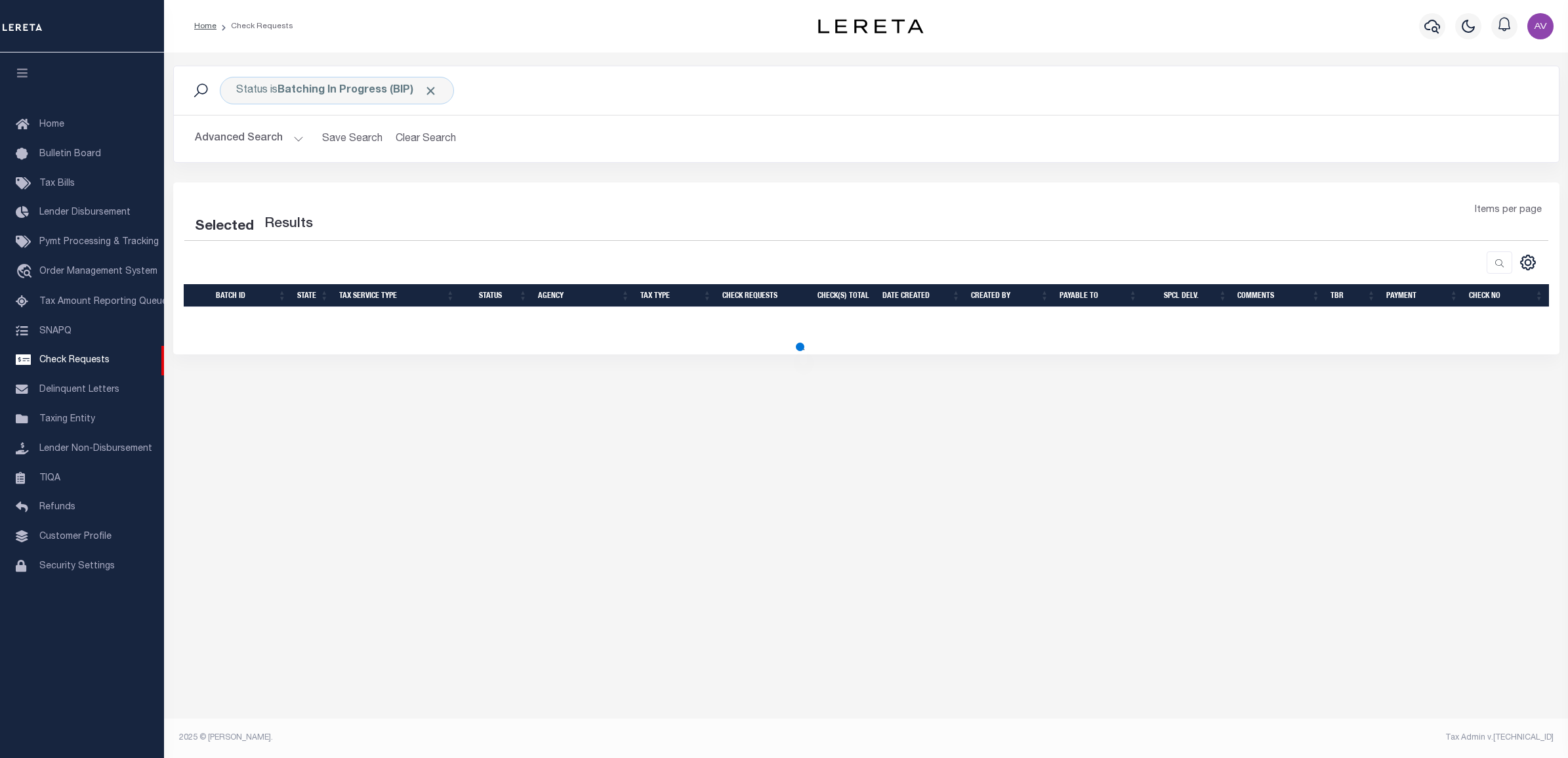
select select "50"
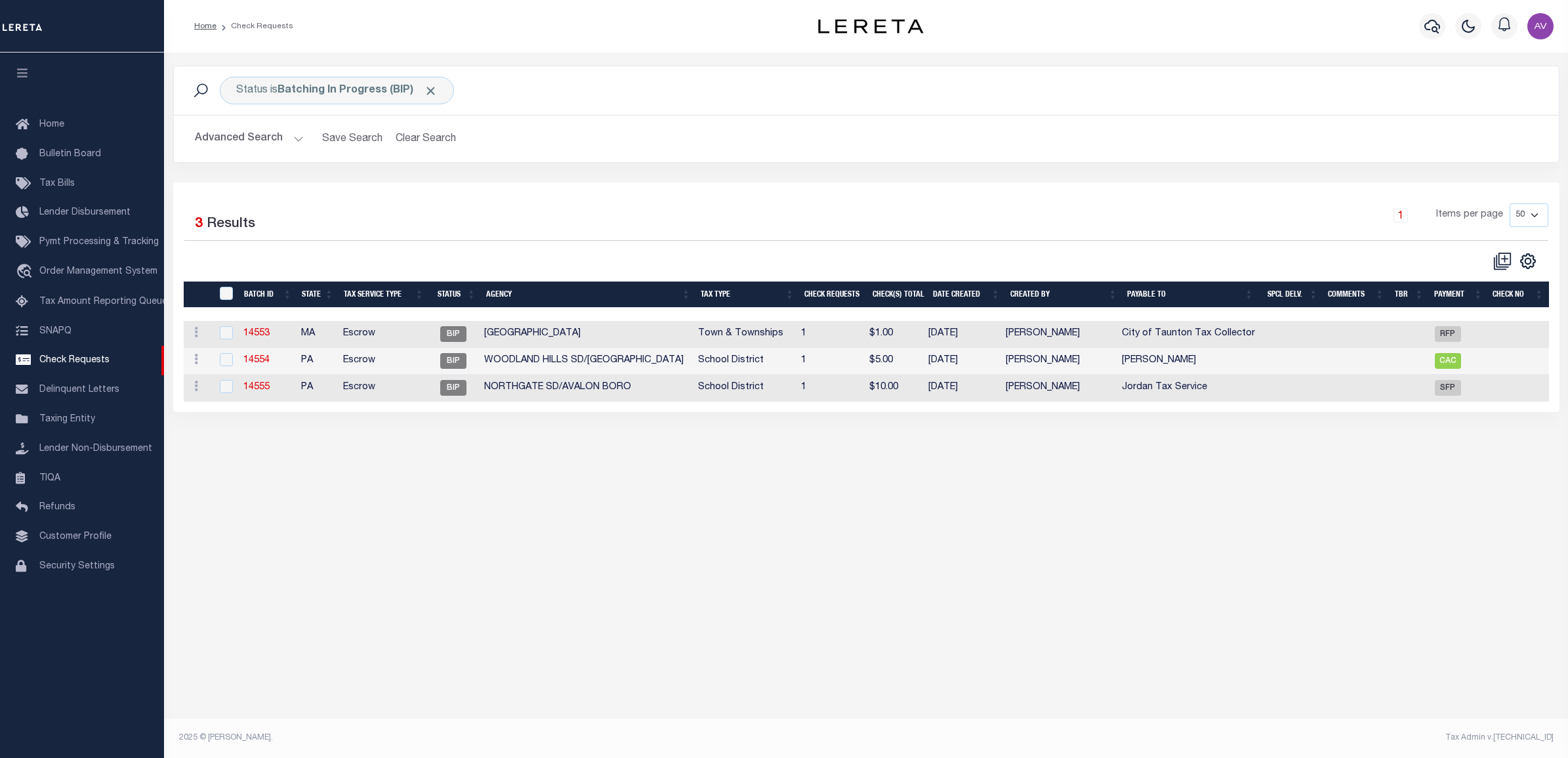
click at [585, 390] on td "NORTHGATE SD/AVALON BORO" at bounding box center [585, 387] width 213 height 27
checkbox input "true"
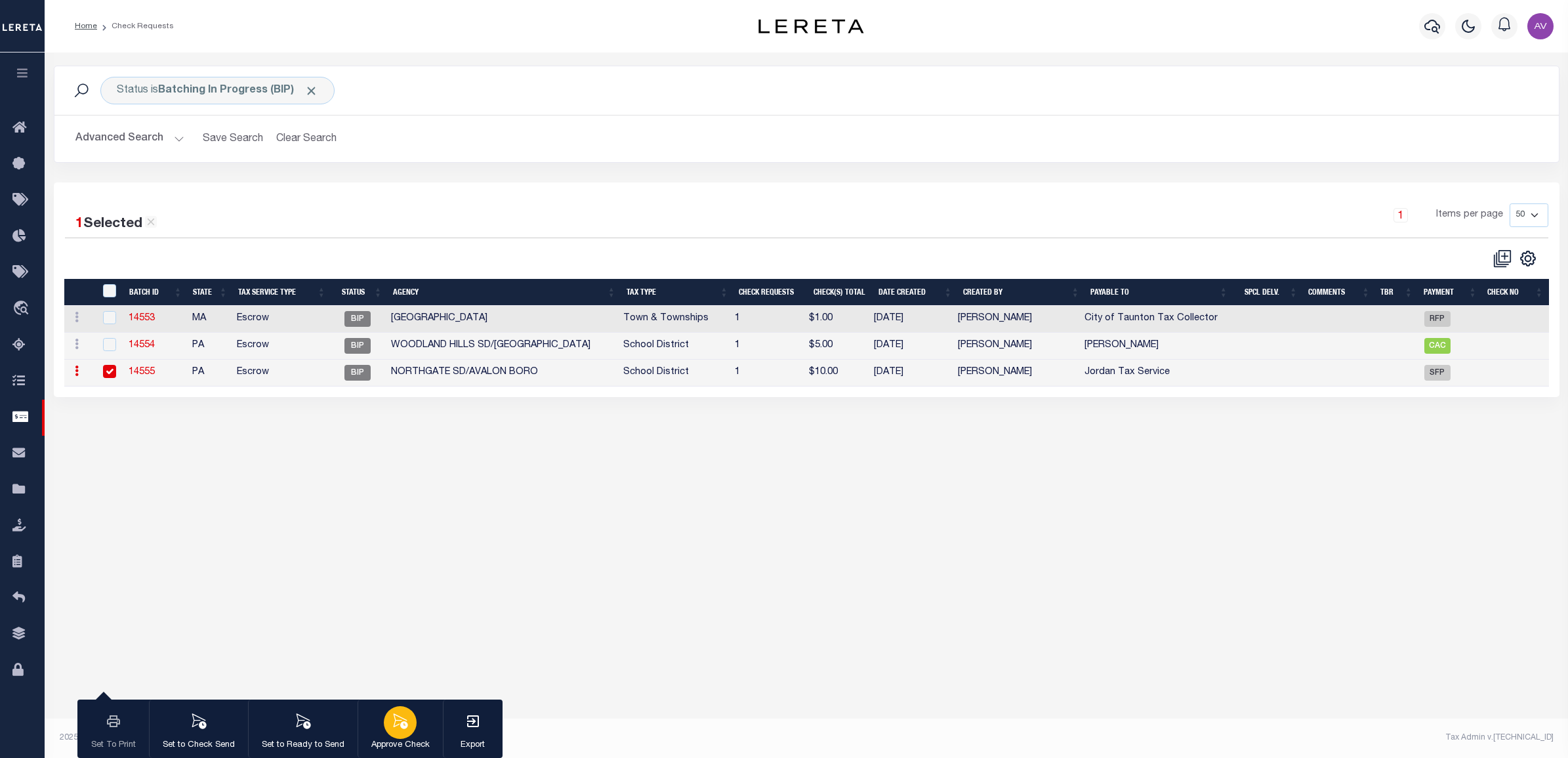
click at [385, 714] on div "button" at bounding box center [399, 722] width 32 height 32
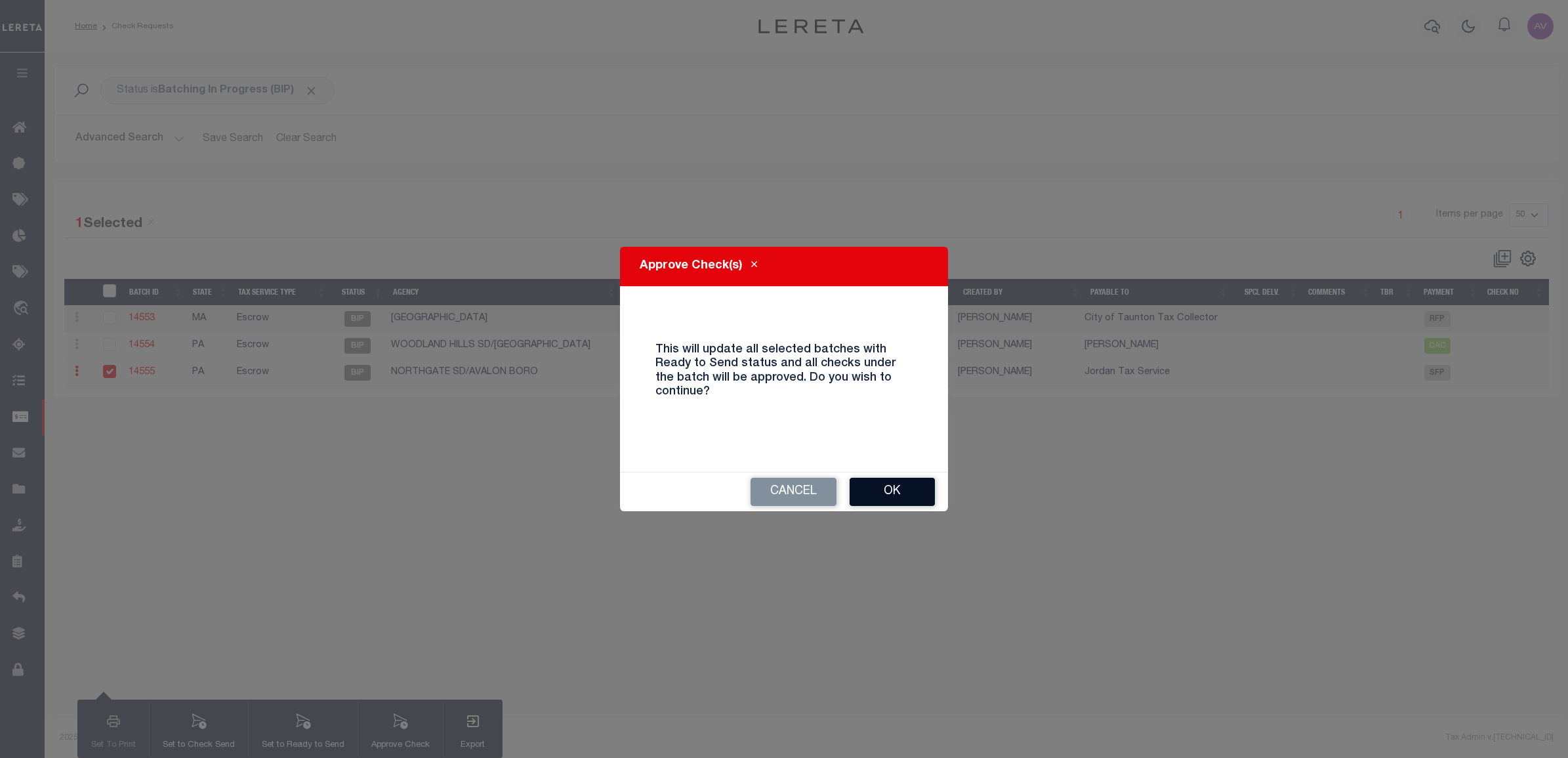
click at [878, 487] on button "Ok" at bounding box center [892, 492] width 85 height 29
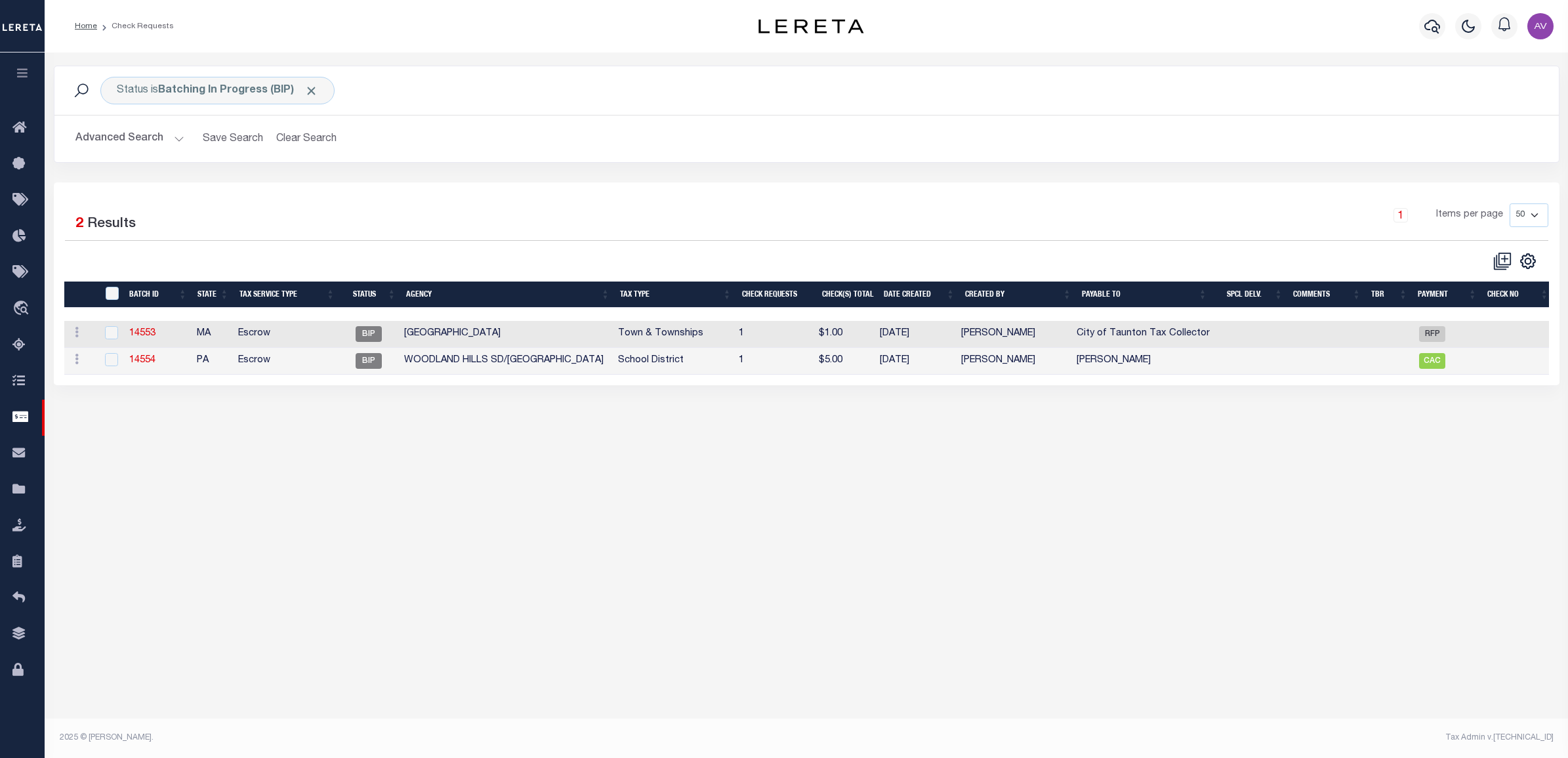
click at [907, 209] on div "1 Items per page 10 25 50 100" at bounding box center [993, 220] width 1107 height 34
click at [144, 87] on div "Status is Batching In Progress (BIP)" at bounding box center [217, 91] width 234 height 28
select select "BIP"
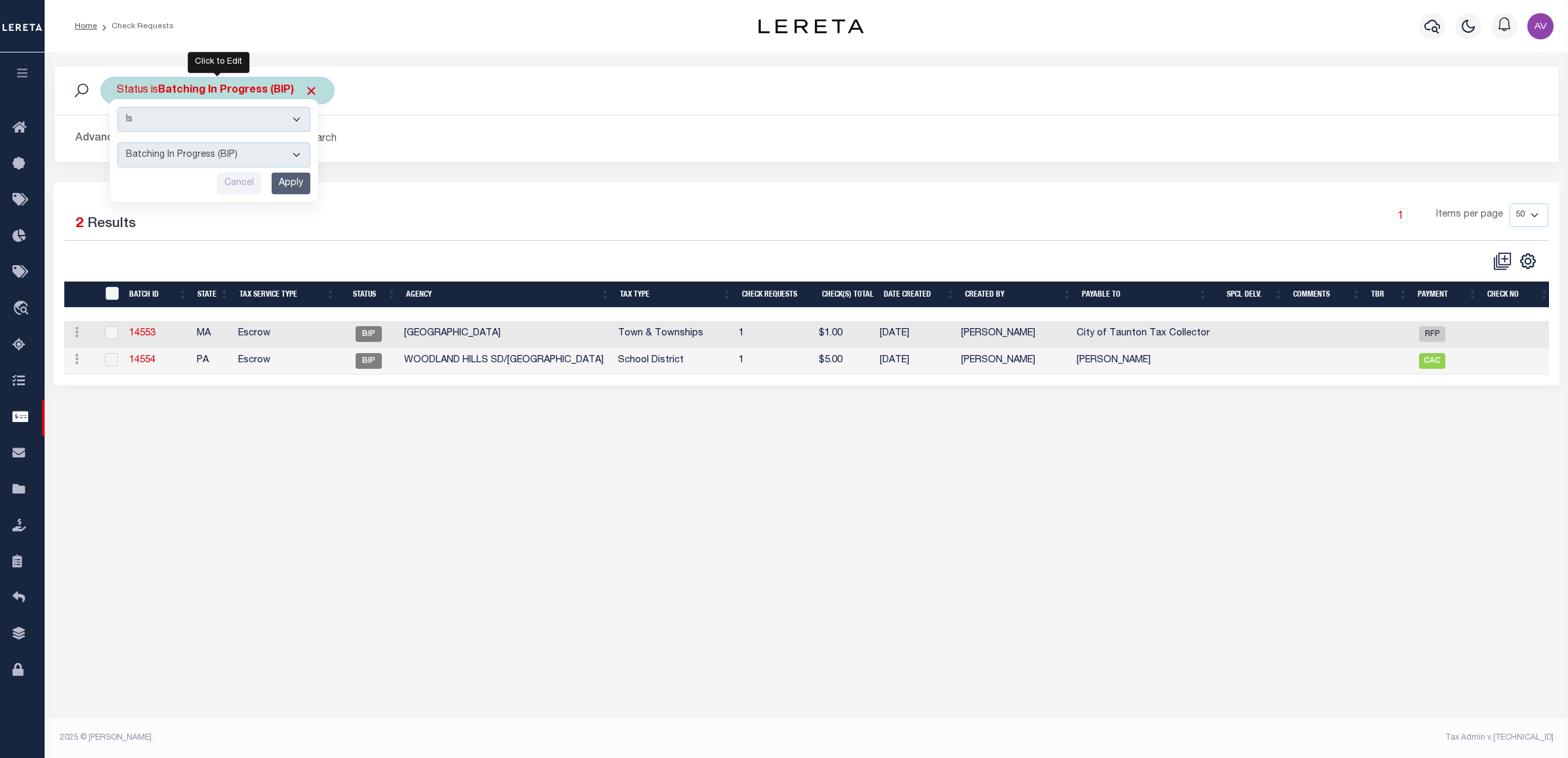
drag, startPoint x: 159, startPoint y: 136, endPoint x: 159, endPoint y: 148, distance: 12.0
click at [159, 146] on div "Is Contains Approval Needed (APN) Batching In Progress (BIP) Check Returned (CK…" at bounding box center [214, 150] width 209 height 103
click at [159, 148] on select "Approval Needed (APN) Batching In Progress (BIP) Check Returned (CKR) Cleared a…" at bounding box center [213, 154] width 193 height 25
click at [388, 214] on div "1 Selected 2 Results" at bounding box center [243, 222] width 357 height 37
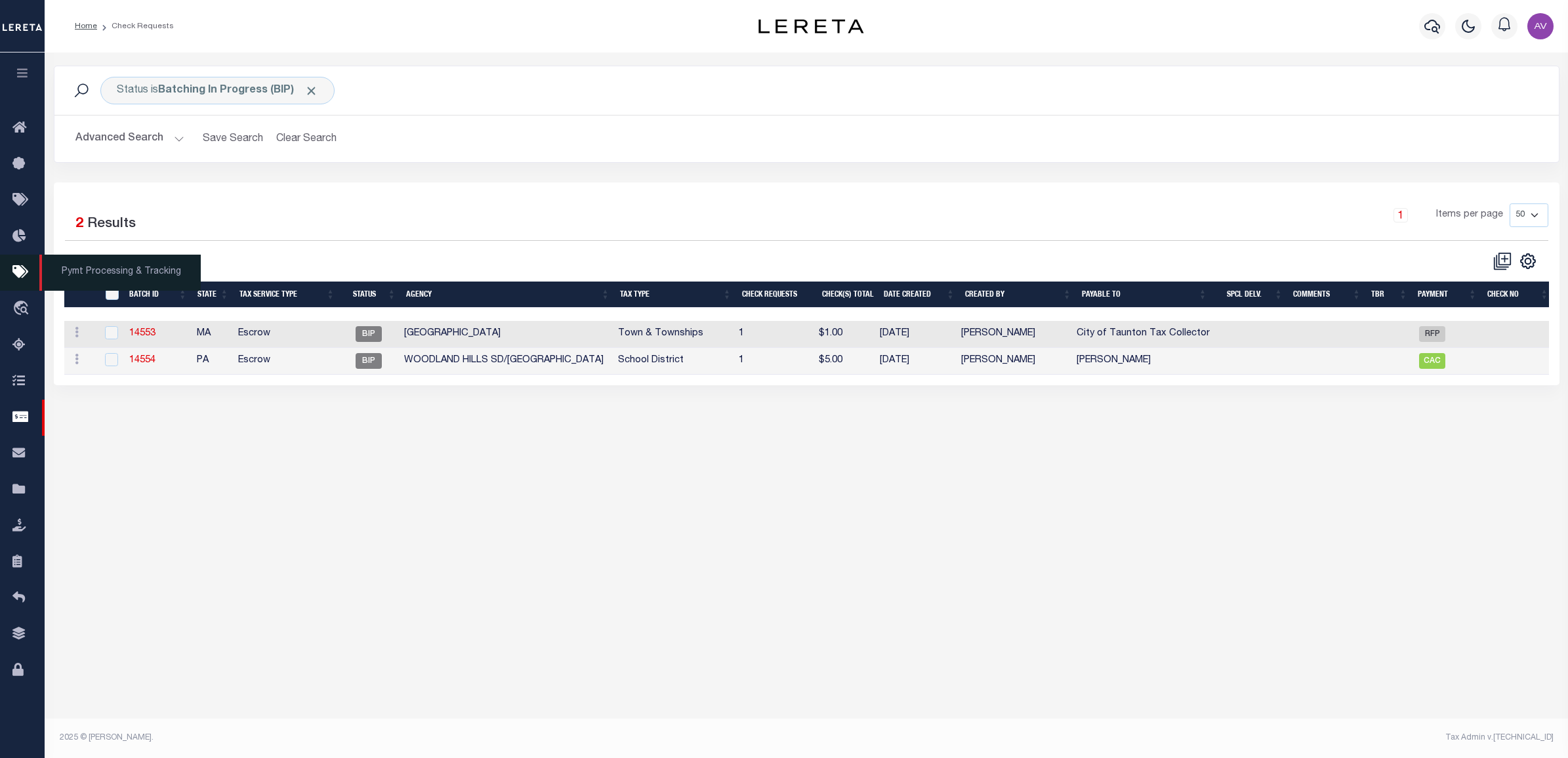
click at [21, 276] on icon at bounding box center [22, 273] width 21 height 17
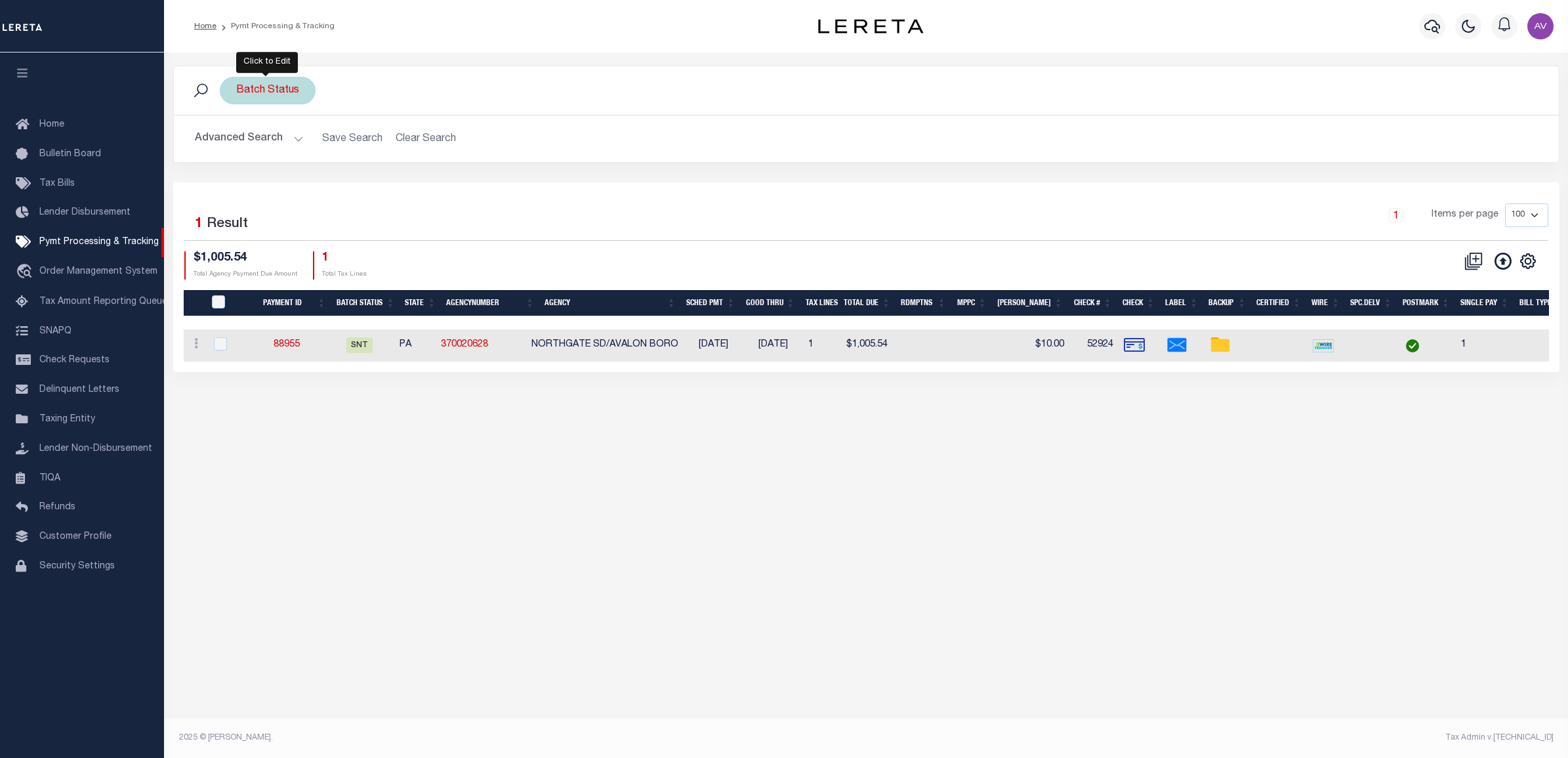
click at [267, 98] on div "Batch Status" at bounding box center [268, 91] width 96 height 28
click at [273, 148] on select "Awaiting Funds (AWF) Cleared and Complete (CAC) New Check Needed (NCN) Payment …" at bounding box center [333, 154] width 193 height 25
select select "RFP"
click at [237, 143] on select "Awaiting Funds (AWF) Cleared and Complete (CAC) New Check Needed (NCN) Payment …" at bounding box center [333, 154] width 193 height 25
click at [419, 191] on input "Apply" at bounding box center [410, 183] width 39 height 21
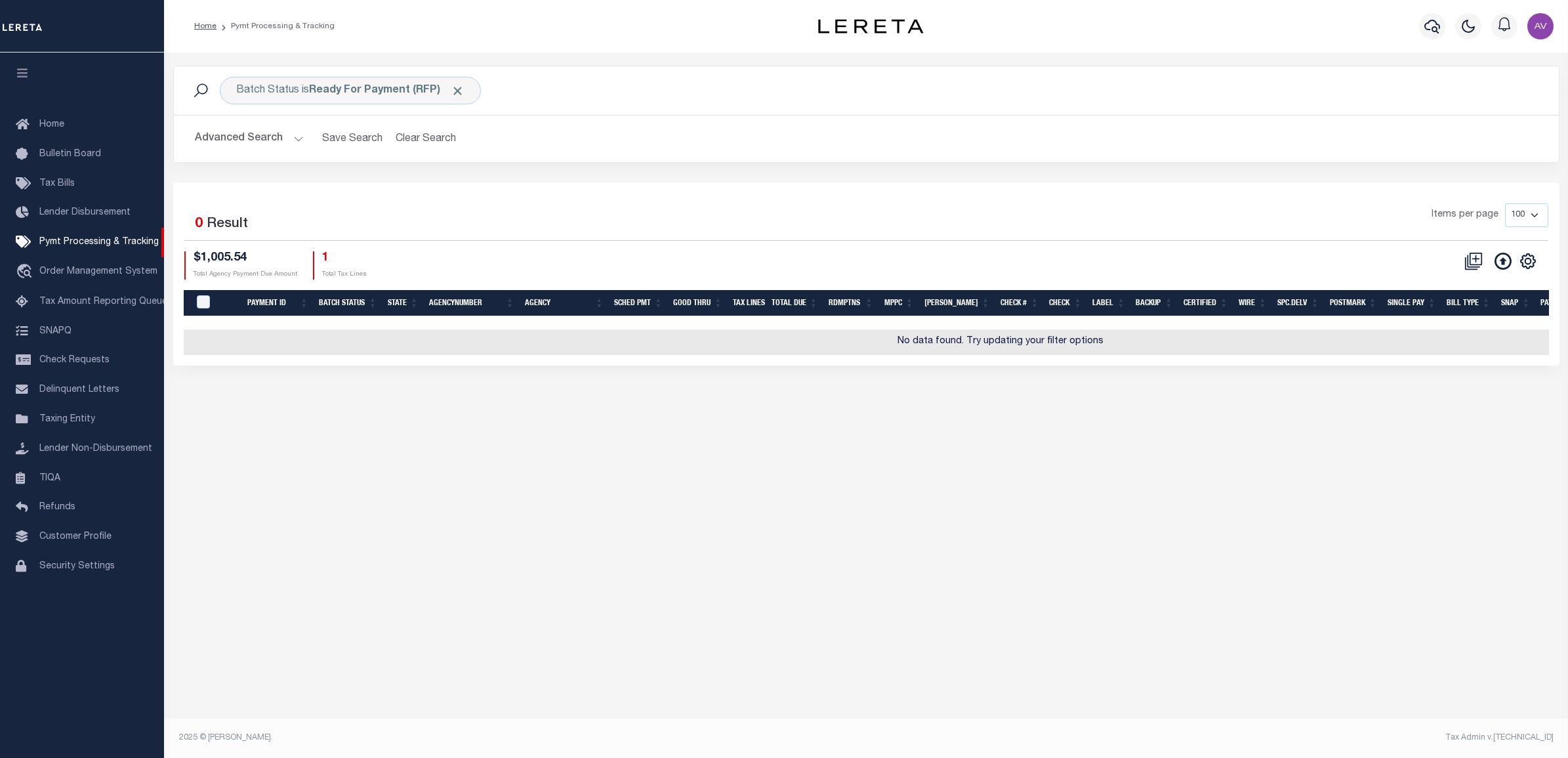
click at [268, 133] on button "Advanced Search" at bounding box center [249, 139] width 109 height 26
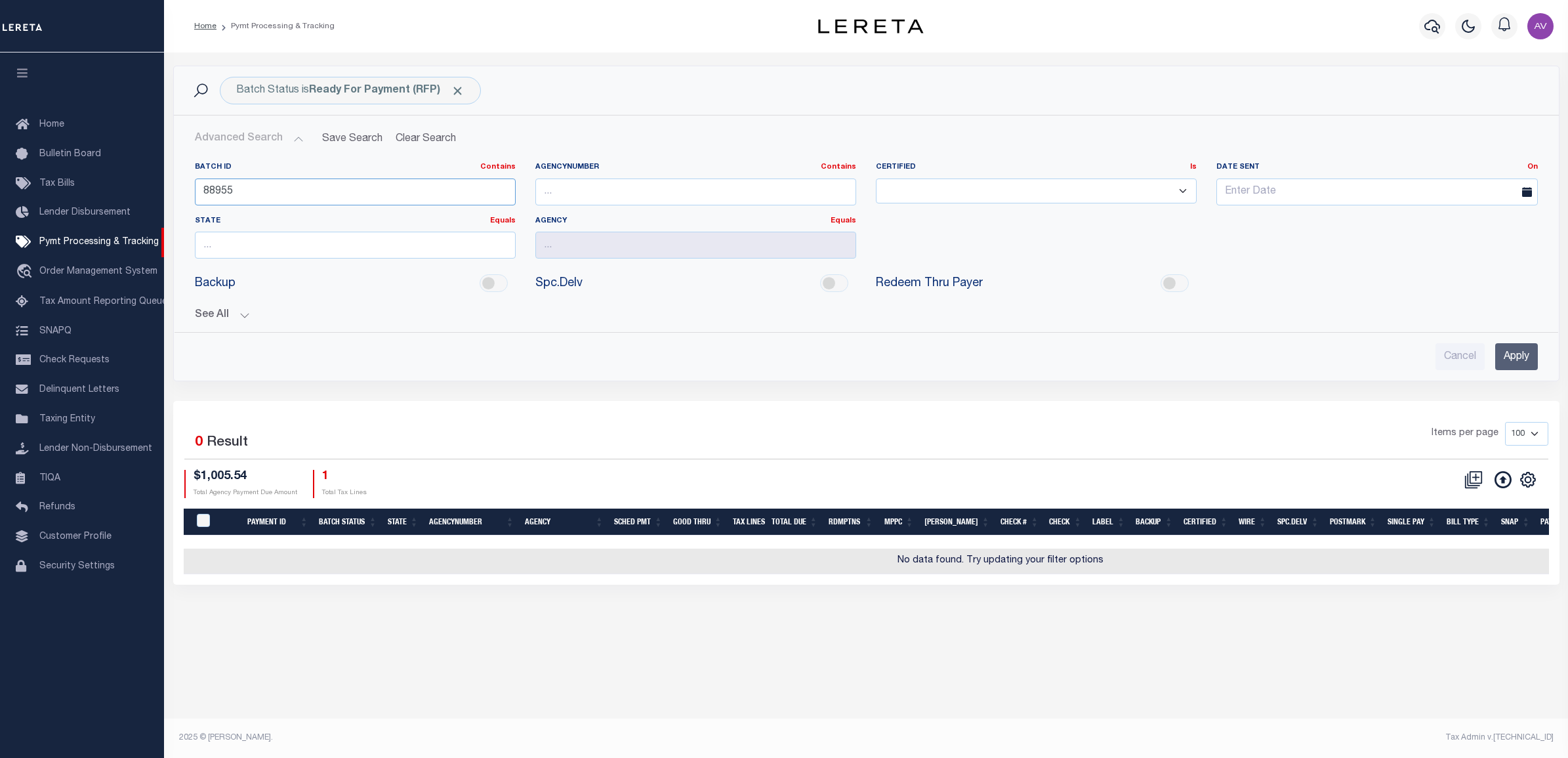
drag, startPoint x: 263, startPoint y: 194, endPoint x: 188, endPoint y: 194, distance: 75.0
click at [188, 194] on div "Batch ID Contains Equals Is Not Equal To Is Greater Than Is Less Than 88955" at bounding box center [355, 189] width 340 height 54
click at [221, 317] on button "See All" at bounding box center [866, 314] width 1343 height 12
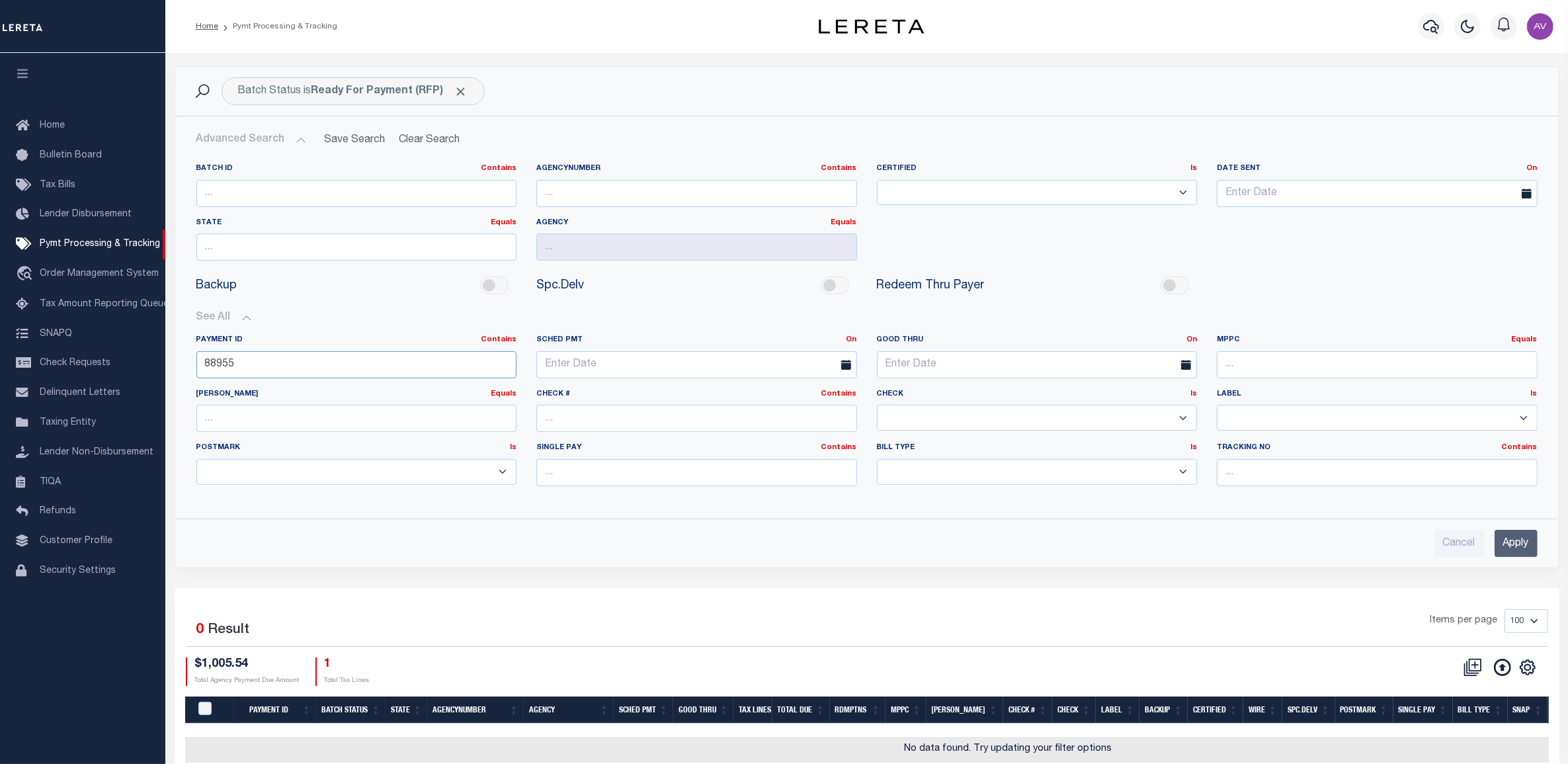
click at [283, 364] on input "88955" at bounding box center [357, 364] width 320 height 27
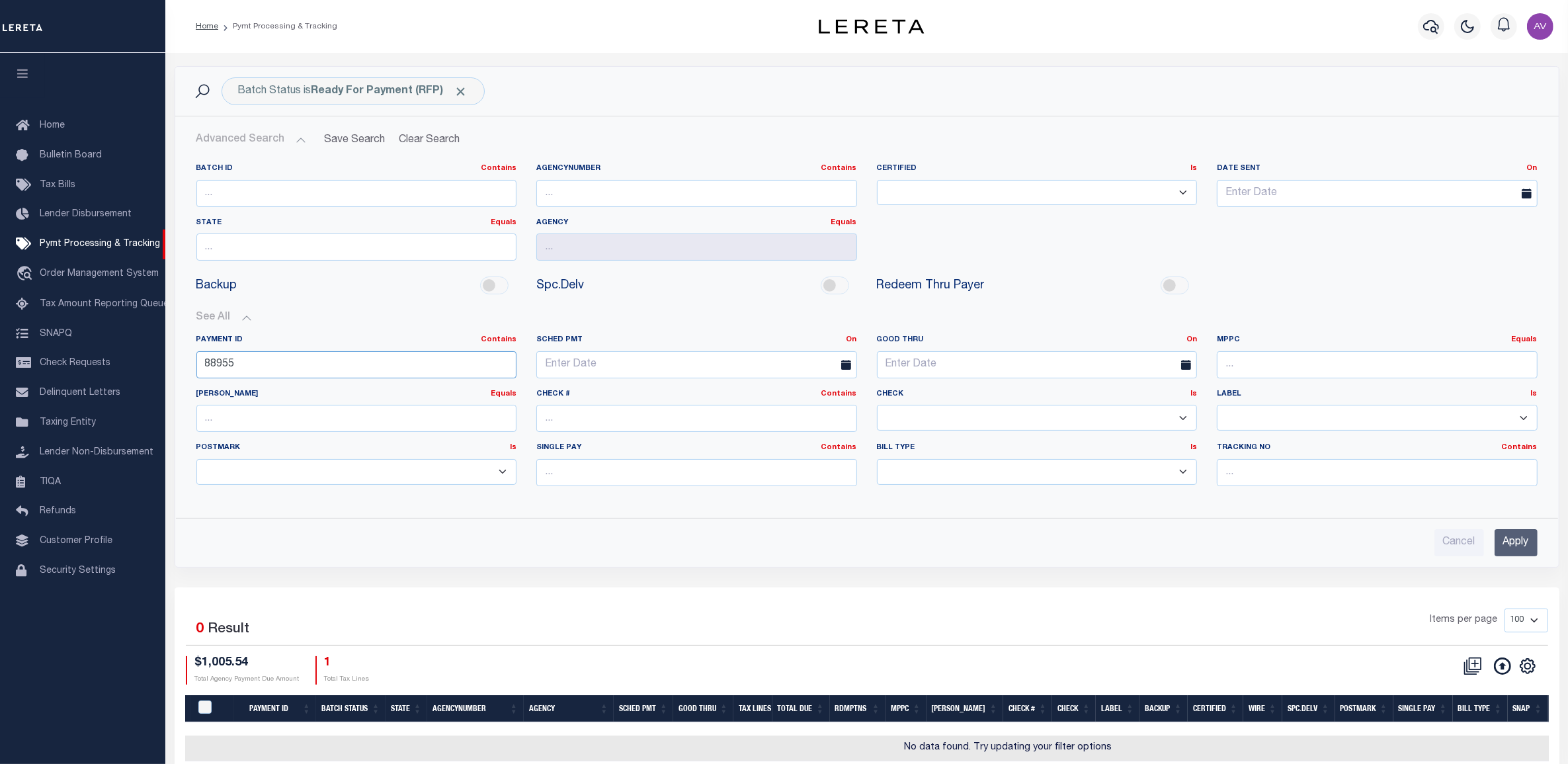
click at [283, 364] on input "88955" at bounding box center [357, 364] width 320 height 27
click at [1523, 551] on input "Apply" at bounding box center [1517, 542] width 43 height 27
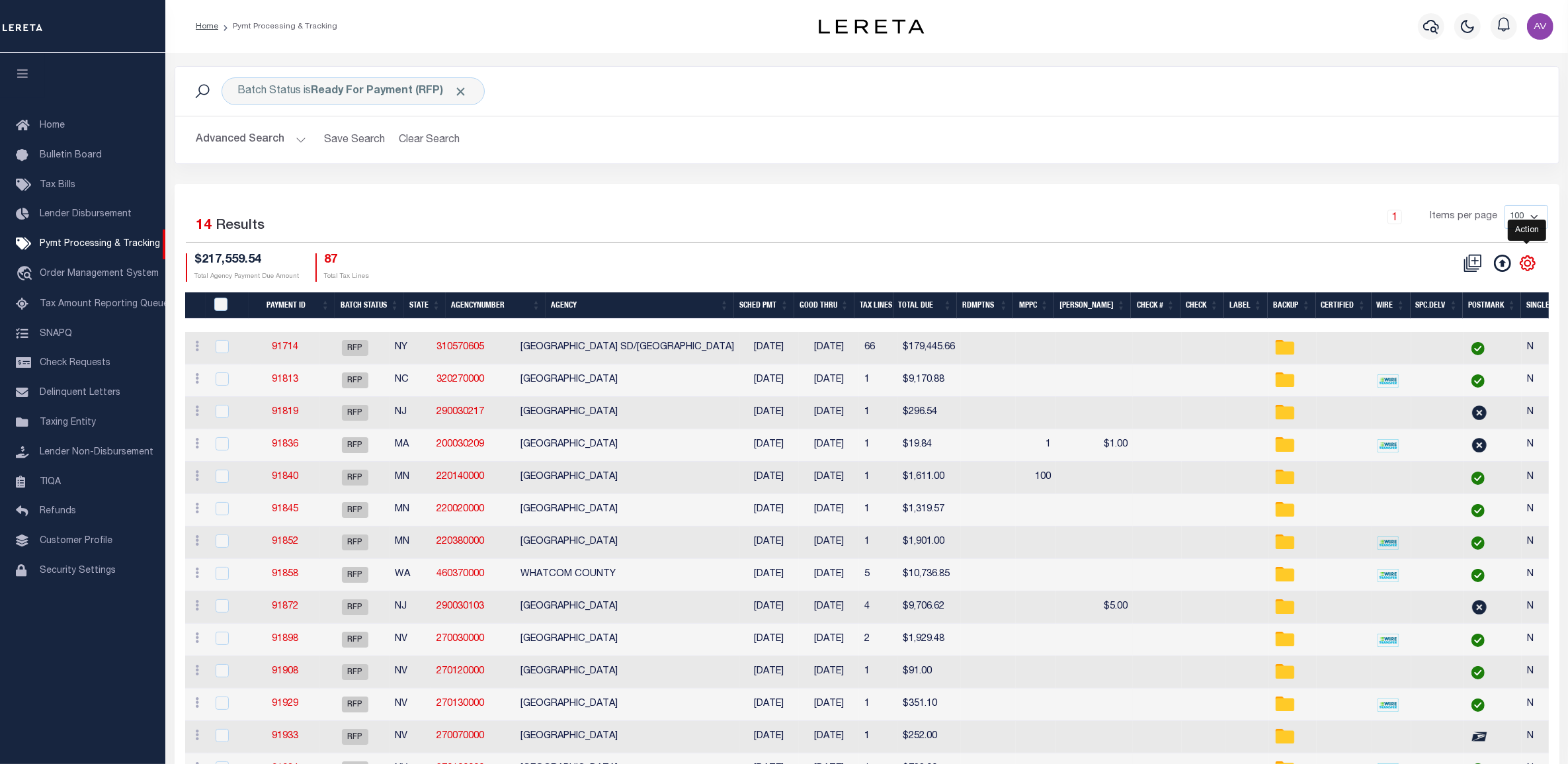
click at [1532, 265] on icon "" at bounding box center [1528, 263] width 17 height 17
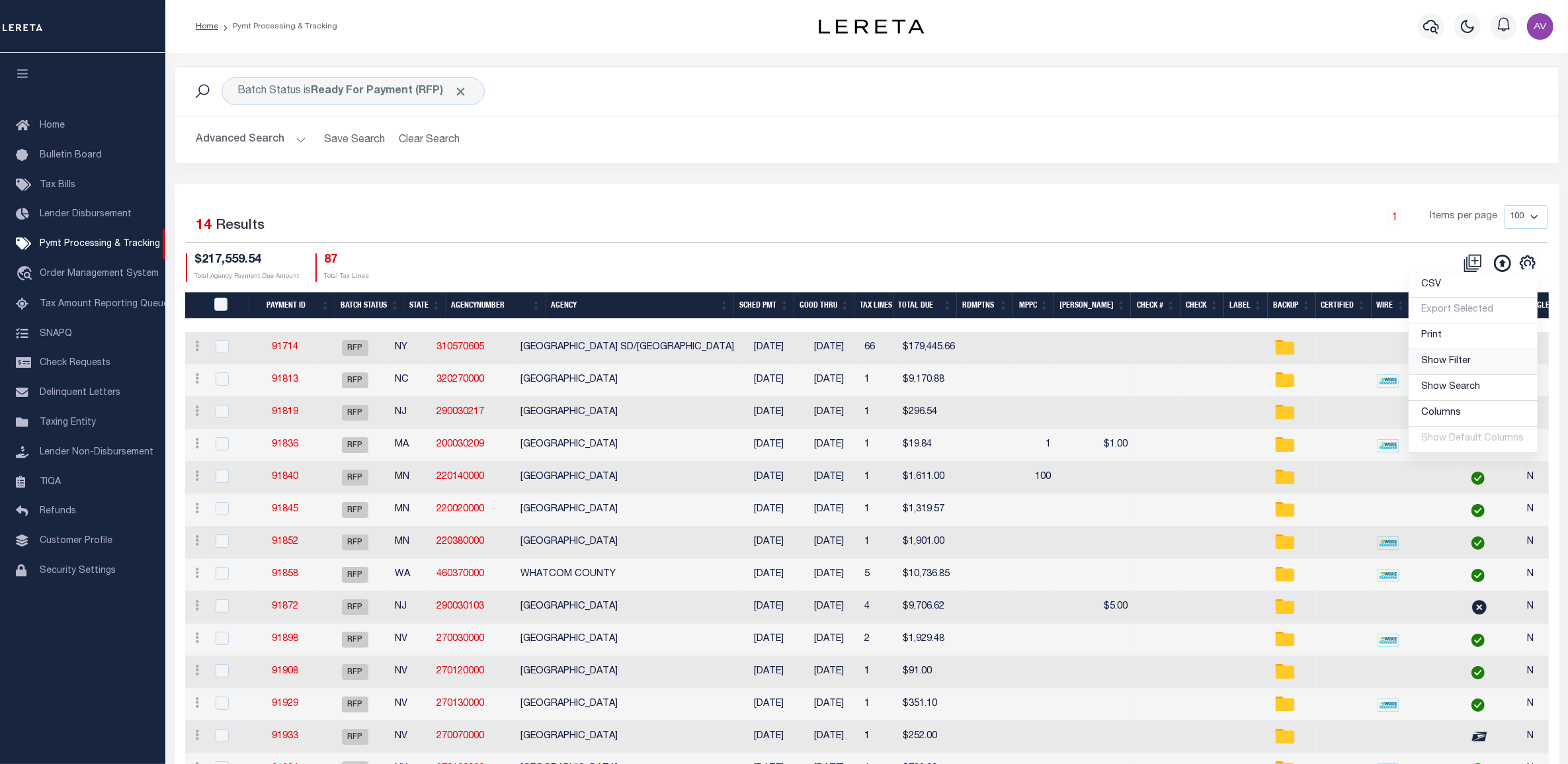
click at [1436, 365] on span "Show Filter" at bounding box center [1446, 362] width 49 height 9
select select
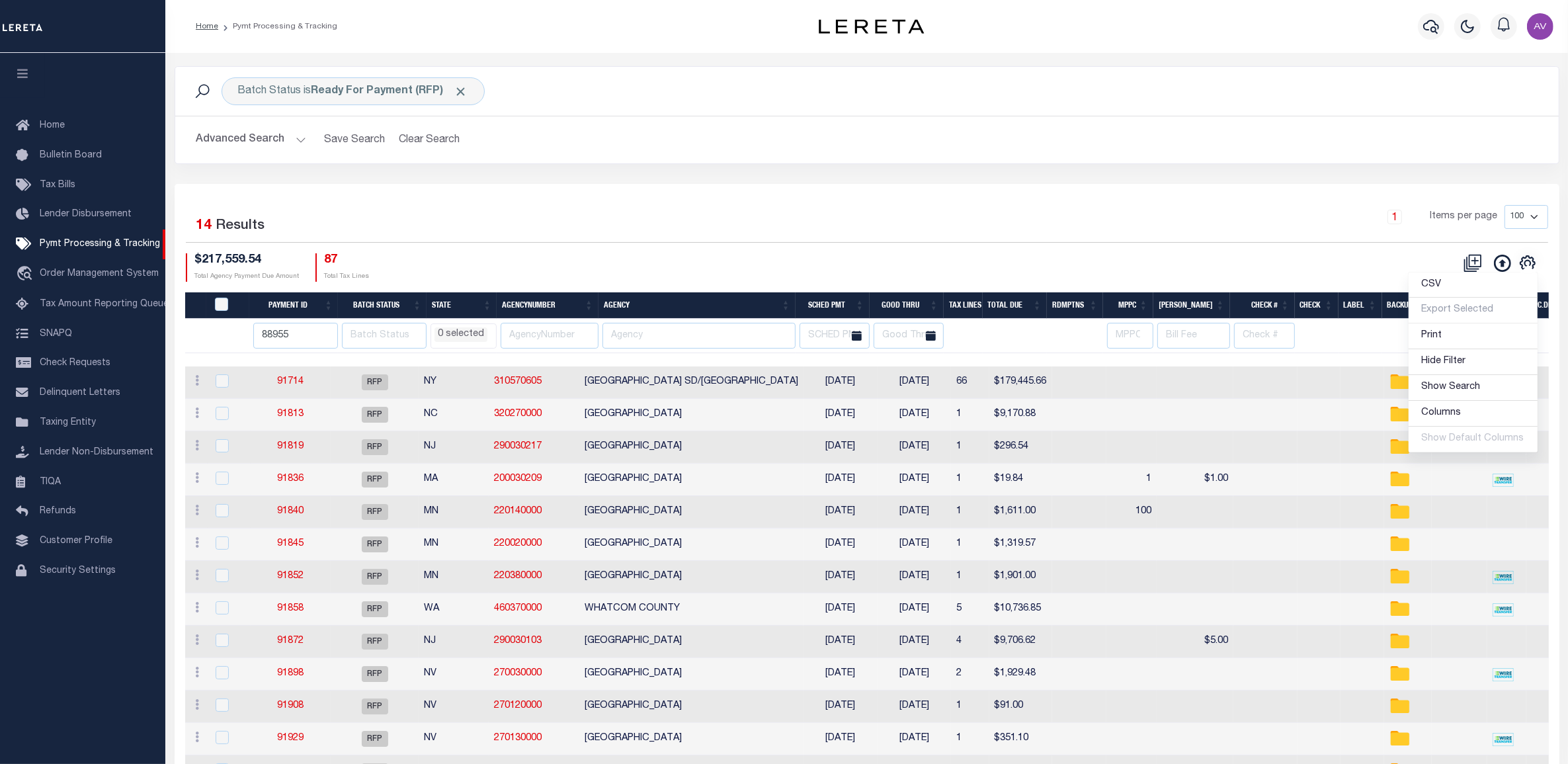
click at [739, 210] on div "1 Items per page 100 200 500 1000" at bounding box center [1040, 222] width 1017 height 34
click at [280, 332] on input "88955" at bounding box center [295, 335] width 85 height 26
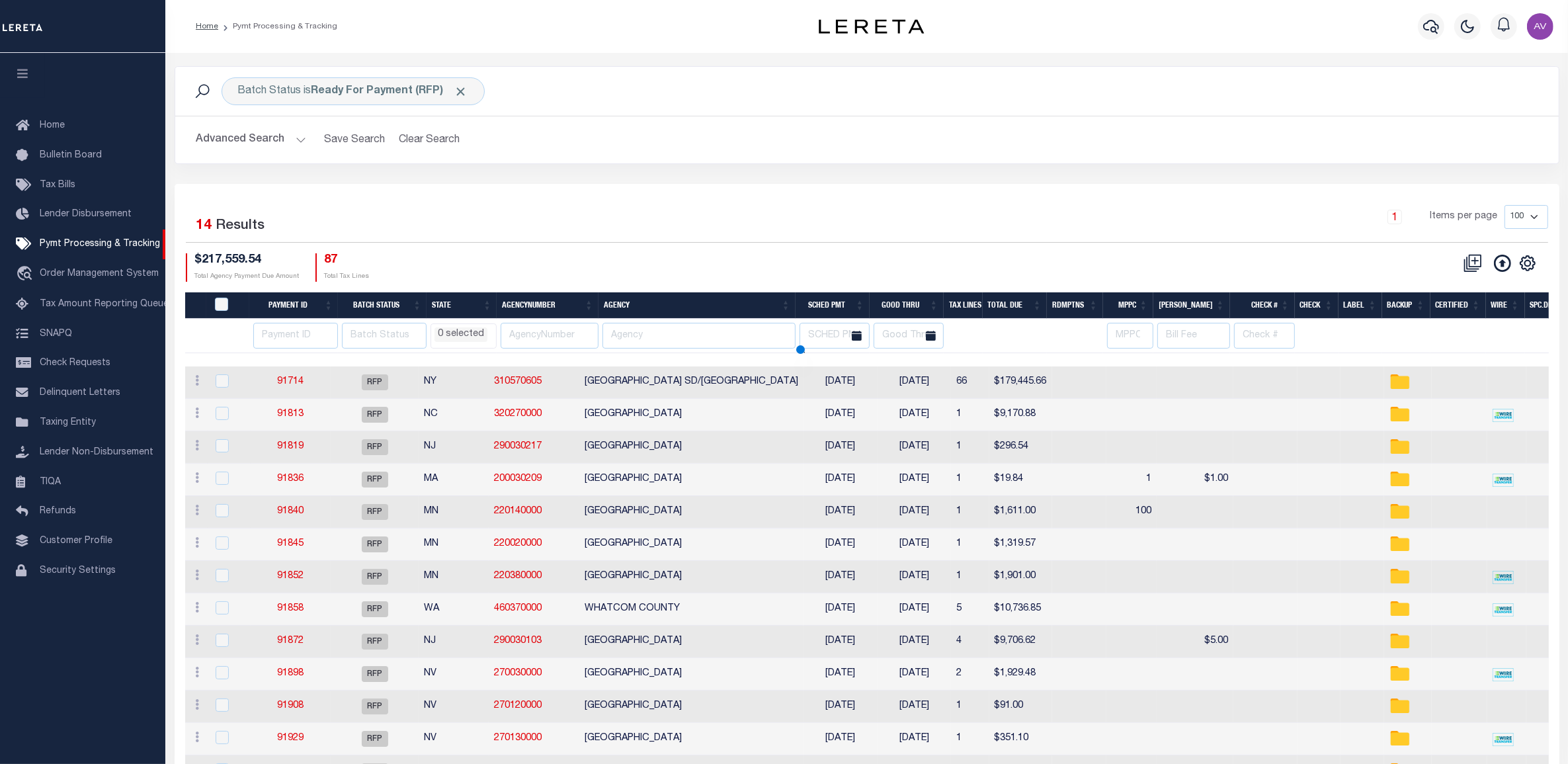
click at [781, 176] on div "Batch Status is Ready For Payment (RFP) Search Advanced Search Save Search Clea…" at bounding box center [867, 125] width 1405 height 117
select select
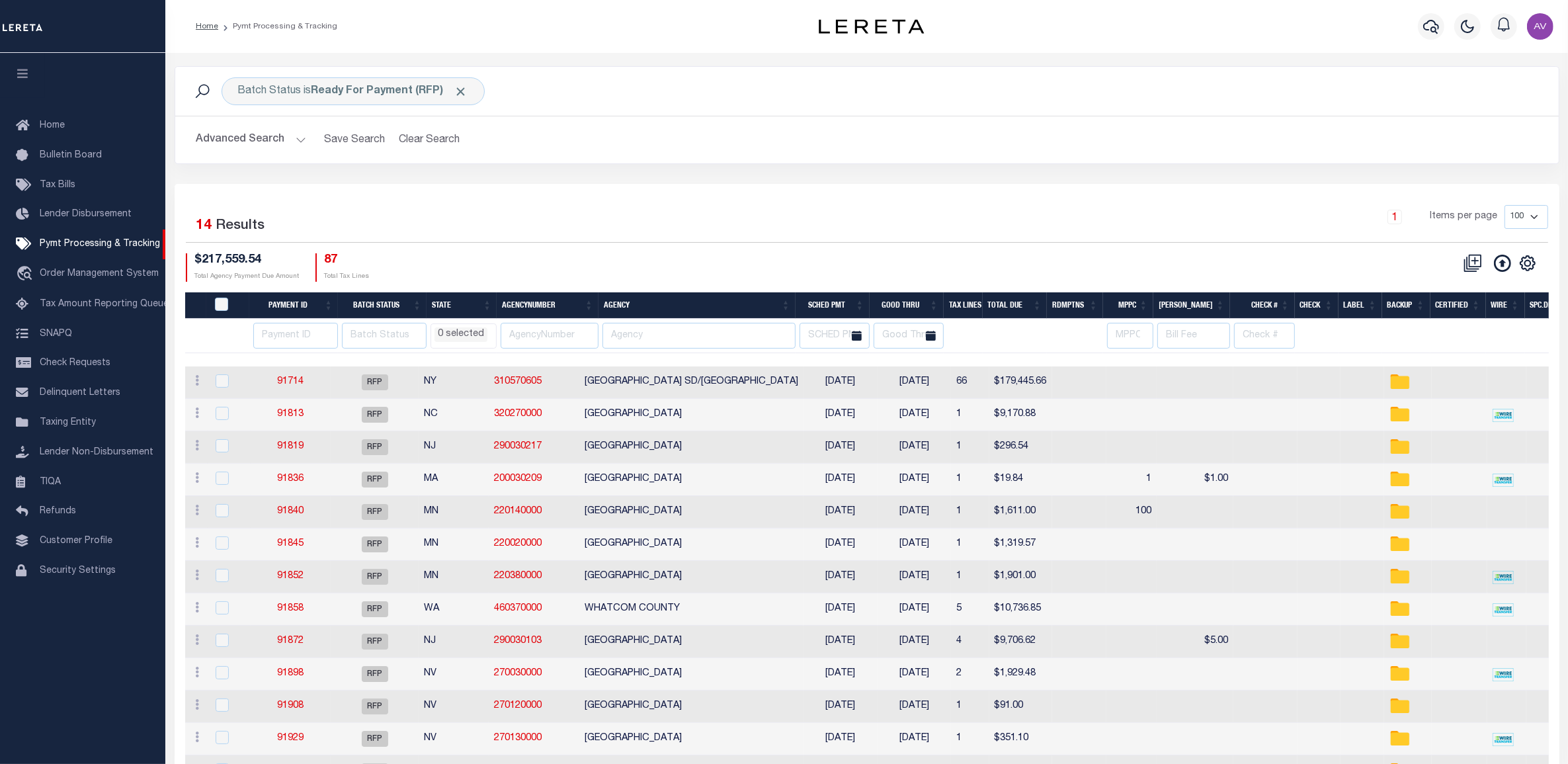
click at [851, 198] on div "Selected 14 Results 1 Items per page 100 200 500 1000 $217,559.54" at bounding box center [866, 507] width 1385 height 647
click at [689, 309] on th "Agency" at bounding box center [698, 306] width 198 height 27
select select
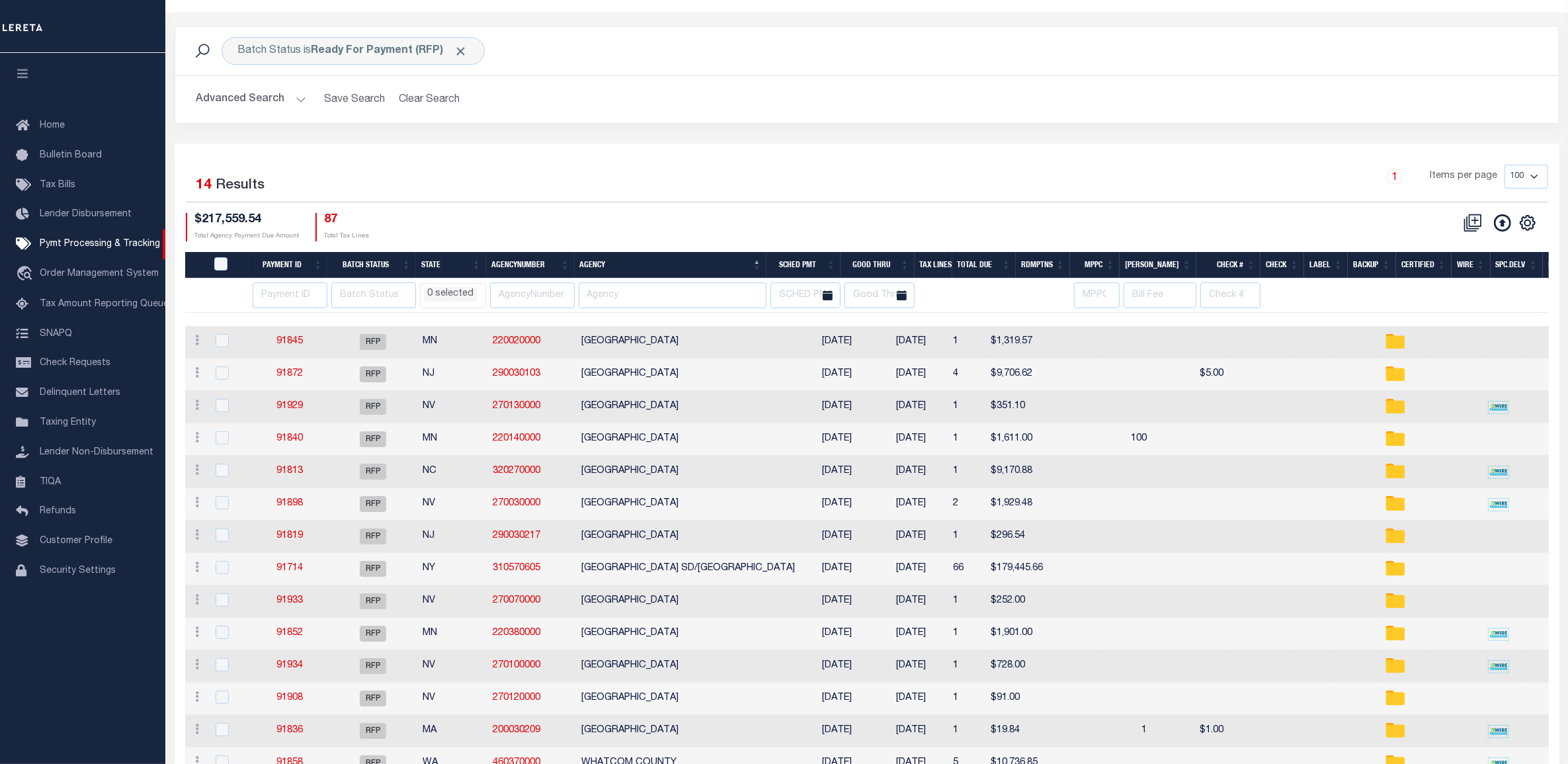
scroll to position [117, 0]
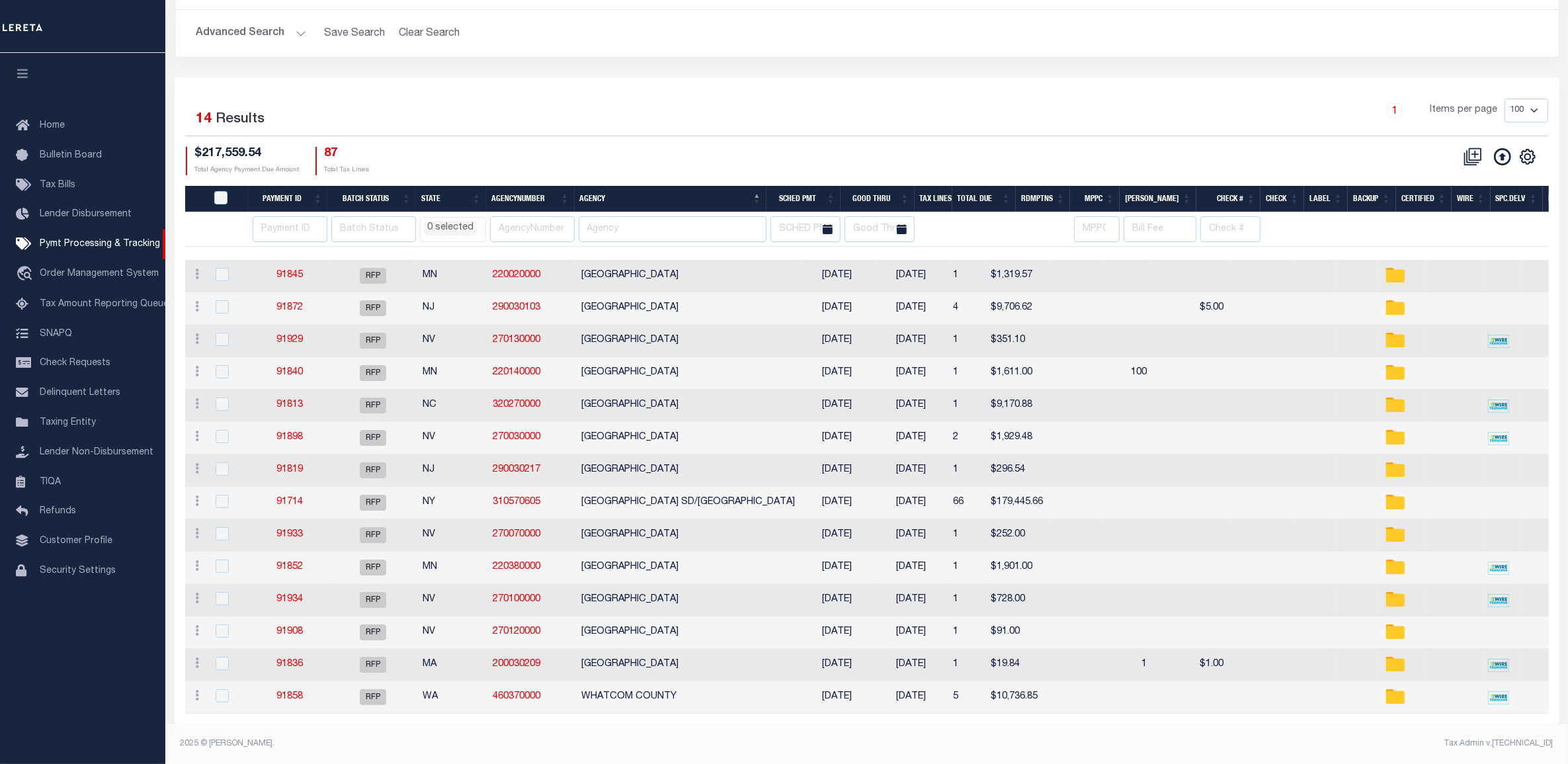
click at [733, 113] on div "1 Items per page 100 200 500 1000" at bounding box center [1040, 116] width 1017 height 34
click at [593, 116] on div "1 Items per page 100 200 500 1000" at bounding box center [1040, 116] width 1017 height 34
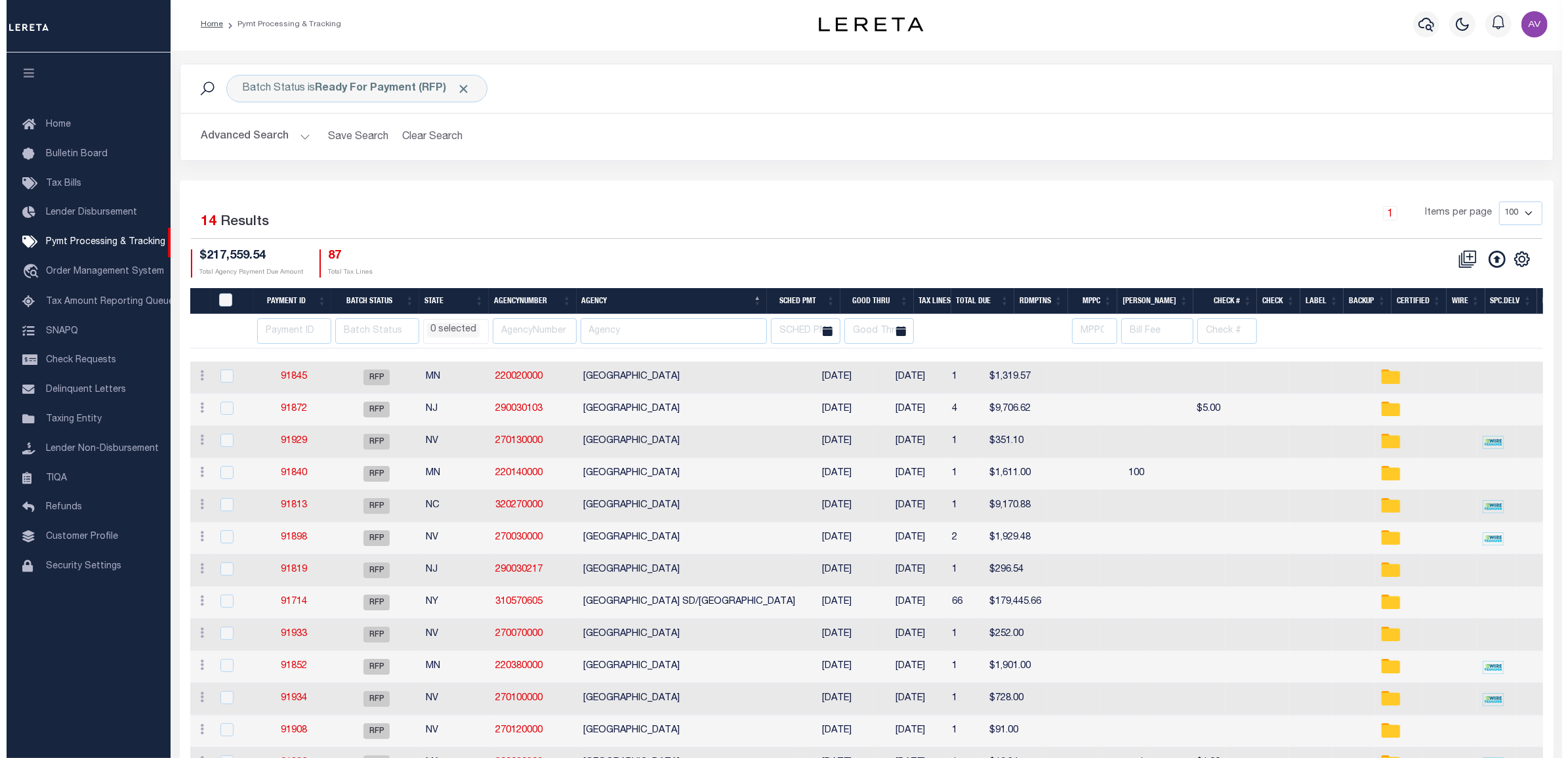
scroll to position [0, 0]
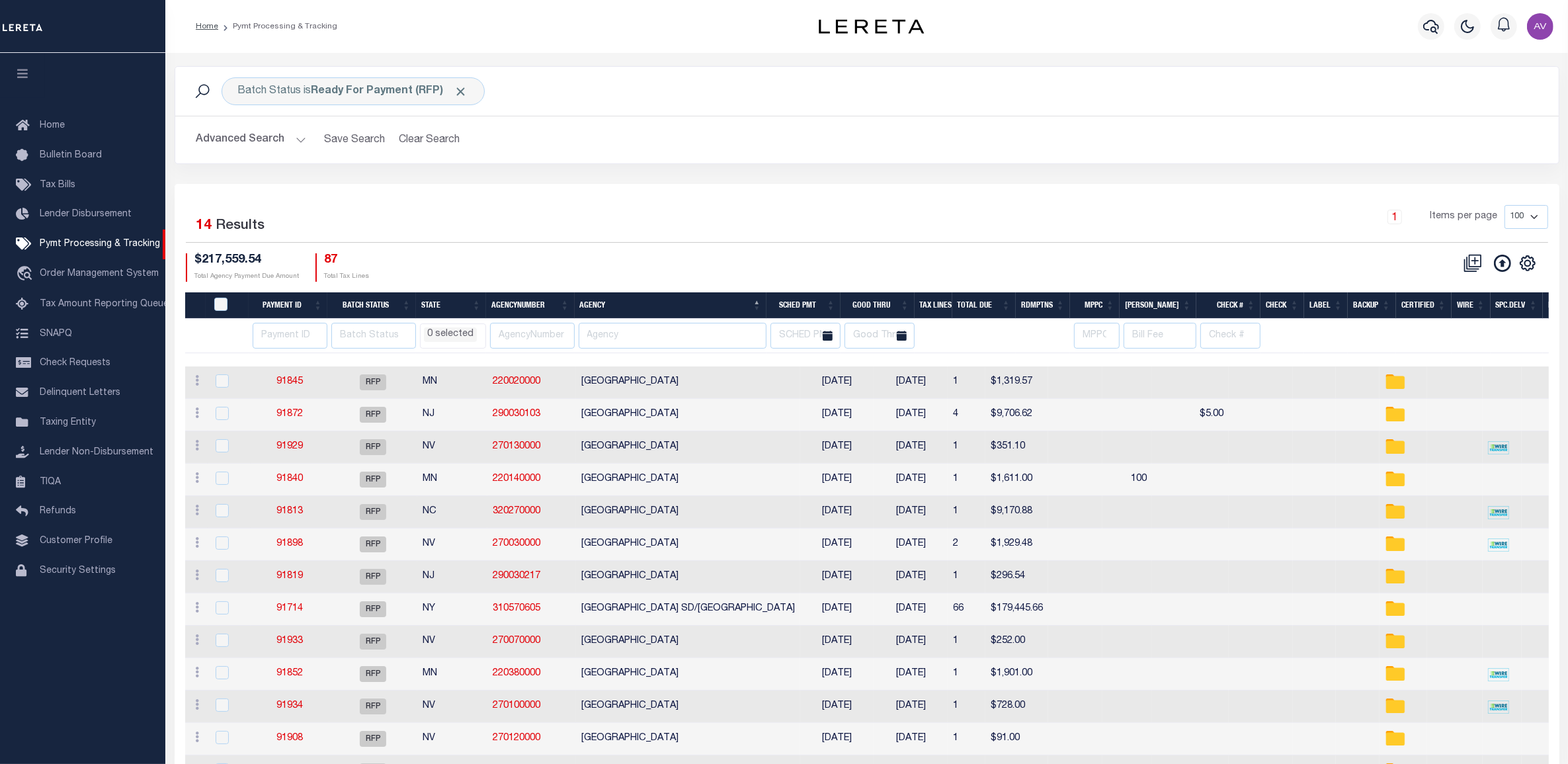
click at [607, 190] on div "Selected 14 Results 1 Items per page 100 200 500 1000 $217,559.54" at bounding box center [866, 507] width 1385 height 647
click at [920, 241] on div "1 Items per page 100 200 500 1000" at bounding box center [1039, 224] width 1037 height 37
click at [957, 164] on div "Batch Status is Ready For Payment (RFP) Search Advanced Search Save Search Clea…" at bounding box center [866, 115] width 1385 height 98
click at [947, 255] on div "CSV Export Selected Print Hide Filter Show Search Columns 0: 1: PayeePmtBatchSt…" at bounding box center [1207, 267] width 681 height 29
click at [669, 198] on div "Selected 14 Results 1 Items per page 100 200 500 1000 $217,559.54" at bounding box center [866, 507] width 1385 height 647
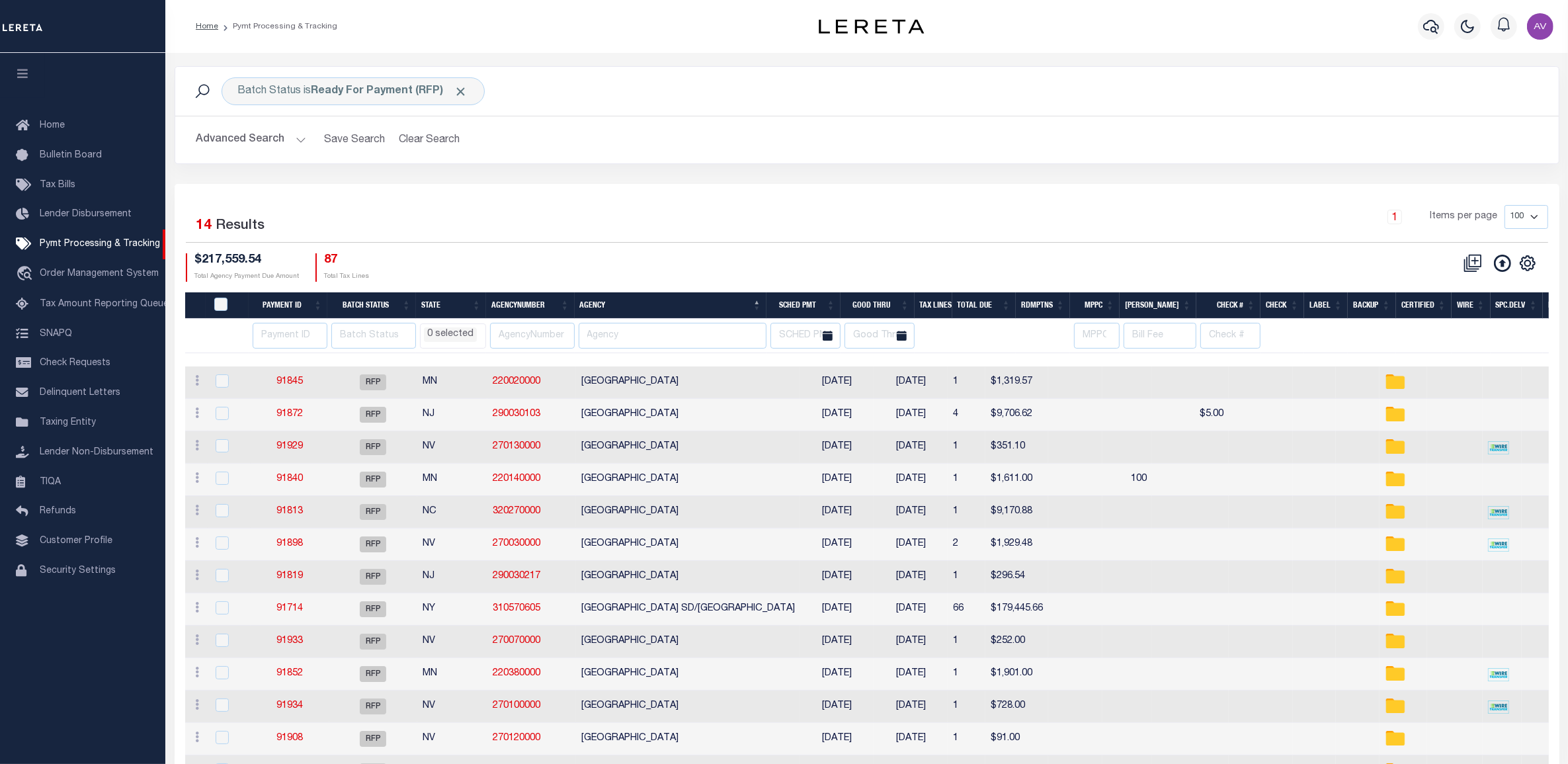
click at [997, 225] on div "1 Items per page 100 200 500 1000" at bounding box center [1040, 222] width 1017 height 34
click at [1142, 259] on div "CSV Export Selected Print Hide Filter Show Search Columns 0: 1: PayeePmtBatchSt…" at bounding box center [1207, 267] width 681 height 29
click at [1179, 295] on th "[PERSON_NAME]" at bounding box center [1158, 306] width 76 height 27
click at [1193, 271] on div "CSV Export Selected Print Hide Filter Show Search Columns 0: 1: PayeePmtBatchSt…" at bounding box center [1207, 267] width 681 height 29
select select
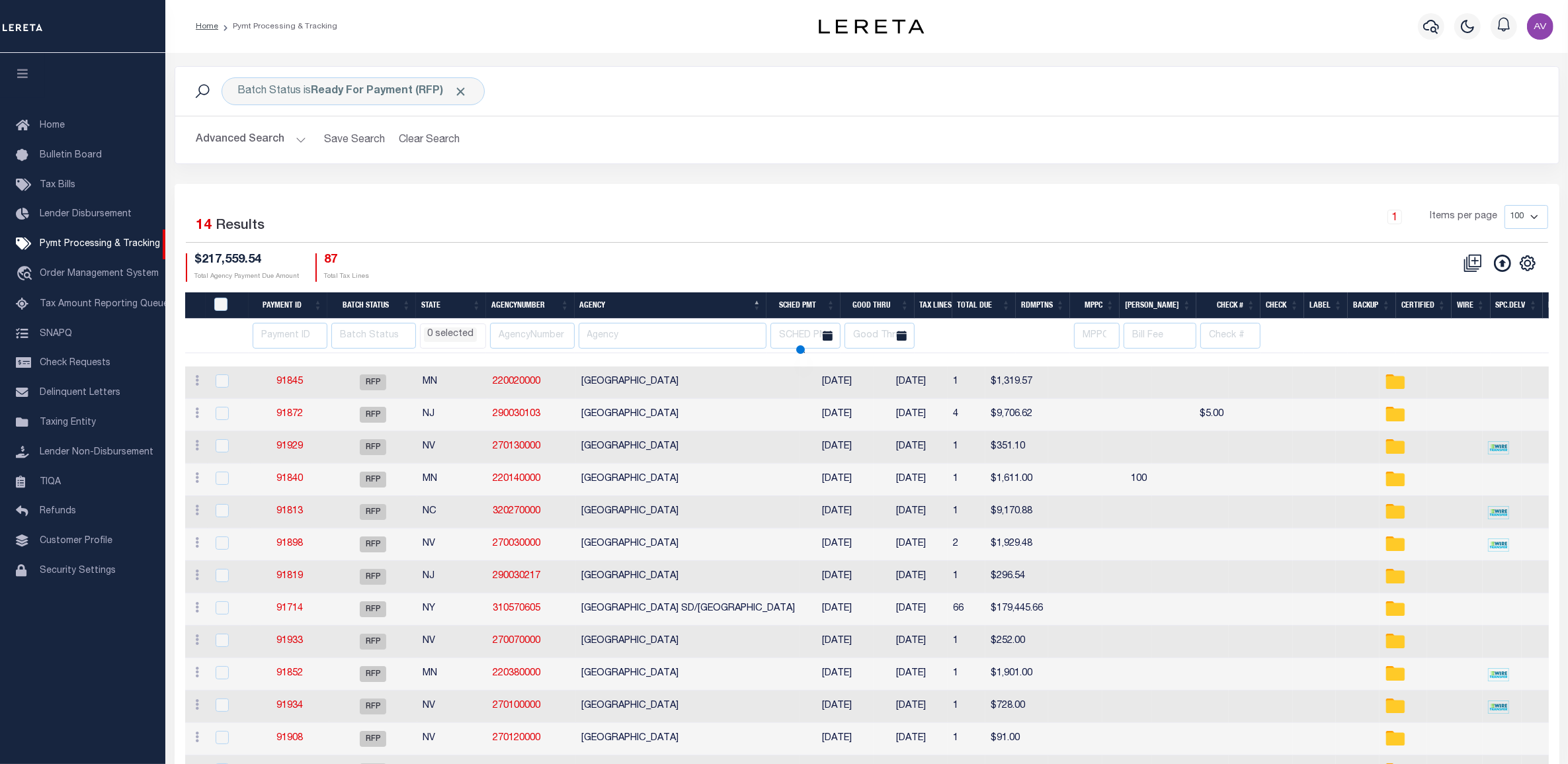
select select
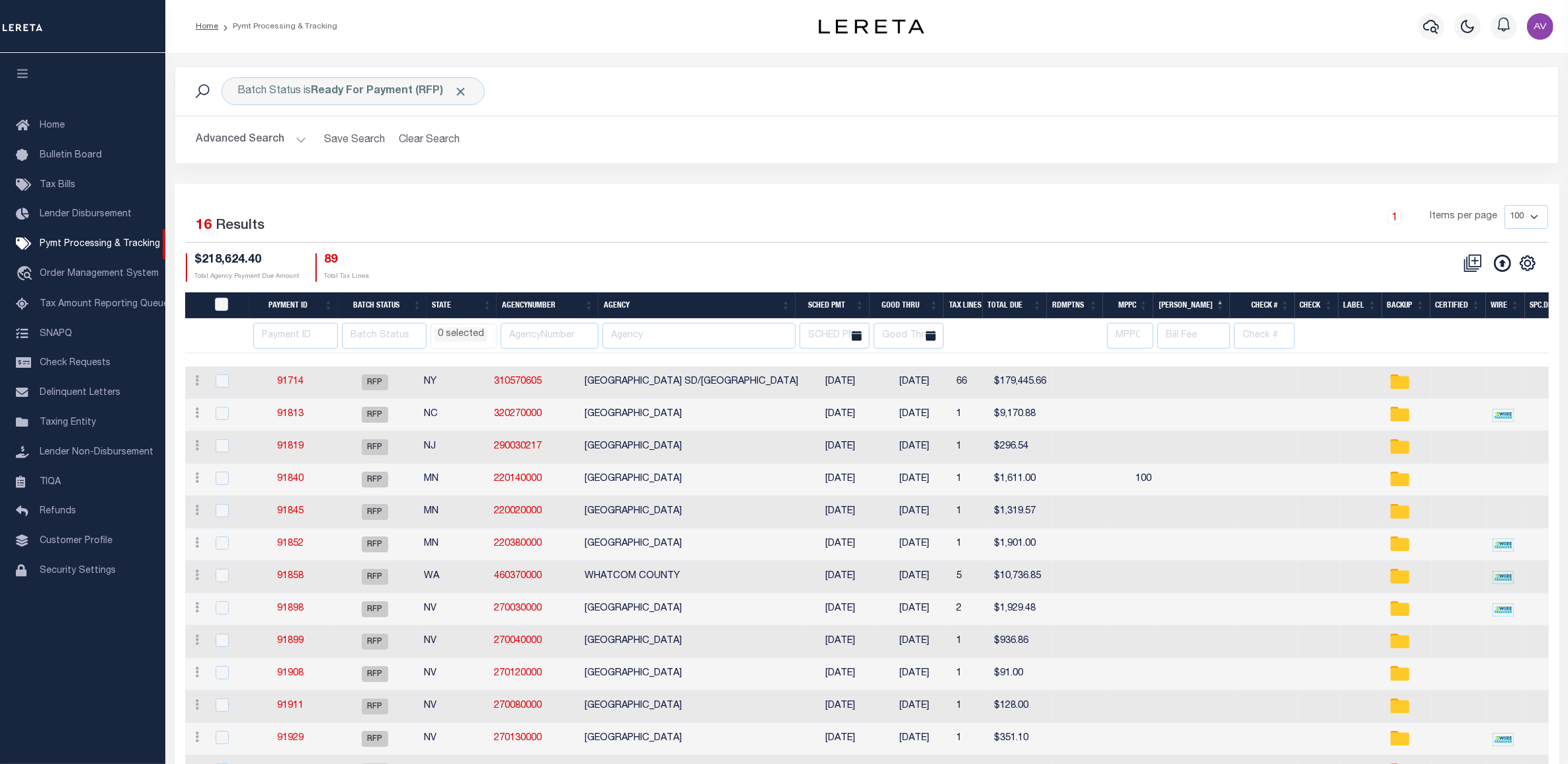
click at [716, 253] on div "$218,624.40 Total Agency Payment Due Amount 89 Total Tax Lines" at bounding box center [526, 267] width 681 height 29
click at [1012, 220] on div "1 Items per page 100 200 500 1000" at bounding box center [1040, 222] width 1017 height 34
click at [953, 233] on div "1 Items per page 100 200 500 1000" at bounding box center [1040, 222] width 1017 height 34
click at [271, 336] on input "number" at bounding box center [295, 335] width 85 height 26
type input "88837"
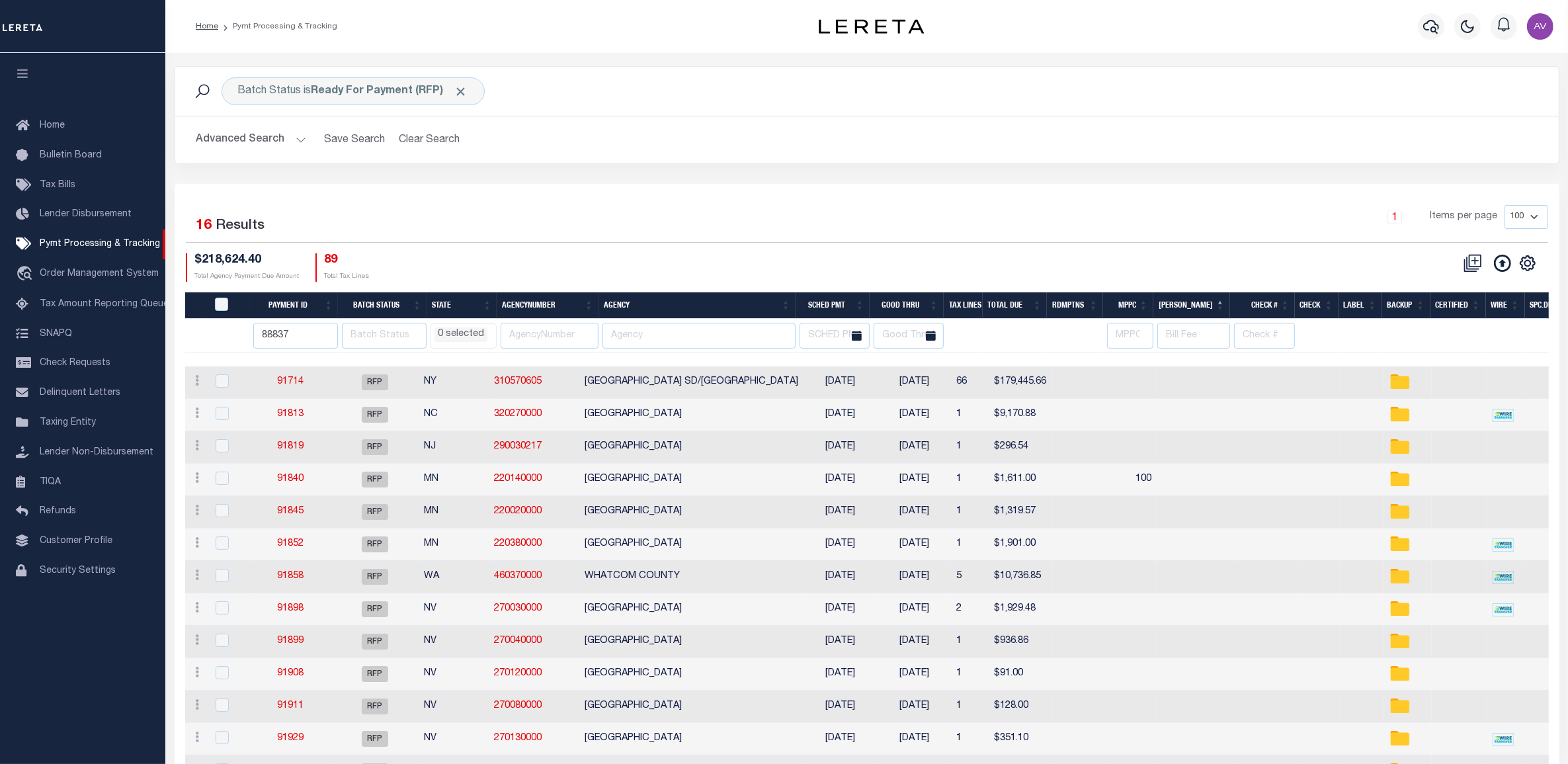
select select
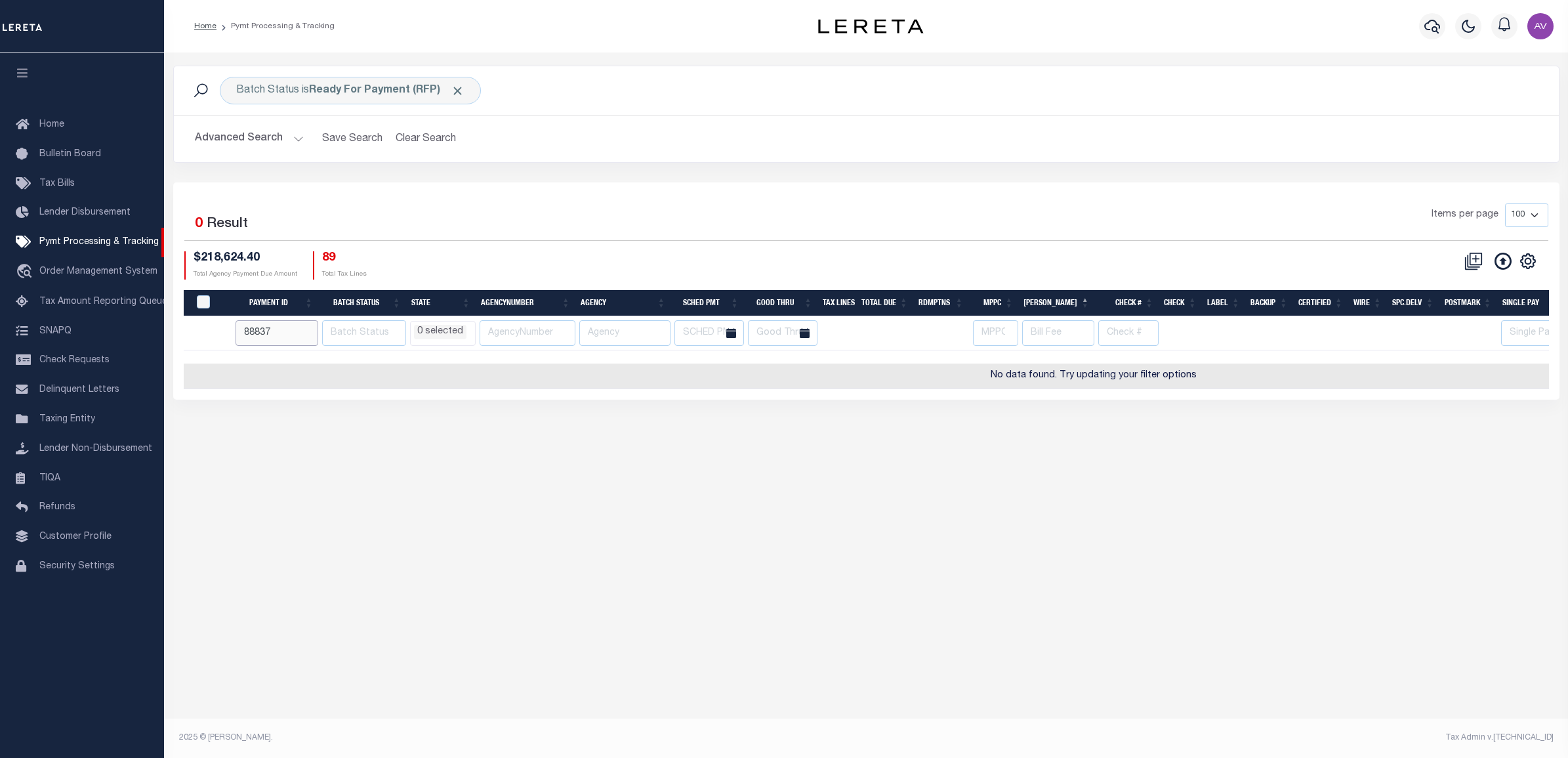
select select
click at [460, 96] on span "Click to Remove" at bounding box center [457, 91] width 14 height 14
select select
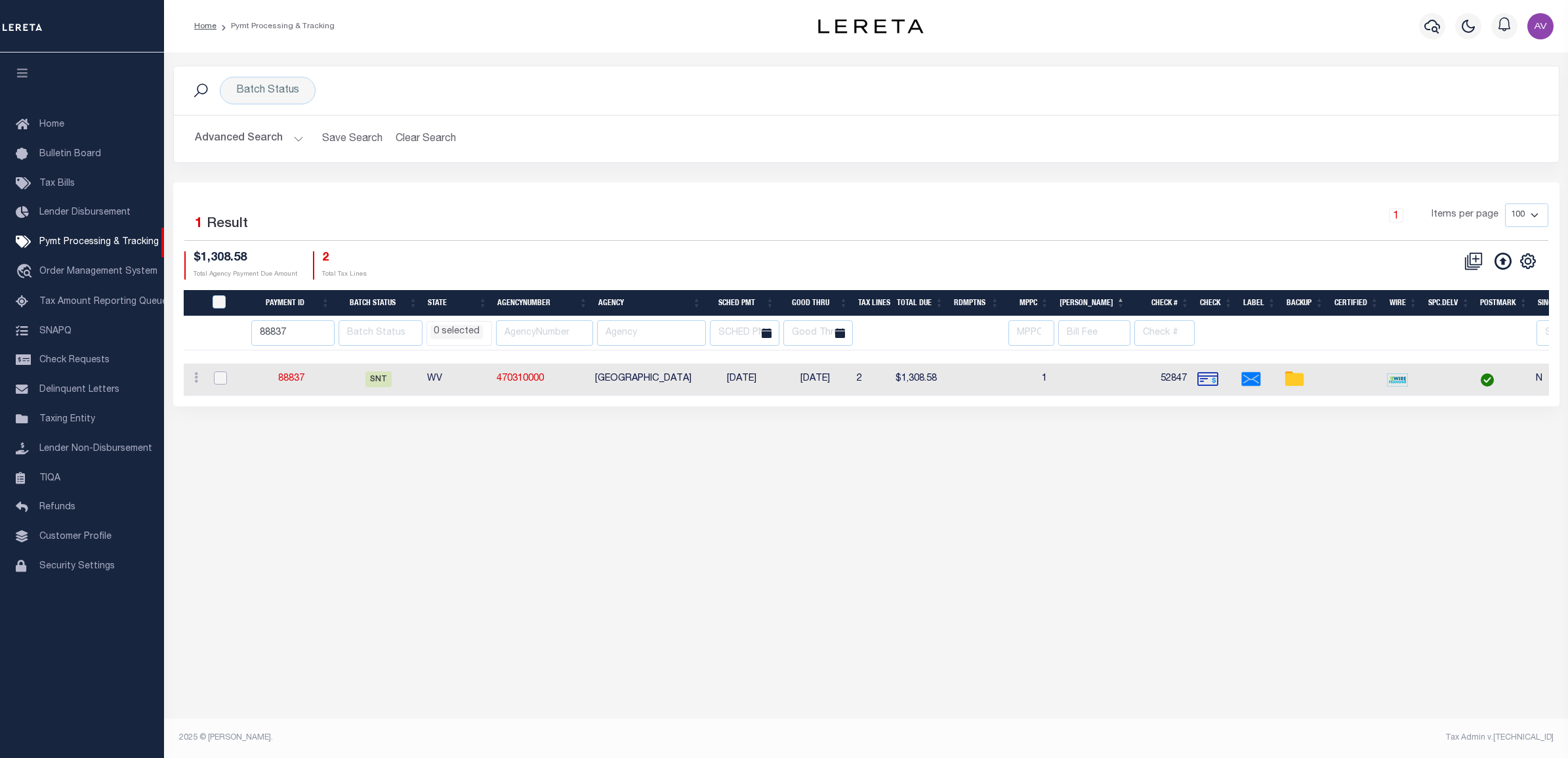
click at [226, 376] on input "checkbox" at bounding box center [220, 378] width 13 height 13
checkbox input "true"
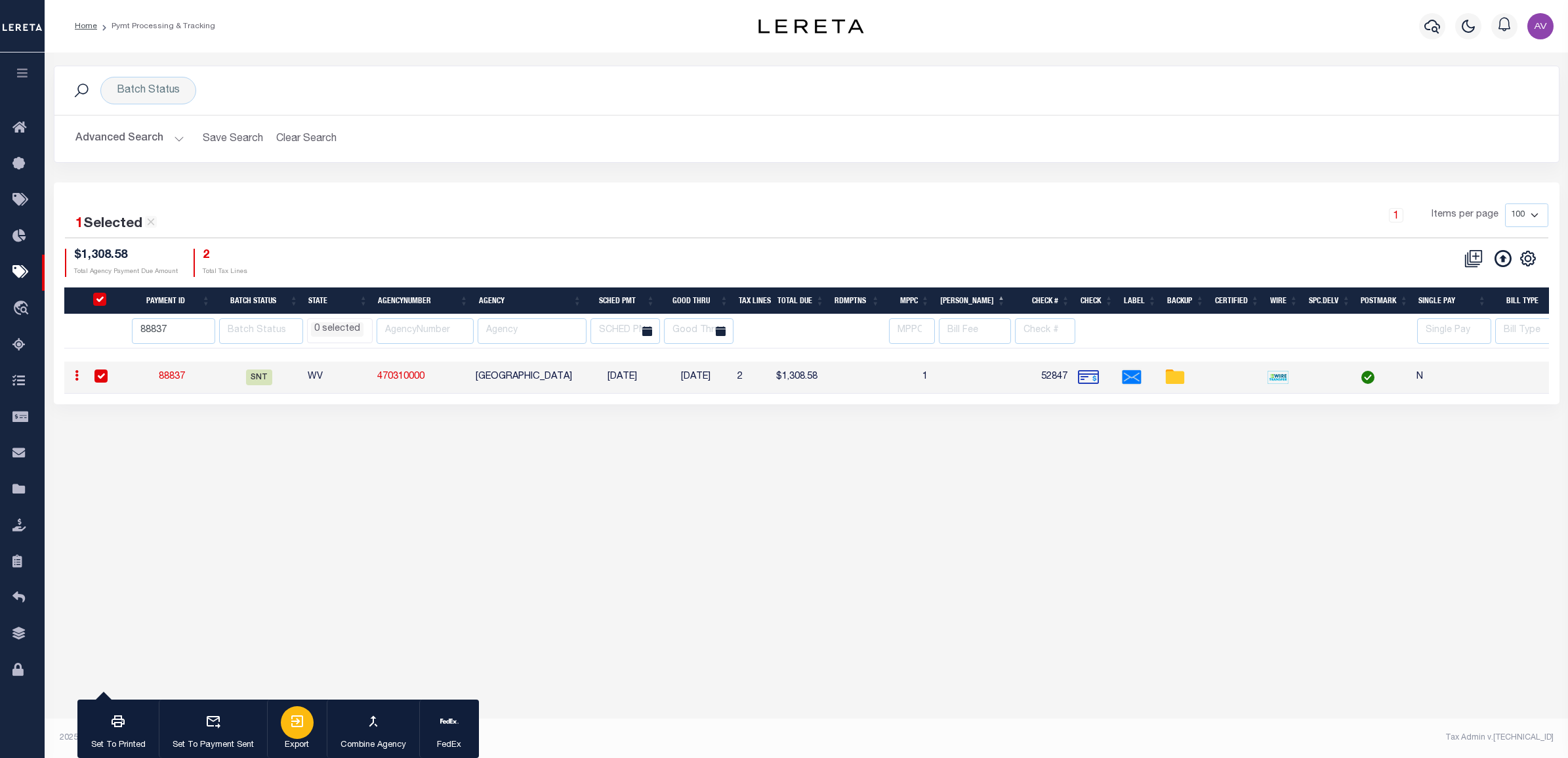
click at [303, 719] on icon "button" at bounding box center [297, 721] width 16 height 16
click at [927, 222] on div "1 Items per page 100 200 500 1000" at bounding box center [993, 220] width 1107 height 34
click at [141, 91] on div "Batch Status" at bounding box center [149, 91] width 96 height 28
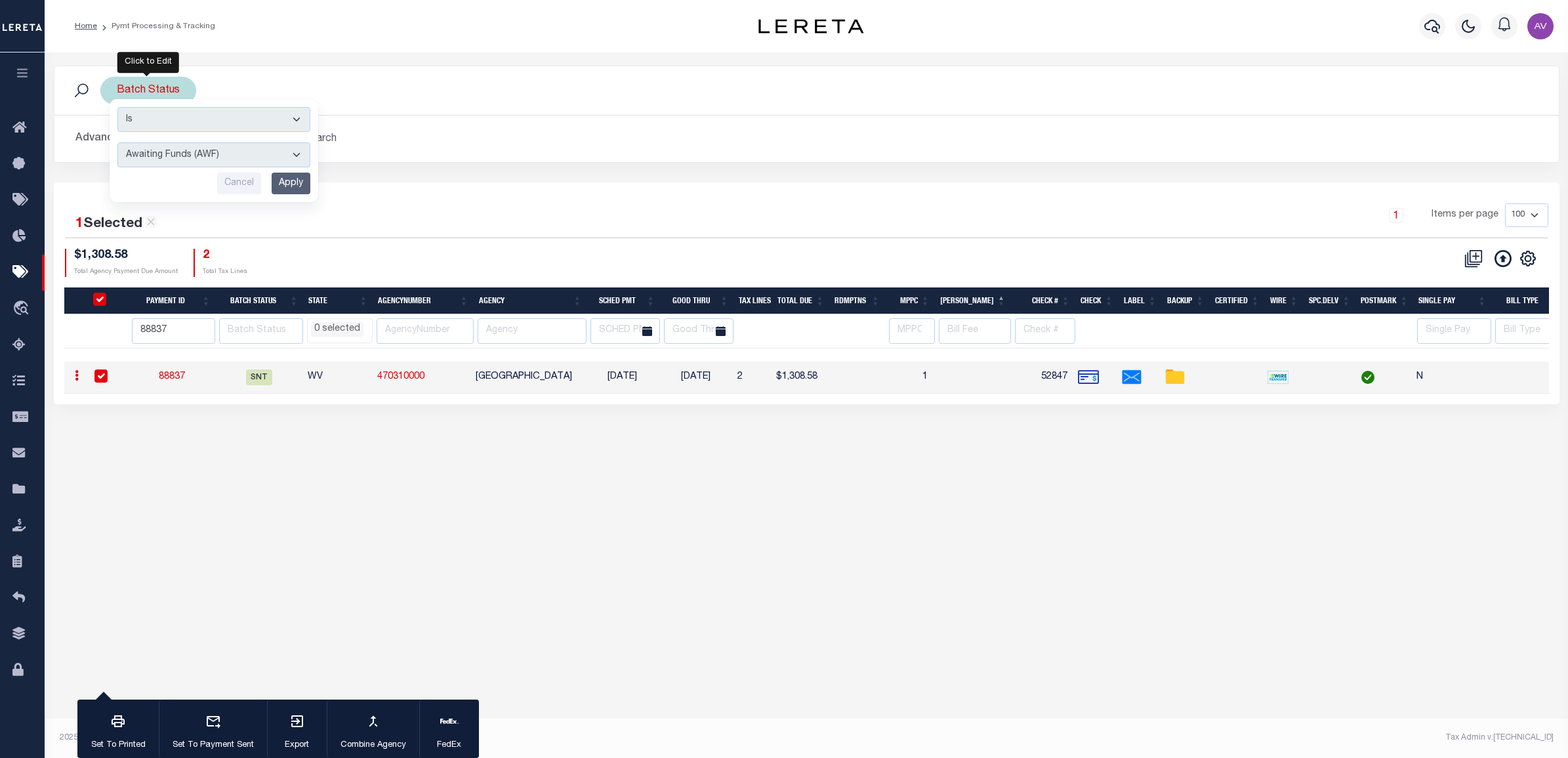
click at [187, 152] on select "Awaiting Funds (AWF) Cleared and Complete (CAC) New Check Needed (NCN) Payment …" at bounding box center [213, 154] width 193 height 25
select select "SFP"
click at [117, 143] on select "Awaiting Funds (AWF) Cleared and Complete (CAC) New Check Needed (NCN) Payment …" at bounding box center [213, 154] width 193 height 25
click at [211, 149] on select "Awaiting Funds (AWF) Cleared and Complete (CAC) New Check Needed (NCN) Payment …" at bounding box center [213, 154] width 193 height 25
click at [391, 185] on div "1 Selected 1 Result 1 Items per page 100 200 500 1000 $1,308.58 2" at bounding box center [806, 293] width 1505 height 222
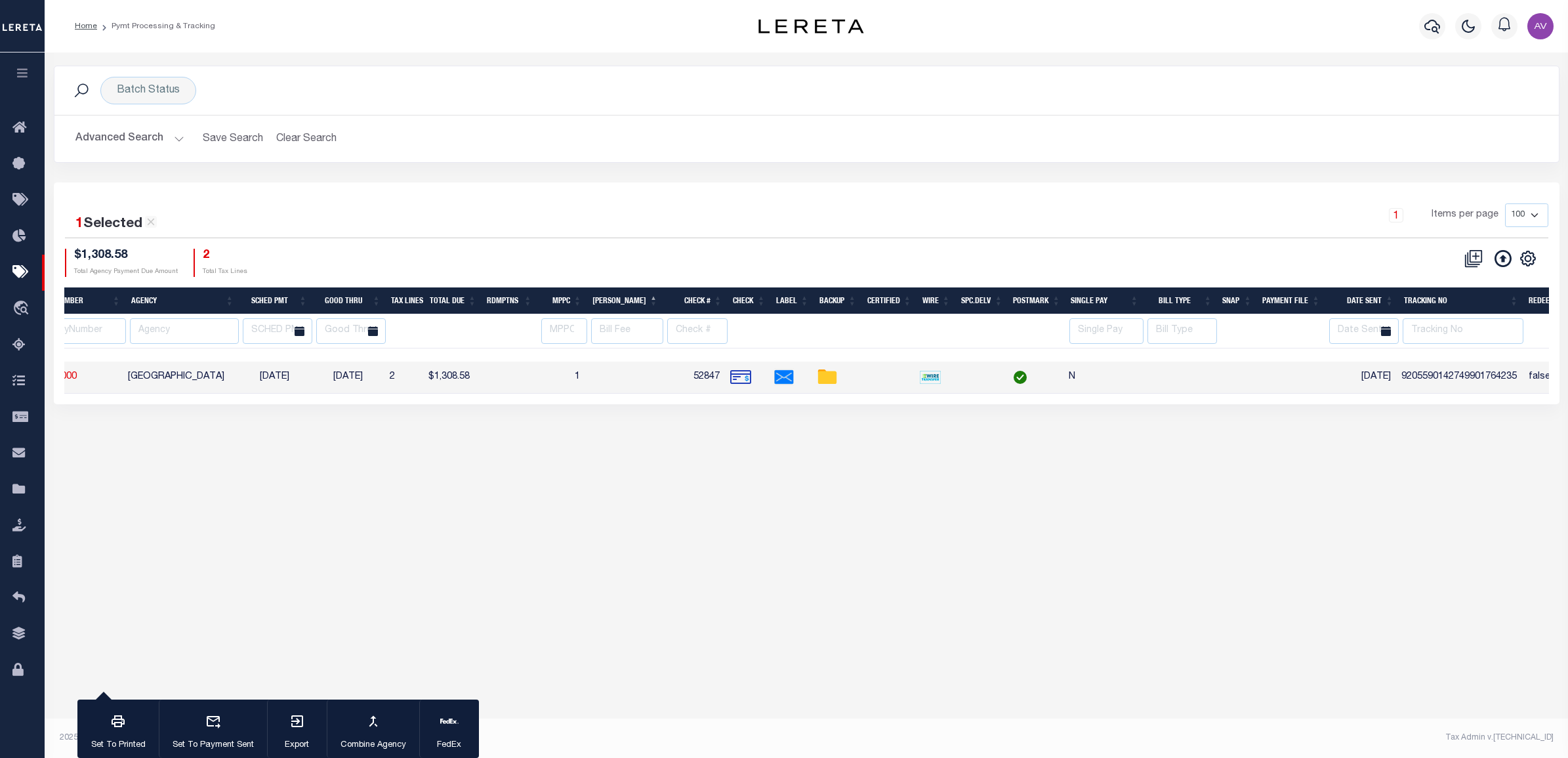
scroll to position [0, 351]
click at [1460, 332] on input "text" at bounding box center [1459, 331] width 121 height 26
type input "[PERSON_NAME]"
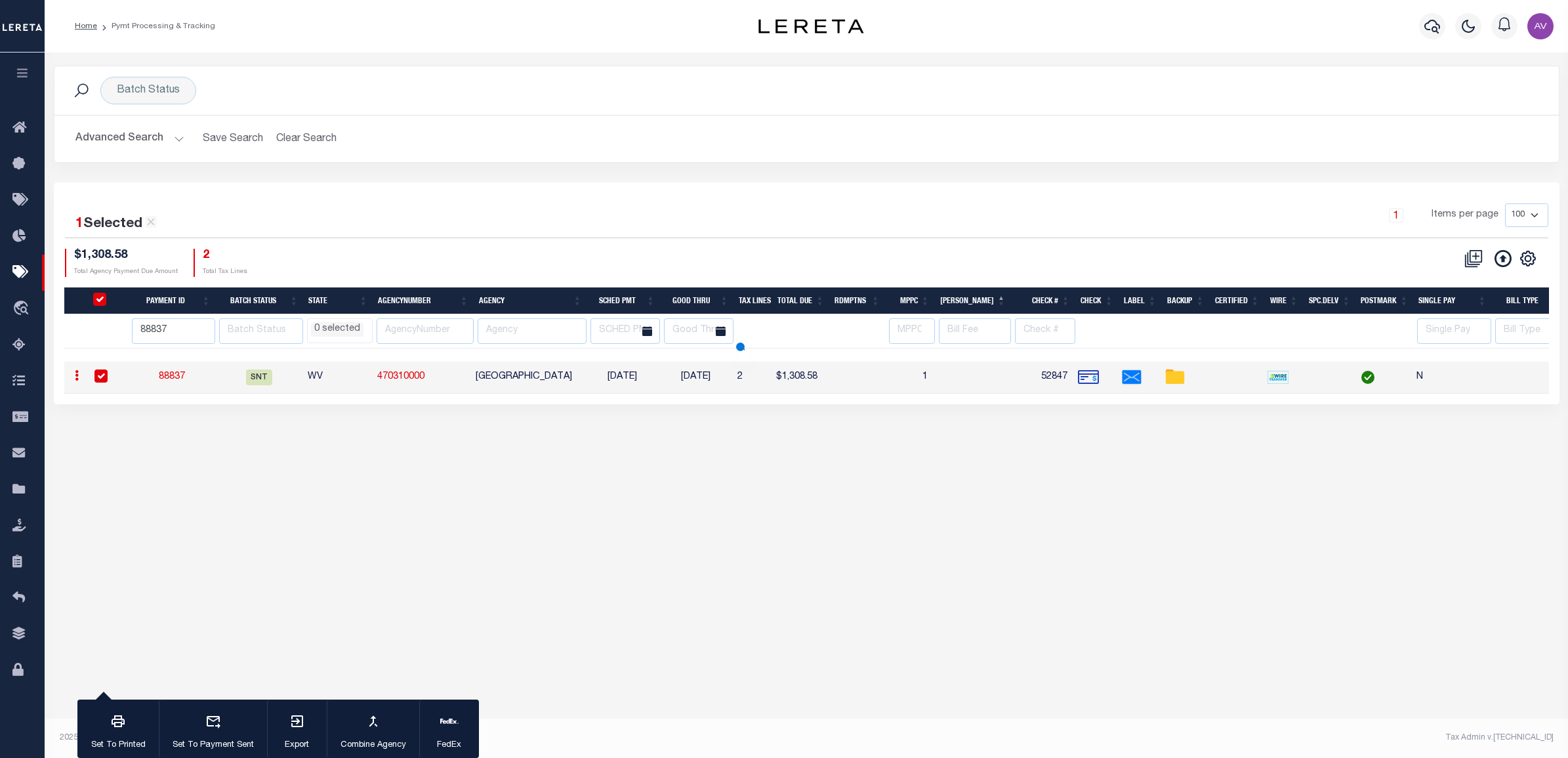
select select
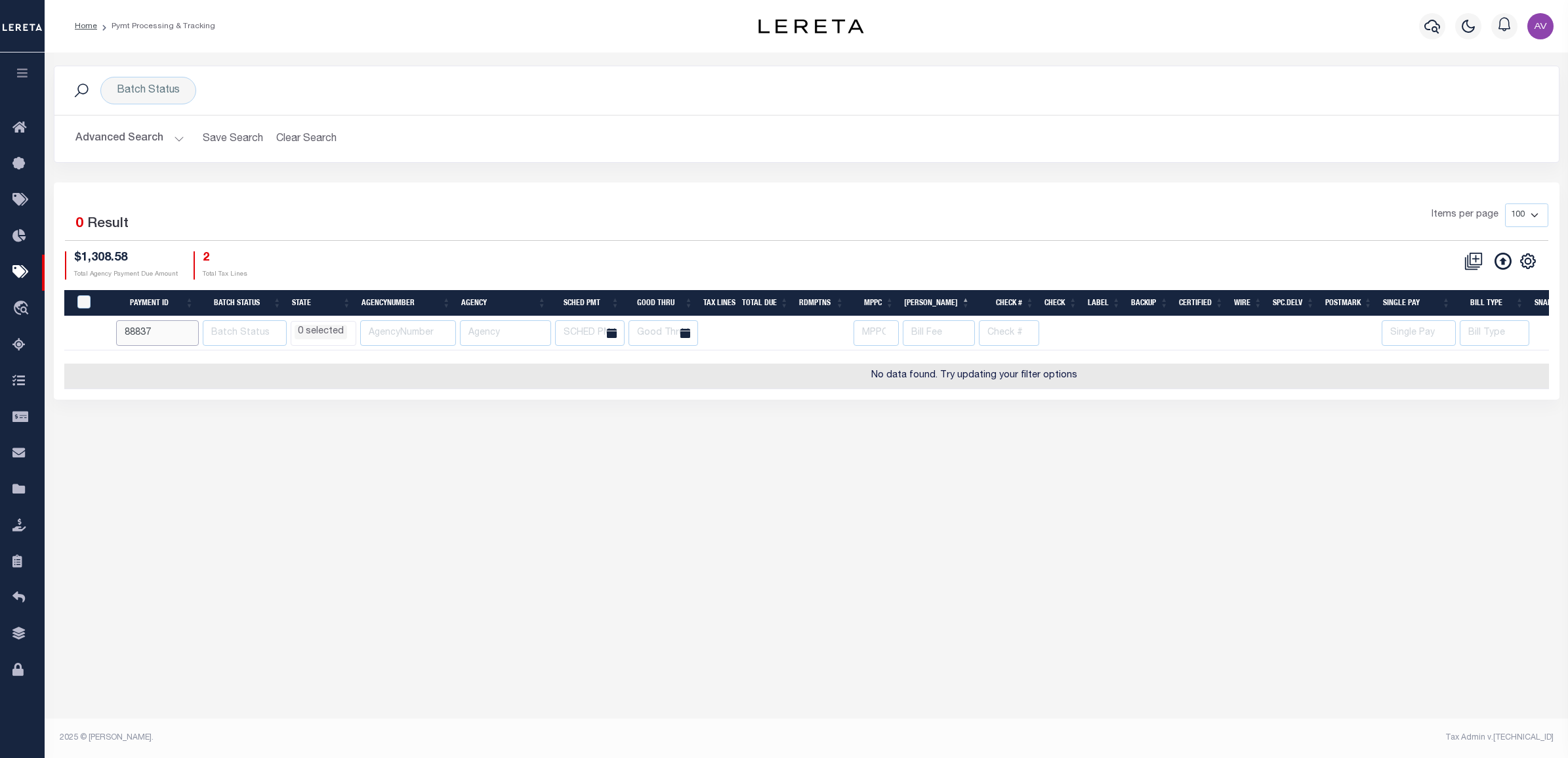
click at [152, 334] on input "88837" at bounding box center [158, 333] width 83 height 26
click at [120, 85] on div "Batch Status Is Contains Awaiting Funds (AWF) Cleared and Complete (CAC) New Ch…" at bounding box center [149, 91] width 96 height 28
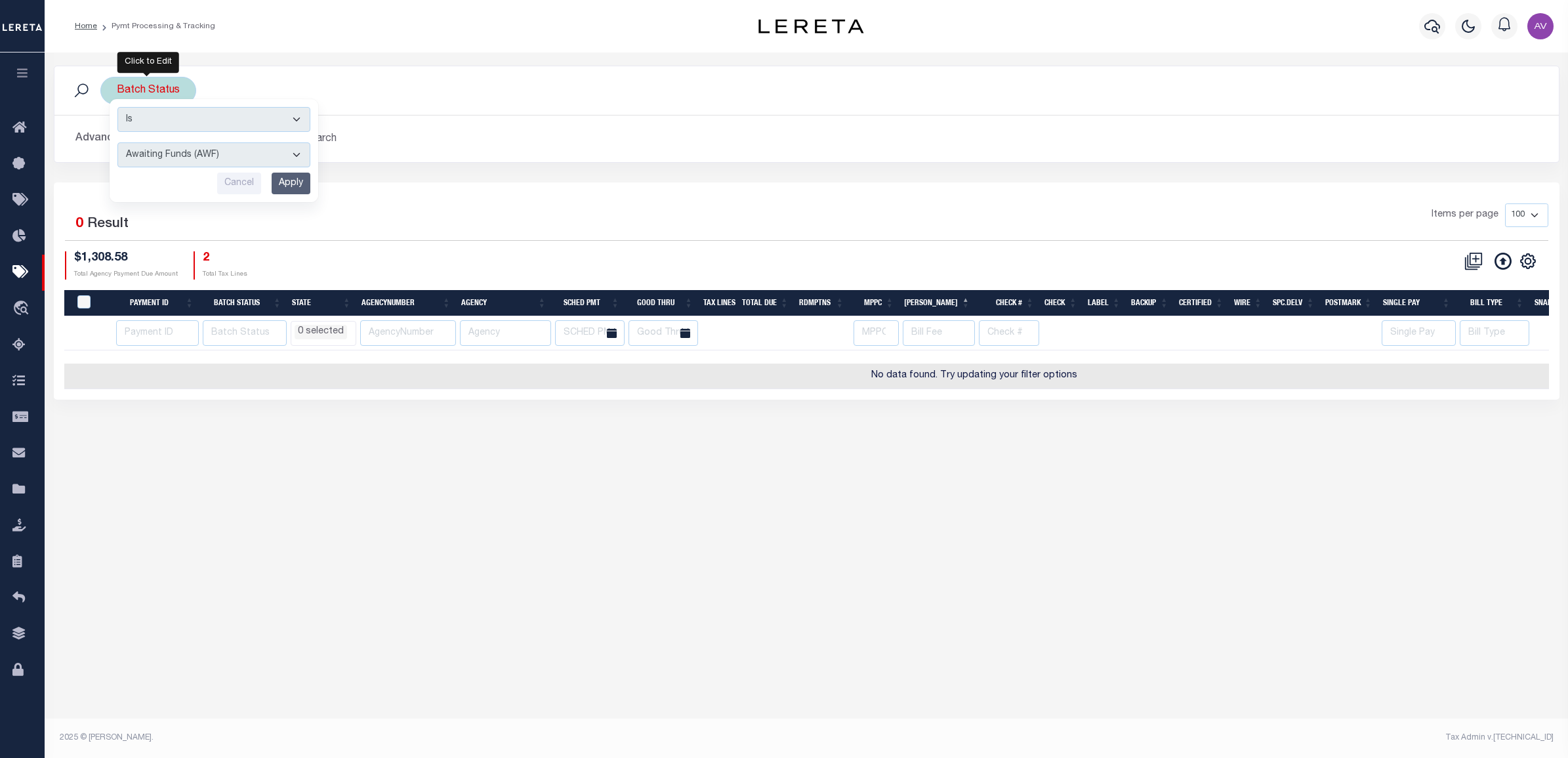
click at [162, 157] on select "Awaiting Funds (AWF) Cleared and Complete (CAC) New Check Needed (NCN) Payment …" at bounding box center [213, 154] width 193 height 25
select select
click at [117, 143] on select "Awaiting Funds (AWF) Cleared and Complete (CAC) New Check Needed (NCN) Payment …" at bounding box center [213, 154] width 193 height 25
click at [220, 153] on select "Awaiting Funds (AWF) Cleared and Complete (CAC) New Check Needed (NCN) Payment …" at bounding box center [213, 154] width 193 height 25
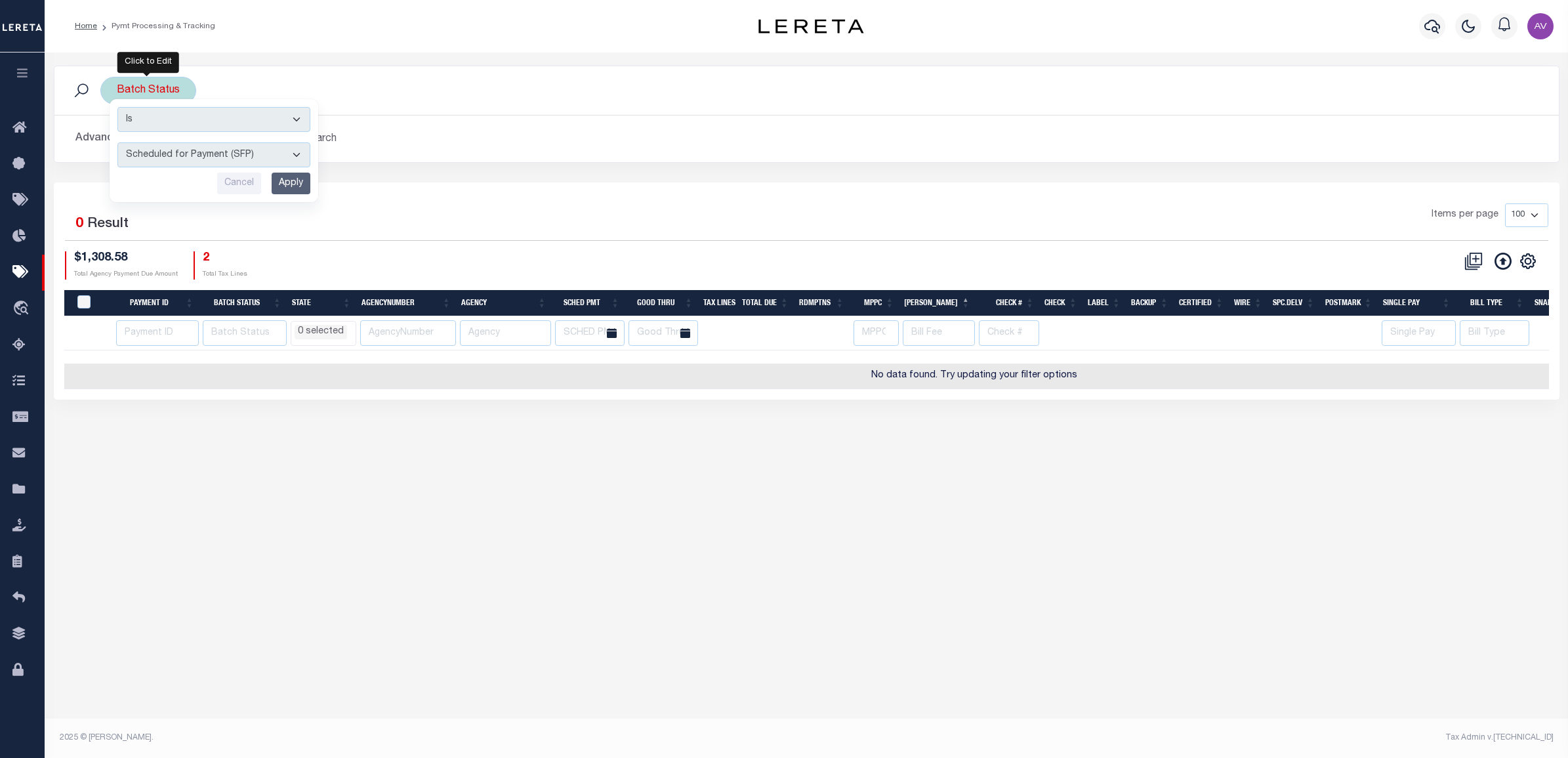
select select "RFP"
click at [117, 143] on select "Awaiting Funds (AWF) Cleared and Complete (CAC) New Check Needed (NCN) Payment …" at bounding box center [213, 154] width 193 height 25
click at [293, 186] on input "Apply" at bounding box center [291, 183] width 39 height 21
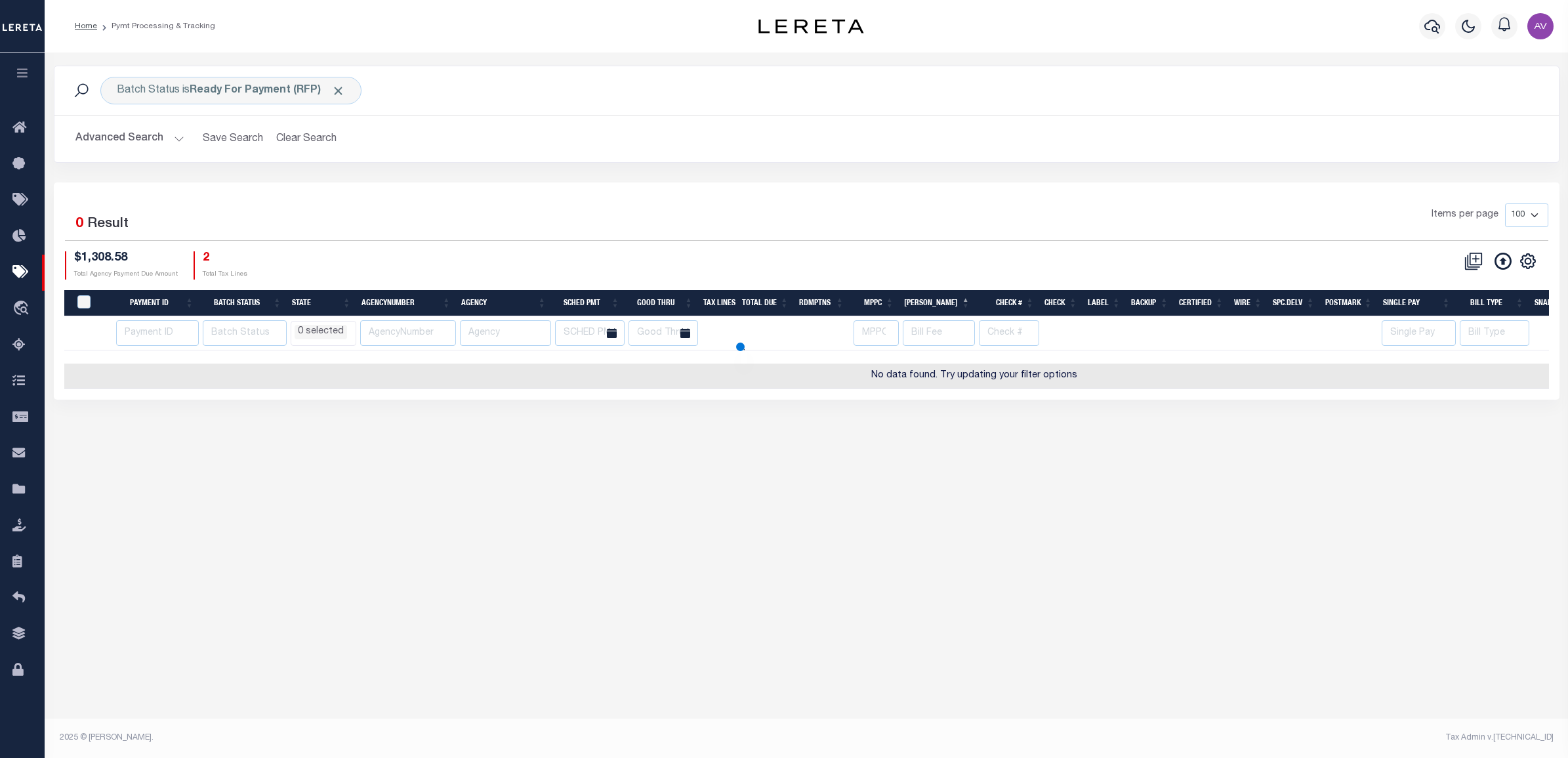
select select
click at [218, 82] on div "Batch Status is Ready For Payment (RFP)" at bounding box center [231, 91] width 261 height 28
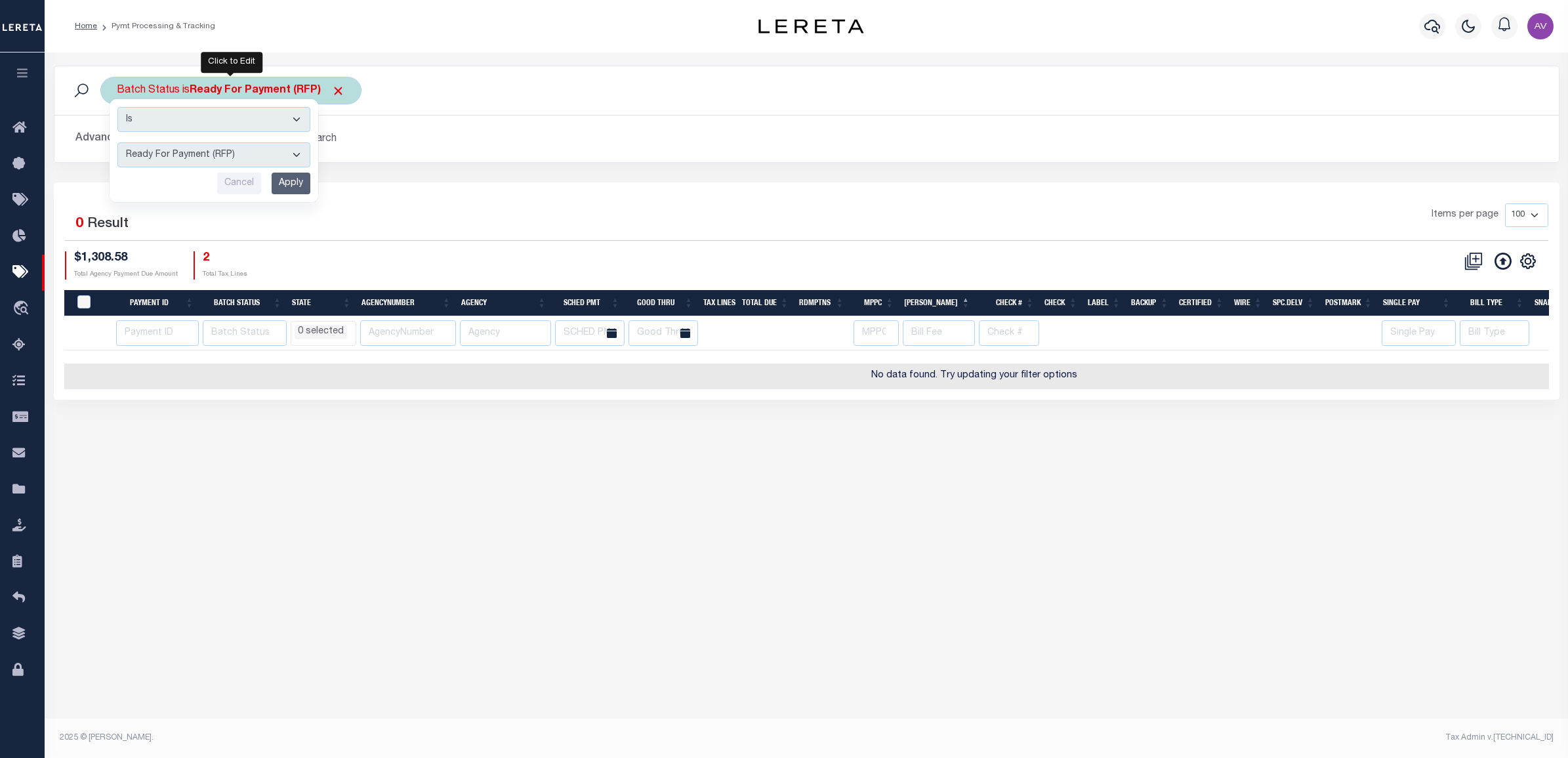
click at [197, 162] on select "Awaiting Funds (AWF) Cleared and Complete (CAC) New Check Needed (NCN) Payment …" at bounding box center [213, 154] width 193 height 25
select select "SFP"
click at [117, 143] on select "Awaiting Funds (AWF) Cleared and Complete (CAC) New Check Needed (NCN) Payment …" at bounding box center [213, 154] width 193 height 25
click at [298, 184] on input "Apply" at bounding box center [291, 183] width 39 height 21
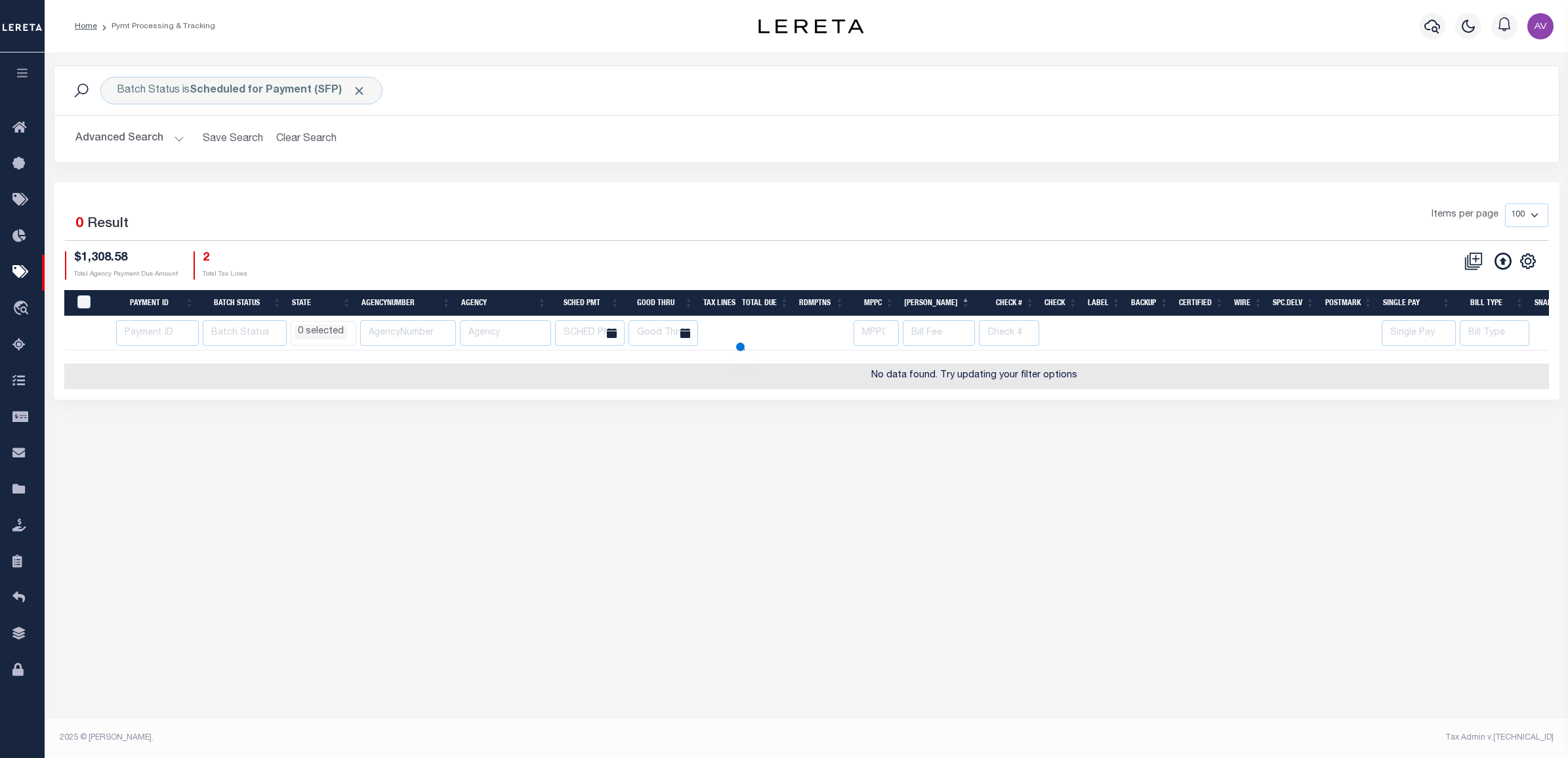
select select
click at [359, 184] on div "1 Selected 0 Result Items per page 100 200 500 1000 $1,308.58 2" at bounding box center [806, 290] width 1505 height 217
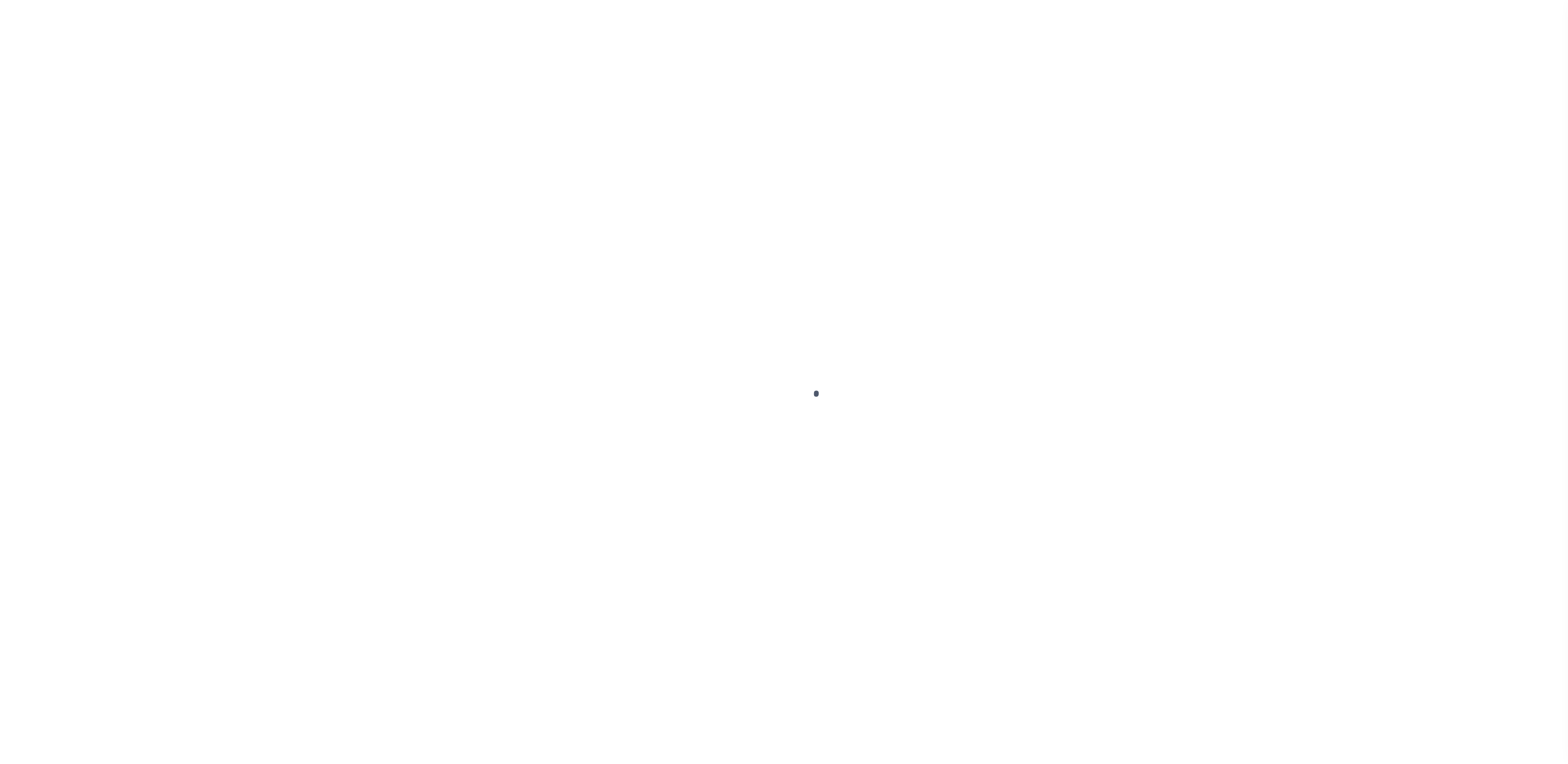
select select "SNT"
select select "CHK"
select select "[PERSON_NAME]"
select select "USS"
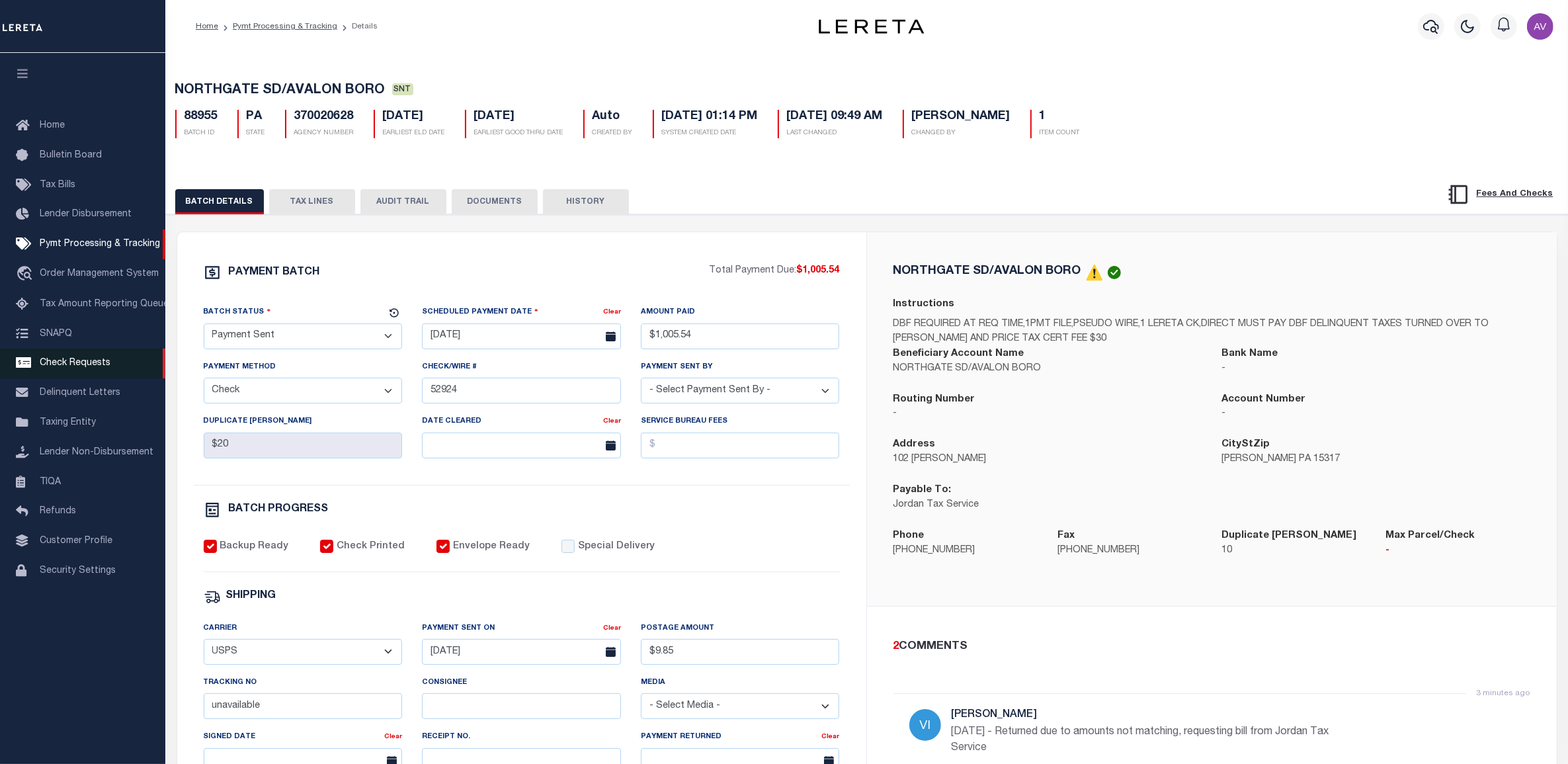
click at [79, 362] on span "Check Requests" at bounding box center [75, 363] width 71 height 9
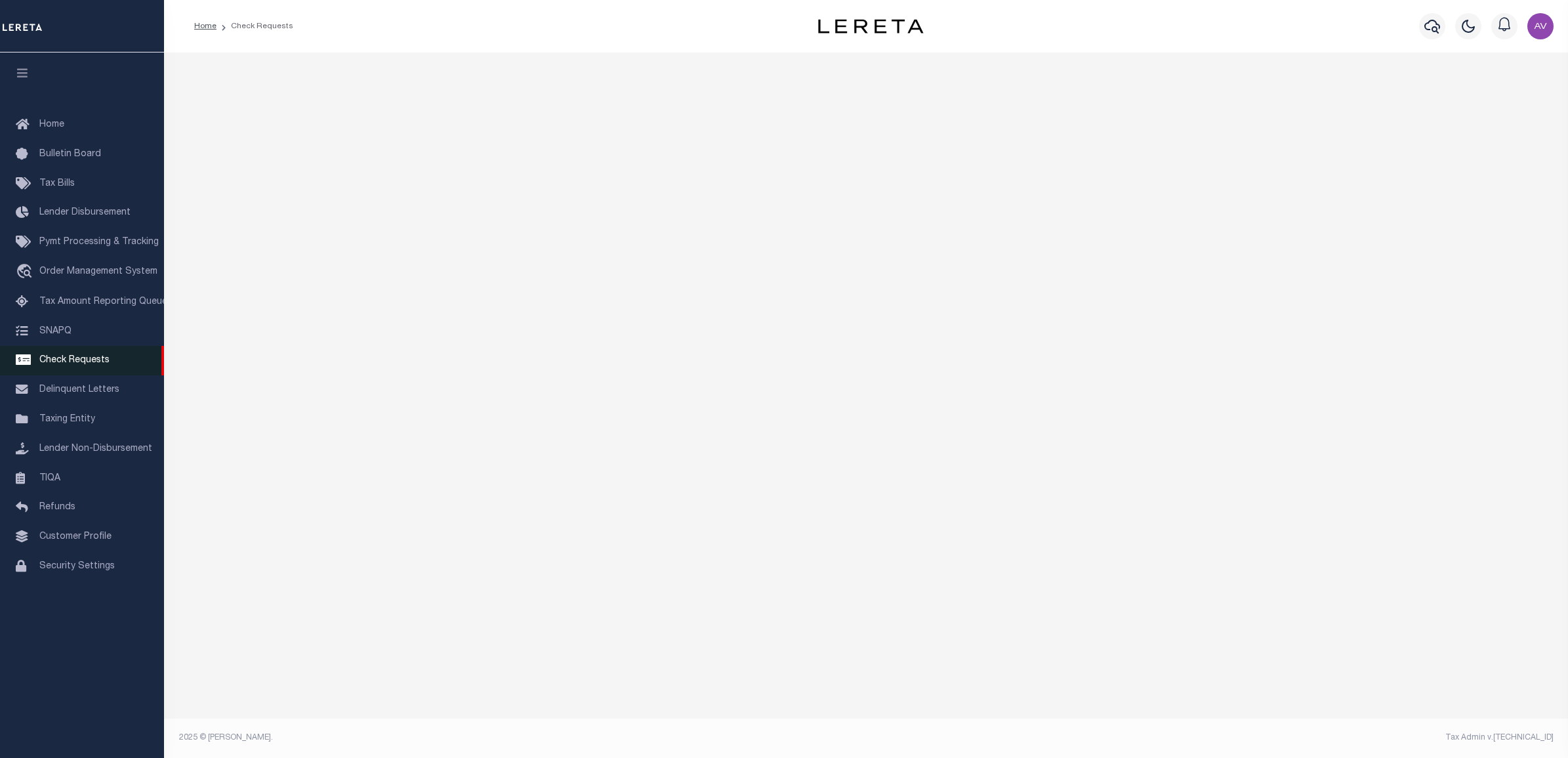
select select "50"
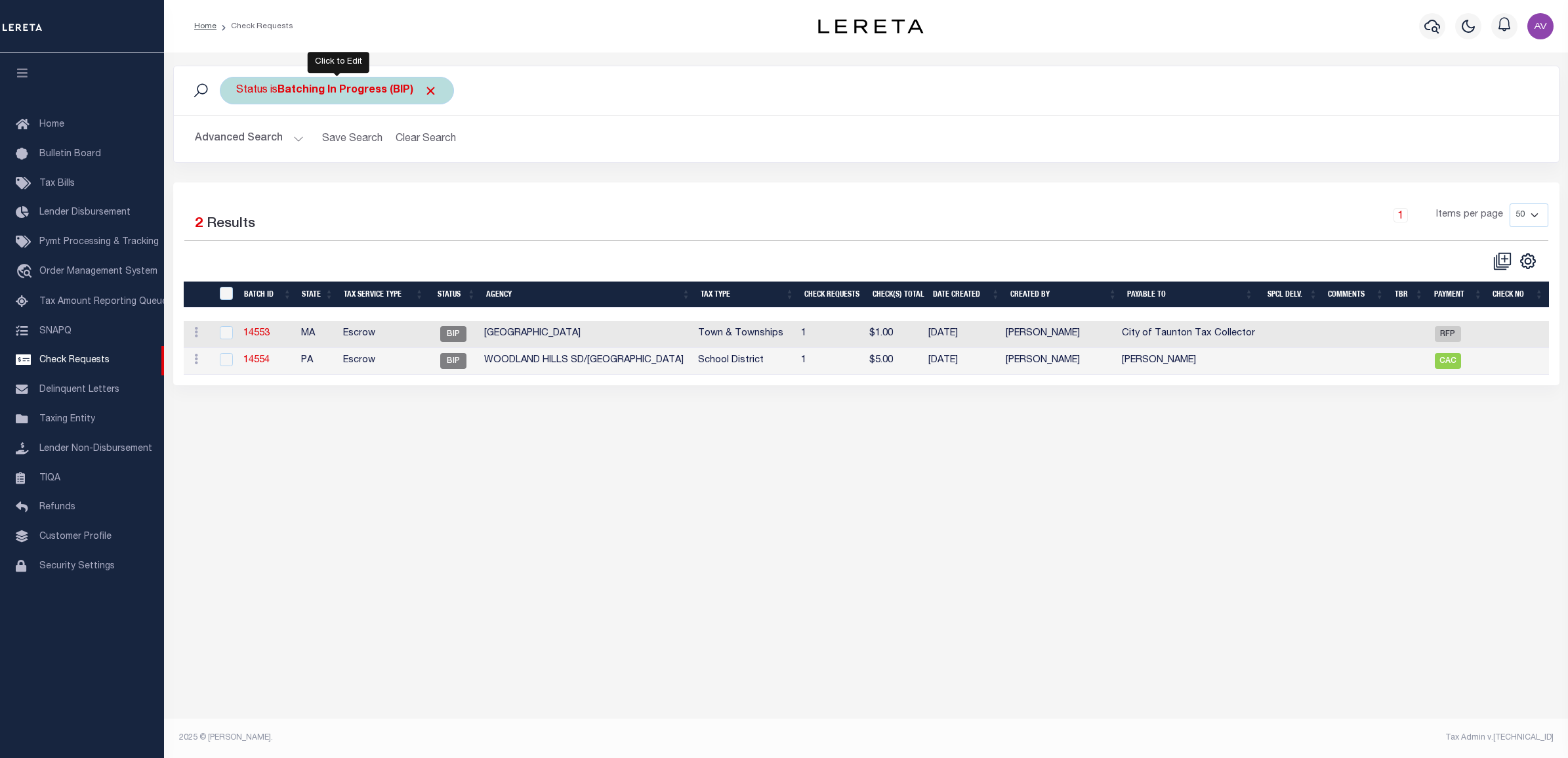
click at [306, 85] on b "Batching In Progress (BIP)" at bounding box center [357, 90] width 160 height 10
click at [293, 165] on select "Approval Needed (APN) Batching In Progress (BIP) Check Returned (CKR) Cleared a…" at bounding box center [333, 154] width 193 height 25
select select "RTS"
click at [237, 143] on select "Approval Needed (APN) Batching In Progress (BIP) Check Returned (CKR) Cleared a…" at bounding box center [333, 154] width 193 height 25
click at [418, 176] on input "Apply" at bounding box center [410, 183] width 39 height 21
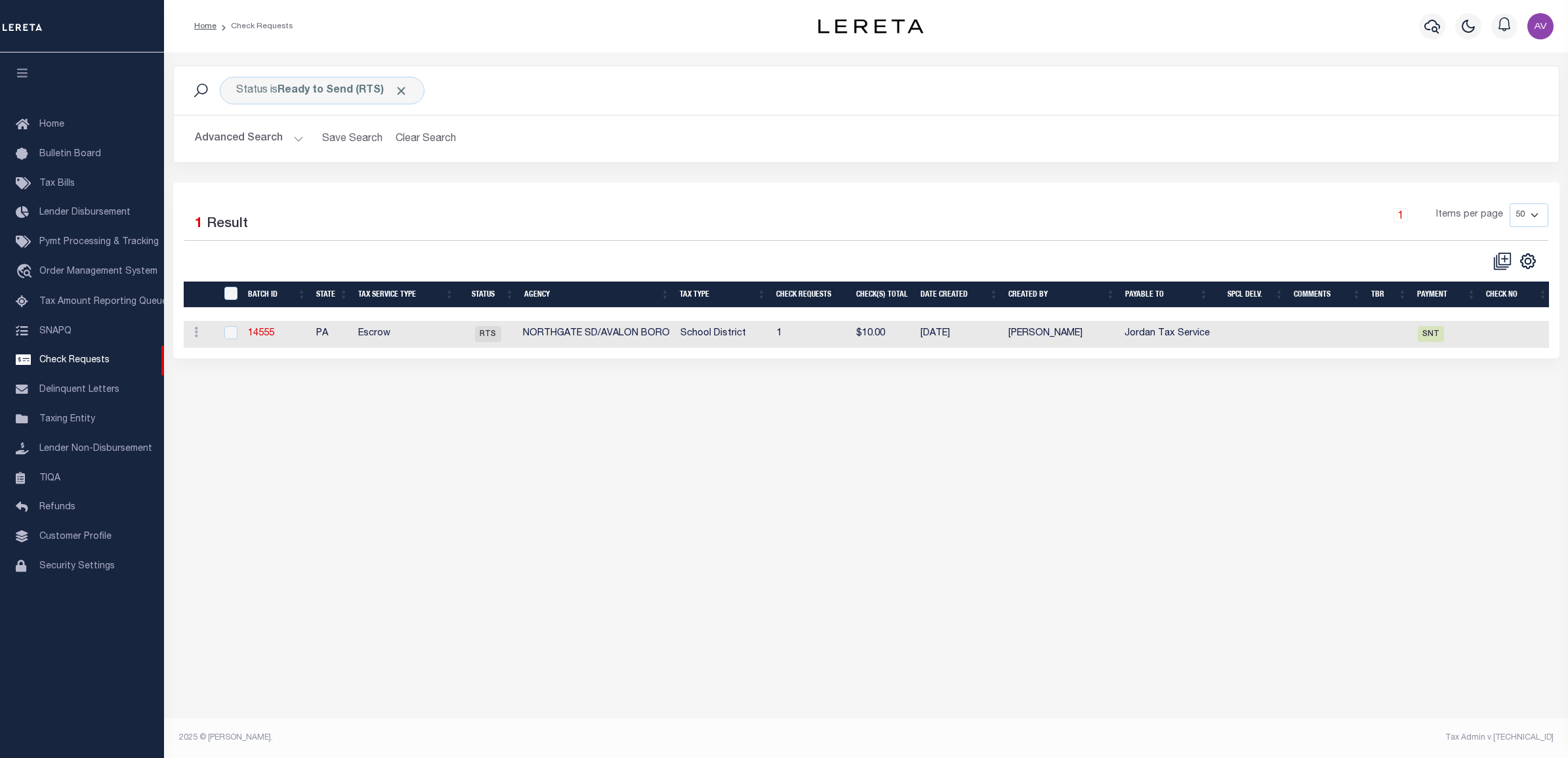
click at [950, 167] on div "Status is Ready to Send (RTS) Search Advanced Search Save Search Clear Search C…" at bounding box center [866, 124] width 1405 height 116
click at [963, 230] on div "1 Items per page 10 25 50 100" at bounding box center [1039, 220] width 1018 height 34
click at [1054, 159] on div "Advanced Search Save Search Clear Search CheckRequestSearchTable_dynamictable__…" at bounding box center [866, 139] width 1385 height 46
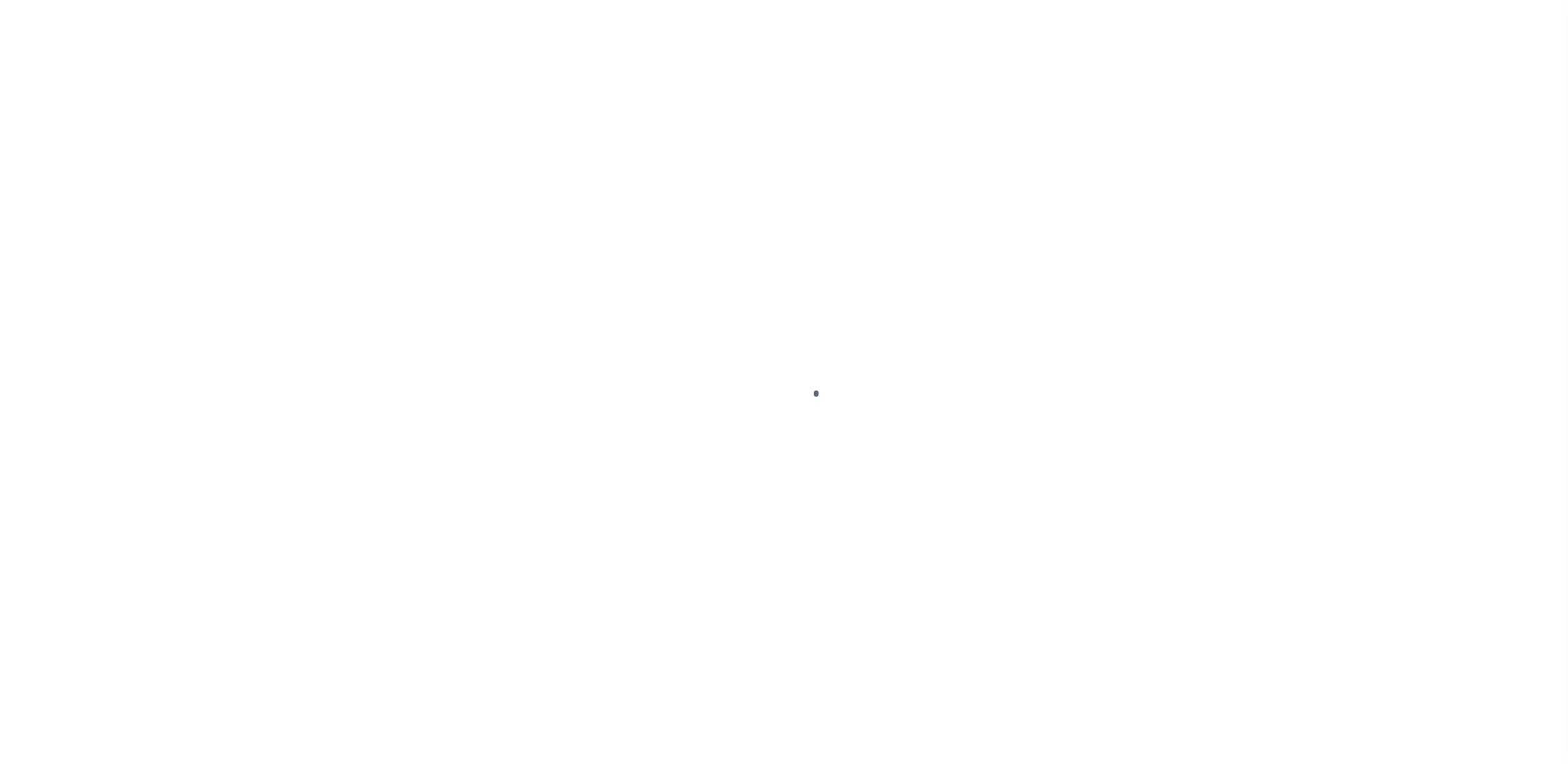
select select "SNT"
type input "[DATE]"
type input "$2,311.42"
select select "CHK"
type input "52847"
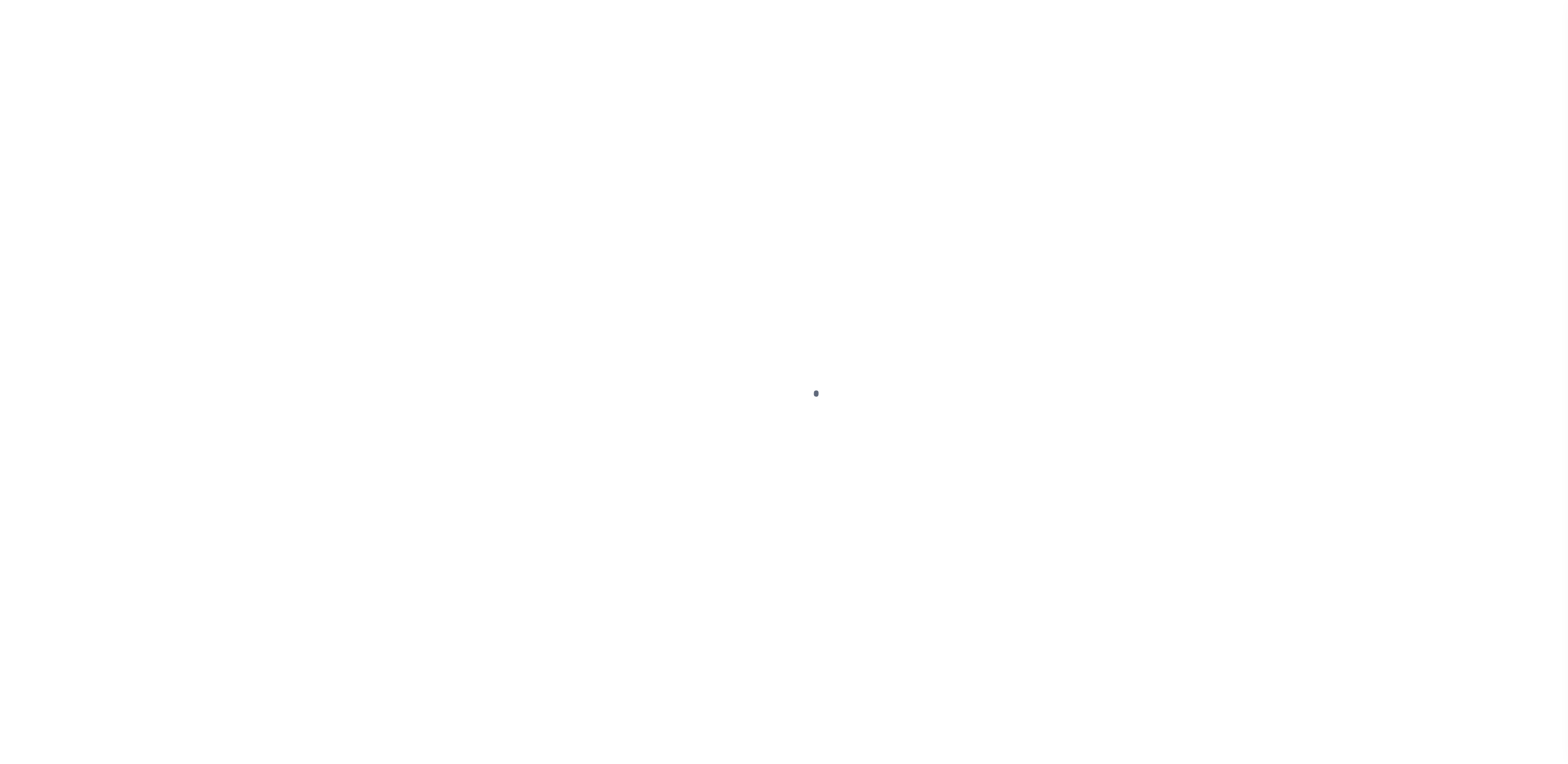
select select "[PERSON_NAME]"
checkbox input "true"
select select "USS"
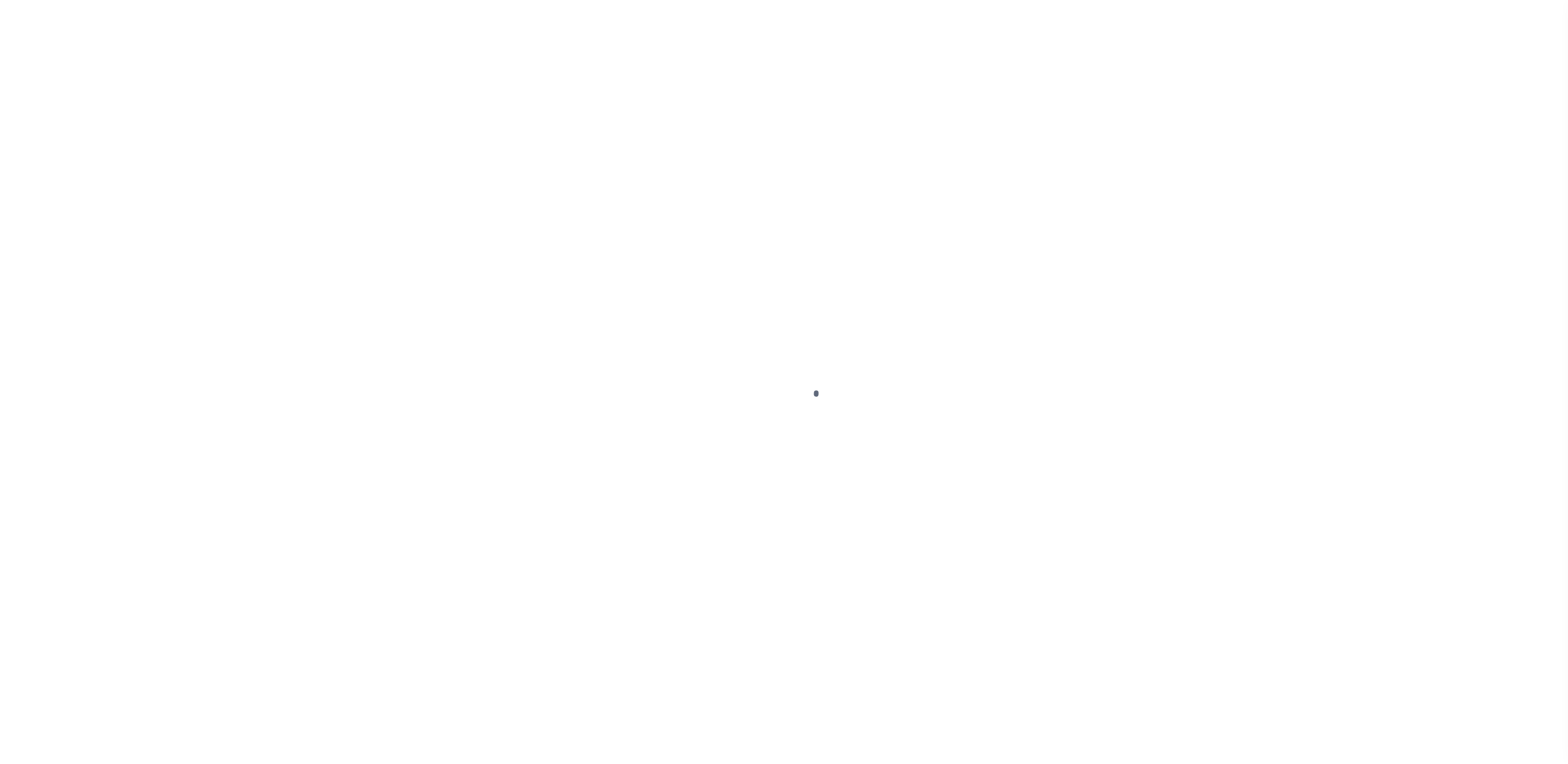
type input "[DATE]"
type input "$9.85"
type input "9205590142749901764235"
type input "N"
radio input "true"
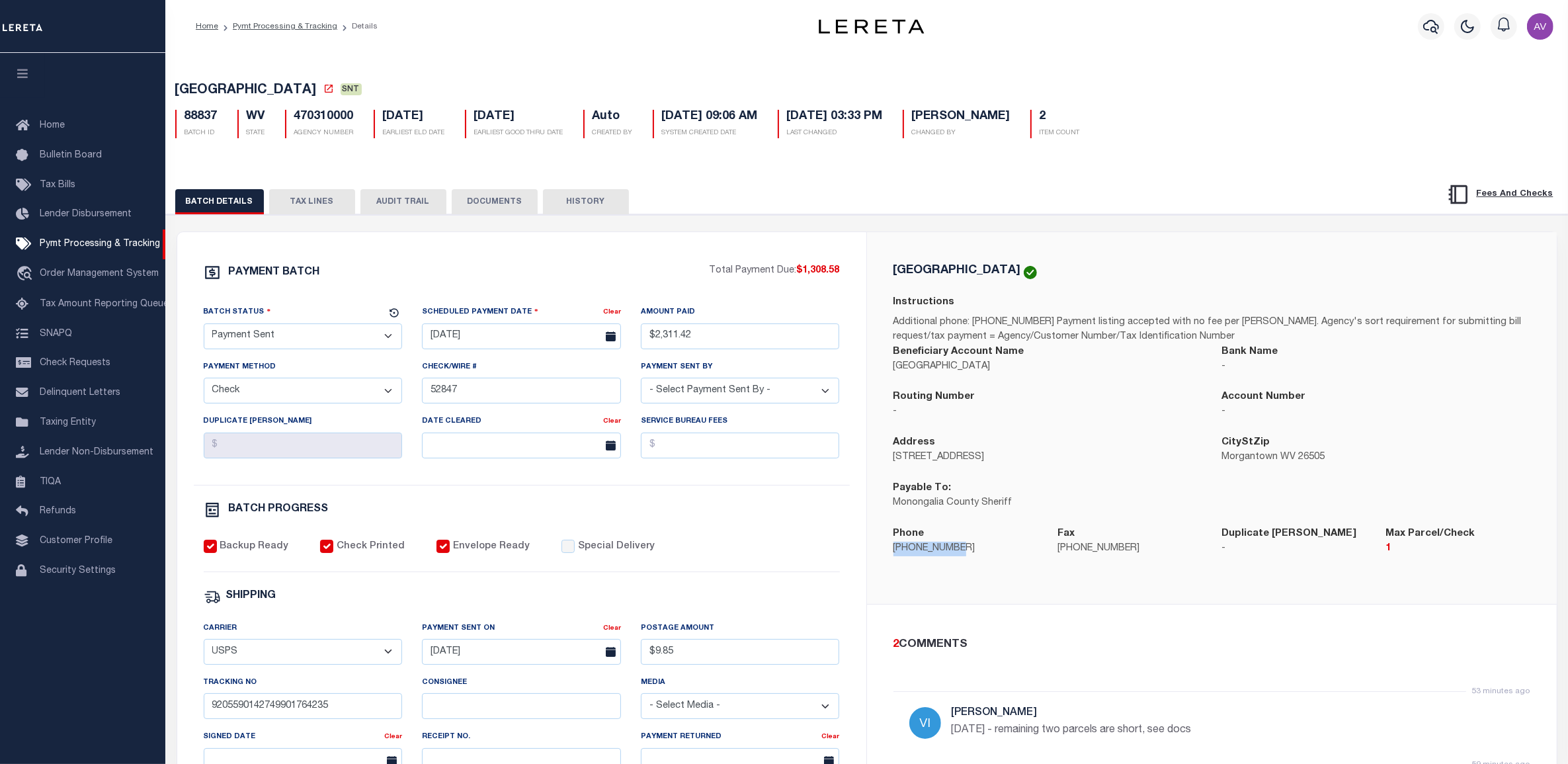
drag, startPoint x: 975, startPoint y: 548, endPoint x: 911, endPoint y: 547, distance: 64.0
click at [891, 561] on div "Phone [PHONE_NUMBER]" at bounding box center [966, 549] width 164 height 46
copy p "[PHONE_NUMBER]"
click at [319, 211] on button "TAX LINES" at bounding box center [312, 201] width 86 height 25
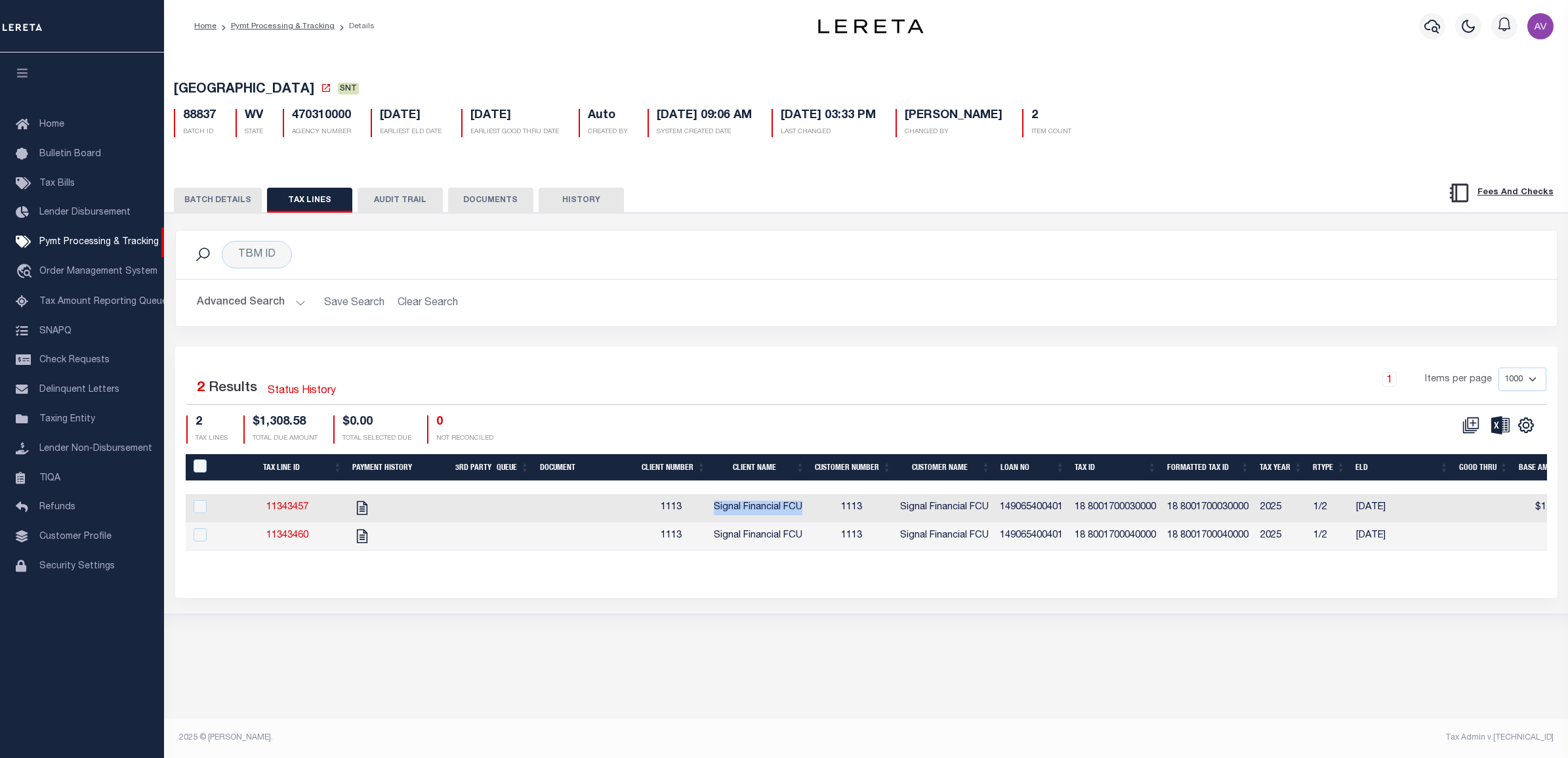
drag, startPoint x: 802, startPoint y: 510, endPoint x: 709, endPoint y: 513, distance: 93.0
click at [709, 513] on tr "11343457 1113 Signal Financial FCU 1113 Signal Financial FCU 149065400401 18 80…" at bounding box center [1314, 508] width 2256 height 29
copy tr "Signal Financial FCU"
drag, startPoint x: 929, startPoint y: 293, endPoint x: 916, endPoint y: 286, distance: 14.8
click at [929, 293] on h2 "Advanced Search Save Search Clear Search" at bounding box center [867, 303] width 1360 height 26
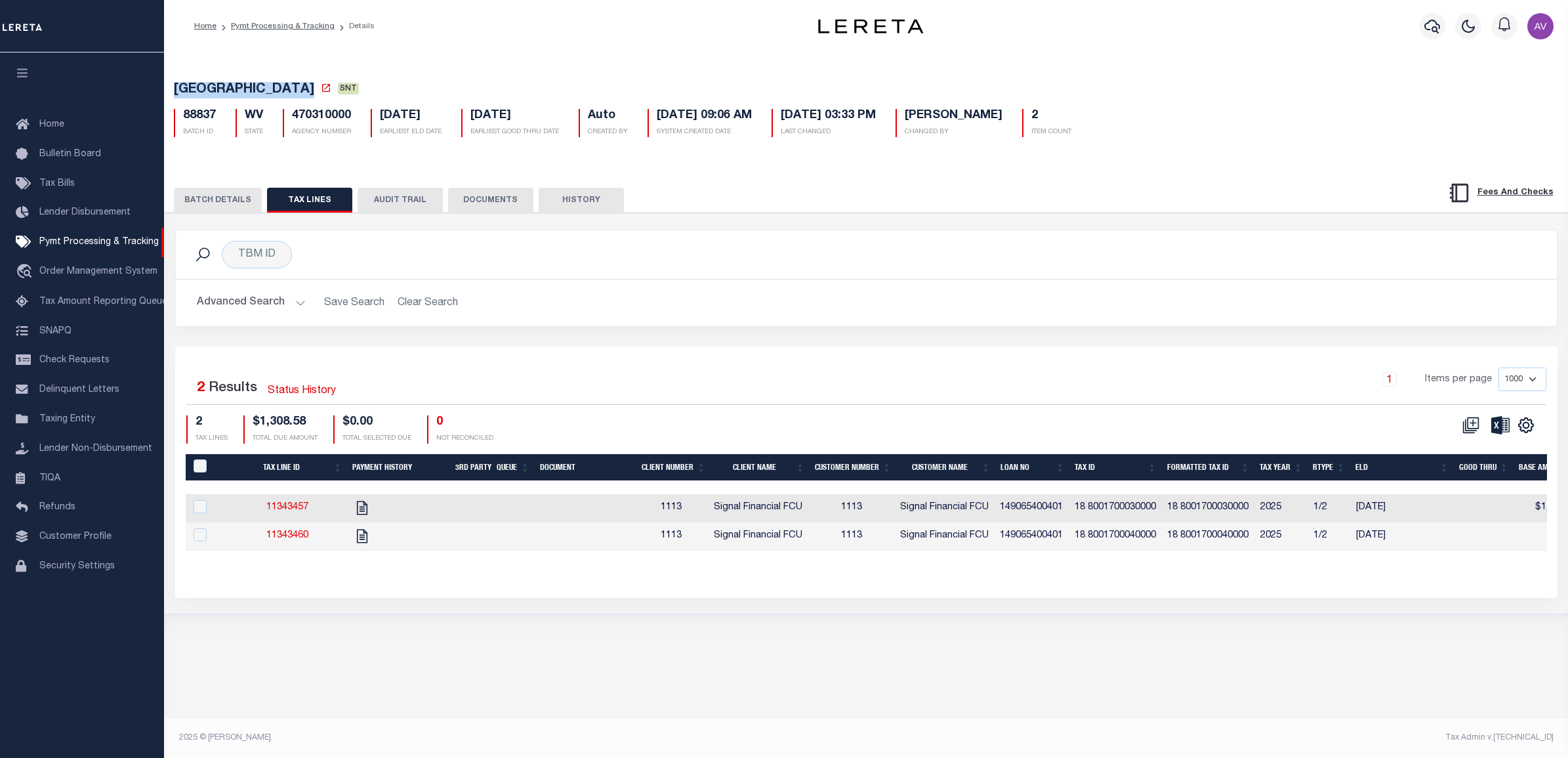
drag, startPoint x: 324, startPoint y: 87, endPoint x: 144, endPoint y: 90, distance: 180.0
click at [144, 90] on div "Home Pymt Processing & Tracking Details Profile Sign out" at bounding box center [784, 367] width 1568 height 735
copy div "[GEOGRAPHIC_DATA]"
drag, startPoint x: 1064, startPoint y: 510, endPoint x: 992, endPoint y: 521, distance: 72.8
click at [992, 521] on tr "11343457 1113 Signal Financial FCU 1113 Signal Financial FCU 149065400401 18 80…" at bounding box center [1314, 508] width 2256 height 29
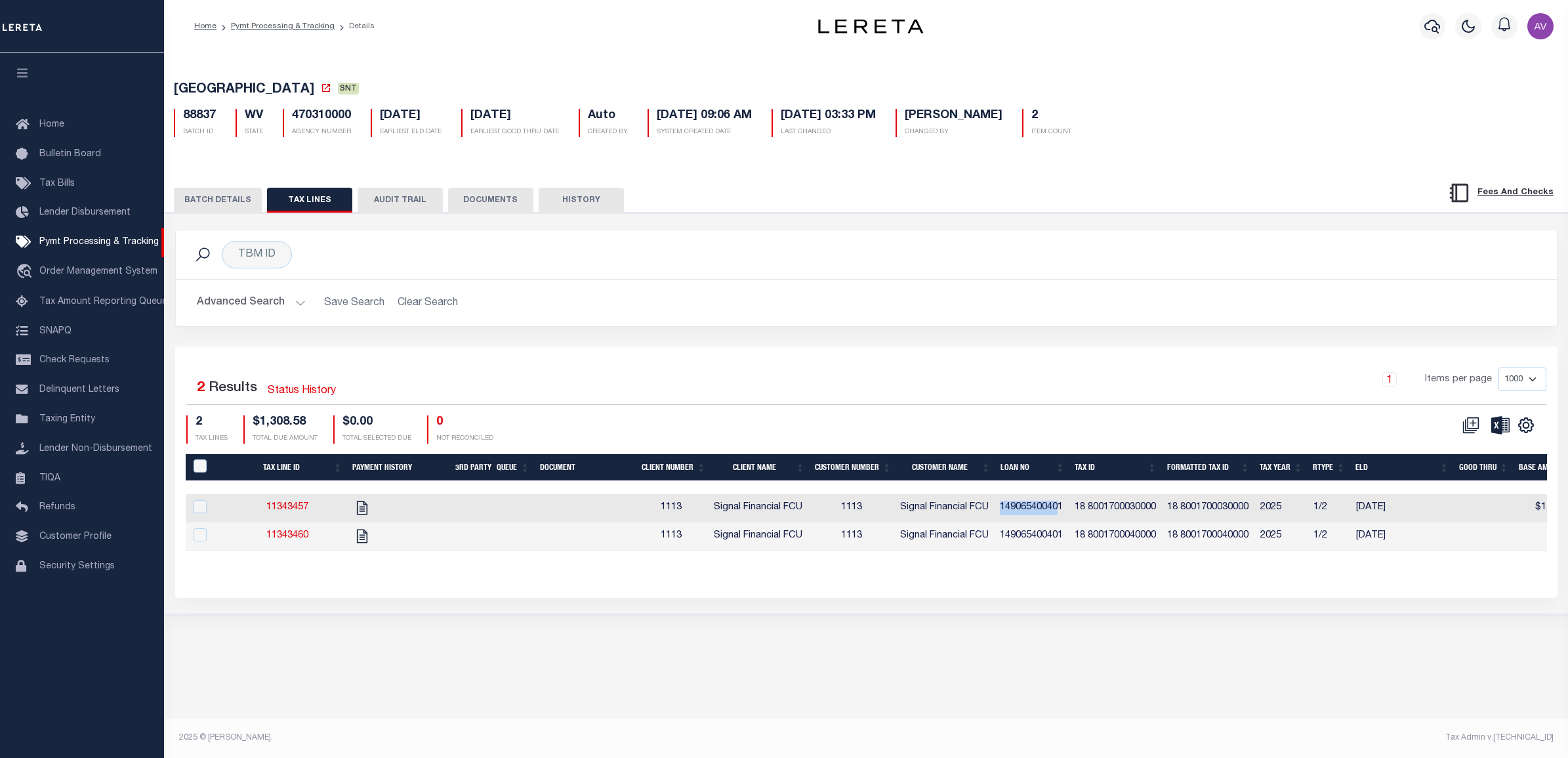
click at [1057, 516] on td "149065400401" at bounding box center [1031, 508] width 75 height 29
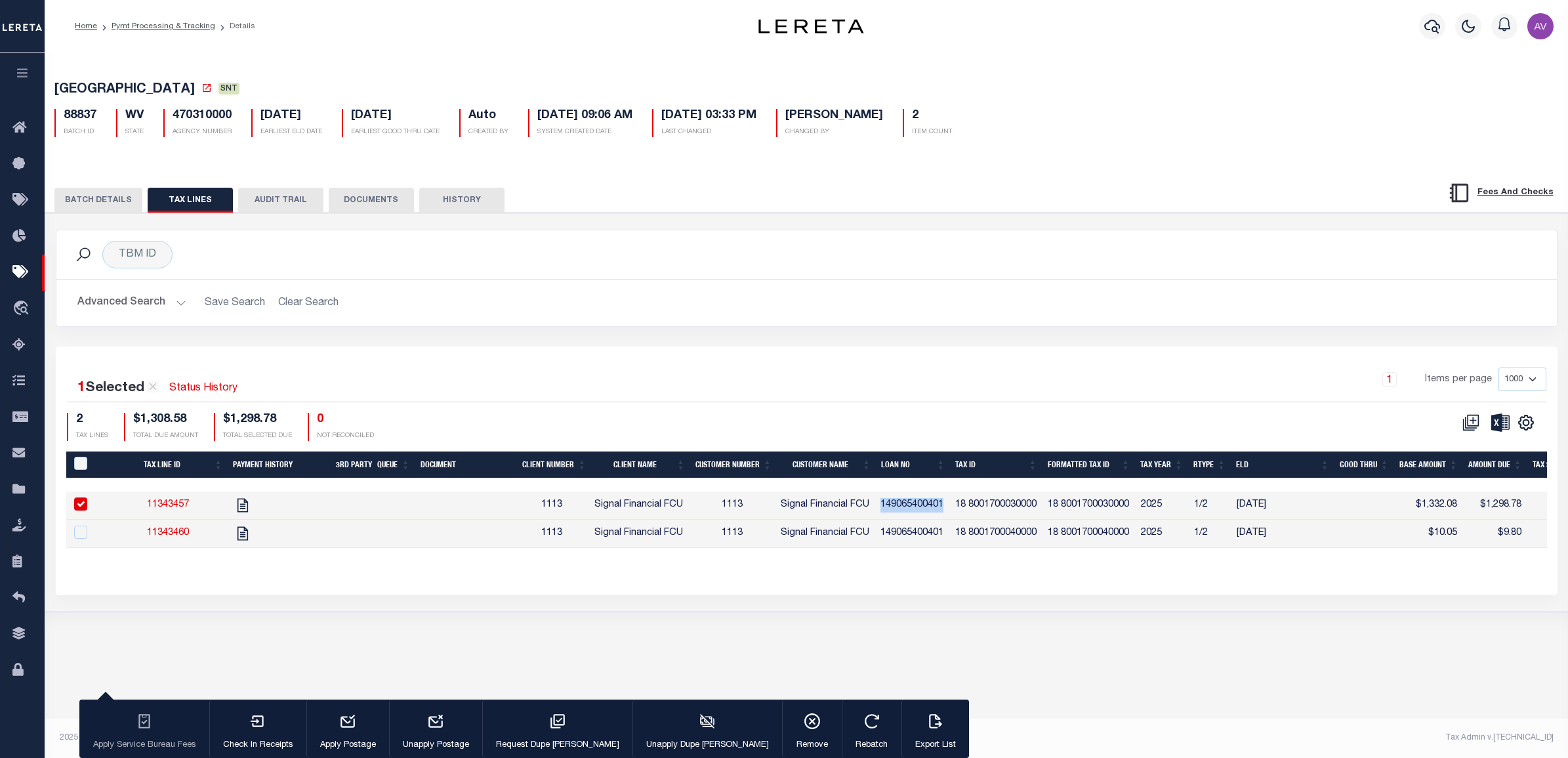
drag, startPoint x: 949, startPoint y: 507, endPoint x: 883, endPoint y: 515, distance: 66.5
click at [883, 515] on td "149065400401" at bounding box center [912, 506] width 75 height 29
checkbox input "false"
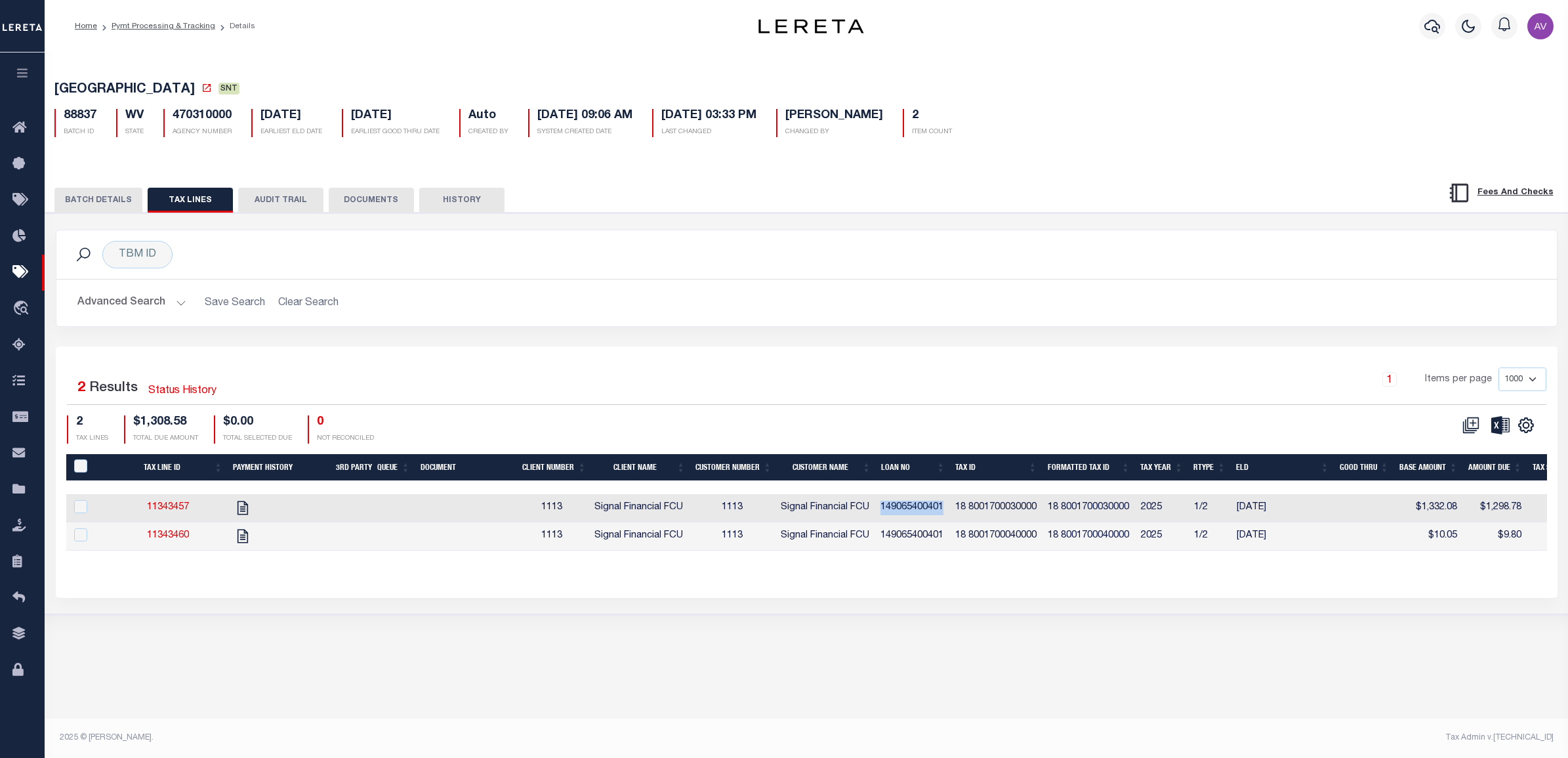
copy td "149065400401"
click at [925, 340] on div "TBM ID Search Advanced Search Save Search Clear Search Equals Equals Is Not Equ…" at bounding box center [807, 287] width 1521 height 116
click at [910, 302] on h2 "Advanced Search Save Search Clear Search" at bounding box center [806, 303] width 1479 height 26
click at [1224, 412] on div "1 Selected 2 Results Status History 1 Items per page 1000 2500 5000 10000 2 TAX…" at bounding box center [807, 406] width 1501 height 76
click at [818, 241] on div "TBM ID Search" at bounding box center [807, 254] width 1501 height 49
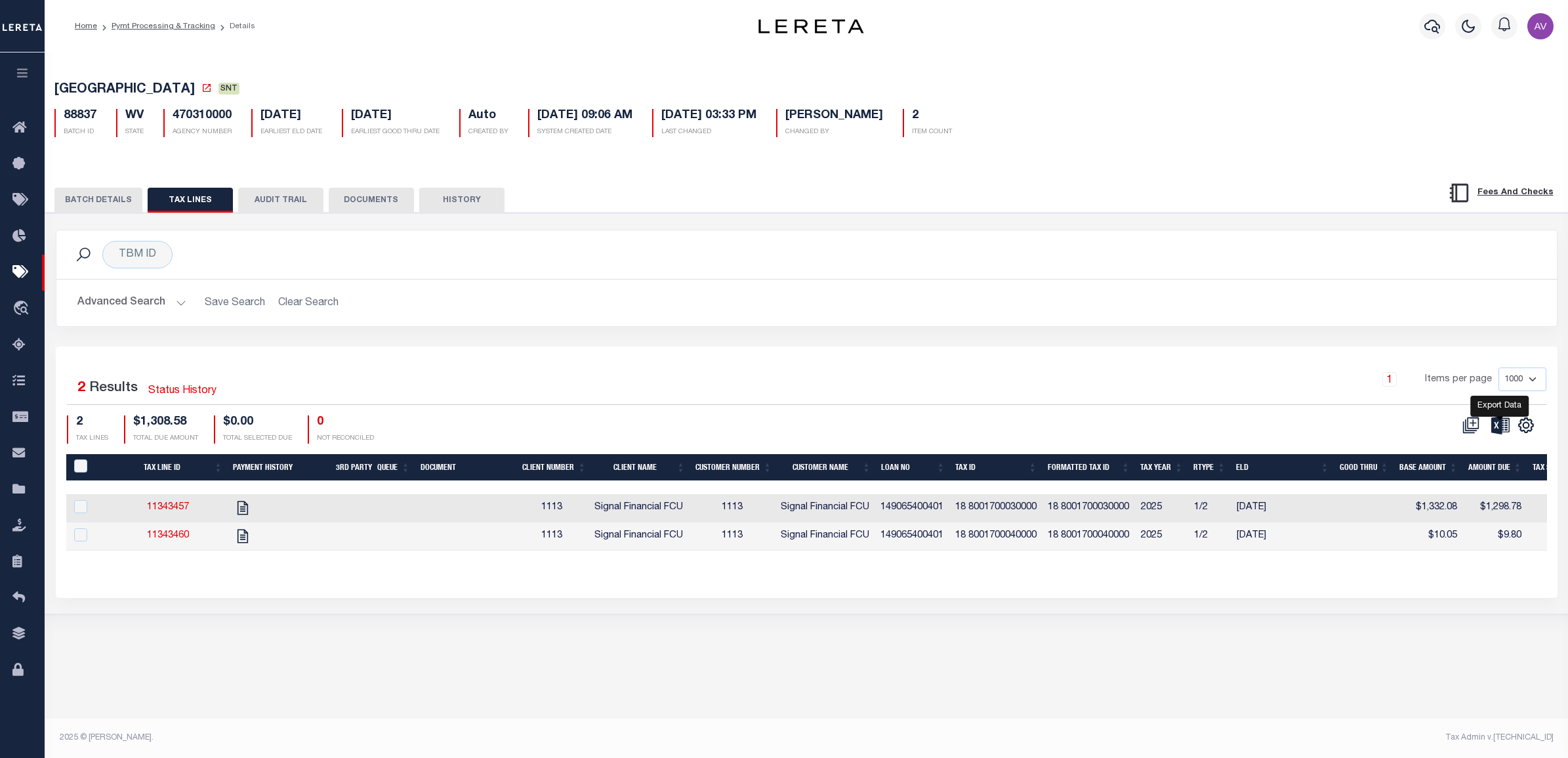
click at [1496, 431] on icon at bounding box center [1501, 424] width 18 height 18
click at [893, 347] on div "TBM ID Search Advanced Search Save Search Clear Search Equals Equals Is Not Equ…" at bounding box center [807, 287] width 1521 height 116
click at [995, 266] on div "TBM ID Search" at bounding box center [806, 255] width 1479 height 28
click at [763, 254] on div "TBM ID Search" at bounding box center [806, 255] width 1479 height 28
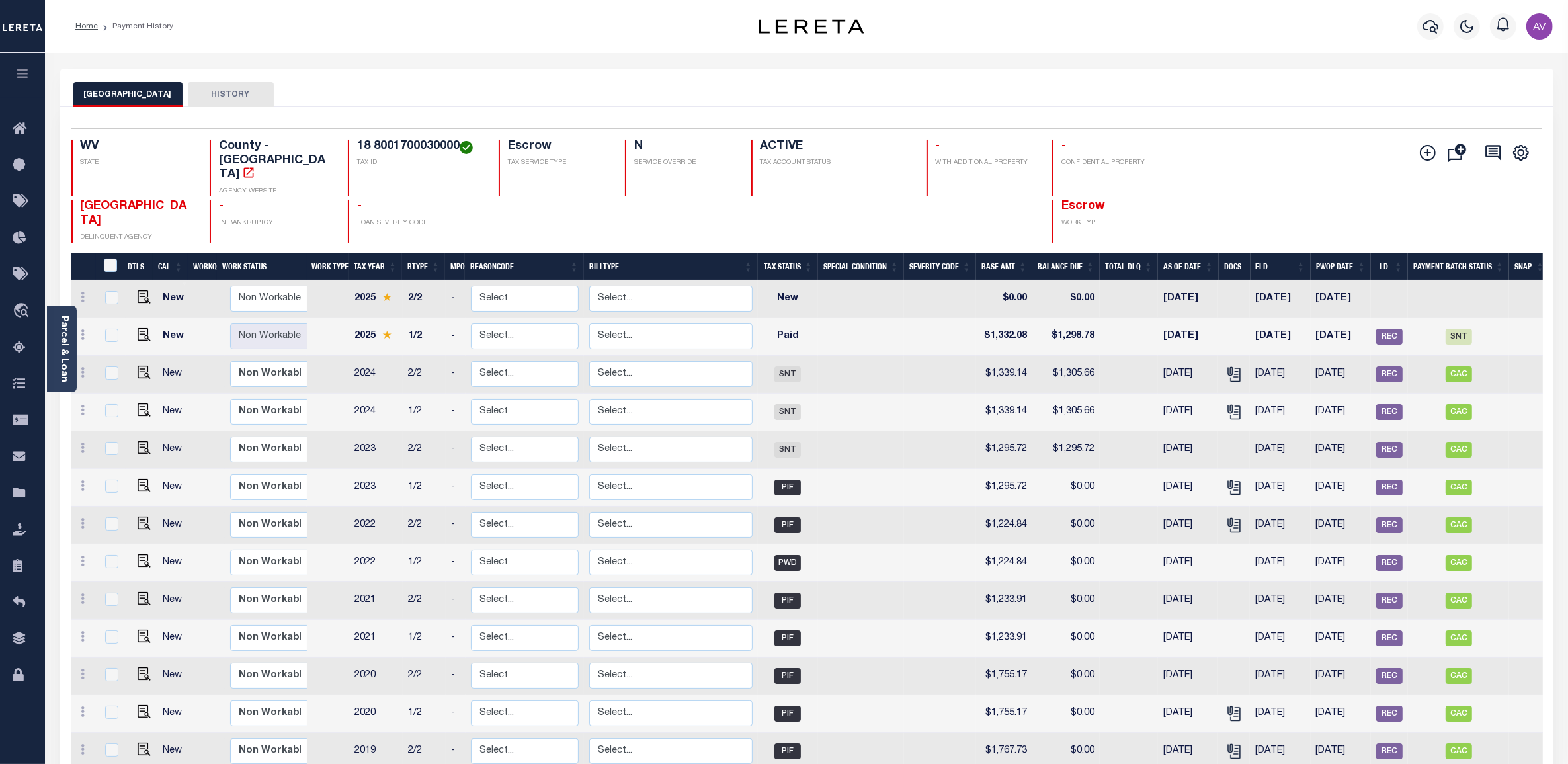
click at [489, 79] on div "MONONGALIA COUNTY HISTORY" at bounding box center [807, 88] width 1493 height 38
click at [778, 111] on div "Selected 23 Results 1 Items per page 25 50 100 WV STATE TAX ID N" at bounding box center [807, 675] width 1493 height 1135
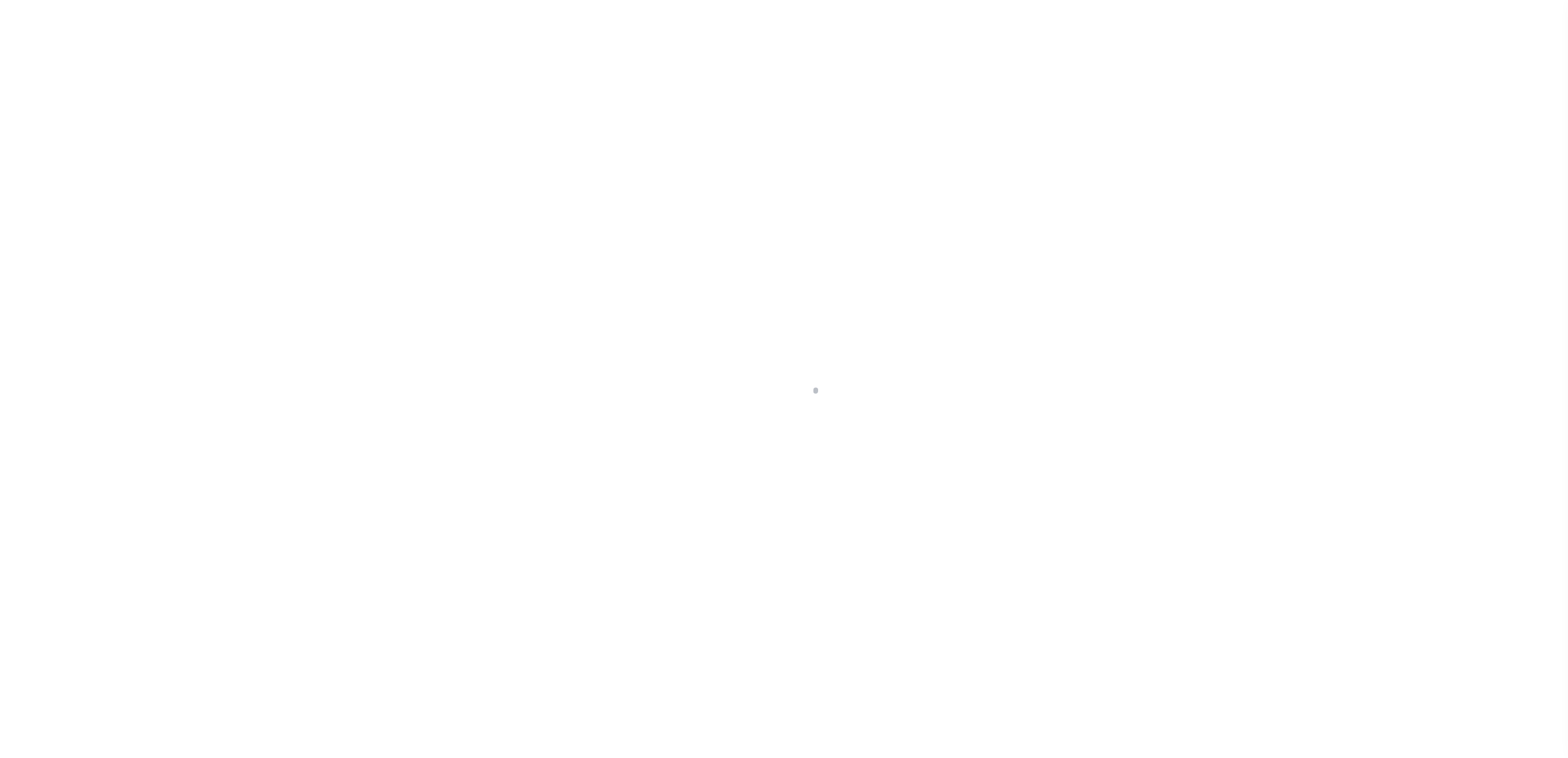
select select
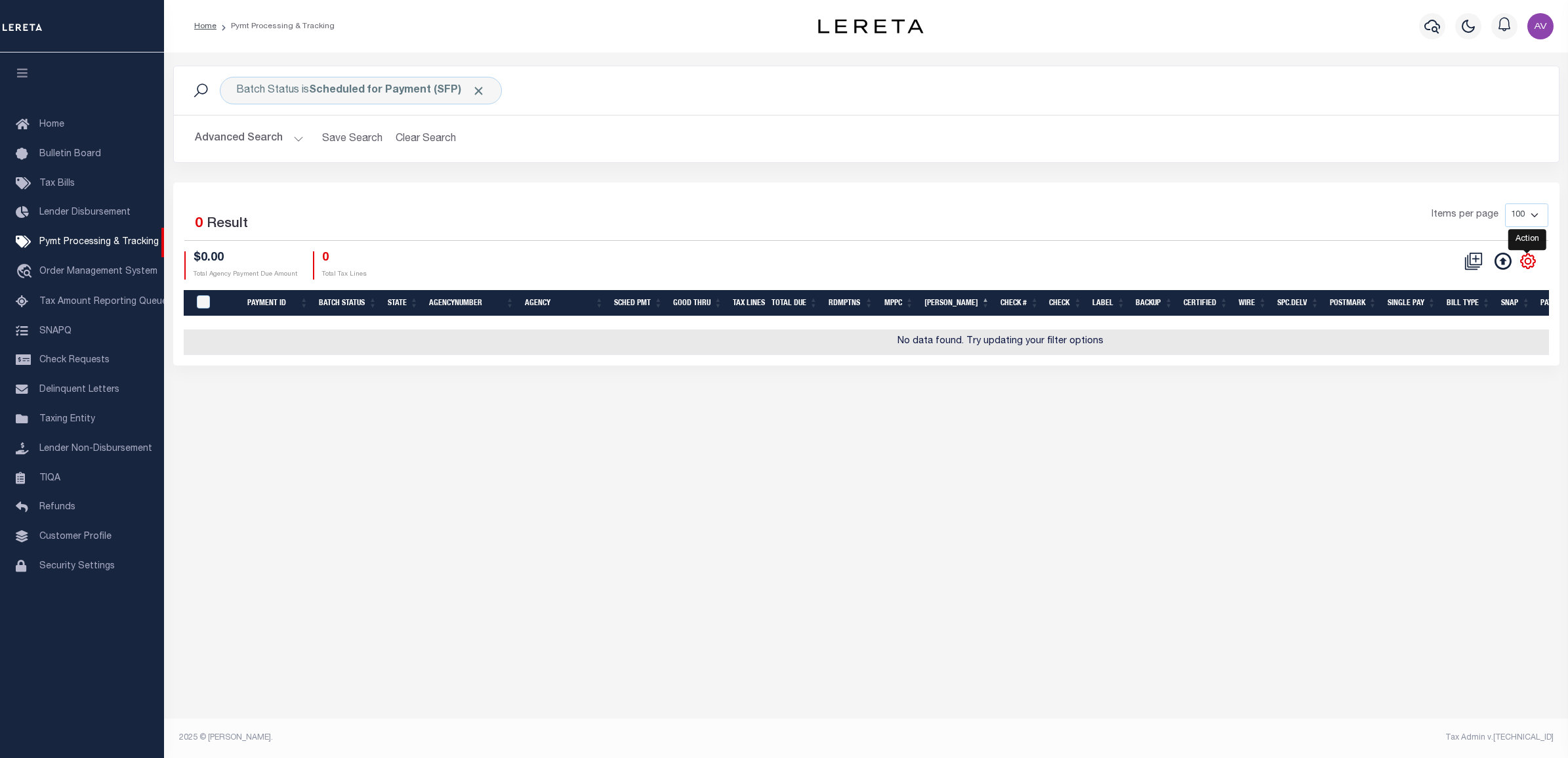
click at [1527, 264] on icon "" at bounding box center [1527, 261] width 17 height 17
click at [1453, 361] on span "Show Filter" at bounding box center [1447, 359] width 49 height 9
select select
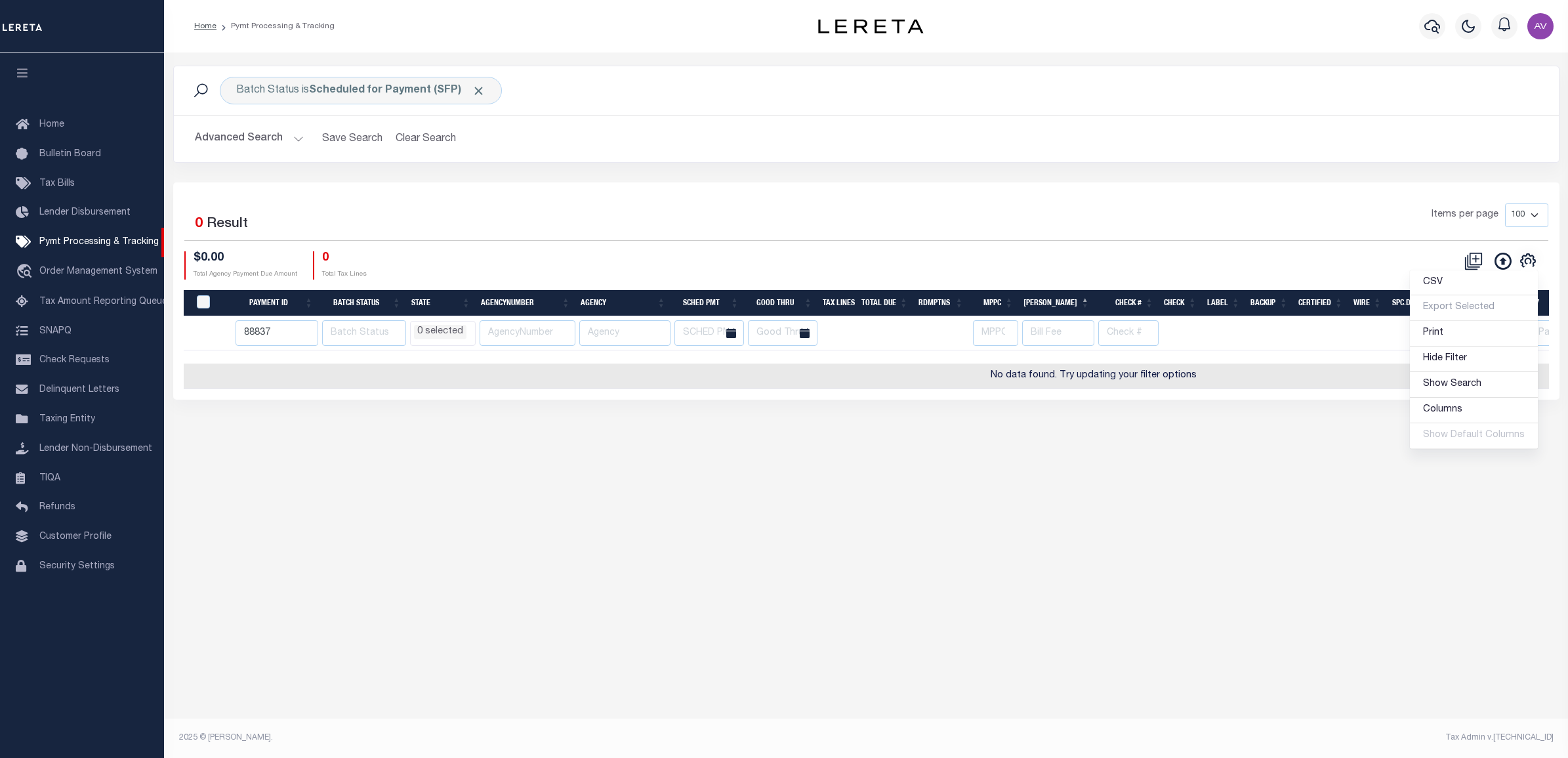
click at [1054, 221] on div "Items per page 100 200 500 1000" at bounding box center [1039, 220] width 1018 height 34
click at [257, 334] on input "88837" at bounding box center [277, 333] width 83 height 26
click at [546, 220] on div "Items per page 100 200 500 1000" at bounding box center [1039, 220] width 1018 height 34
select select
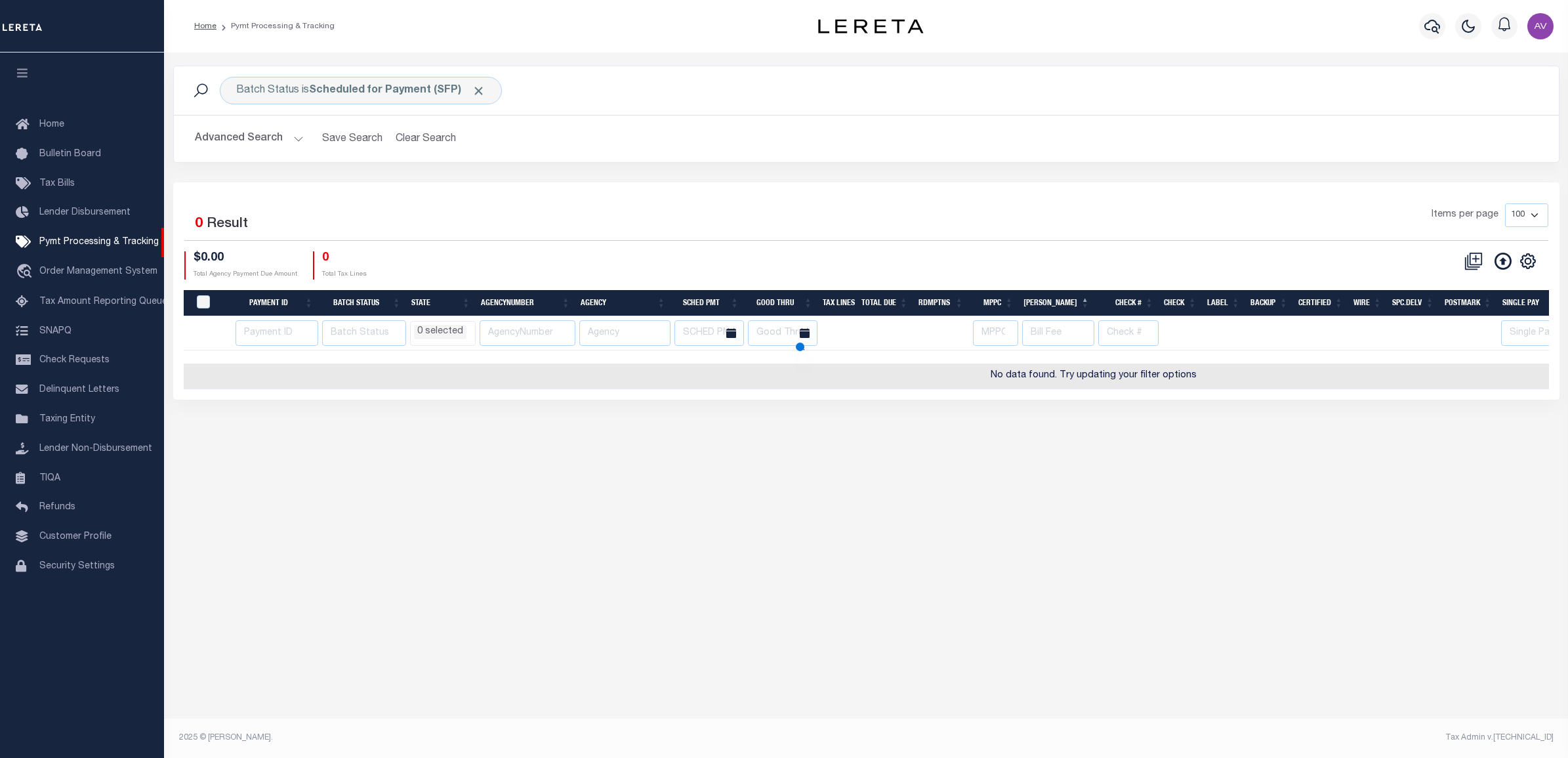
select select
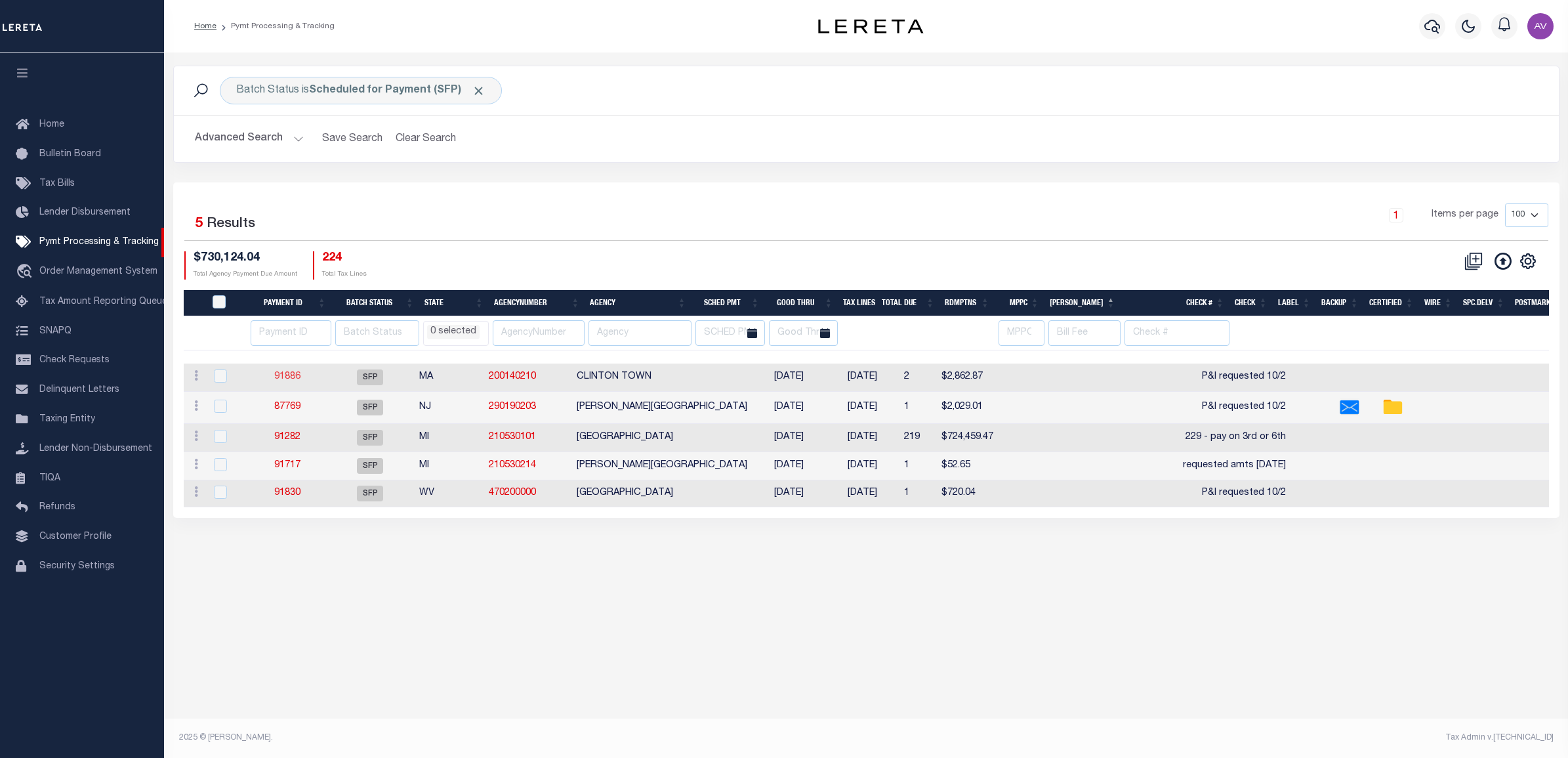
click at [300, 381] on link "91886" at bounding box center [287, 377] width 26 height 9
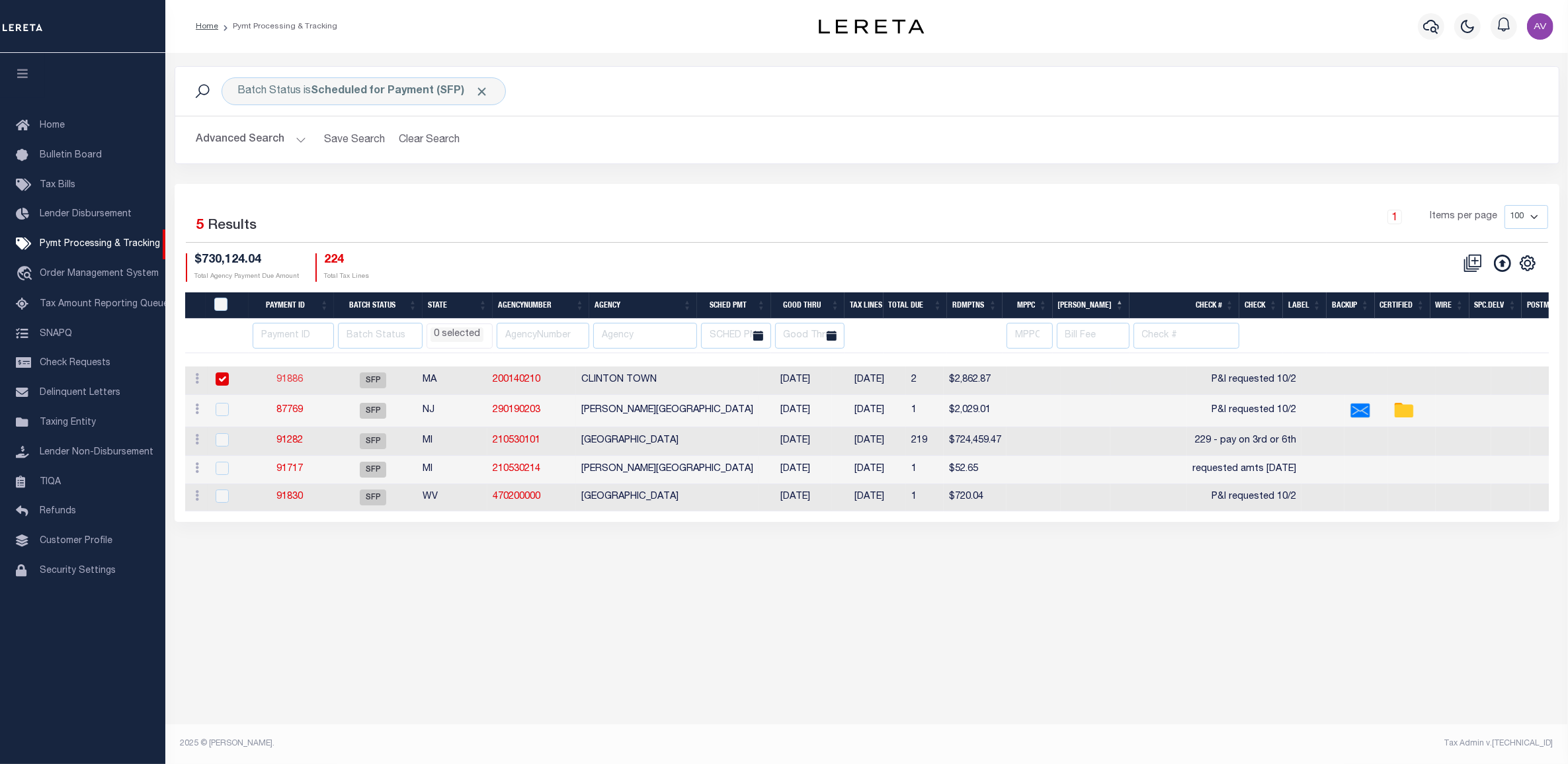
select select "SFP"
type input "[DATE]"
type input "P&I requested 10/2"
type input "N"
radio input "true"
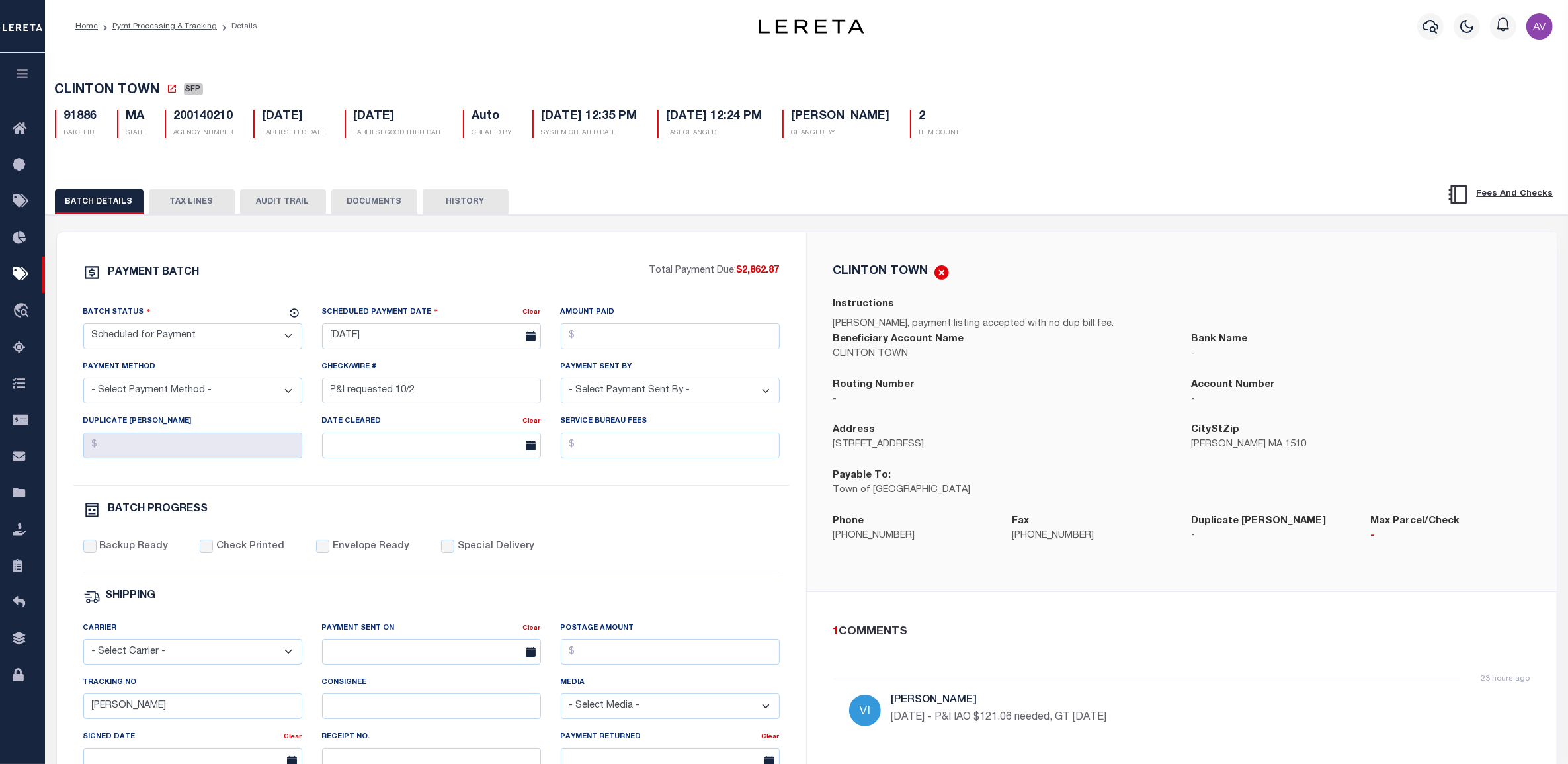
click at [169, 339] on select "- Select Status - Scheduled for Payment Ready For Payment Payment Sent Cleared …" at bounding box center [192, 336] width 219 height 26
select select "RFP"
click at [83, 327] on select "- Select Status - Scheduled for Payment Ready For Payment Payment Sent Cleared …" at bounding box center [192, 336] width 219 height 26
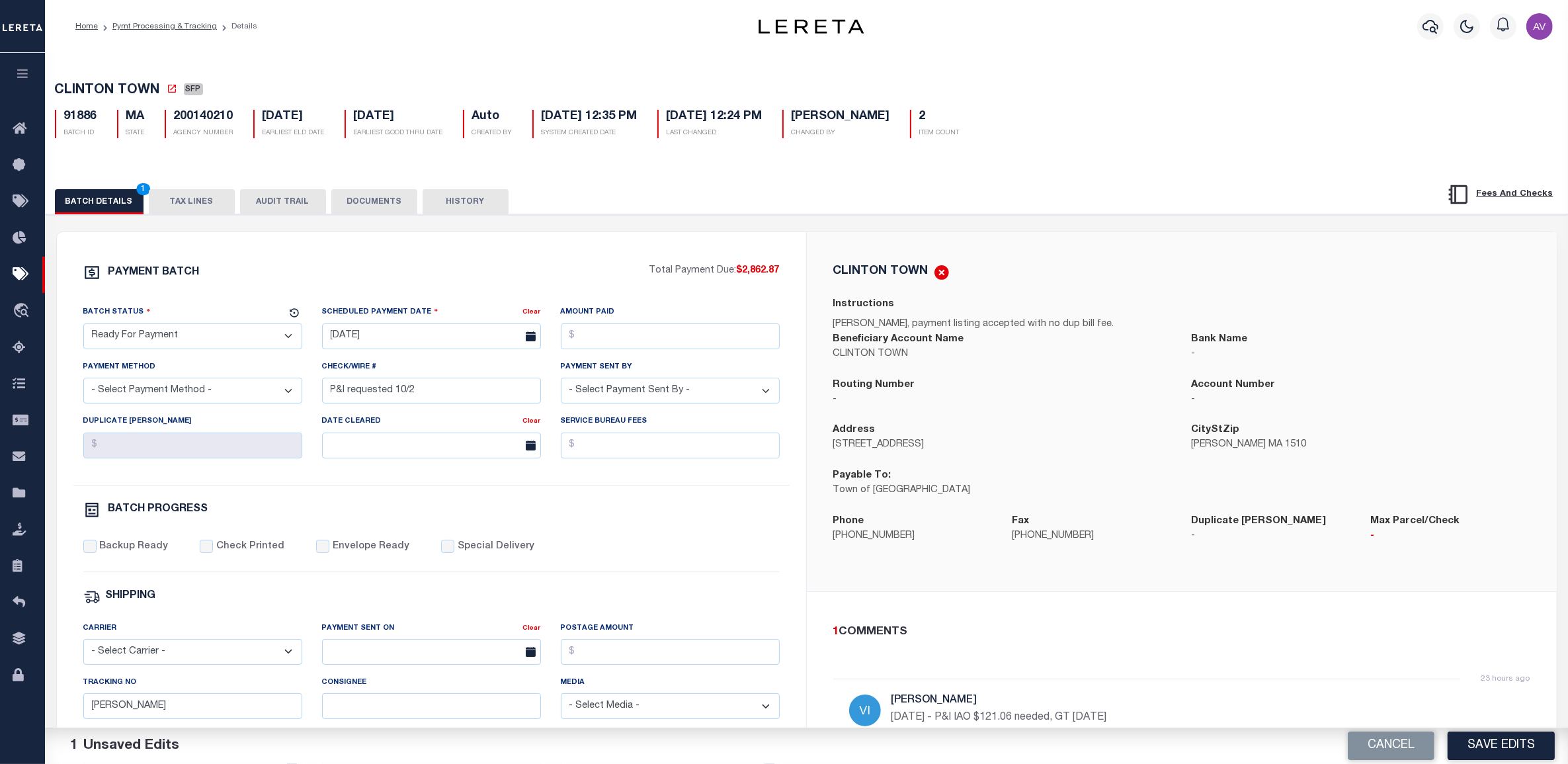
click at [211, 396] on select "- Select Payment Method - ACH Certified Check Check Direct Deposit Wire Transfer" at bounding box center [192, 390] width 219 height 26
select select "CHK"
click at [83, 383] on select "- Select Payment Method - ACH Certified Check Check Direct Deposit Wire Transfer" at bounding box center [192, 390] width 219 height 26
click at [361, 344] on input "04/26/2025" at bounding box center [431, 336] width 219 height 26
click at [482, 416] on span "3" at bounding box center [482, 415] width 26 height 26
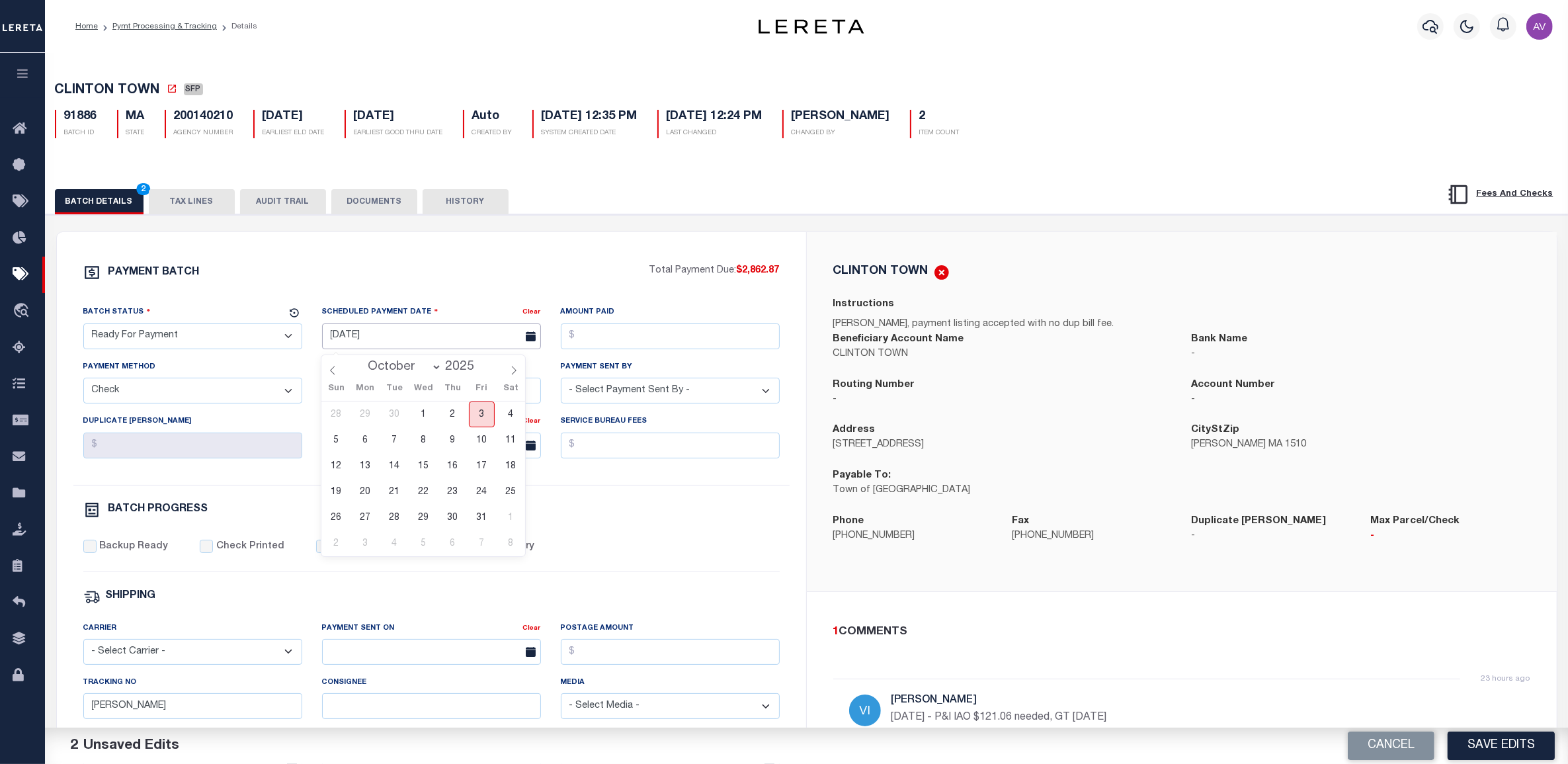
type input "[DATE]"
click at [632, 335] on input "Amount Paid" at bounding box center [670, 336] width 219 height 26
type input "$2,862.87"
drag, startPoint x: 432, startPoint y: 398, endPoint x: 321, endPoint y: 396, distance: 111.0
click at [322, 396] on input "P&I requested 10/2" at bounding box center [431, 390] width 219 height 26
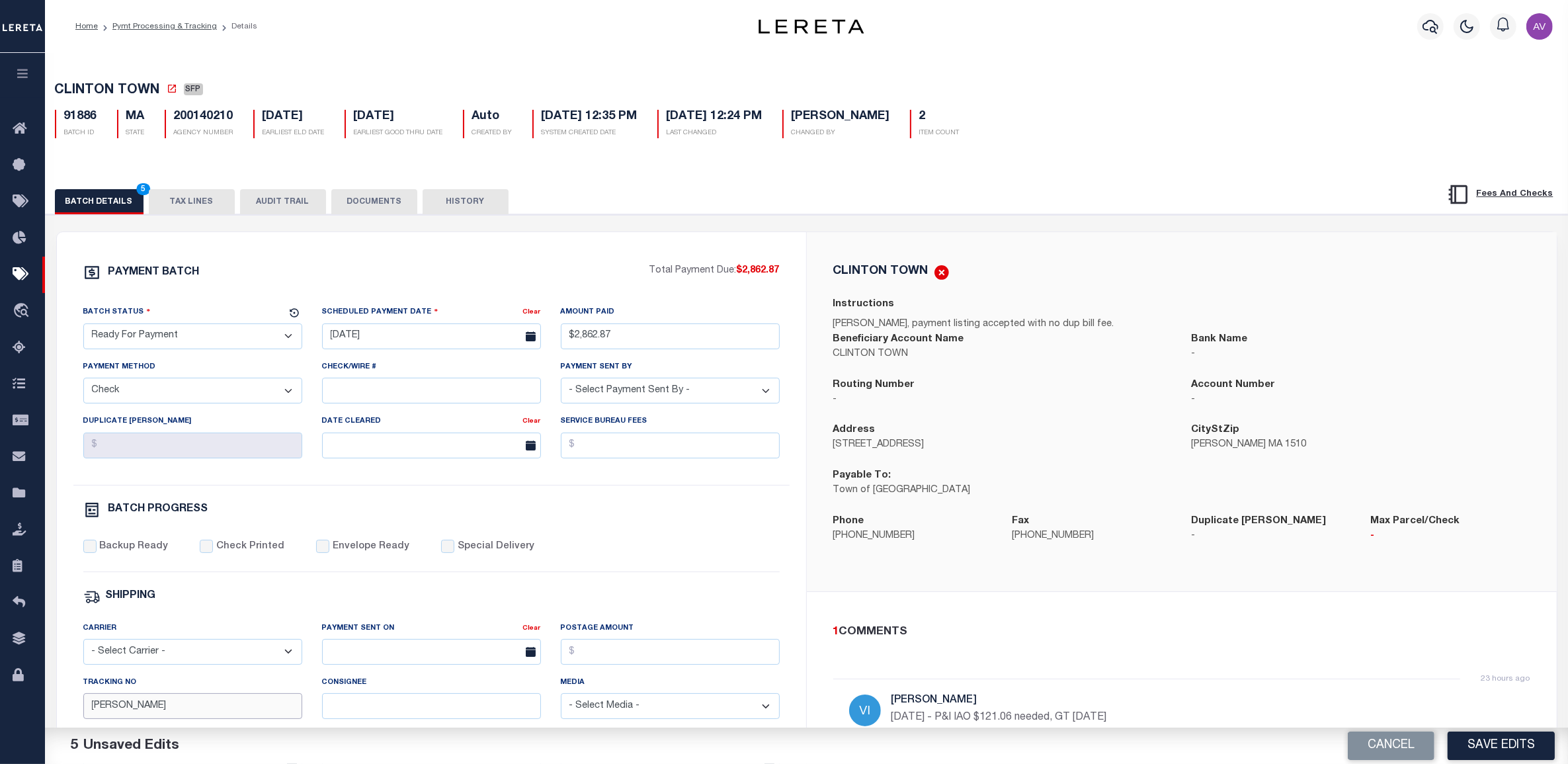
drag, startPoint x: 133, startPoint y: 711, endPoint x: 83, endPoint y: 708, distance: 50.1
click at [83, 708] on input "[PERSON_NAME]" at bounding box center [192, 706] width 219 height 26
click at [117, 546] on div "PAYMENT BATCH Total Payment Due: $2,862.87 Batch Status - Select Status -" at bounding box center [431, 619] width 717 height 711
click at [115, 550] on label "Backup Ready" at bounding box center [133, 547] width 69 height 15
click at [97, 550] on input "Backup Ready" at bounding box center [89, 546] width 13 height 13
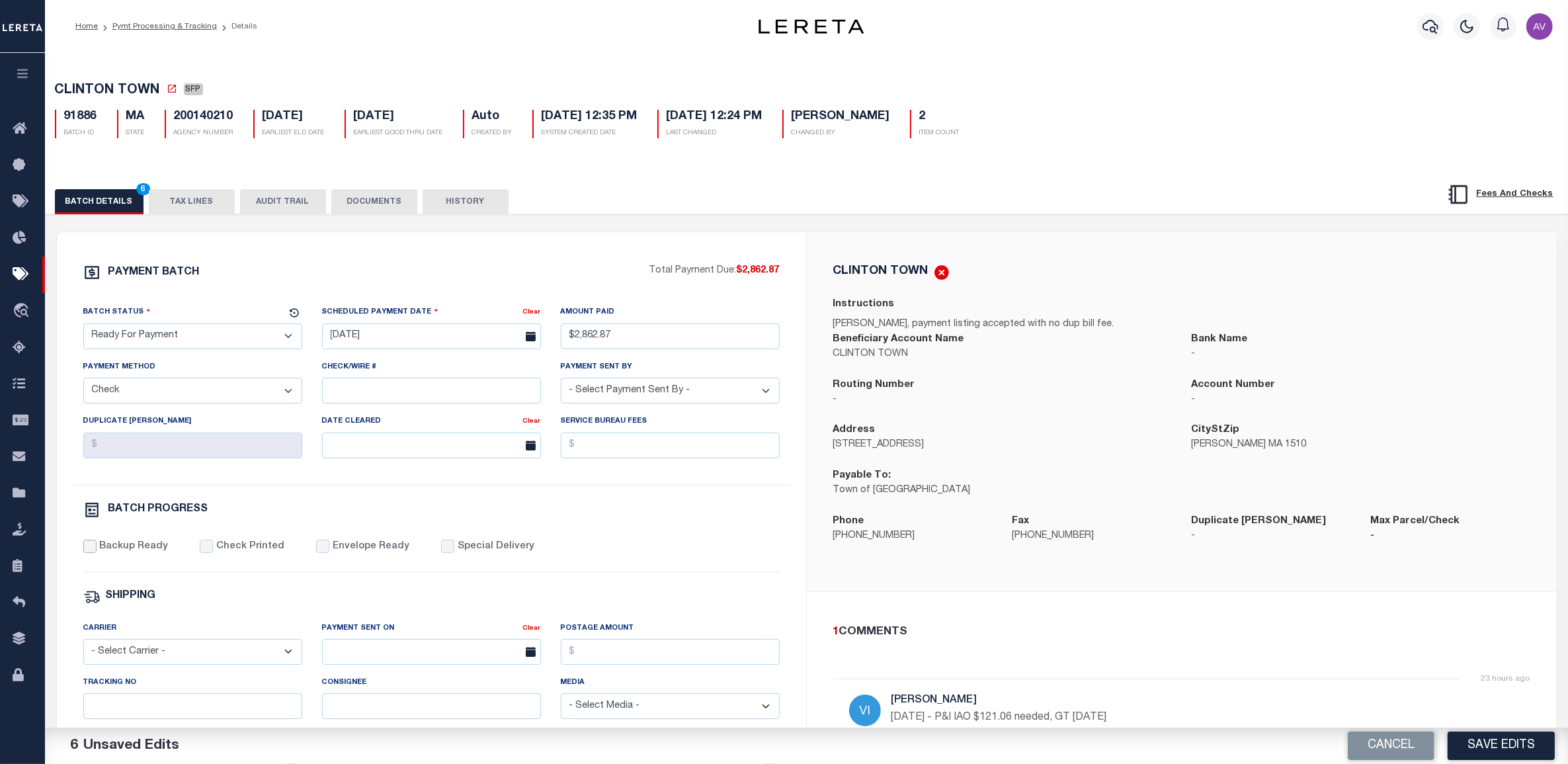
checkbox input "true"
click at [678, 399] on select "- Select Payment Sent By - [PERSON_NAME] [PERSON_NAME] [PERSON_NAME] [PERSON_NA…" at bounding box center [670, 390] width 219 height 26
select select "[PERSON_NAME]"
click at [561, 383] on select "- Select Payment Sent By - [PERSON_NAME] [PERSON_NAME] [PERSON_NAME] [PERSON_NA…" at bounding box center [670, 390] width 219 height 26
click at [1150, 280] on div "CLINTON TOWN" at bounding box center [1182, 272] width 697 height 17
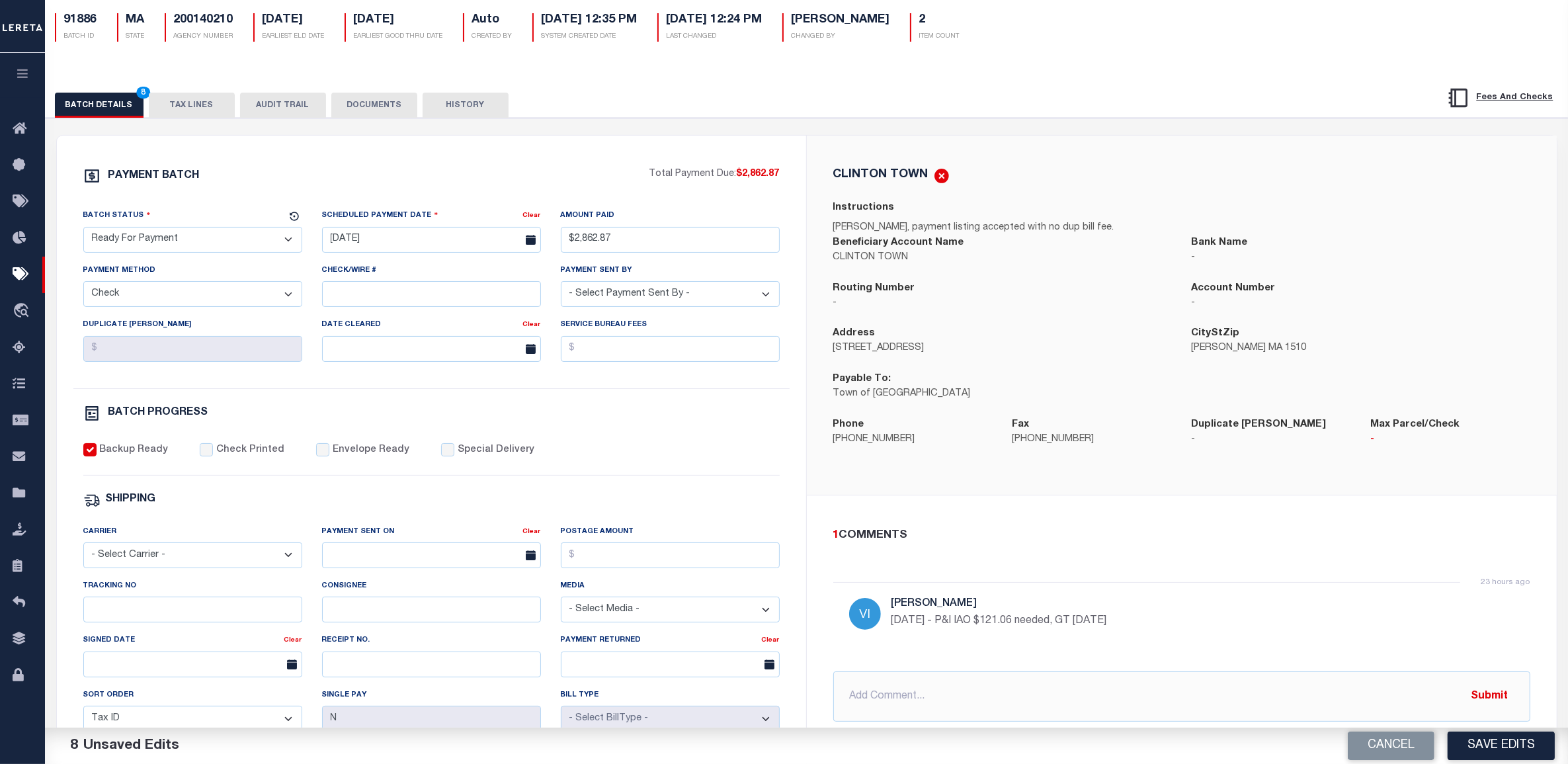
scroll to position [165, 0]
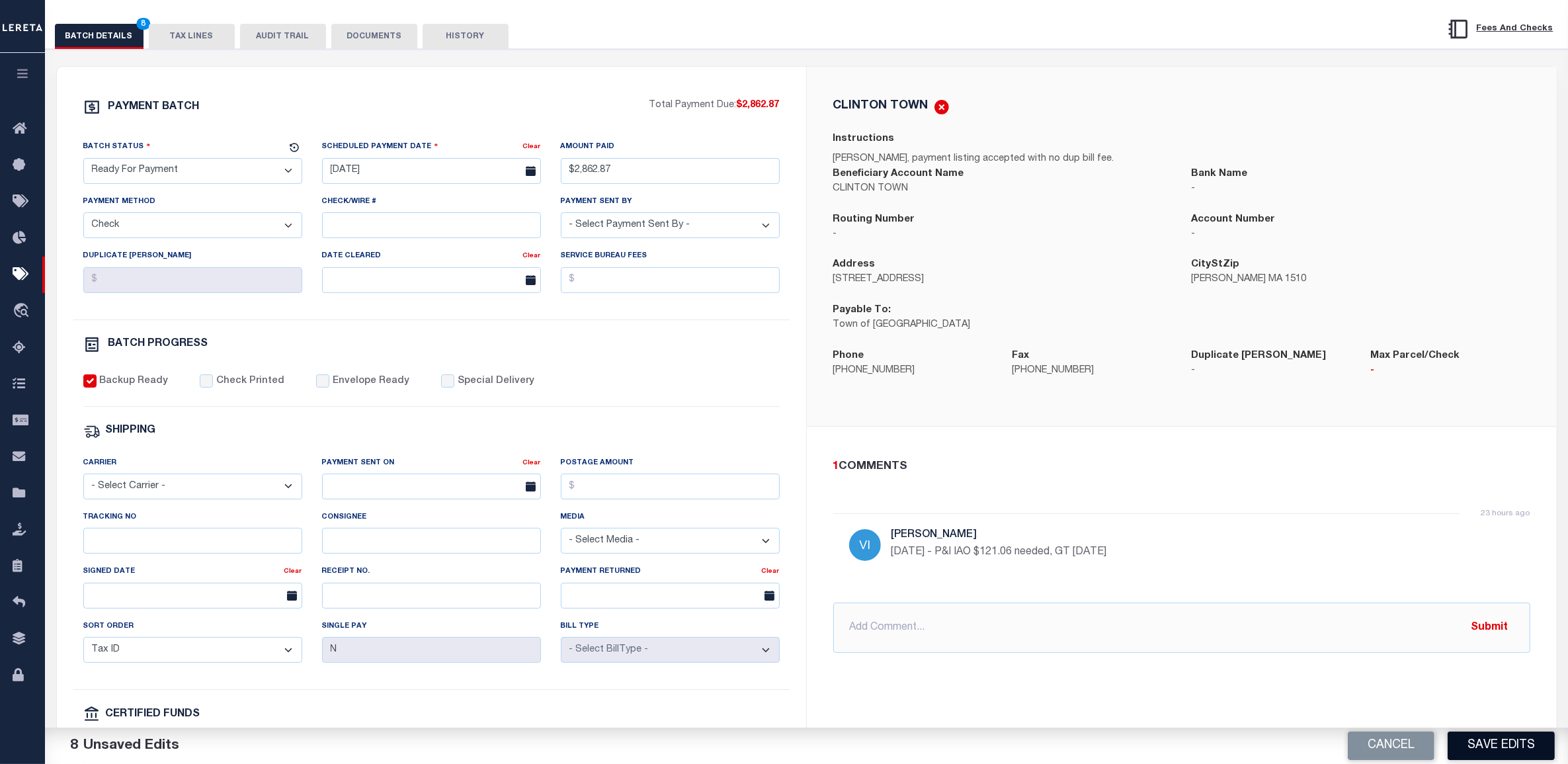
click at [1497, 747] on button "Save Edits" at bounding box center [1501, 745] width 107 height 29
select select
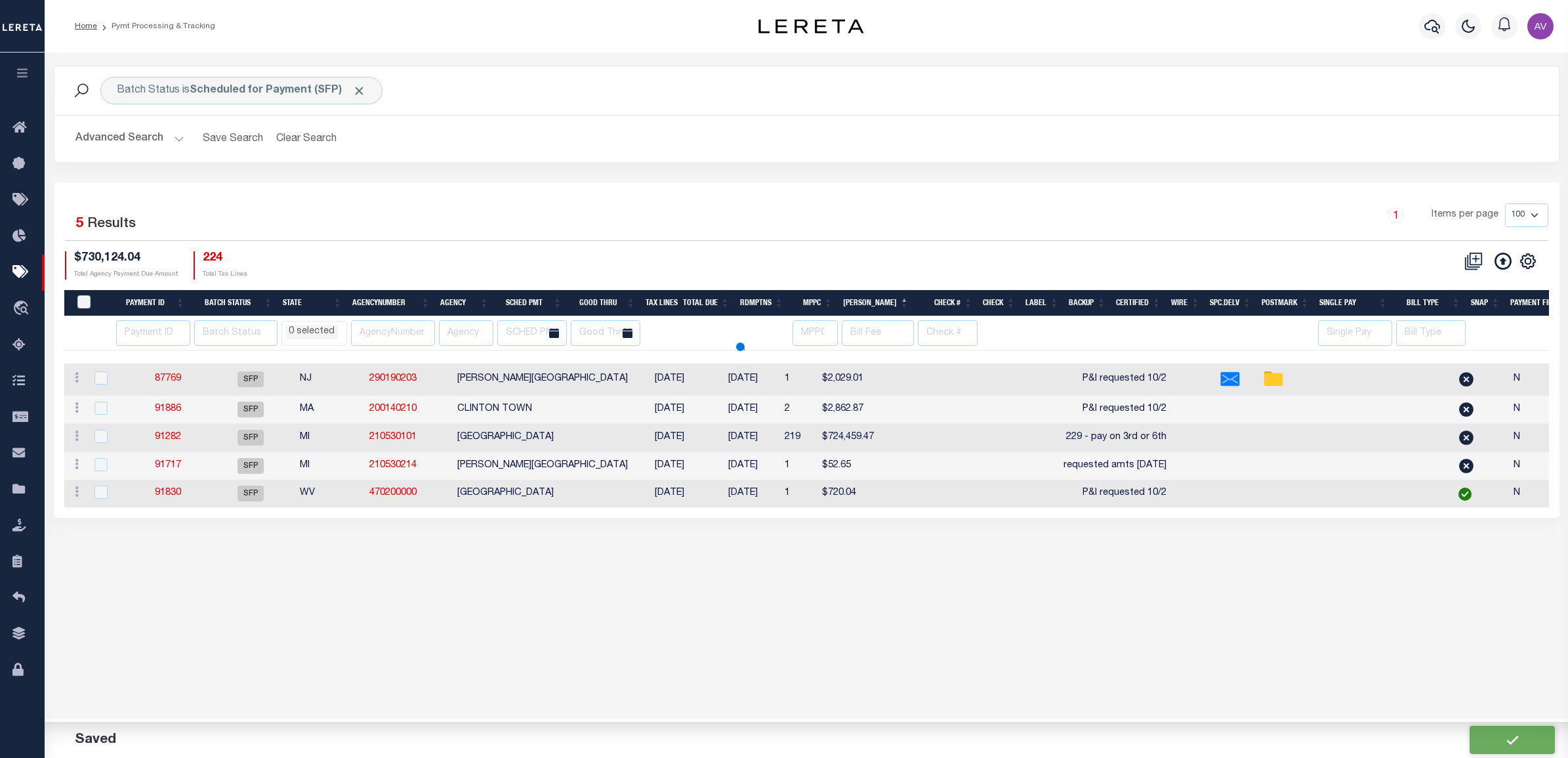
select select
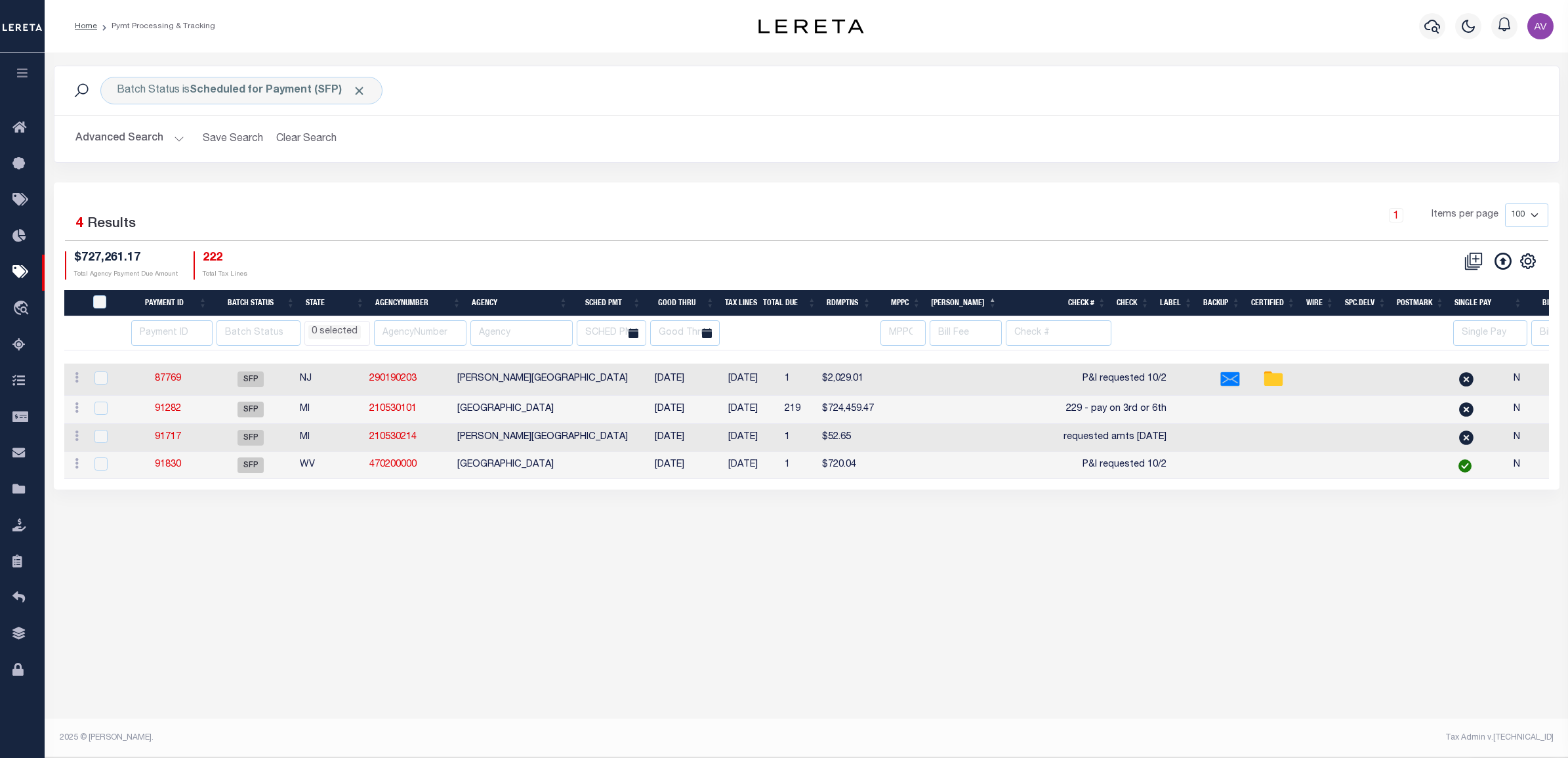
click at [717, 230] on div "1 Items per page 100 200 500 1000" at bounding box center [993, 220] width 1107 height 34
click at [612, 182] on div "Batch Status is Scheduled for Payment (SFP) Search Advanced Search Save Search …" at bounding box center [807, 124] width 1525 height 116
click at [164, 379] on link "87769" at bounding box center [168, 379] width 26 height 9
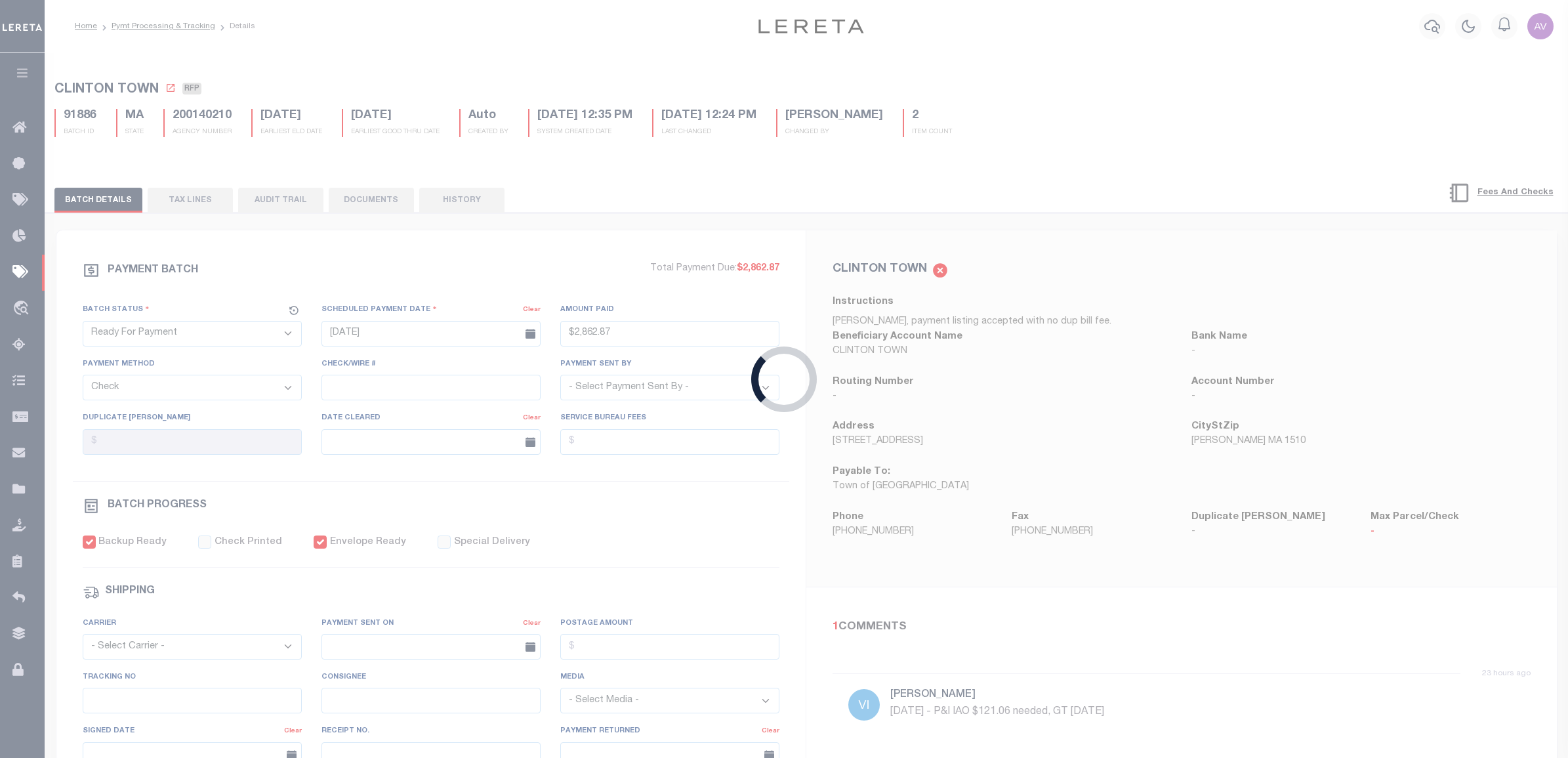
select select "SFP"
type input "10/02/2025"
type input "P&I requested 10/2"
select select
checkbox input "true"
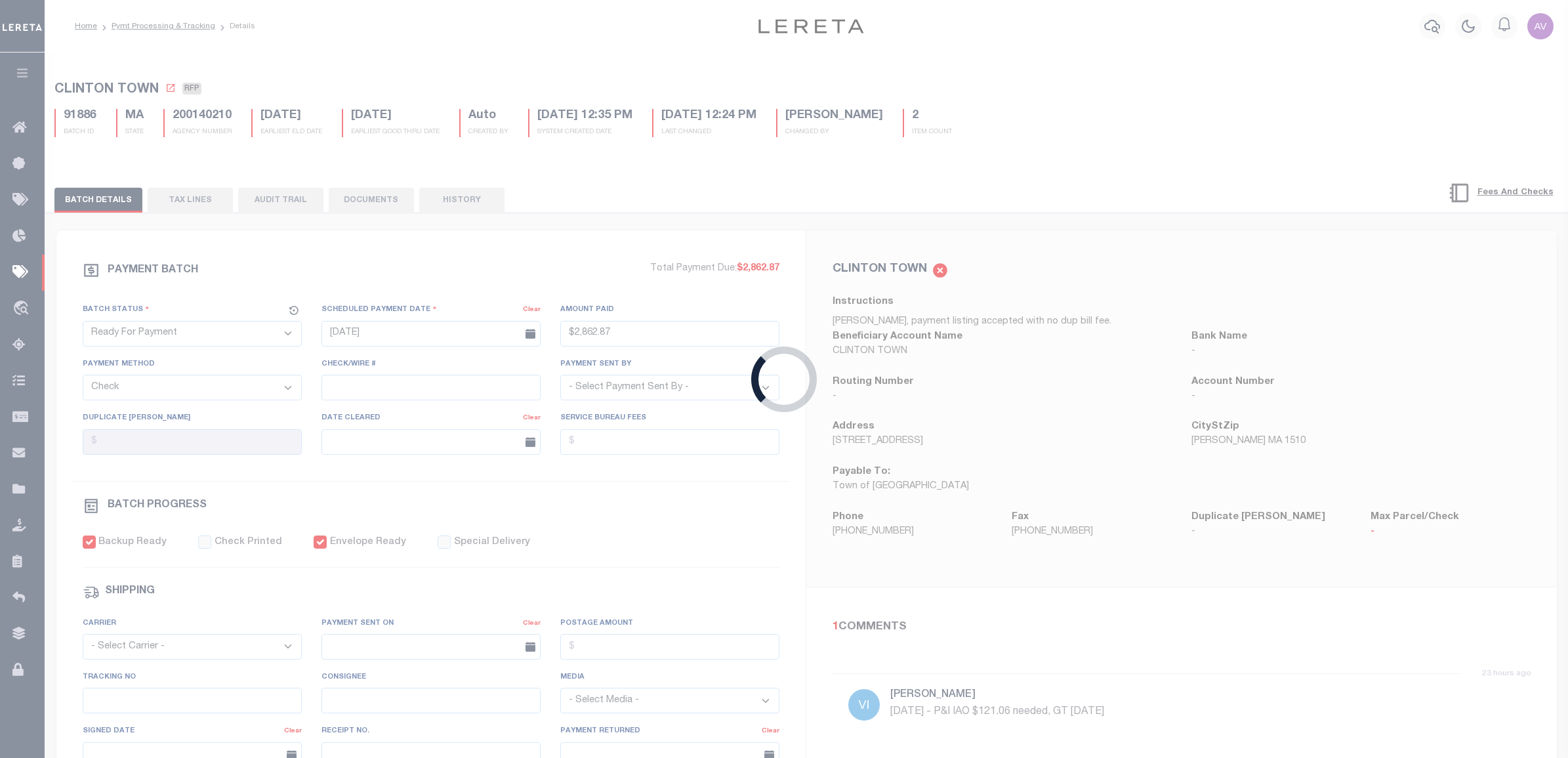
select select "FDX"
type input "[DATE]"
type input "$8.7"
type input "[PERSON_NAME]"
type input "M.Mia"
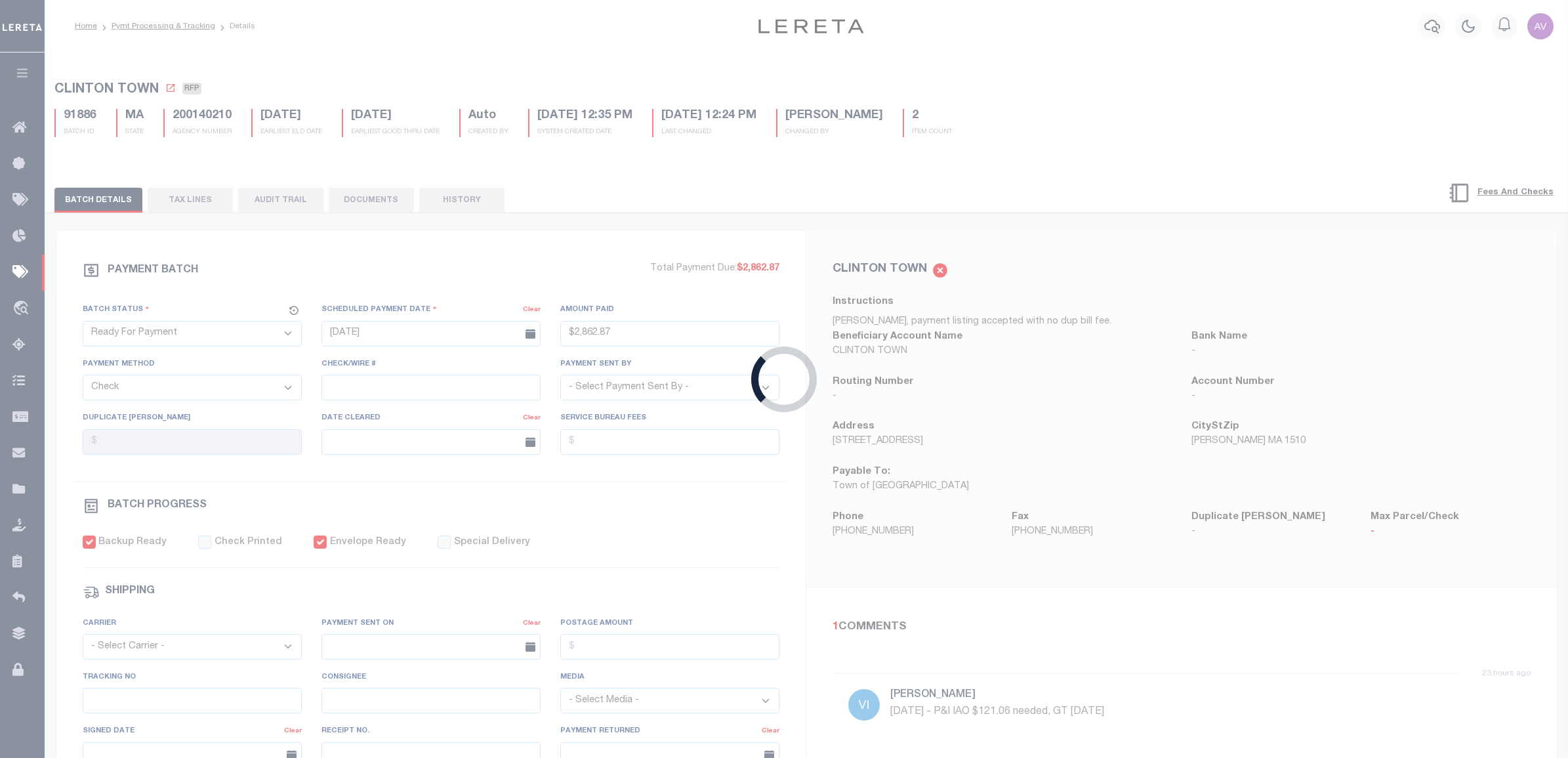
type input "[DATE]"
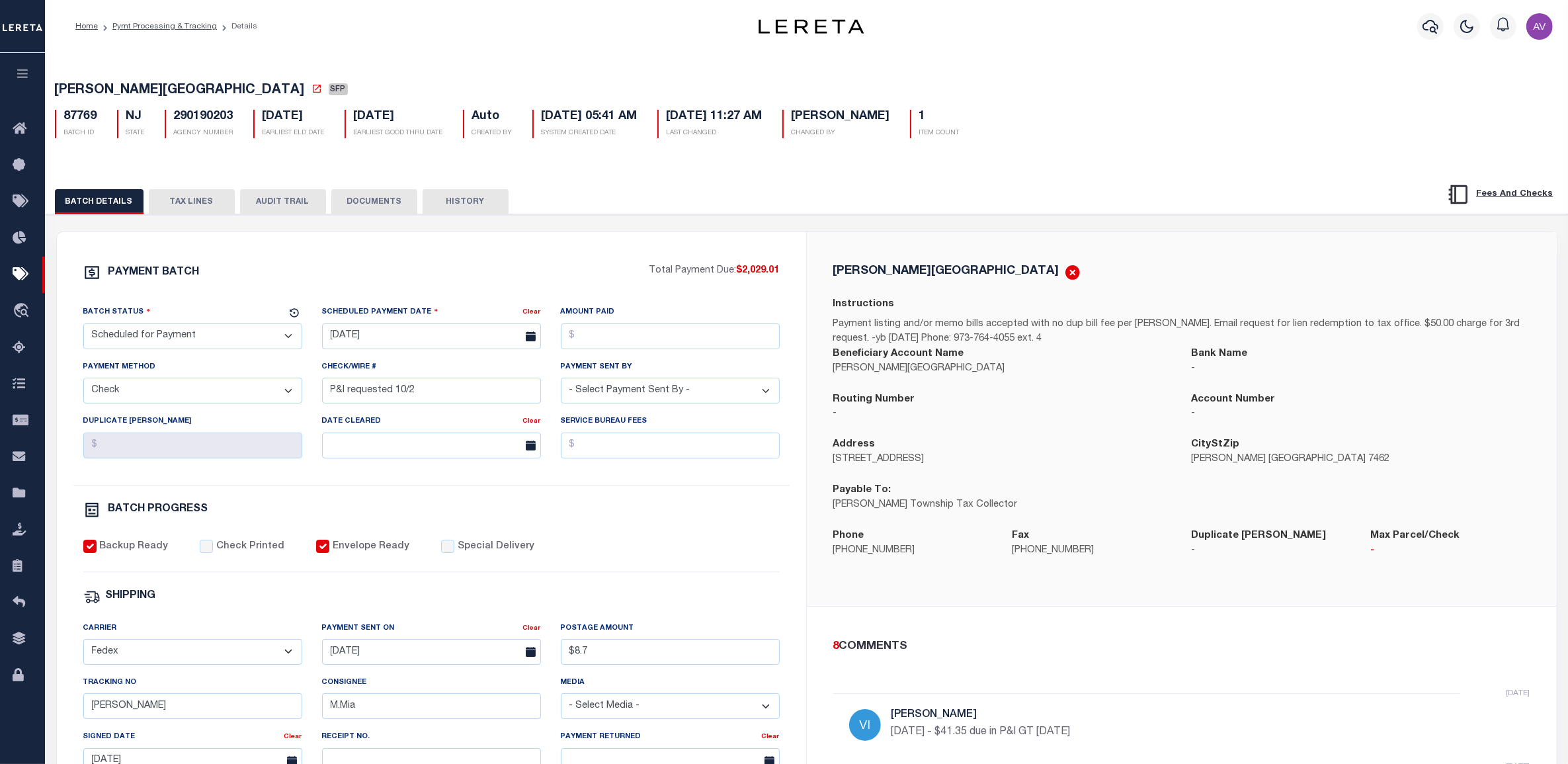
click at [213, 348] on select "- Select Status - Scheduled for Payment Ready For Payment Payment Sent Cleared …" at bounding box center [192, 336] width 219 height 26
select select "RFP"
click at [83, 327] on select "- Select Status - Scheduled for Payment Ready For Payment Payment Sent Cleared …" at bounding box center [192, 336] width 219 height 26
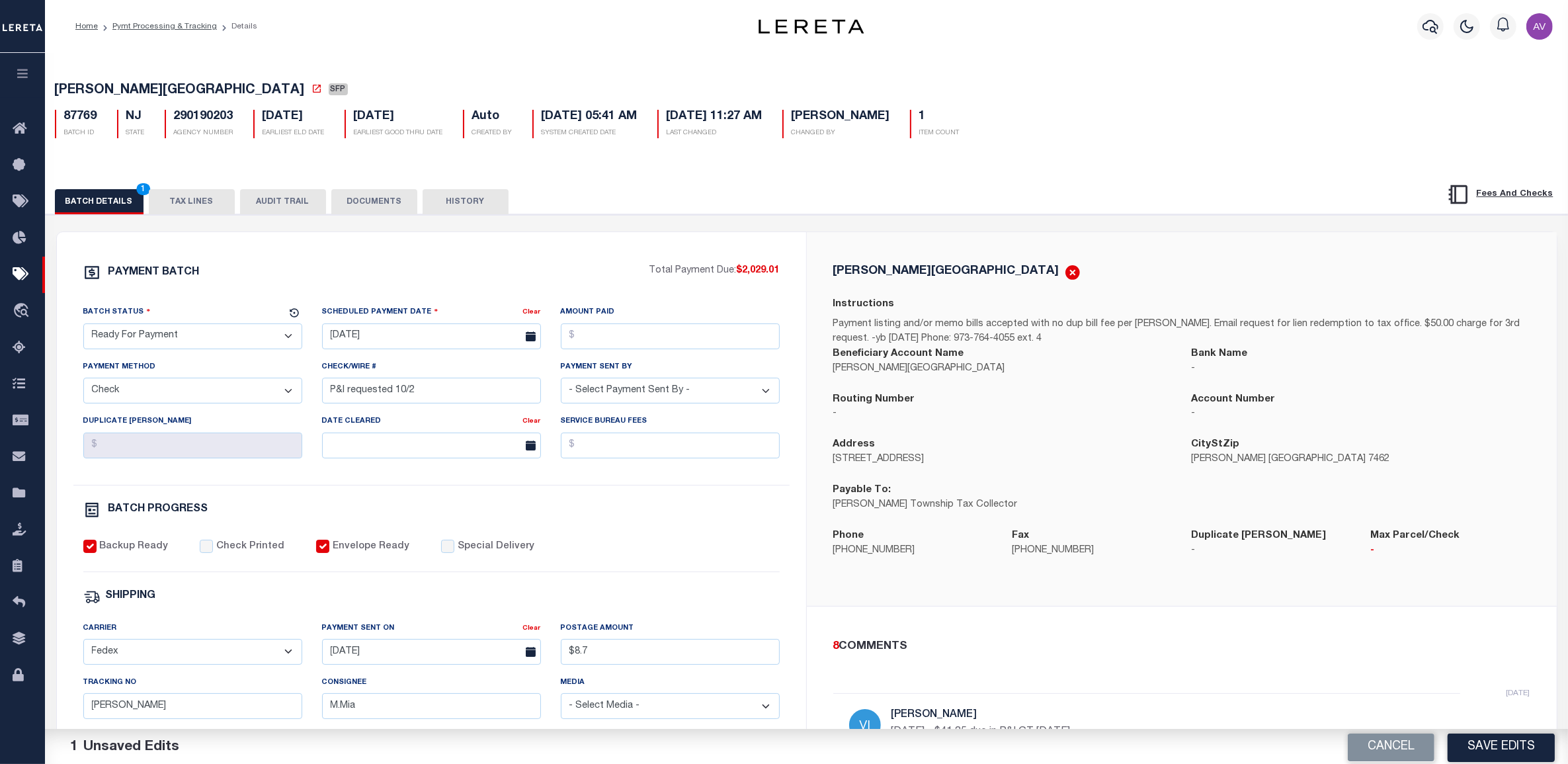
click at [160, 389] on select "- Select Payment Method - ACH Certified Check Check Direct Deposit Wire Transfer" at bounding box center [192, 390] width 219 height 26
click at [359, 351] on body "Home Pymt Processing & Tracking Details" at bounding box center [784, 555] width 1568 height 1111
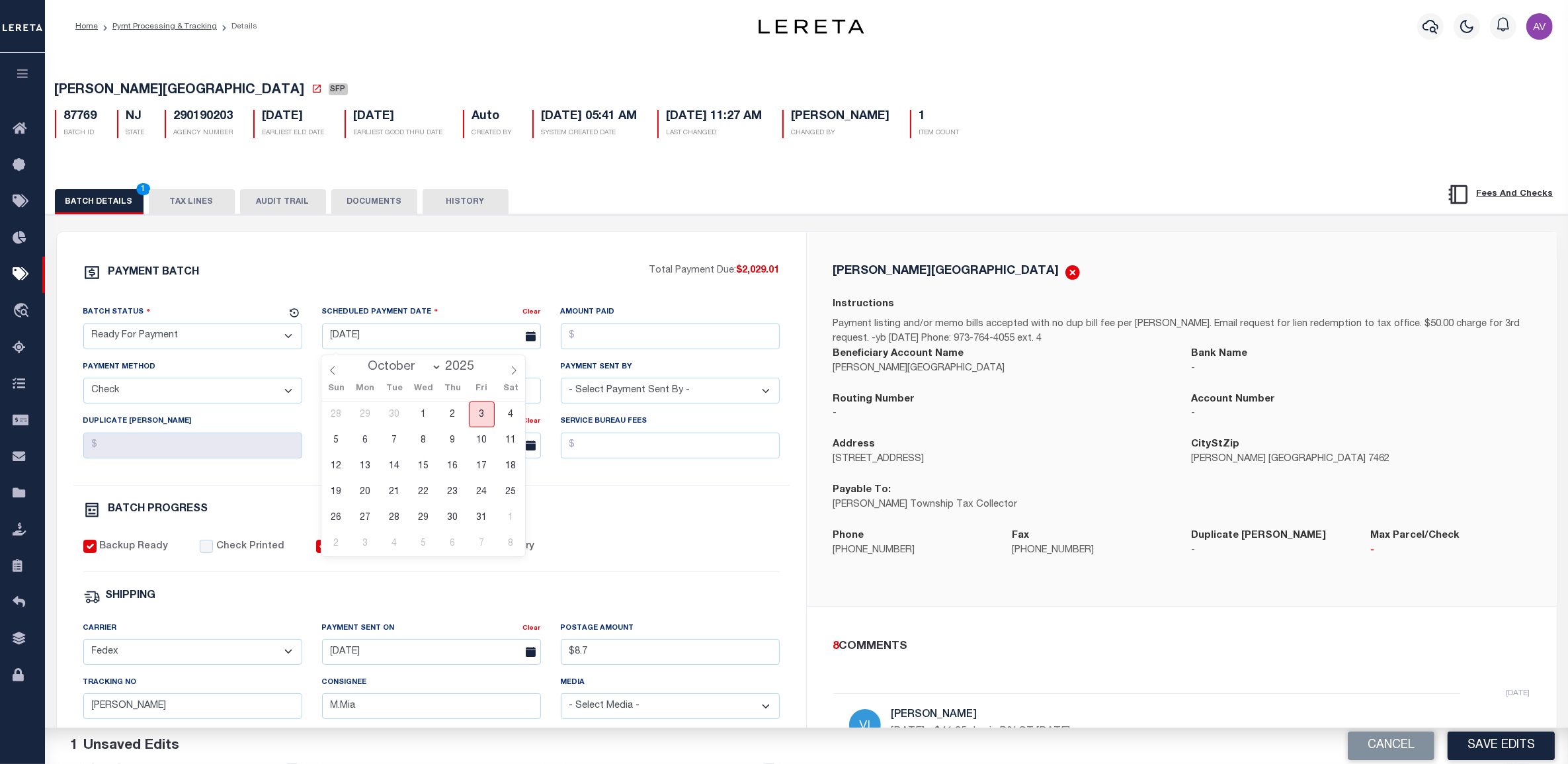
click at [484, 414] on span "3" at bounding box center [482, 415] width 26 height 26
type input "[DATE]"
click at [628, 333] on input "Amount Paid" at bounding box center [670, 336] width 219 height 26
type input "$2,029.01"
click at [632, 389] on select "- Select Payment Sent By - [PERSON_NAME] [PERSON_NAME] [PERSON_NAME] [PERSON_NA…" at bounding box center [670, 390] width 219 height 26
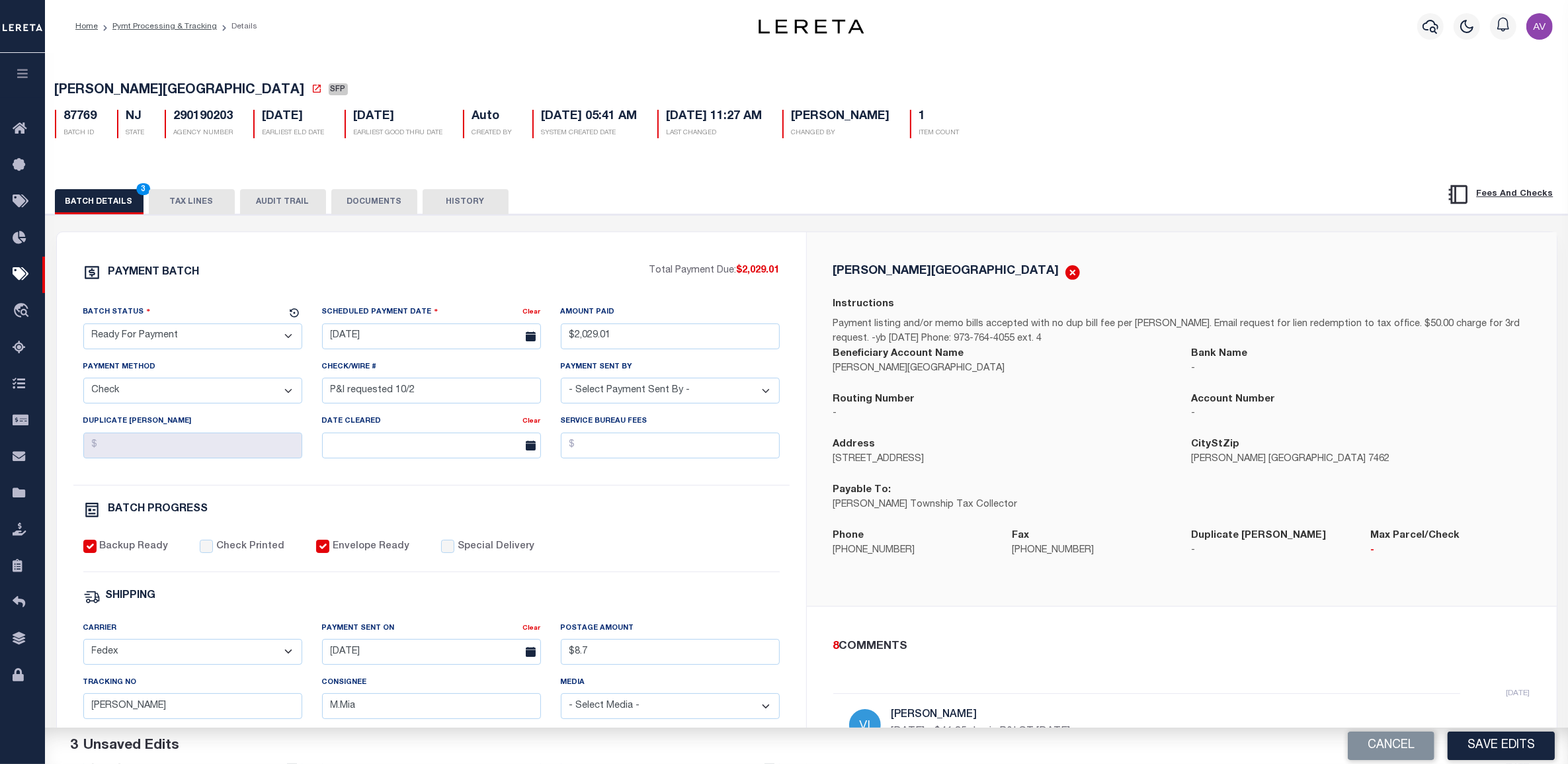
select select "[PERSON_NAME]"
click at [561, 383] on select "- Select Payment Sent By - [PERSON_NAME] [PERSON_NAME] [PERSON_NAME] [PERSON_NA…" at bounding box center [670, 390] width 219 height 26
drag, startPoint x: 445, startPoint y: 402, endPoint x: 299, endPoint y: 402, distance: 146.0
click at [299, 402] on div "Batch Status - Select Status - Scheduled for Payment Ready For Payment Payment …" at bounding box center [431, 394] width 716 height 180
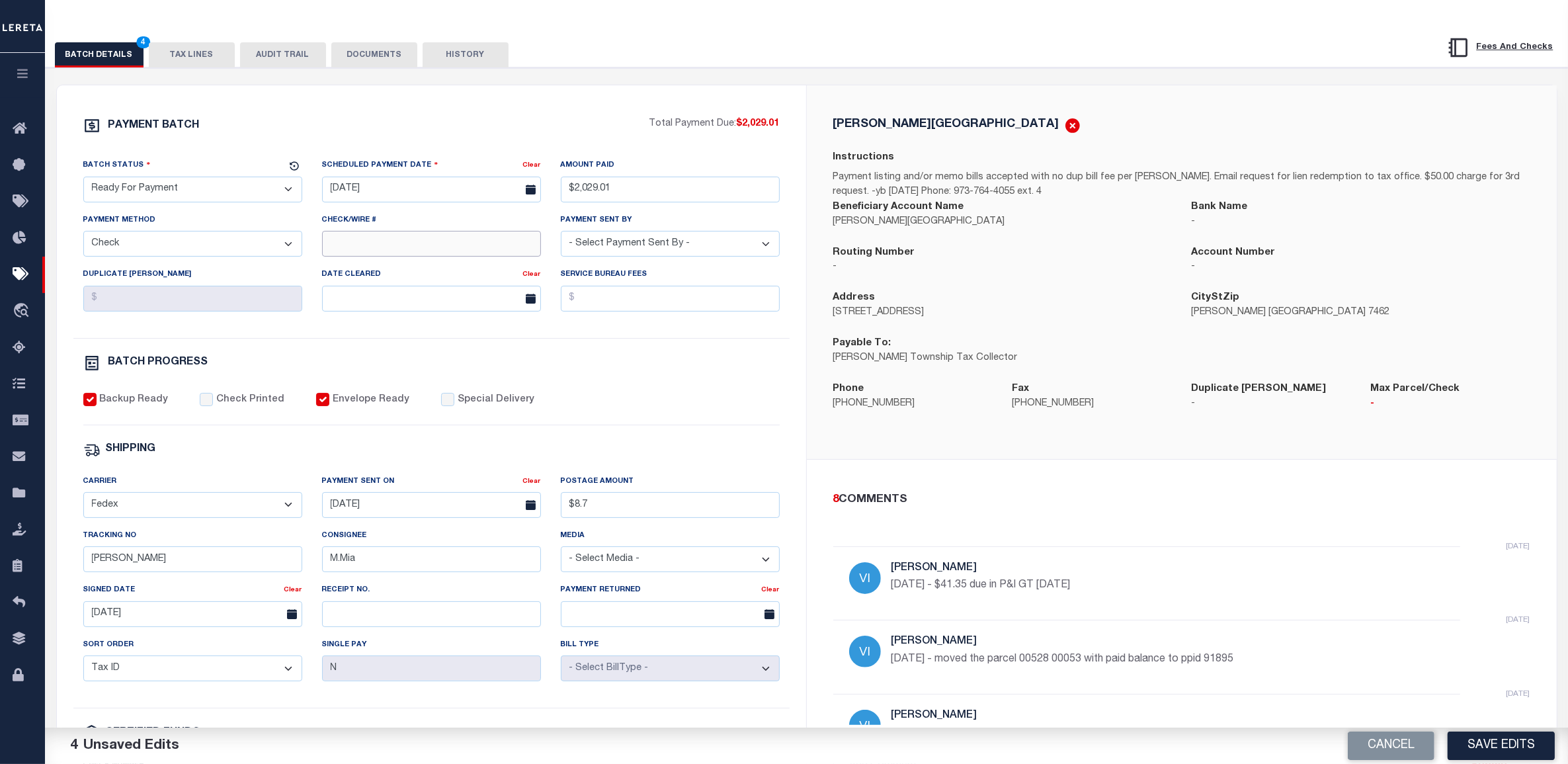
scroll to position [165, 0]
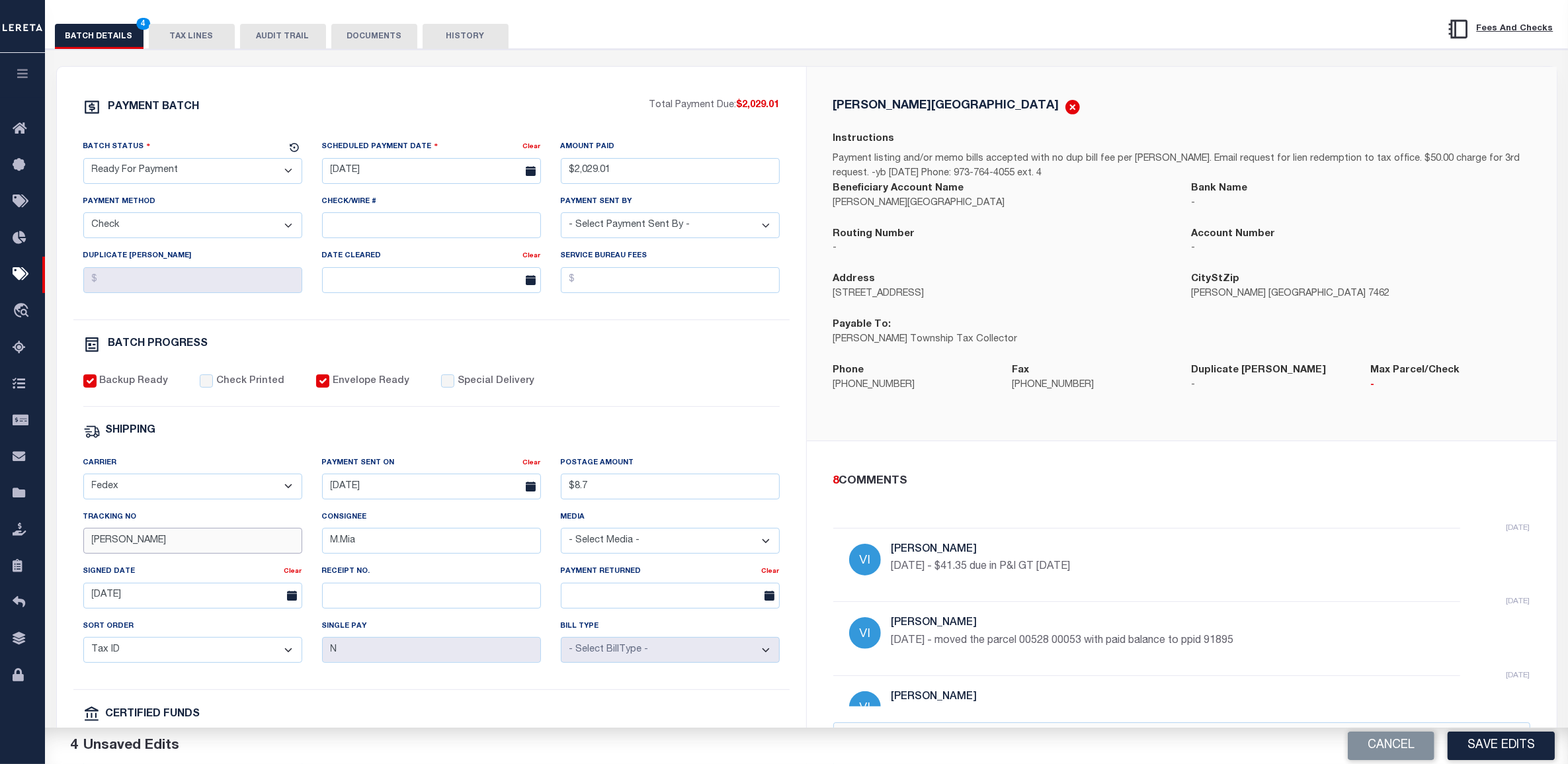
click at [143, 553] on input "[PERSON_NAME]" at bounding box center [192, 541] width 219 height 26
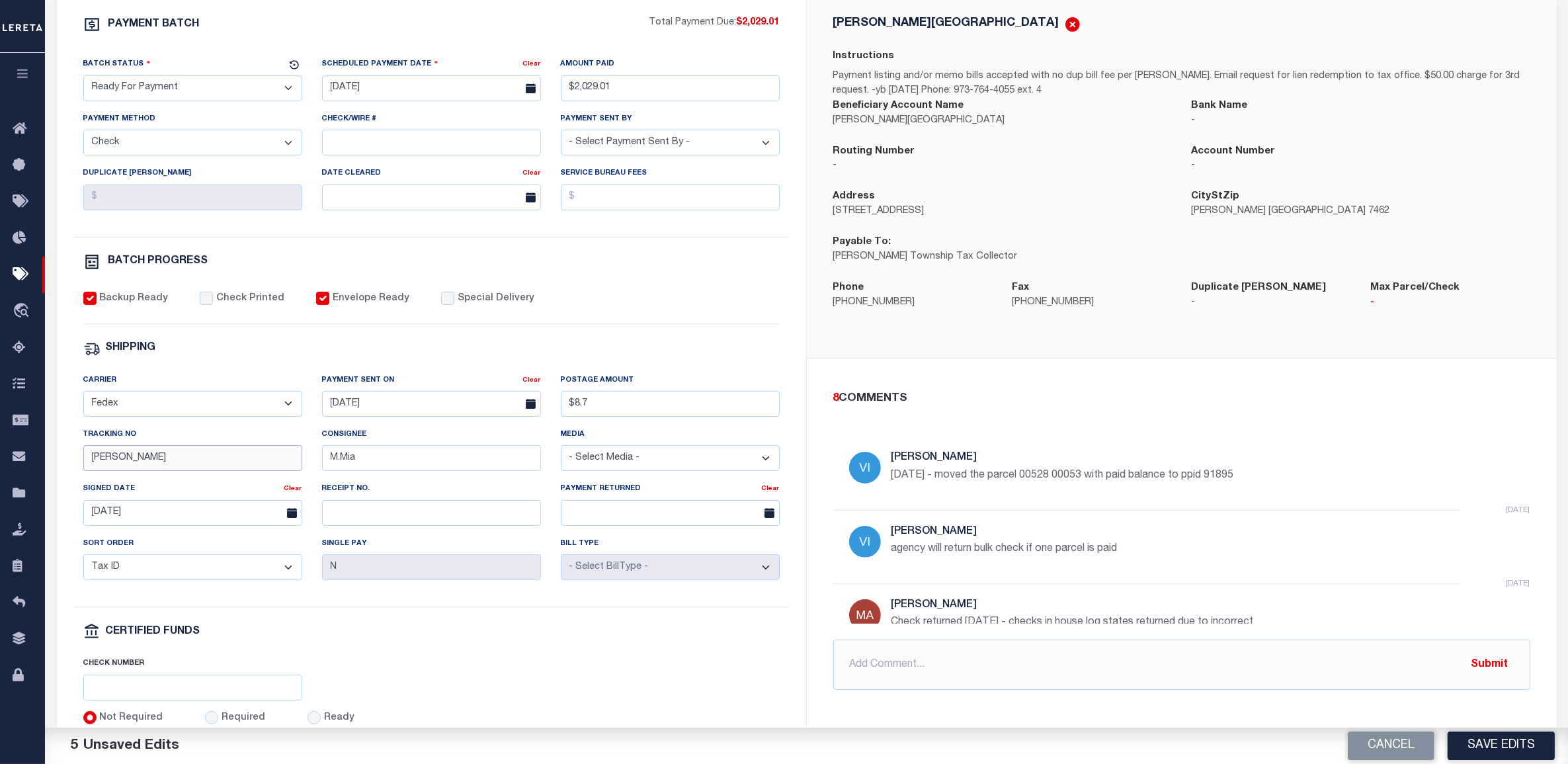
scroll to position [0, 0]
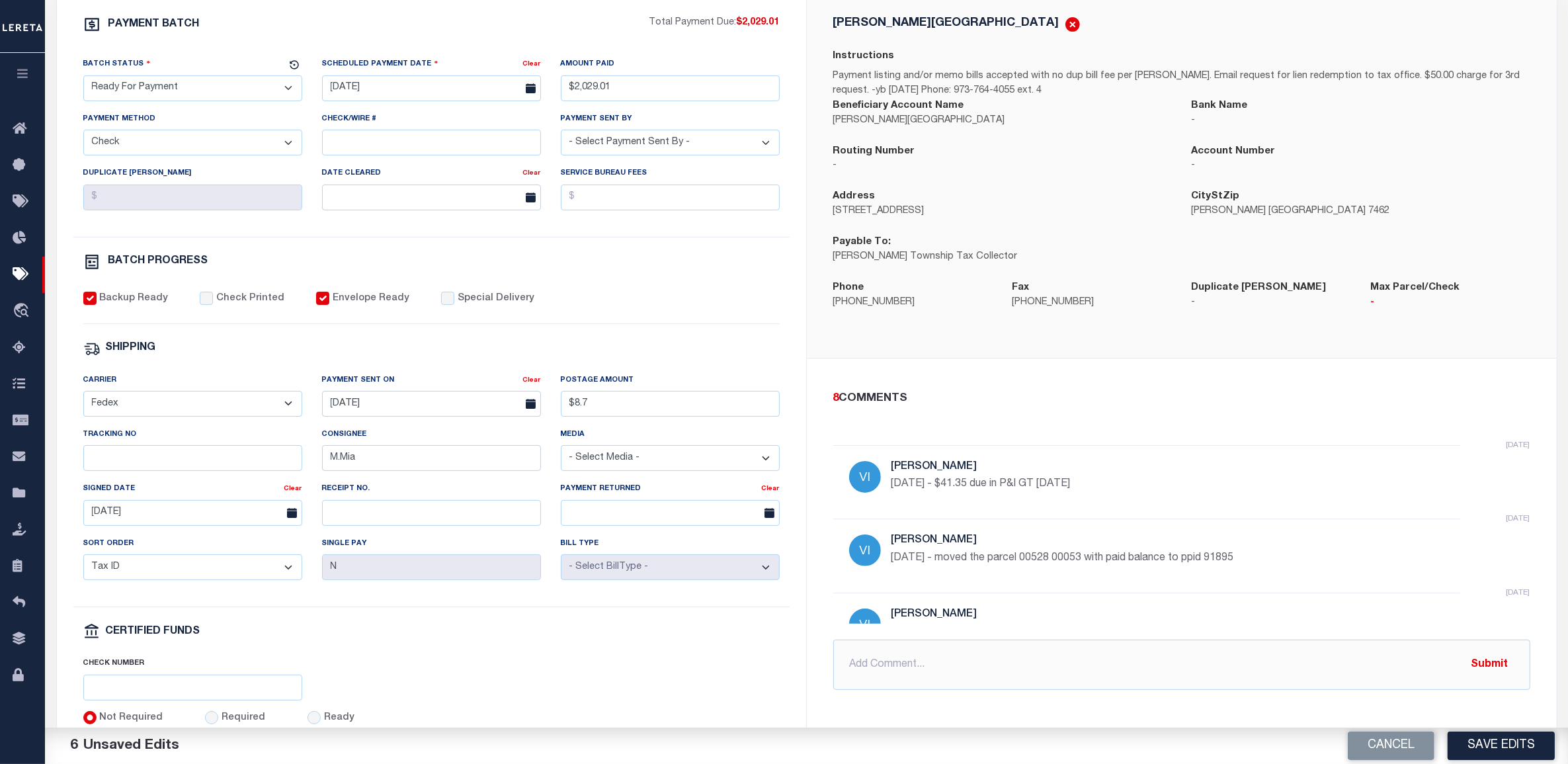
click at [346, 350] on div "SHIPPING" at bounding box center [431, 348] width 697 height 17
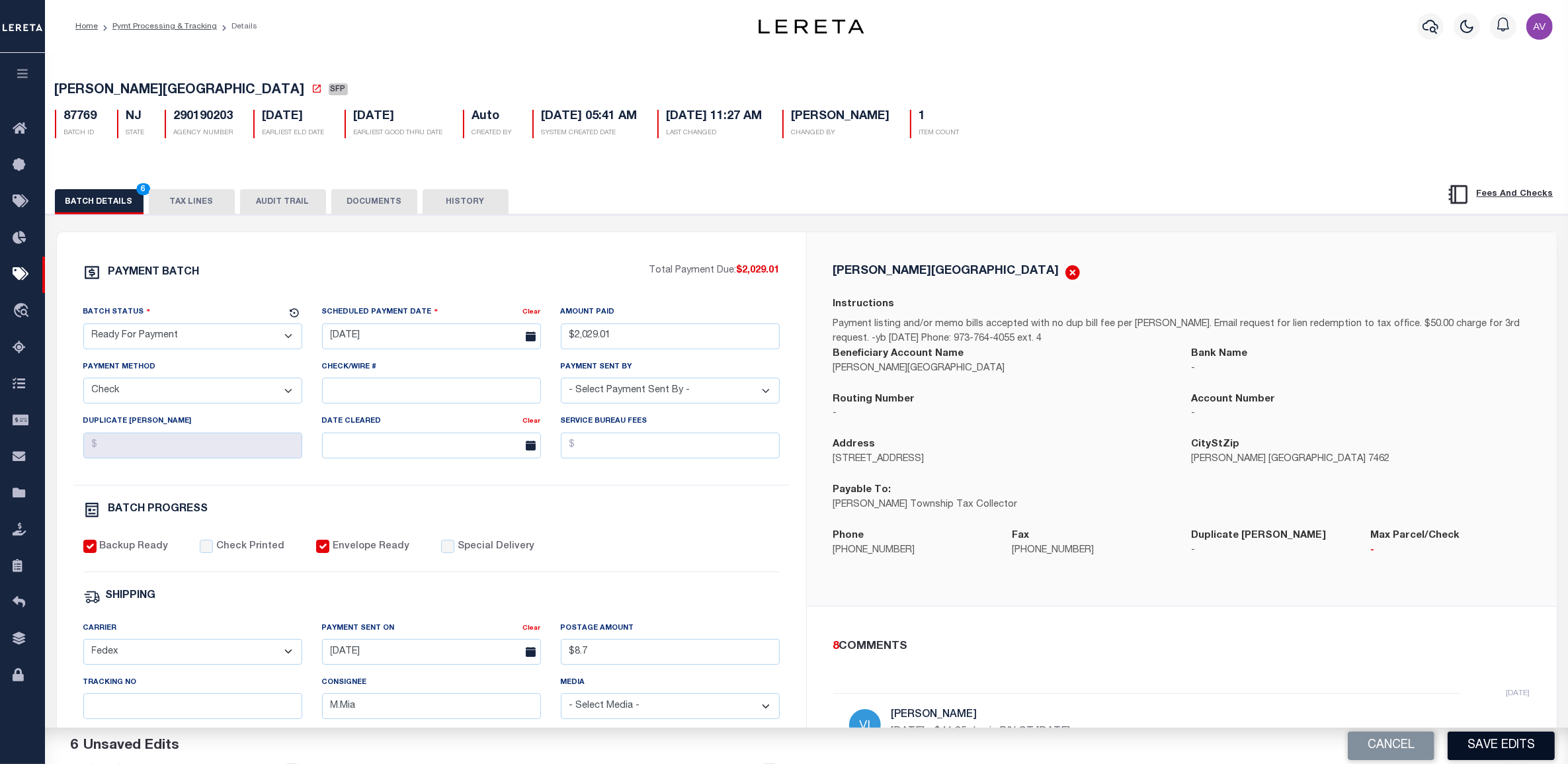
click at [1506, 738] on button "Save Edits" at bounding box center [1501, 745] width 107 height 29
select select
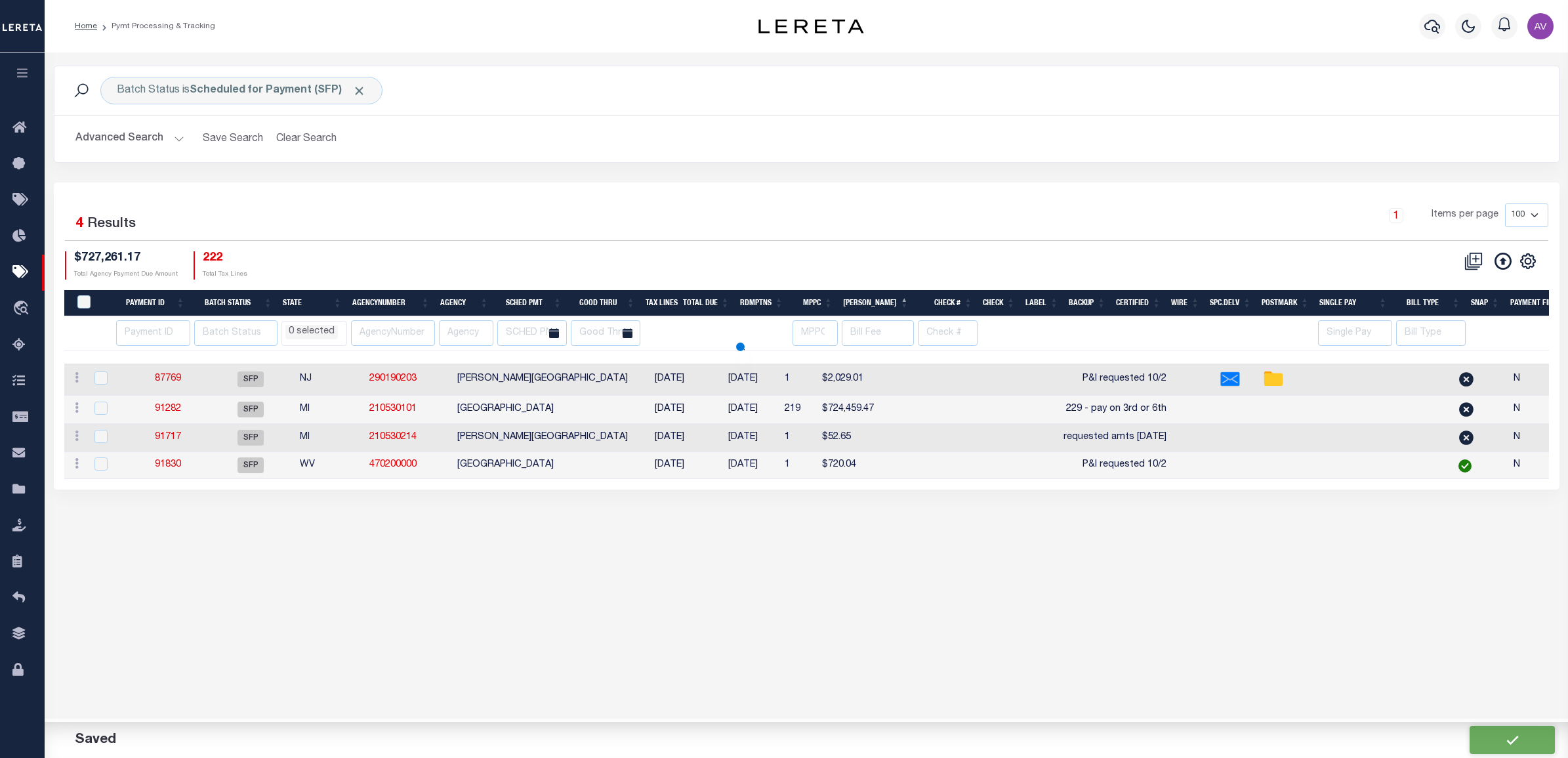
select select
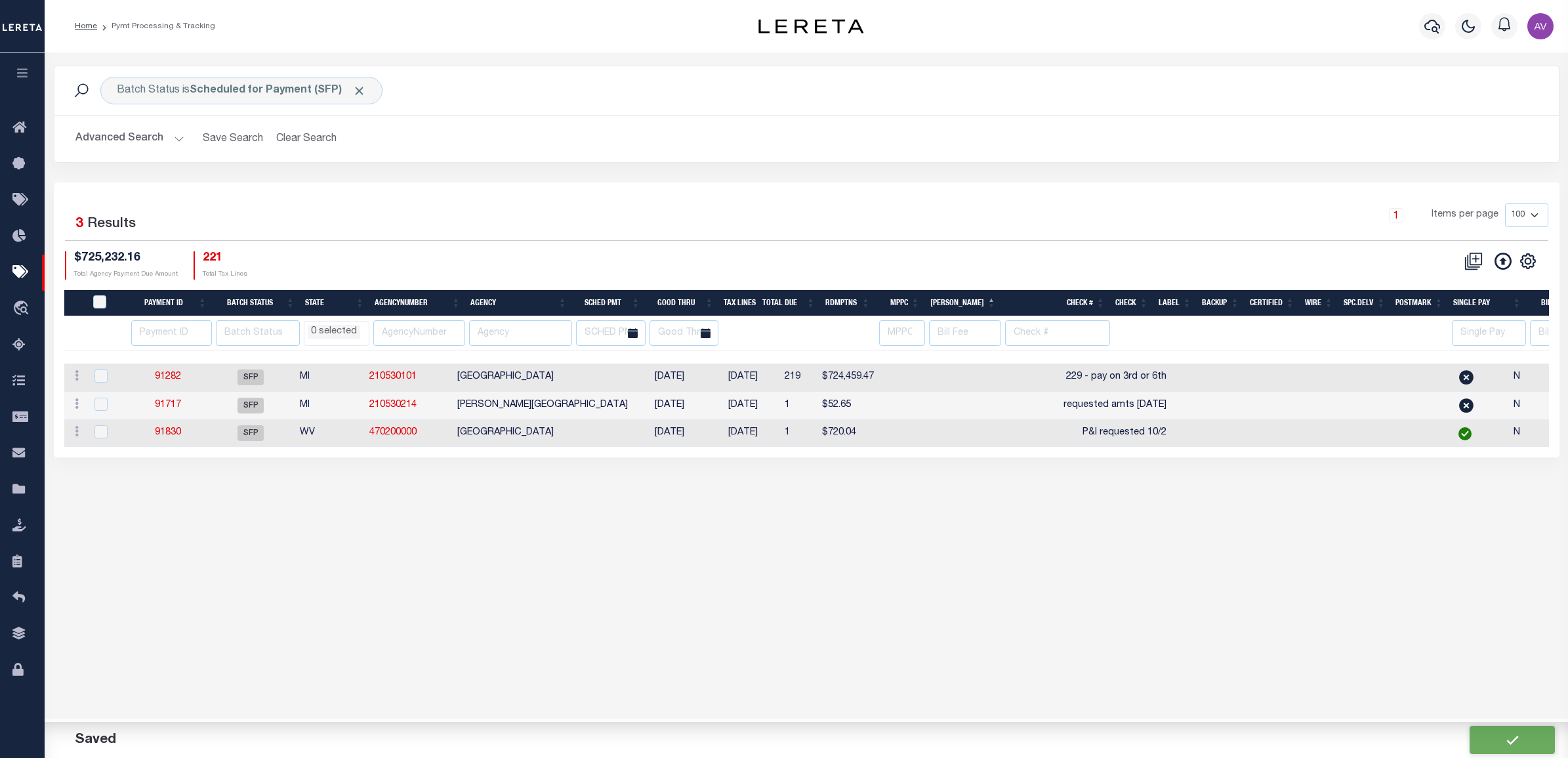
click at [791, 211] on div "1 Items per page 100 200 500 1000" at bounding box center [993, 220] width 1107 height 34
type input "$2,029.01"
type input "$8.7"
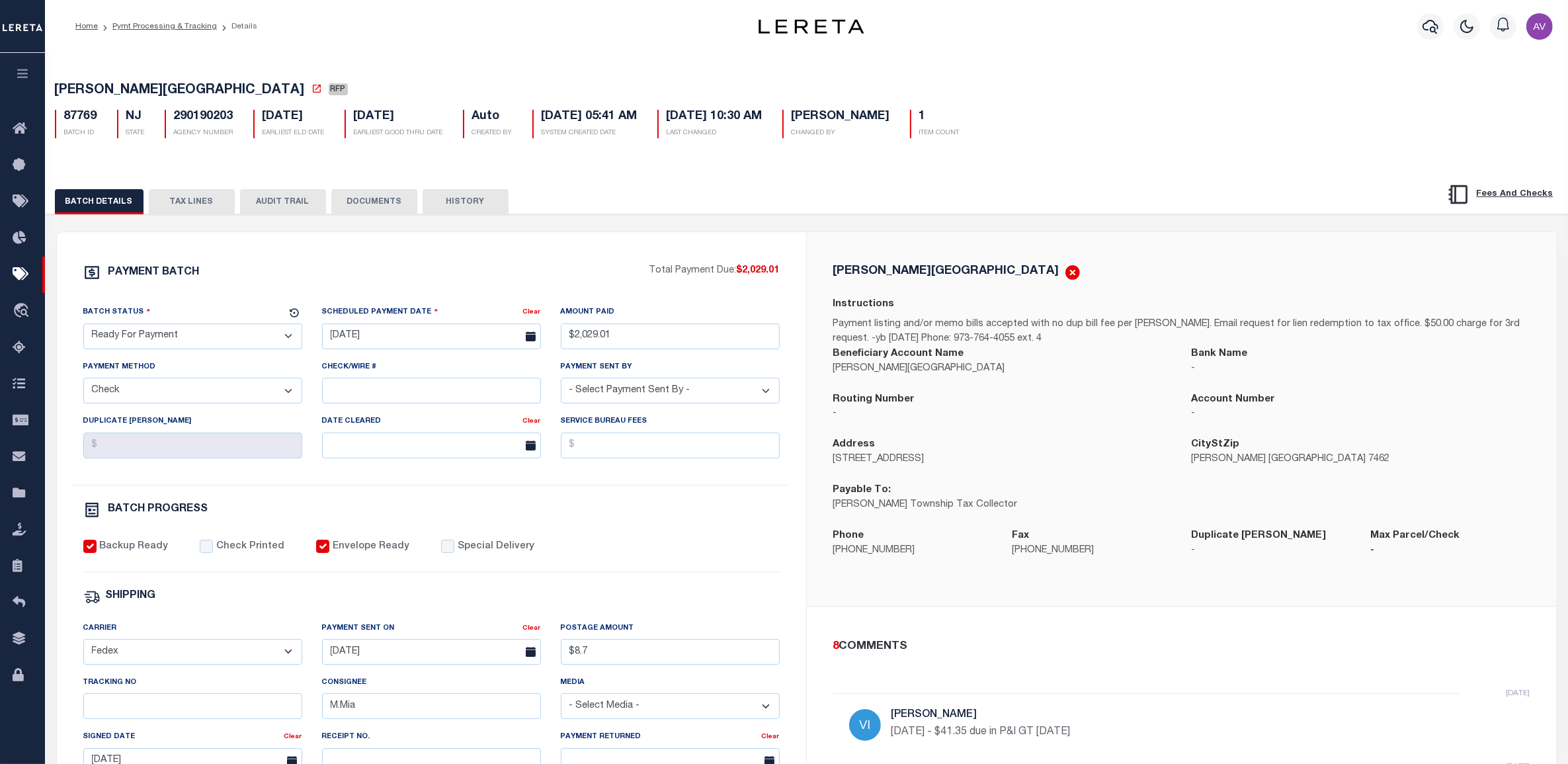
click at [1110, 233] on div "PAYMENT BATCH Total Payment Due: $2,029.01 Batch Status" at bounding box center [807, 642] width 1536 height 856
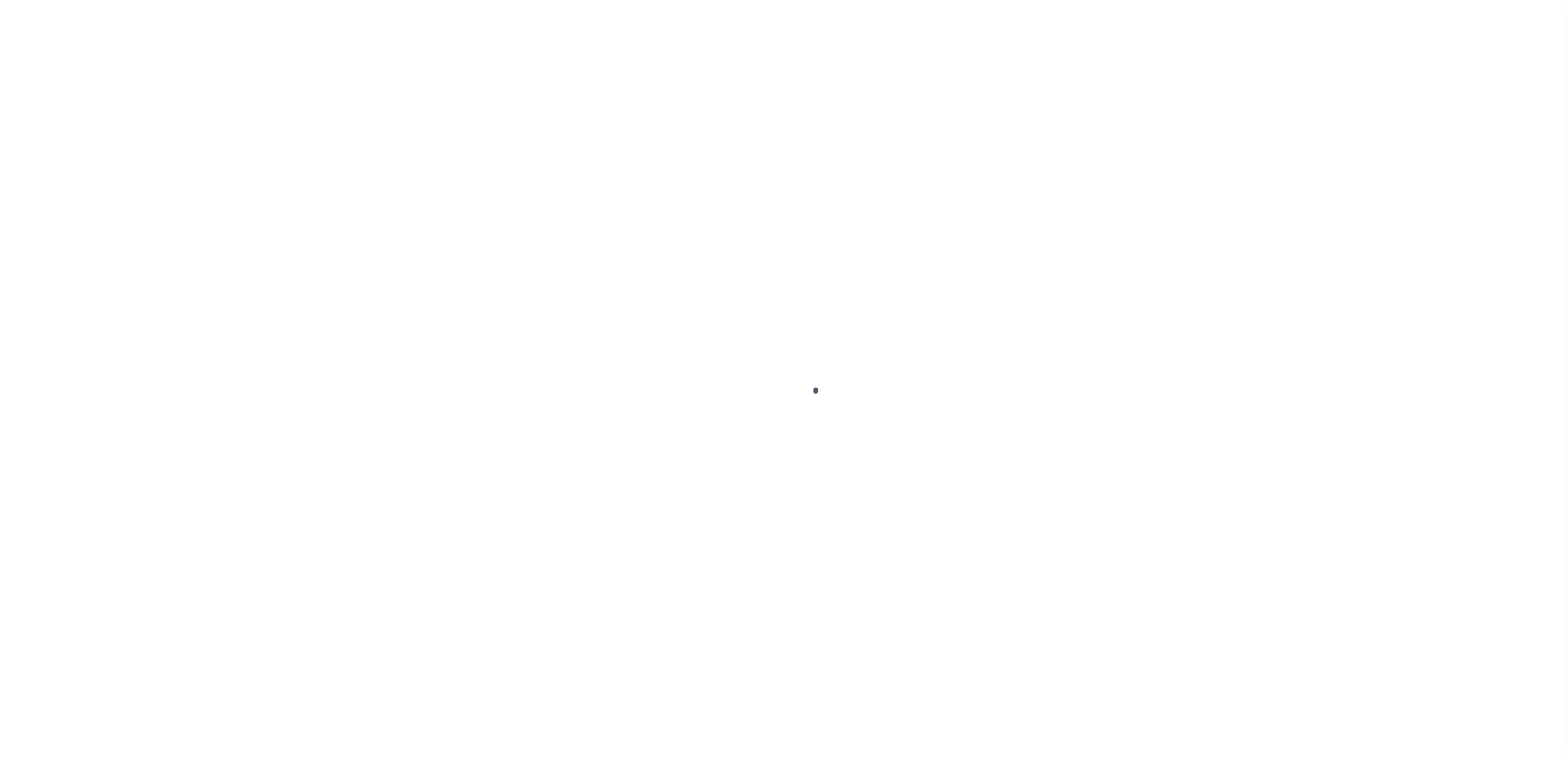
select select "RFP"
type input "[DATE]"
type input "$2,029.01"
select select "CHK"
select select "[PERSON_NAME]"
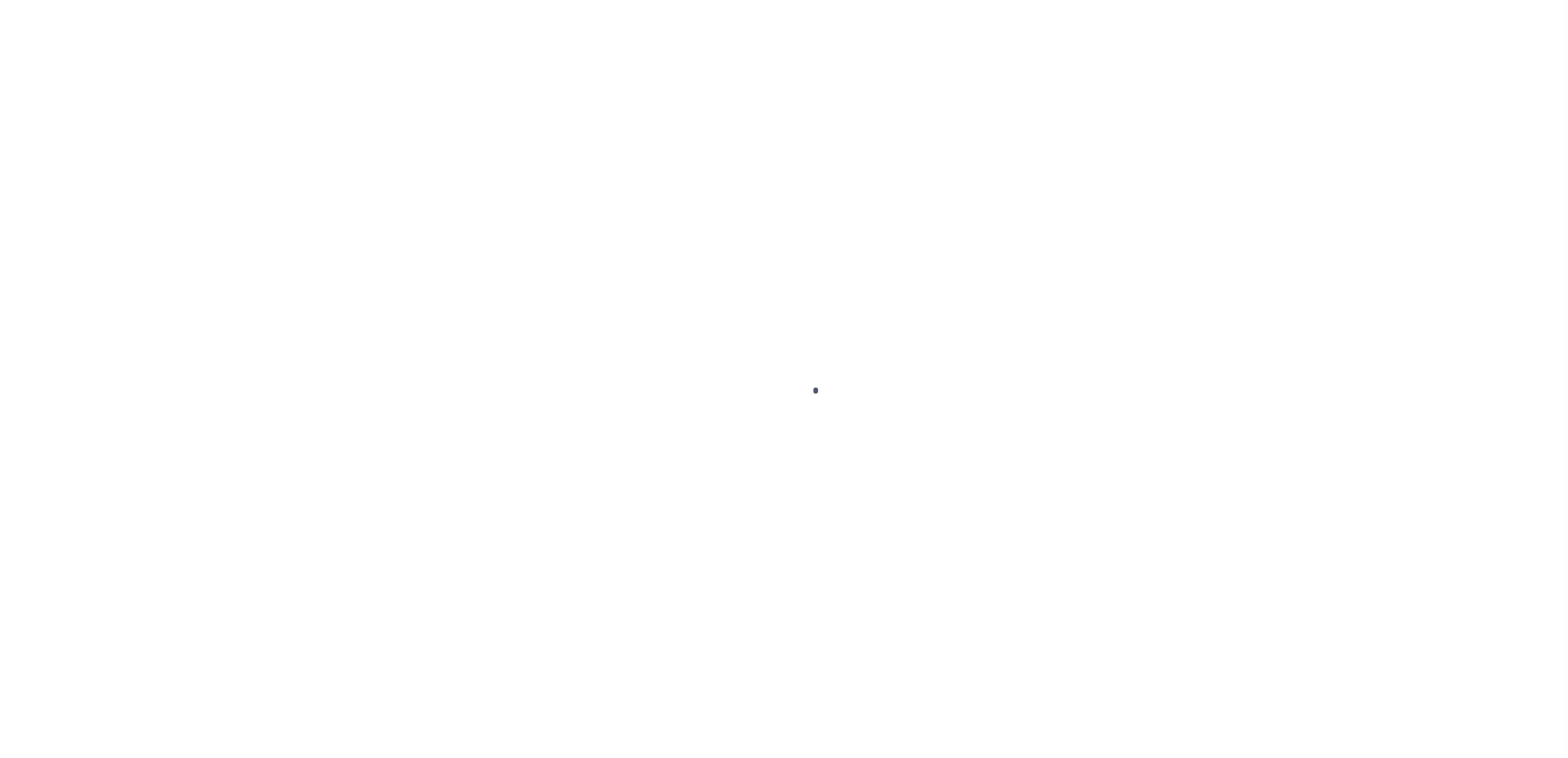
checkbox input "true"
select select "FDX"
type input "[DATE]"
type input "$8.7"
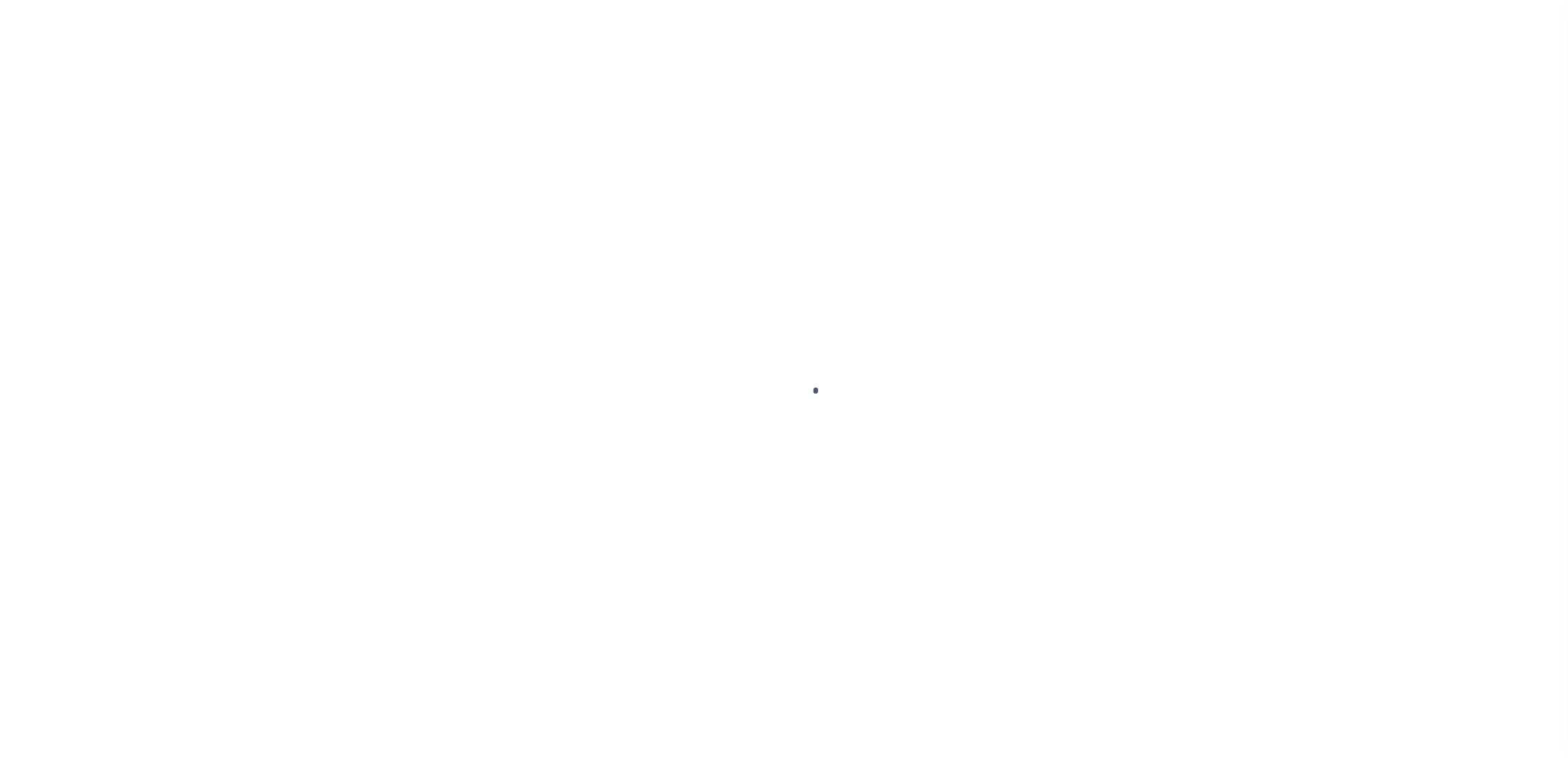
type input "M.Mia"
type input "[DATE]"
type input "N"
radio input "true"
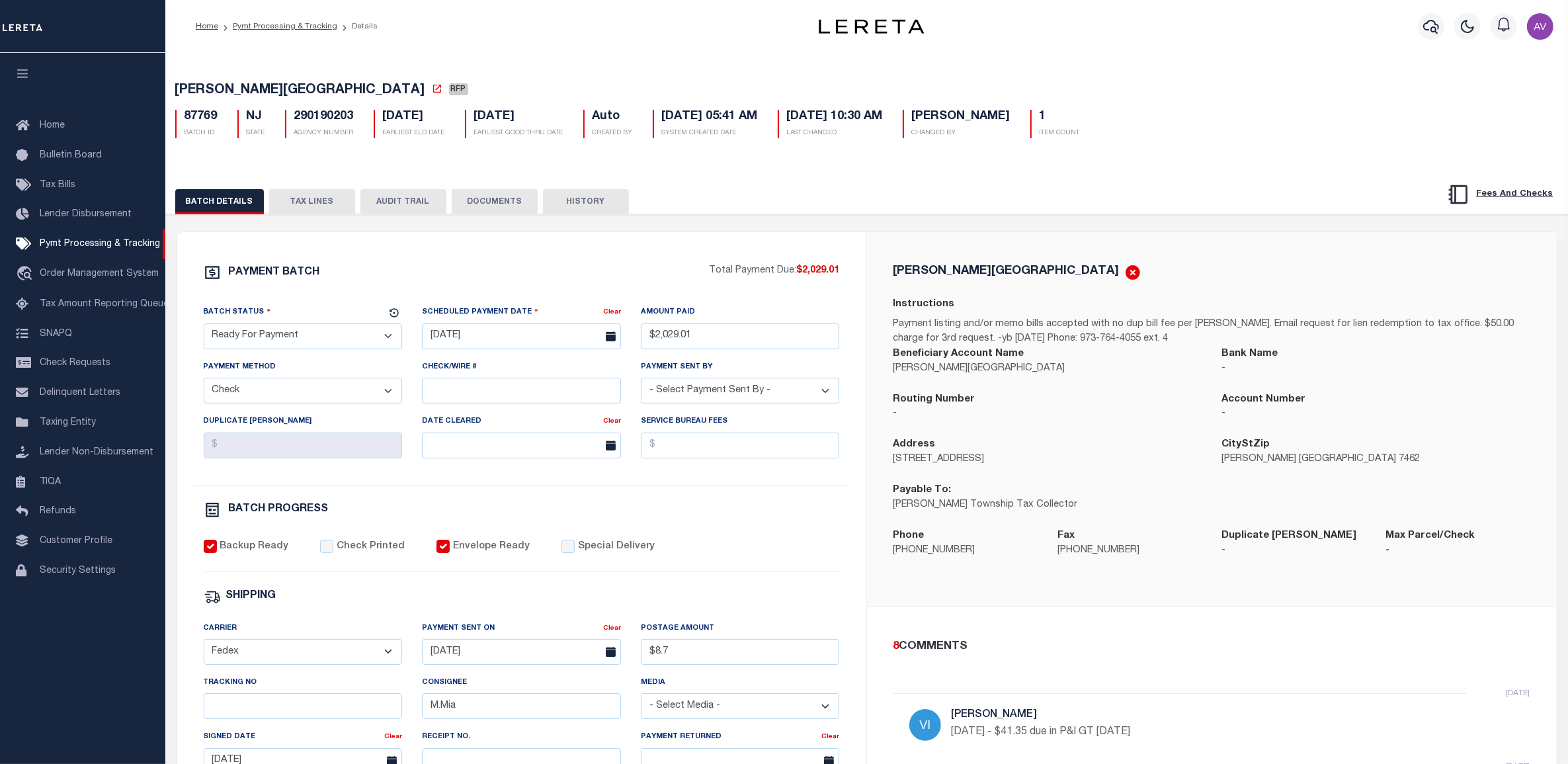
click at [879, 217] on div "PAYMENT BATCH Total Payment Due: $2,029.01 Batch Status" at bounding box center [866, 642] width 1415 height 856
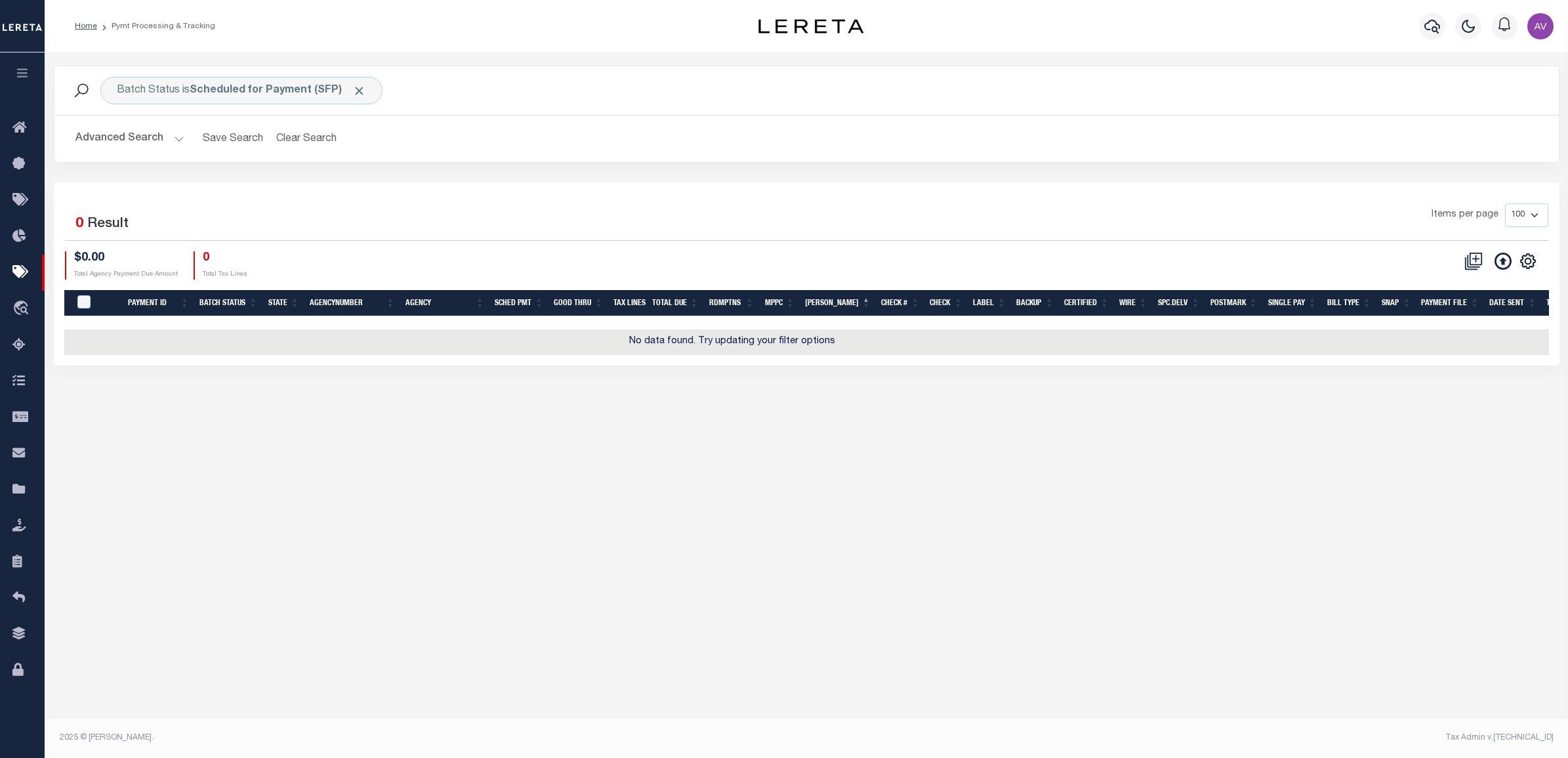
scroll to position [0, 149]
click at [1530, 267] on icon "" at bounding box center [1528, 262] width 15 height 15
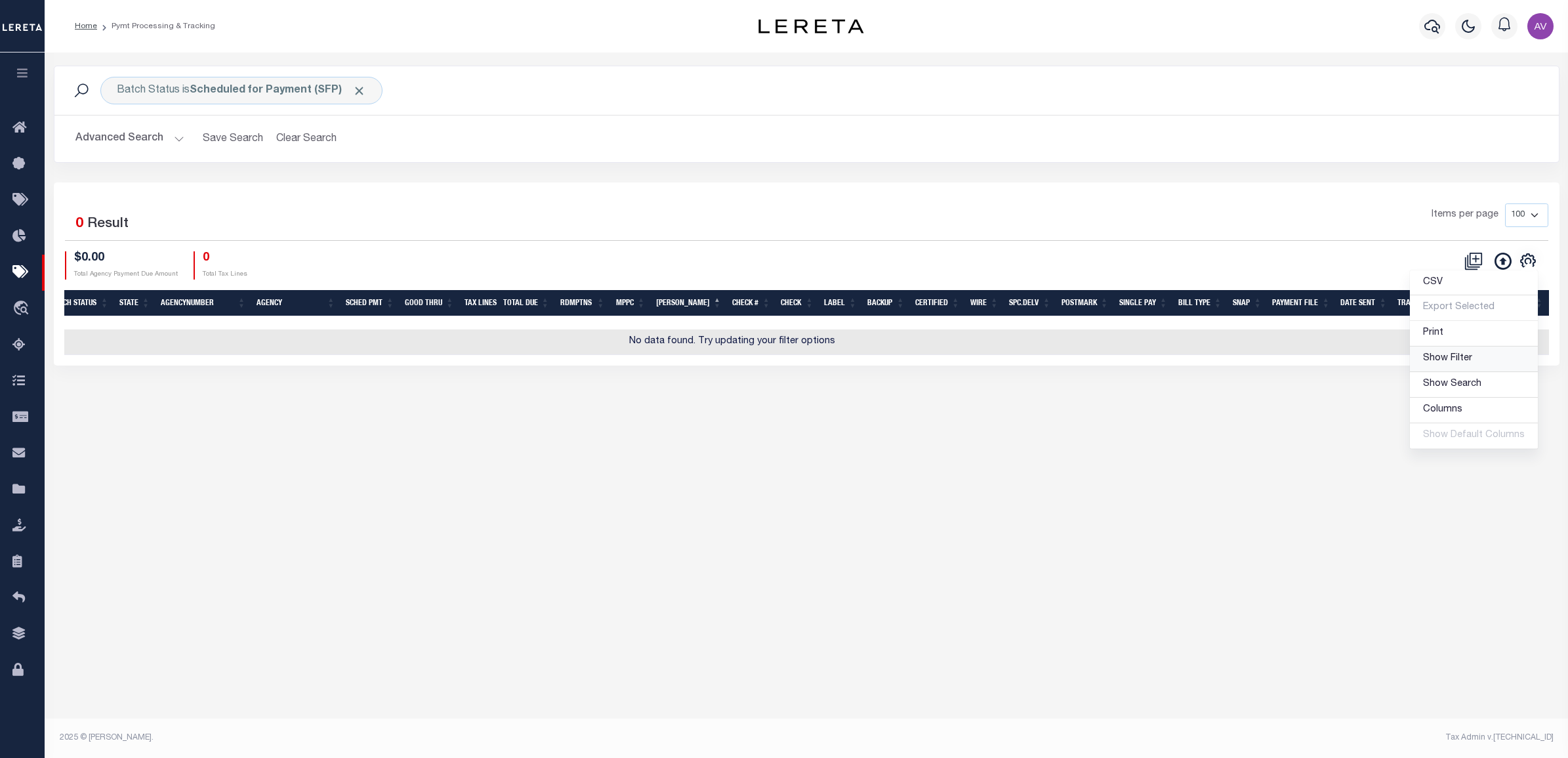
click at [1451, 360] on span "Show Filter" at bounding box center [1447, 359] width 49 height 9
select select
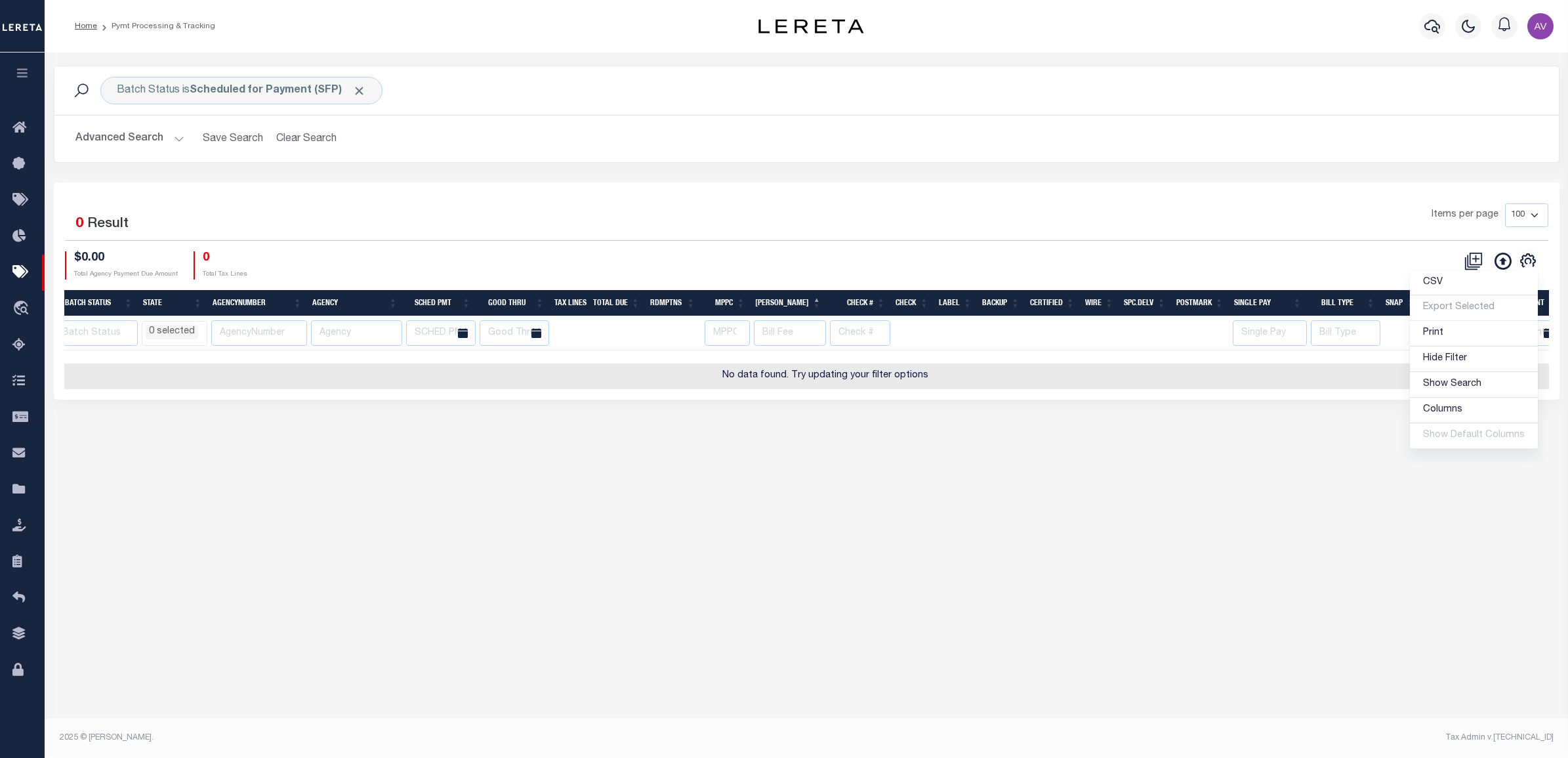
click at [1216, 263] on div "CSV Export Selected Print Hide Filter Show Search Columns 0: 1: PayeePmtBatchSt…" at bounding box center [1177, 265] width 742 height 29
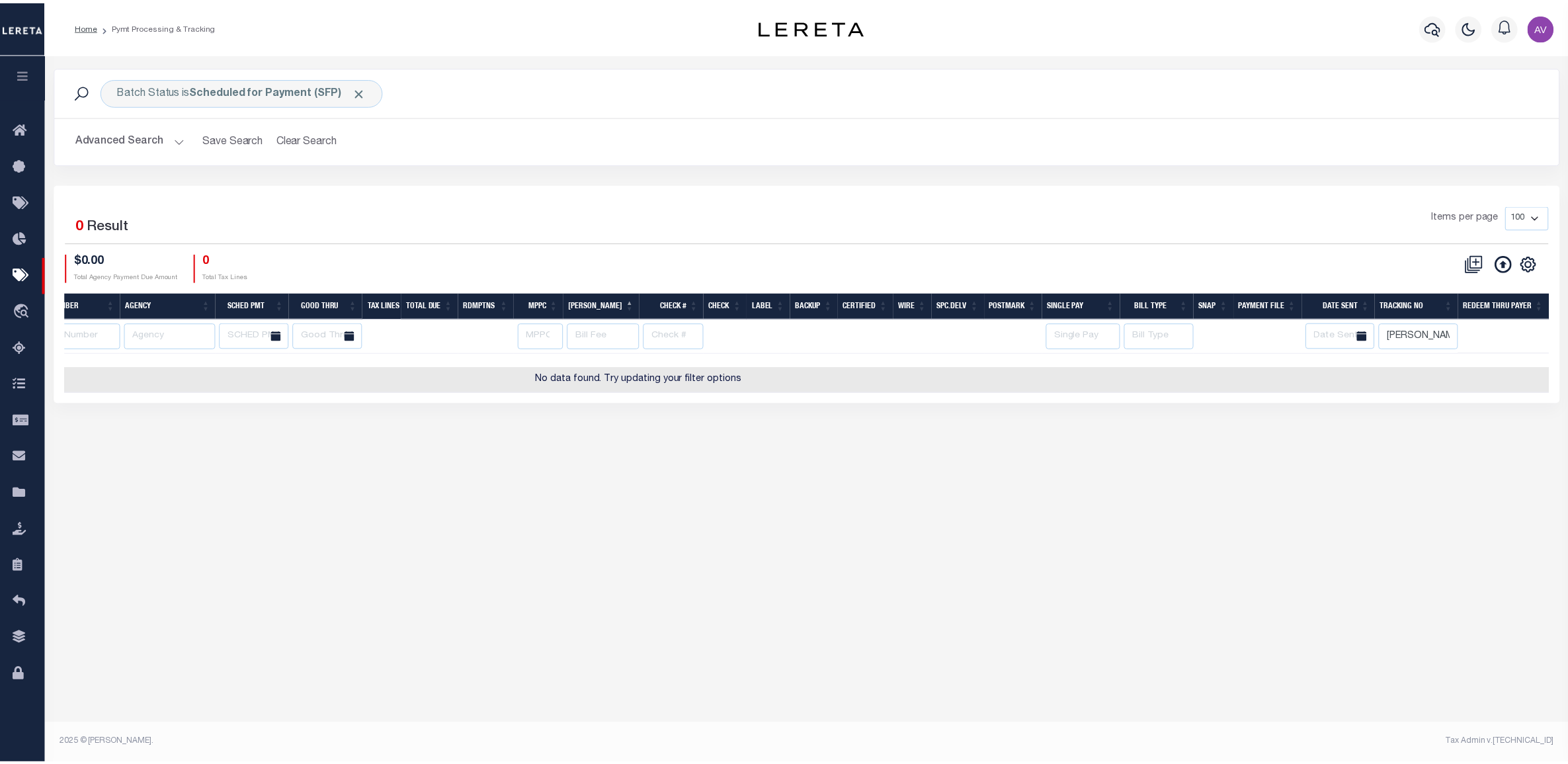
scroll to position [0, 0]
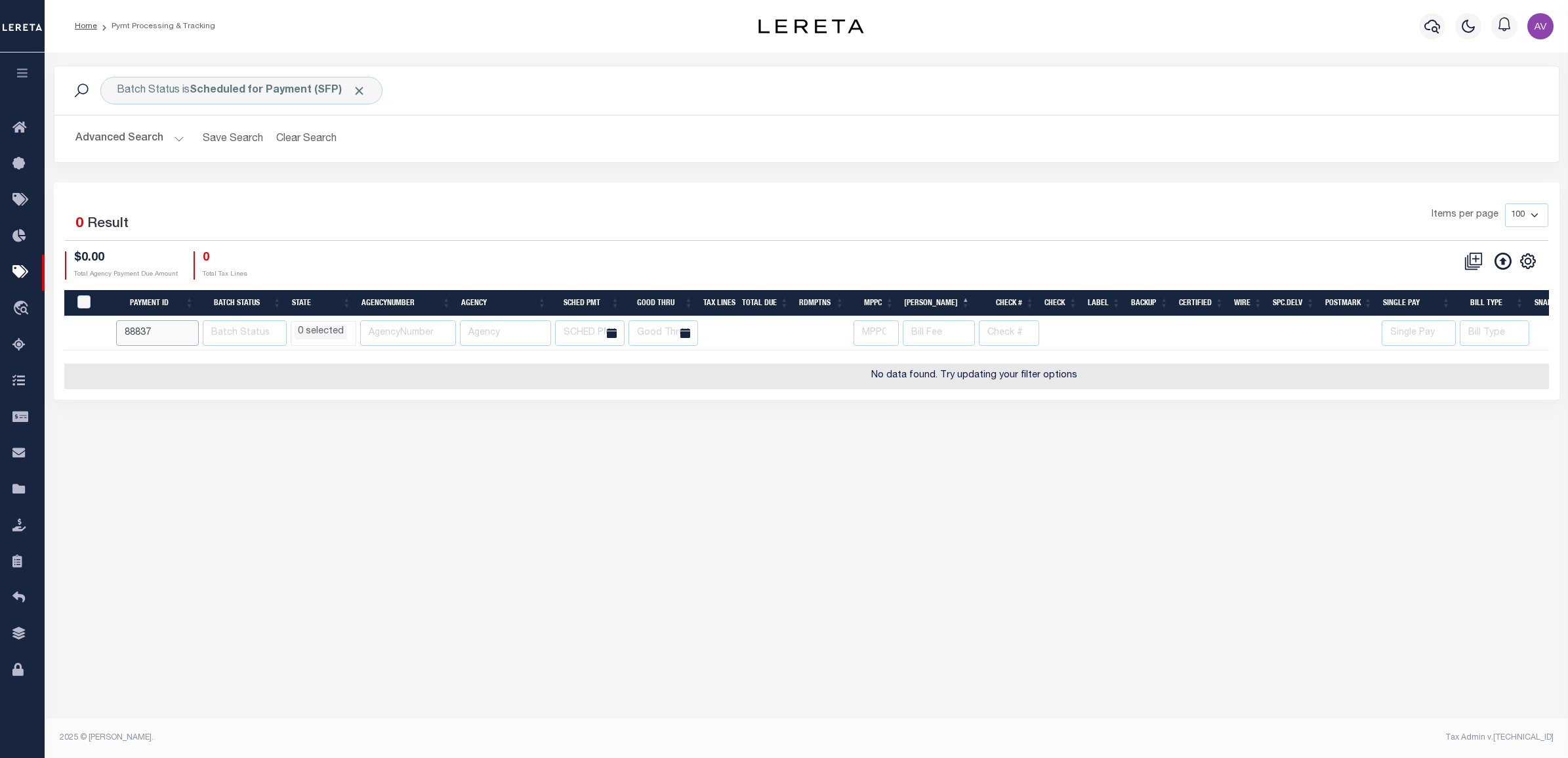
click at [156, 340] on input "88837" at bounding box center [158, 333] width 83 height 26
click at [269, 237] on div "Selected 0 Result" at bounding box center [243, 222] width 357 height 37
select select
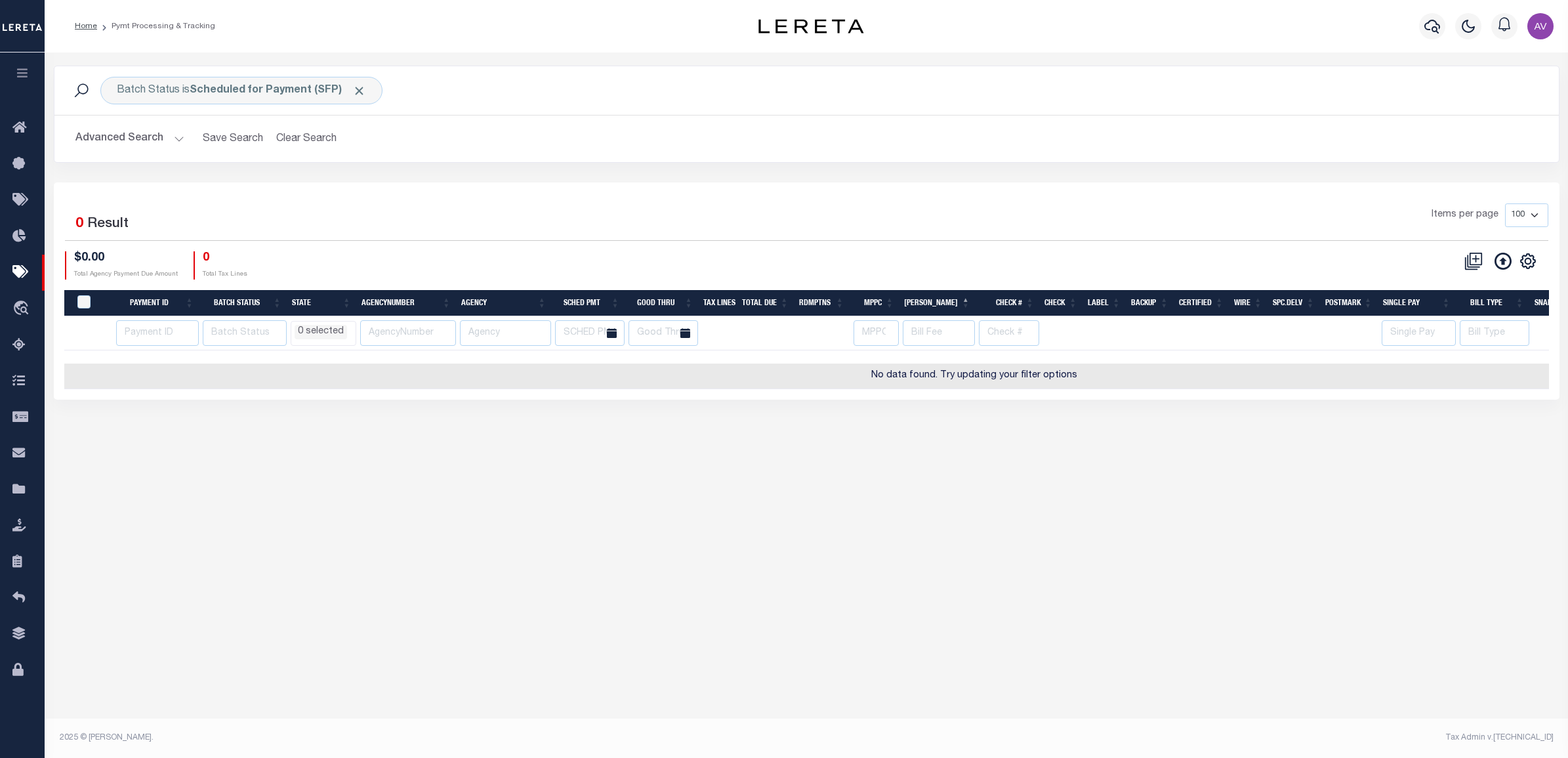
select select
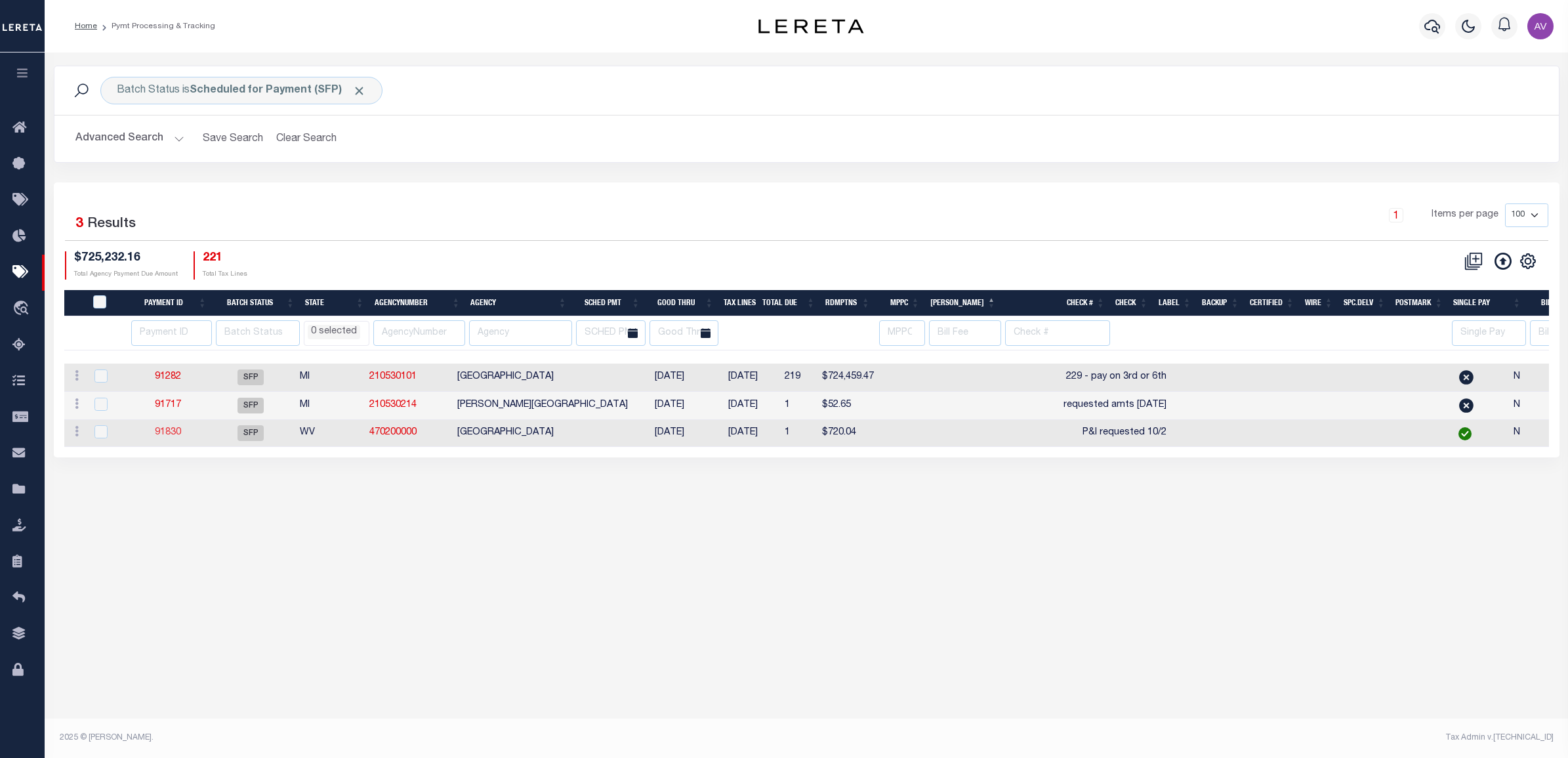
click at [165, 435] on link "91830" at bounding box center [168, 433] width 26 height 9
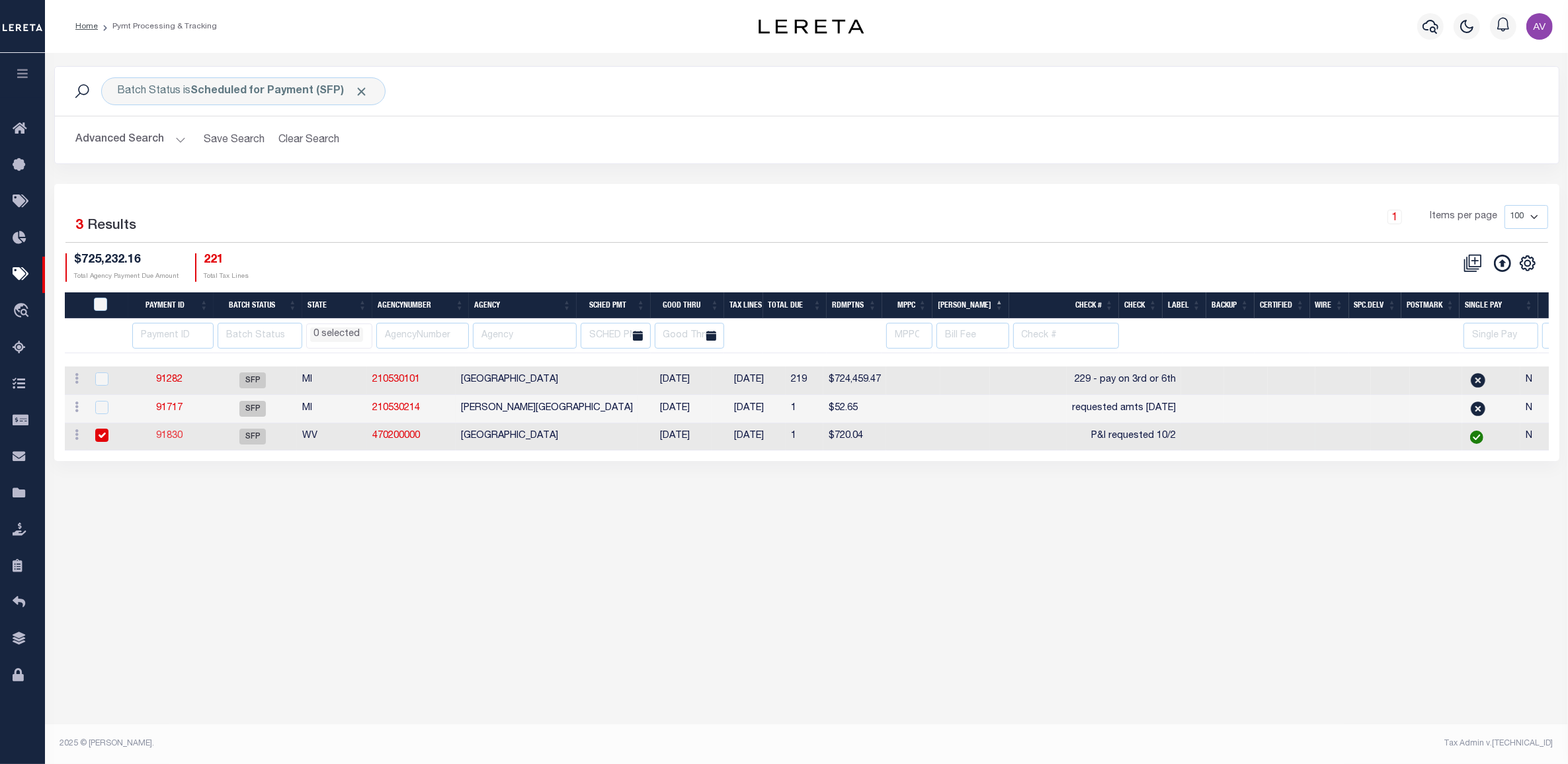
select select "SFP"
type input "[DATE]"
select select
type input "P&I requested 10/2"
select select
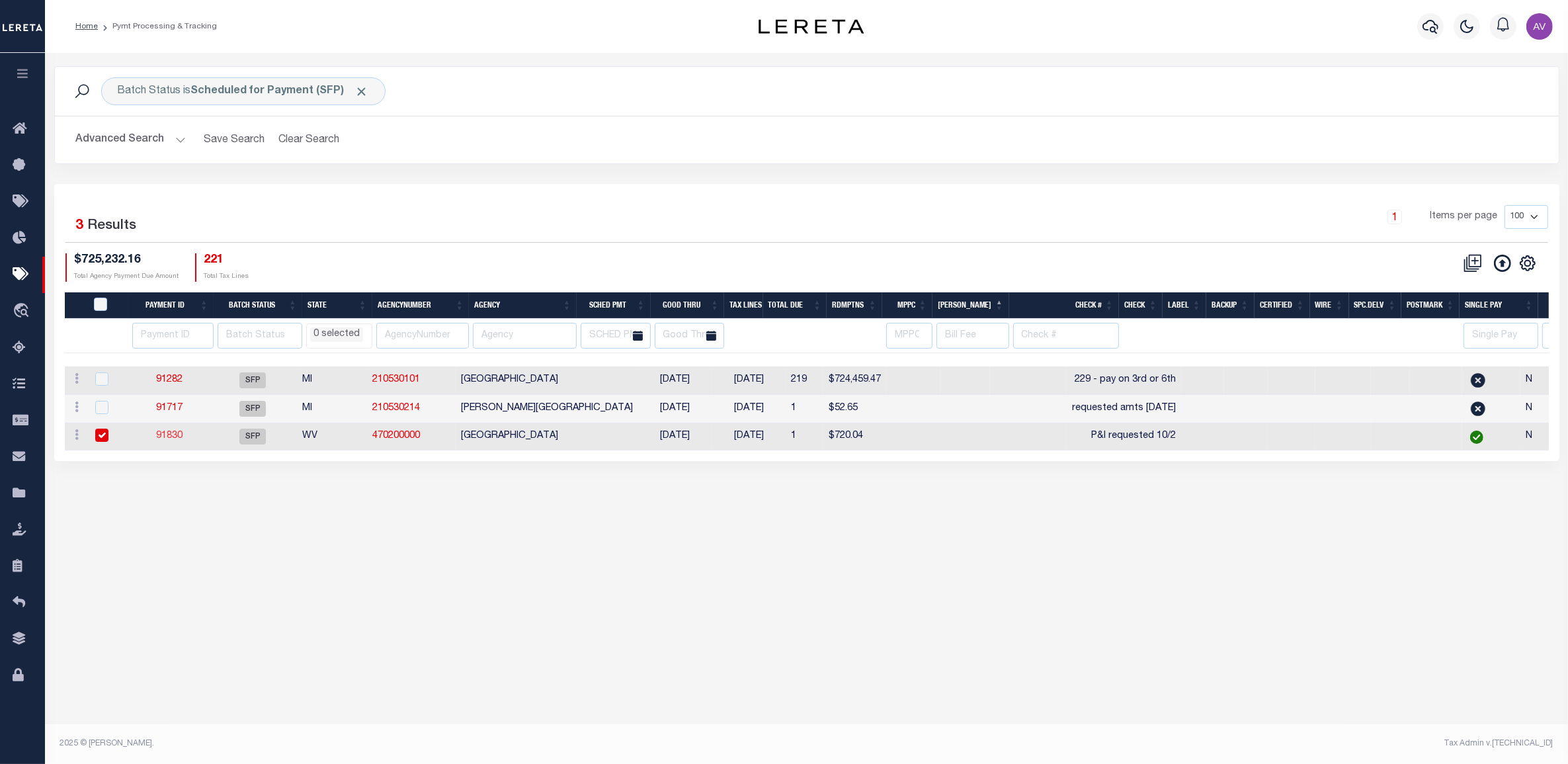
checkbox input "false"
select select
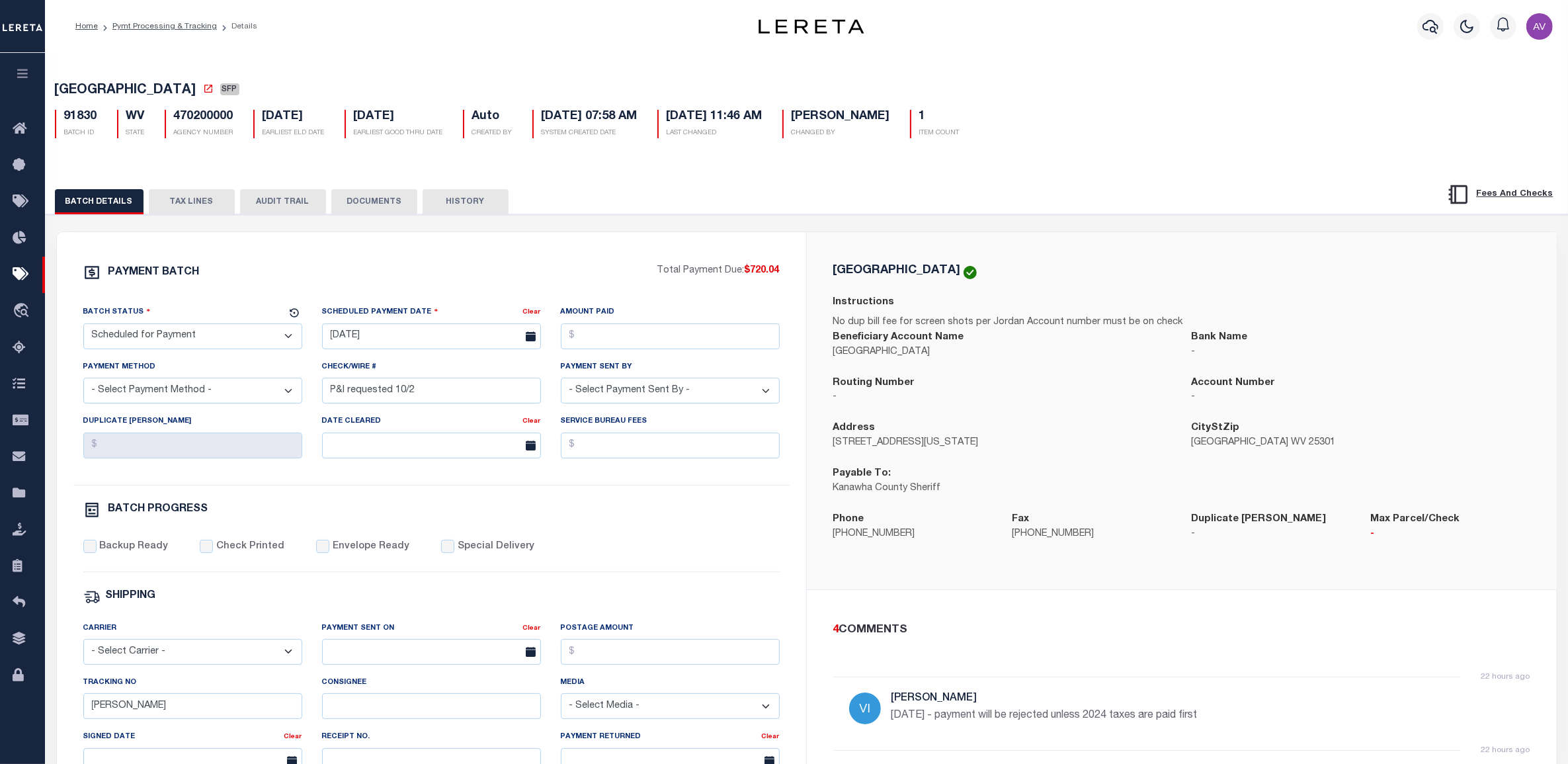
drag, startPoint x: 204, startPoint y: 348, endPoint x: 199, endPoint y: 354, distance: 7.8
click at [204, 348] on select "- Select Status - Scheduled for Payment Ready For Payment Payment Sent Cleared …" at bounding box center [192, 336] width 219 height 26
select select "RFP"
click at [83, 327] on select "- Select Status - Scheduled for Payment Ready For Payment Payment Sent Cleared …" at bounding box center [192, 336] width 219 height 26
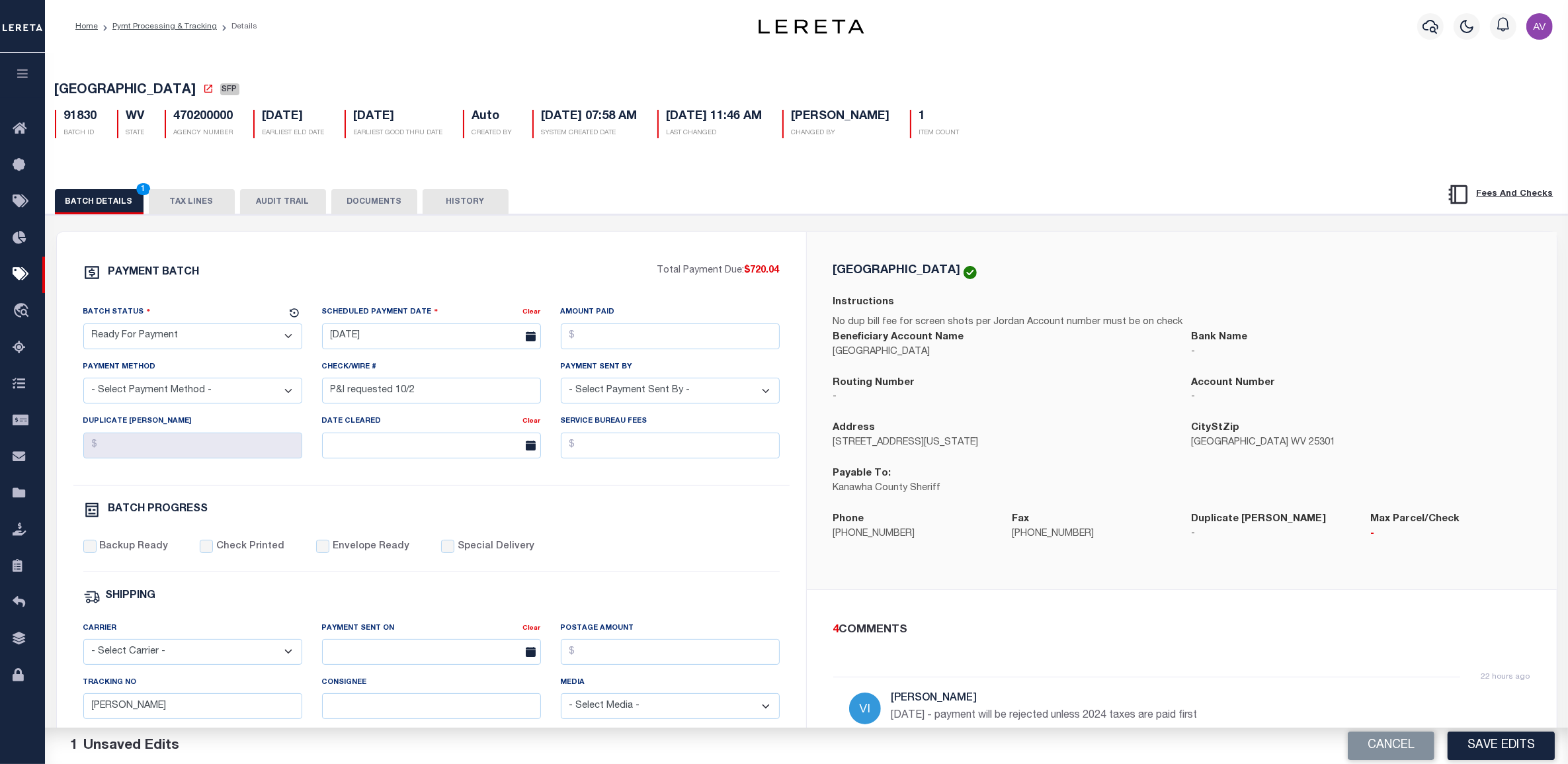
click at [183, 384] on select "- Select Payment Method - ACH Certified Check Check Direct Deposit Wire Transfer" at bounding box center [192, 390] width 219 height 26
select select "CHK"
click at [83, 383] on select "- Select Payment Method - ACH Certified Check Check Direct Deposit Wire Transfer" at bounding box center [192, 390] width 219 height 26
click at [362, 341] on body "Home Pymt Processing & Tracking Details" at bounding box center [784, 555] width 1568 height 1111
click at [478, 418] on span "3" at bounding box center [482, 415] width 26 height 26
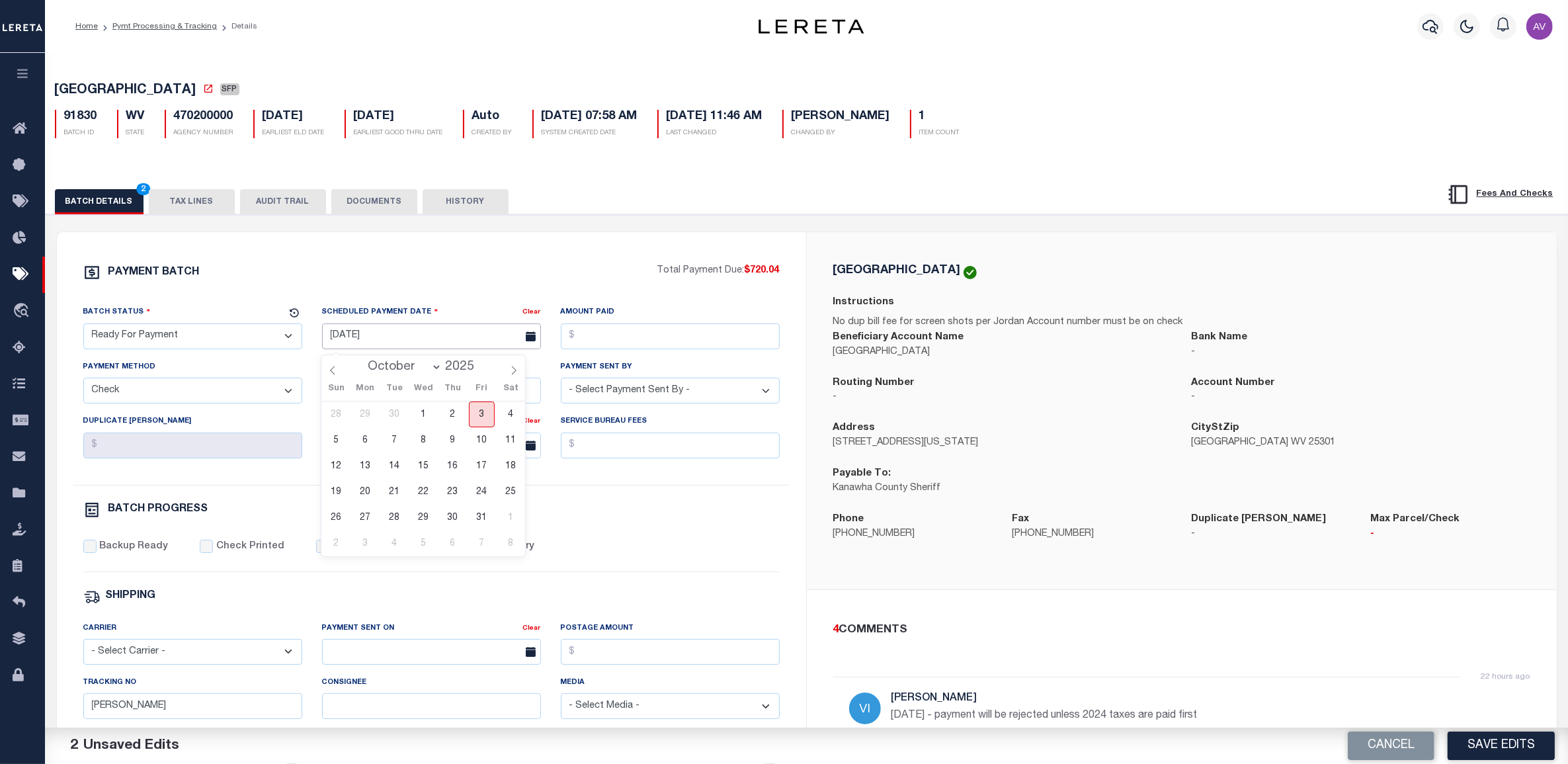
type input "[DATE]"
click at [661, 336] on input "Amount Paid" at bounding box center [670, 336] width 219 height 26
type input "$720.04"
click at [656, 398] on select "- Select Payment Sent By - [PERSON_NAME] [PERSON_NAME] [PERSON_NAME] [PERSON_NA…" at bounding box center [670, 390] width 219 height 26
select select "[PERSON_NAME]"
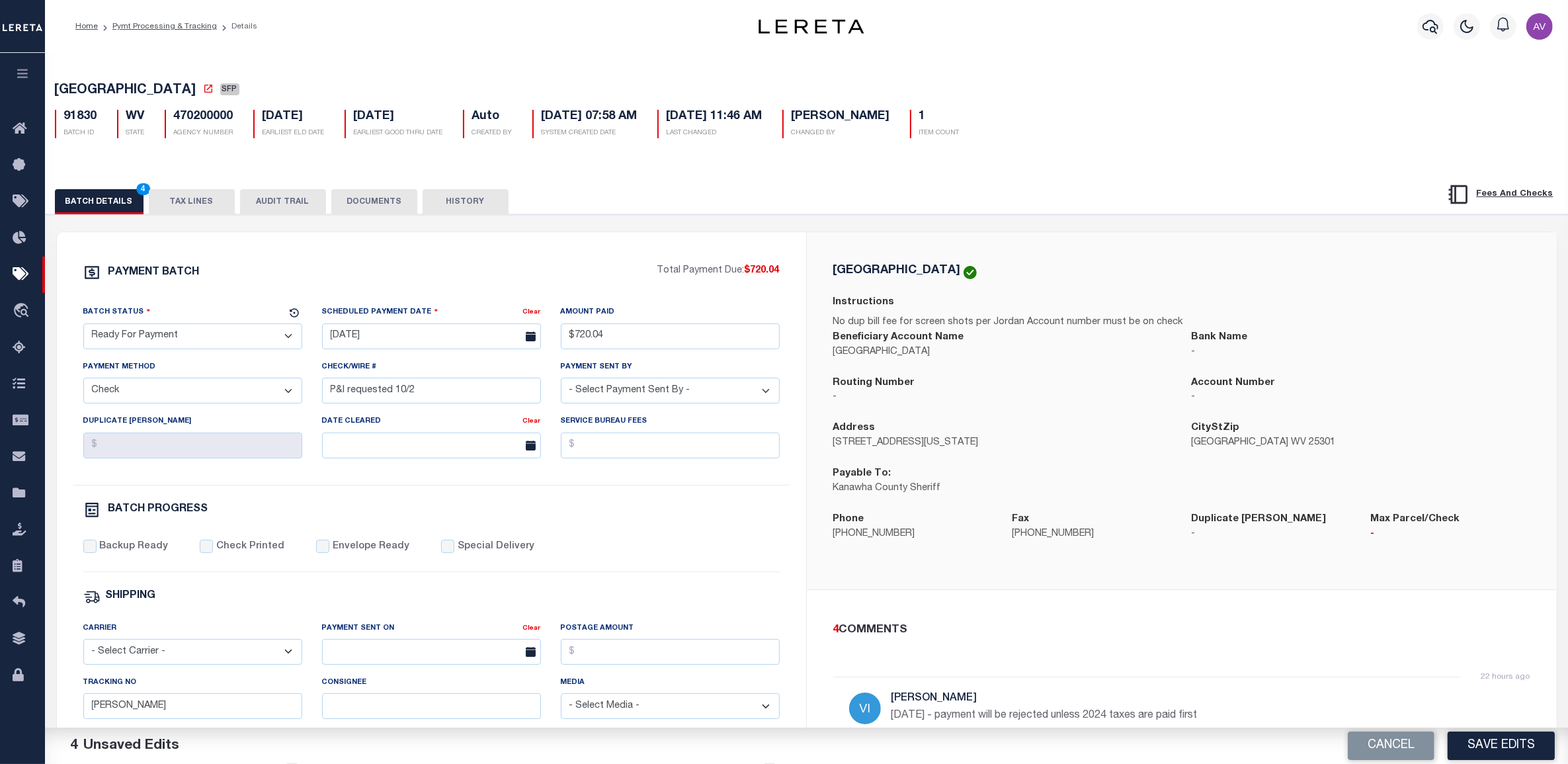
click at [561, 383] on select "- Select Payment Sent By - [PERSON_NAME] [PERSON_NAME] [PERSON_NAME] [PERSON_NA…" at bounding box center [670, 390] width 219 height 26
click at [459, 403] on input "P&I requested 10/2" at bounding box center [431, 390] width 219 height 26
click at [161, 713] on input "[PERSON_NAME]" at bounding box center [192, 706] width 219 height 26
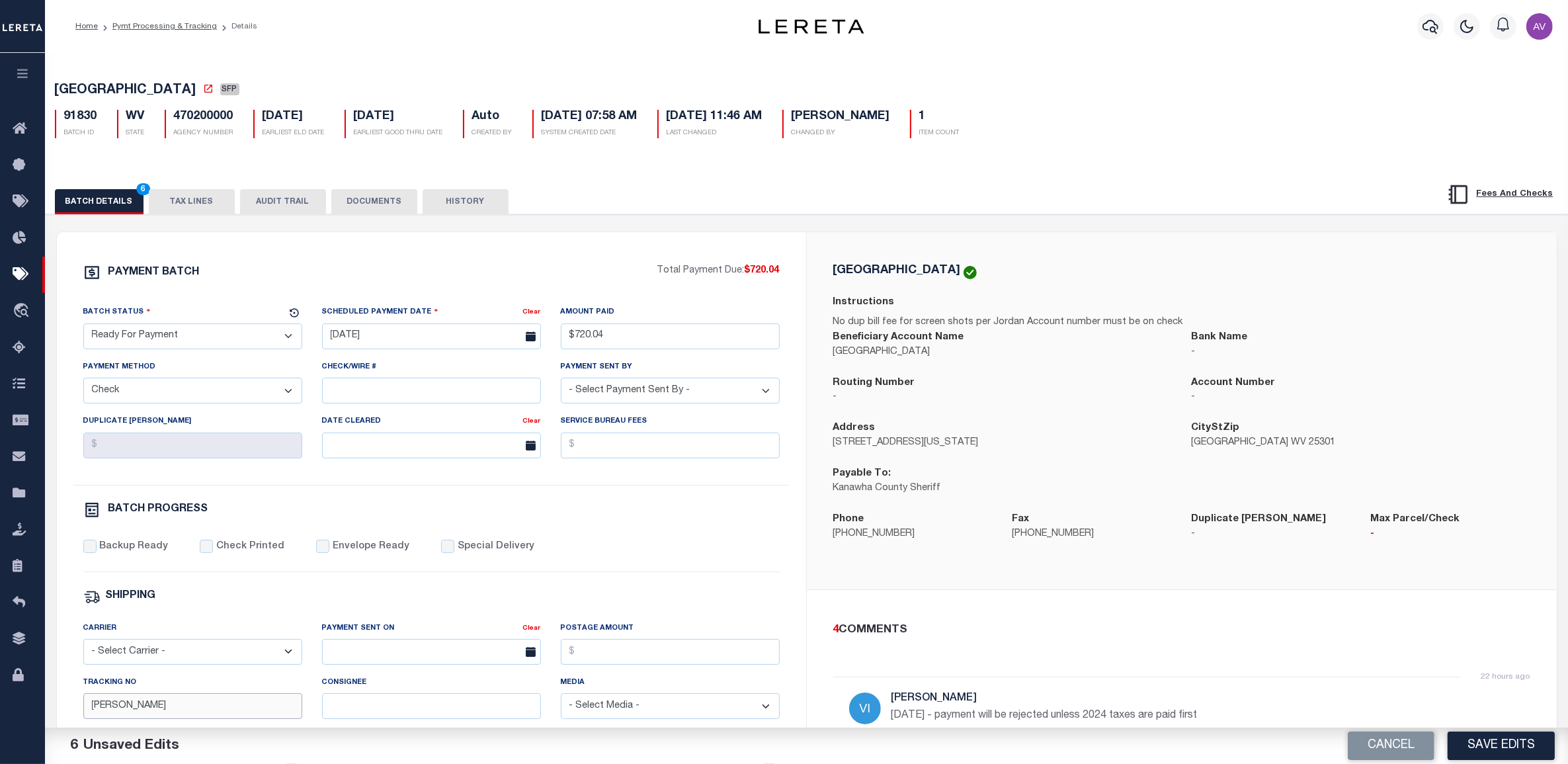
click at [161, 713] on input "[PERSON_NAME]" at bounding box center [192, 706] width 219 height 26
click at [98, 553] on div "Backup Ready" at bounding box center [126, 547] width 86 height 15
click at [91, 553] on input "Backup Ready" at bounding box center [89, 546] width 13 height 13
checkbox input "true"
click at [1252, 590] on div "[GEOGRAPHIC_DATA] Instructions No dup bill fee for screen shots per Jordan Acco…" at bounding box center [1181, 410] width 750 height 357
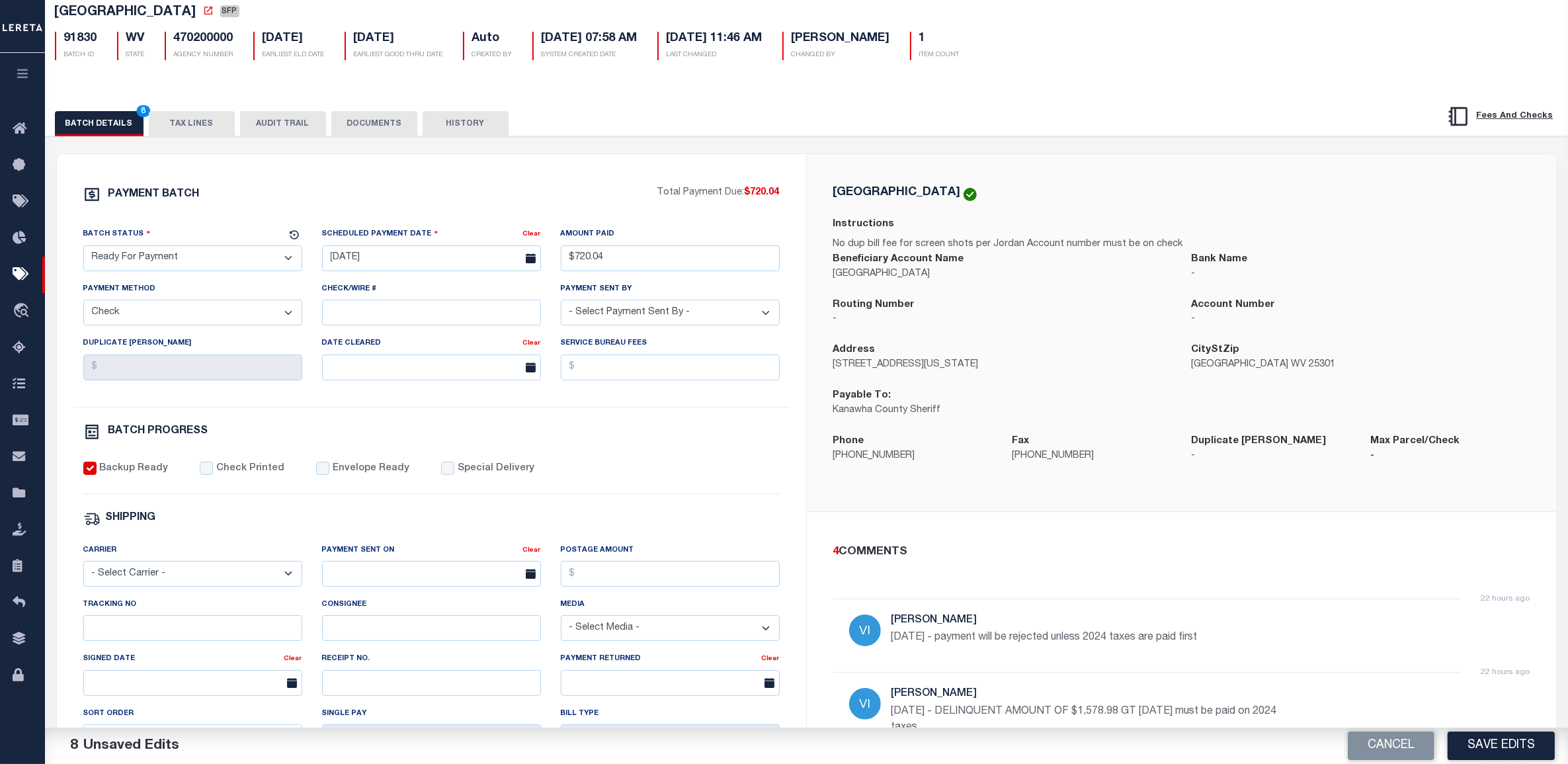
scroll to position [83, 0]
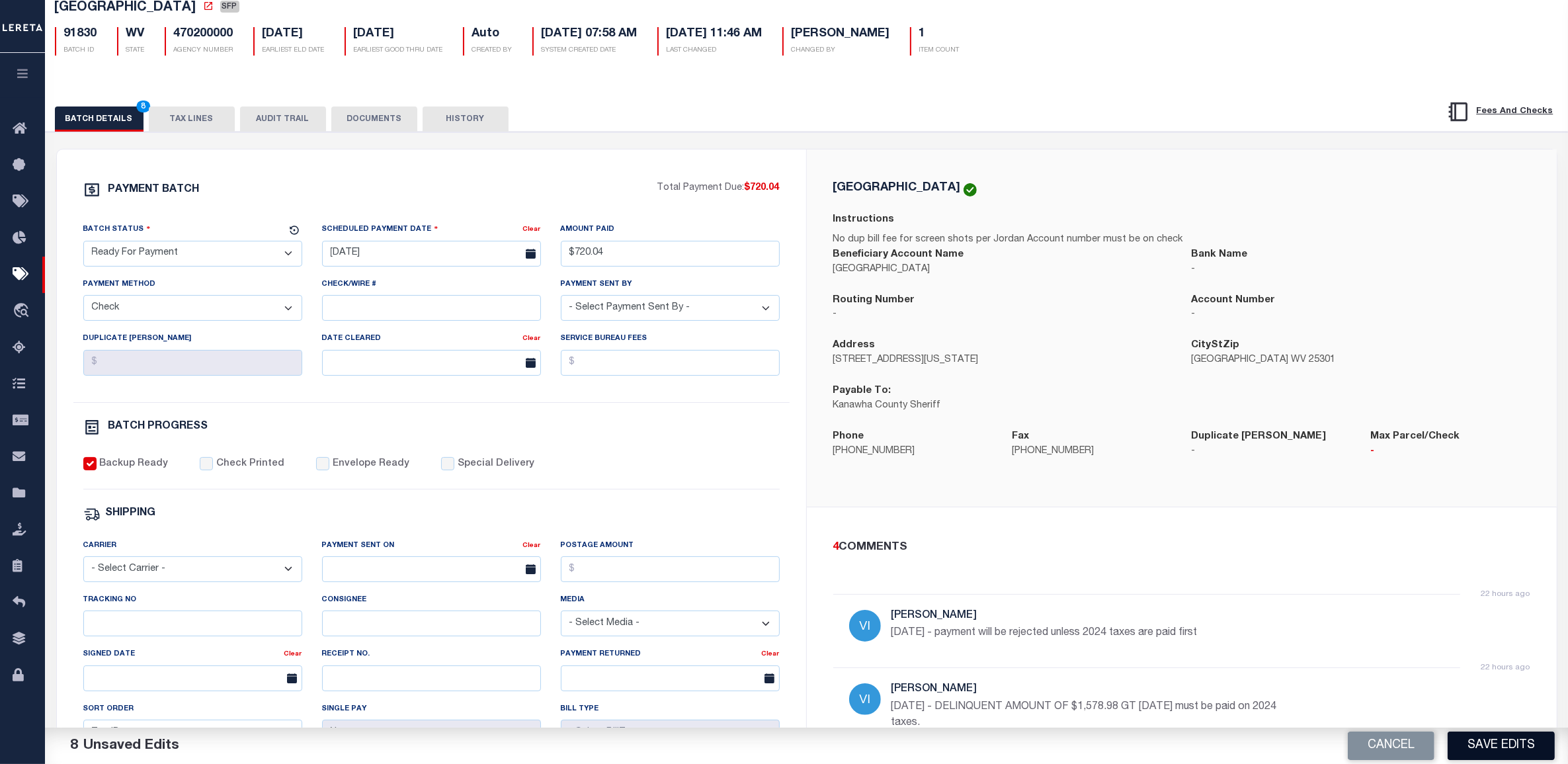
click at [1513, 746] on button "Save Edits" at bounding box center [1501, 745] width 107 height 29
select select
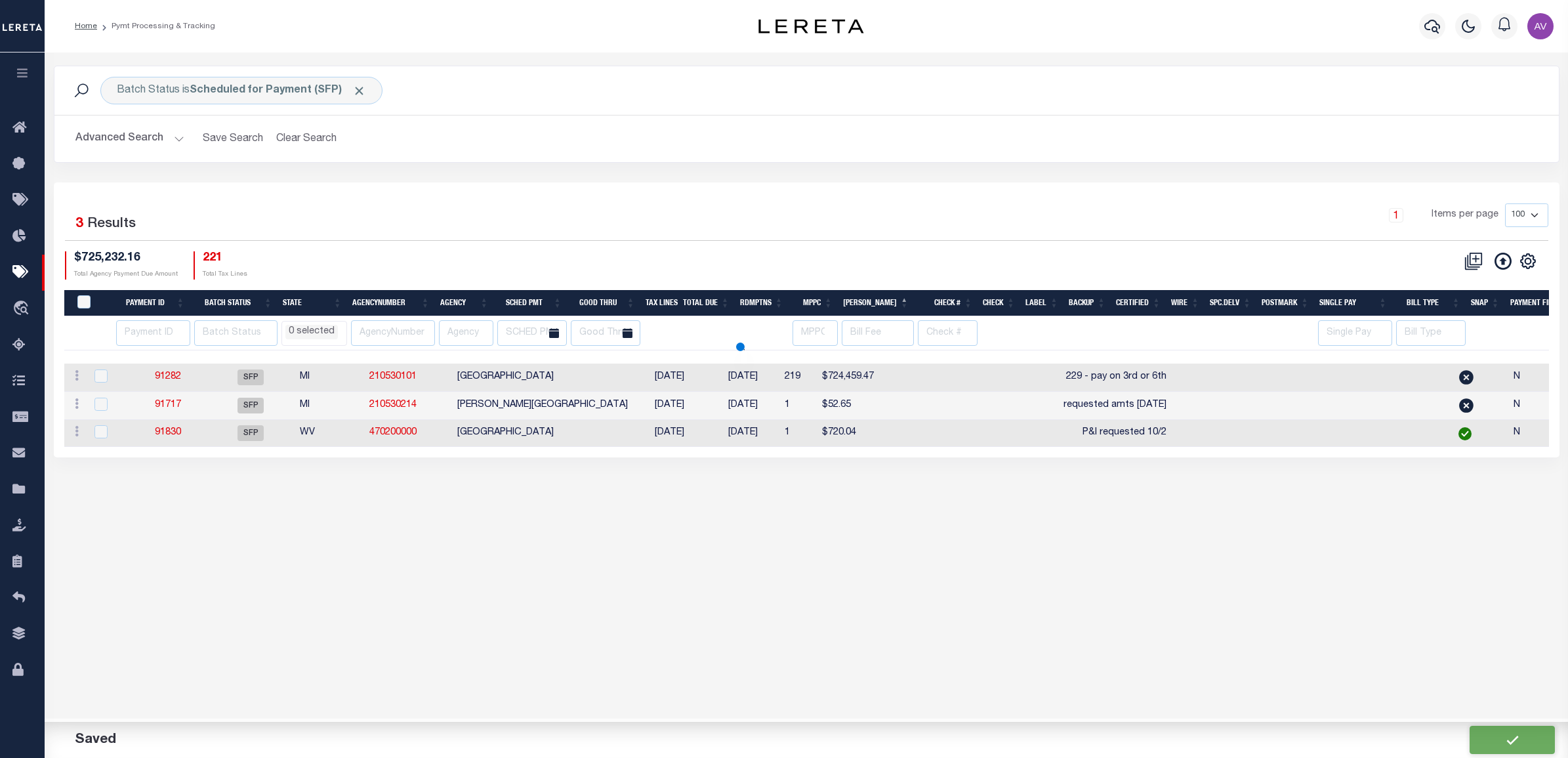
select select
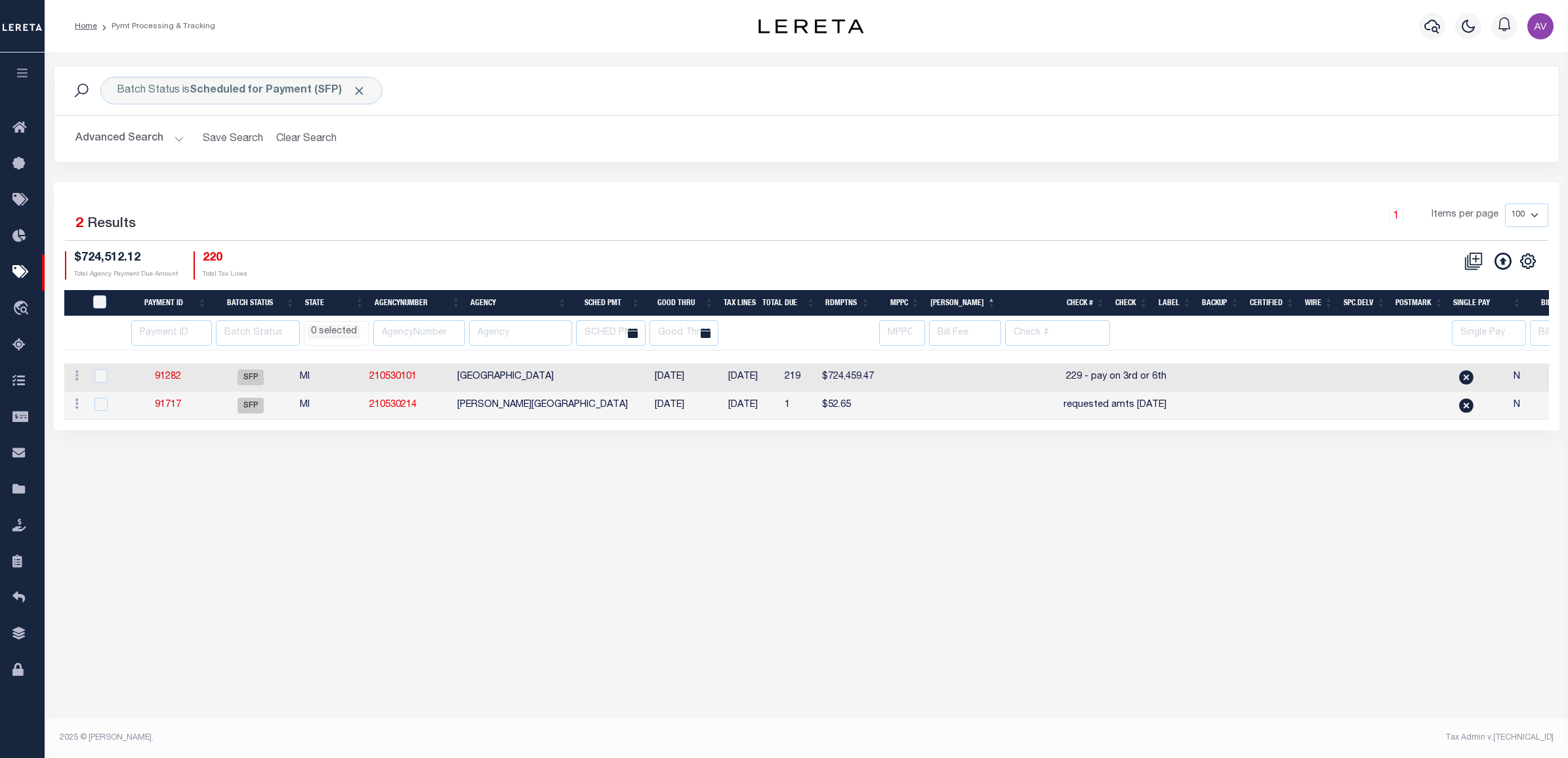
click at [989, 188] on div "1 Selected 2 Results 1 Items per page 100 200 500 1000 $724,512.12" at bounding box center [806, 306] width 1505 height 248
click at [626, 218] on div "1 Items per page 100 200 500 1000" at bounding box center [993, 220] width 1107 height 34
click at [1102, 270] on div "CSV Export Selected Print Hide Filter Show Search Columns 0: 1: PayeePmtBatchSt…" at bounding box center [1177, 265] width 742 height 29
drag, startPoint x: 966, startPoint y: 489, endPoint x: 966, endPoint y: 477, distance: 12.0
click at [966, 490] on div "Batch Status is Scheduled for Payment (SFP) Search Advanced Search Save Search …" at bounding box center [806, 394] width 1524 height 682
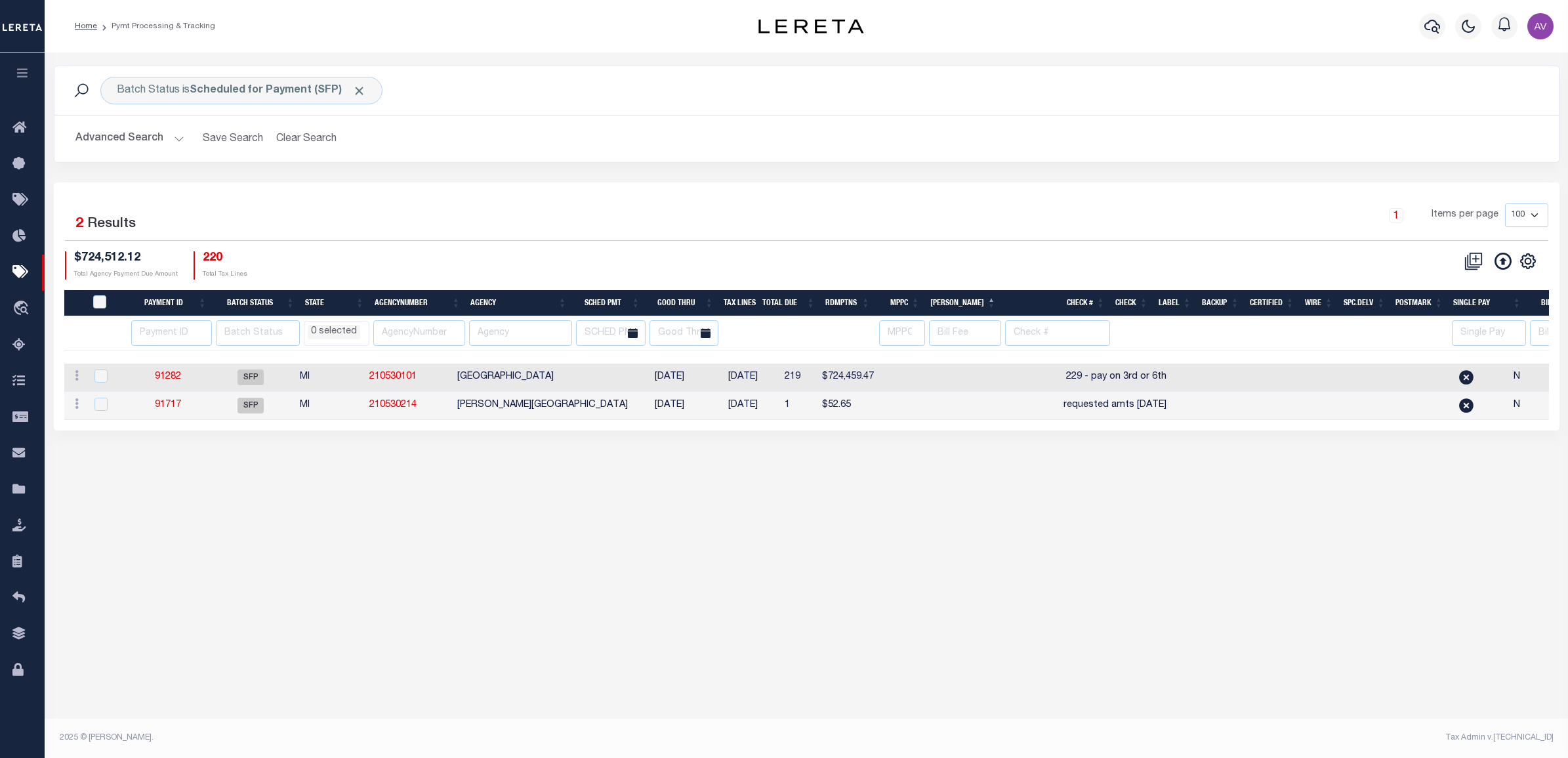
click at [851, 238] on div "1 Items per page 100 200 500 1000" at bounding box center [993, 220] width 1107 height 34
click at [162, 323] on input "number" at bounding box center [171, 333] width 80 height 26
type input "89172"
select select
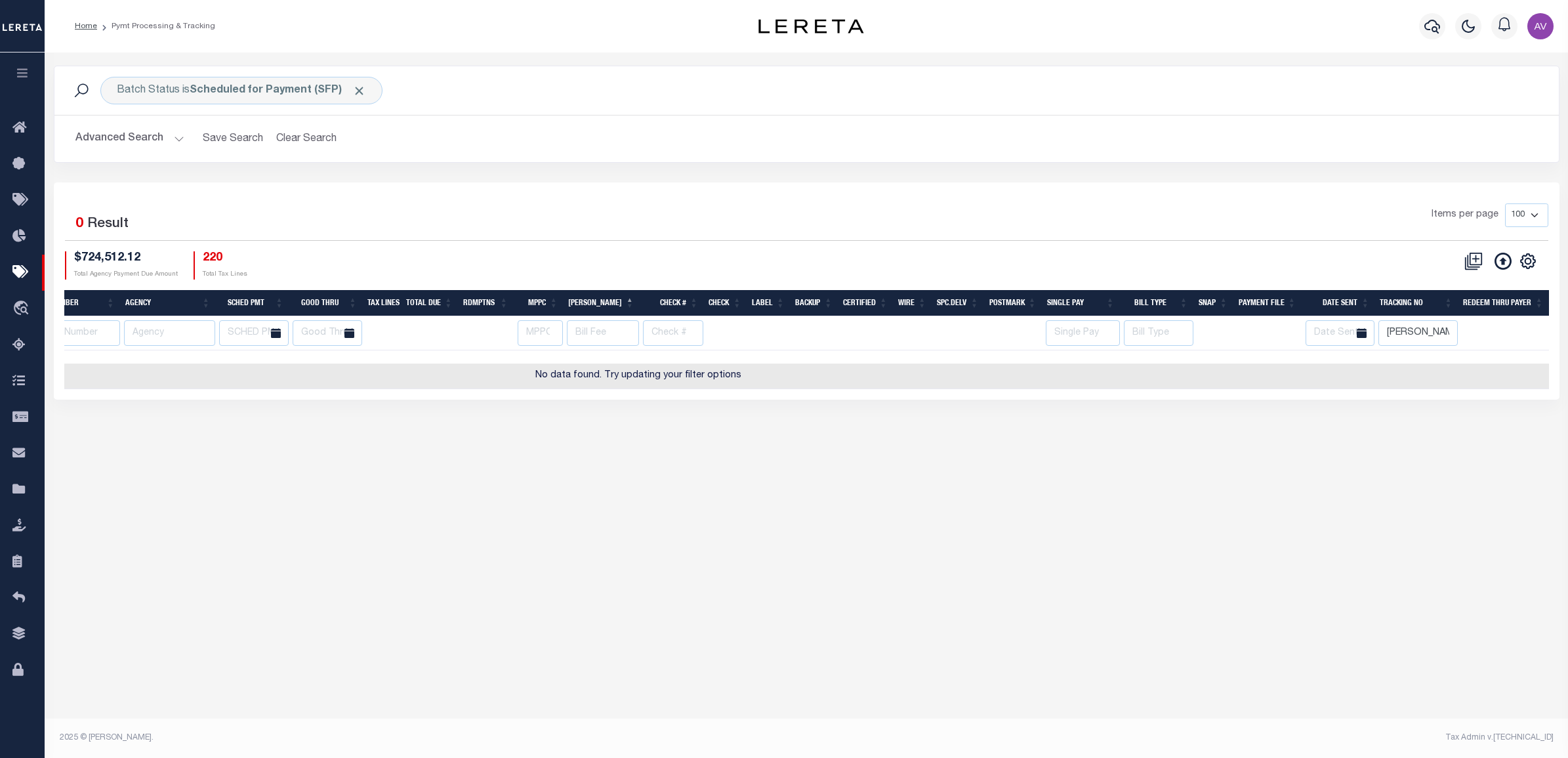
scroll to position [0, 336]
click at [1426, 336] on input "[PERSON_NAME]" at bounding box center [1418, 333] width 79 height 26
select select
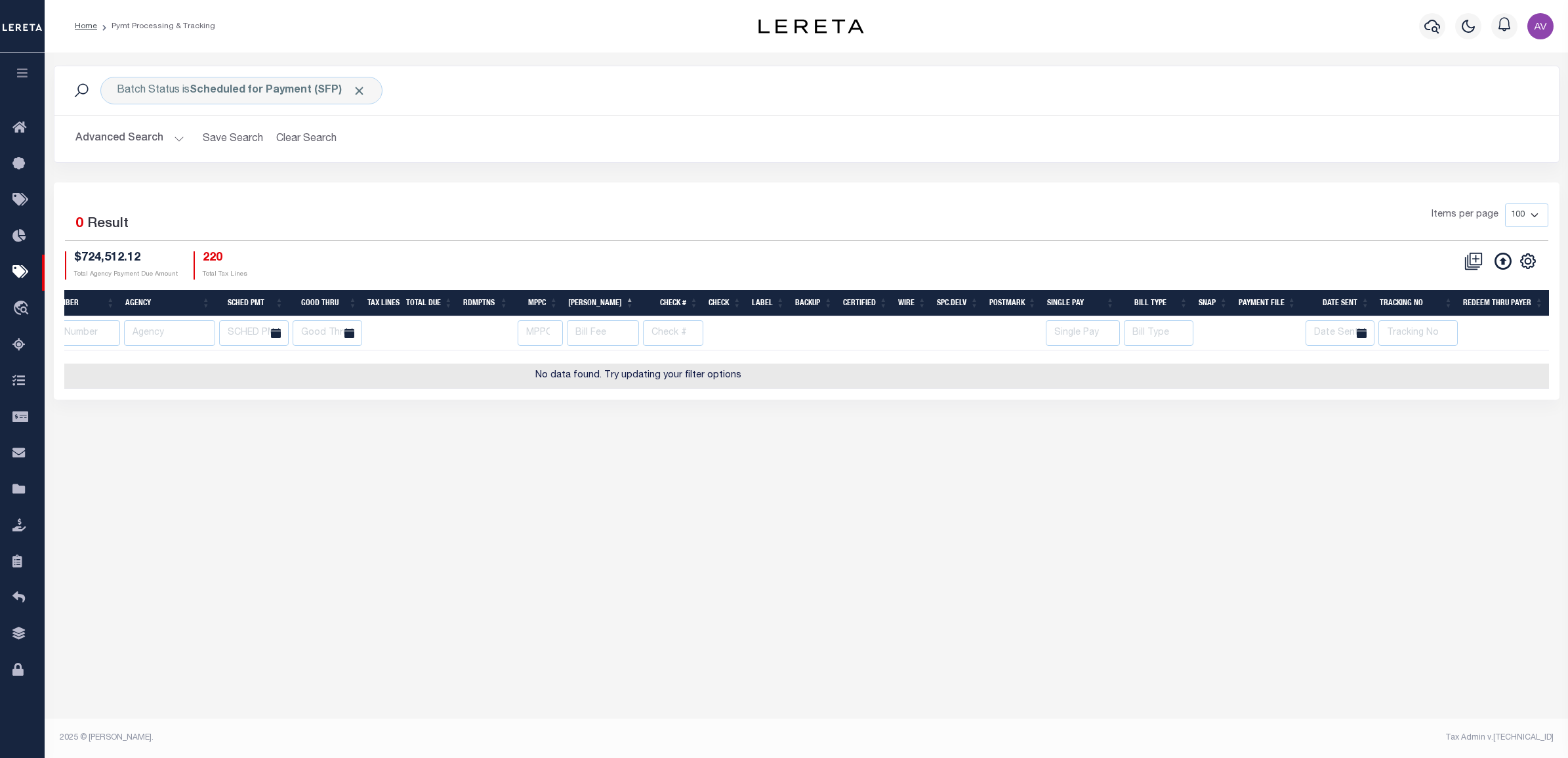
scroll to position [0, 0]
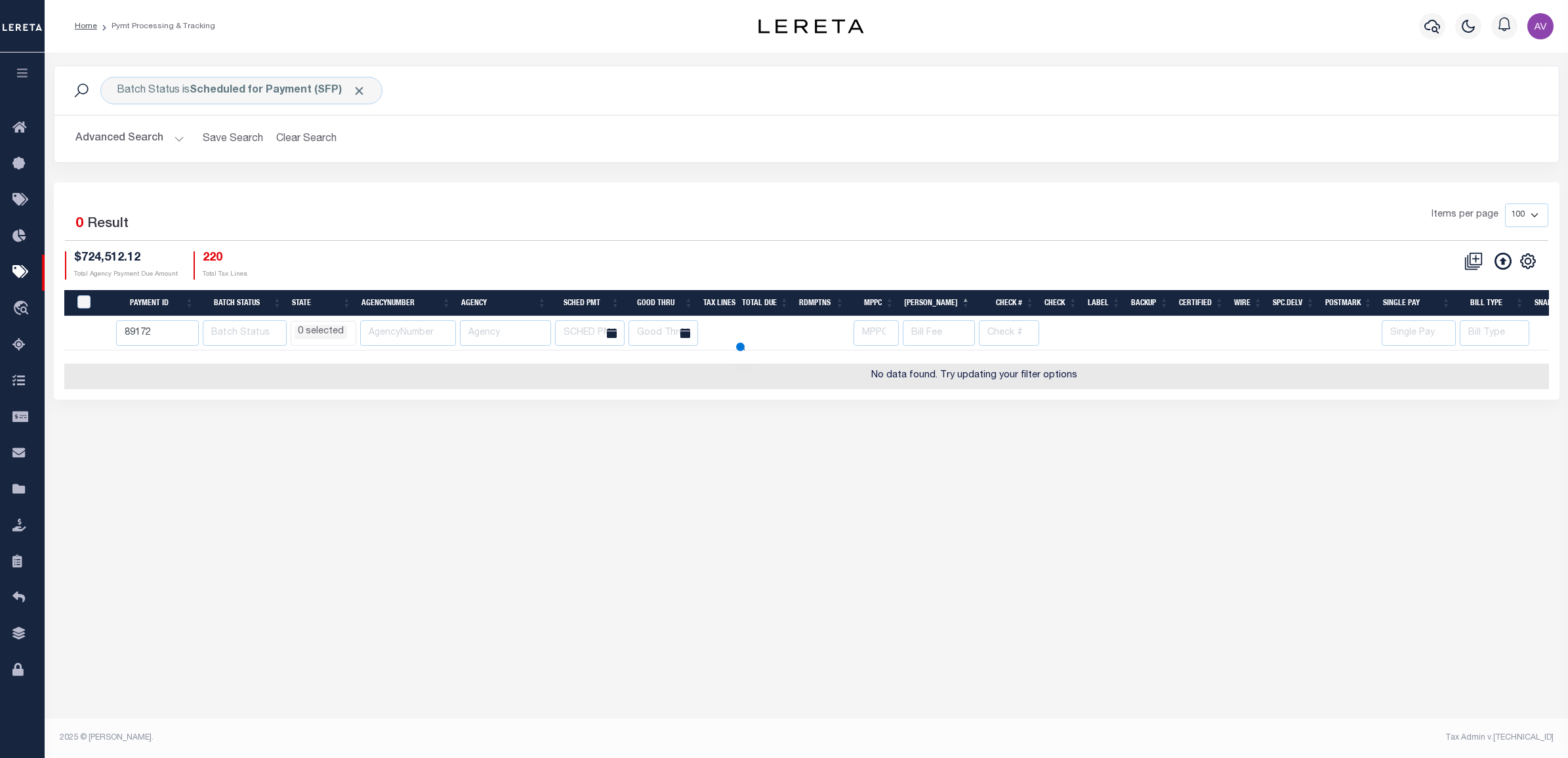
select select
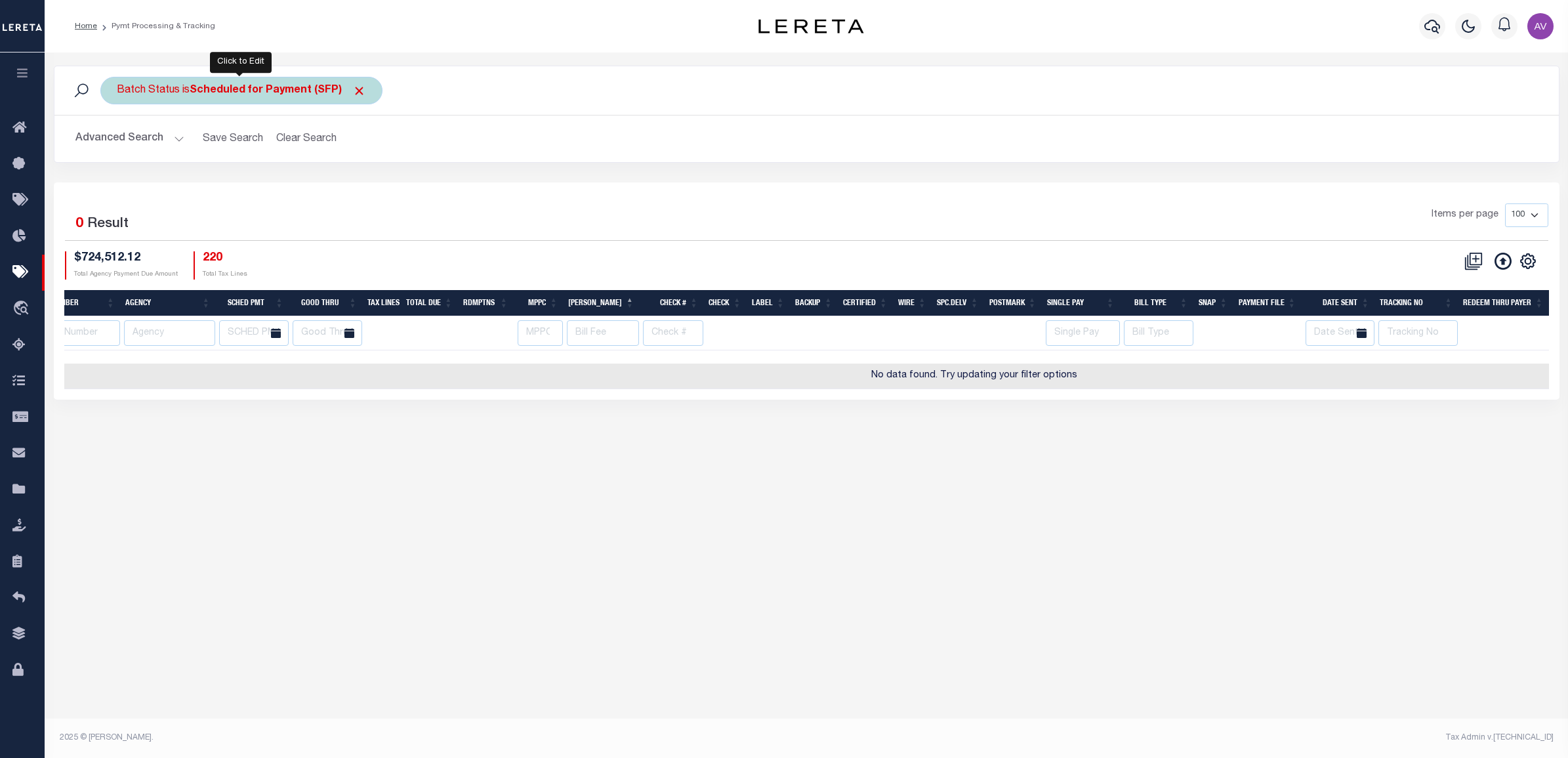
click at [365, 89] on div "Batch Status is Scheduled for Payment (SFP)" at bounding box center [241, 91] width 282 height 28
select select "SFP"
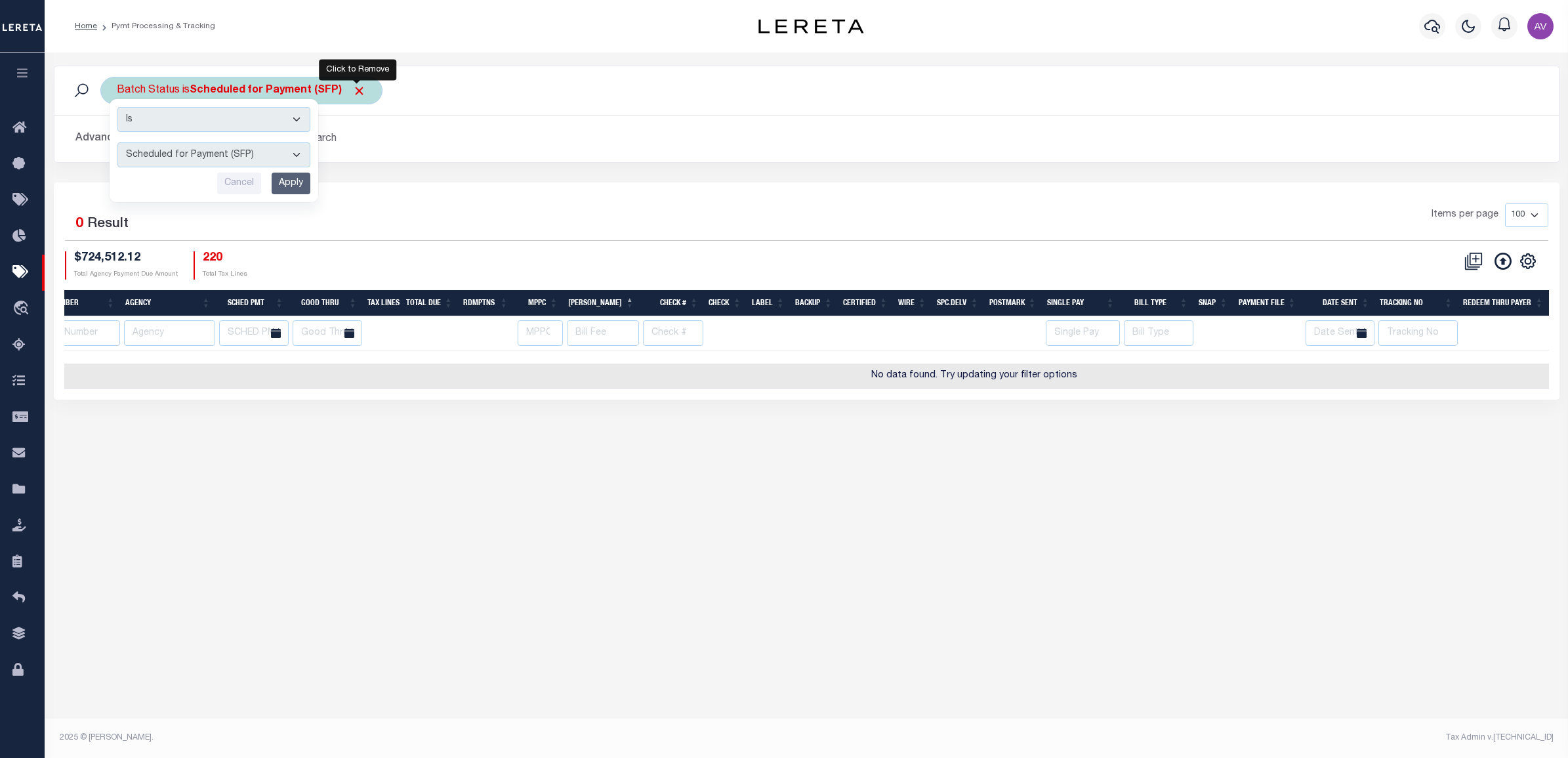
click at [353, 87] on span "Click to Remove" at bounding box center [359, 91] width 14 height 14
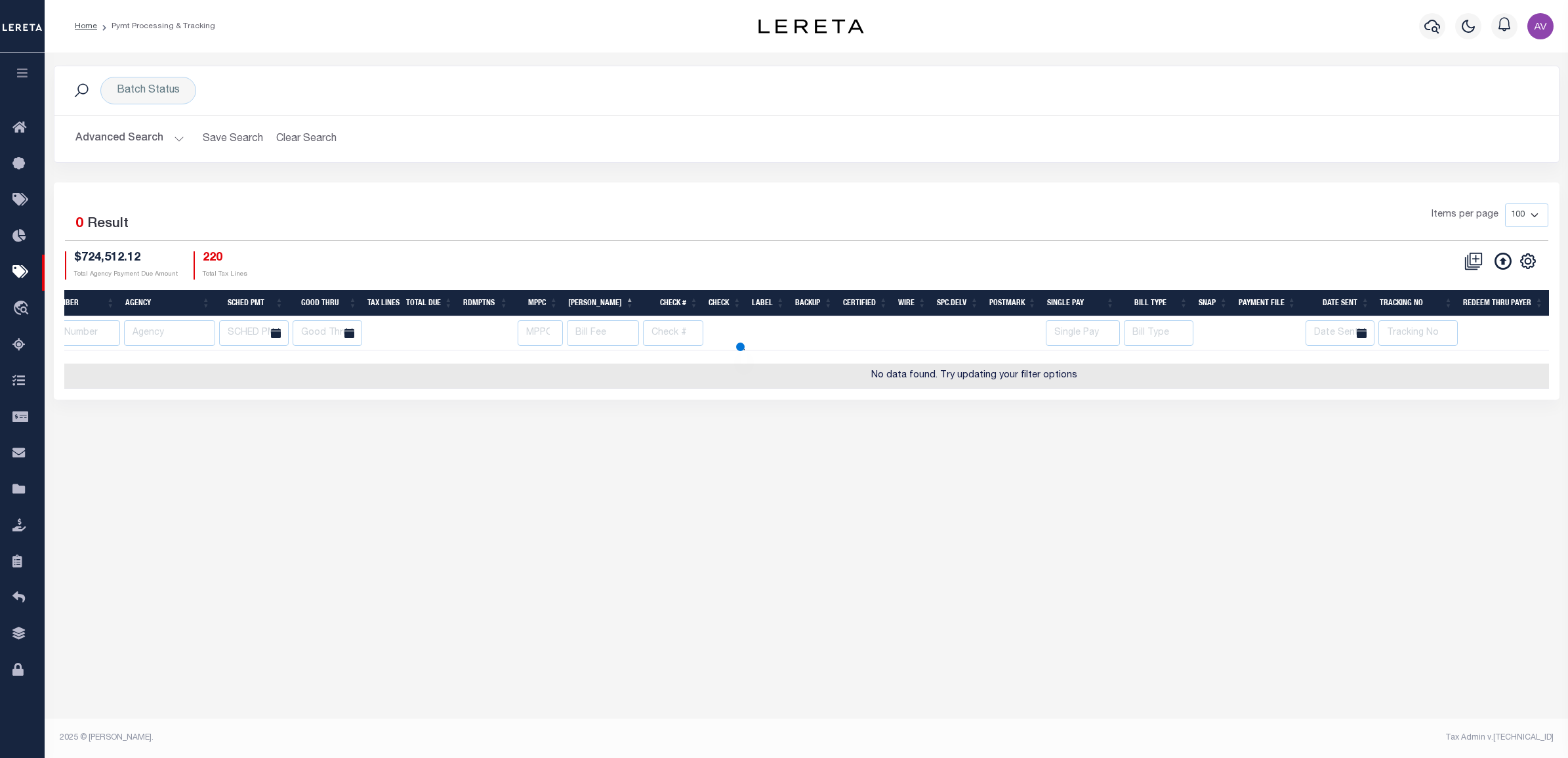
select select
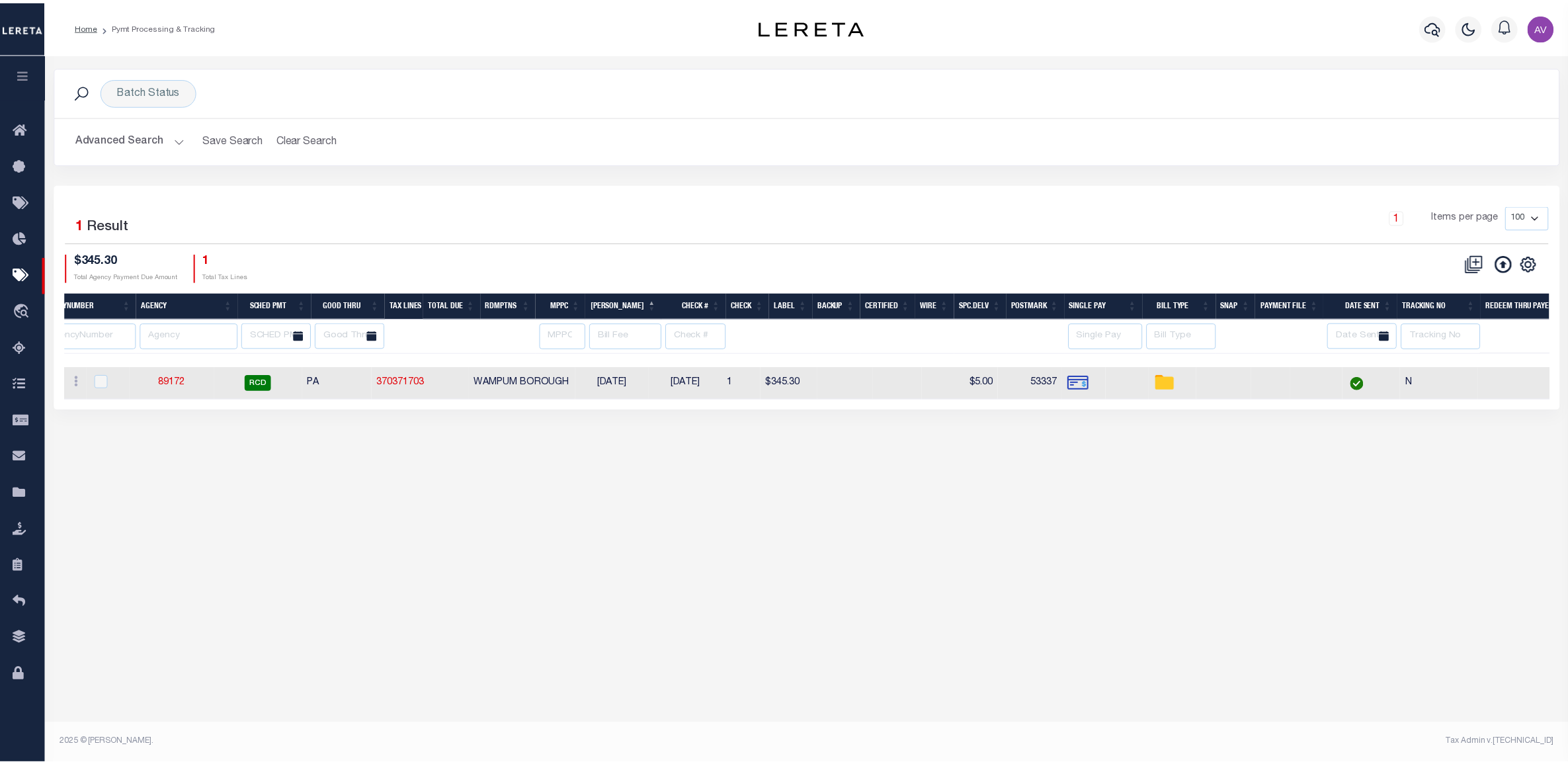
scroll to position [0, 0]
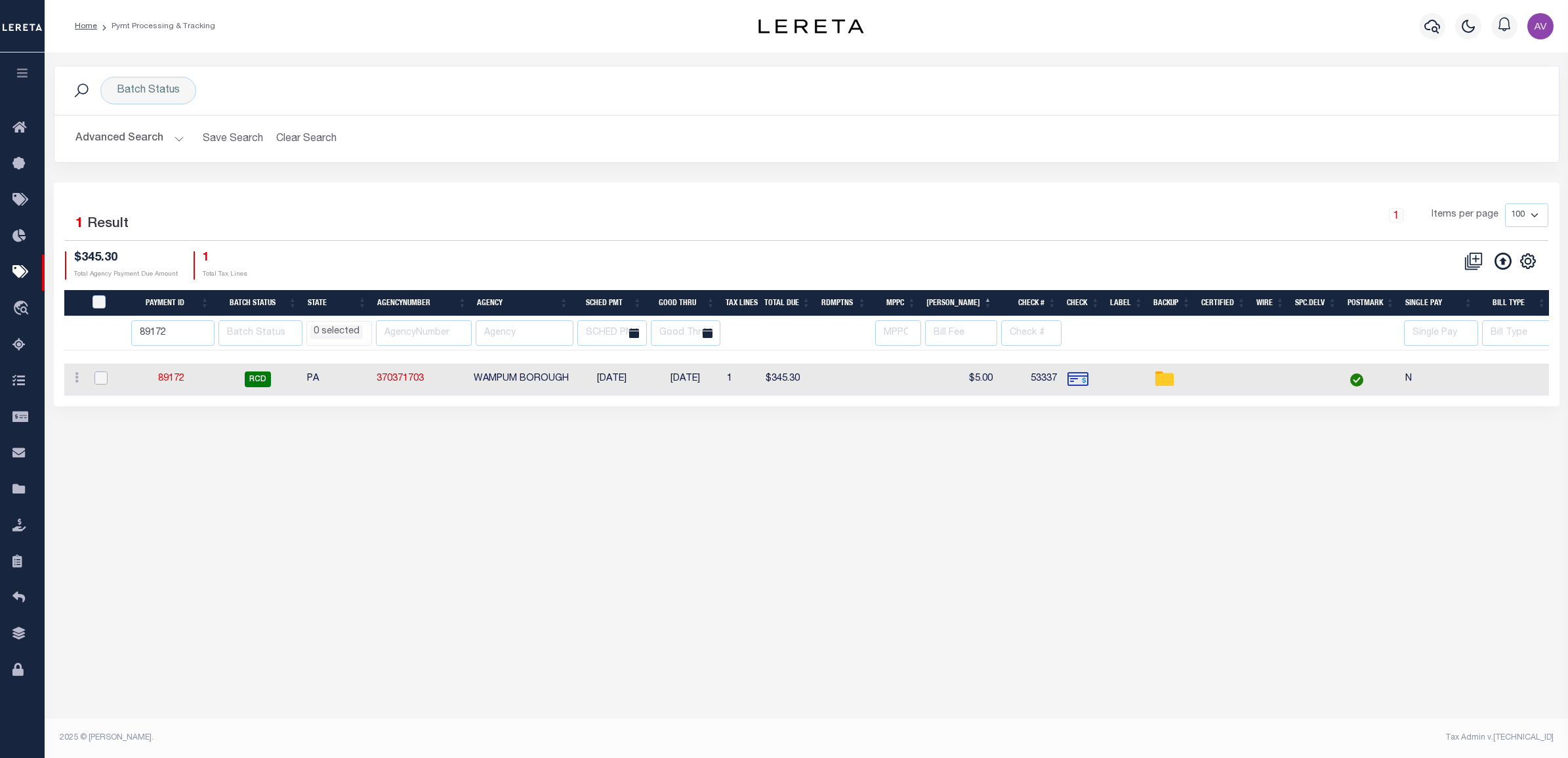
click at [100, 377] on input "checkbox" at bounding box center [101, 378] width 13 height 13
checkbox input "true"
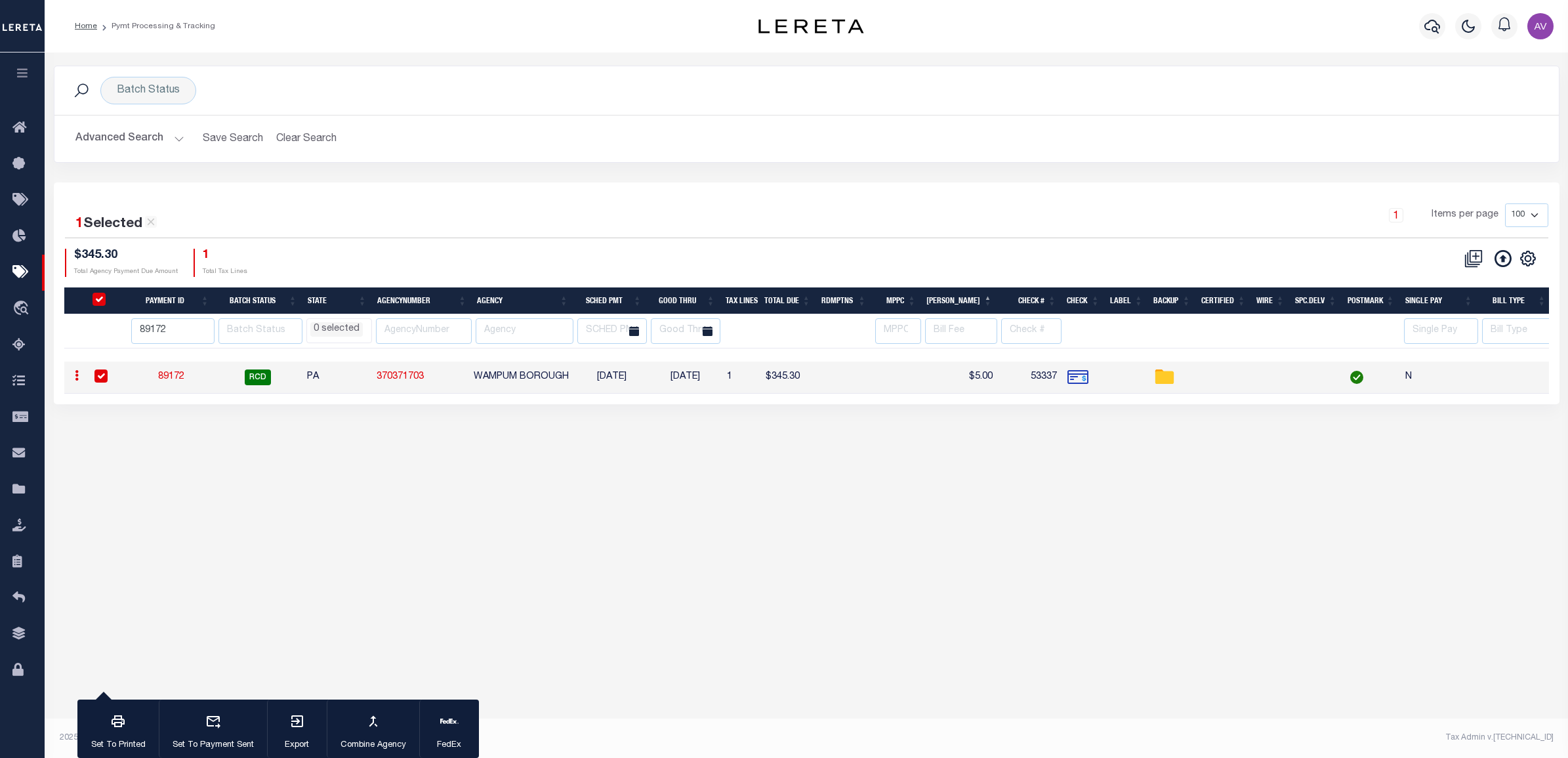
click at [100, 377] on input "checkbox" at bounding box center [101, 376] width 13 height 13
checkbox input "false"
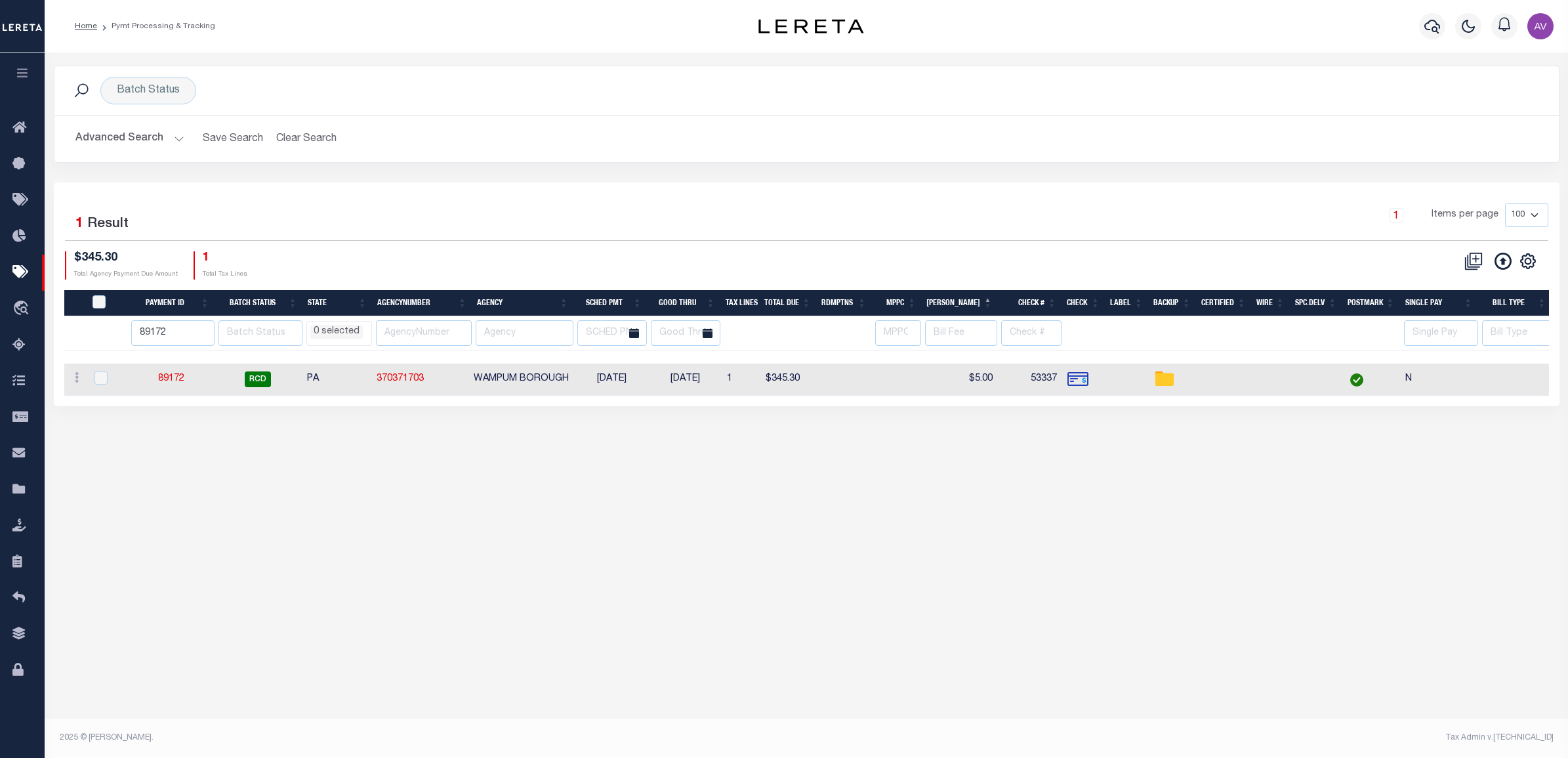
click at [716, 472] on div "Batch Status Search Advanced Search Save Search Clear Search PayeeSearchTable_d…" at bounding box center [806, 394] width 1524 height 682
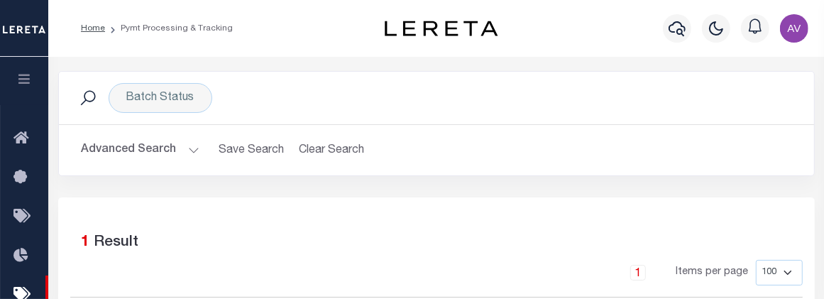
select select
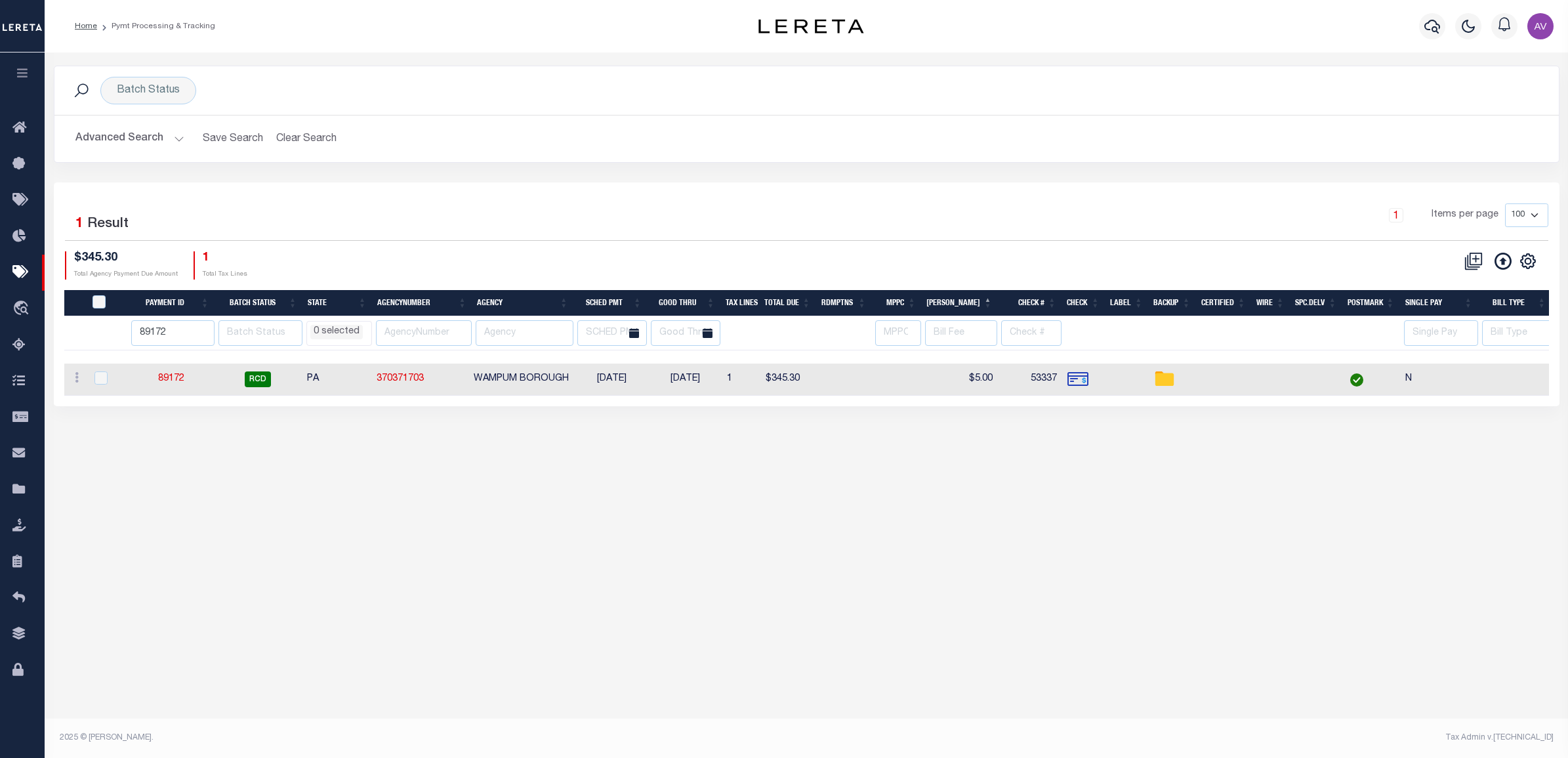
select select
click at [743, 406] on div "1 Selected 1 Result 1 Items per page 100 200 500 1000 $345.30 1" at bounding box center [806, 294] width 1505 height 224
click at [635, 241] on div "1 Selected 1 Result 1 Items per page 100 200 500 1000 $345.30 Total Agency Paym…" at bounding box center [807, 241] width 1504 height 76
click at [188, 336] on input "89172" at bounding box center [173, 333] width 83 height 26
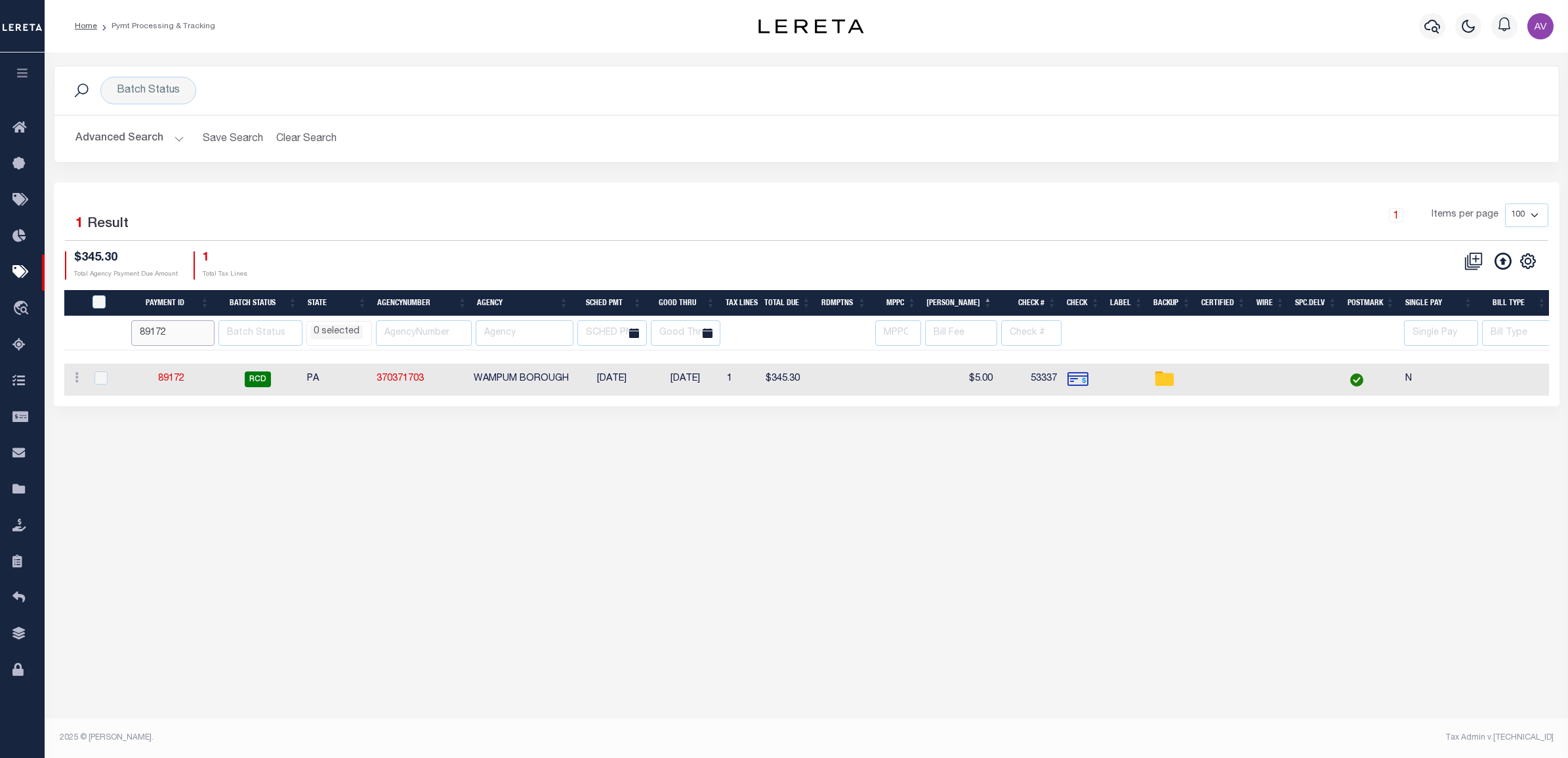
click at [188, 336] on input "89172" at bounding box center [173, 333] width 83 height 26
type input "88848"
select select
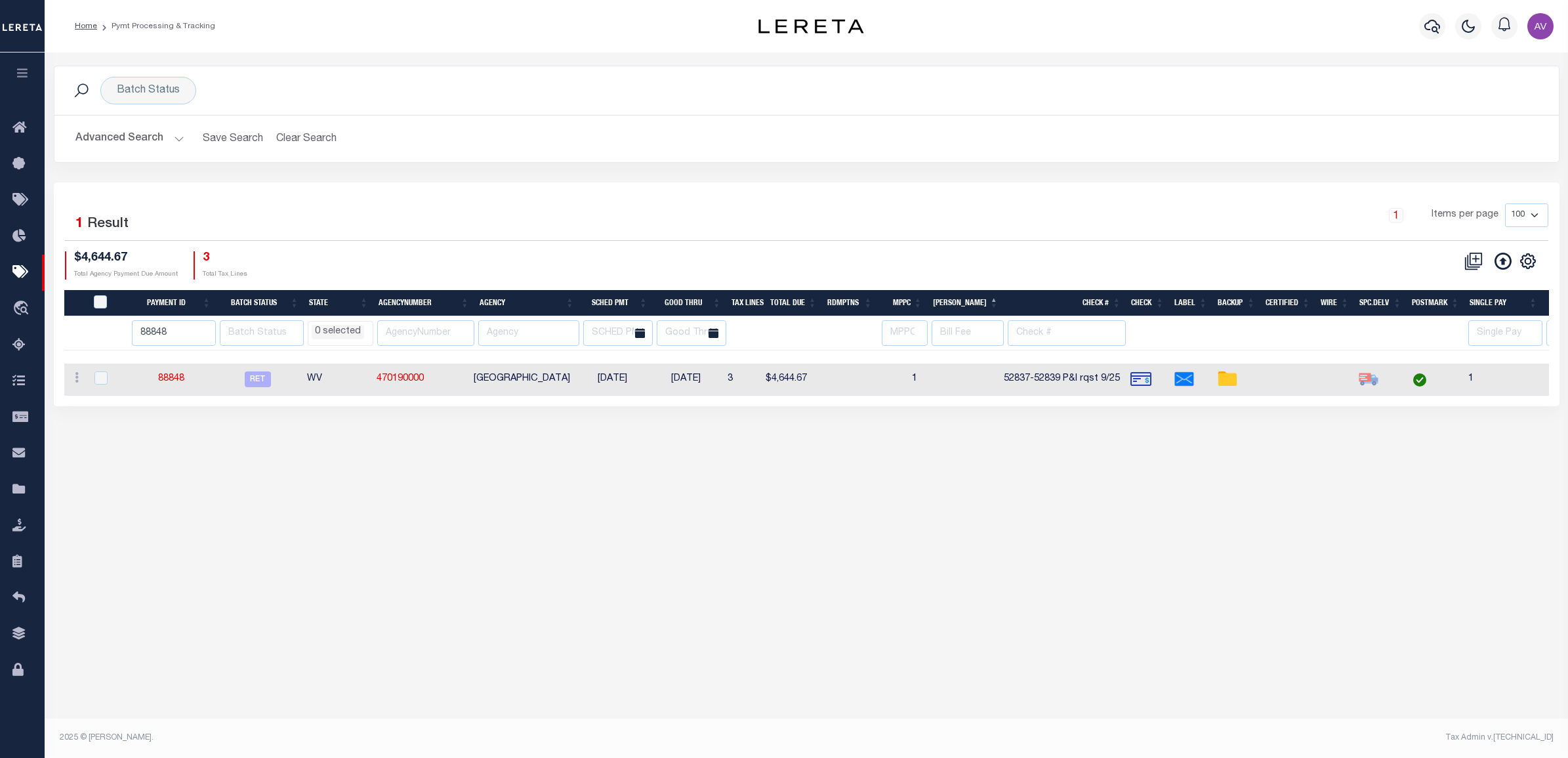
click at [578, 227] on div "1 Items per page 100 200 500 1000" at bounding box center [993, 220] width 1107 height 34
click at [152, 330] on input "88848" at bounding box center [174, 333] width 84 height 26
click at [152, 329] on input "88848" at bounding box center [174, 333] width 84 height 26
click at [991, 234] on div "1 Items per page 100 200 500 1000" at bounding box center [993, 220] width 1107 height 34
click at [929, 580] on div "Batch Status Search Advanced Search Save Search Clear Search PayeeSearchTable_d…" at bounding box center [806, 394] width 1524 height 682
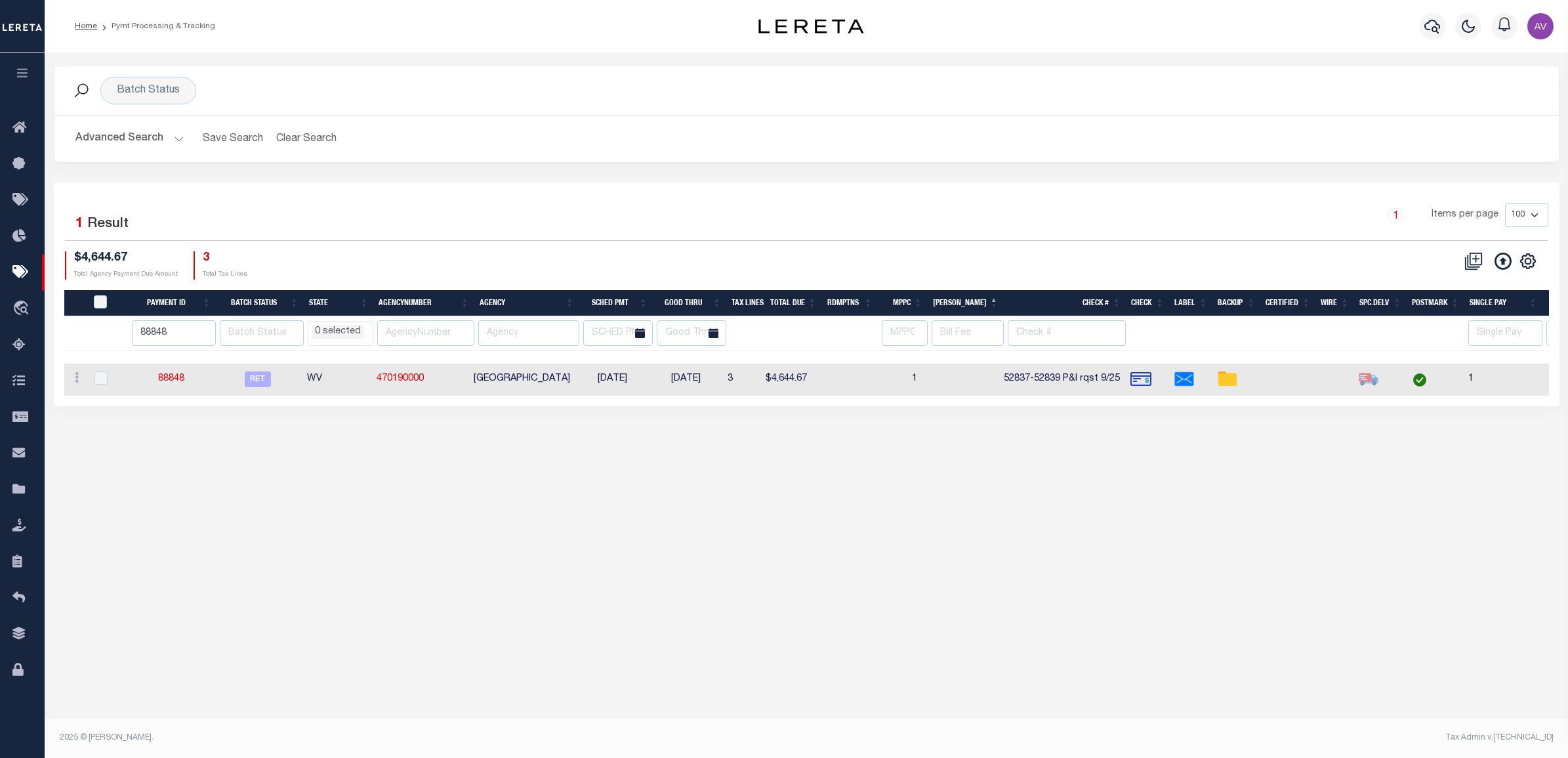
click at [933, 238] on div "1 Items per page 100 200 500 1000" at bounding box center [994, 222] width 1127 height 37
click at [166, 336] on input "88848" at bounding box center [174, 333] width 84 height 26
click at [397, 233] on div "1 Selected 1 Result" at bounding box center [243, 222] width 357 height 37
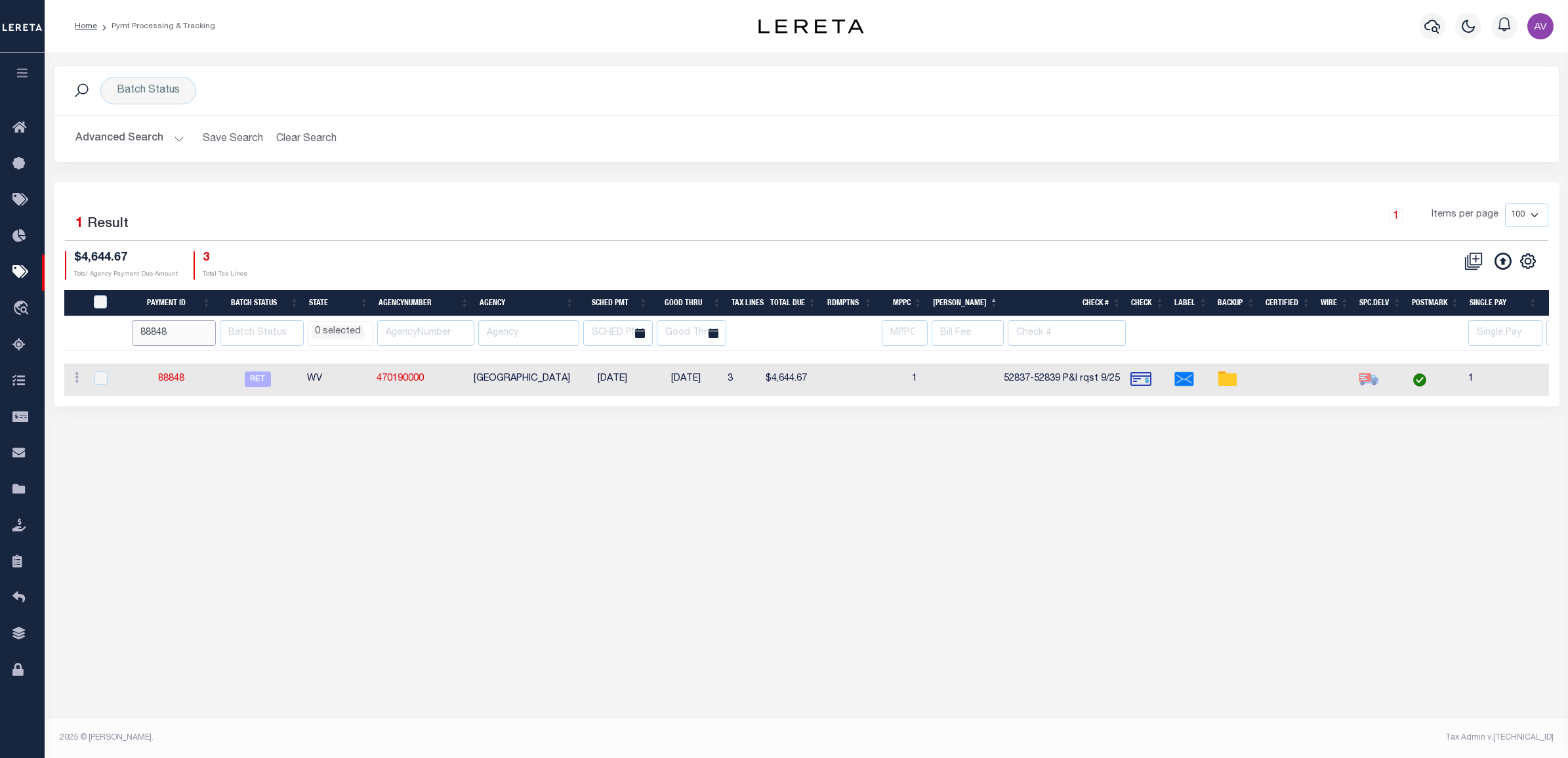
click at [164, 330] on input "88848" at bounding box center [174, 333] width 84 height 26
click at [163, 330] on input "88848" at bounding box center [174, 333] width 84 height 26
drag, startPoint x: 587, startPoint y: 168, endPoint x: 562, endPoint y: 37, distance: 133.4
click at [587, 165] on div "Batch Status Search Advanced Search Save Search Clear Search PayeeSearchTable_d…" at bounding box center [807, 124] width 1525 height 116
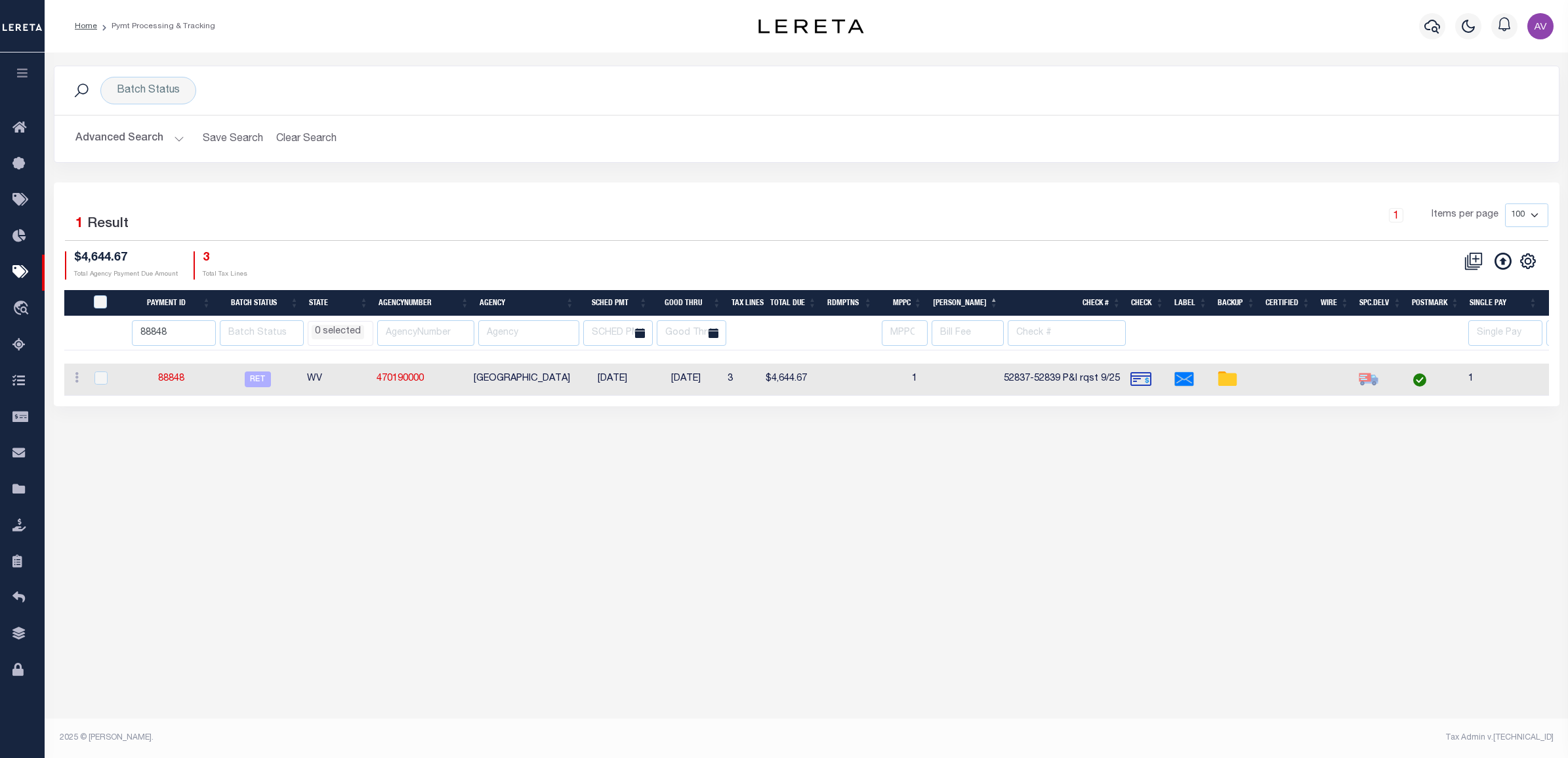
click at [185, 313] on th "Payment ID" at bounding box center [171, 303] width 88 height 27
click at [181, 332] on input "88848" at bounding box center [174, 333] width 84 height 26
select select
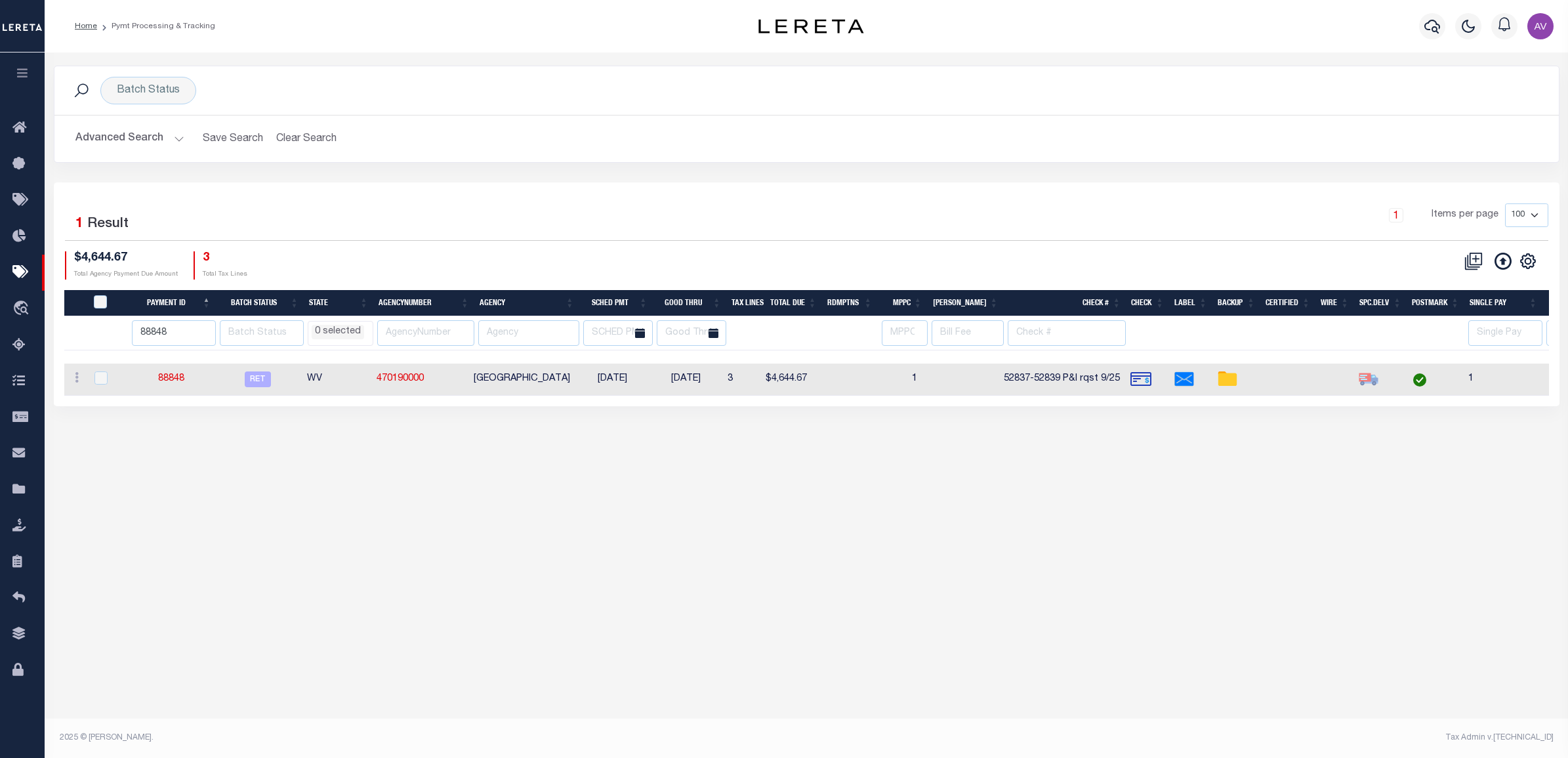
click at [181, 332] on input "88848" at bounding box center [174, 333] width 84 height 26
type input "89172"
select select
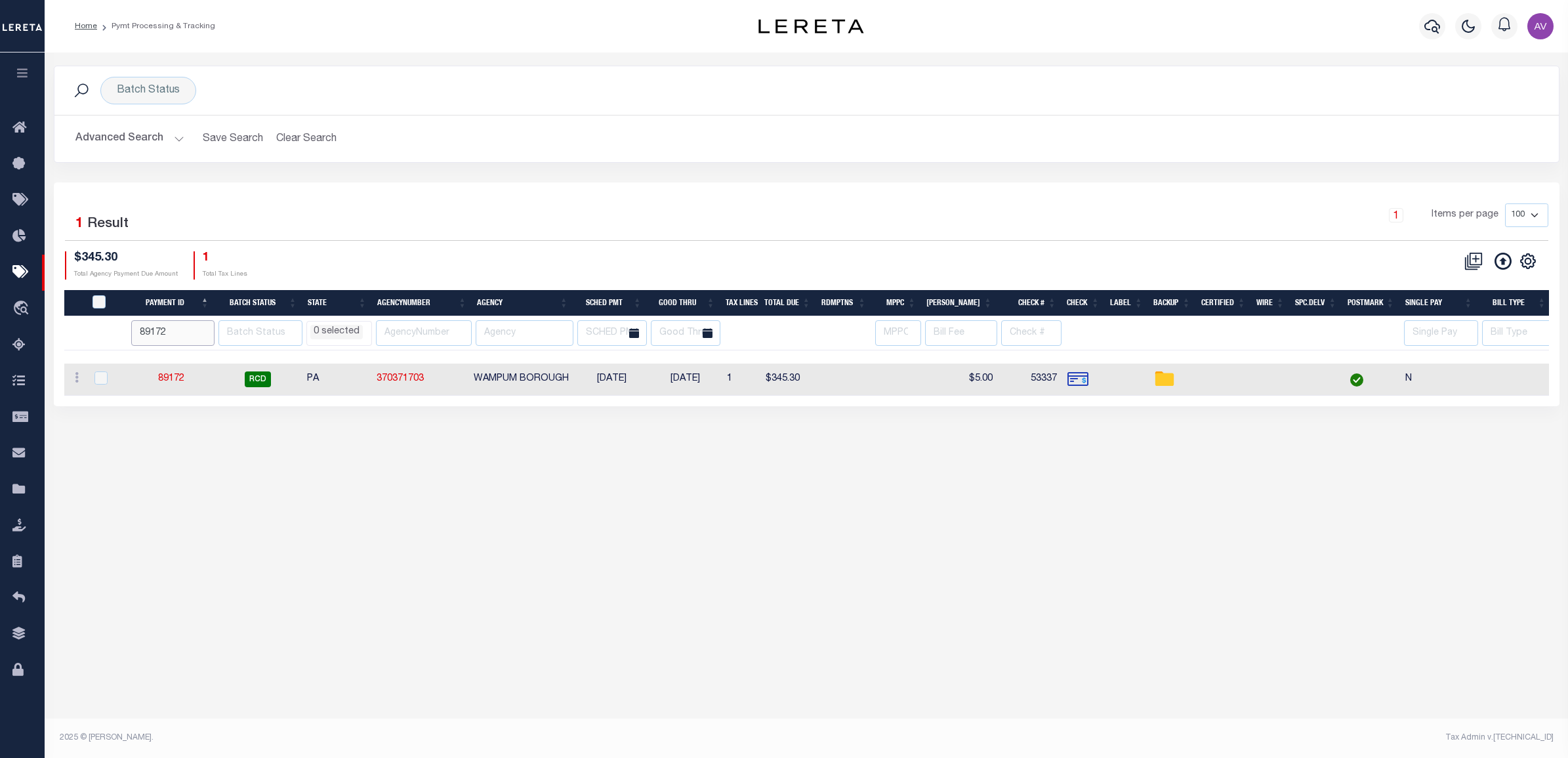
select select
click at [178, 381] on link "89172" at bounding box center [171, 379] width 26 height 9
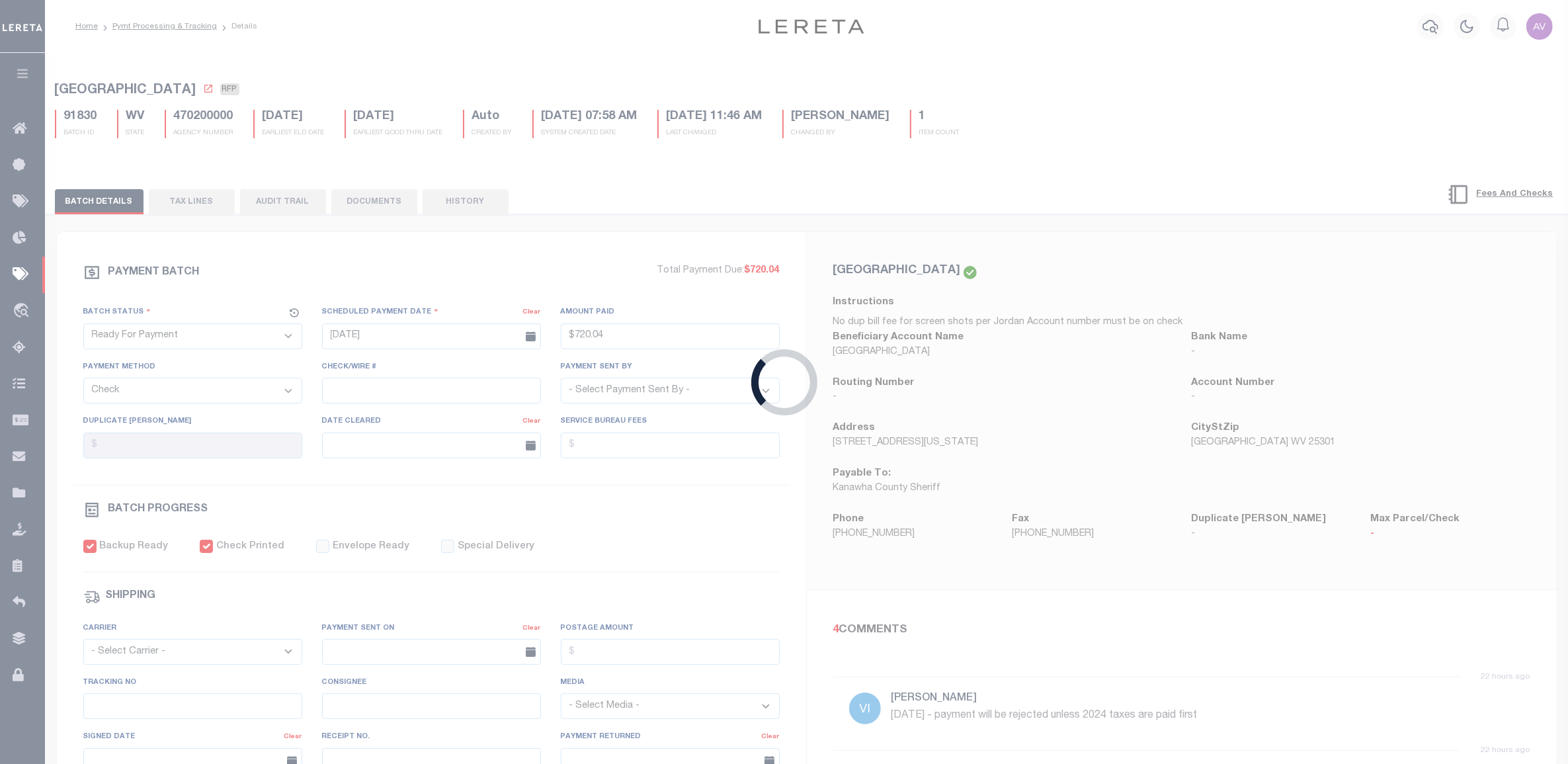
select select "RCD"
type input "[DATE]"
type input "$345.3"
type input "53337"
select select "[PERSON_NAME]"
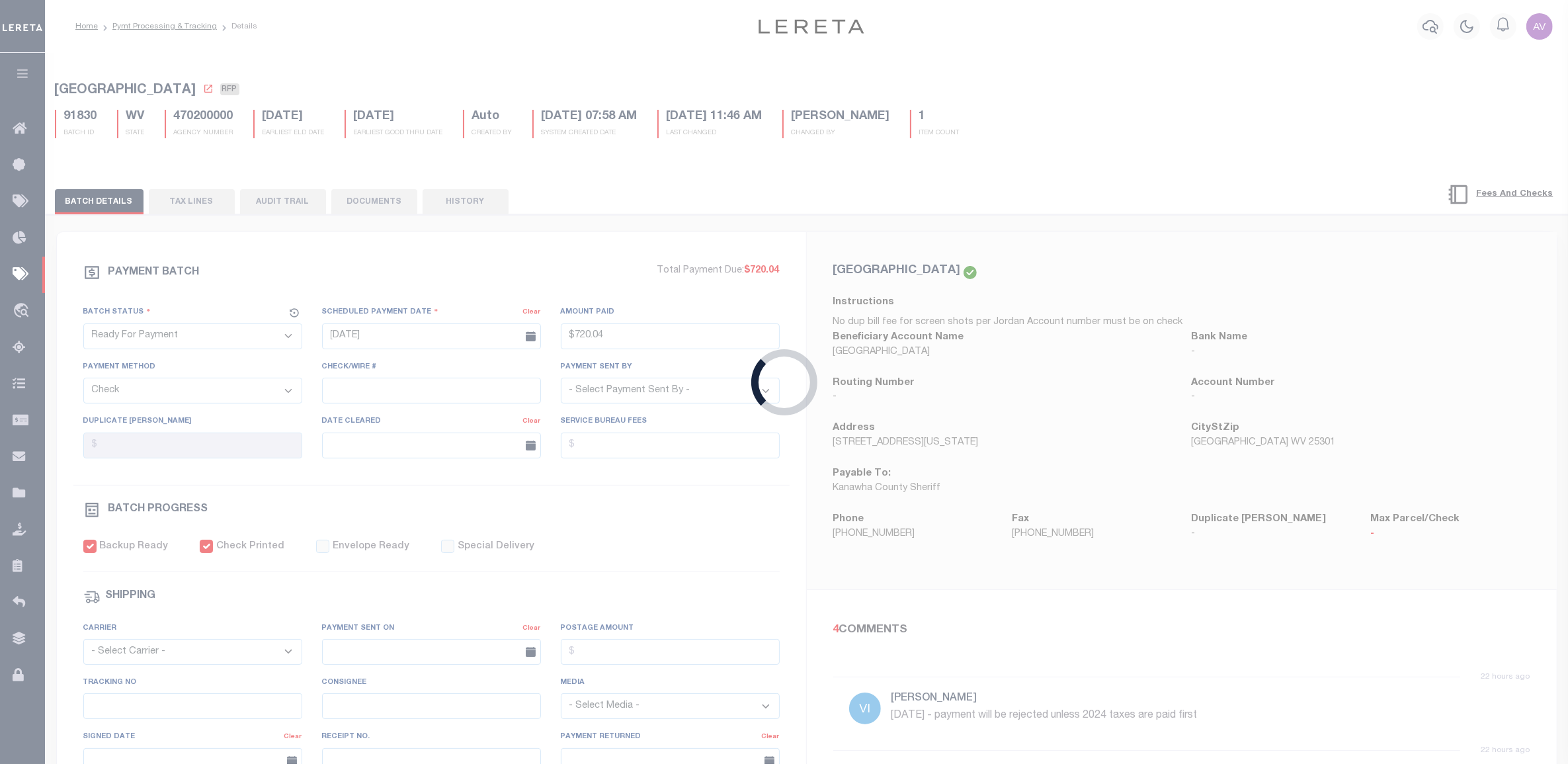
type input "$5"
checkbox input "true"
select select "FDX"
type input "[DATE]"
type input "884391859685"
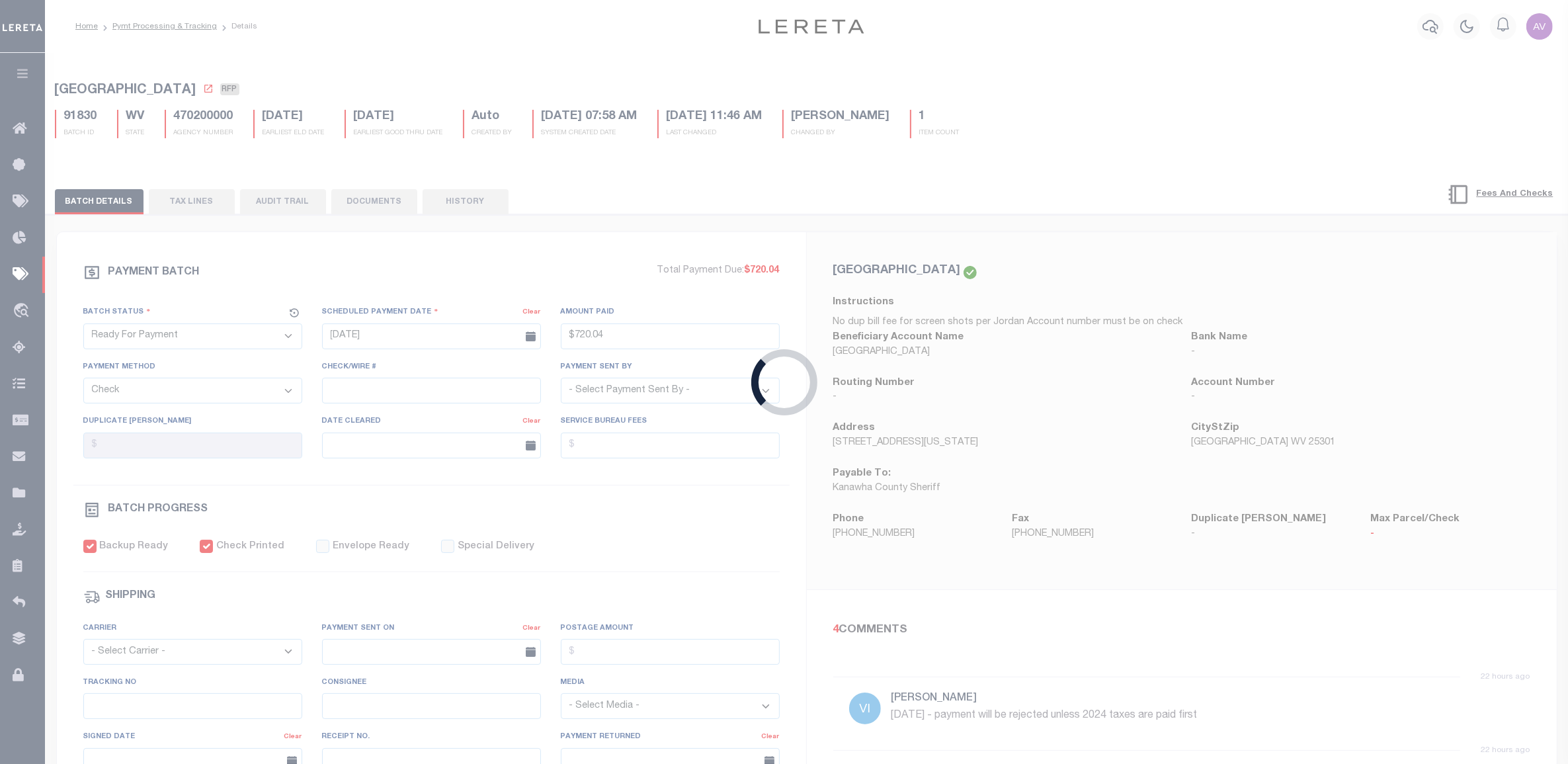
type input "Signature not required"
type input "09/17/2025"
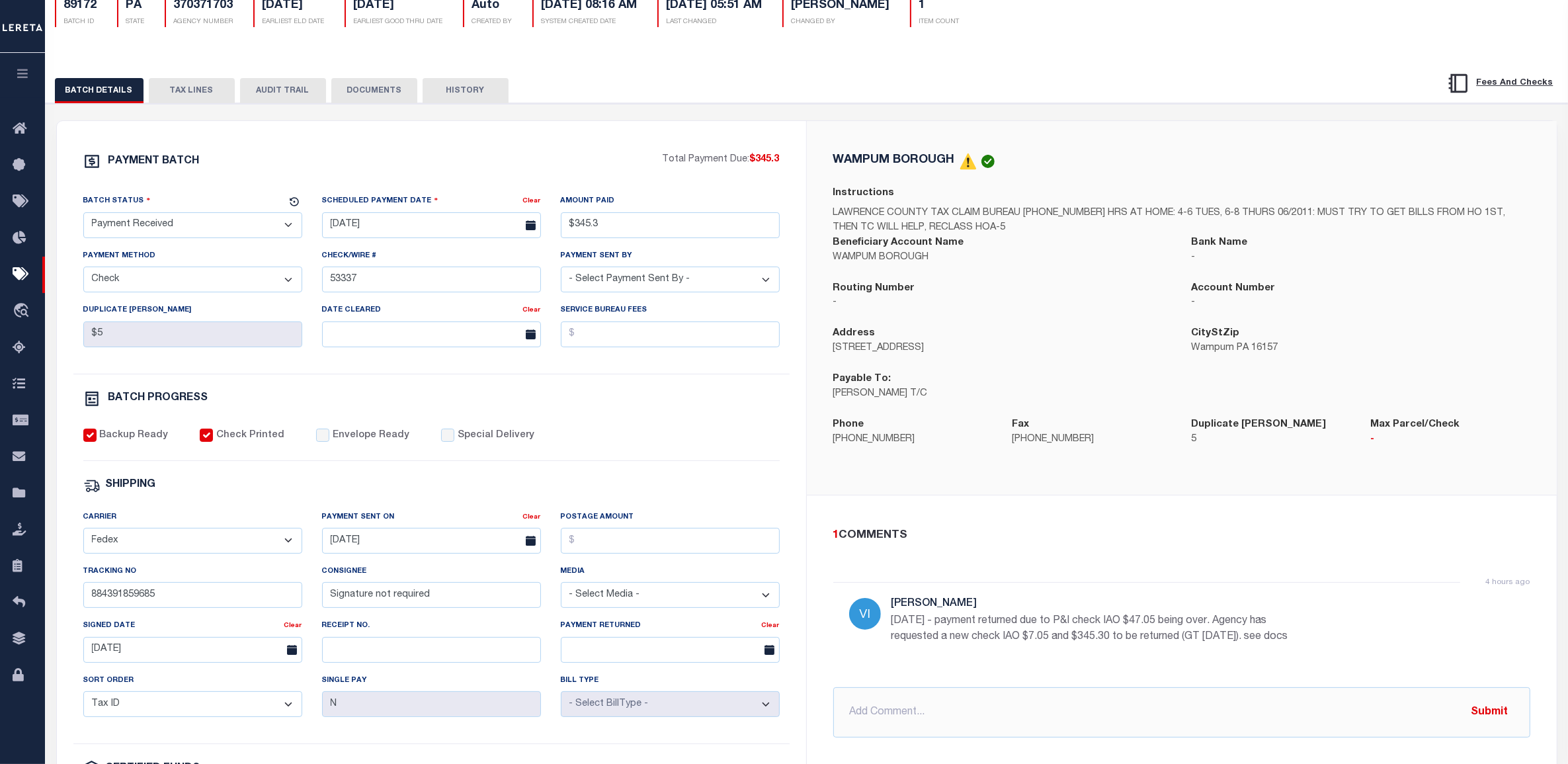
scroll to position [165, 0]
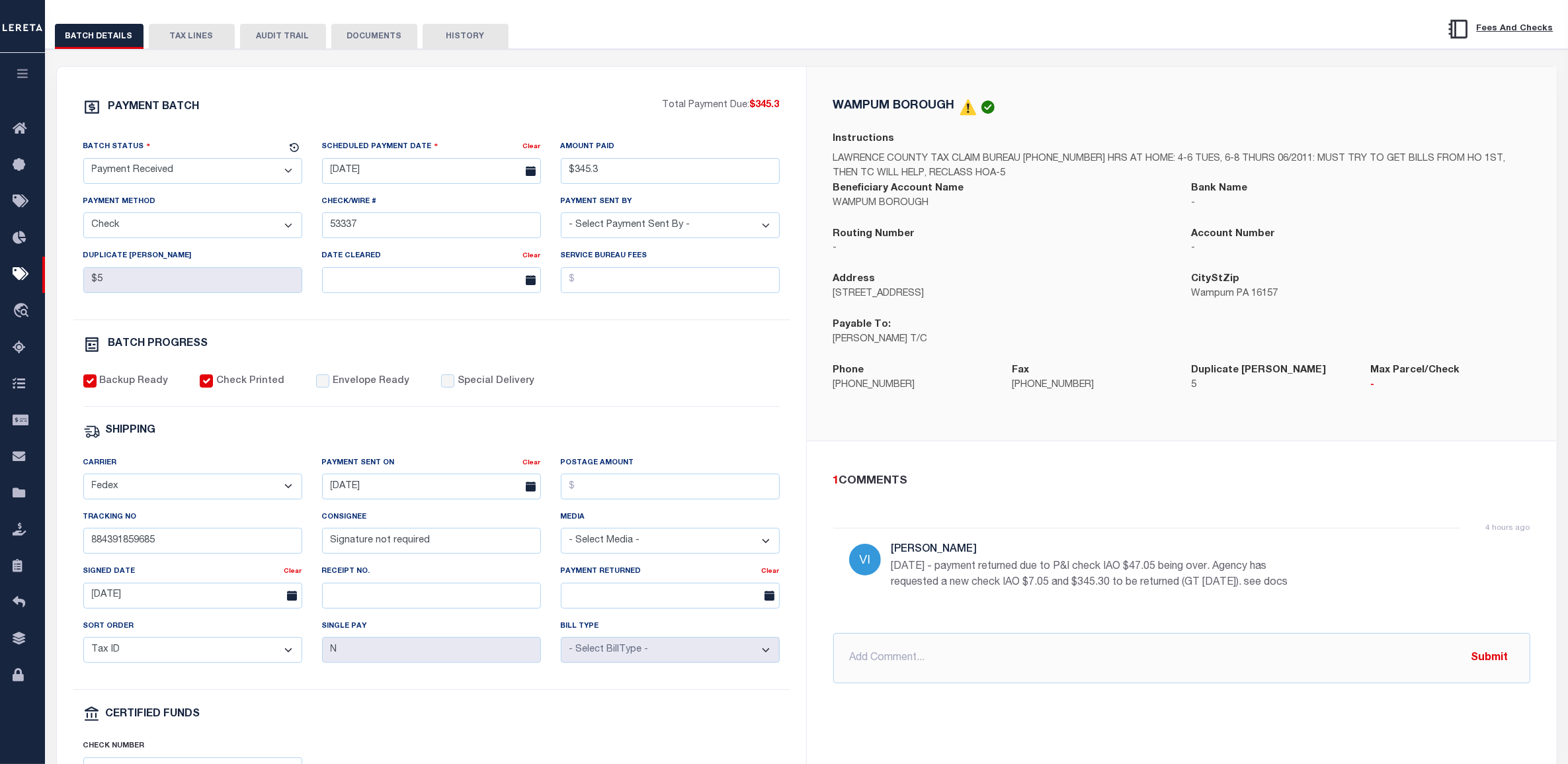
click at [541, 88] on div "PAYMENT BATCH Total Payment Due: $345.3 Batch Status" at bounding box center [431, 454] width 749 height 774
click at [970, 341] on p "SUE DEAN T/C" at bounding box center [1003, 340] width 339 height 15
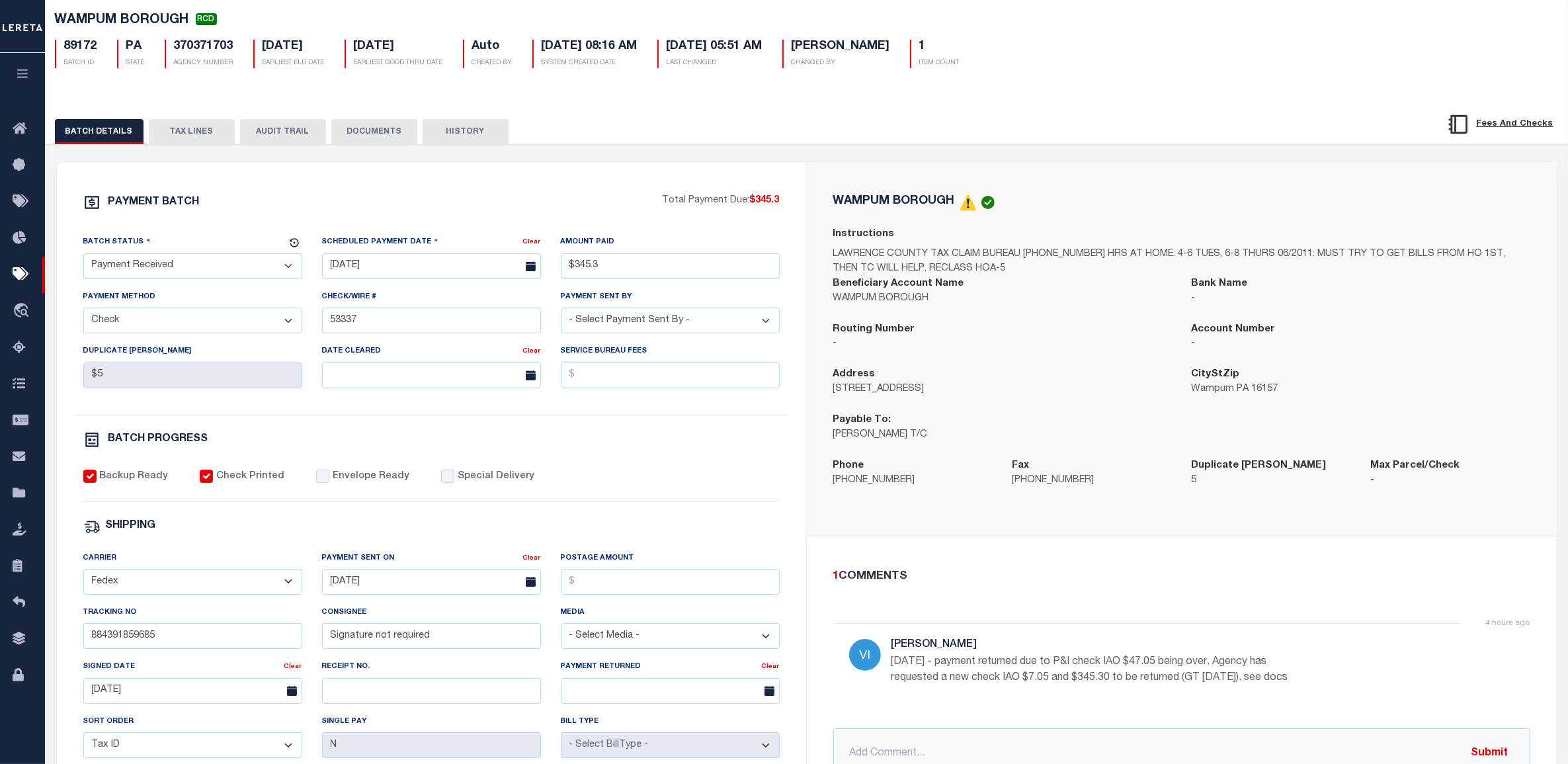
scroll to position [0, 0]
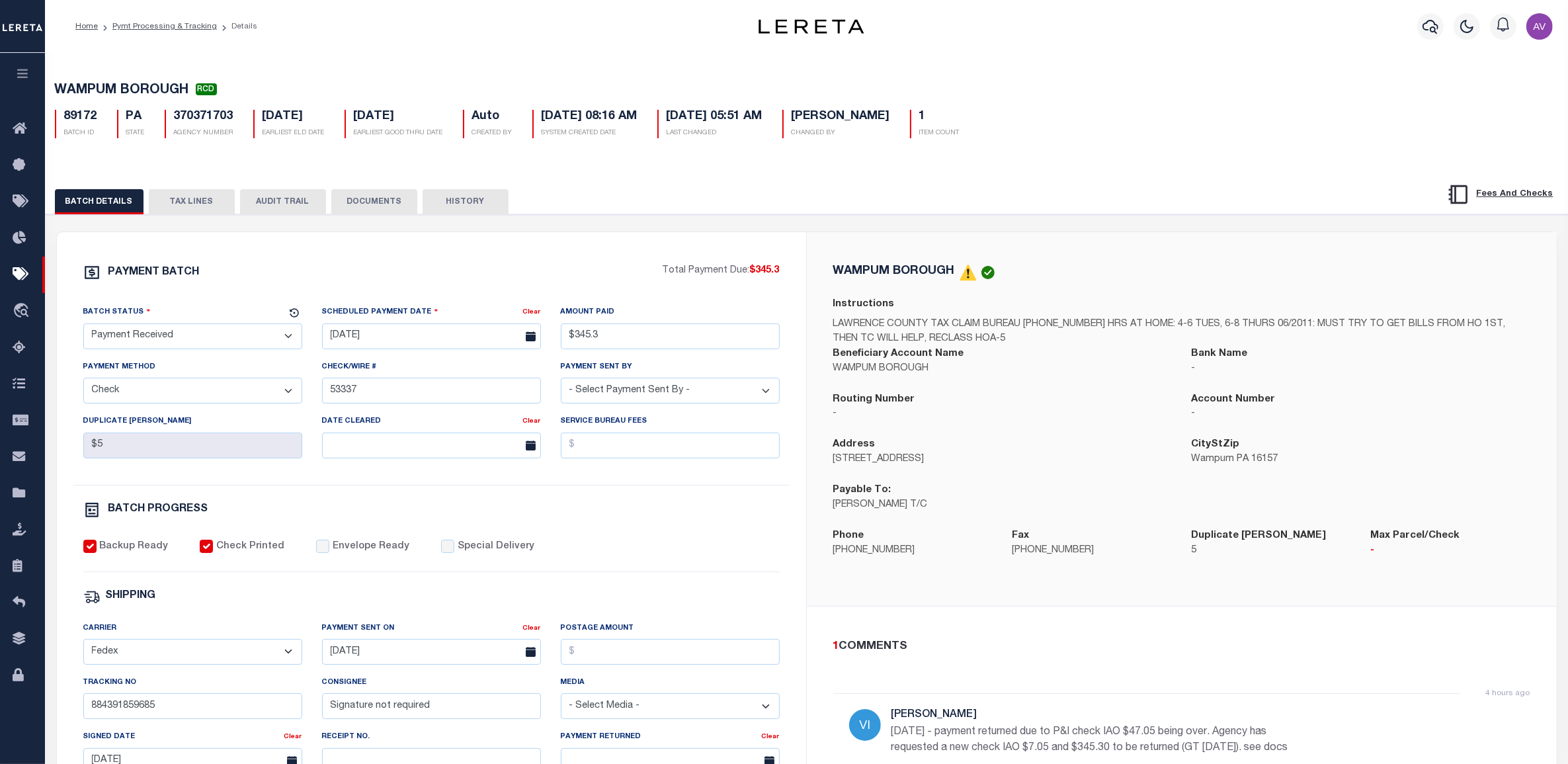
click at [842, 223] on div "PAYMENT BATCH Total Payment Due: $345.3 Batch Status" at bounding box center [807, 642] width 1536 height 856
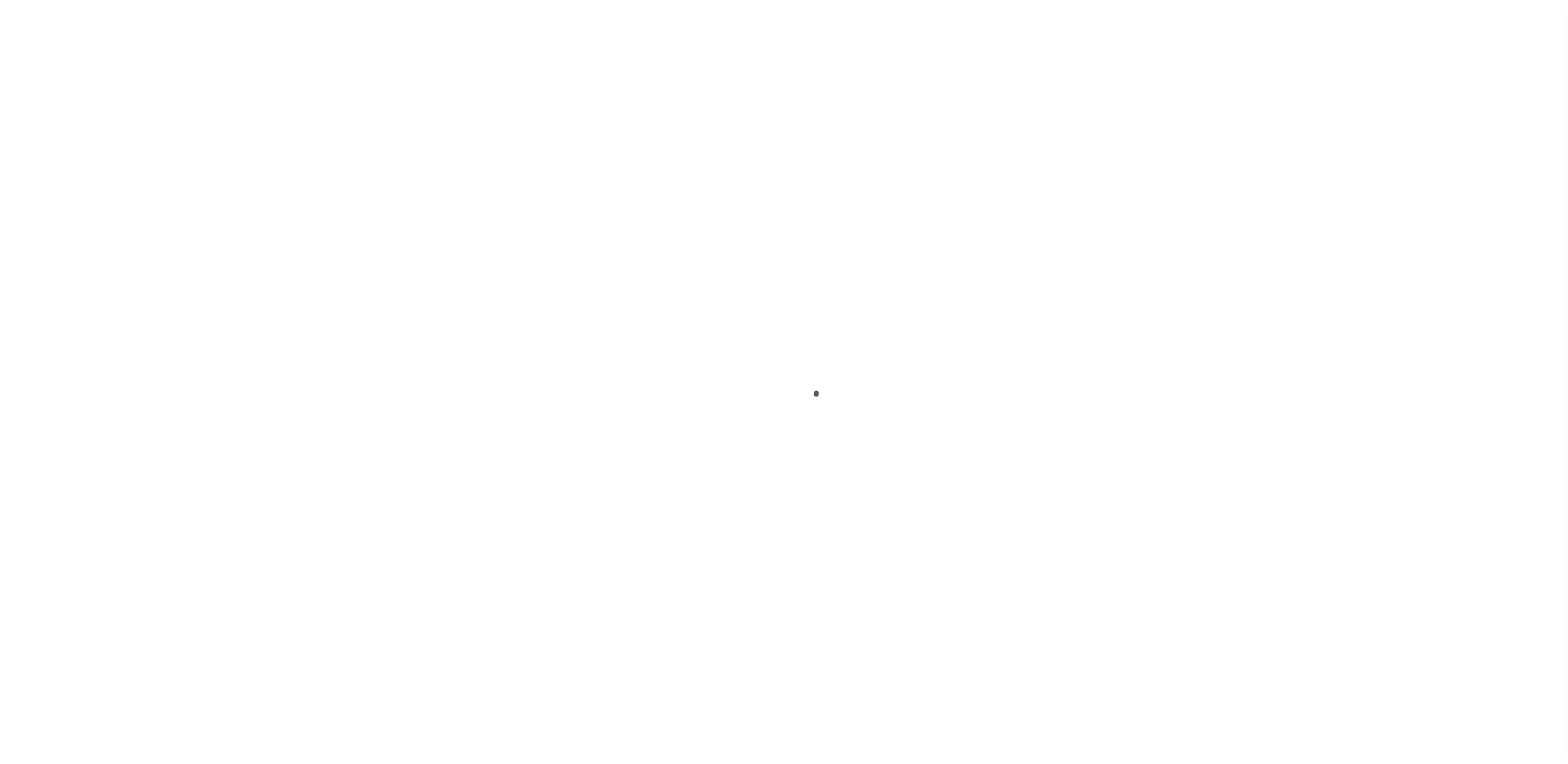
select select "RCD"
select select "CHK"
select select "[PERSON_NAME]"
select select "FDX"
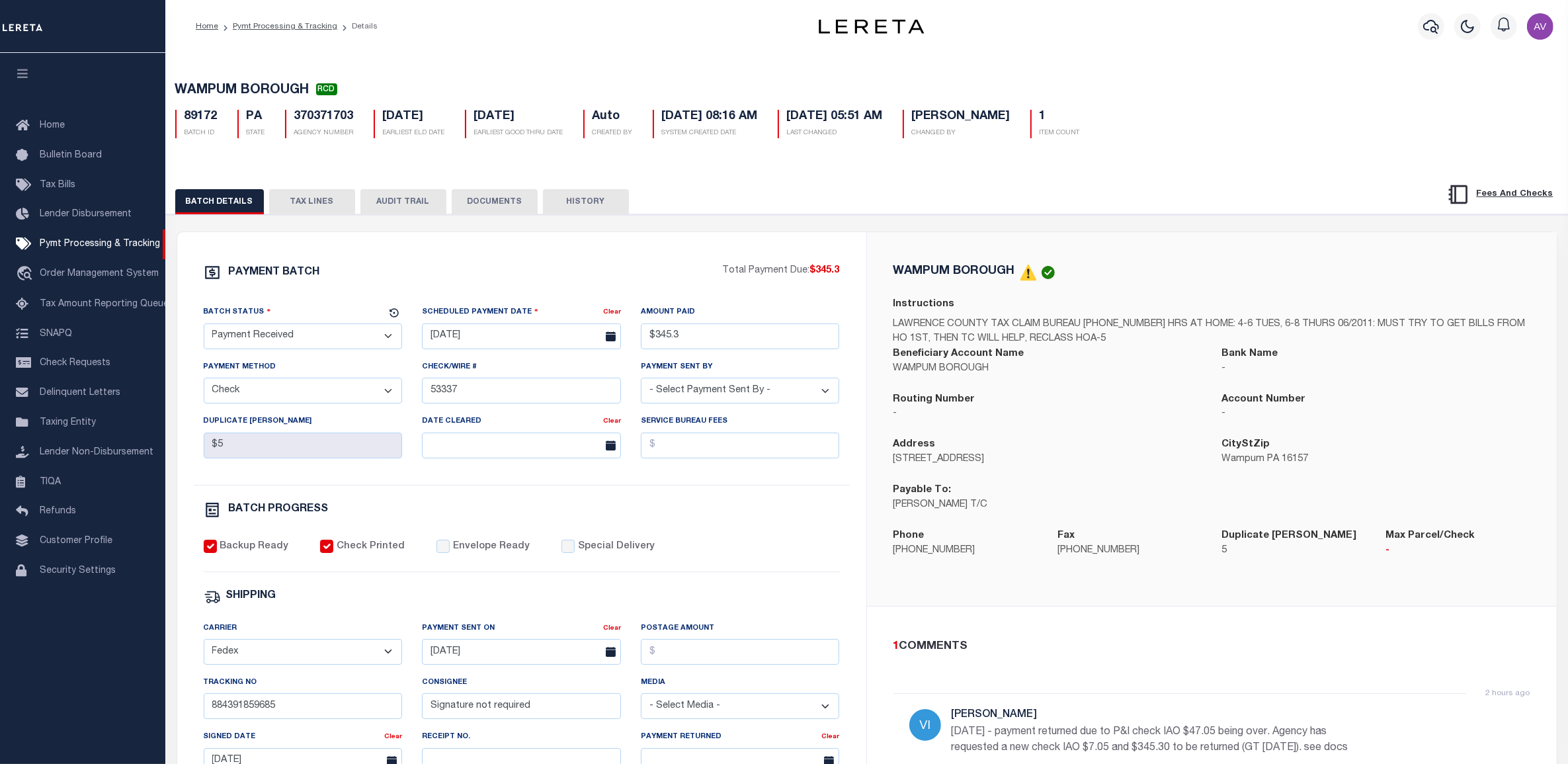
click at [726, 243] on div "PAYMENT BATCH Total Payment Due: $345.3 Batch Status" at bounding box center [522, 619] width 689 height 774
click at [329, 203] on button "TAX LINES" at bounding box center [312, 201] width 86 height 25
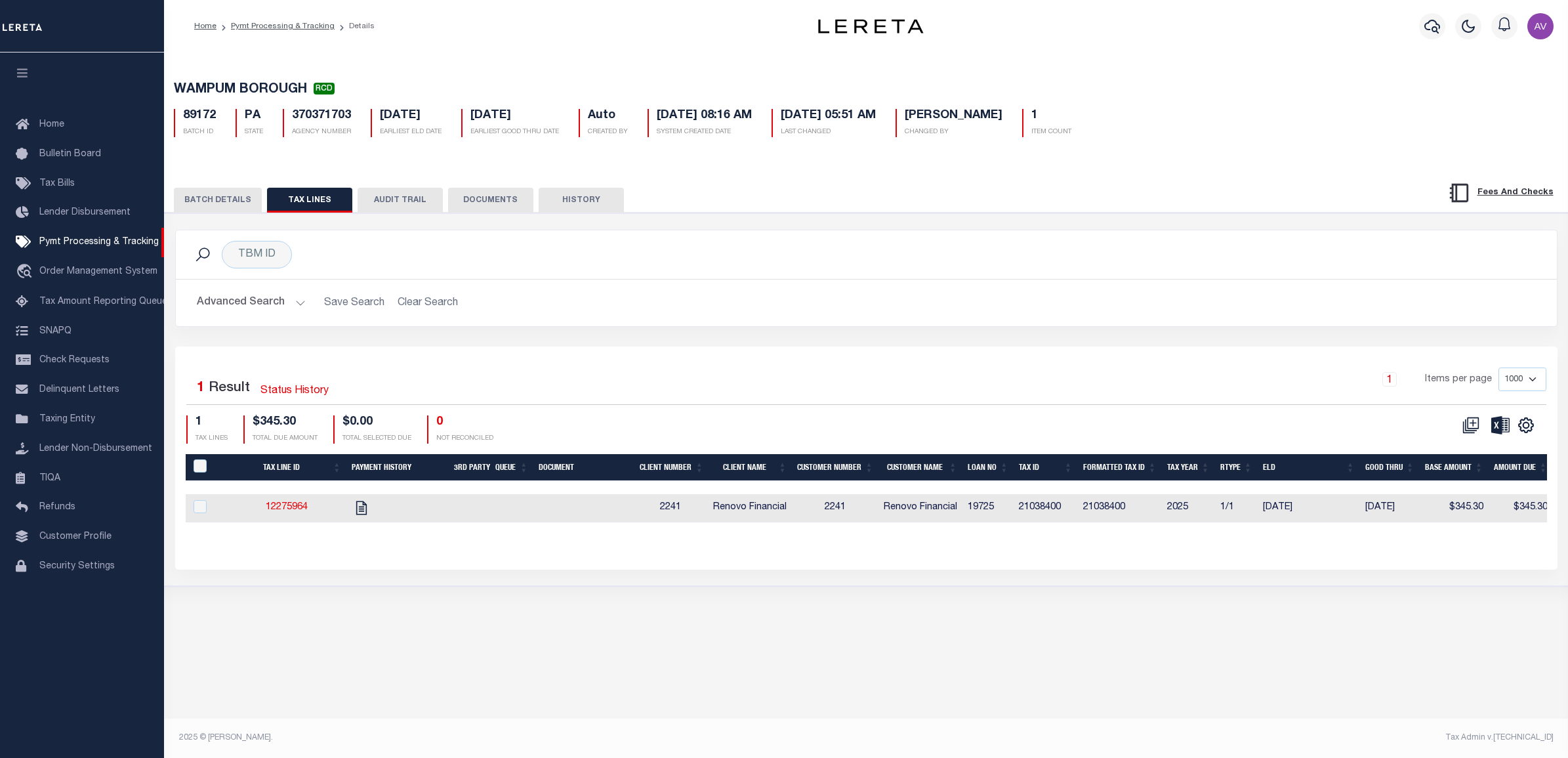
click at [227, 212] on button "BATCH DETAILS" at bounding box center [217, 200] width 88 height 25
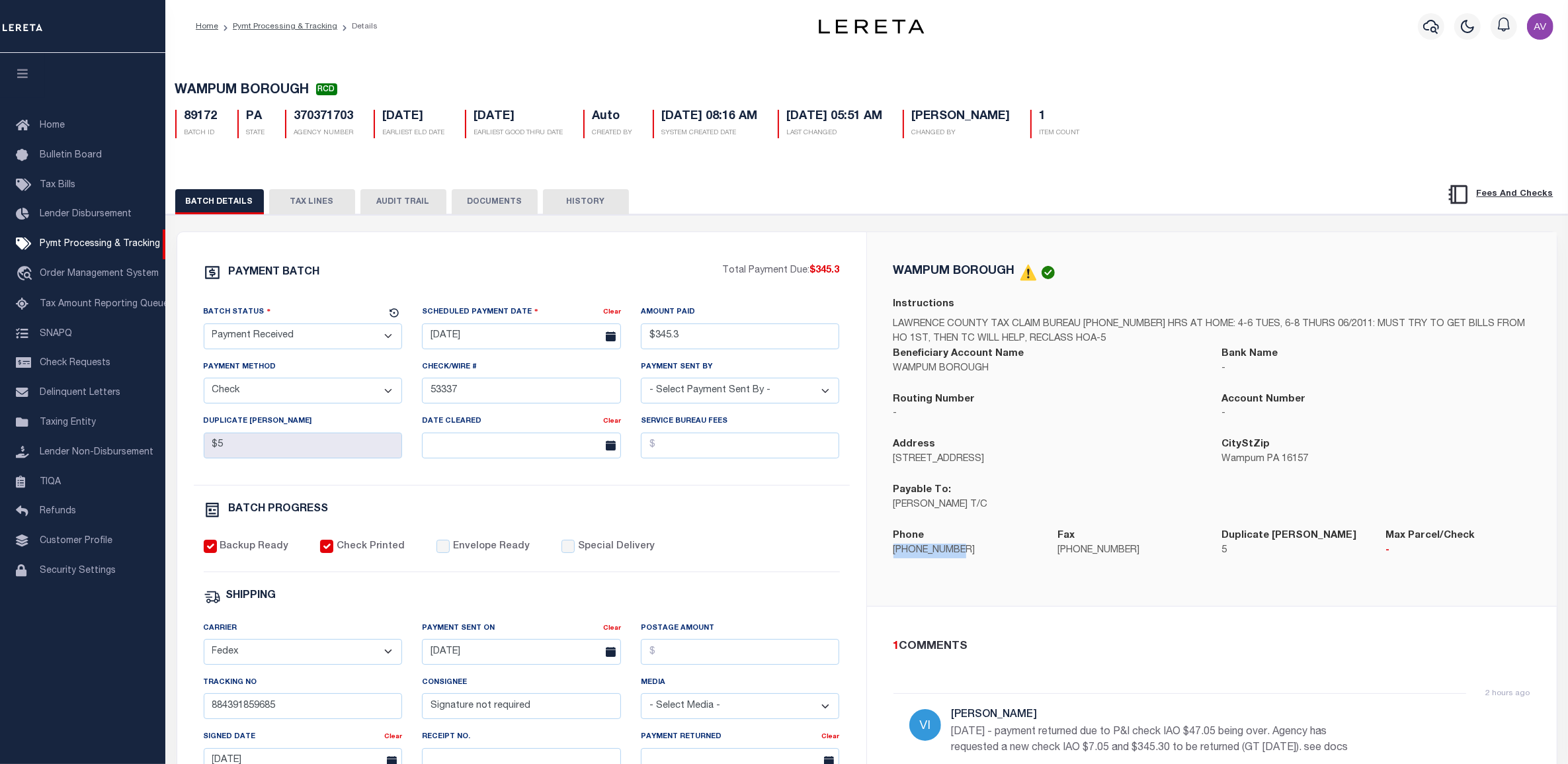
drag, startPoint x: 976, startPoint y: 566, endPoint x: 887, endPoint y: 563, distance: 89.1
click at [887, 563] on div "Phone [PHONE_NUMBER]" at bounding box center [966, 551] width 164 height 46
copy p "[PHONE_NUMBER]"
drag, startPoint x: 296, startPoint y: 194, endPoint x: 298, endPoint y: 207, distance: 13.2
click at [296, 194] on button "TAX LINES" at bounding box center [312, 201] width 86 height 25
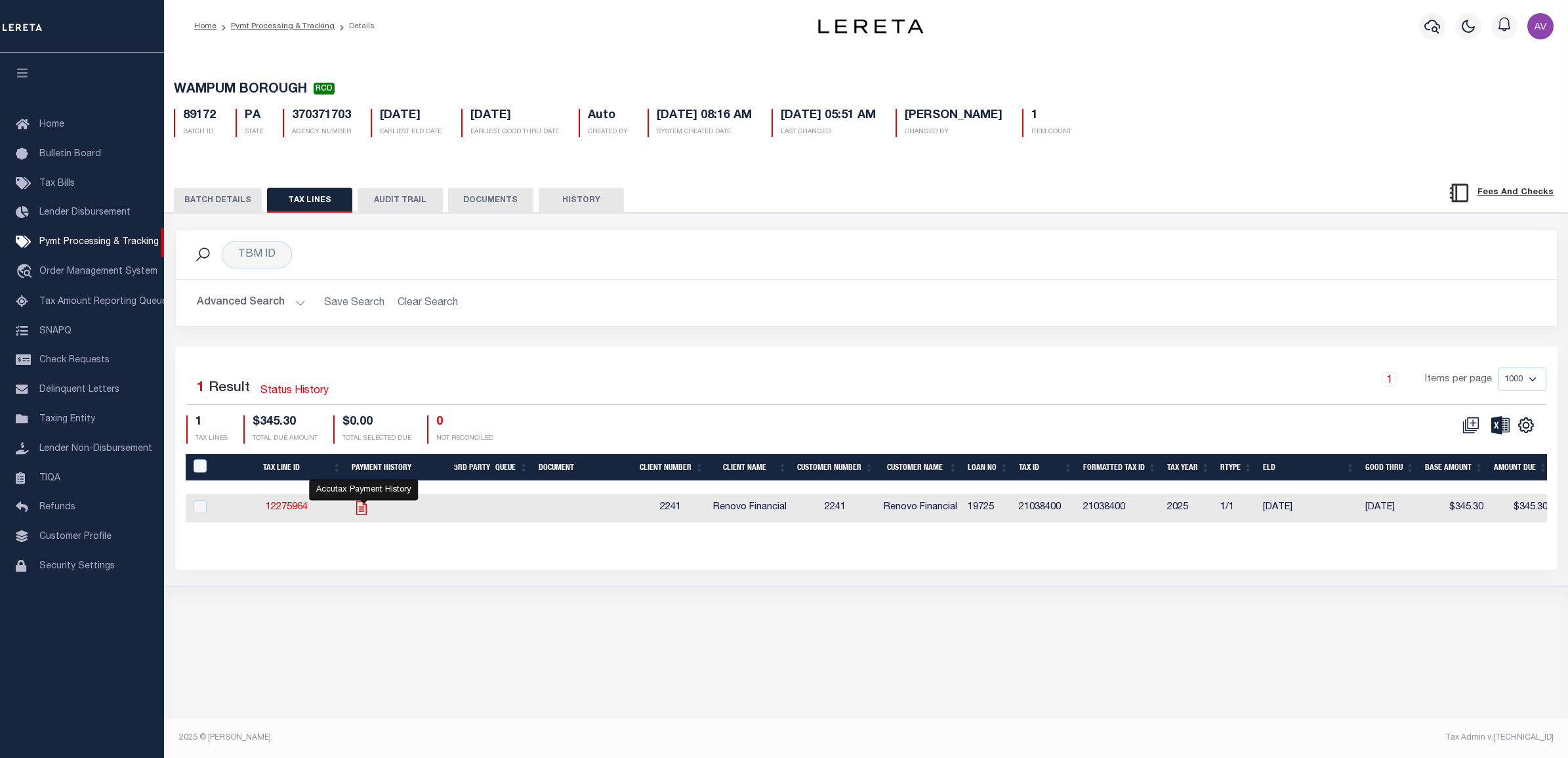
click at [359, 513] on icon "" at bounding box center [361, 507] width 17 height 17
checkbox input "true"
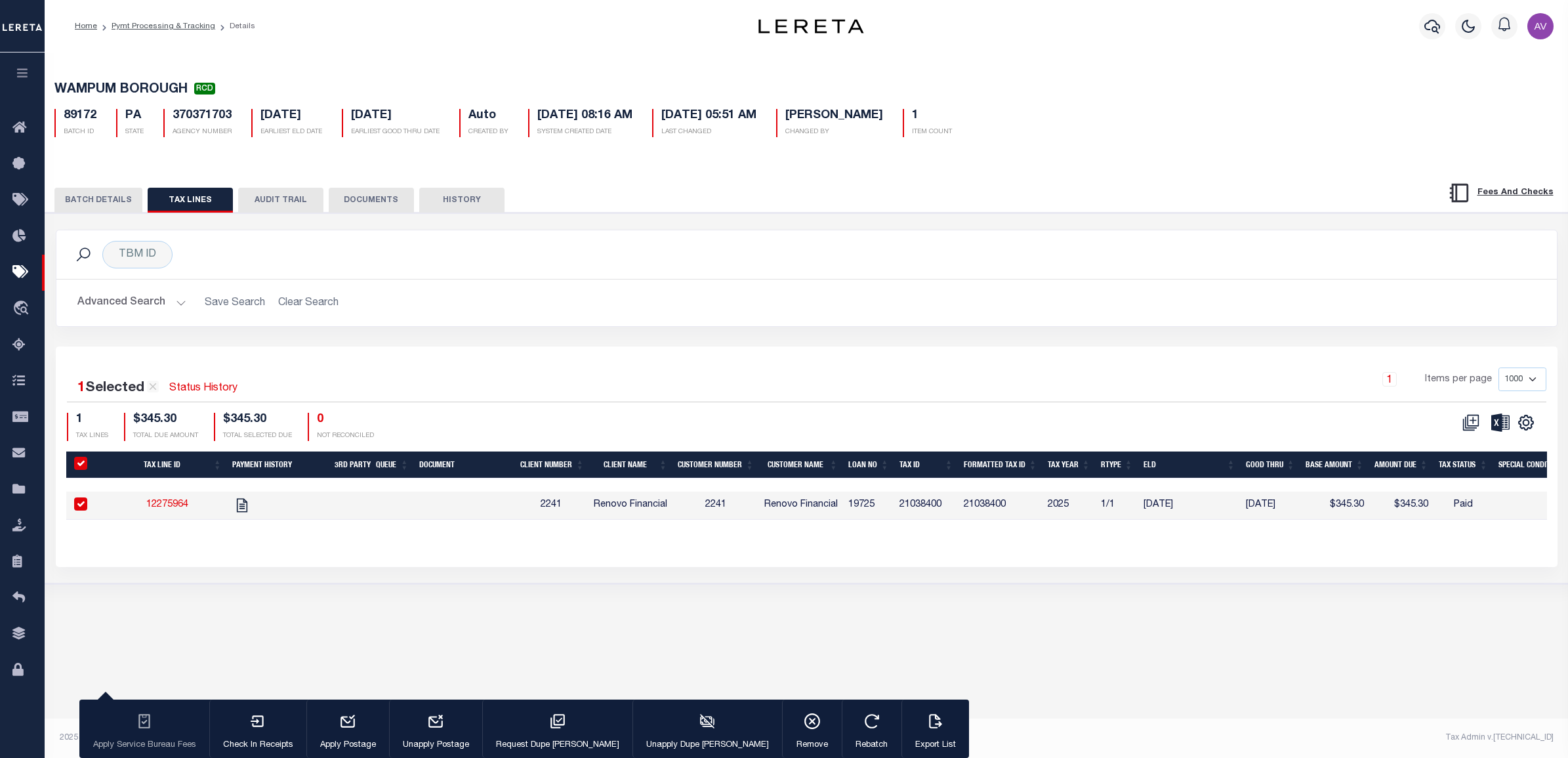
click at [868, 506] on td "19725" at bounding box center [868, 506] width 51 height 29
checkbox input "false"
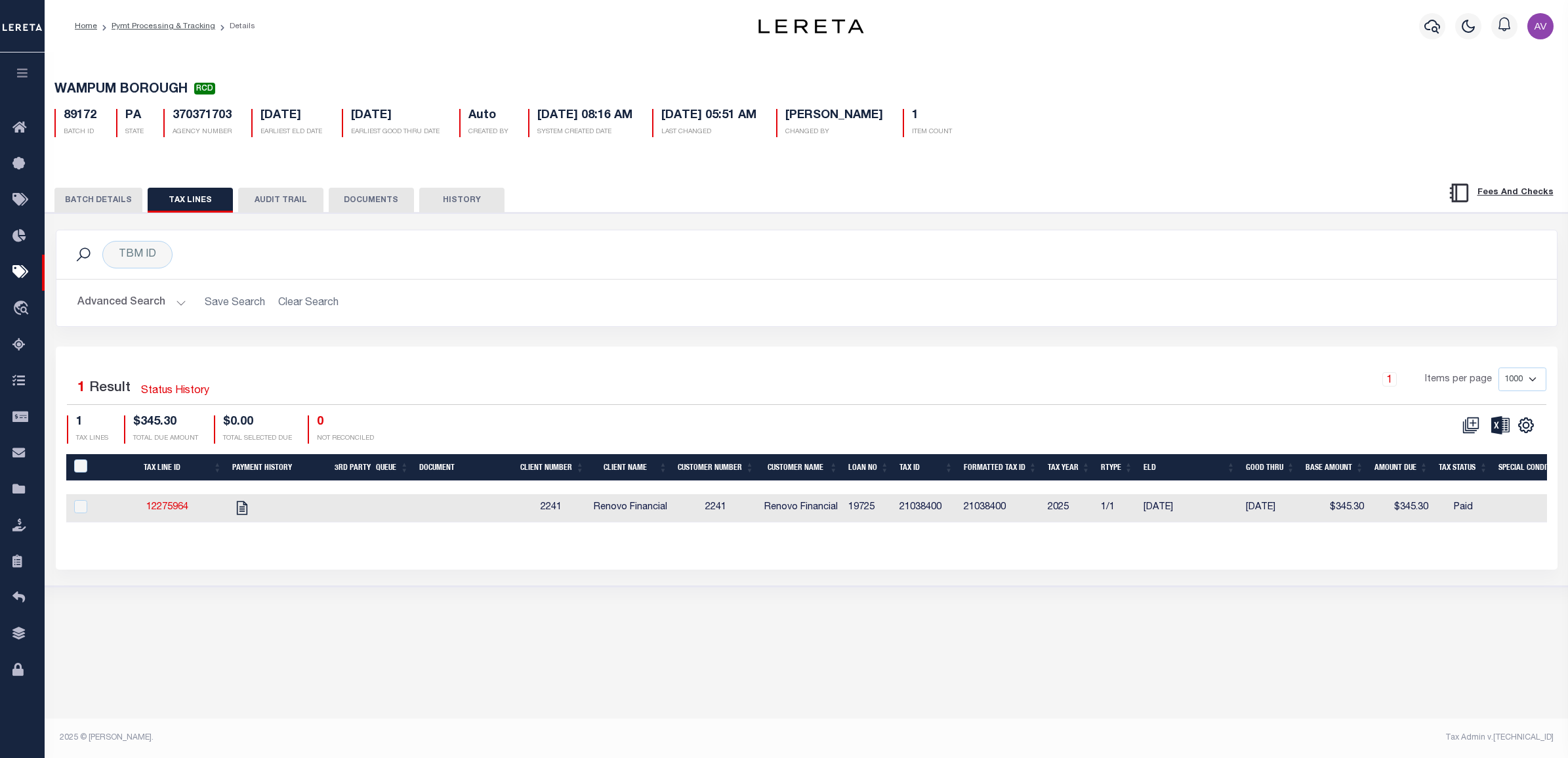
click at [868, 506] on td "19725" at bounding box center [868, 508] width 51 height 29
checkbox input "true"
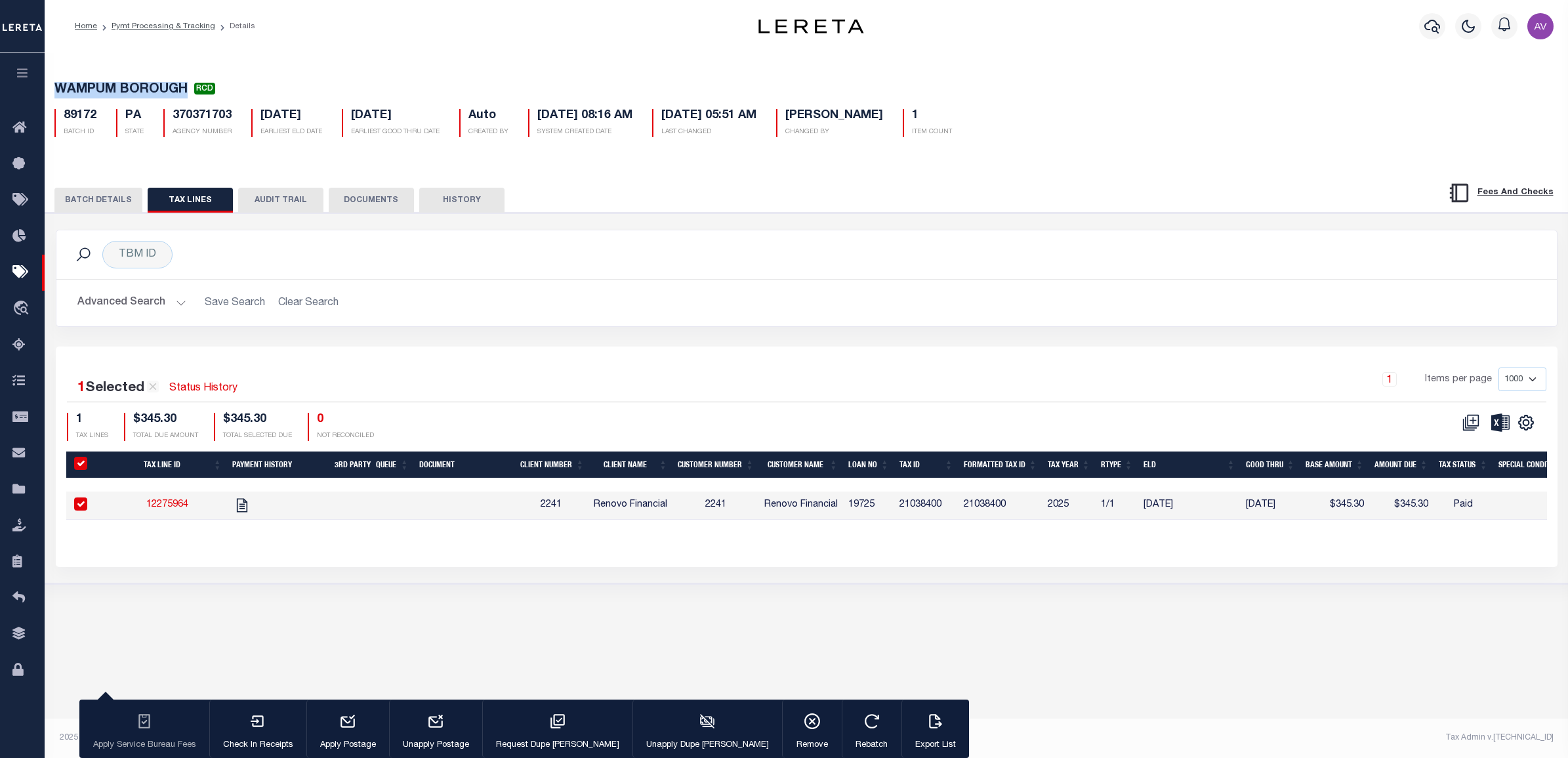
drag, startPoint x: 190, startPoint y: 87, endPoint x: 55, endPoint y: 90, distance: 135.0
click at [55, 90] on span "WAMPUM BOROUGH" at bounding box center [121, 90] width 133 height 13
copy span "WAMPUM BOROUGH"
click at [976, 507] on td "21038400" at bounding box center [1000, 506] width 84 height 29
checkbox input "false"
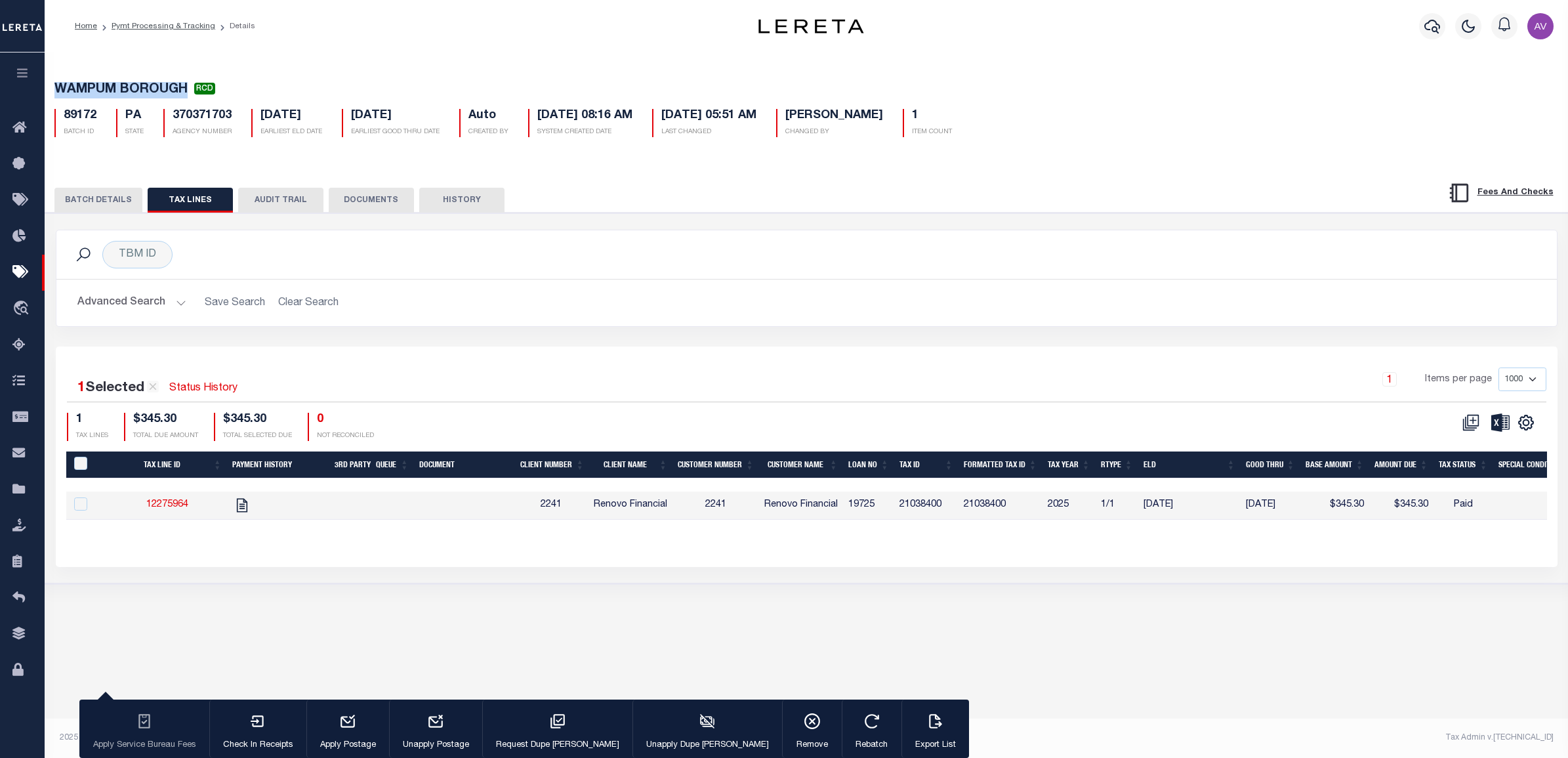
checkbox input "false"
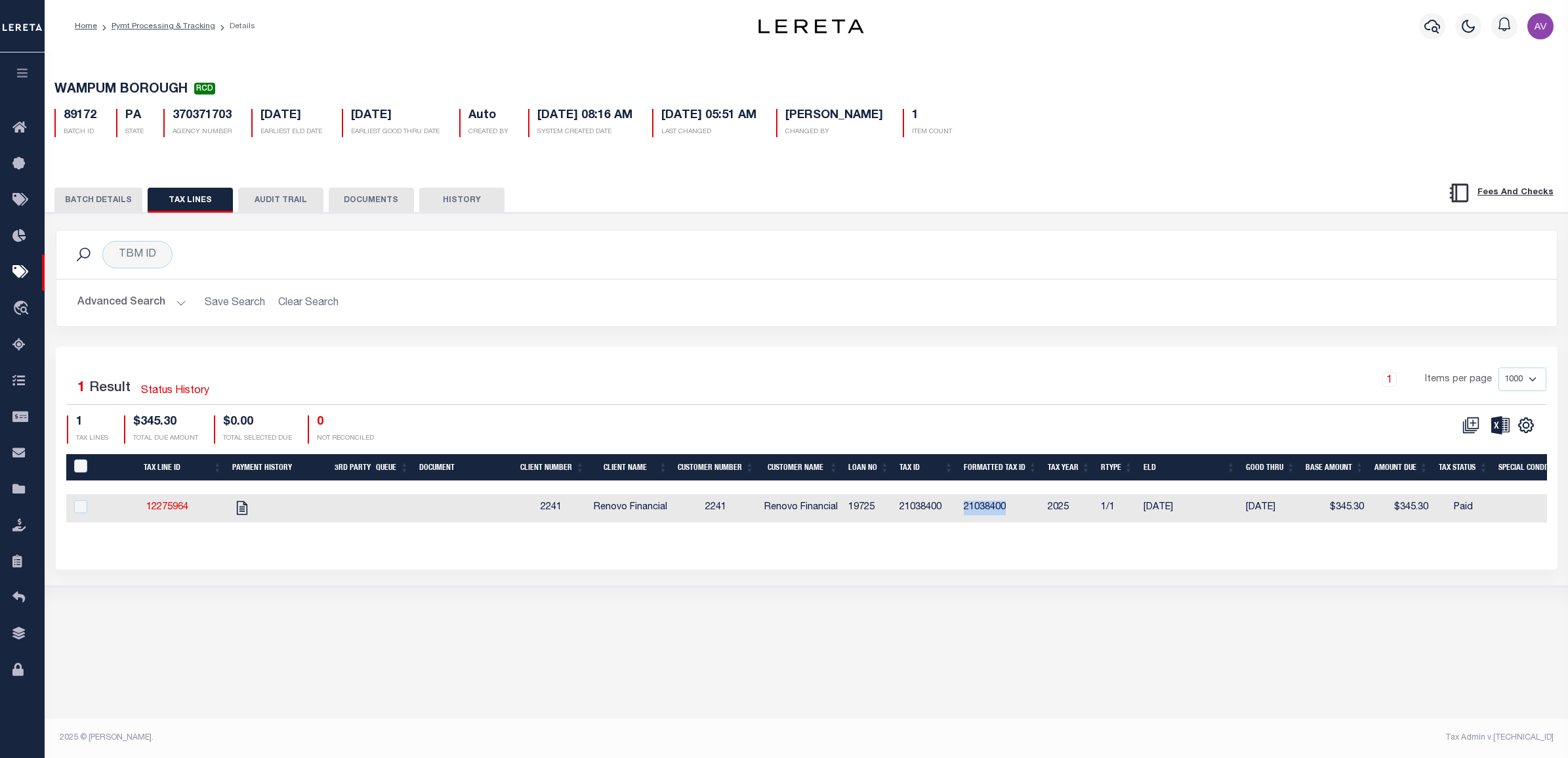
click at [976, 507] on td "21038400" at bounding box center [1000, 508] width 84 height 29
checkbox input "true"
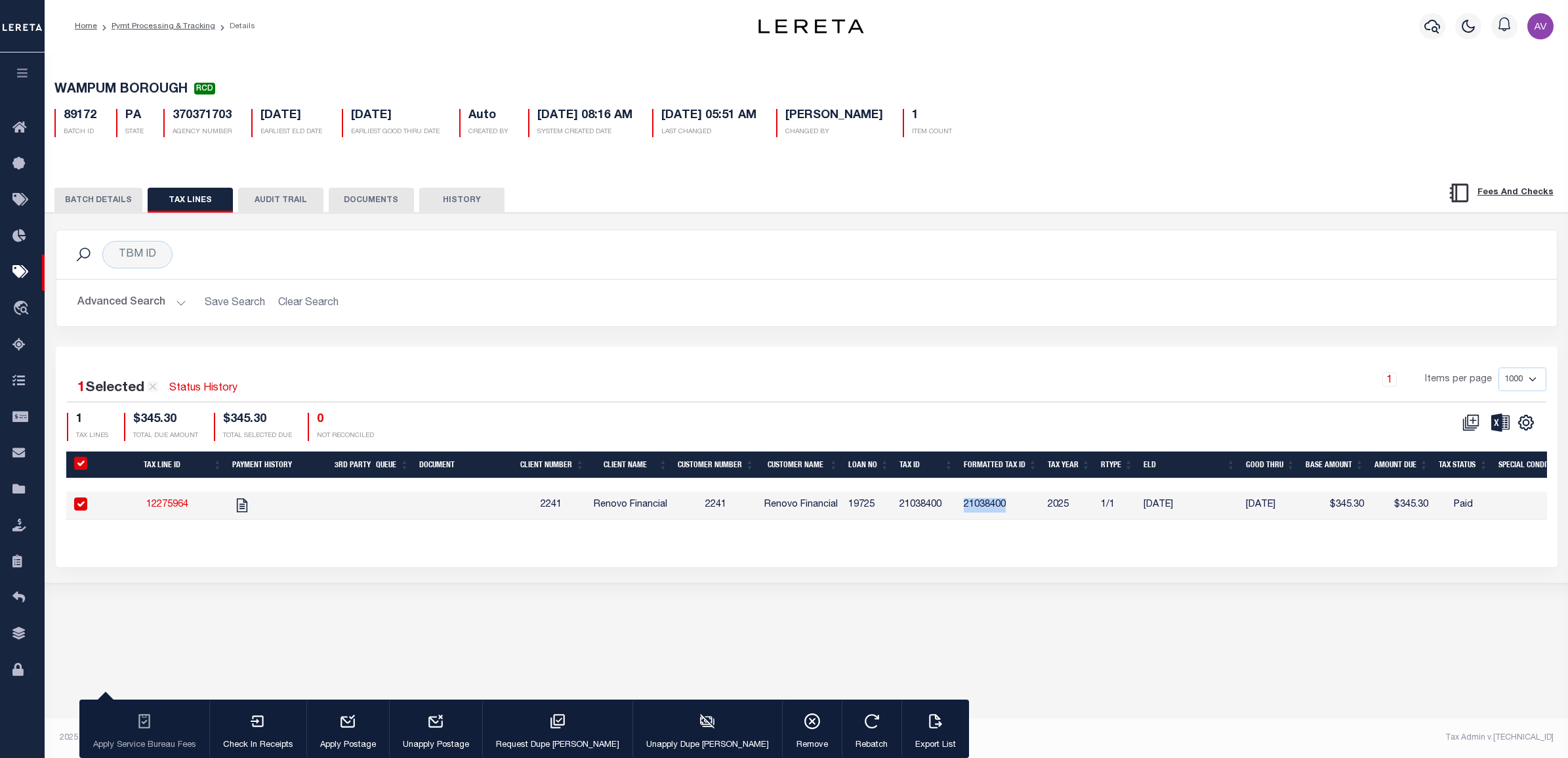
copy td "21038400"
click at [128, 195] on button "BATCH DETAILS" at bounding box center [98, 200] width 88 height 25
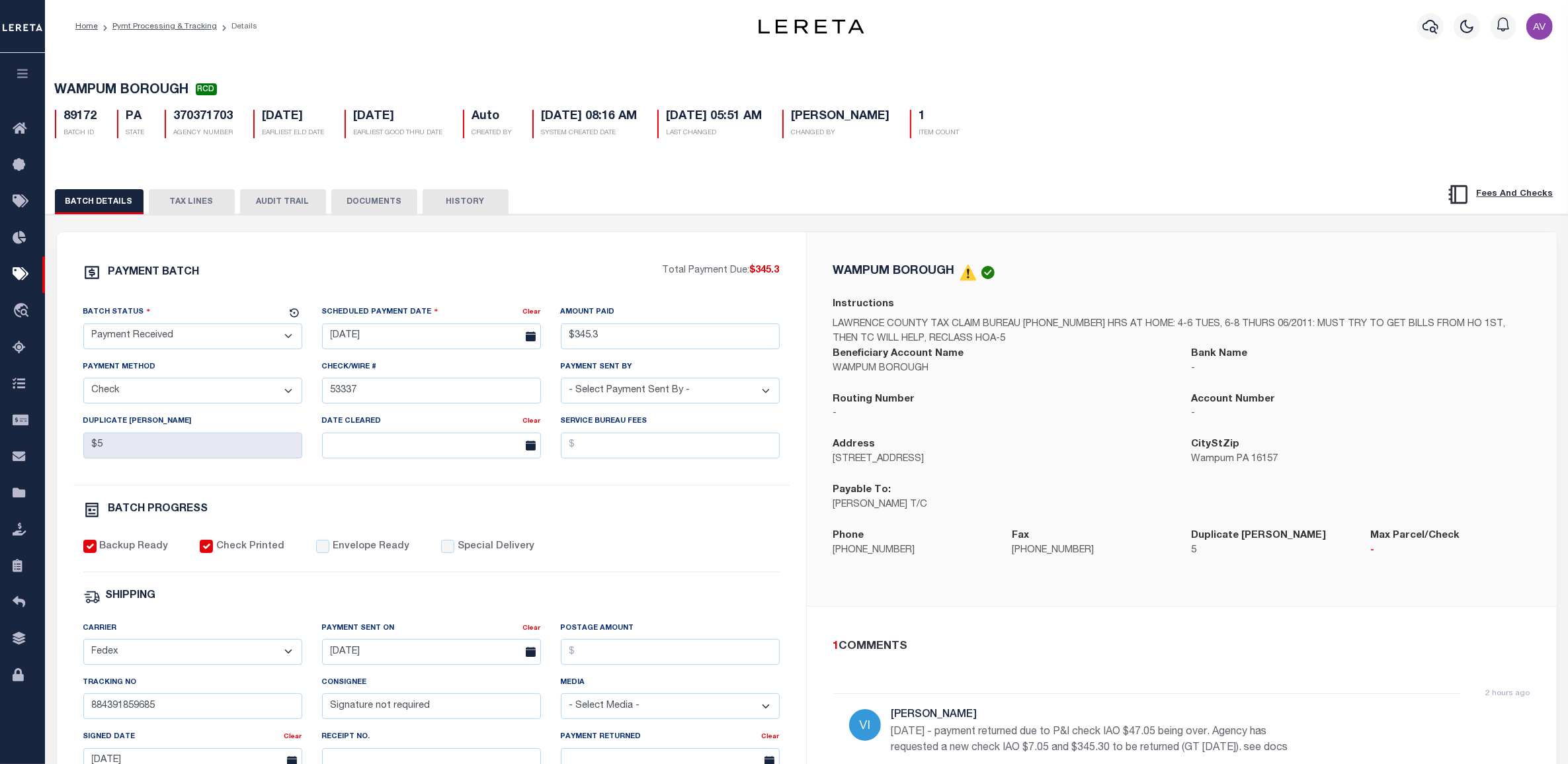
click at [1064, 234] on div "PAYMENT BATCH Total Payment Due: $345.3 Batch Status" at bounding box center [807, 619] width 1502 height 775
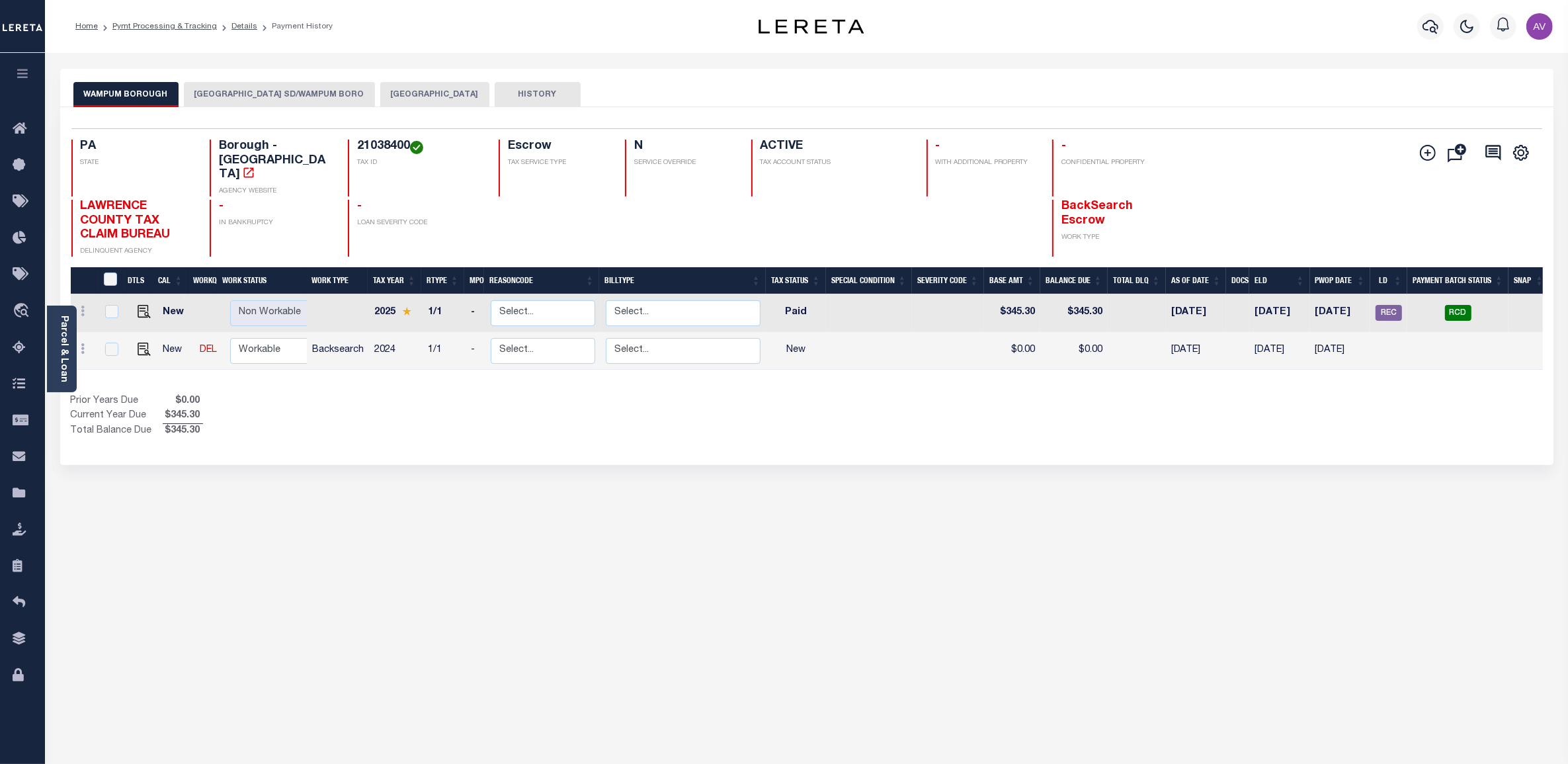
click at [79, 355] on div "DTLS CAL WorkQ Work Status Work Type Tax Year RType MPO ReasonCode BillType Tax…" at bounding box center [807, 353] width 1472 height 171
click at [61, 355] on link "Parcel & Loan" at bounding box center [63, 349] width 9 height 67
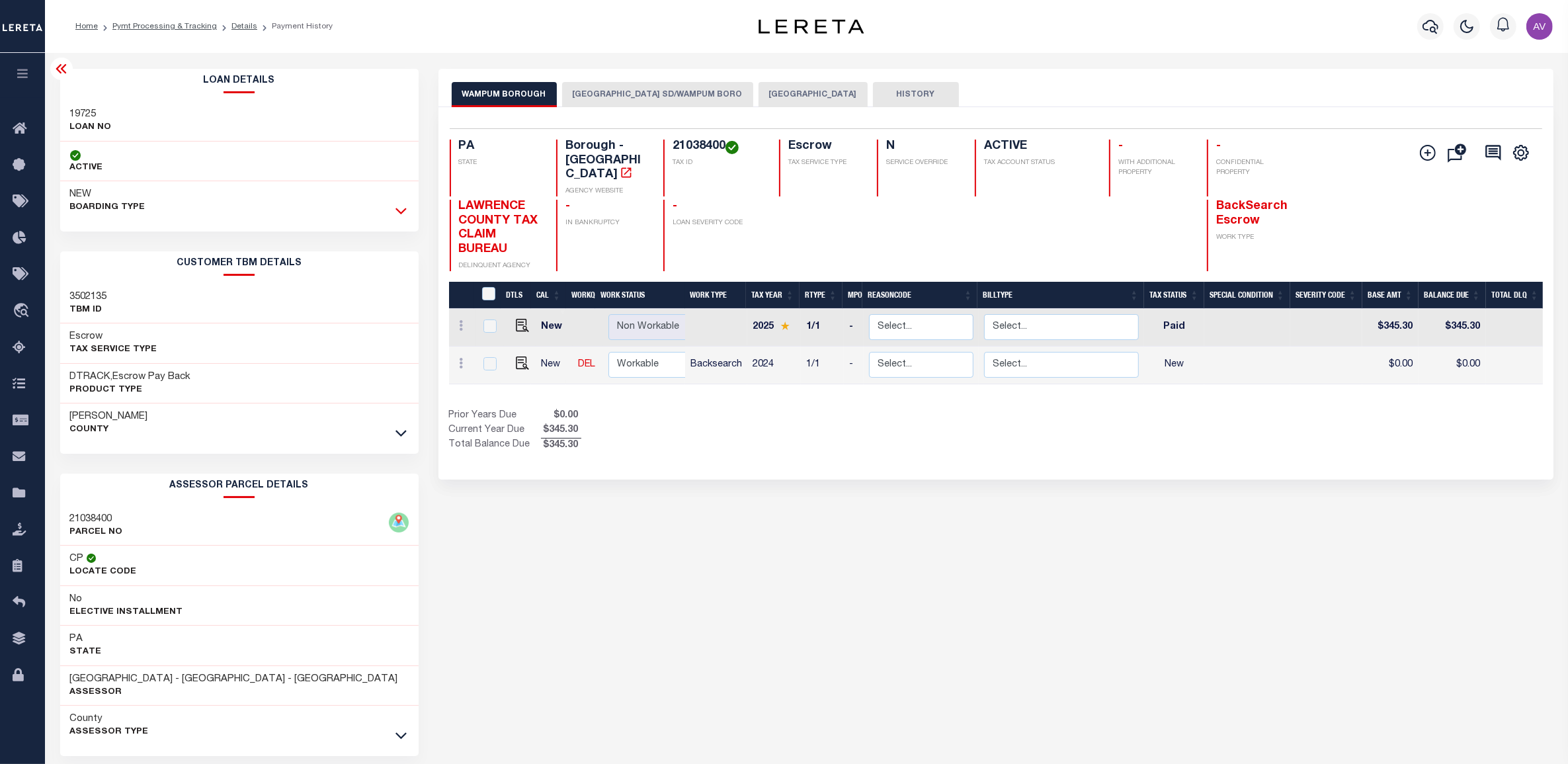
click at [401, 212] on icon at bounding box center [402, 211] width 11 height 14
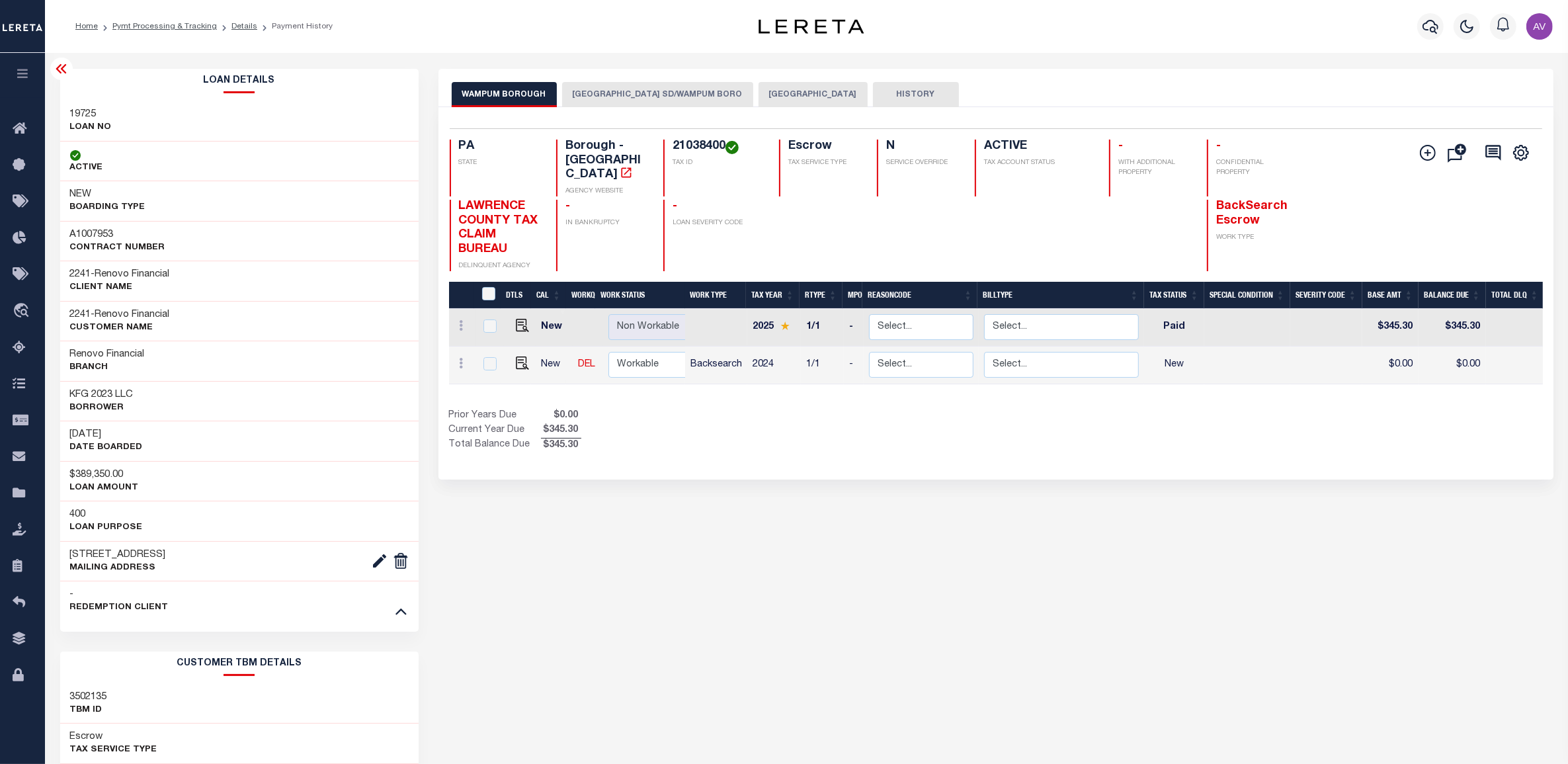
click at [97, 231] on h3 "A1007953" at bounding box center [117, 235] width 95 height 13
copy h3 "A1007953"
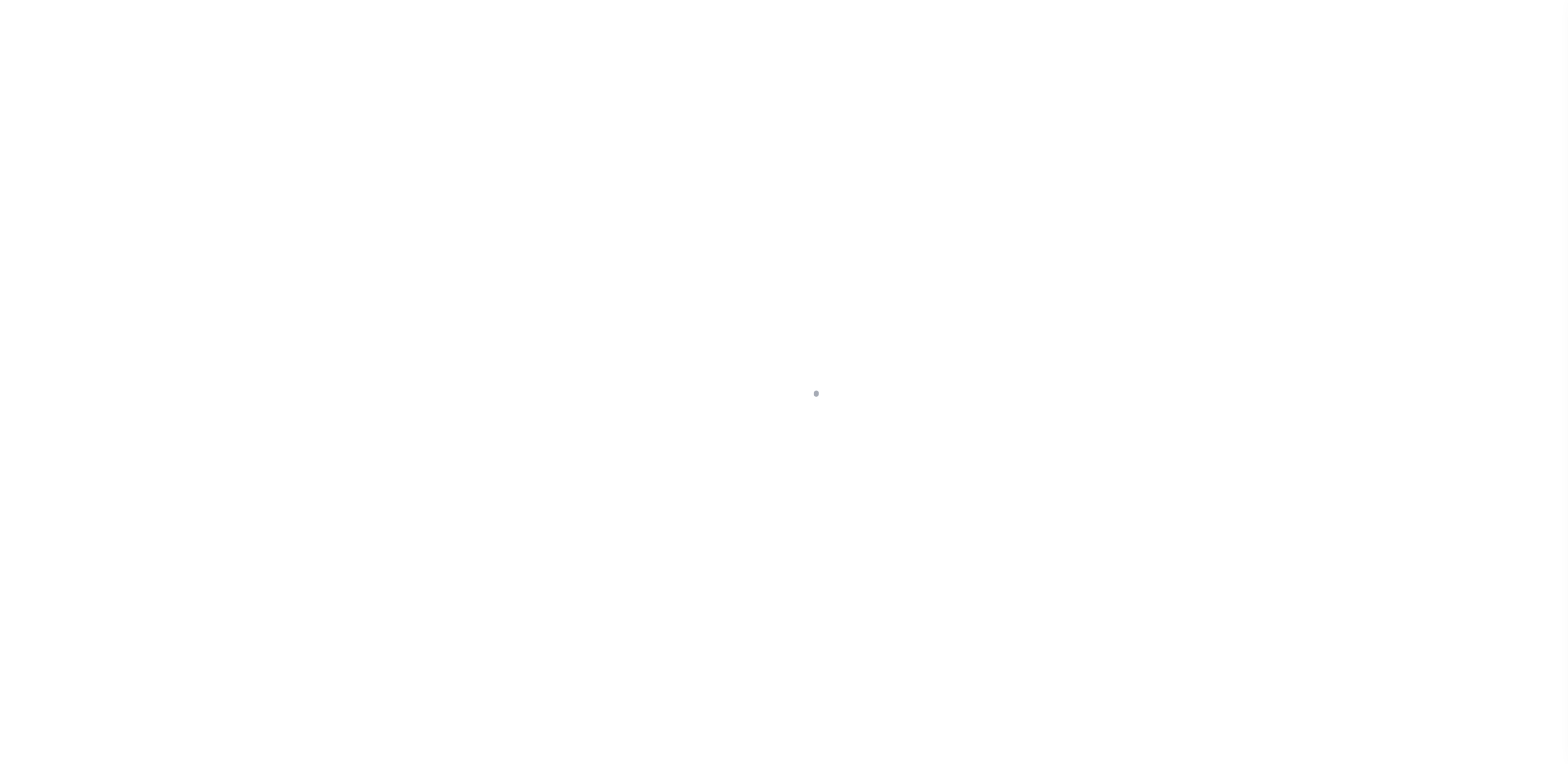
select select "RET"
select select "CHK"
select select "[PERSON_NAME]"
select select "USS"
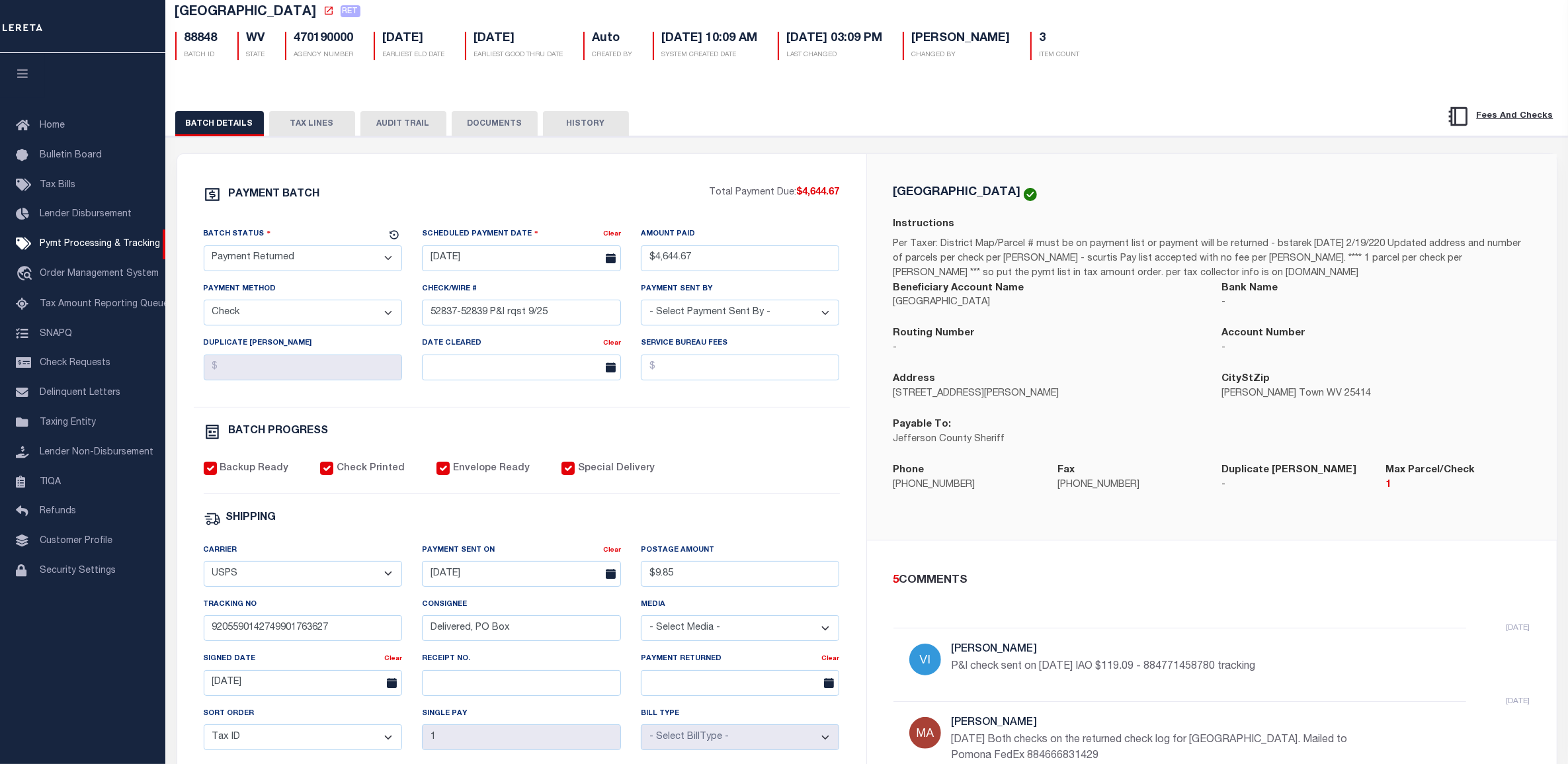
scroll to position [83, 0]
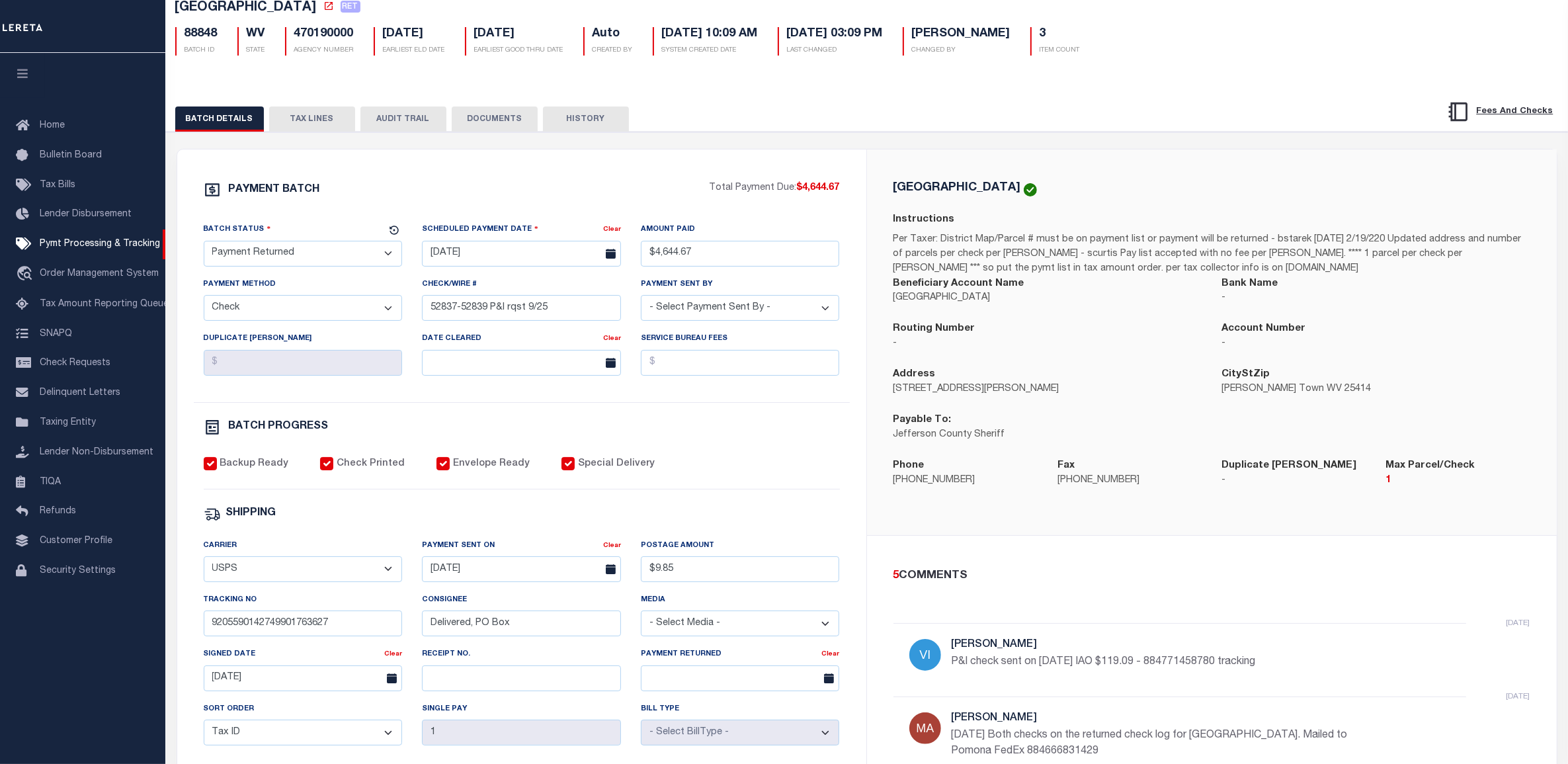
click at [718, 162] on div "PAYMENT BATCH Total Payment Due: $4,644.67 Batch Status" at bounding box center [522, 536] width 689 height 774
drag, startPoint x: 316, startPoint y: 127, endPoint x: 334, endPoint y: 132, distance: 18.7
click at [316, 127] on button "TAX LINES" at bounding box center [312, 118] width 86 height 25
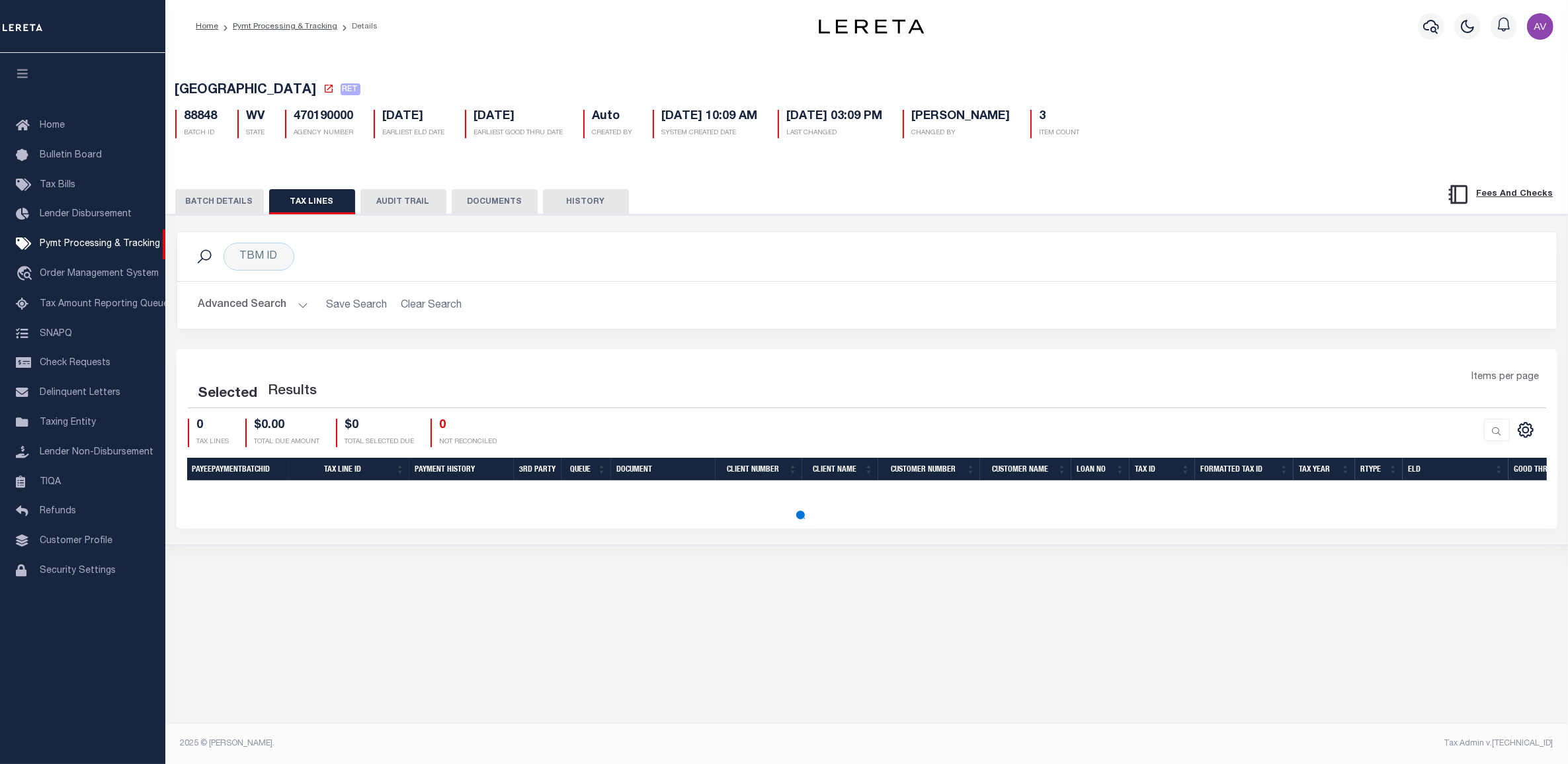
scroll to position [0, 0]
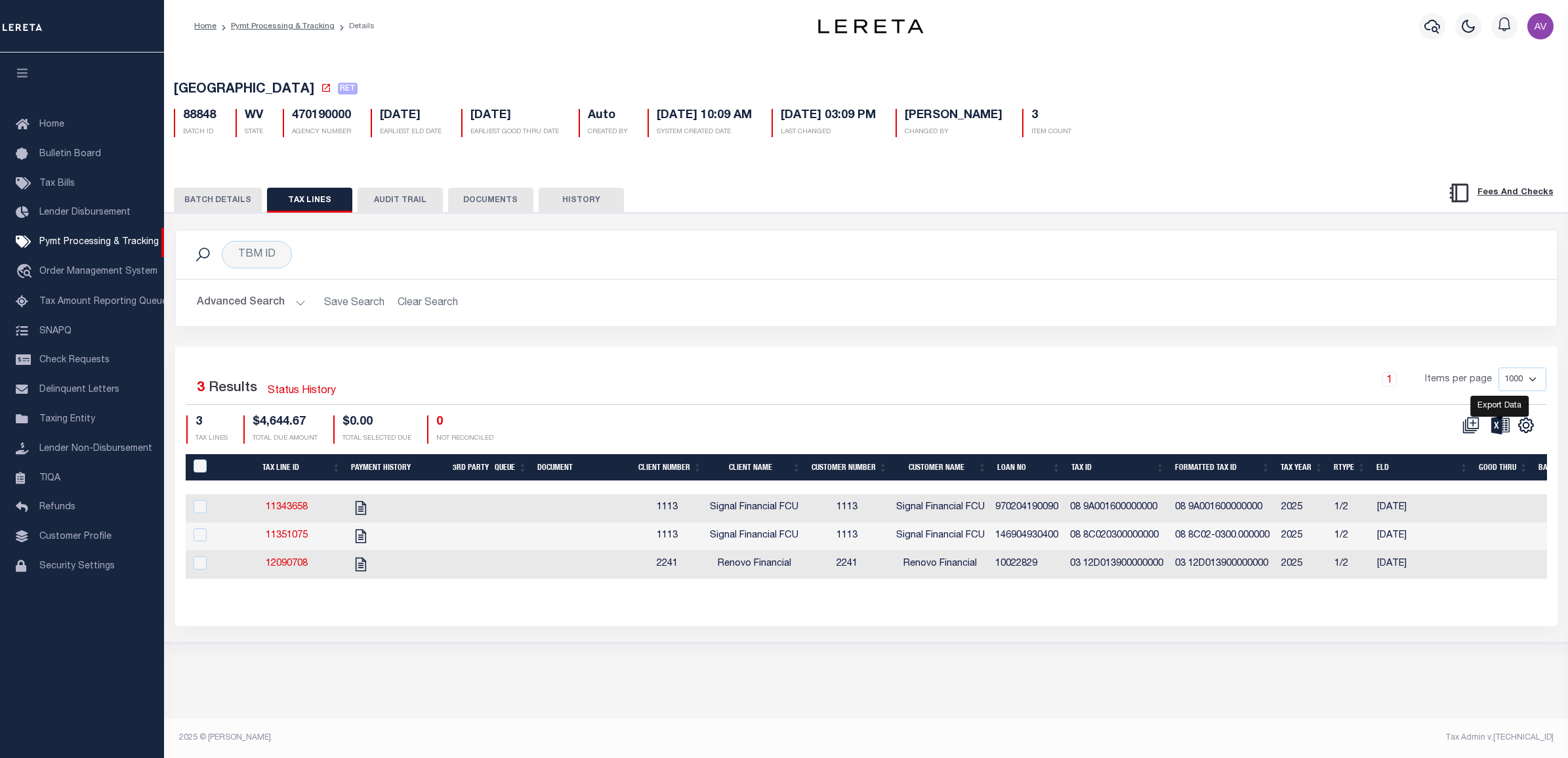
click at [1502, 424] on icon at bounding box center [1501, 425] width 18 height 18
click at [1223, 287] on div "Advanced Search Save Search Clear Search Loan No Equals Equals Is Not Equal To …" at bounding box center [866, 302] width 1381 height 46
click at [991, 277] on div "TBM ID Search" at bounding box center [866, 254] width 1381 height 49
drag, startPoint x: 210, startPoint y: 209, endPoint x: 205, endPoint y: 202, distance: 8.6
click at [210, 209] on button "BATCH DETAILS" at bounding box center [217, 200] width 88 height 25
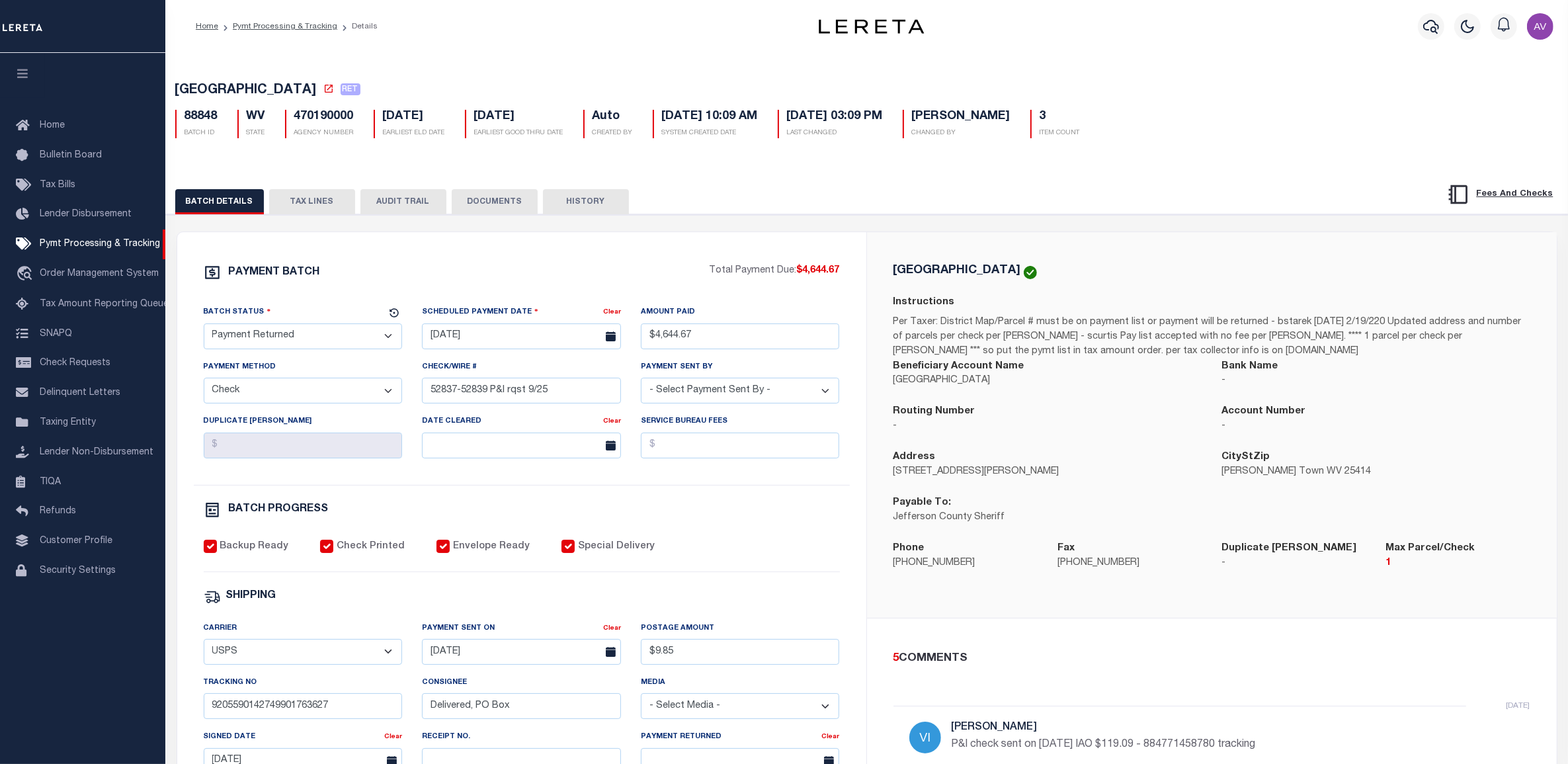
click at [1247, 181] on div "BATCH DETAILS TAX LINES AUDIT TRAIL DOCUMENTS HISTORY" at bounding box center [866, 618] width 1415 height 906
drag, startPoint x: 574, startPoint y: 252, endPoint x: 463, endPoint y: 245, distance: 111.2
click at [574, 252] on div "PAYMENT BATCH Total Payment Due: $4,644.67 Batch Status" at bounding box center [522, 619] width 689 height 774
click at [309, 209] on button "TAX LINES" at bounding box center [312, 201] width 86 height 25
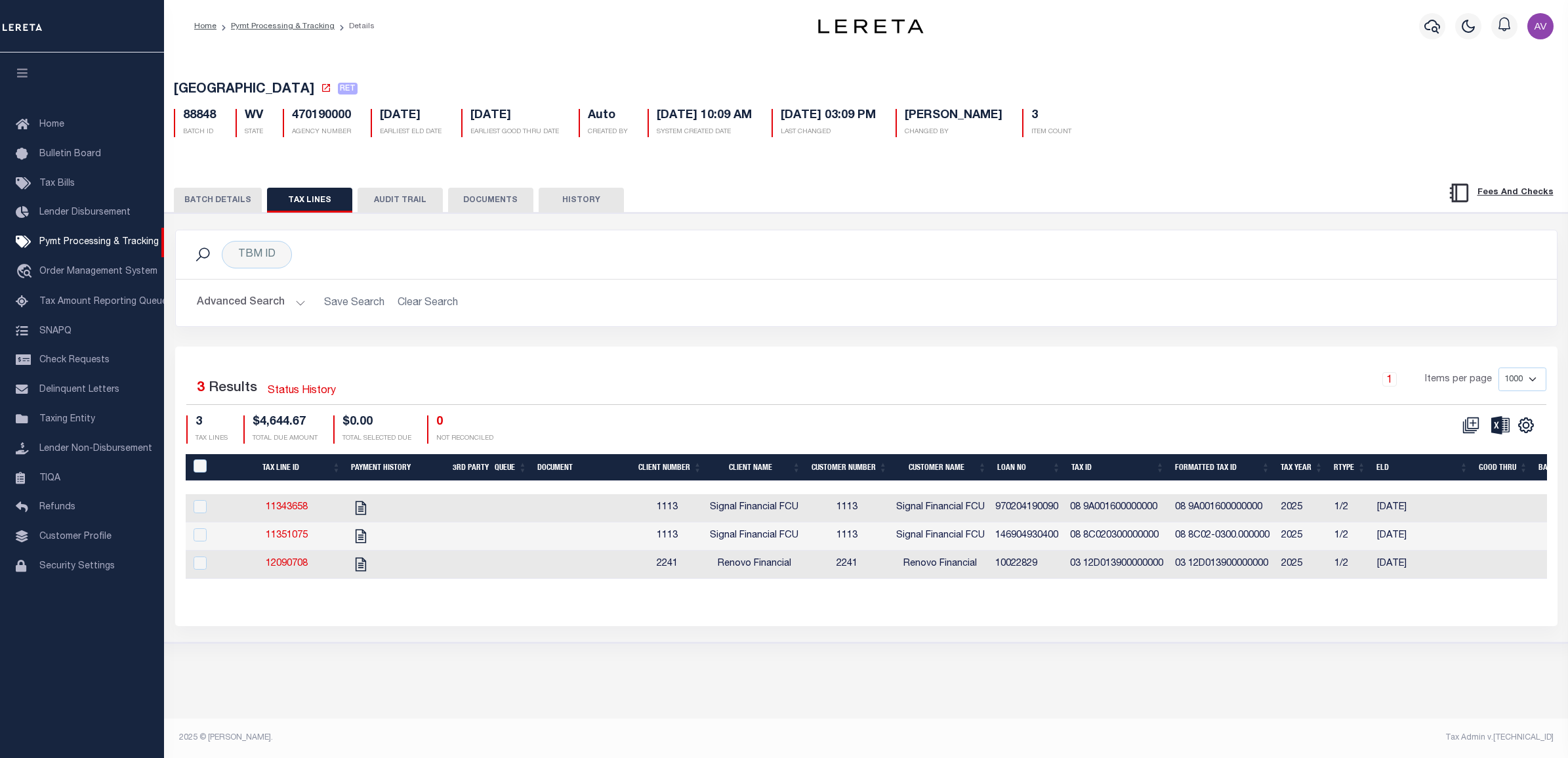
click at [250, 192] on button "BATCH DETAILS" at bounding box center [217, 200] width 88 height 25
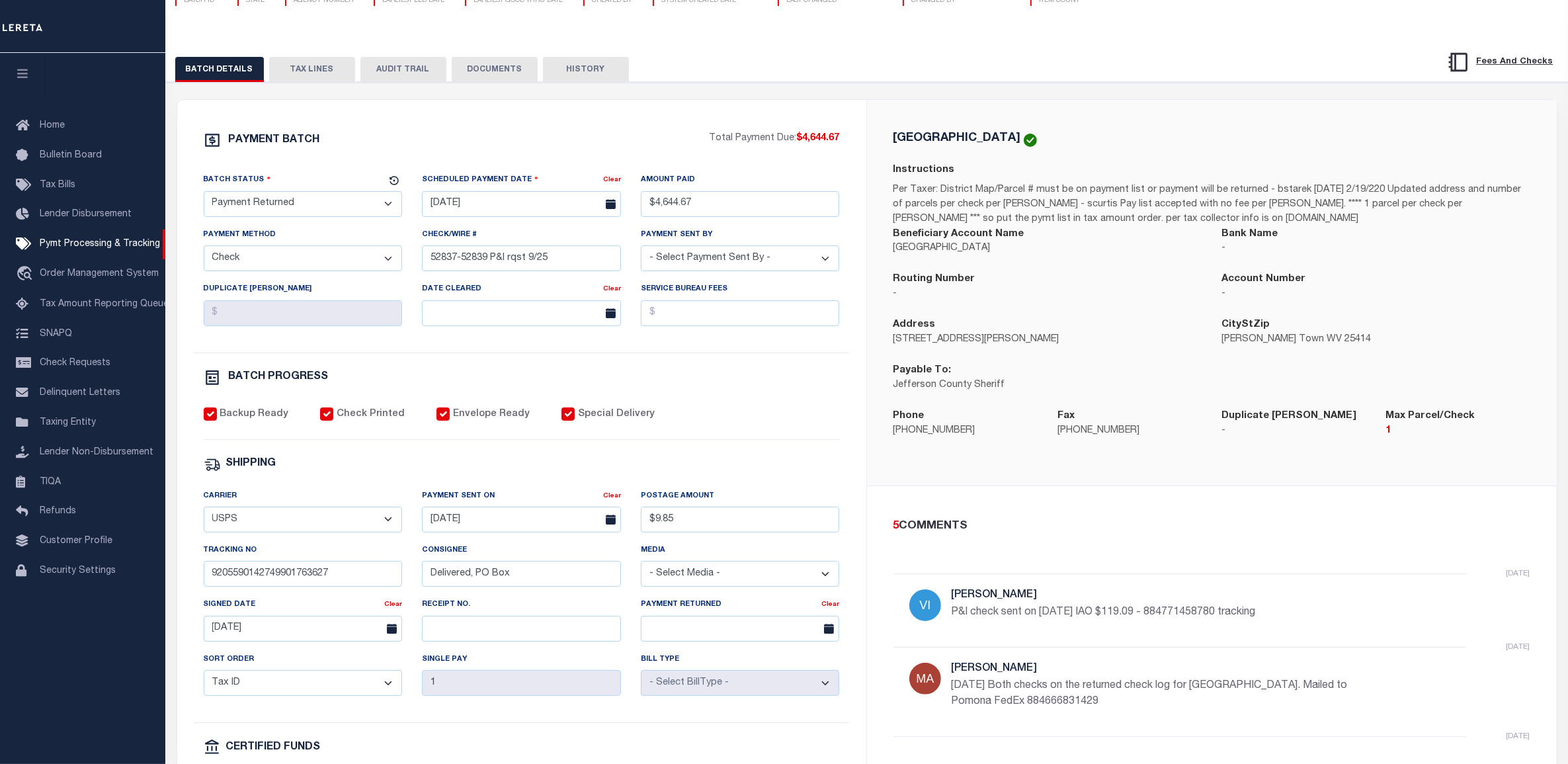
scroll to position [165, 0]
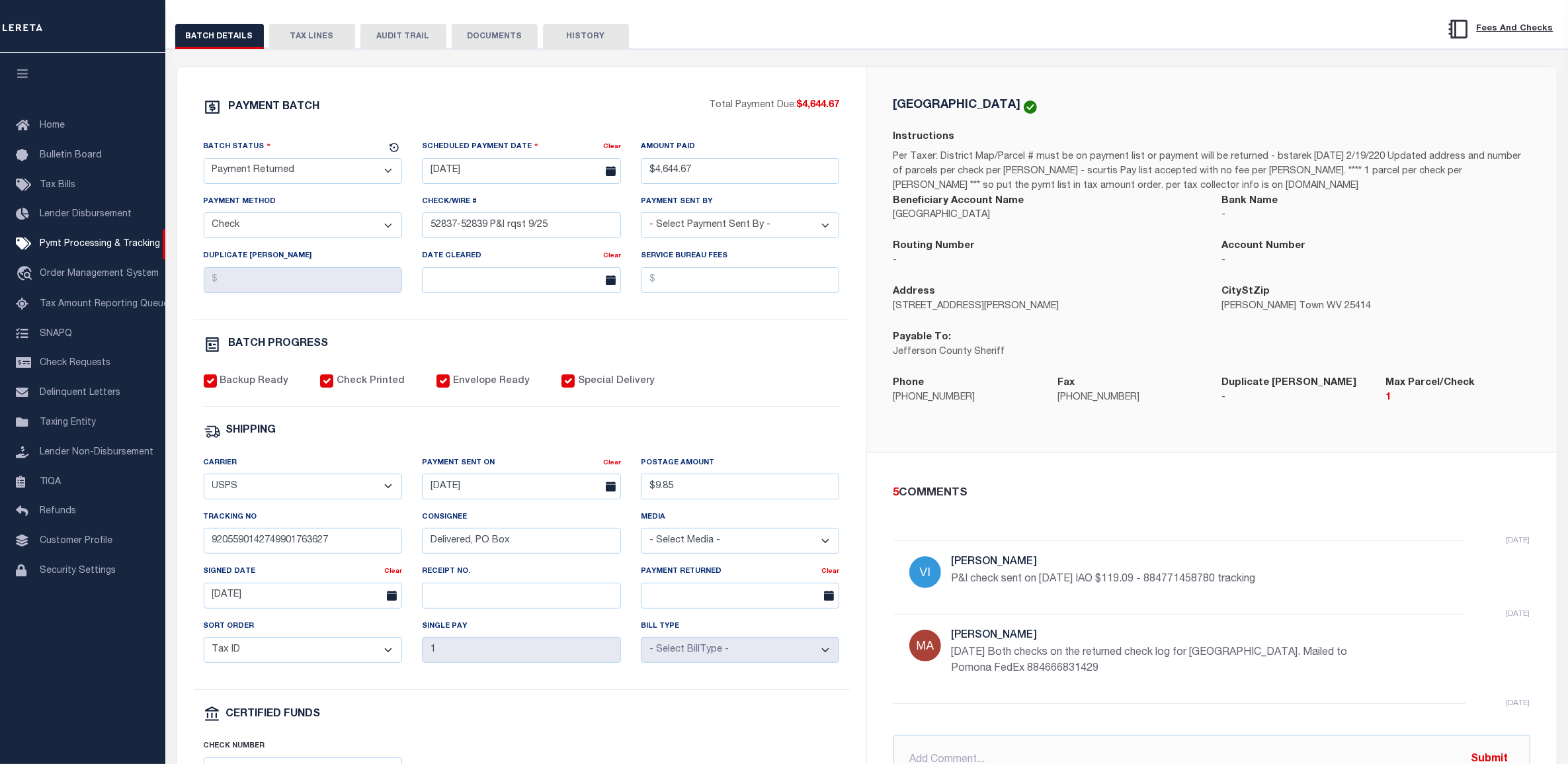
click at [1206, 585] on p "P&I check sent on 9/29/25 IAO $119.09 - 884771458780 tracking" at bounding box center [1151, 579] width 397 height 16
copy p "884771458780"
click at [1094, 536] on div "5 COMMENTS yesterday Villatoro-Benitez, Andres P&I check sent on 9/29/25 IAO $1…" at bounding box center [1212, 634] width 658 height 300
click at [1278, 512] on div "5 COMMENTS yesterday Villatoro-Benitez, Andres P&I check sent on 9/29/25 IAO $1…" at bounding box center [1212, 634] width 658 height 300
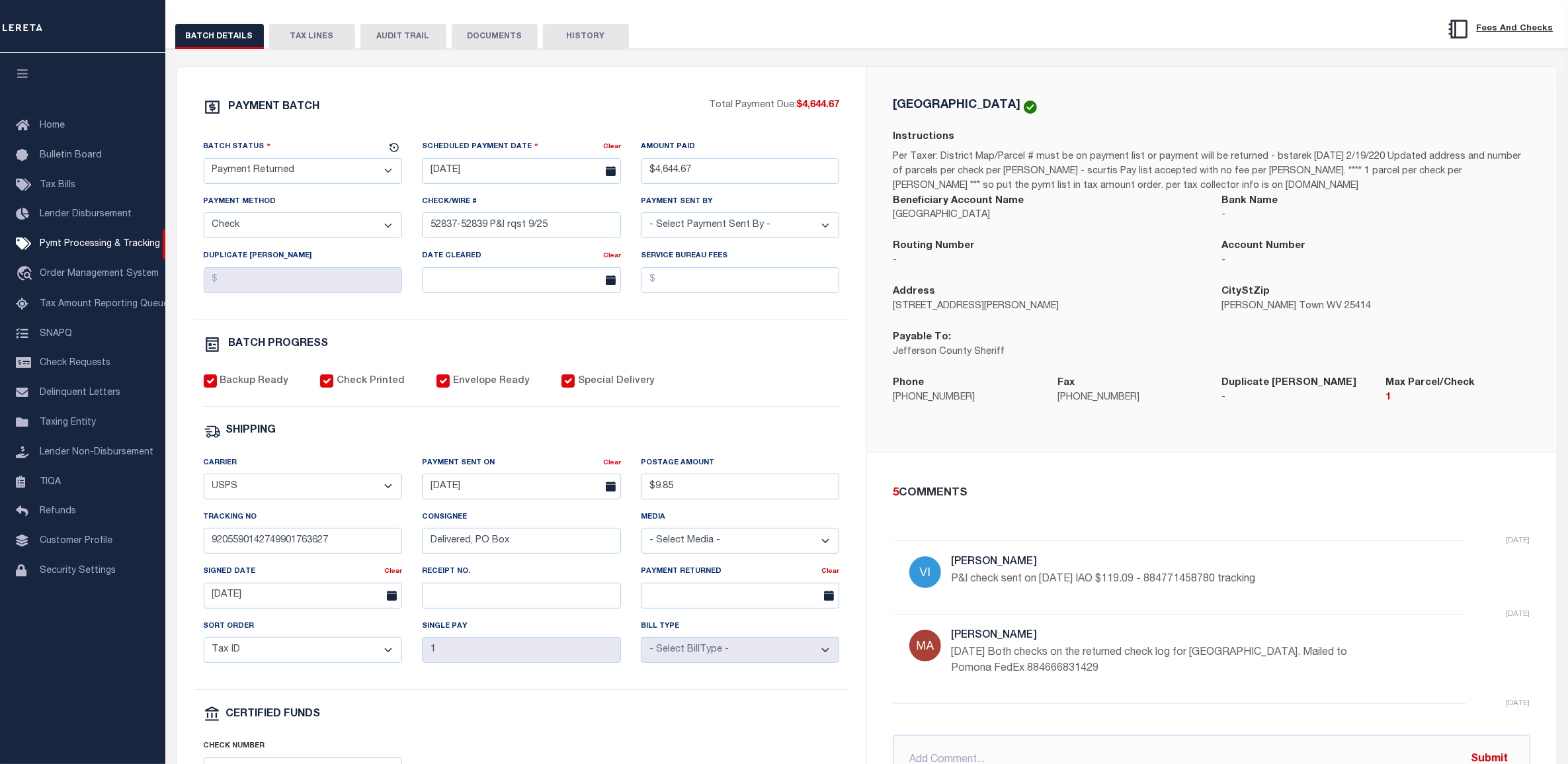
click at [1082, 256] on div "Routing Number -" at bounding box center [1048, 253] width 309 height 30
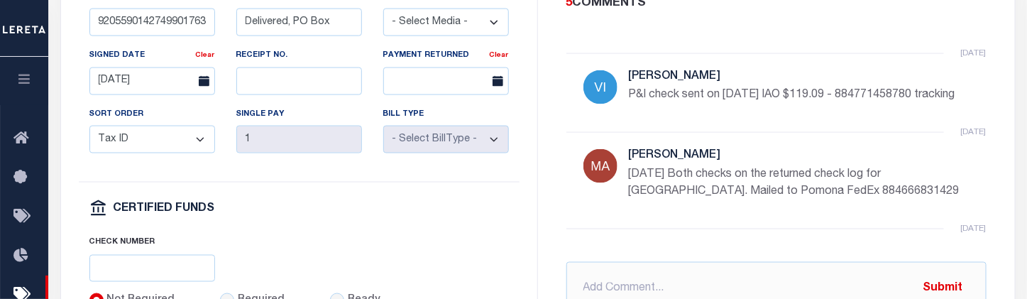
scroll to position [841, 0]
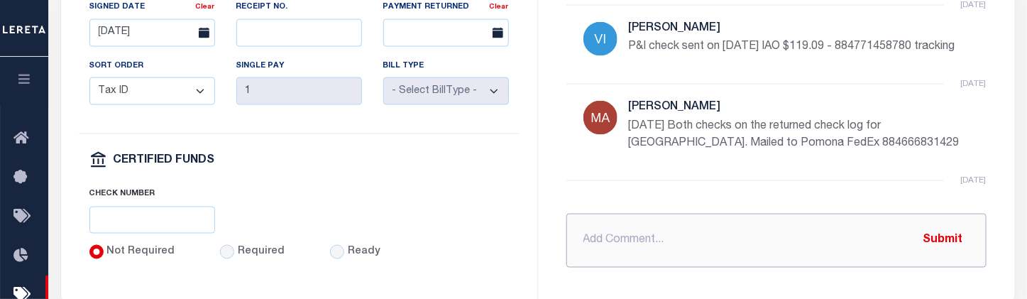
click at [676, 261] on input "text" at bounding box center [777, 241] width 420 height 54
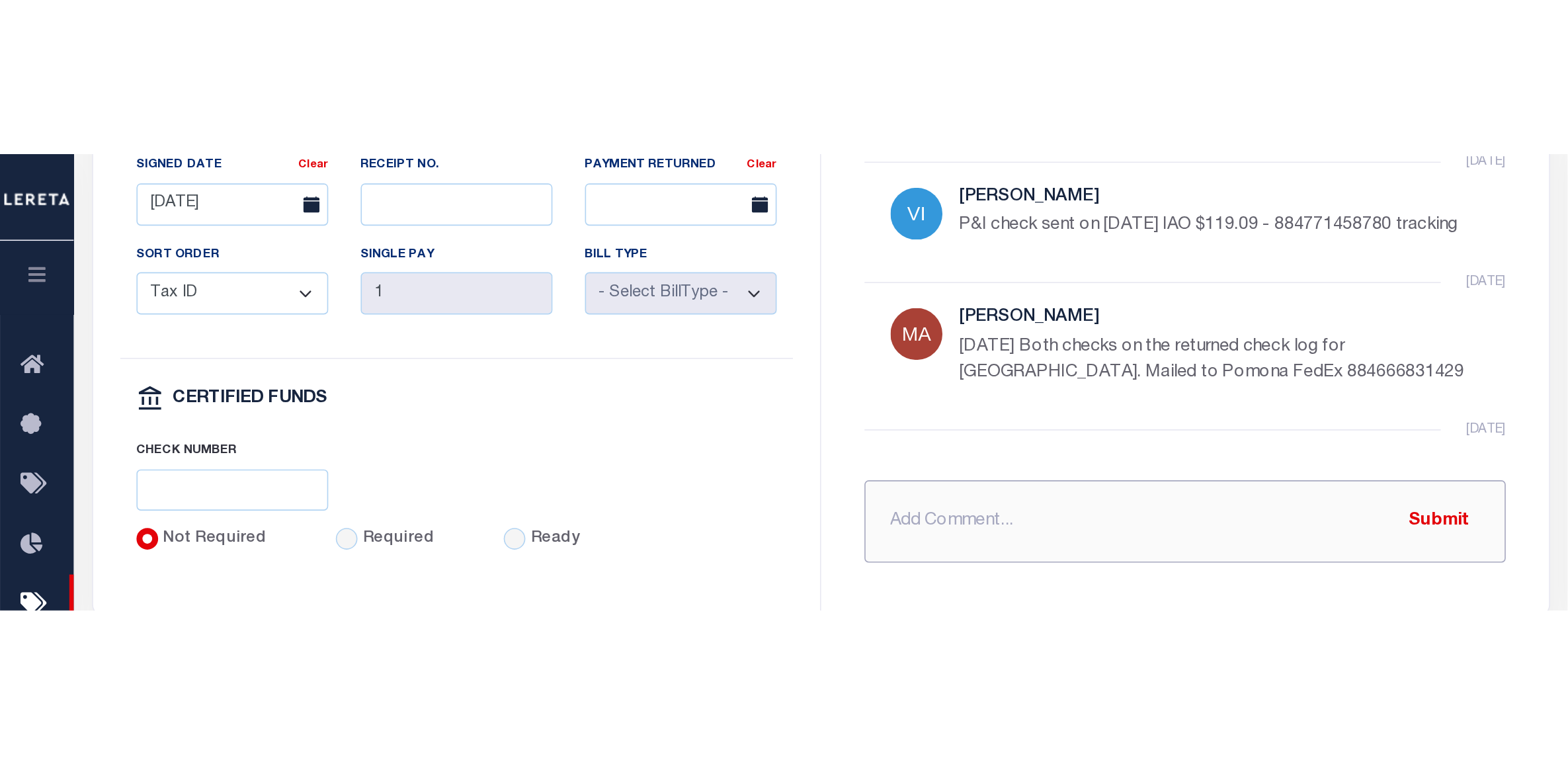
scroll to position [361, 0]
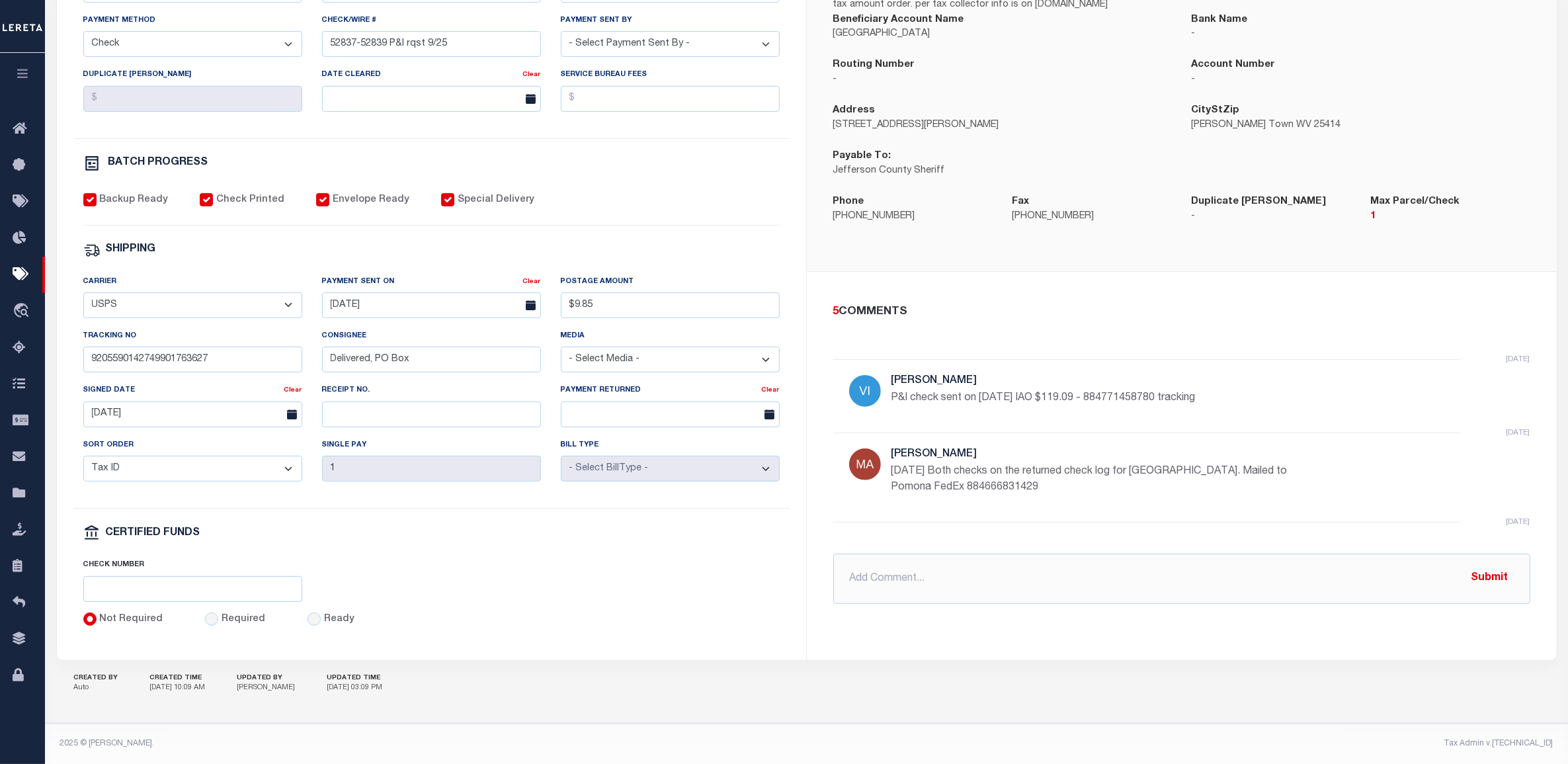
click at [820, 231] on div "JEFFERSON COUNTY Instructions Per Taxer: District Map/Parcel # must be on payme…" at bounding box center [1181, 78] width 750 height 387
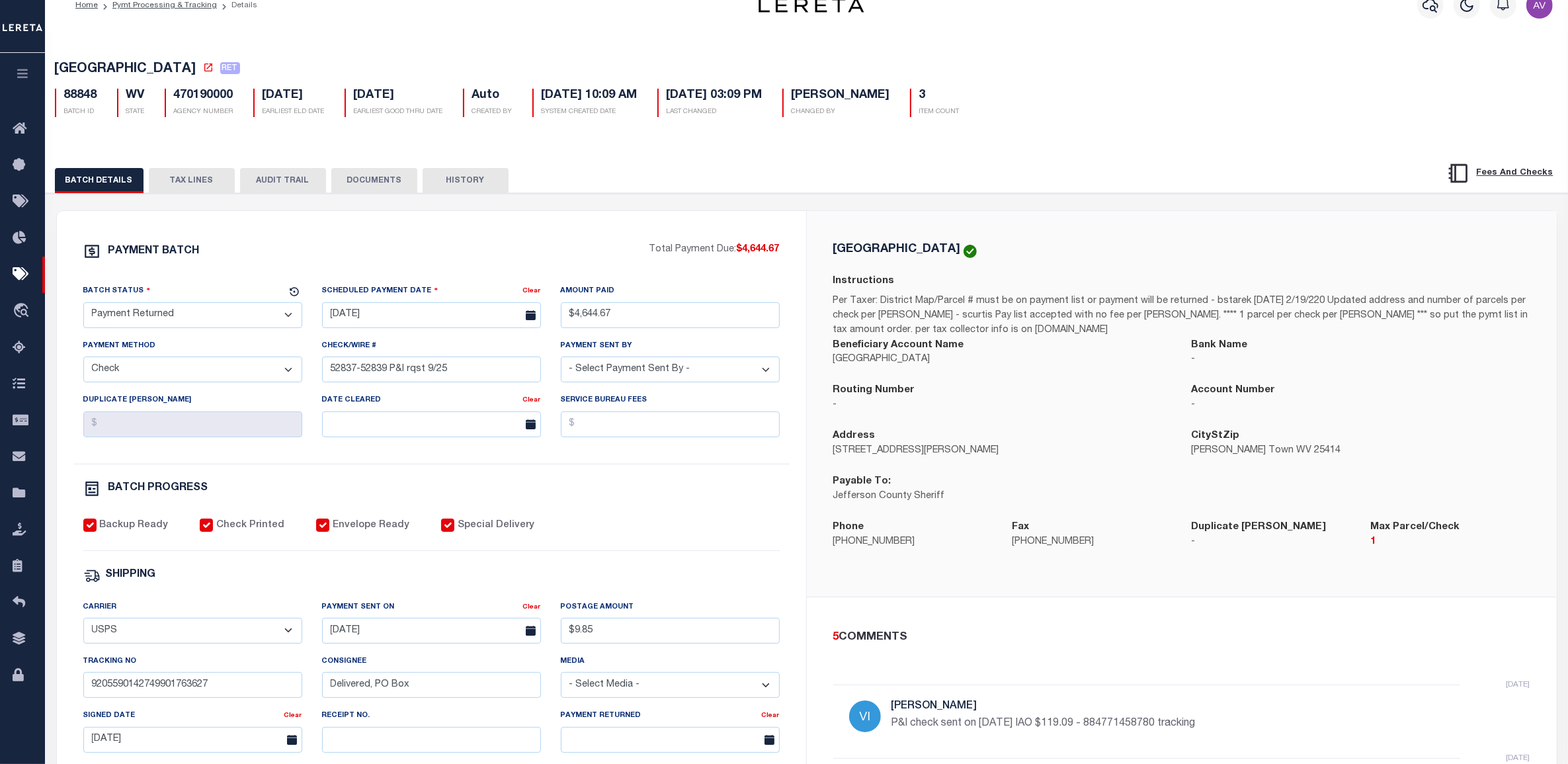
scroll to position [0, 0]
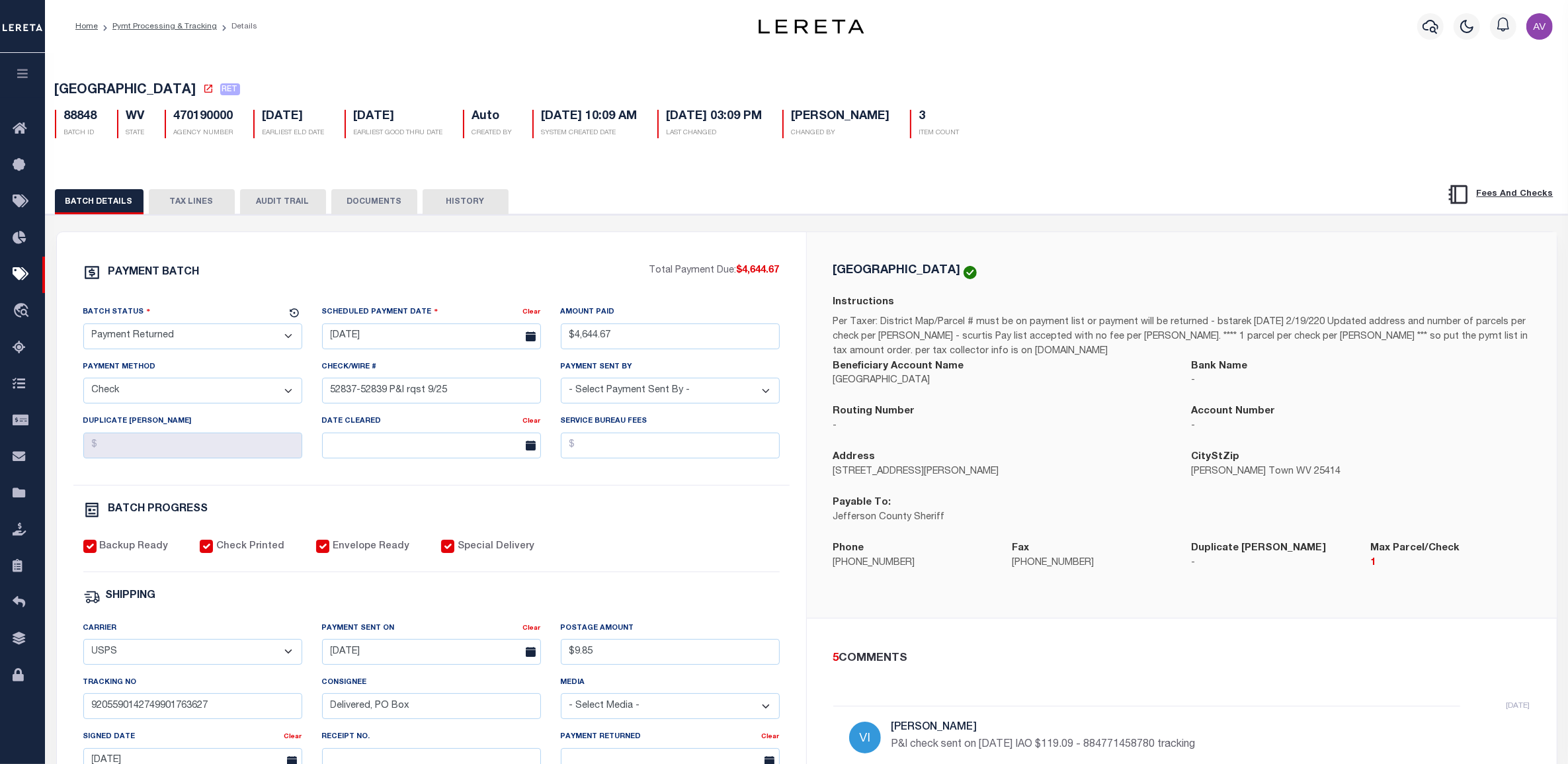
click at [809, 246] on div "JEFFERSON COUNTY Instructions Per Taxer: District Map/Parcel # must be on payme…" at bounding box center [1181, 425] width 750 height 387
click at [746, 223] on div "PAYMENT BATCH Total Payment Due: $4,644.67 Batch Status" at bounding box center [807, 642] width 1536 height 856
click at [1262, 226] on div "PAYMENT BATCH Total Payment Due: $4,644.67 Batch Status" at bounding box center [807, 642] width 1536 height 856
click at [672, 258] on div "PAYMENT BATCH Total Payment Due: $4,644.67 Batch Status" at bounding box center [431, 619] width 749 height 774
click at [1118, 223] on div "PAYMENT BATCH Total Payment Due: $4,644.67 Batch Status" at bounding box center [807, 642] width 1536 height 856
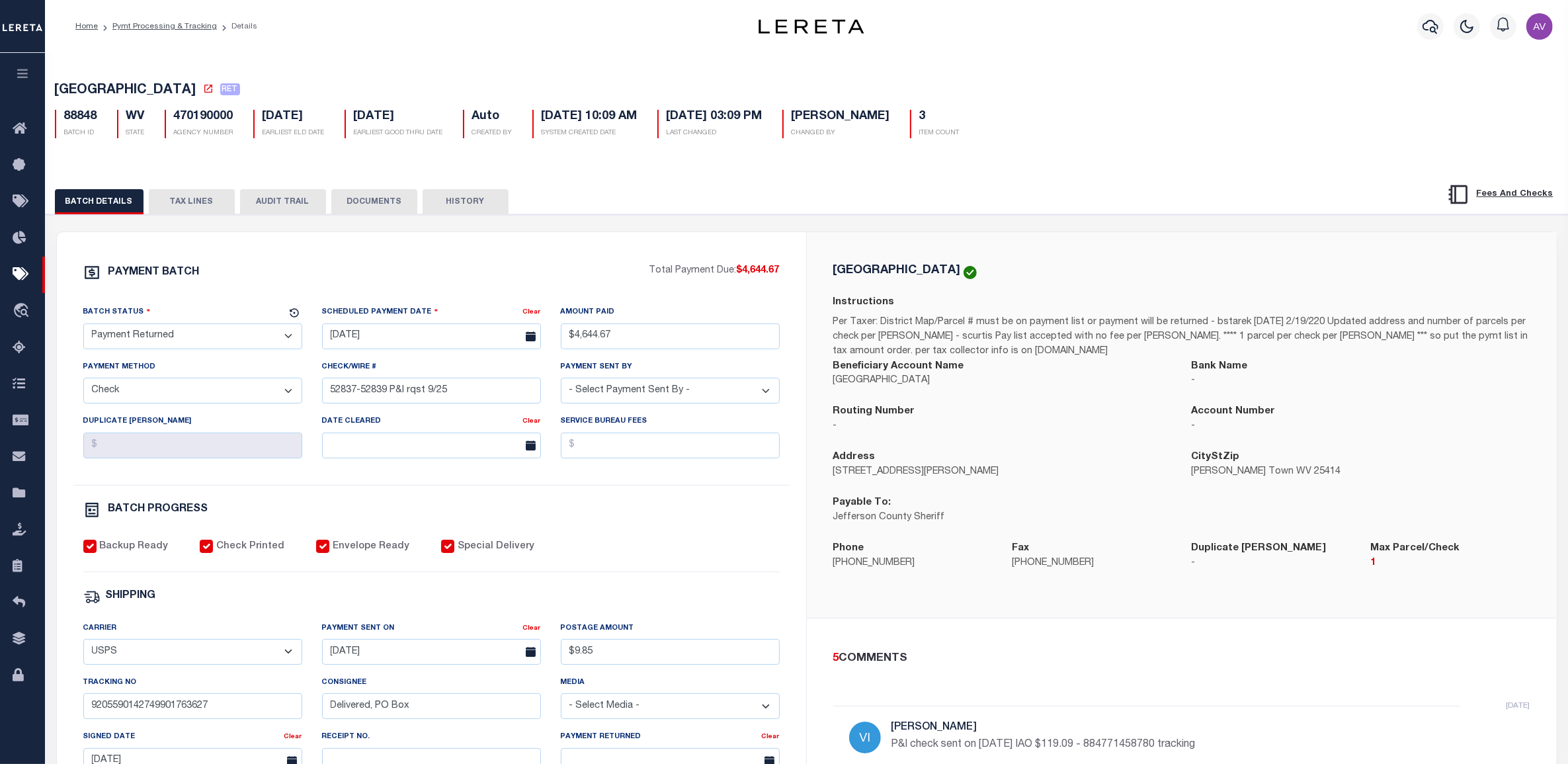
click at [916, 213] on div "BATCH DETAILS TAX LINES AUDIT TRAIL DOCUMENTS HISTORY" at bounding box center [722, 201] width 1335 height 24
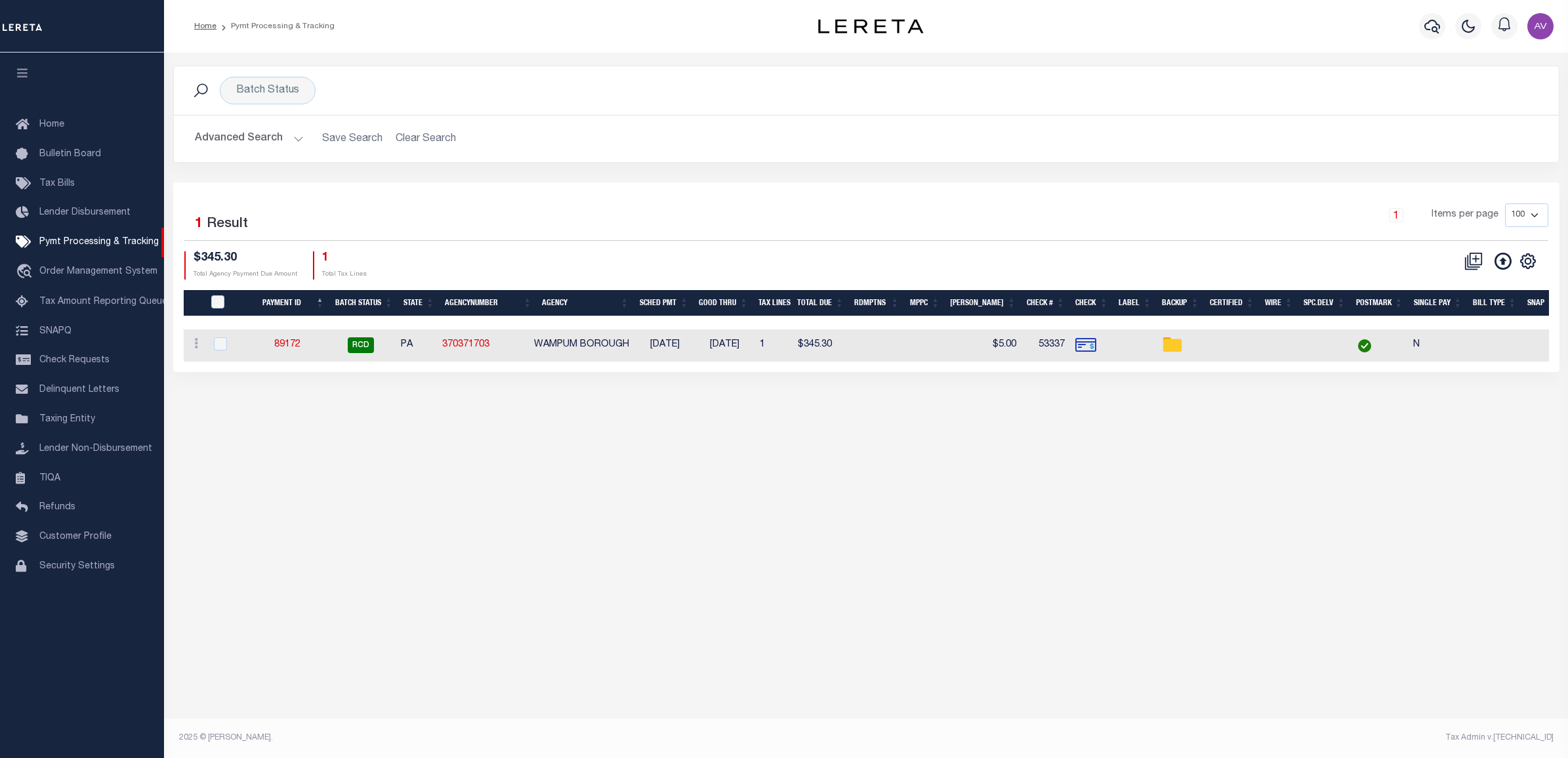
click at [451, 148] on h2 "Advanced Search Save Search Clear Search PayeeSearchTable_dynamictable_____Defa…" at bounding box center [867, 139] width 1364 height 26
click at [435, 140] on h2 "Advanced Search Save Search Clear Search PayeeSearchTable_dynamictable_____Defa…" at bounding box center [867, 139] width 1364 height 26
click at [245, 140] on button "Advanced Search" at bounding box center [249, 139] width 109 height 26
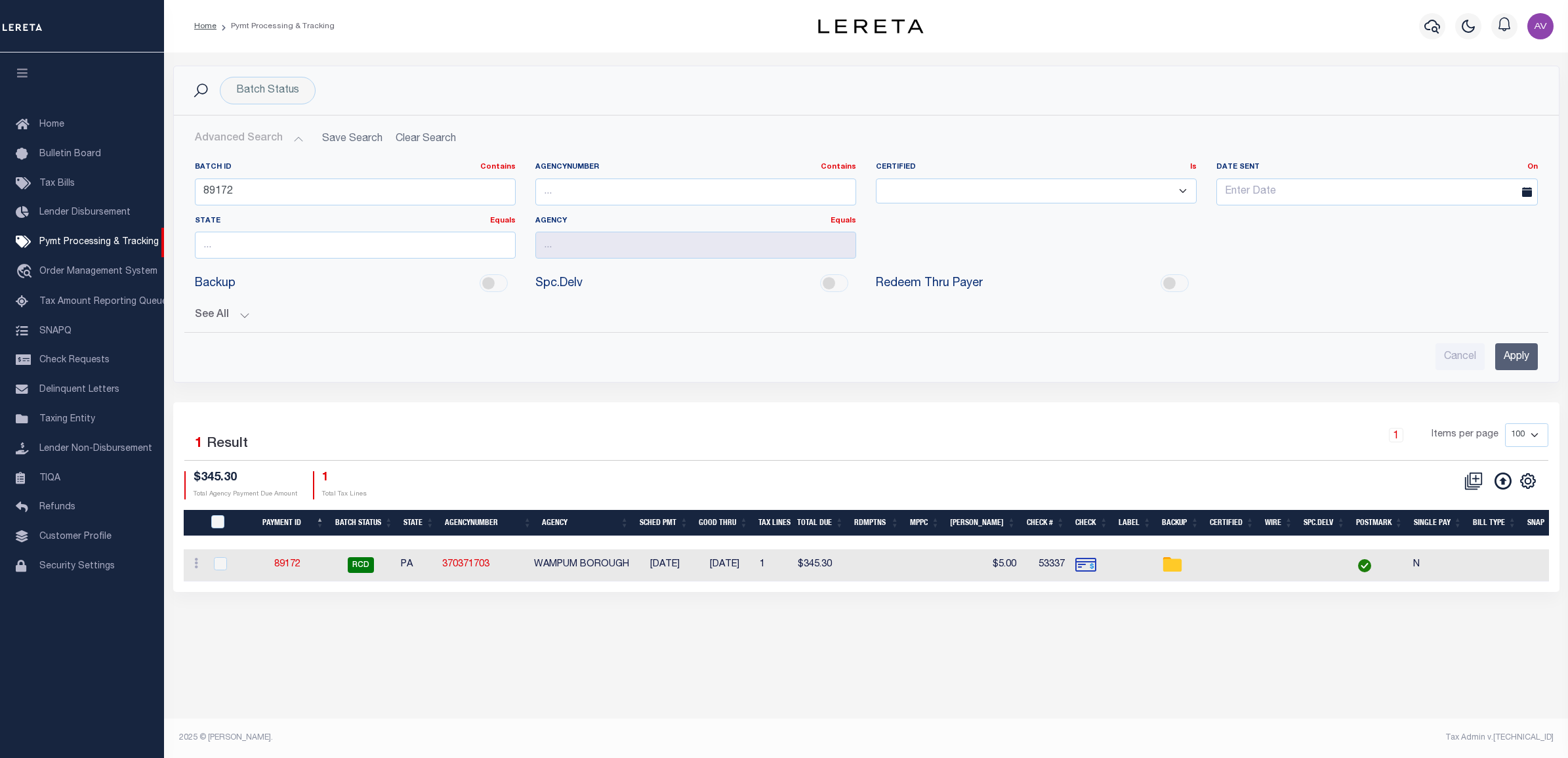
click at [426, 135] on h2 "Advanced Search Save Search Clear Search PayeeSearchTable_dynamictable_____Defa…" at bounding box center [867, 139] width 1364 height 26
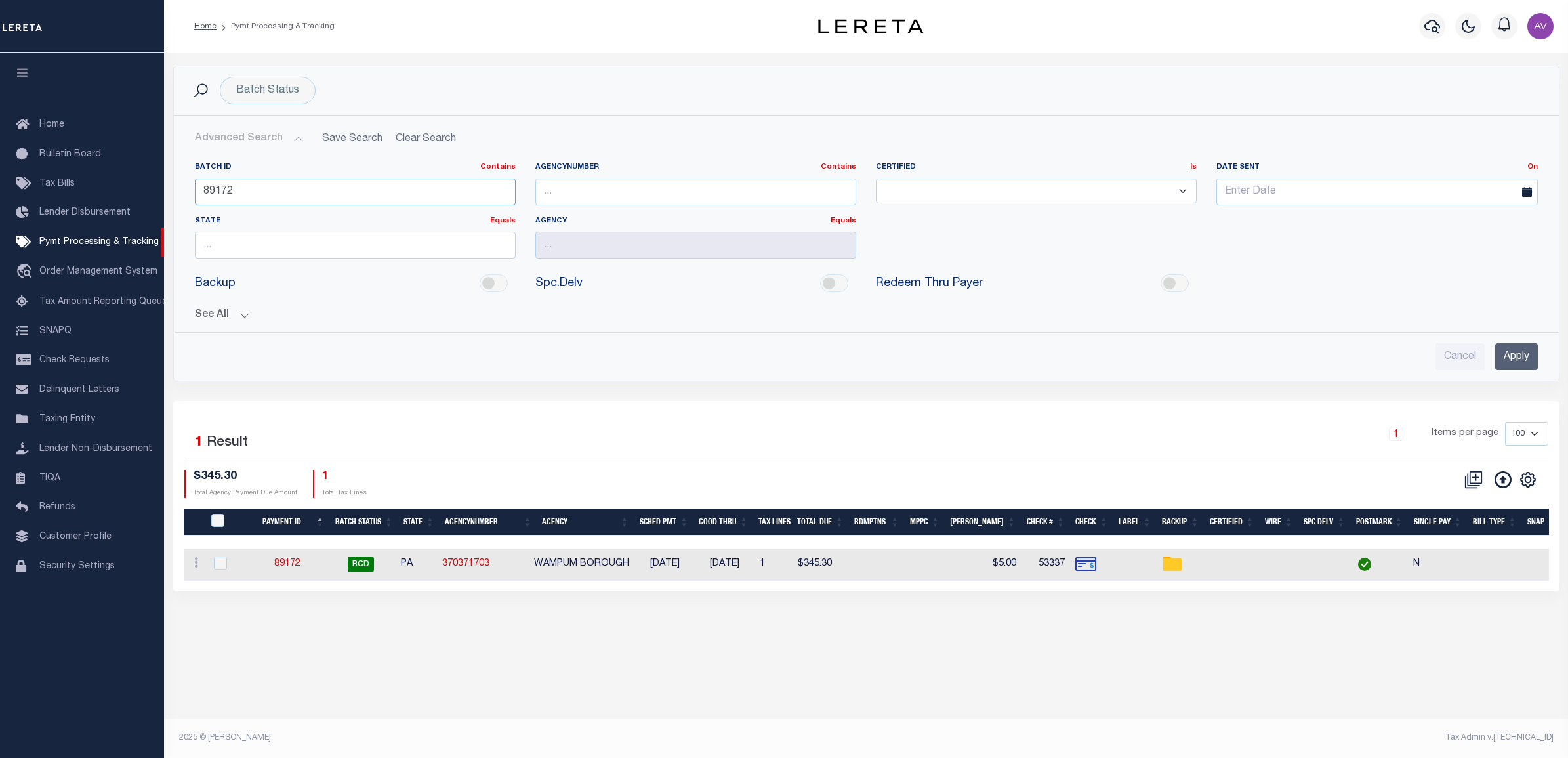
click at [263, 190] on input "89172" at bounding box center [355, 191] width 321 height 27
click at [262, 191] on input "89172" at bounding box center [355, 191] width 321 height 27
click at [274, 86] on div "Batch Status" at bounding box center [268, 91] width 96 height 28
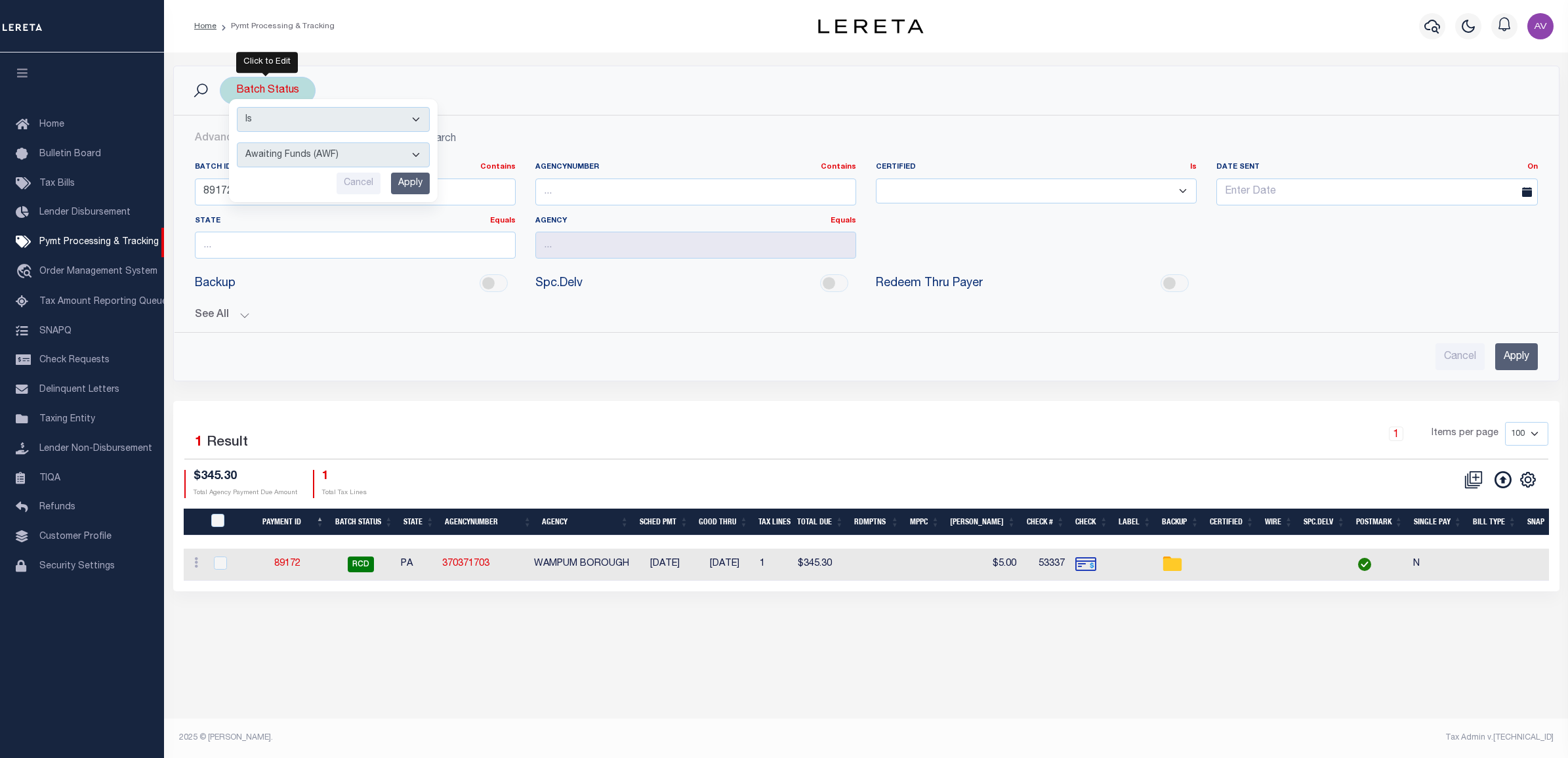
click at [277, 155] on select "Awaiting Funds (AWF) Cleared and Complete (CAC) New Check Needed (NCN) Payment …" at bounding box center [333, 154] width 193 height 25
select select "RFP"
click at [237, 143] on select "Awaiting Funds (AWF) Cleared and Complete (CAC) New Check Needed (NCN) Payment …" at bounding box center [333, 154] width 193 height 25
click at [408, 182] on input "Apply" at bounding box center [410, 183] width 39 height 21
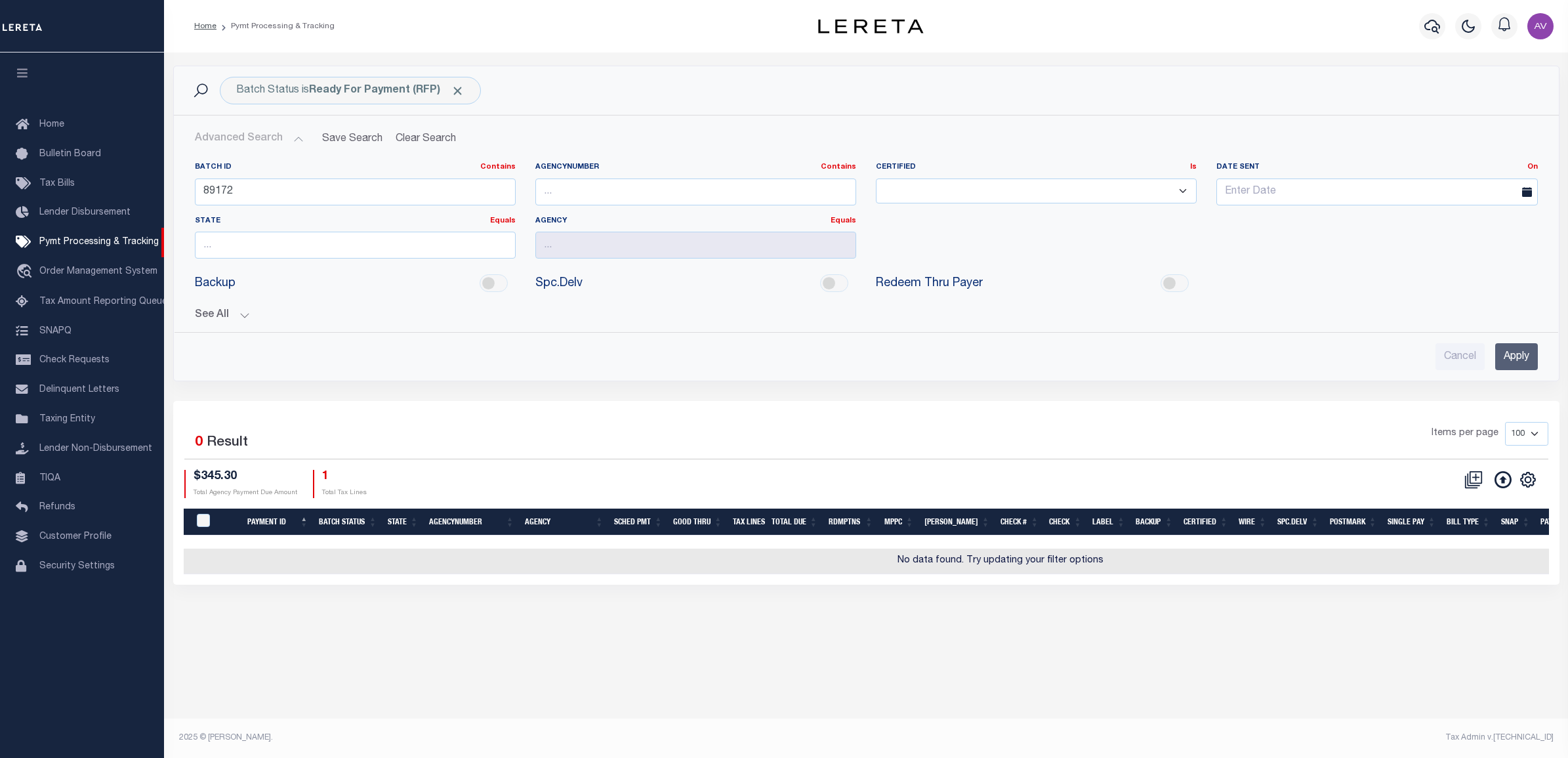
click at [1520, 365] on input "Apply" at bounding box center [1516, 356] width 43 height 27
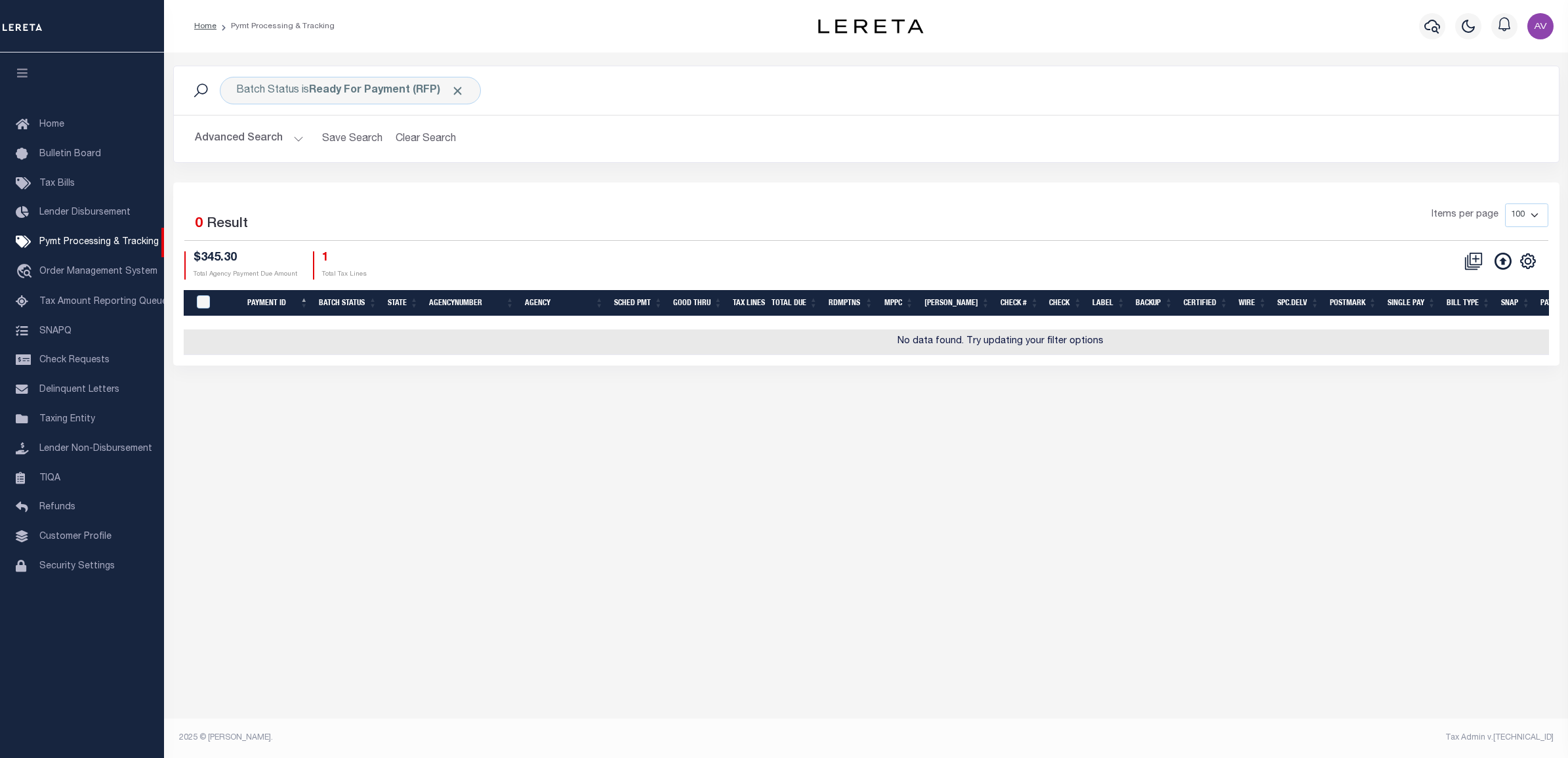
click at [248, 140] on button "Advanced Search" at bounding box center [249, 139] width 109 height 26
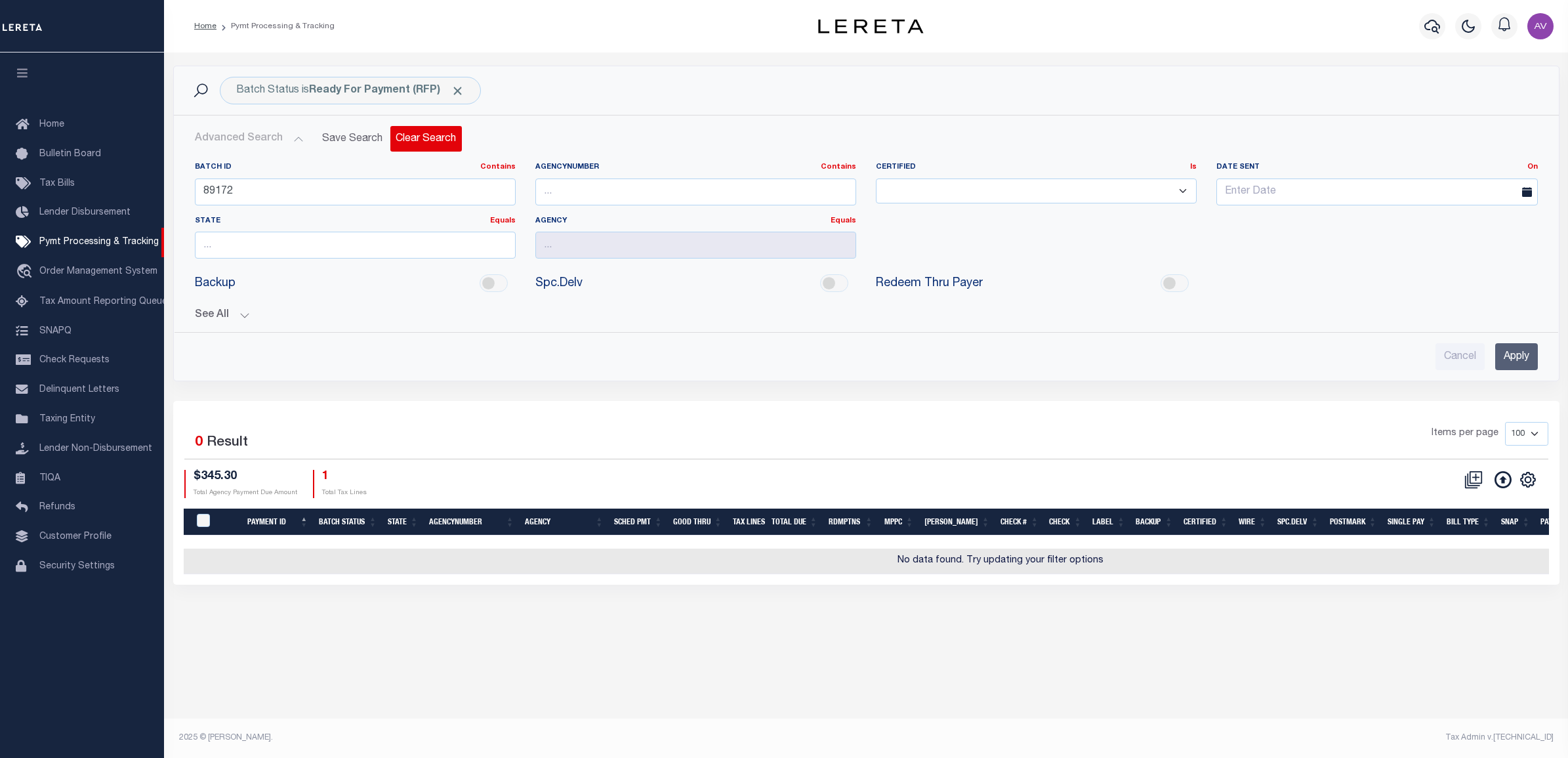
click at [426, 136] on button "Clear Search" at bounding box center [425, 139] width 71 height 26
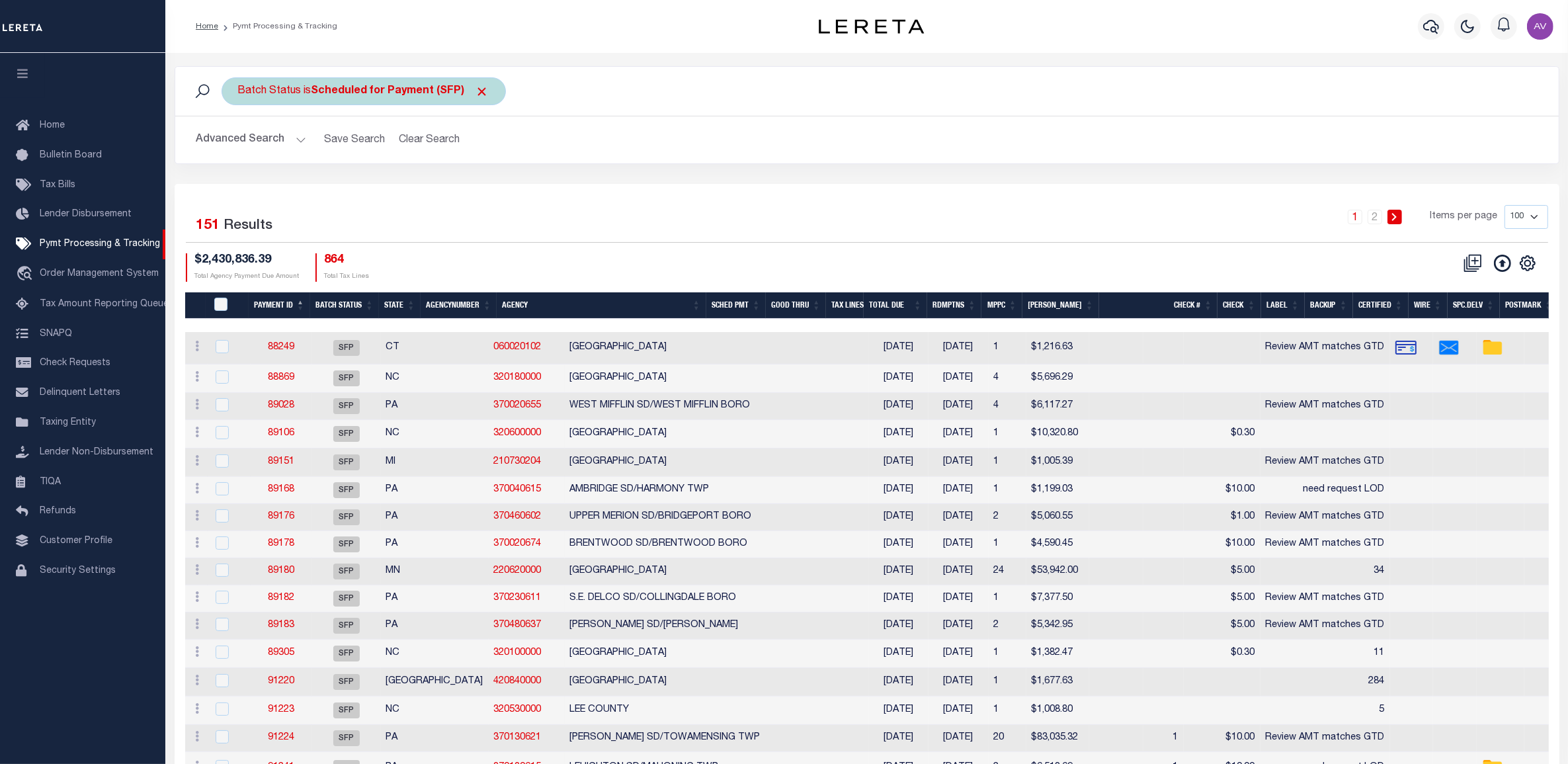
click at [361, 92] on b "Scheduled for Payment (SFP)" at bounding box center [400, 90] width 178 height 10
click at [295, 161] on select "Awaiting Funds (AWF) Cleared and Complete (CAC) New Check Needed (NCN) Payment …" at bounding box center [335, 156] width 195 height 25
select select "RFP"
click at [239, 144] on select "Awaiting Funds (AWF) Cleared and Complete (CAC) New Check Needed (NCN) Payment …" at bounding box center [335, 156] width 195 height 25
click at [405, 185] on input "Apply" at bounding box center [414, 184] width 39 height 21
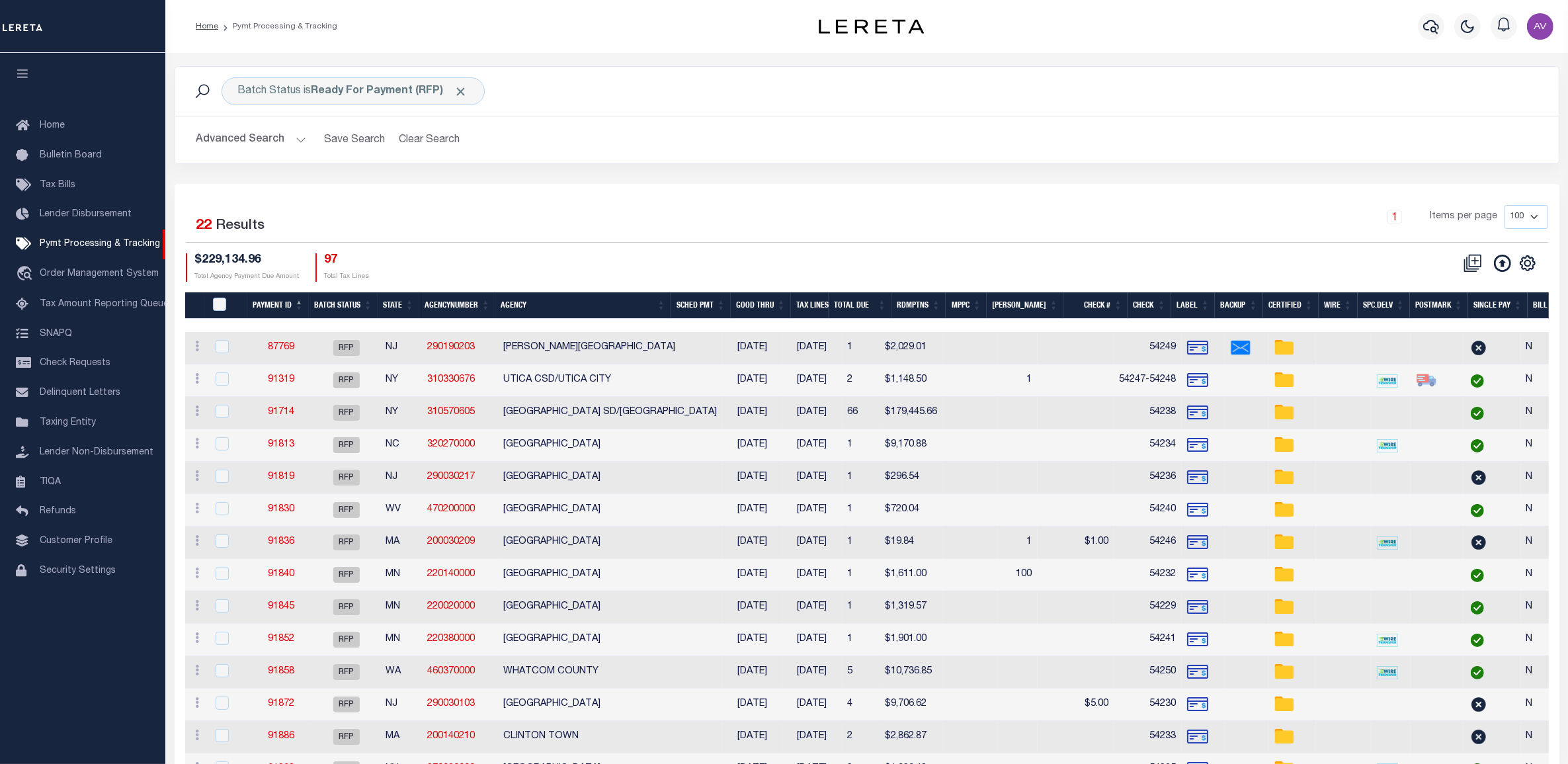
click at [256, 140] on button "Advanced Search" at bounding box center [252, 140] width 110 height 26
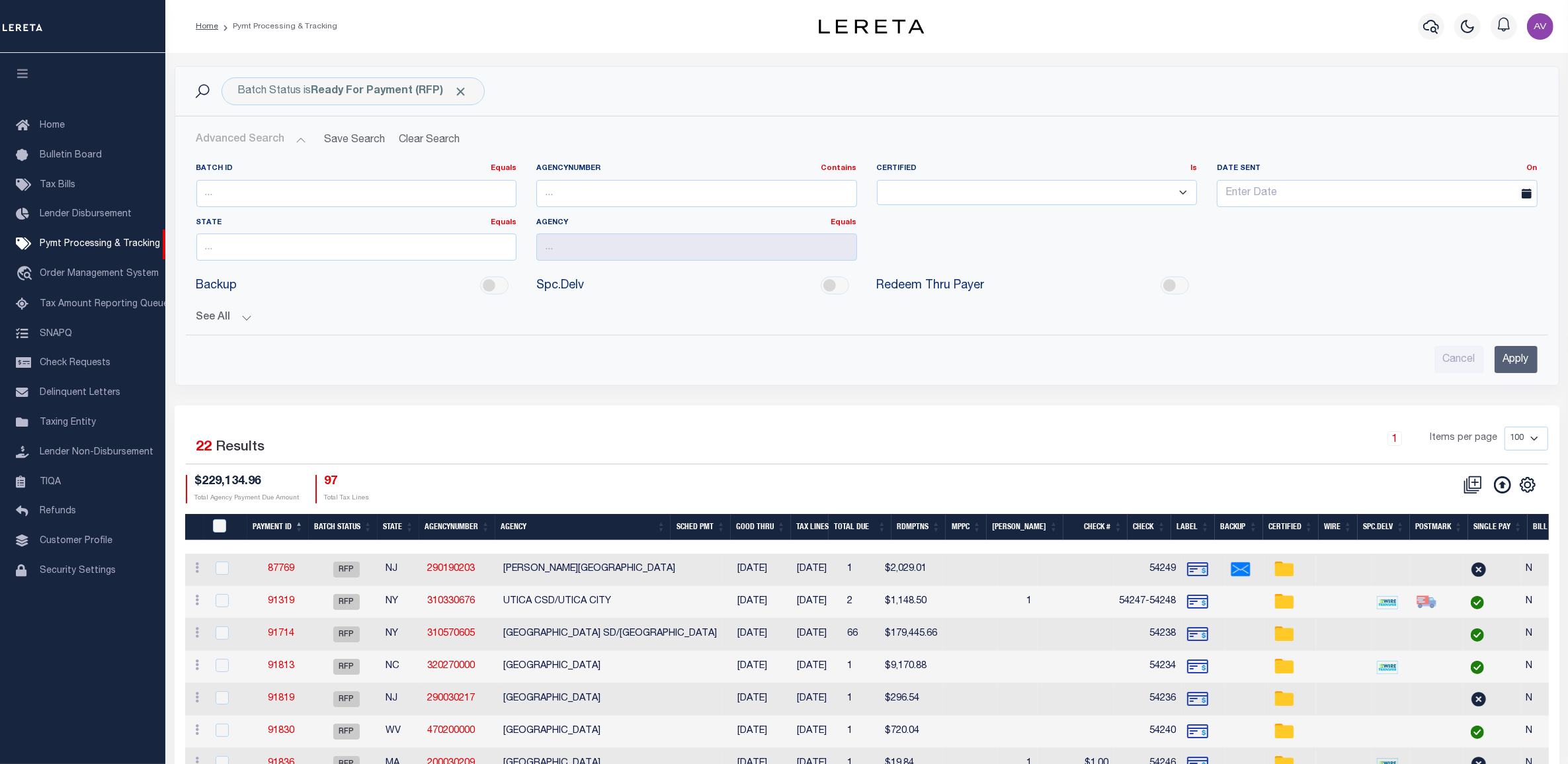
click at [245, 320] on button "See All" at bounding box center [867, 317] width 1342 height 12
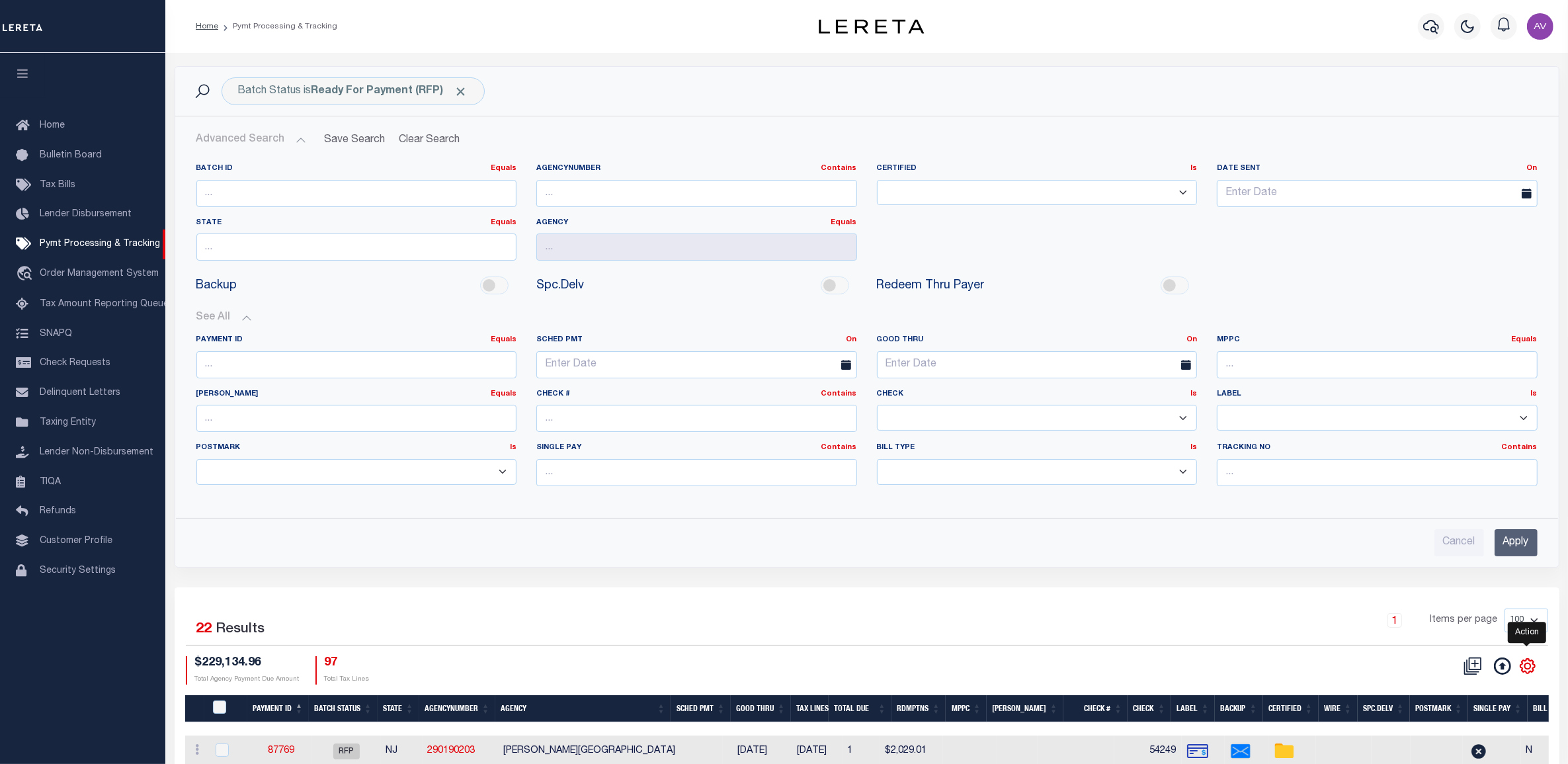
click at [1528, 675] on icon "" at bounding box center [1528, 666] width 17 height 17
click at [1456, 571] on span "Show Filter" at bounding box center [1446, 566] width 49 height 9
select select
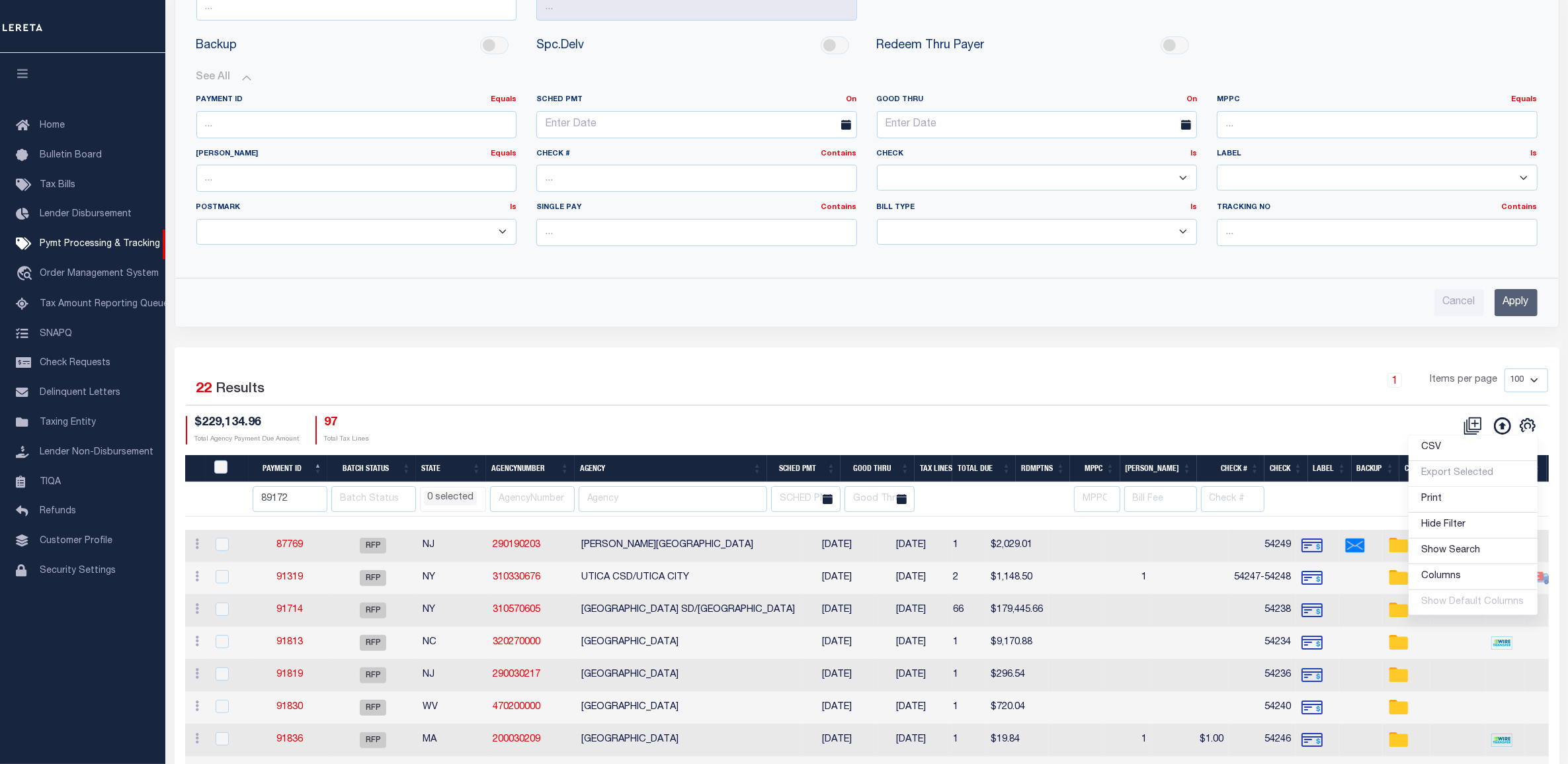
scroll to position [248, 0]
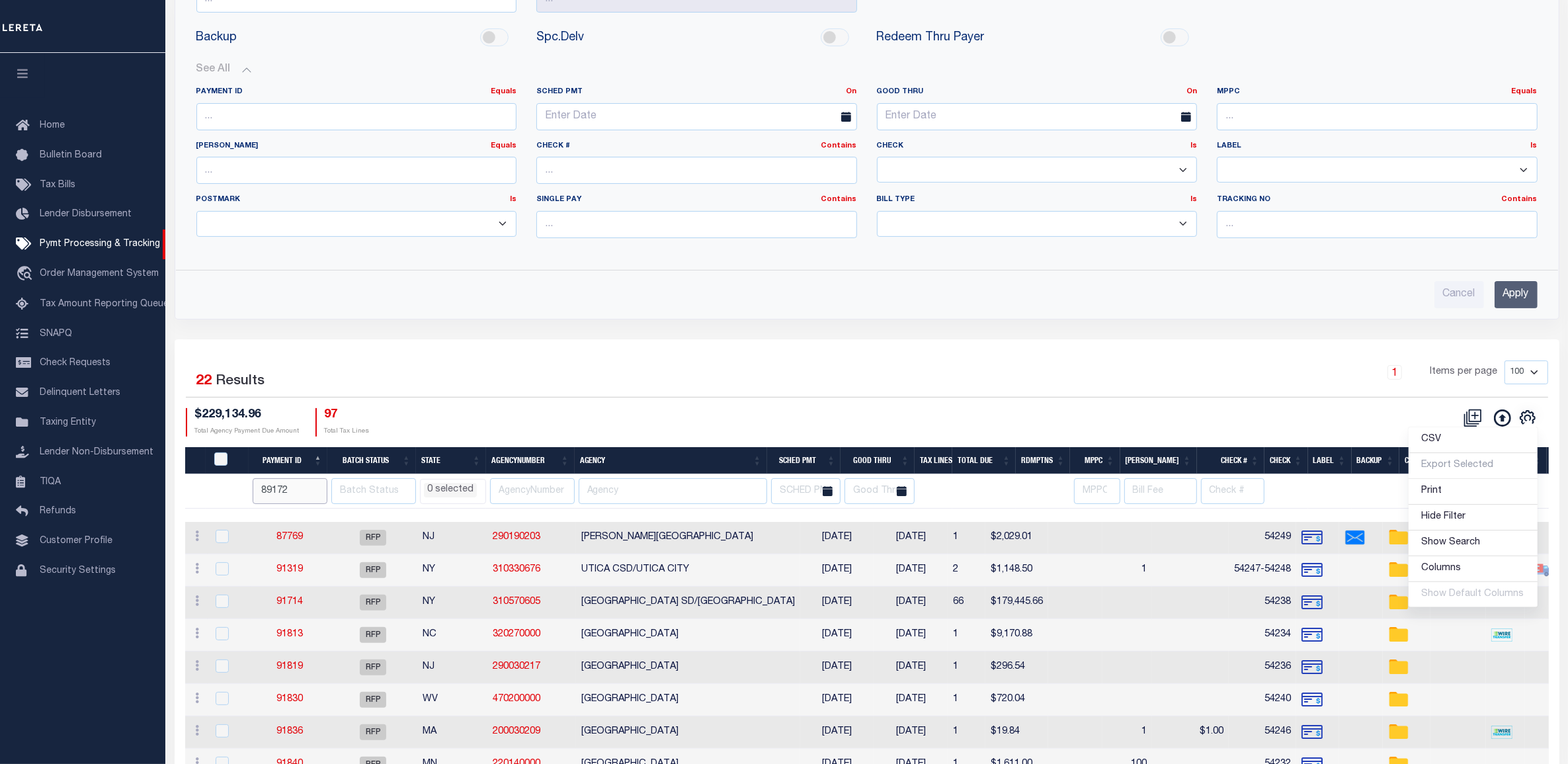
click at [280, 500] on input "89172" at bounding box center [290, 491] width 75 height 26
click at [279, 500] on input "89172" at bounding box center [290, 491] width 75 height 26
select select
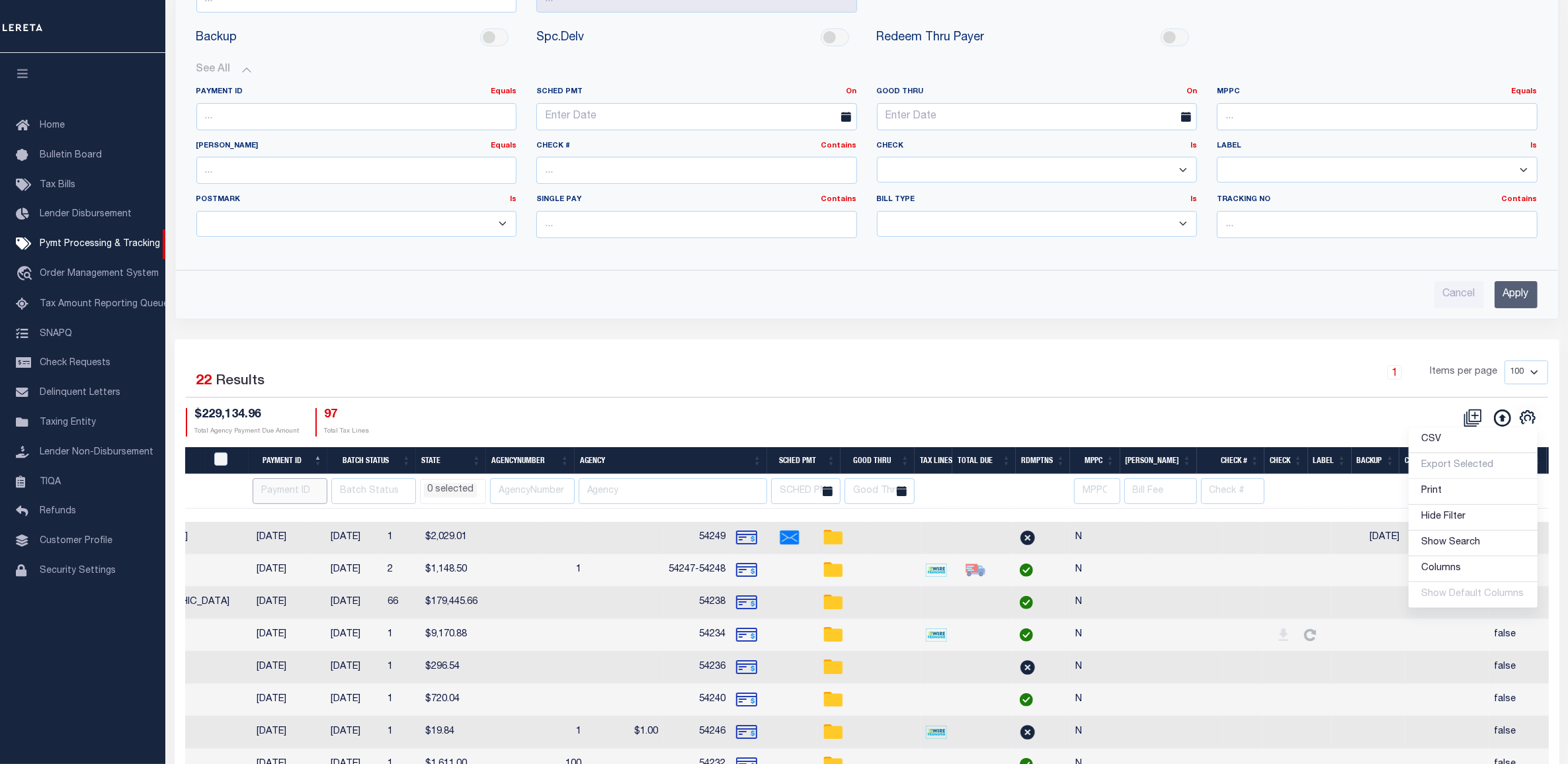
scroll to position [0, 566]
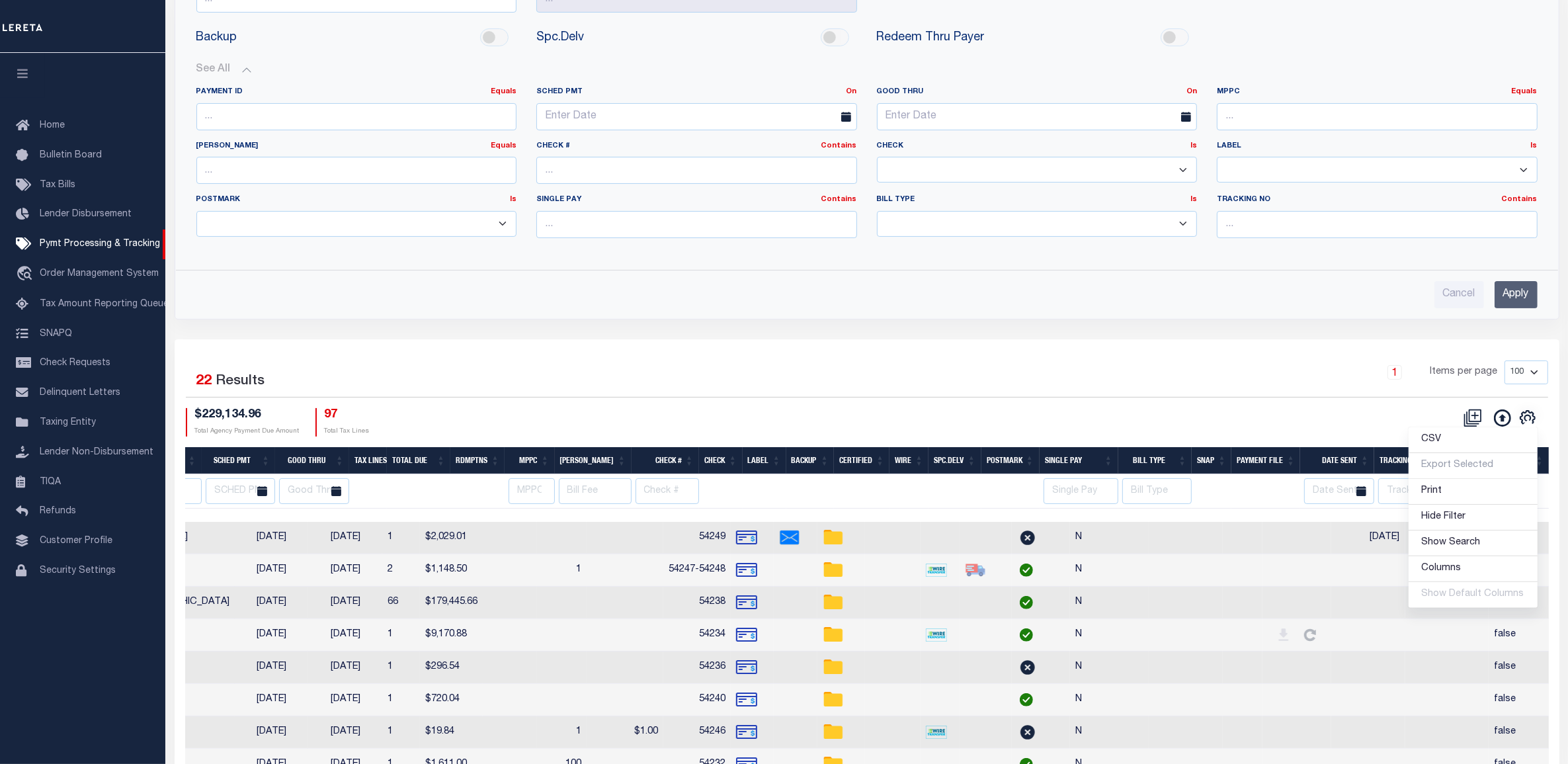
click at [1169, 408] on div "Selected 22 Results 1 Items per page 100 200 500 1000 $229,134.96 Total Agency …" at bounding box center [866, 399] width 1384 height 76
select select
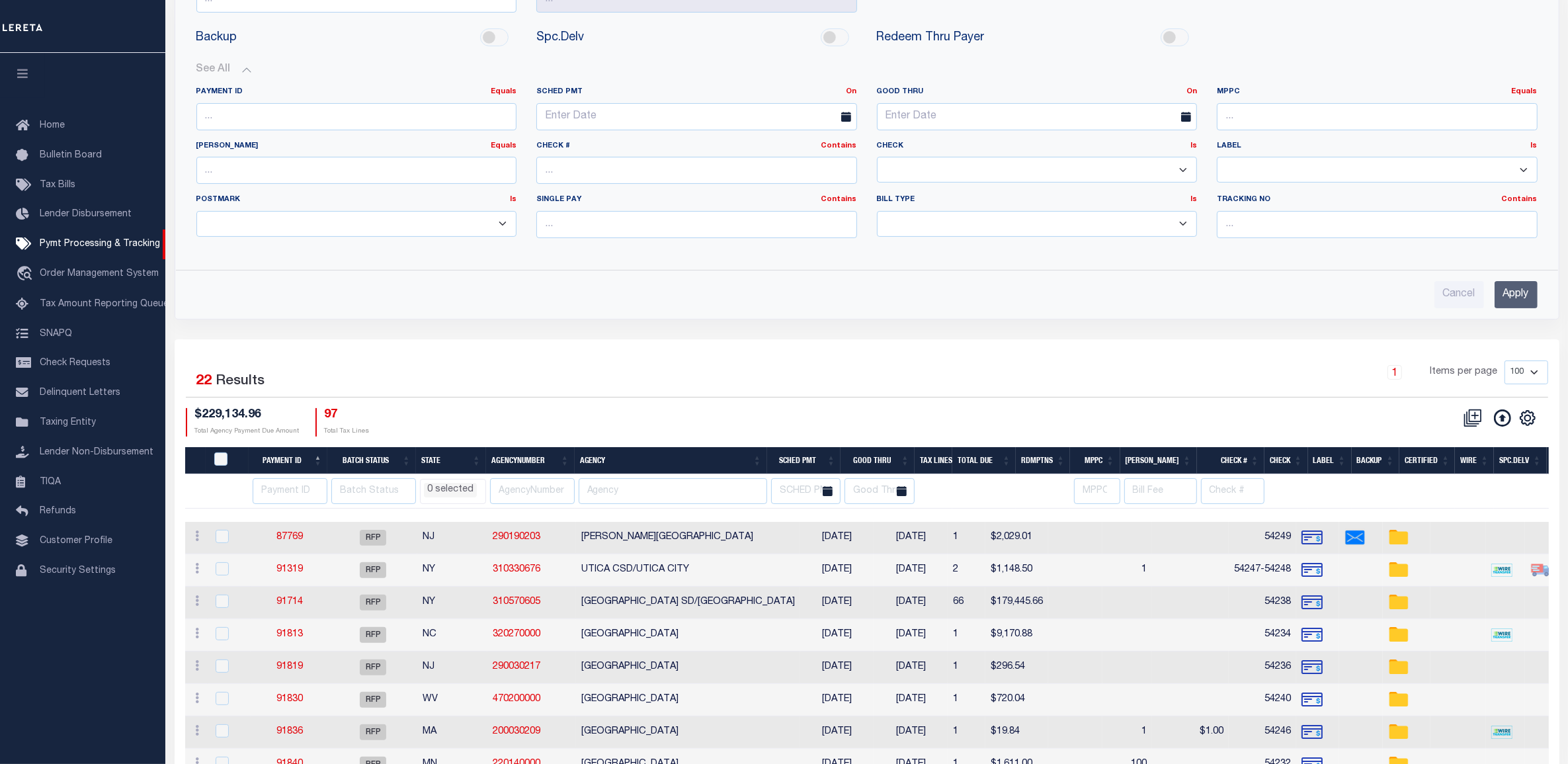
scroll to position [0, 0]
click at [626, 471] on th "Agency" at bounding box center [671, 460] width 193 height 27
select select
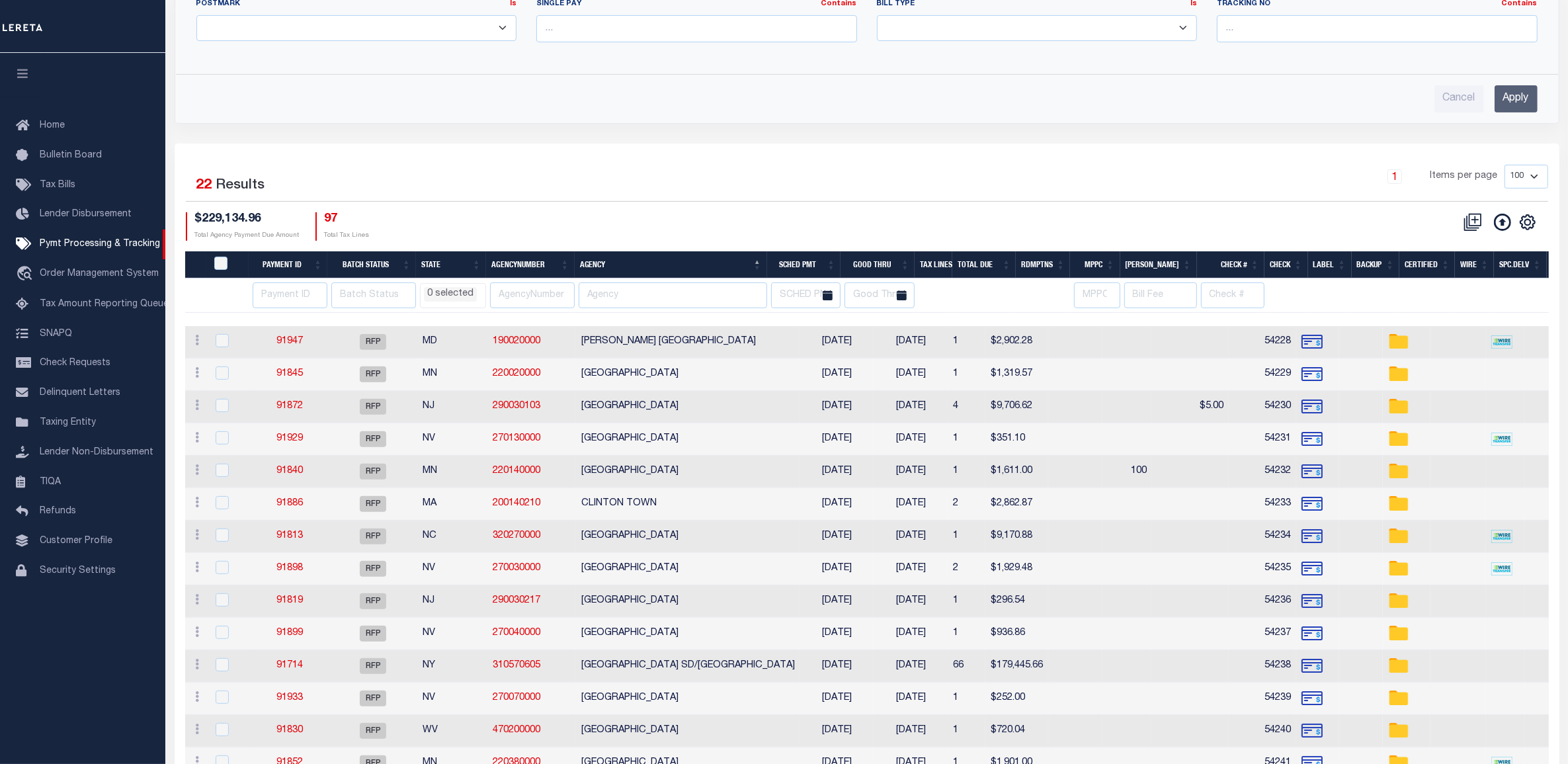
scroll to position [496, 0]
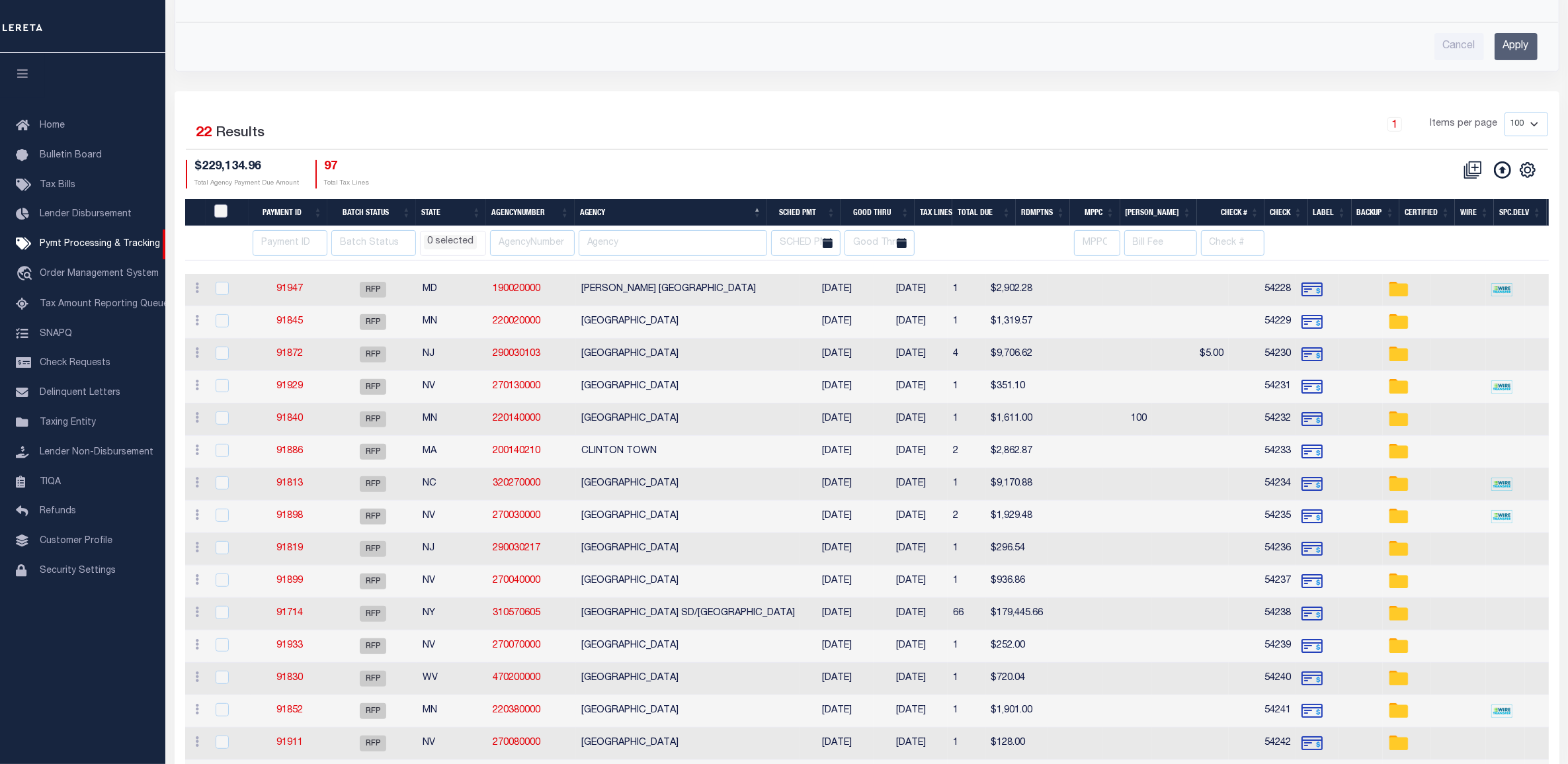
click at [222, 213] on input "PayeePmtBatchStatus" at bounding box center [221, 211] width 13 height 13
checkbox input "true"
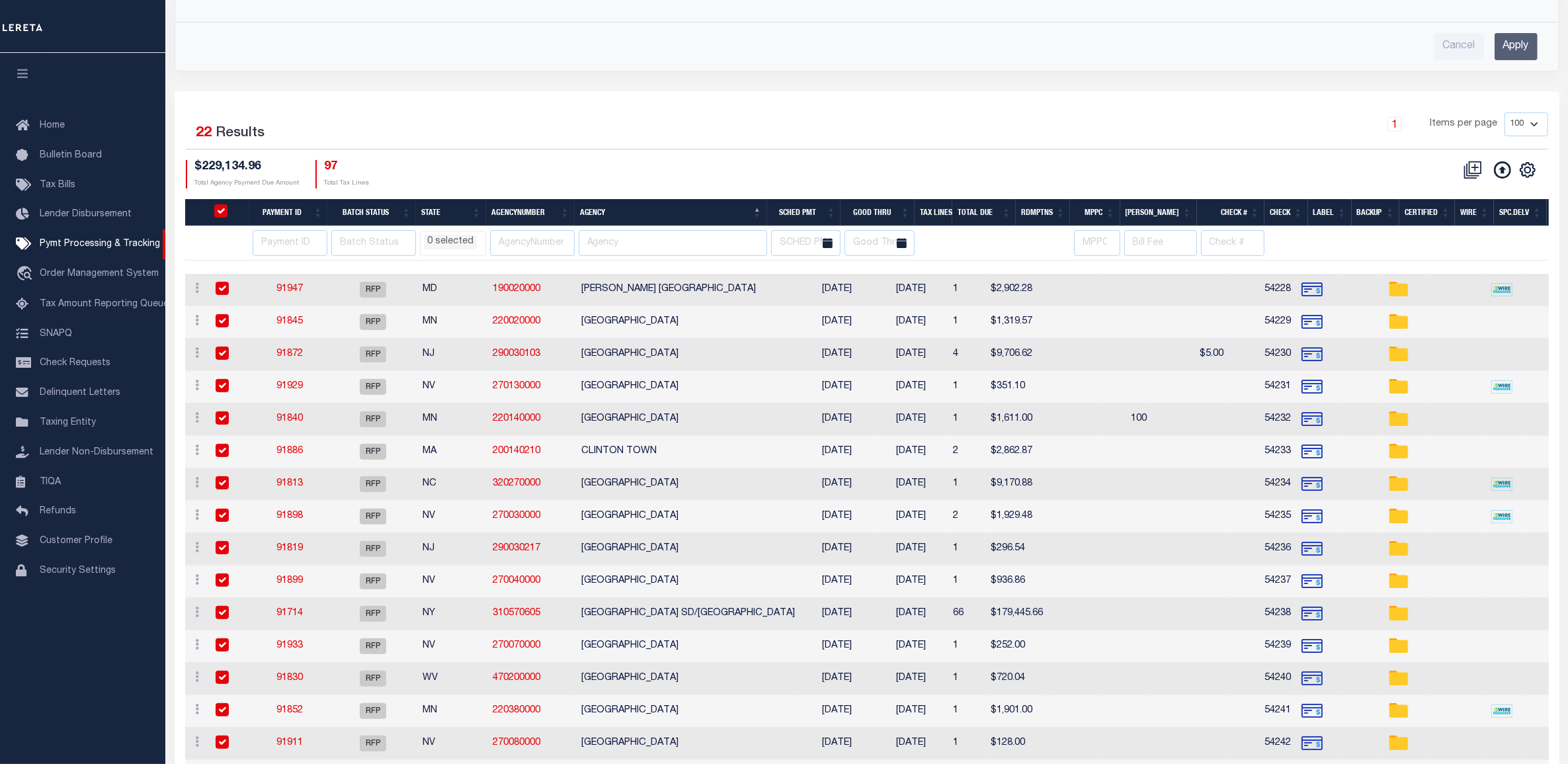
checkbox input "true"
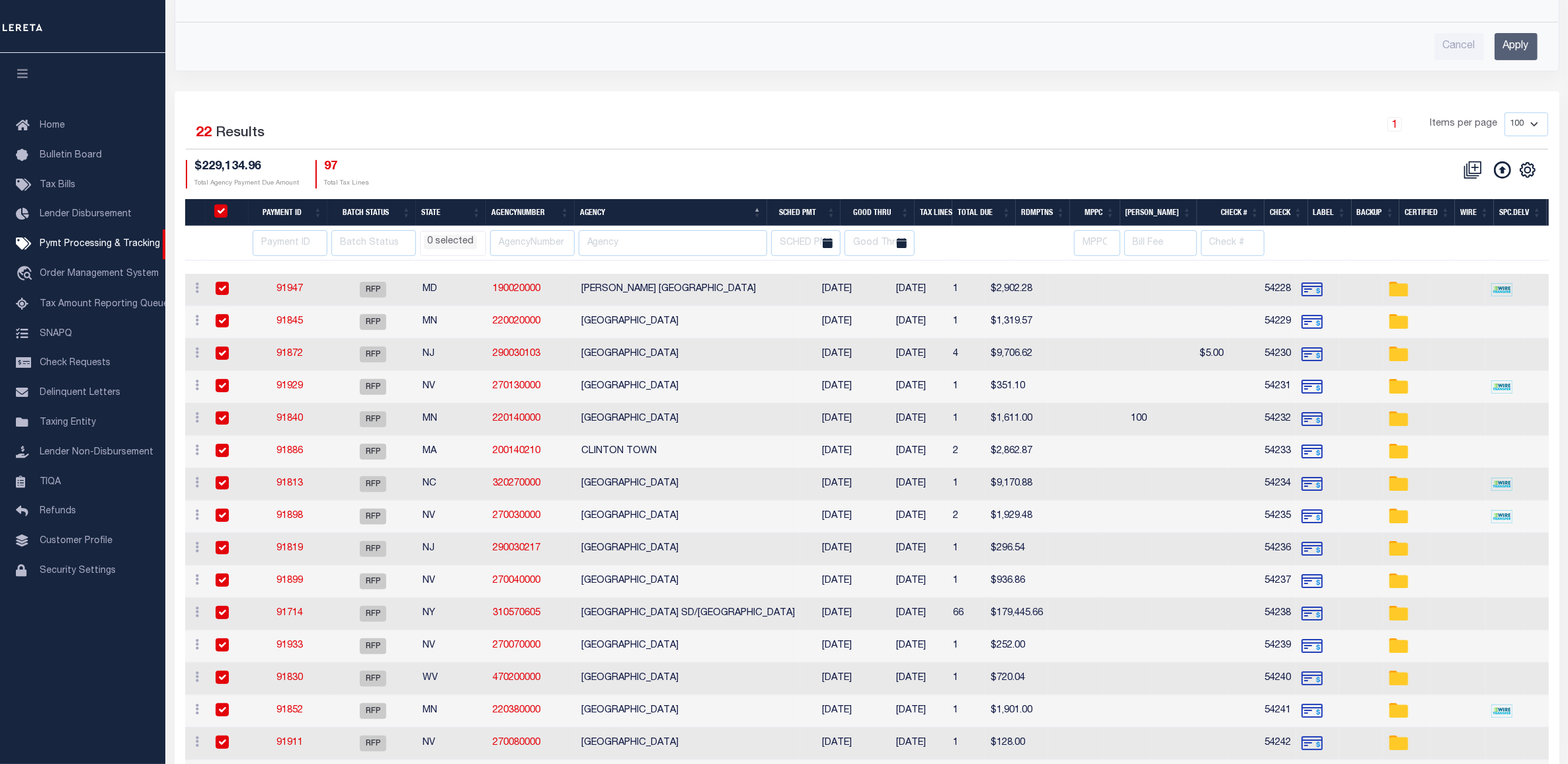
checkbox input "true"
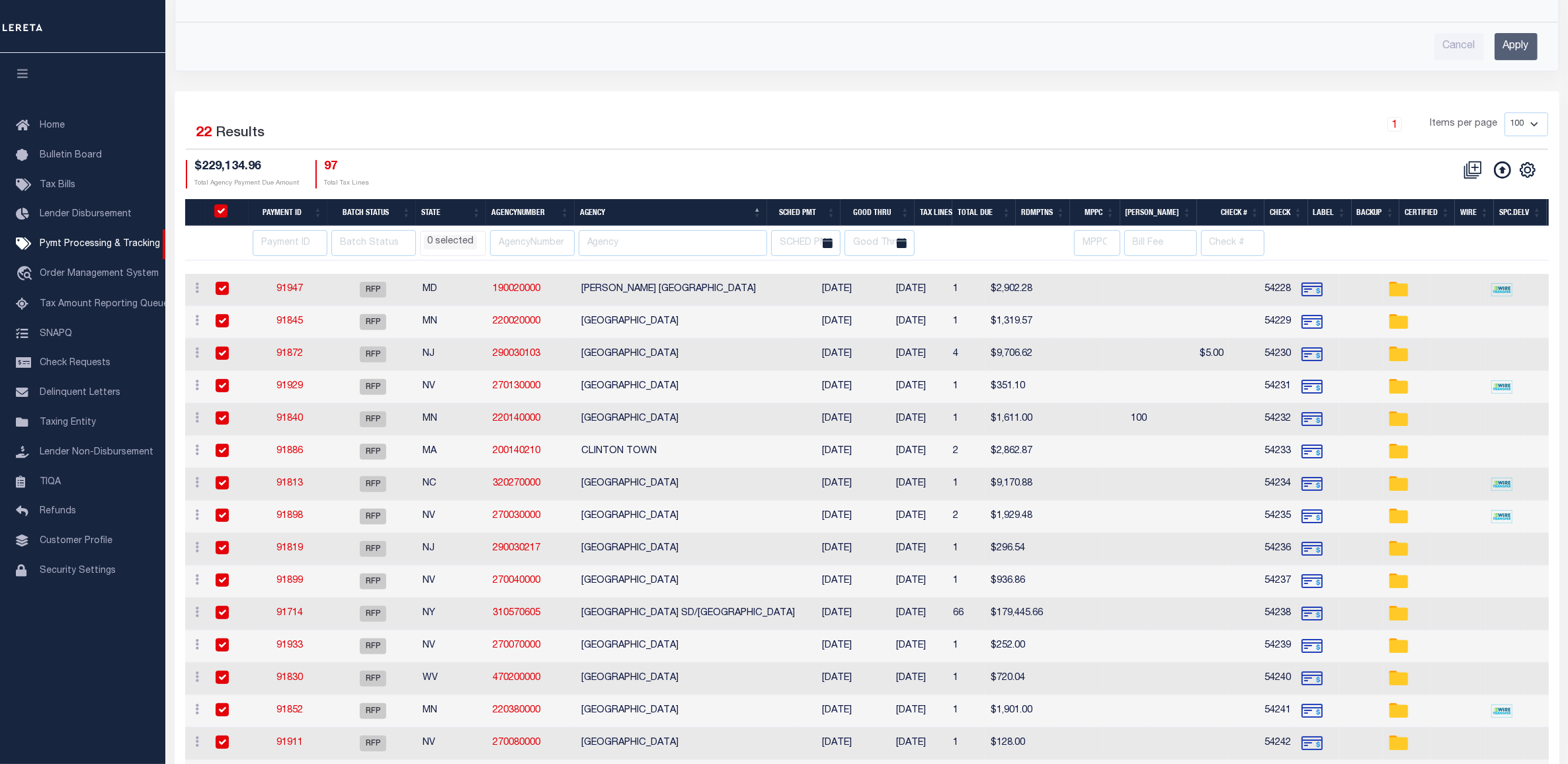
checkbox input "true"
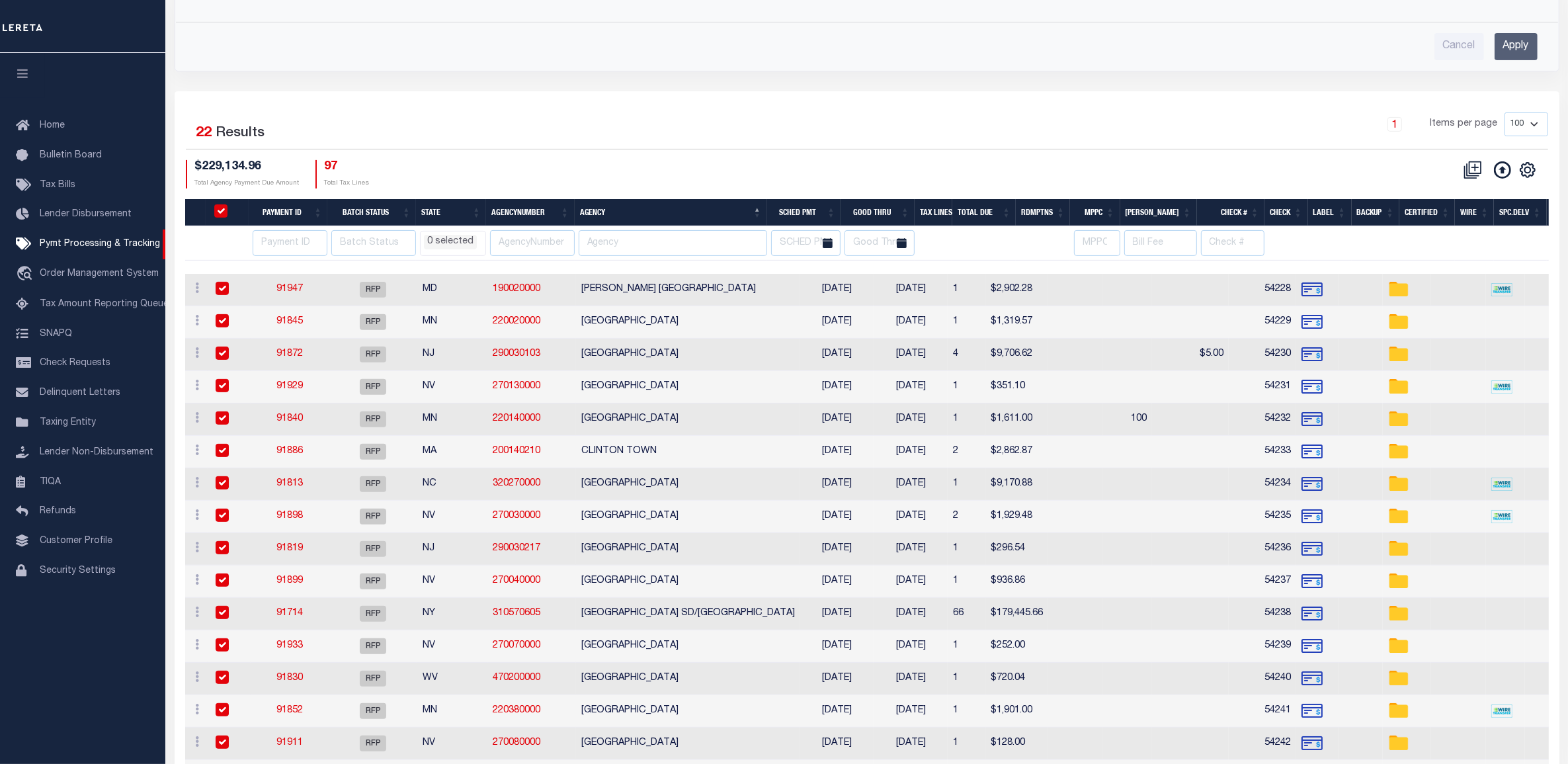
checkbox input "true"
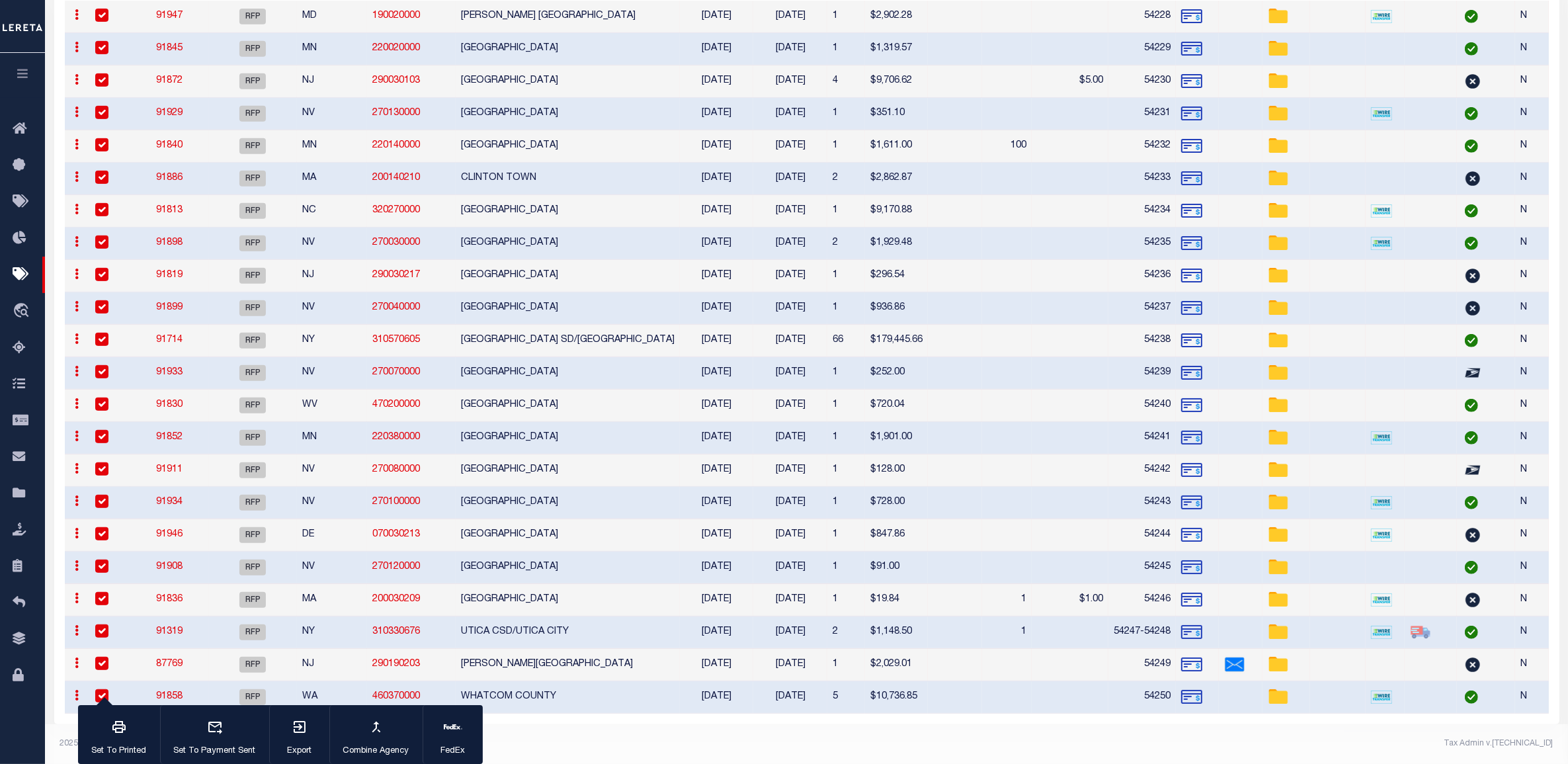
select select
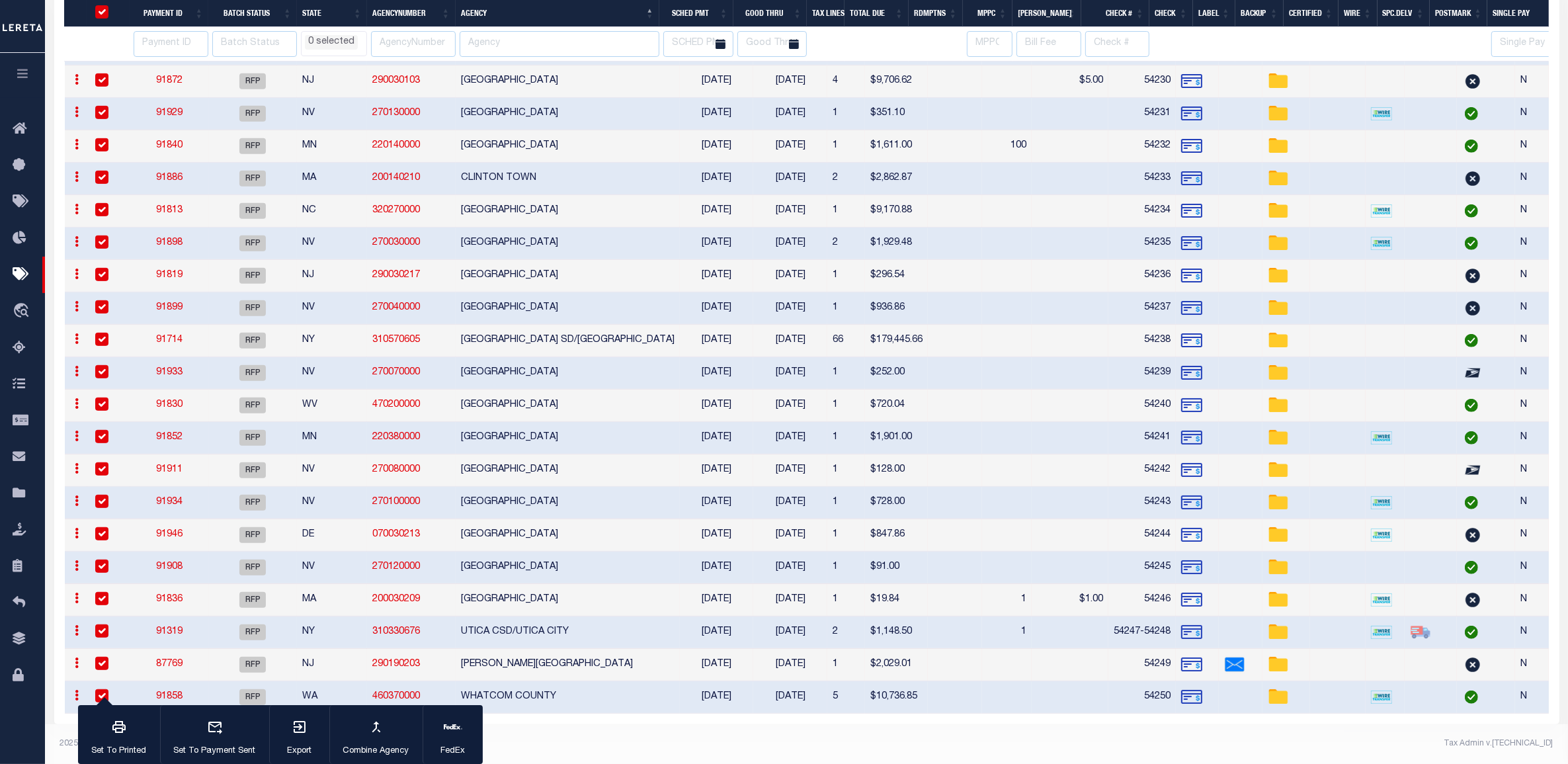
select select
click at [309, 718] on div "button" at bounding box center [299, 728] width 33 height 33
select select
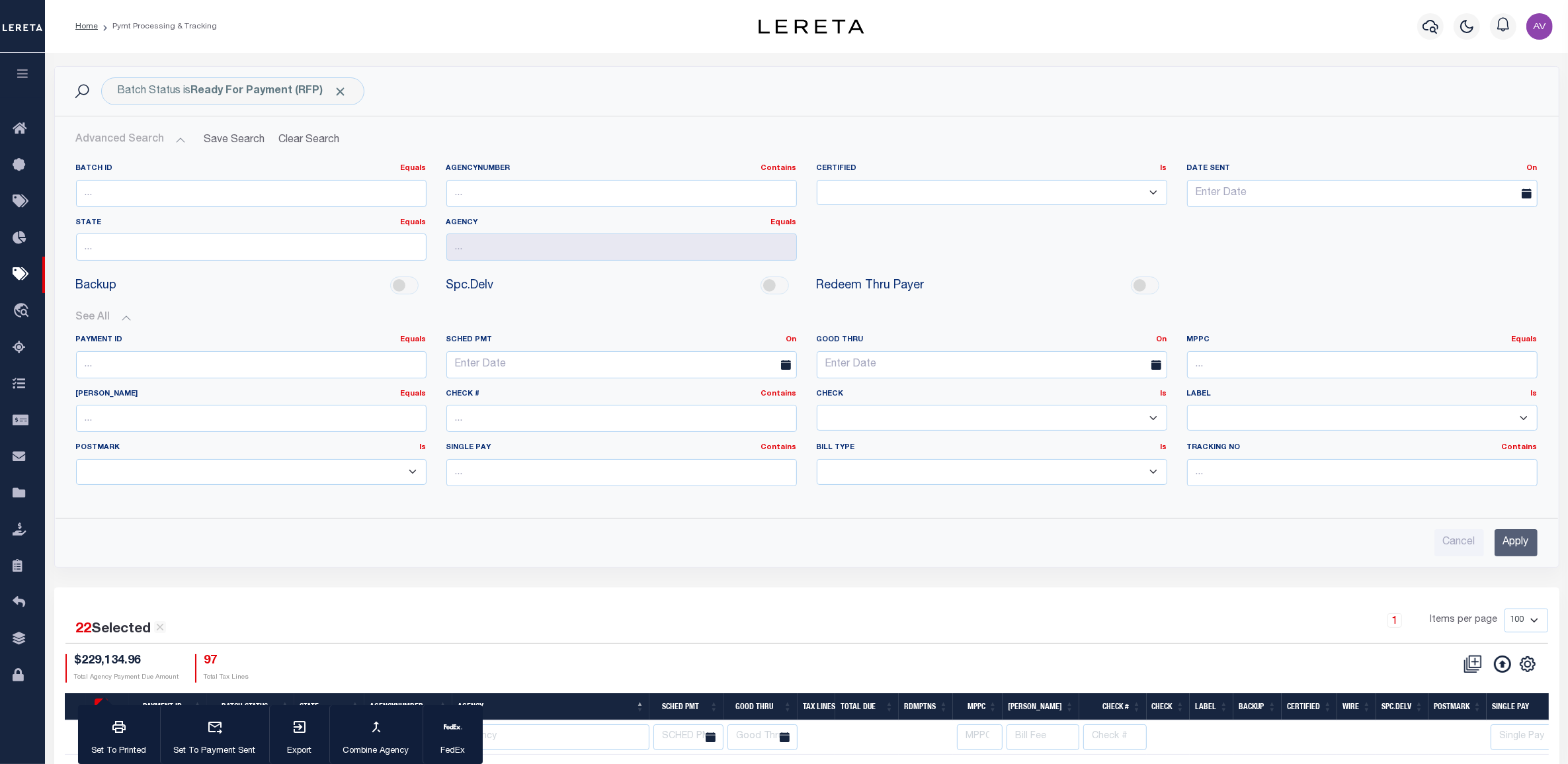
scroll to position [414, 0]
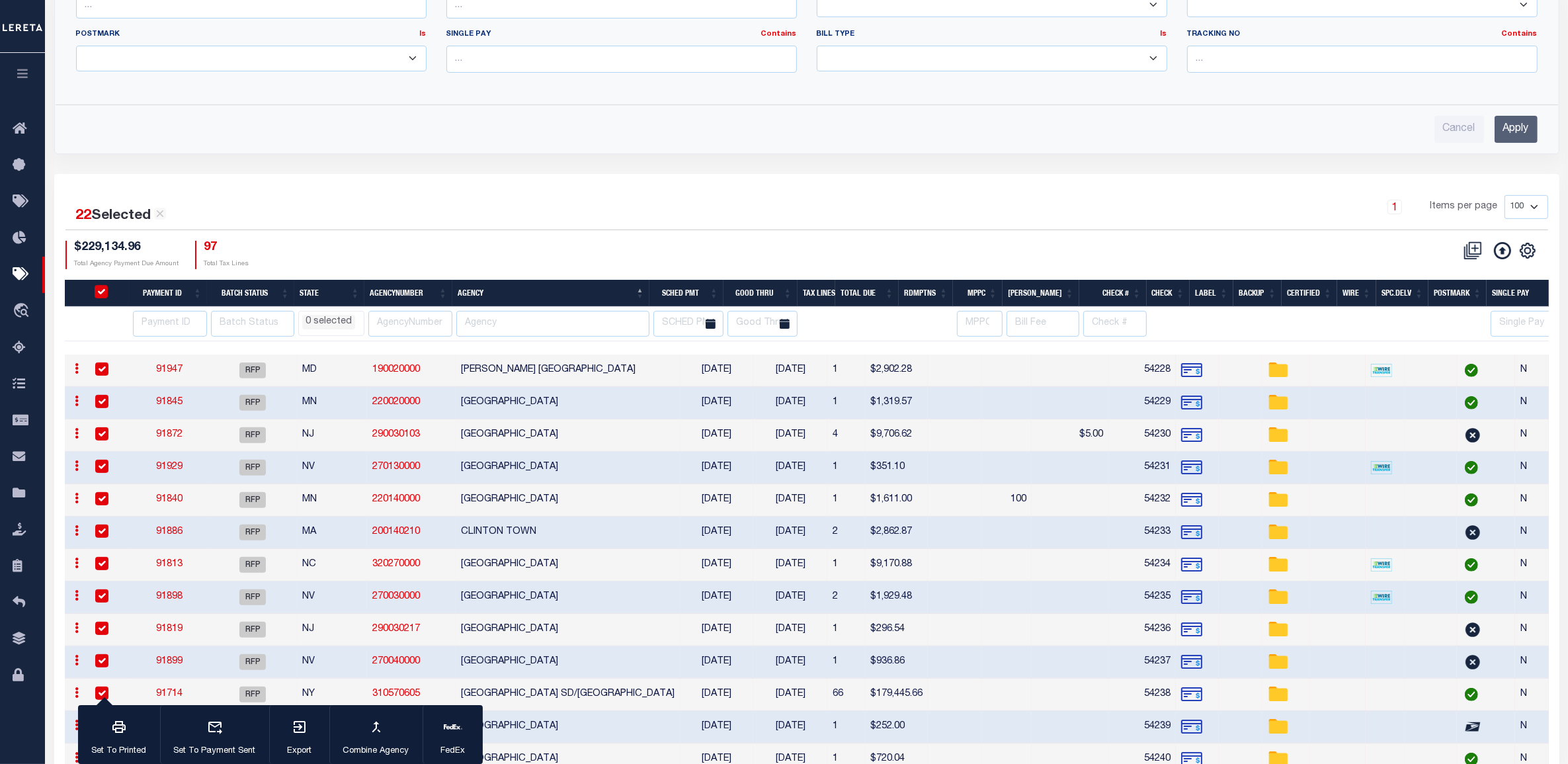
click at [100, 293] on input "PayeePmtBatchStatus" at bounding box center [102, 292] width 13 height 13
checkbox input "false"
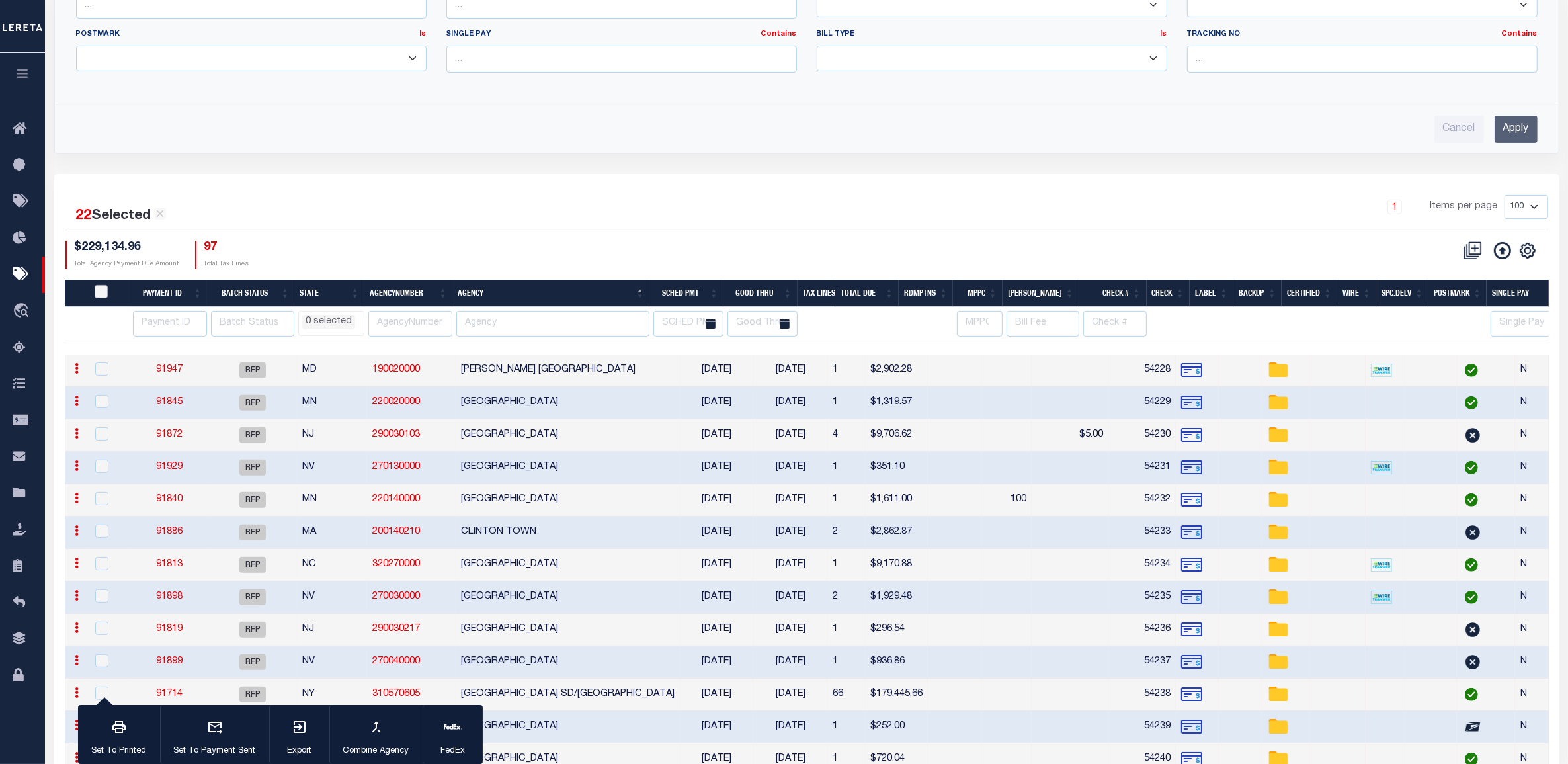
checkbox input "false"
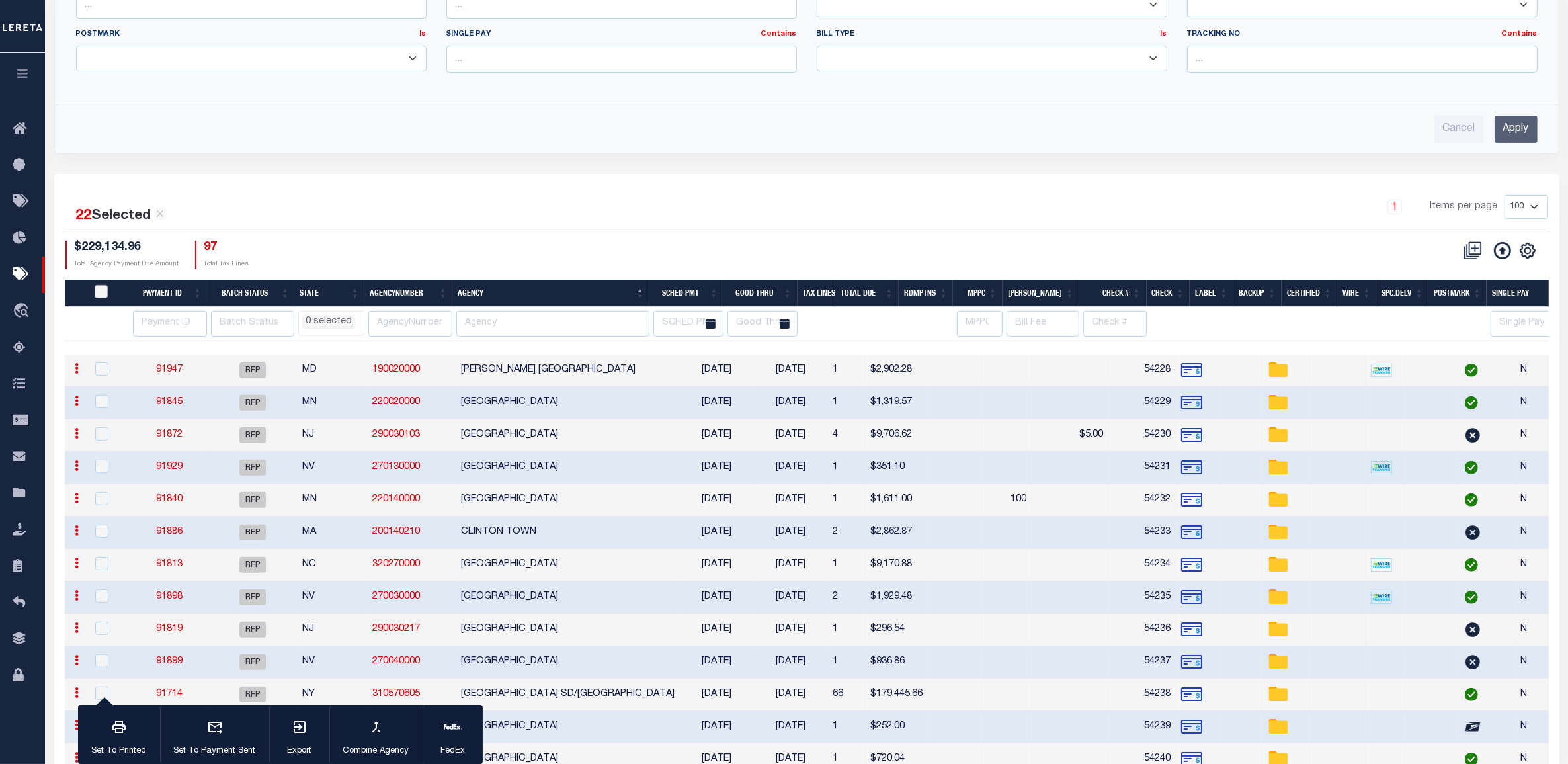
checkbox input "false"
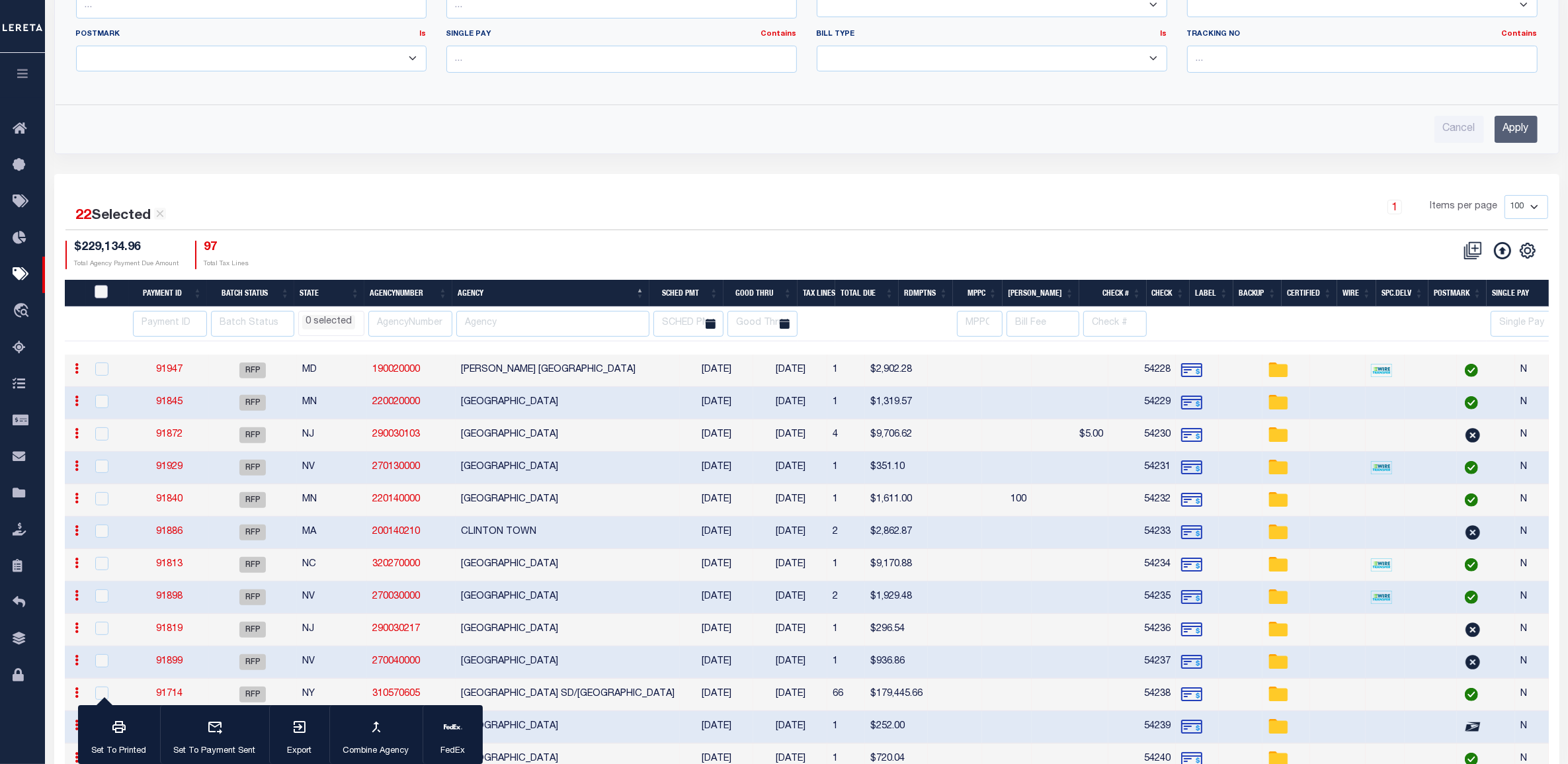
checkbox input "false"
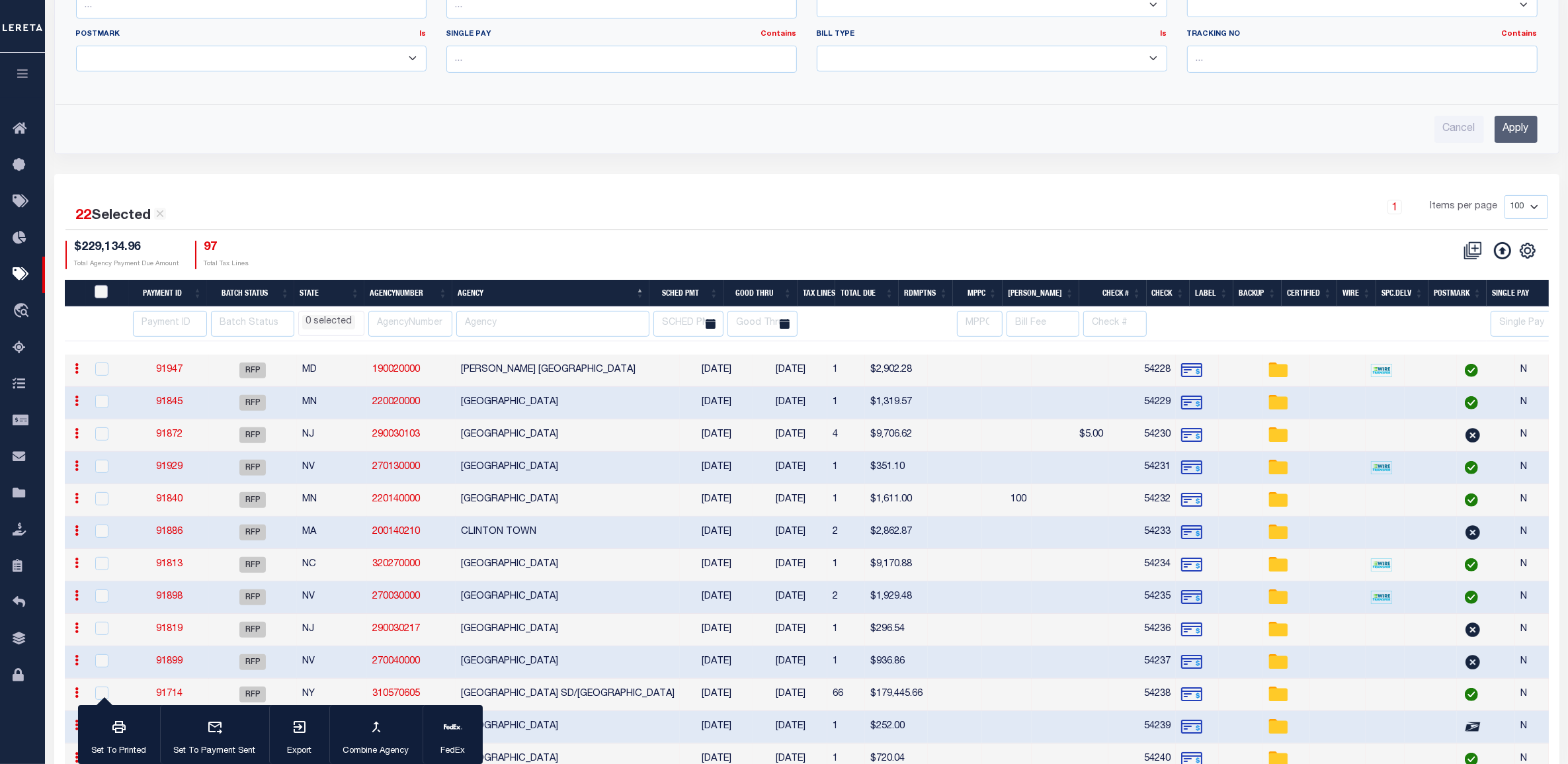
checkbox input "false"
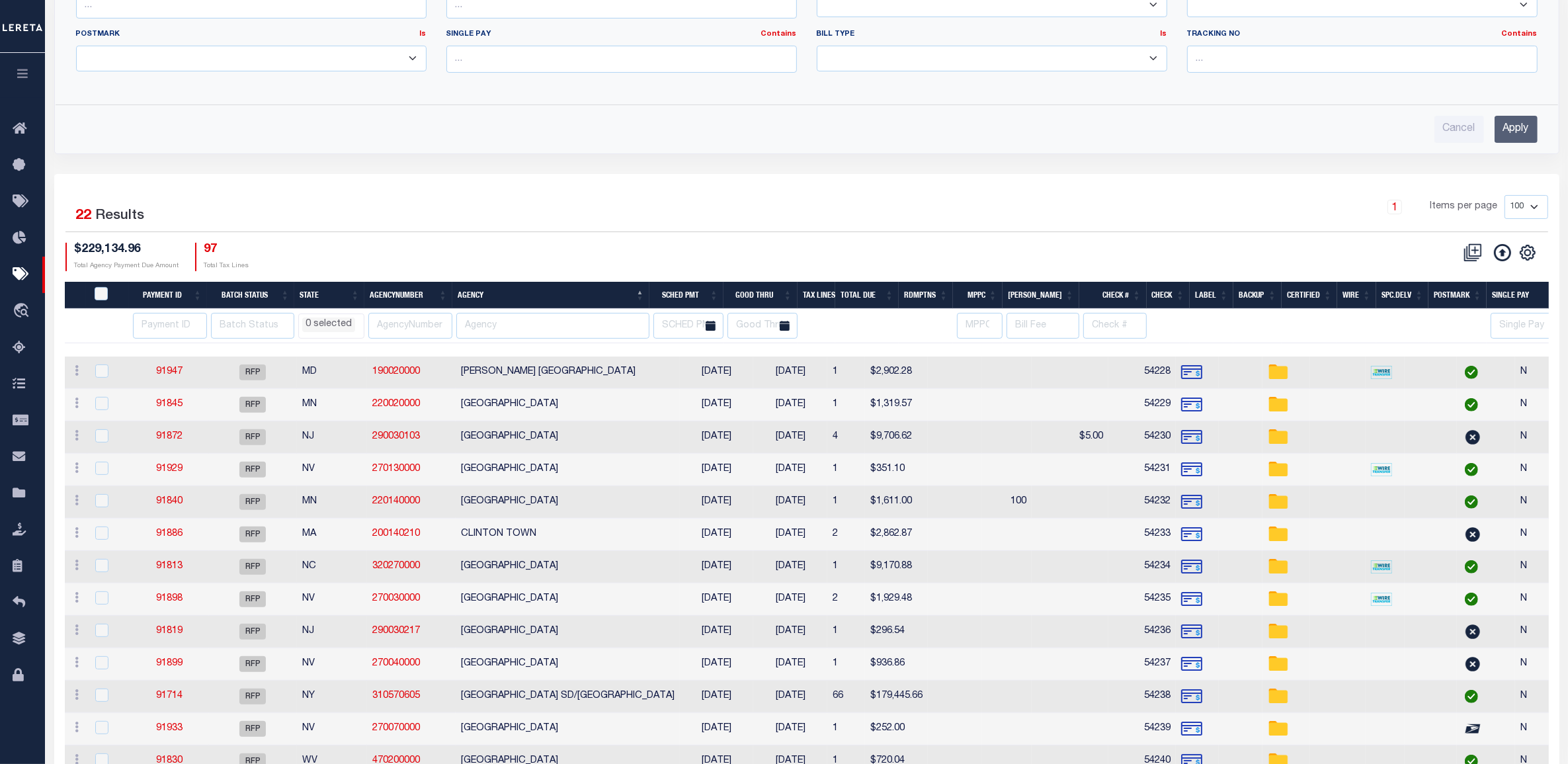
click at [385, 223] on div "22 Selected 22 Results" at bounding box center [243, 213] width 356 height 37
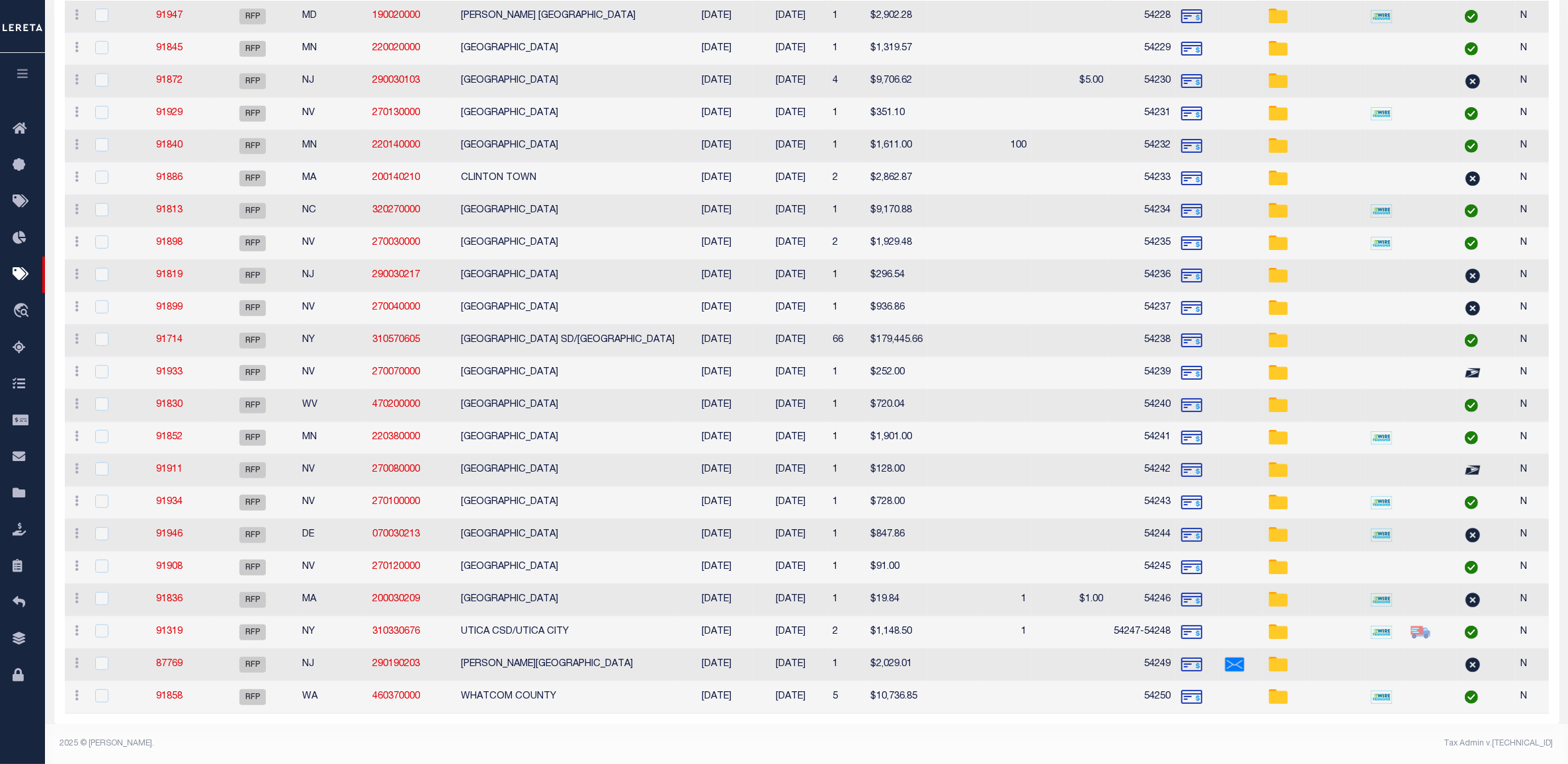
select select
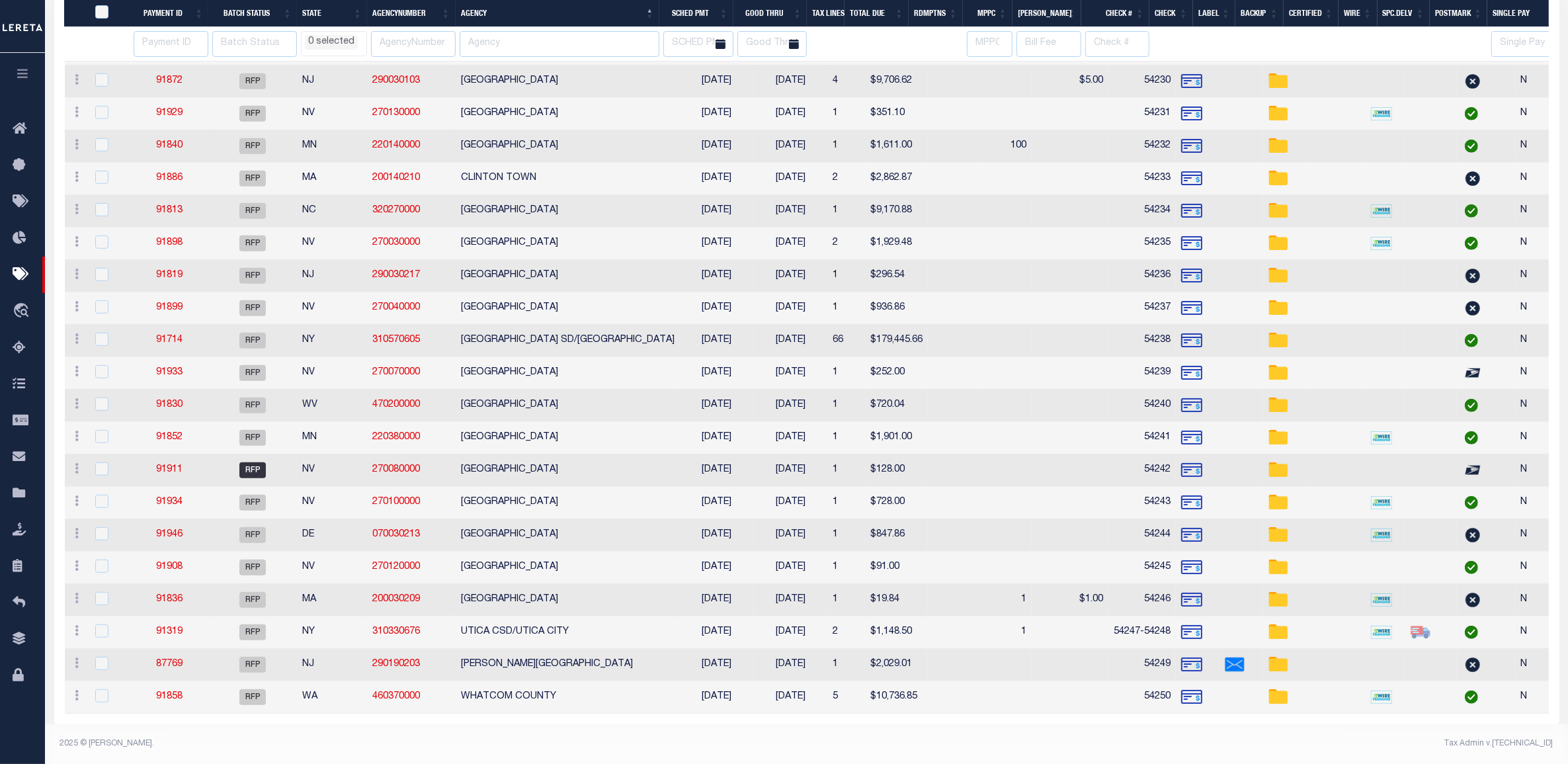
scroll to position [771, 0]
select select
